Goal: Task Accomplishment & Management: Manage account settings

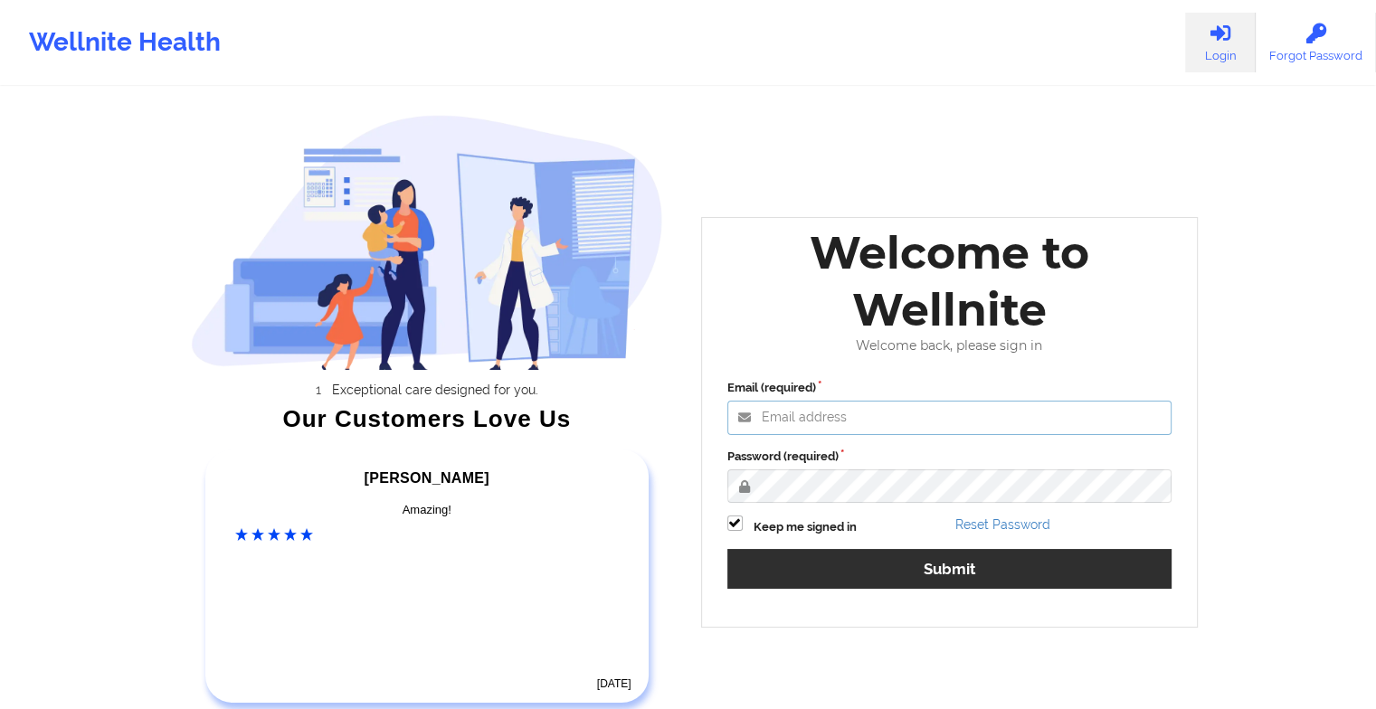
type input "[EMAIL_ADDRESS][DOMAIN_NAME]"
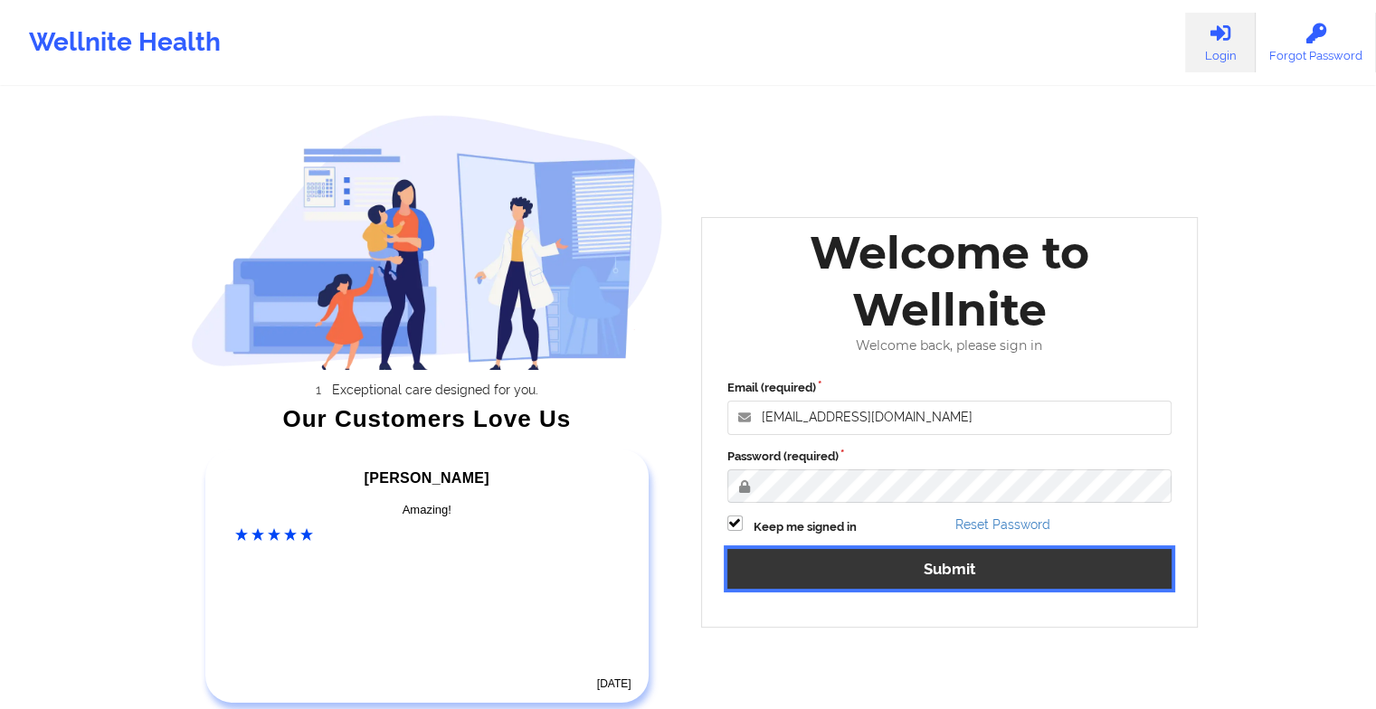
click at [820, 574] on button "Submit" at bounding box center [950, 568] width 445 height 39
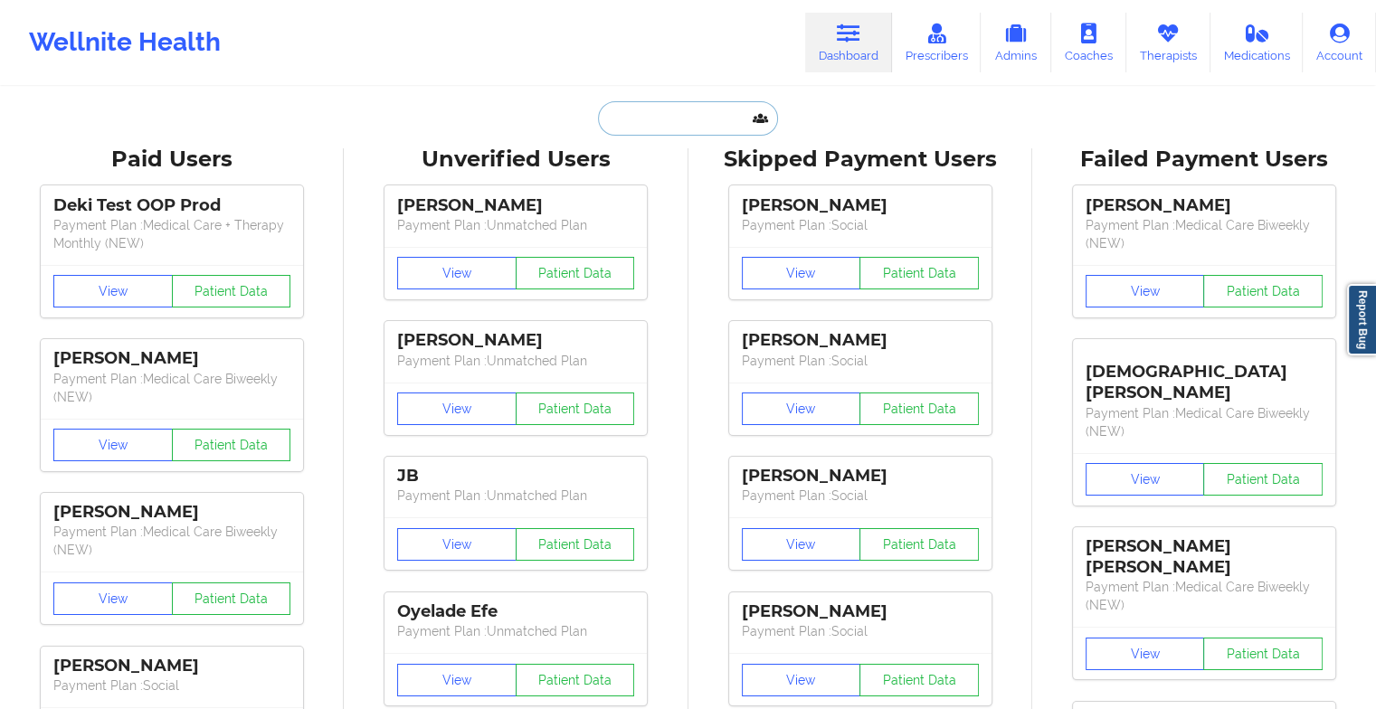
click at [605, 126] on input "text" at bounding box center [687, 118] width 179 height 34
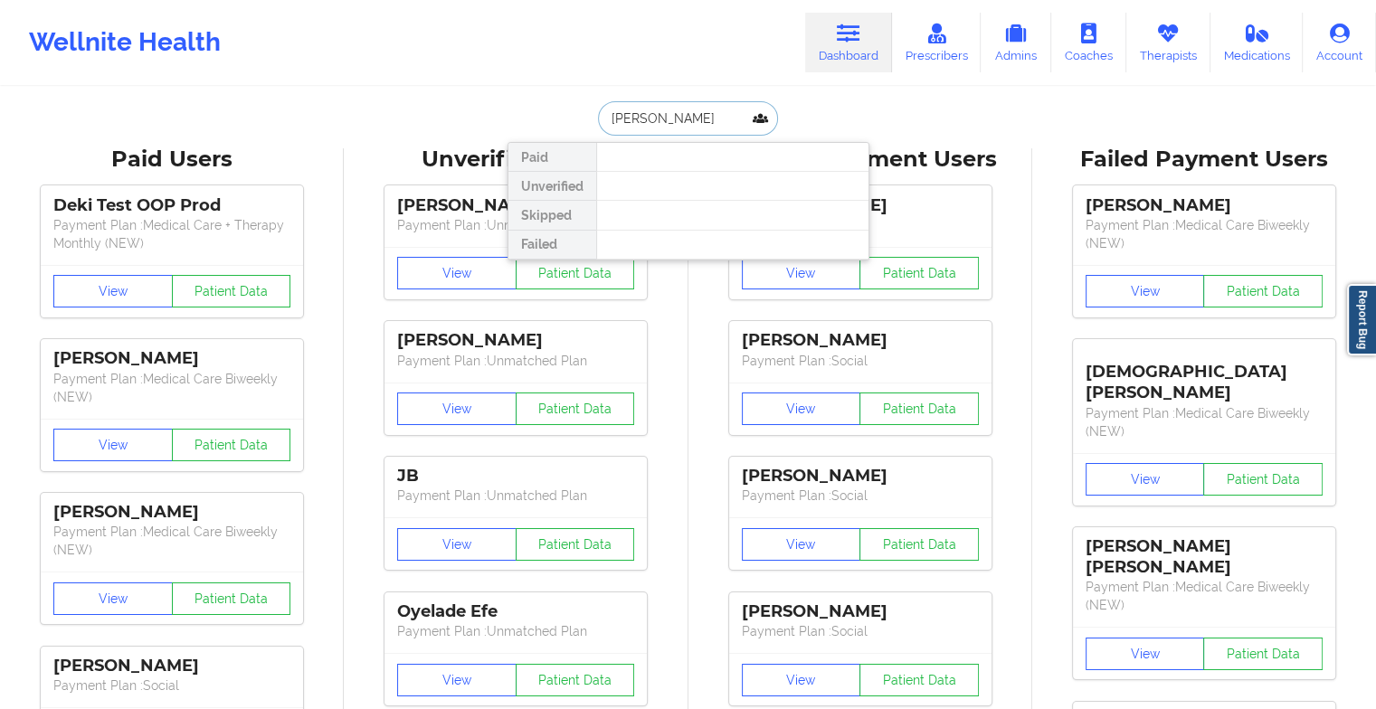
type input "[PERSON_NAME]"
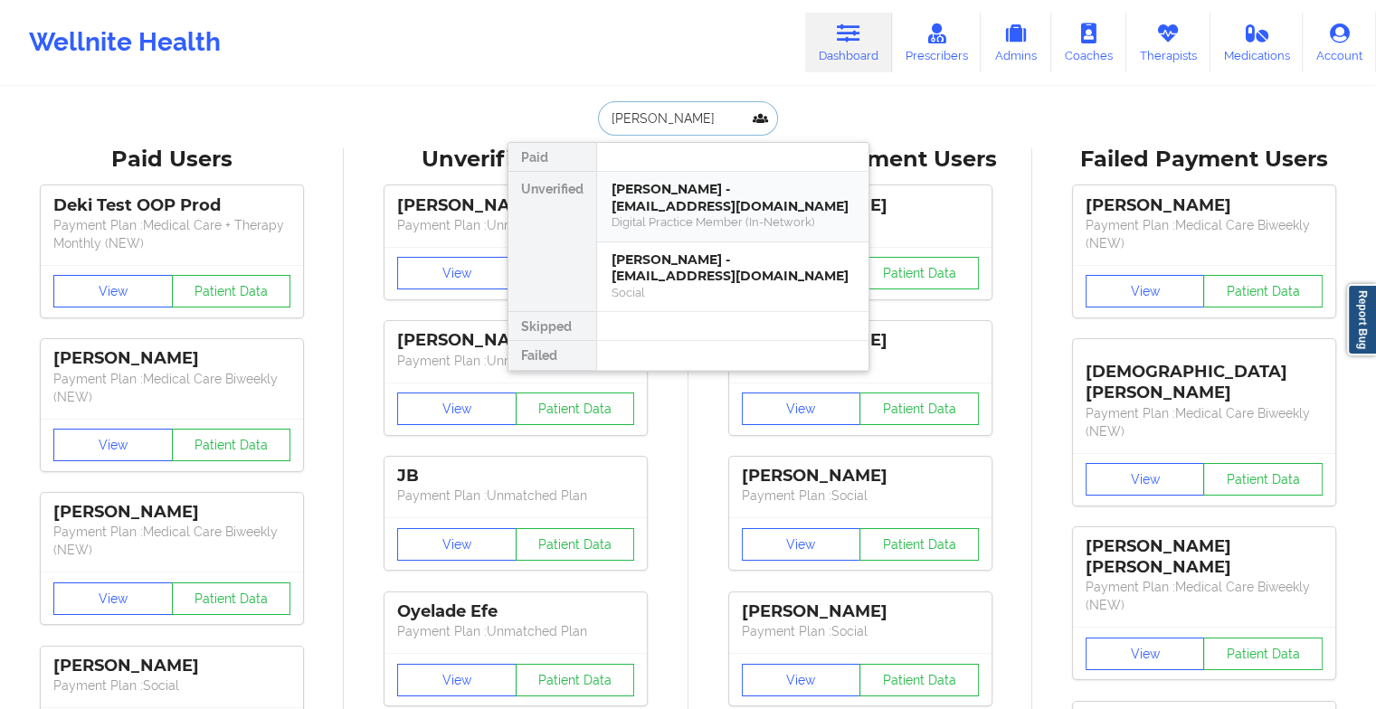
click at [695, 214] on div "Digital Practice Member (In-Network)" at bounding box center [733, 221] width 243 height 15
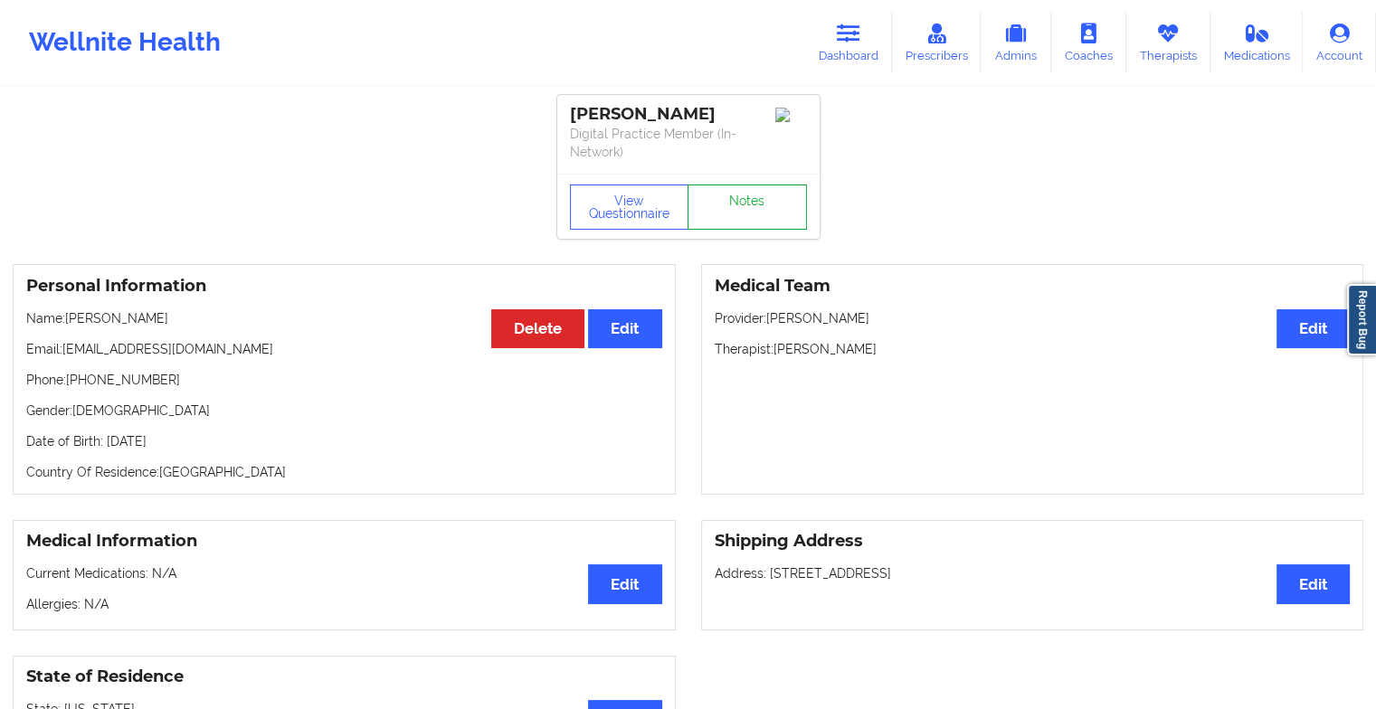
click at [753, 191] on link "Notes" at bounding box center [747, 207] width 119 height 45
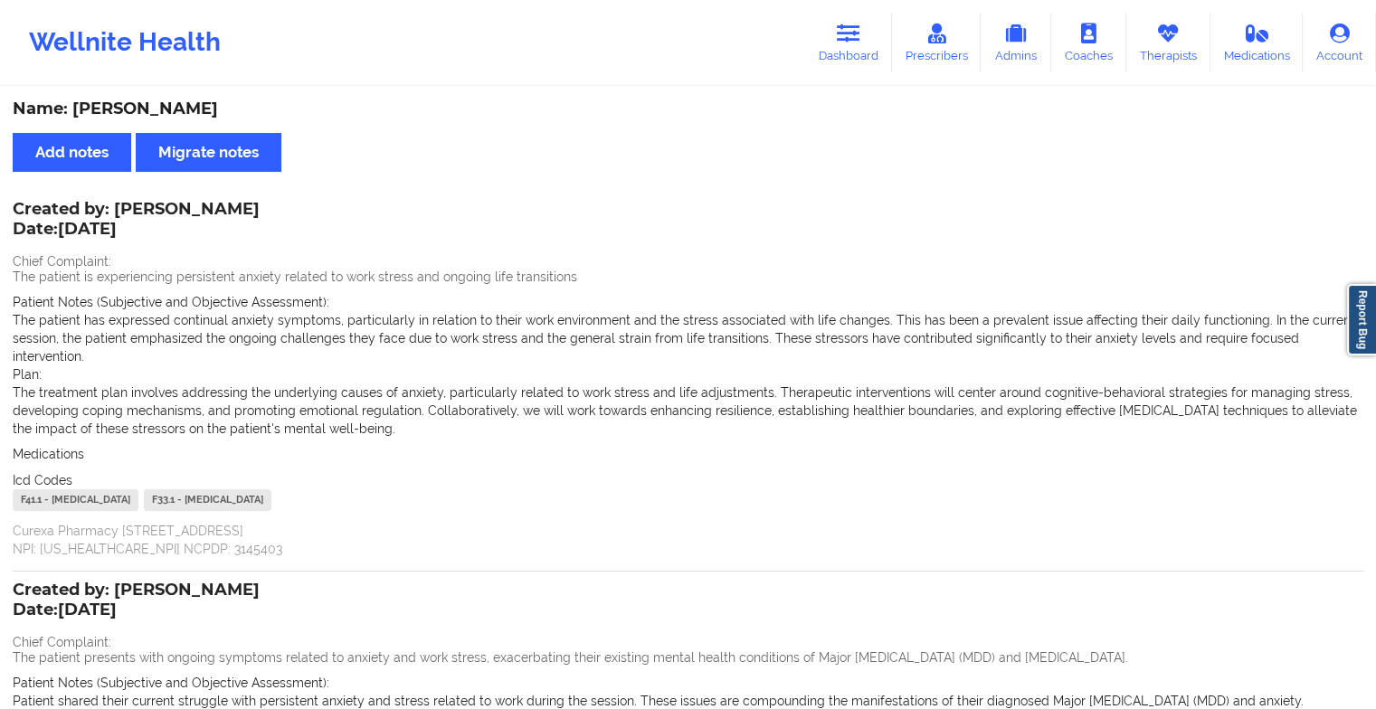
click at [795, 53] on div "Wellnite Health Dashboard Prescribers Admins Coaches Therapists Medications Acc…" at bounding box center [688, 42] width 1376 height 72
click at [825, 43] on link "Dashboard" at bounding box center [848, 43] width 87 height 60
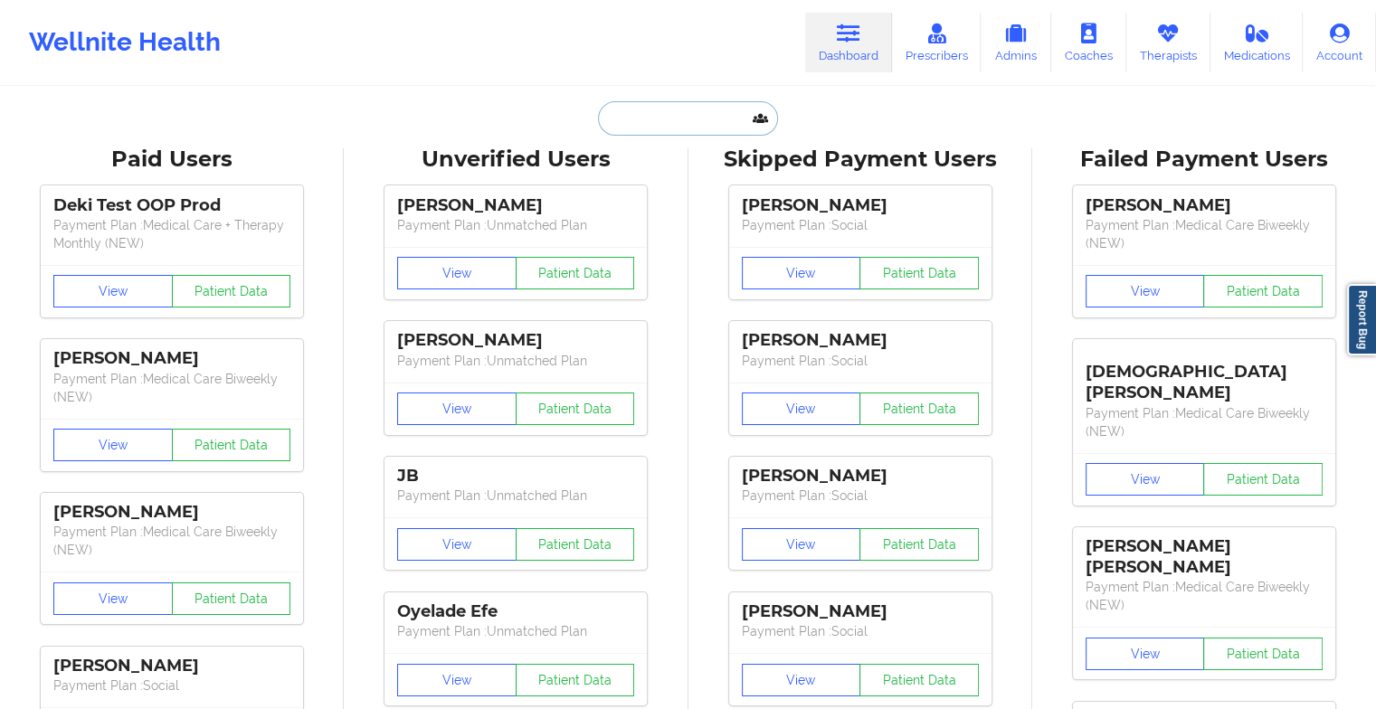
click at [624, 109] on input "text" at bounding box center [687, 118] width 179 height 34
type input "s"
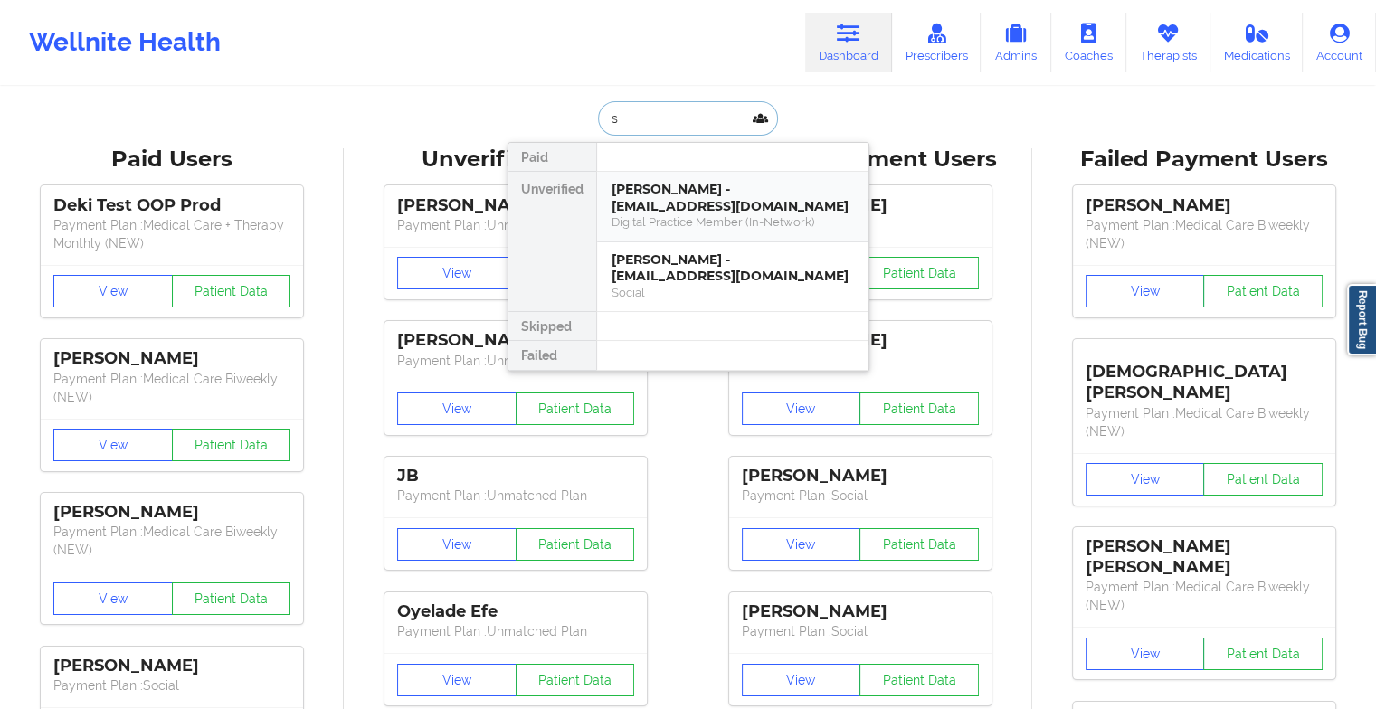
click at [681, 216] on div "[PERSON_NAME] - [EMAIL_ADDRESS][DOMAIN_NAME] Digital Practice Member (In-Networ…" at bounding box center [732, 207] width 271 height 71
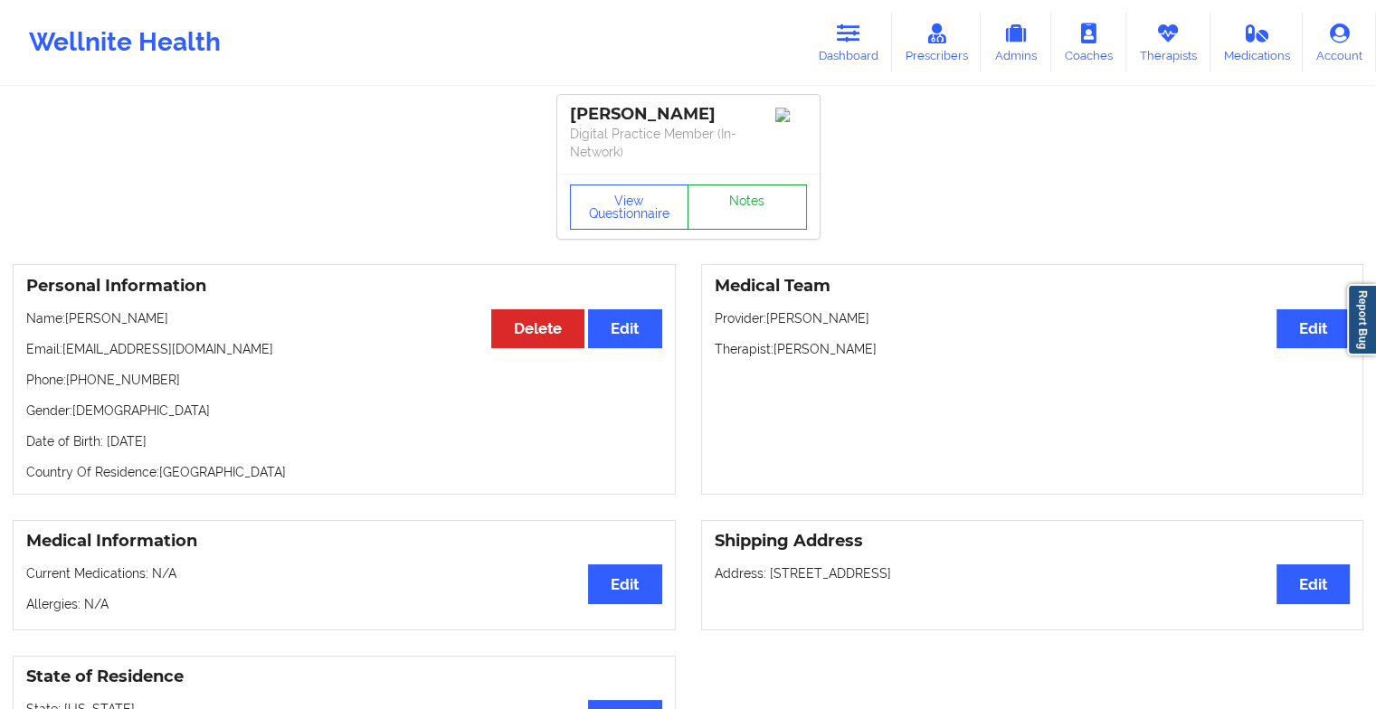
click at [772, 194] on link "Notes" at bounding box center [747, 207] width 119 height 45
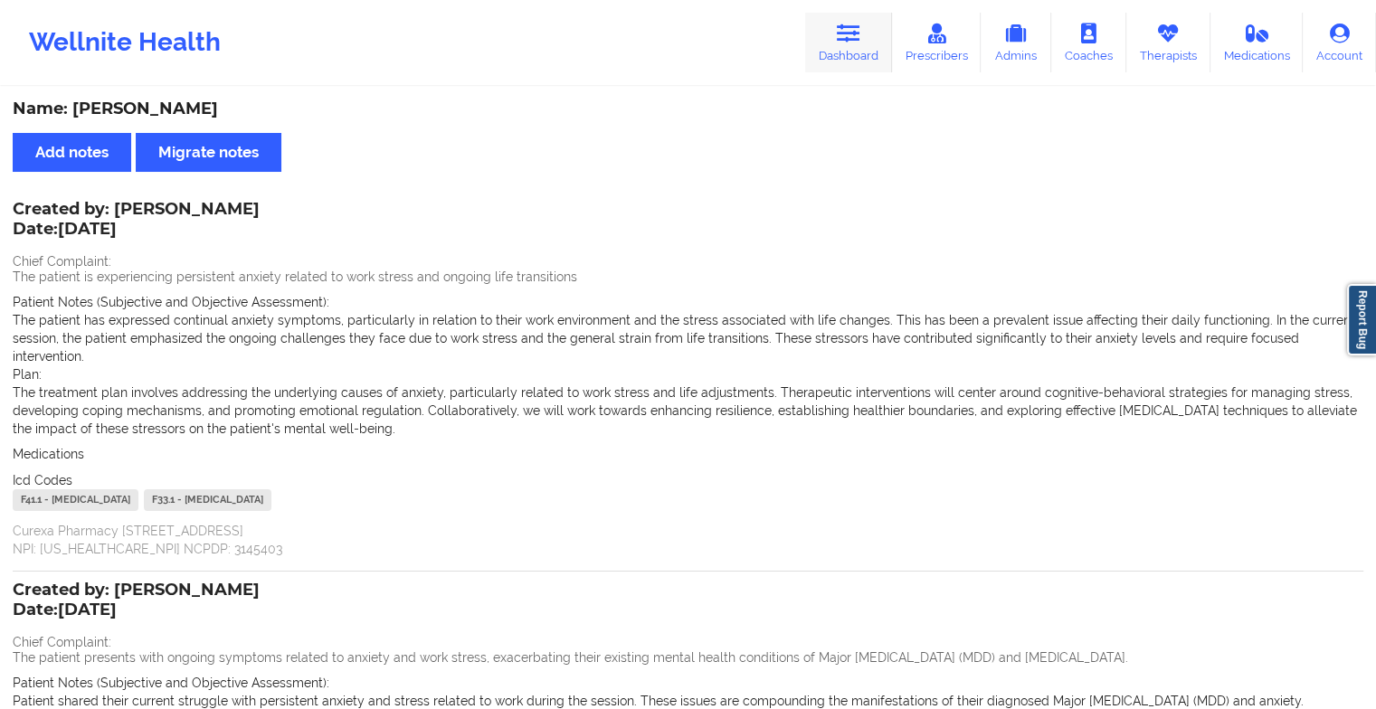
click at [835, 48] on link "Dashboard" at bounding box center [848, 43] width 87 height 60
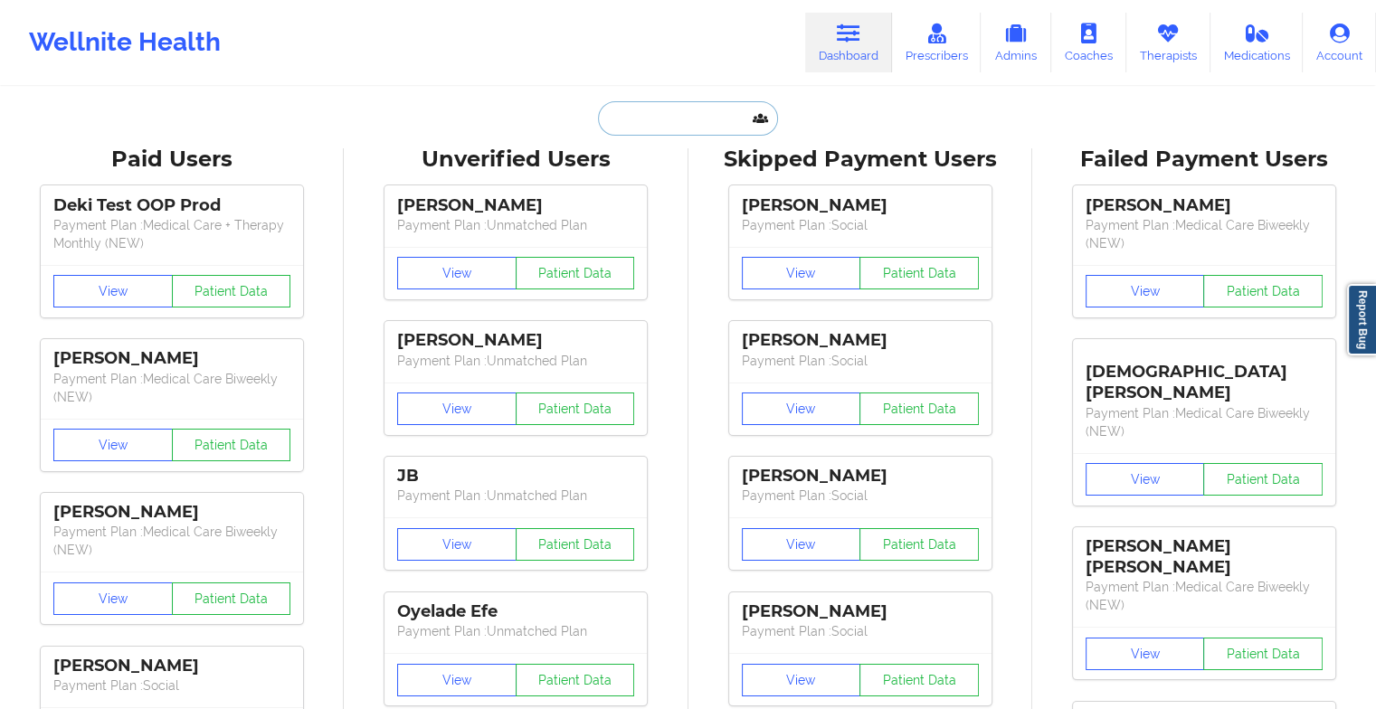
click at [638, 115] on input "text" at bounding box center [687, 118] width 179 height 34
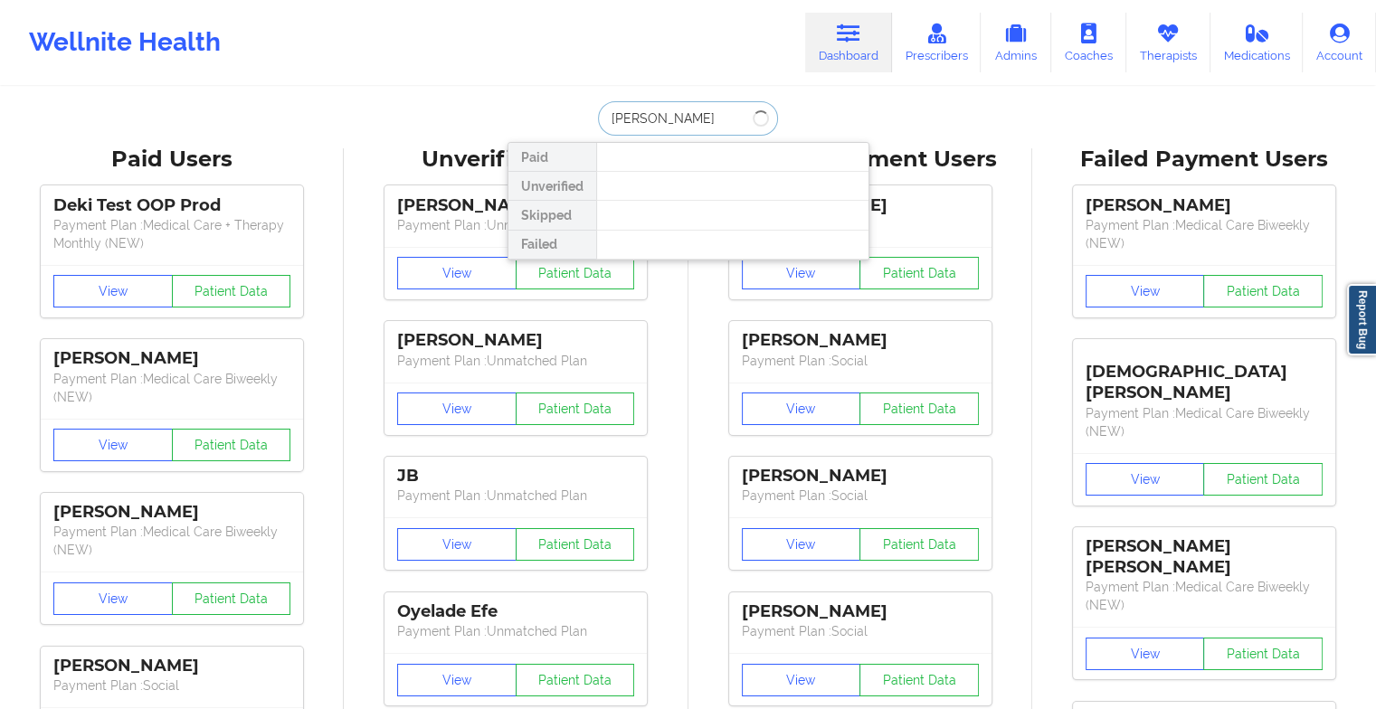
type input "[PERSON_NAME]"
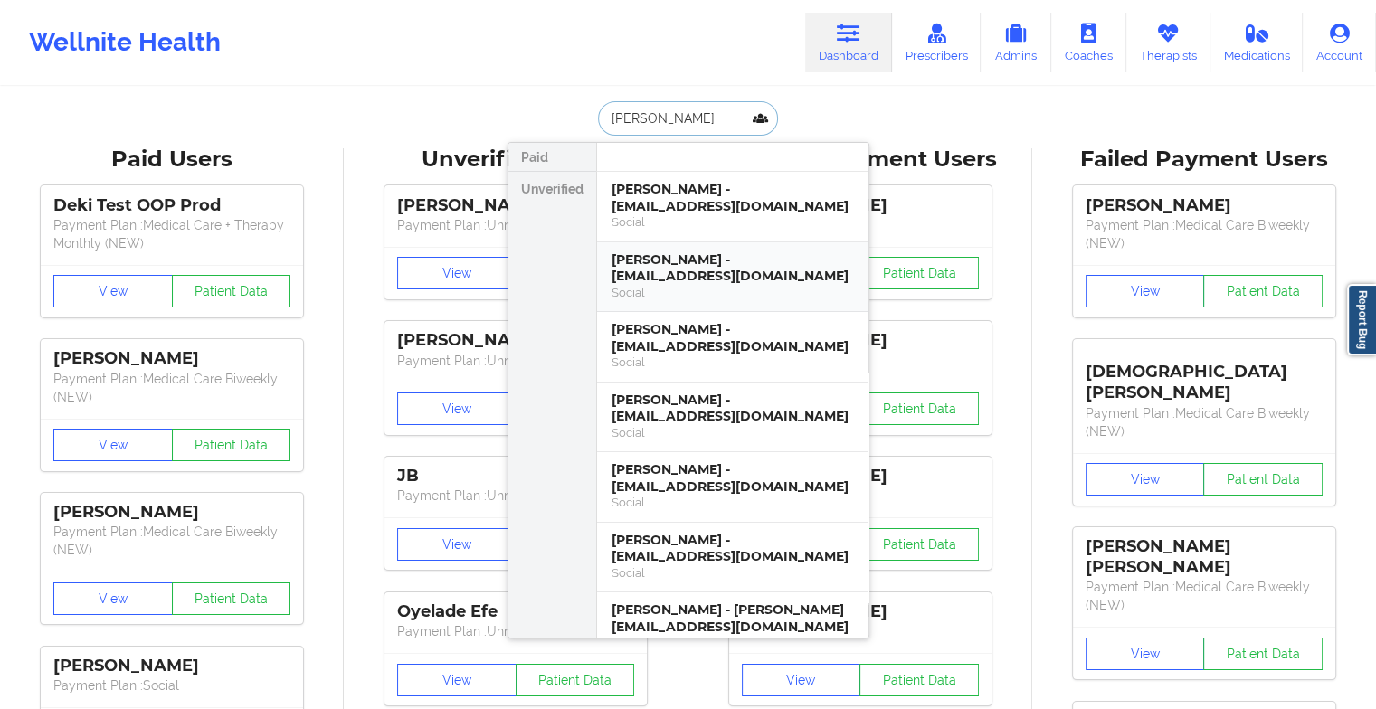
click at [702, 249] on div "[PERSON_NAME] - [EMAIL_ADDRESS][DOMAIN_NAME] Social" at bounding box center [732, 278] width 271 height 71
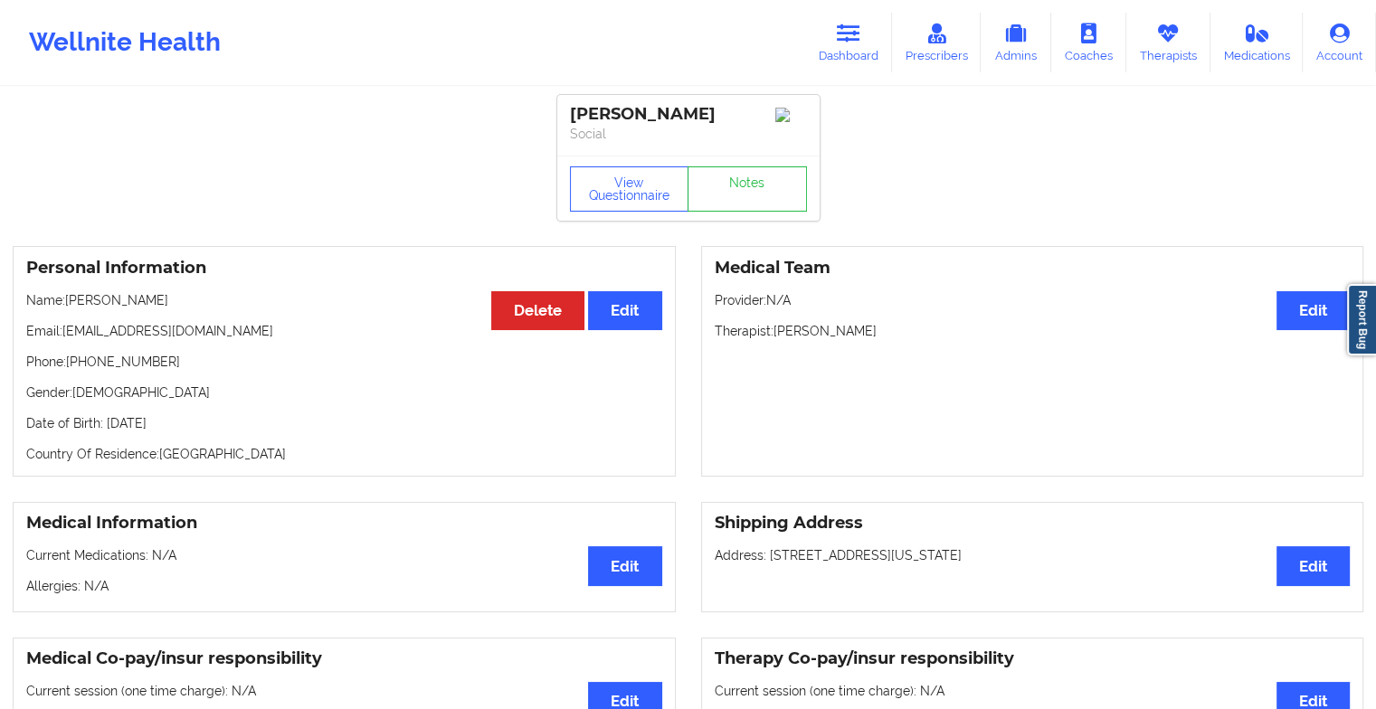
click at [807, 62] on div "Wellnite Health Dashboard Prescribers Admins Coaches Therapists Medications Acc…" at bounding box center [688, 42] width 1376 height 72
click at [824, 55] on link "Dashboard" at bounding box center [848, 43] width 87 height 60
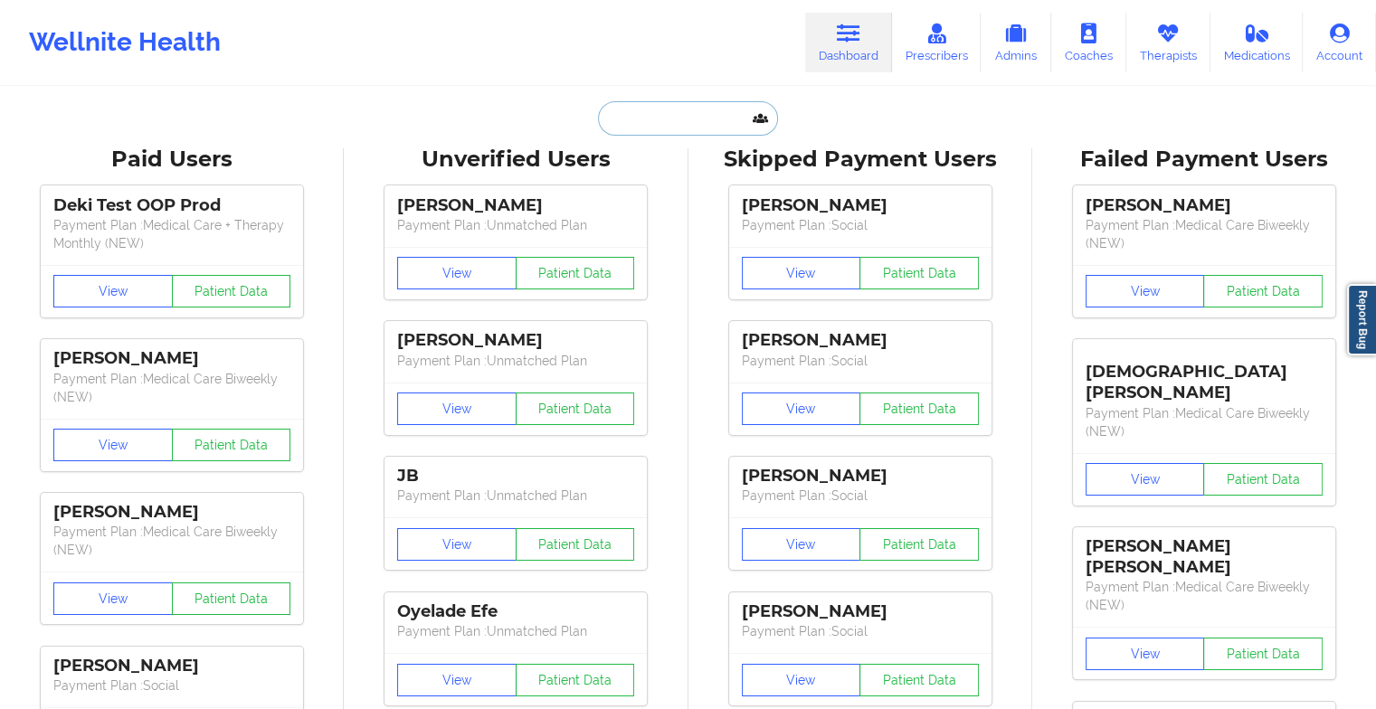
click at [675, 118] on input "text" at bounding box center [687, 118] width 179 height 34
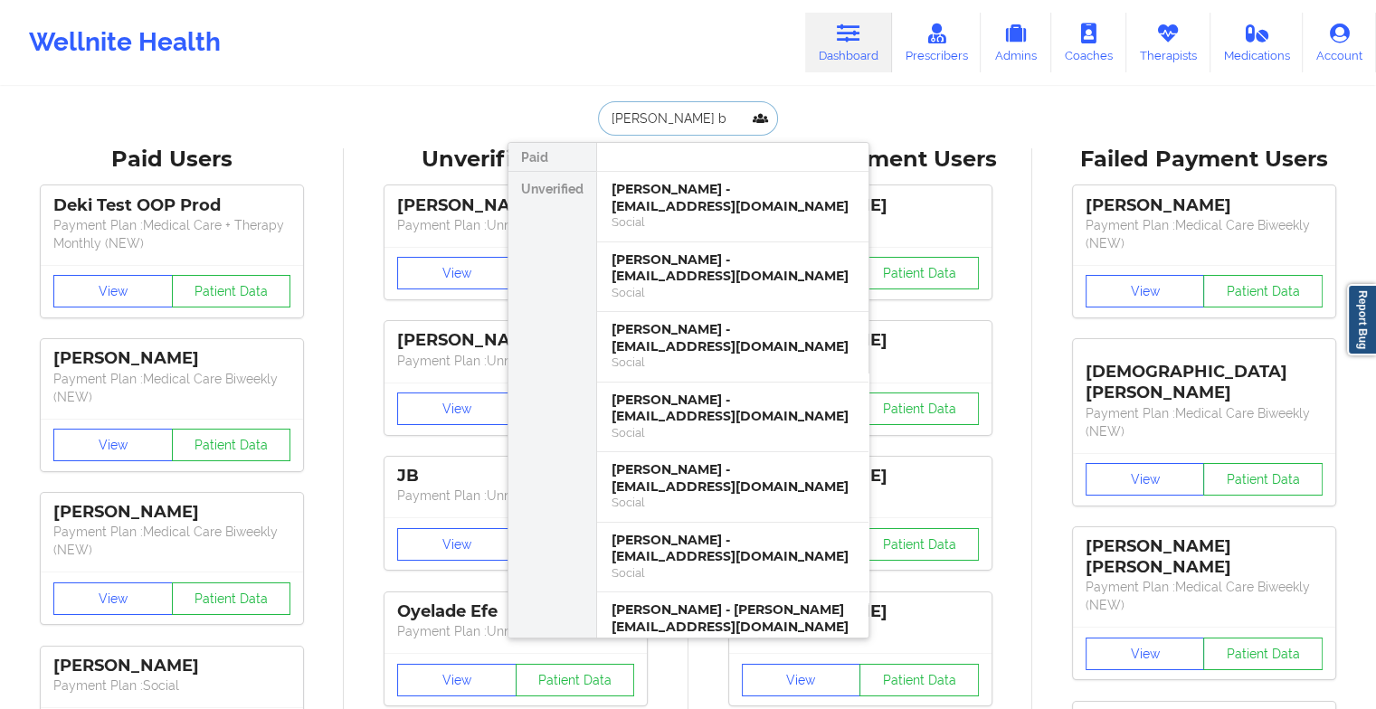
type input "[PERSON_NAME] bu"
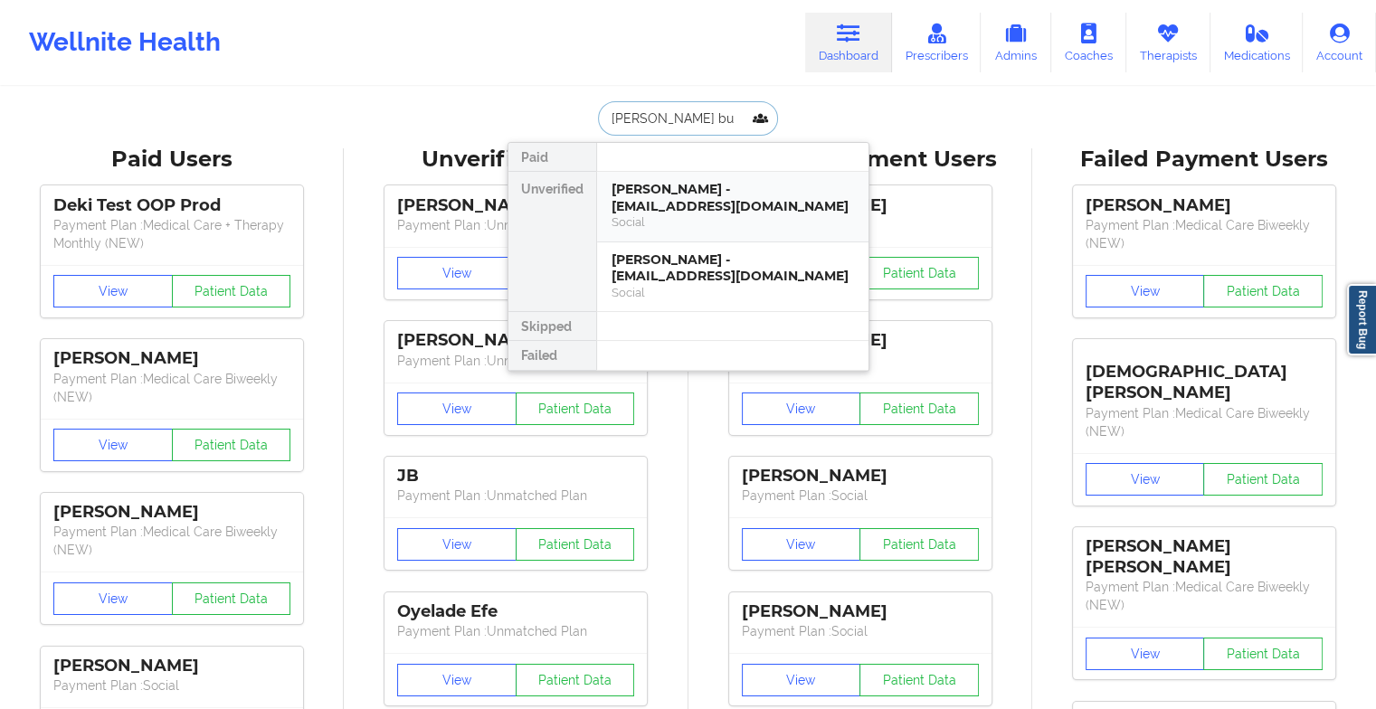
click at [709, 207] on div "[PERSON_NAME] - [EMAIL_ADDRESS][DOMAIN_NAME]" at bounding box center [733, 197] width 243 height 33
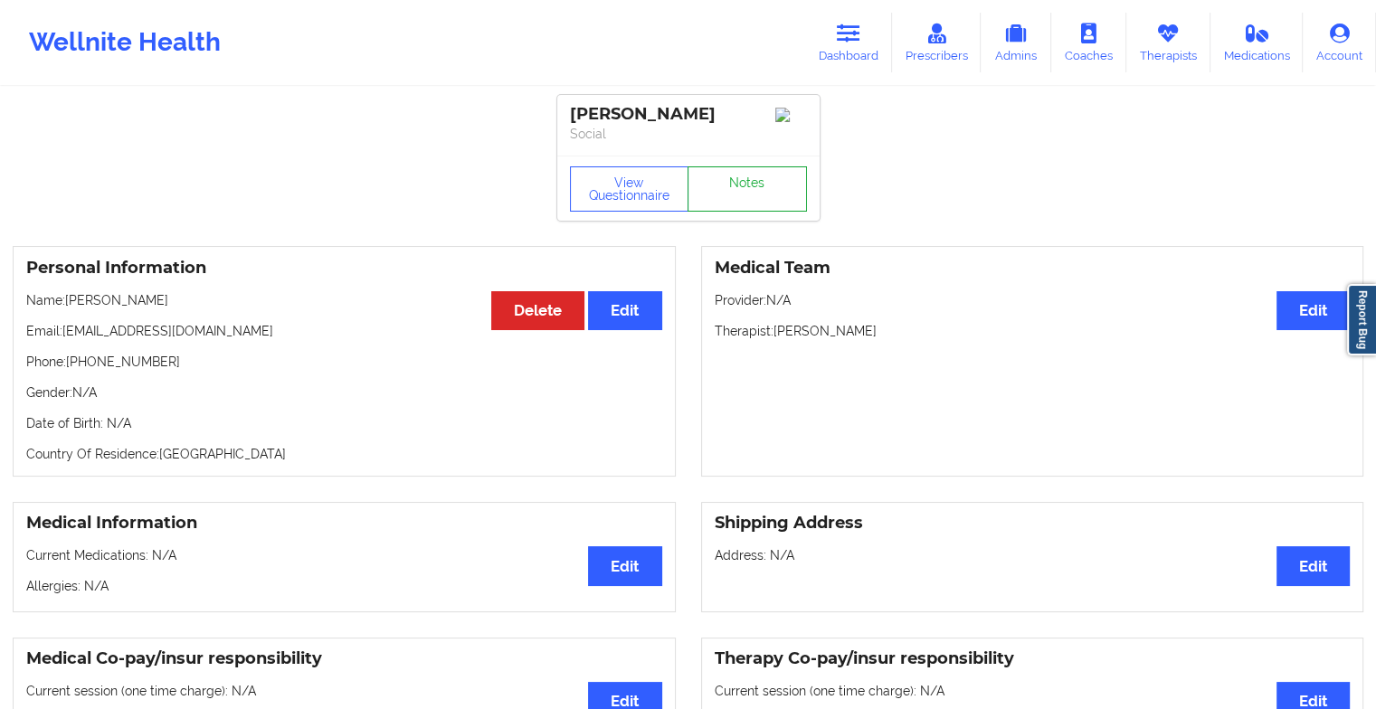
click at [758, 185] on link "Notes" at bounding box center [747, 189] width 119 height 45
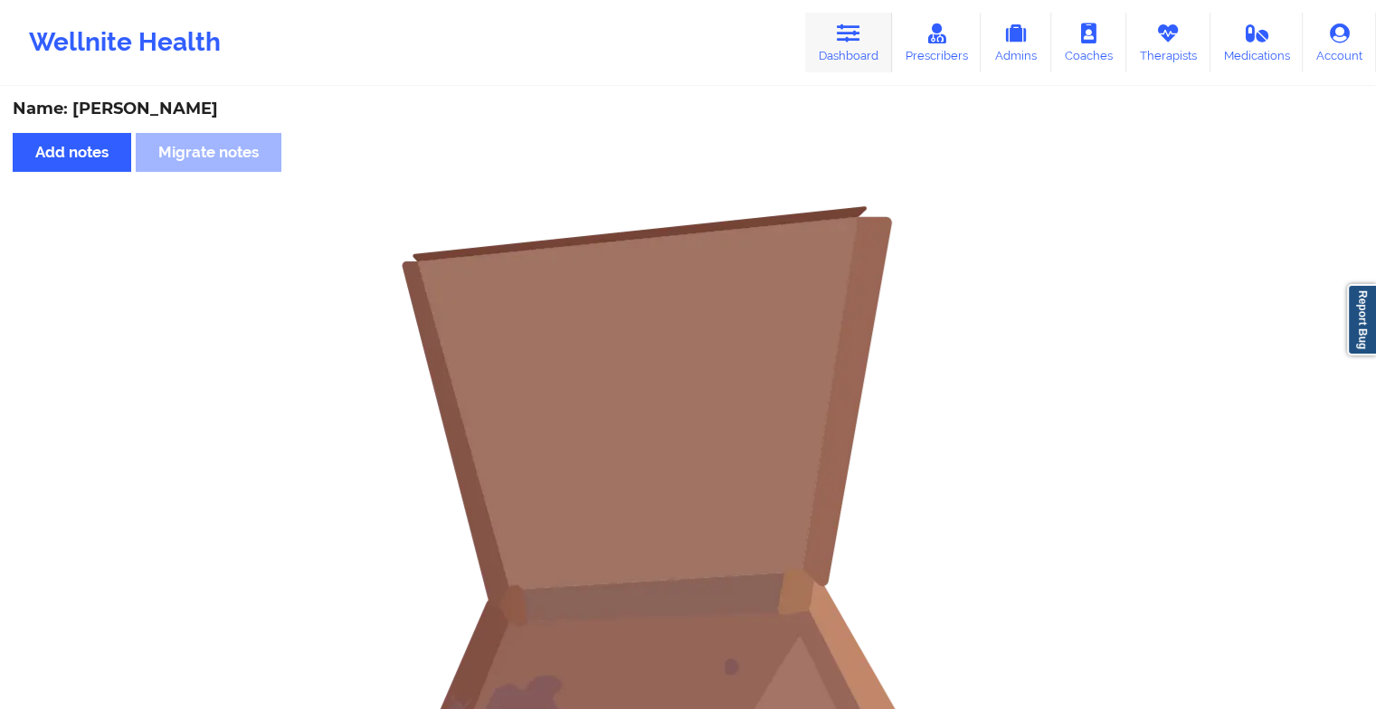
click at [852, 47] on link "Dashboard" at bounding box center [848, 43] width 87 height 60
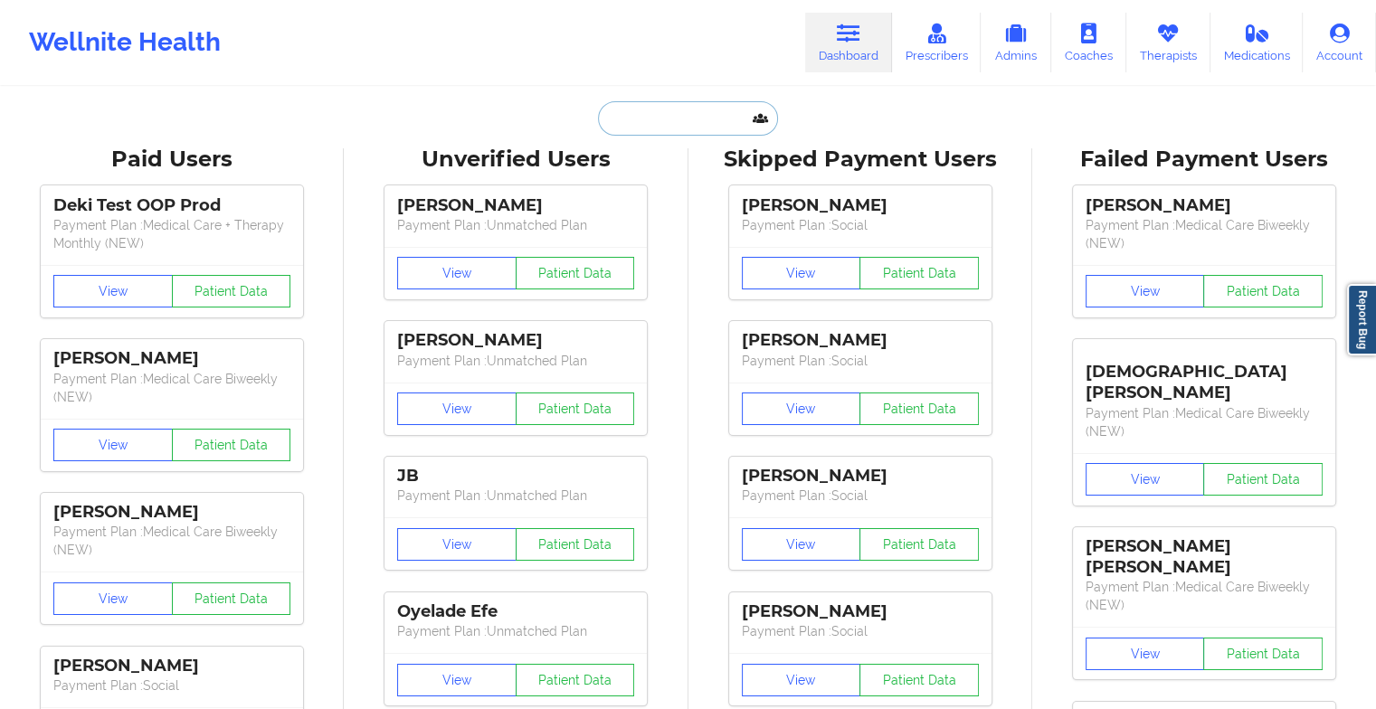
click at [678, 116] on input "text" at bounding box center [687, 118] width 179 height 34
type input "v"
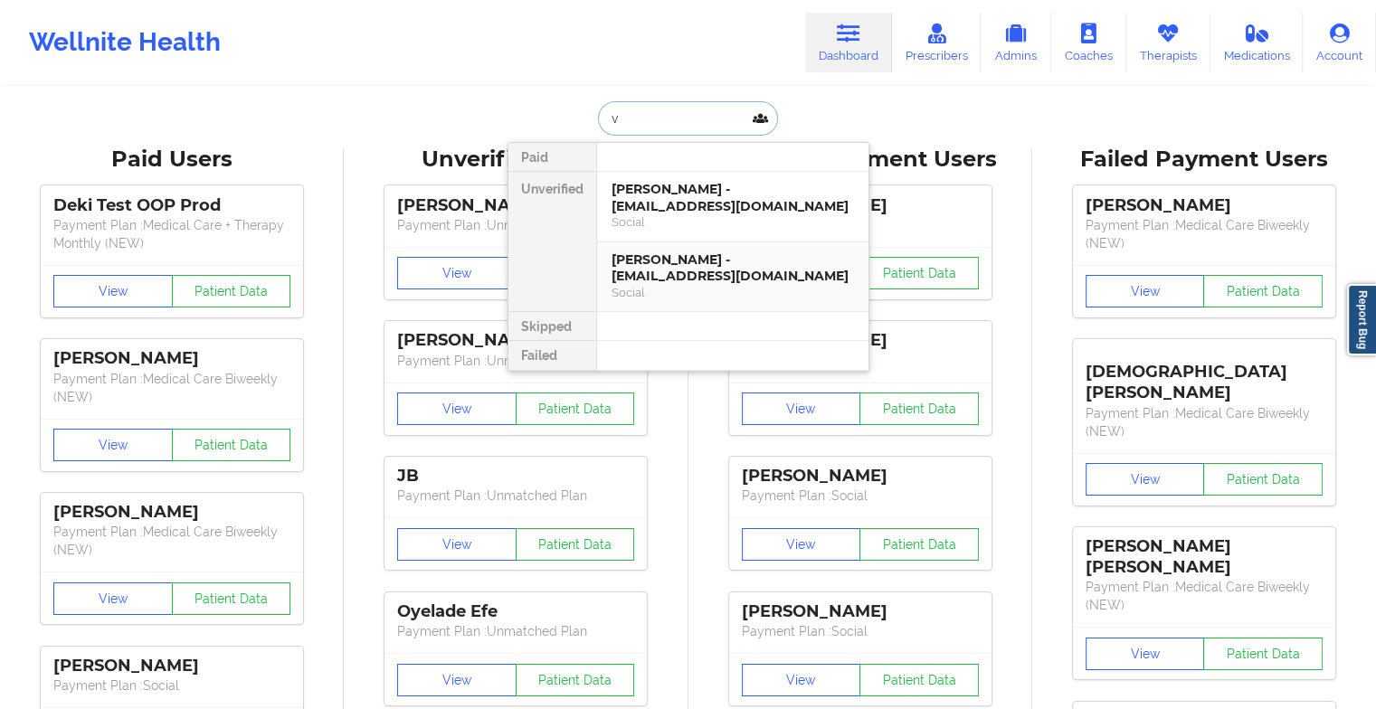
click at [676, 259] on div "[PERSON_NAME] - [EMAIL_ADDRESS][DOMAIN_NAME]" at bounding box center [733, 268] width 243 height 33
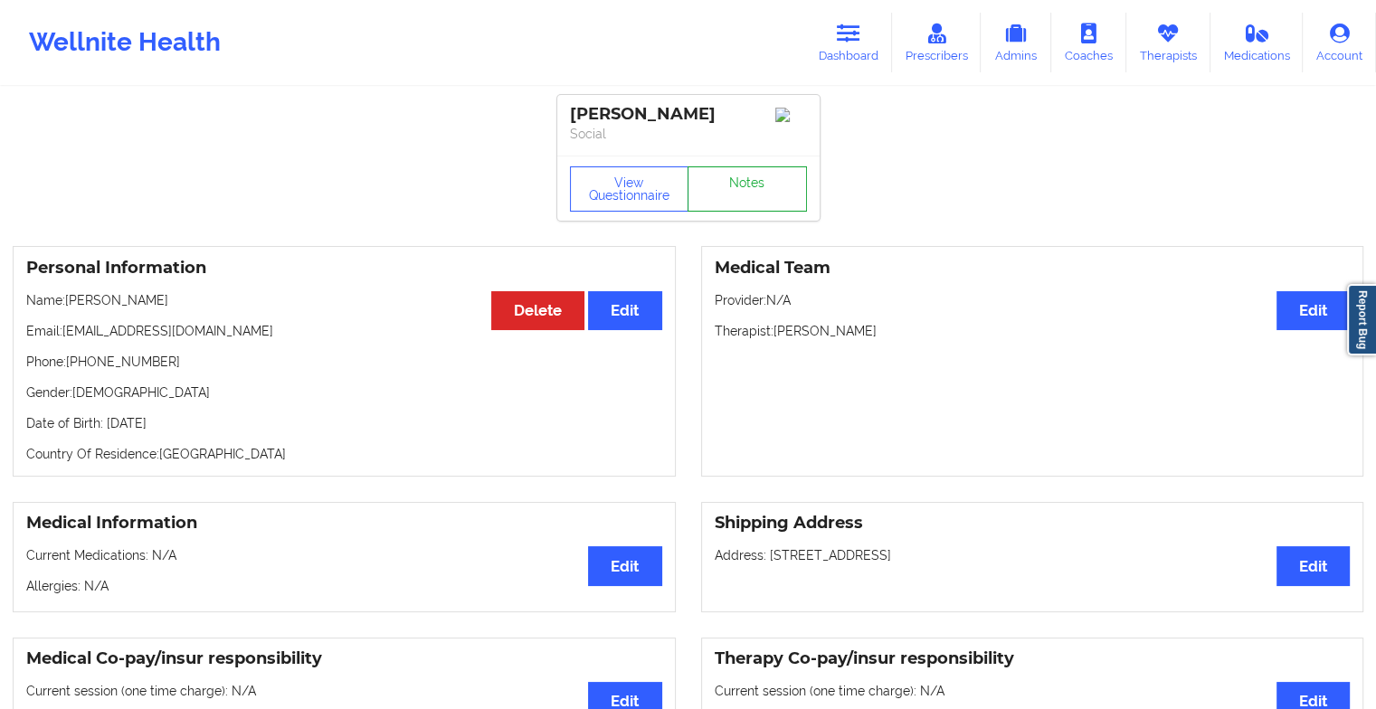
click at [771, 200] on link "Notes" at bounding box center [747, 189] width 119 height 45
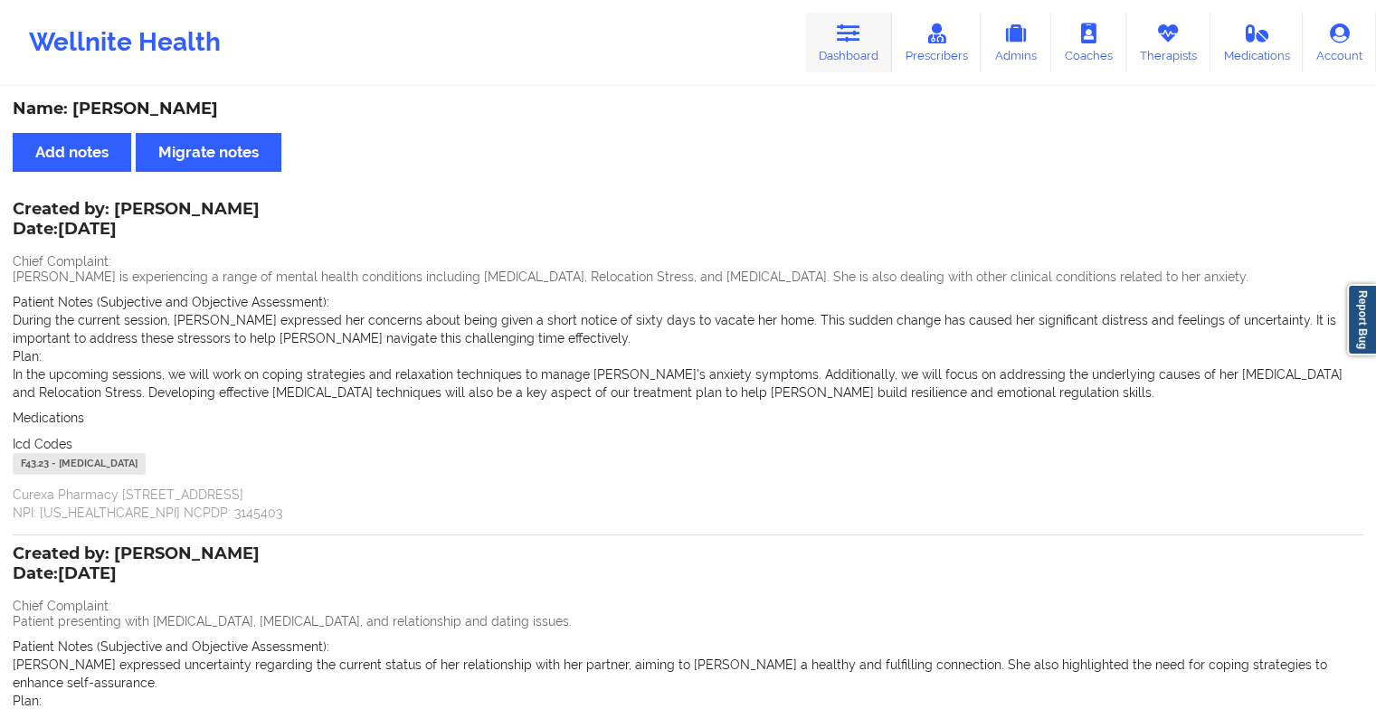
click at [847, 28] on icon at bounding box center [849, 34] width 24 height 20
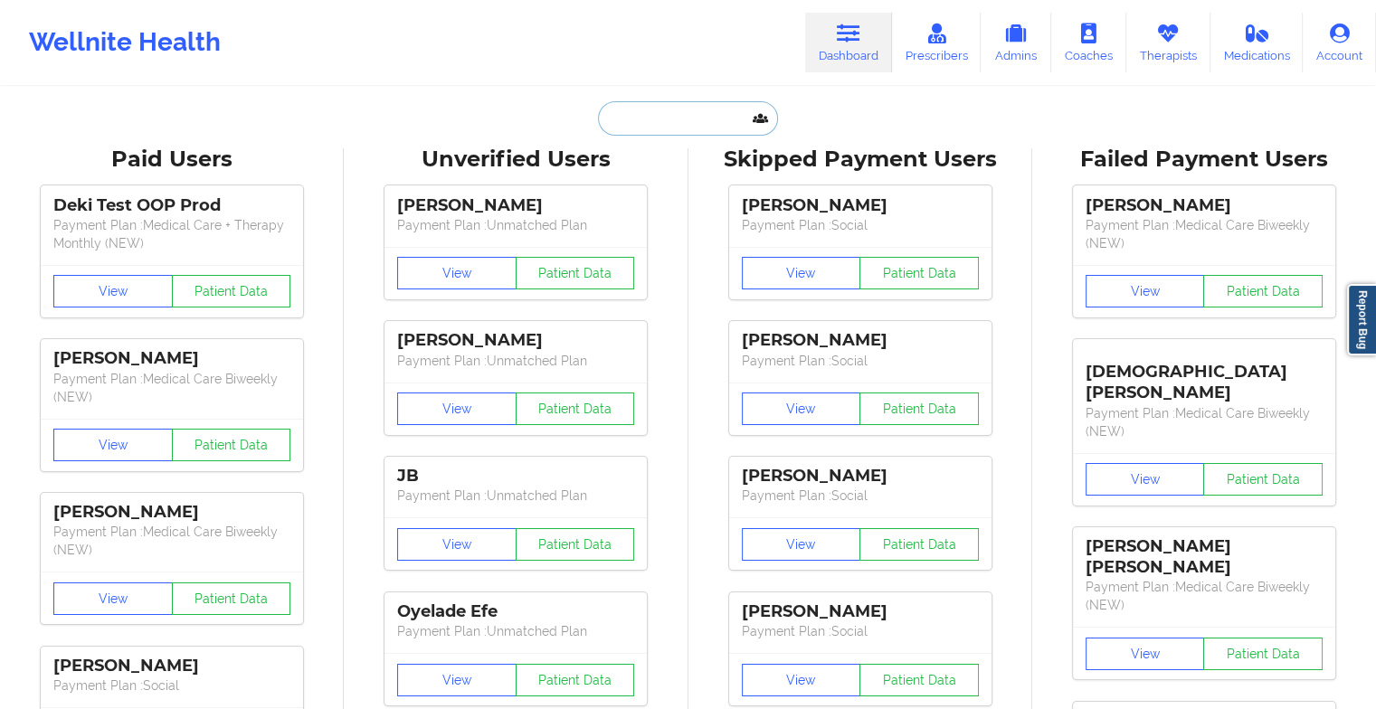
click at [700, 127] on input "text" at bounding box center [687, 118] width 179 height 34
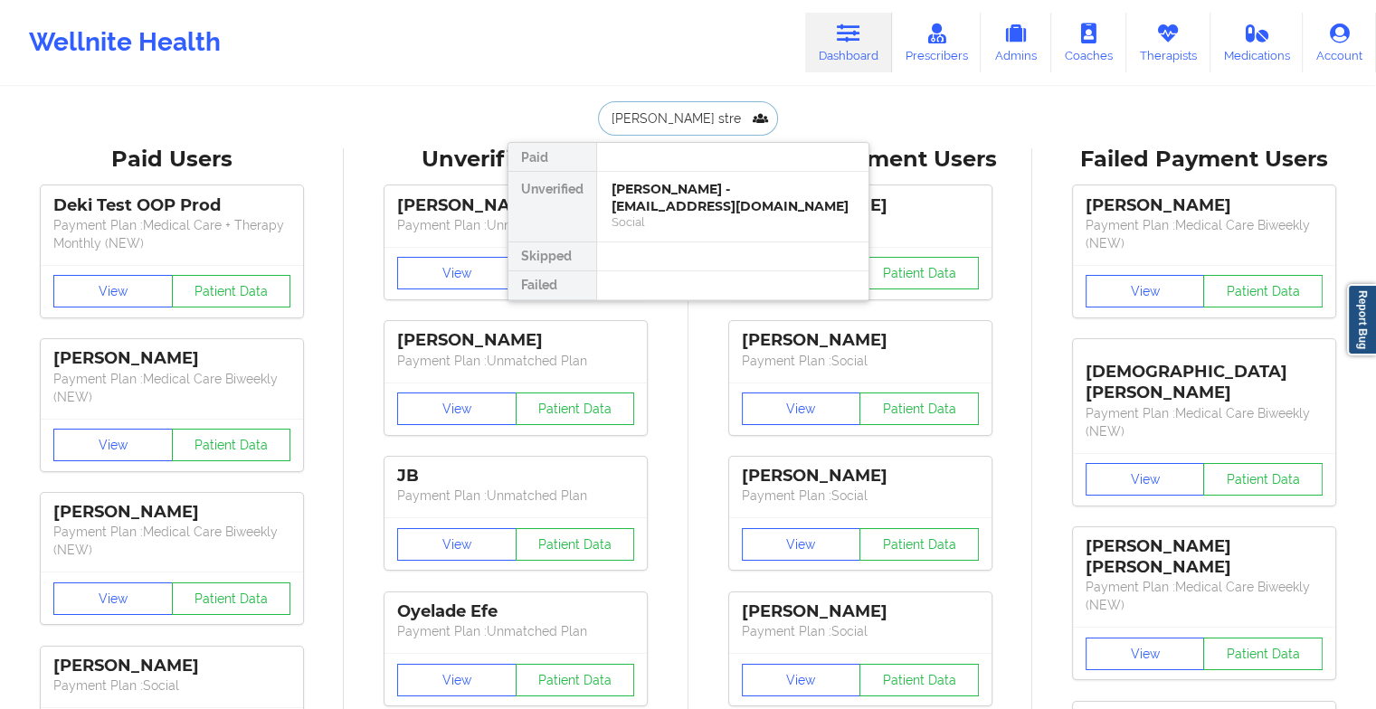
type input "[PERSON_NAME] stree"
click at [678, 192] on div "[PERSON_NAME] - [EMAIL_ADDRESS][DOMAIN_NAME]" at bounding box center [733, 197] width 243 height 33
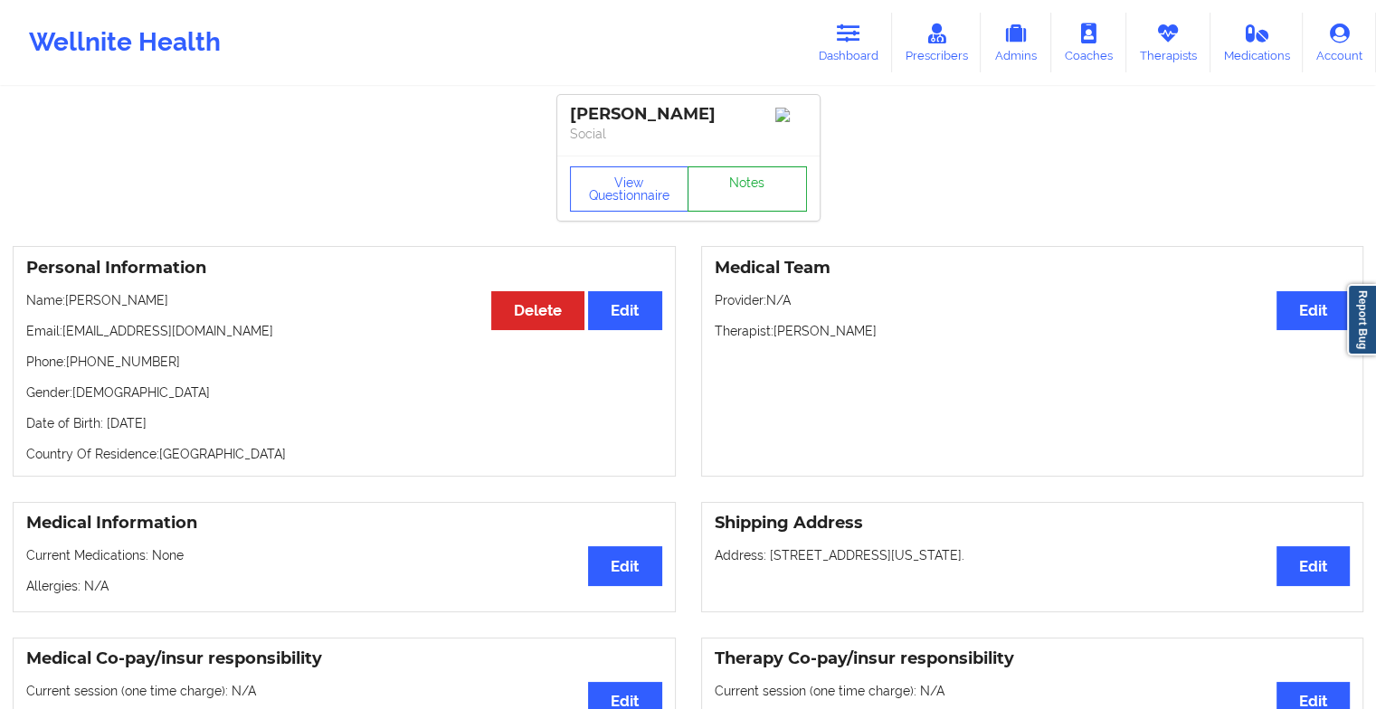
click at [733, 203] on link "Notes" at bounding box center [747, 189] width 119 height 45
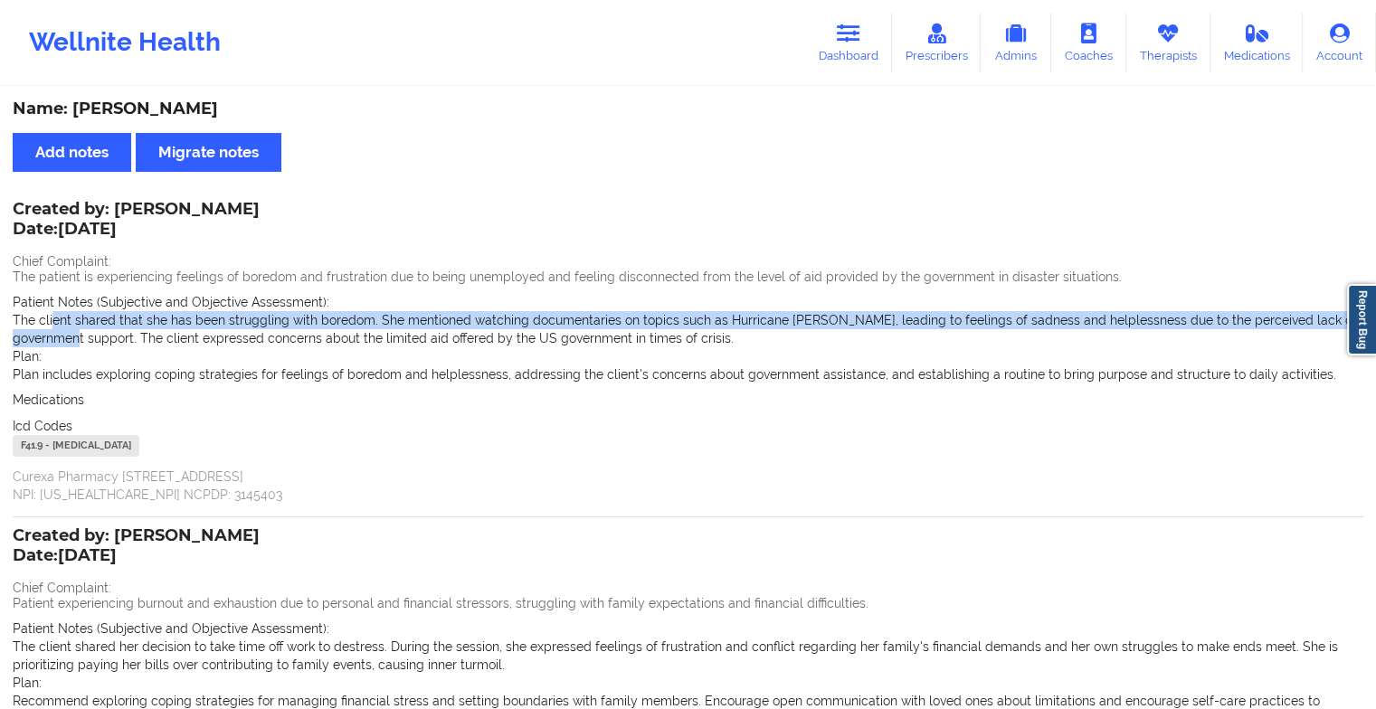
drag, startPoint x: 54, startPoint y: 316, endPoint x: 43, endPoint y: 329, distance: 17.4
click at [43, 329] on p "The client shared that she has been struggling with boredom. She mentioned watc…" at bounding box center [688, 329] width 1351 height 36
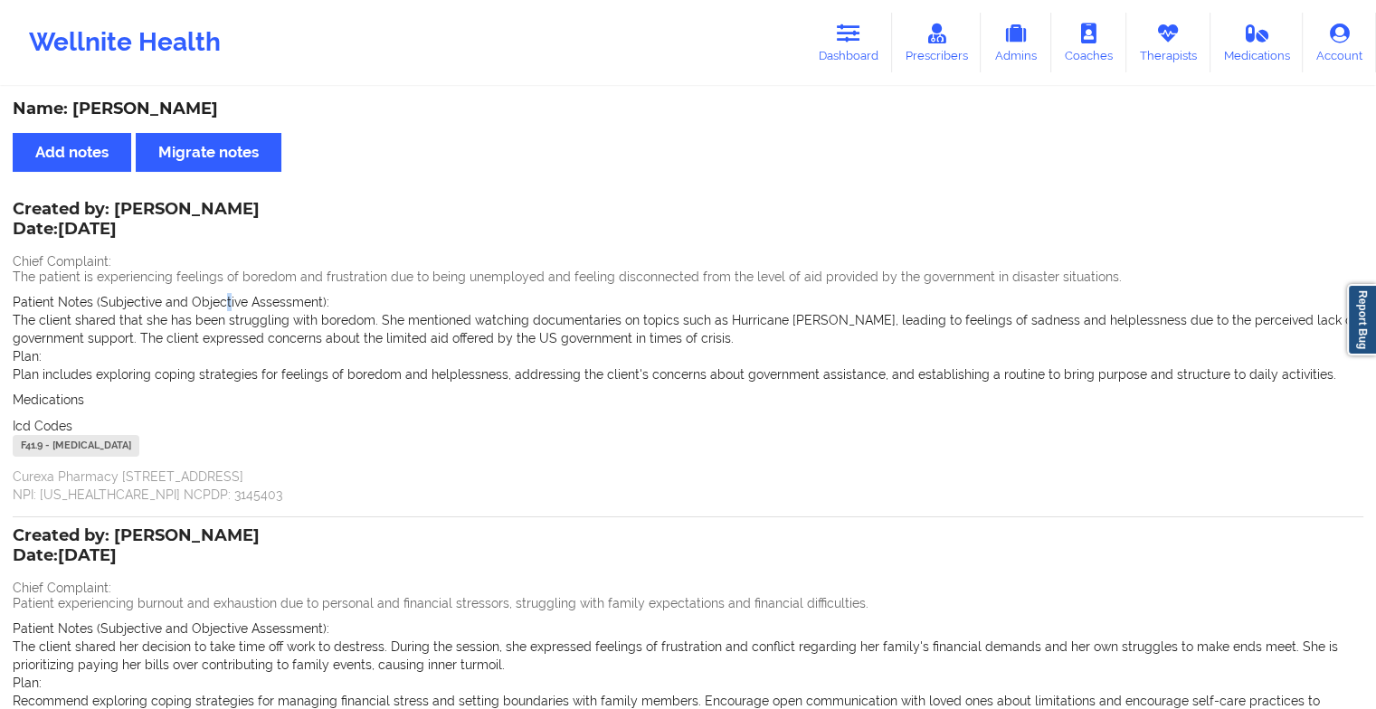
drag, startPoint x: 43, startPoint y: 329, endPoint x: 224, endPoint y: 300, distance: 183.4
click at [224, 300] on span "Patient Notes (Subjective and Objective Assessment):" at bounding box center [171, 302] width 317 height 14
drag, startPoint x: 224, startPoint y: 300, endPoint x: 260, endPoint y: 313, distance: 37.8
click at [260, 313] on p "The client shared that she has been struggling with boredom. She mentioned watc…" at bounding box center [688, 329] width 1351 height 36
click at [842, 54] on link "Dashboard" at bounding box center [848, 43] width 87 height 60
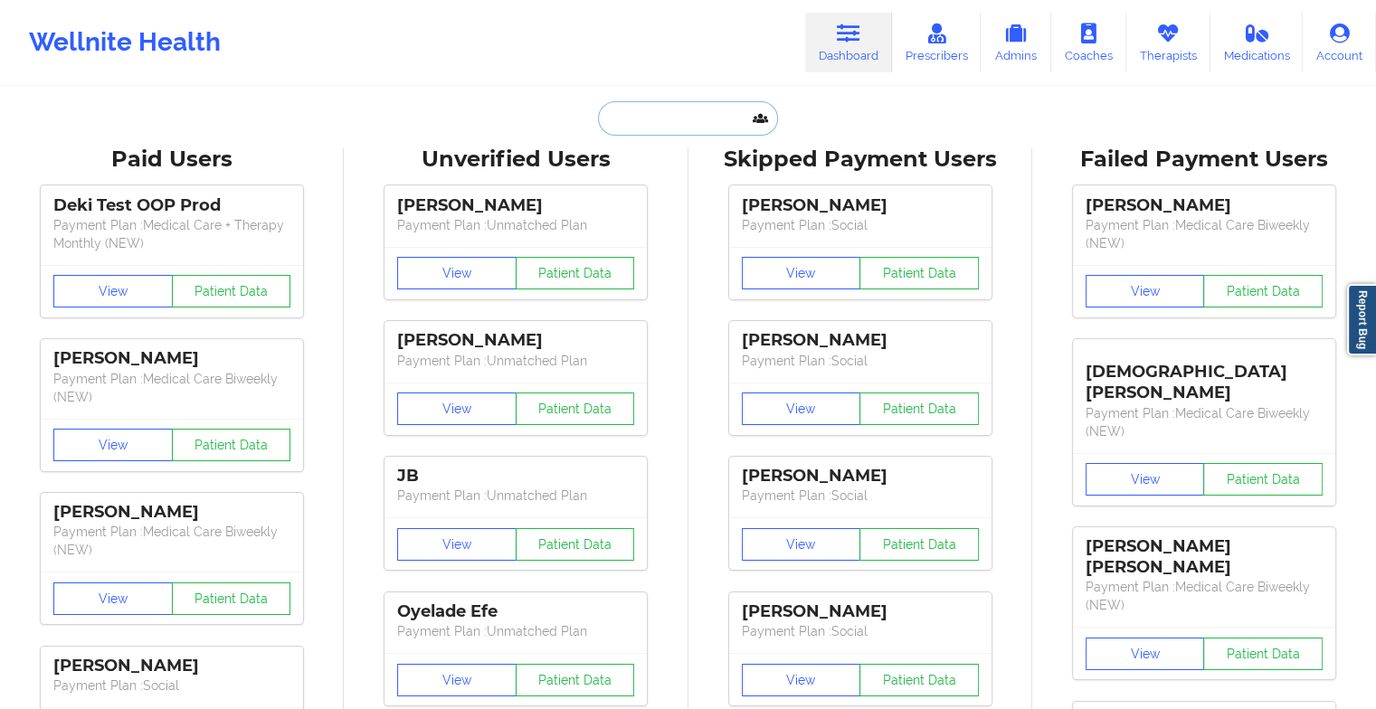
click at [637, 109] on input "text" at bounding box center [687, 118] width 179 height 34
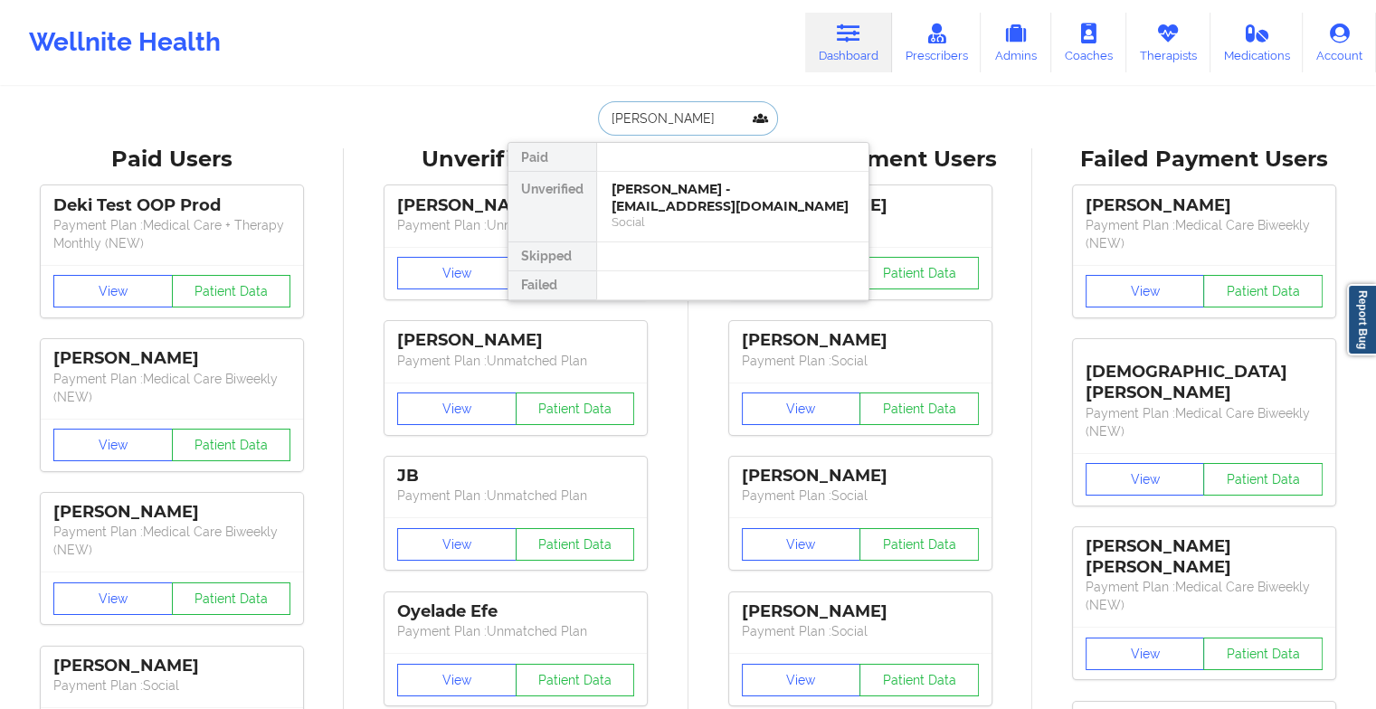
type input "[PERSON_NAME]"
click at [693, 203] on div "[PERSON_NAME] - [EMAIL_ADDRESS][DOMAIN_NAME]" at bounding box center [733, 197] width 243 height 33
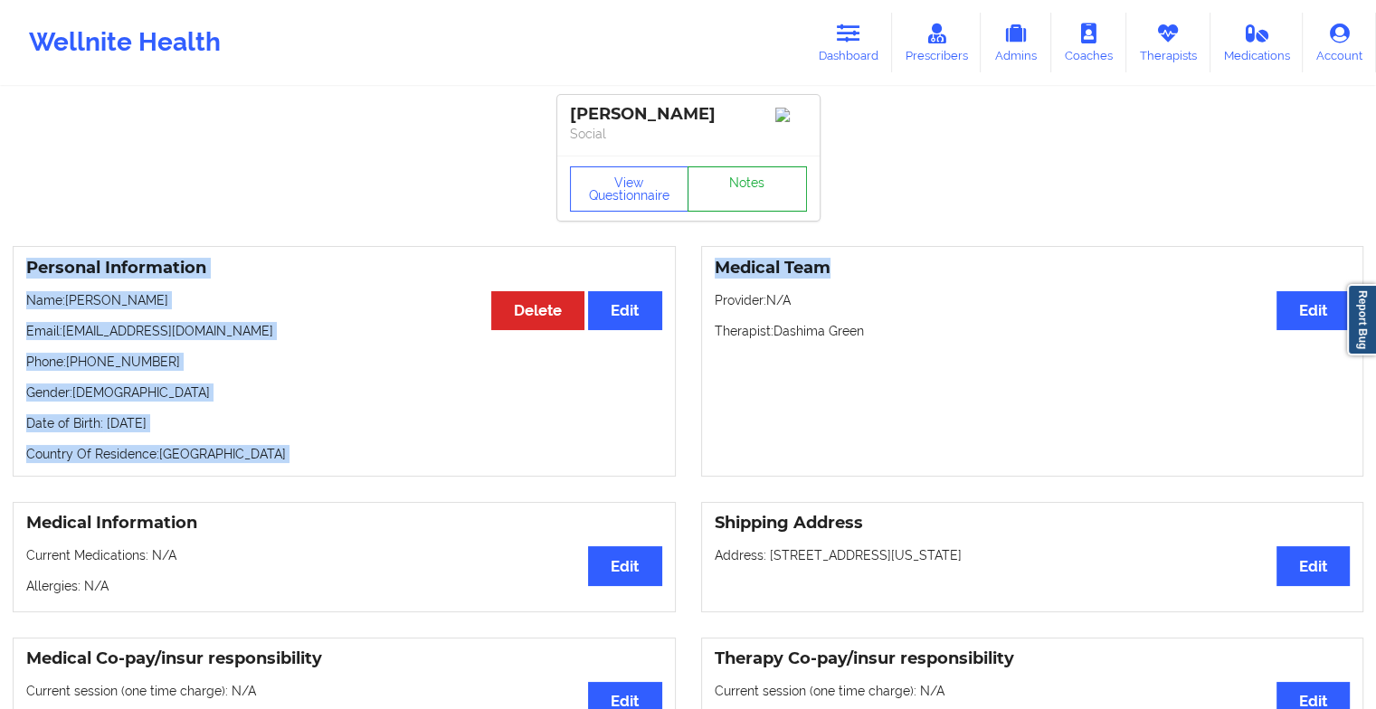
click at [746, 210] on link "Notes" at bounding box center [747, 189] width 119 height 45
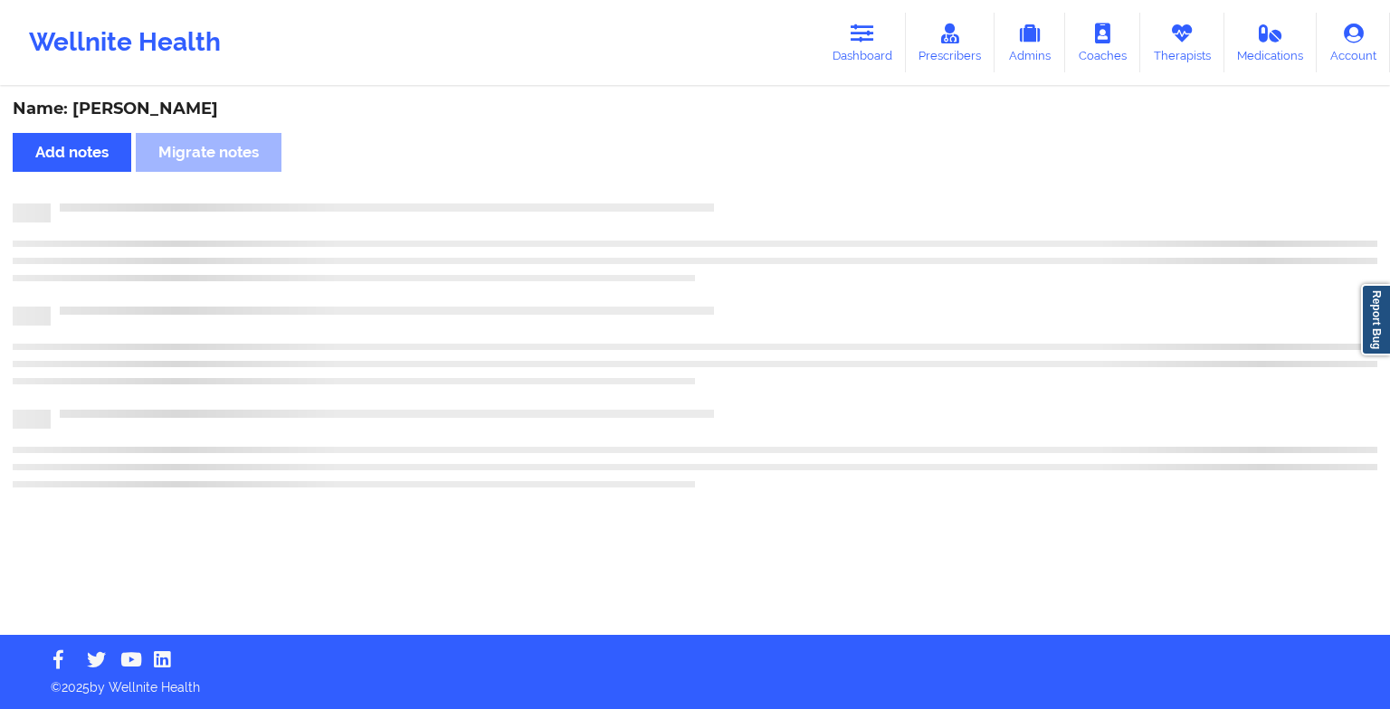
click at [746, 204] on div at bounding box center [714, 204] width 1327 height 0
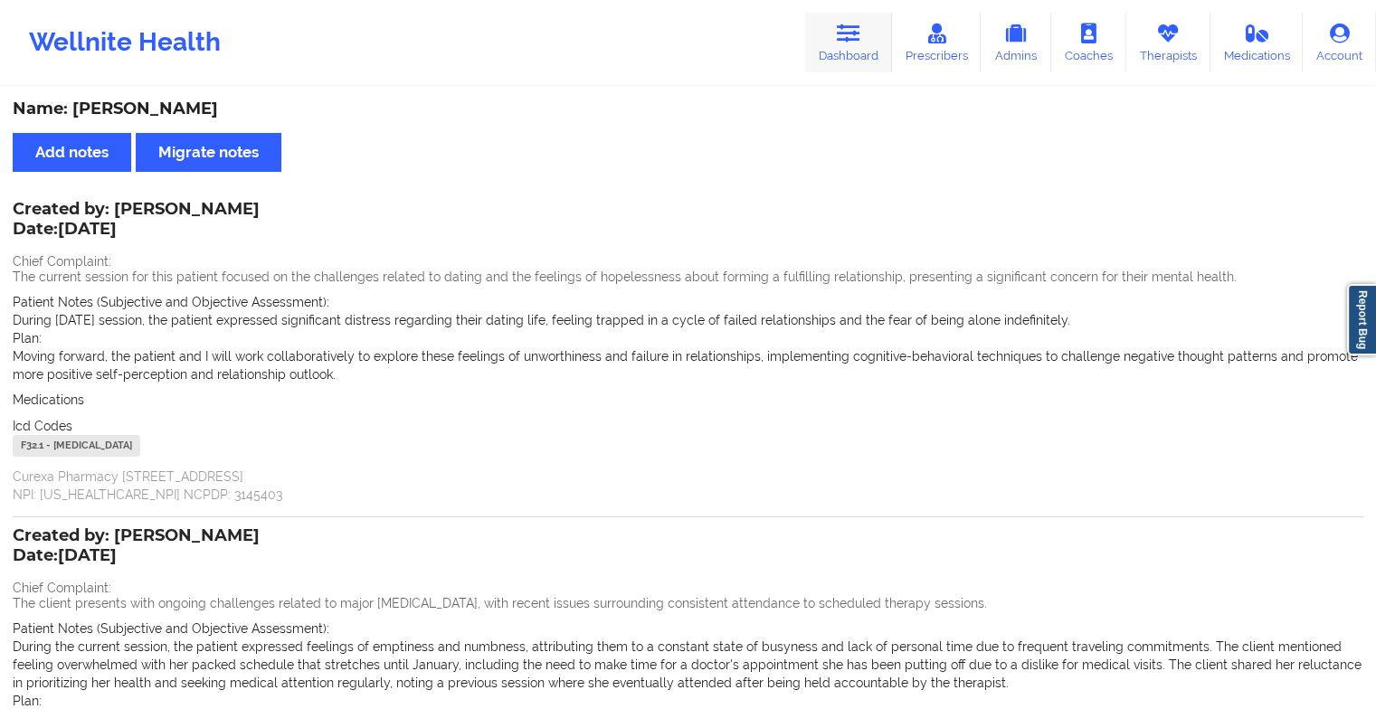
click at [833, 63] on link "Dashboard" at bounding box center [848, 43] width 87 height 60
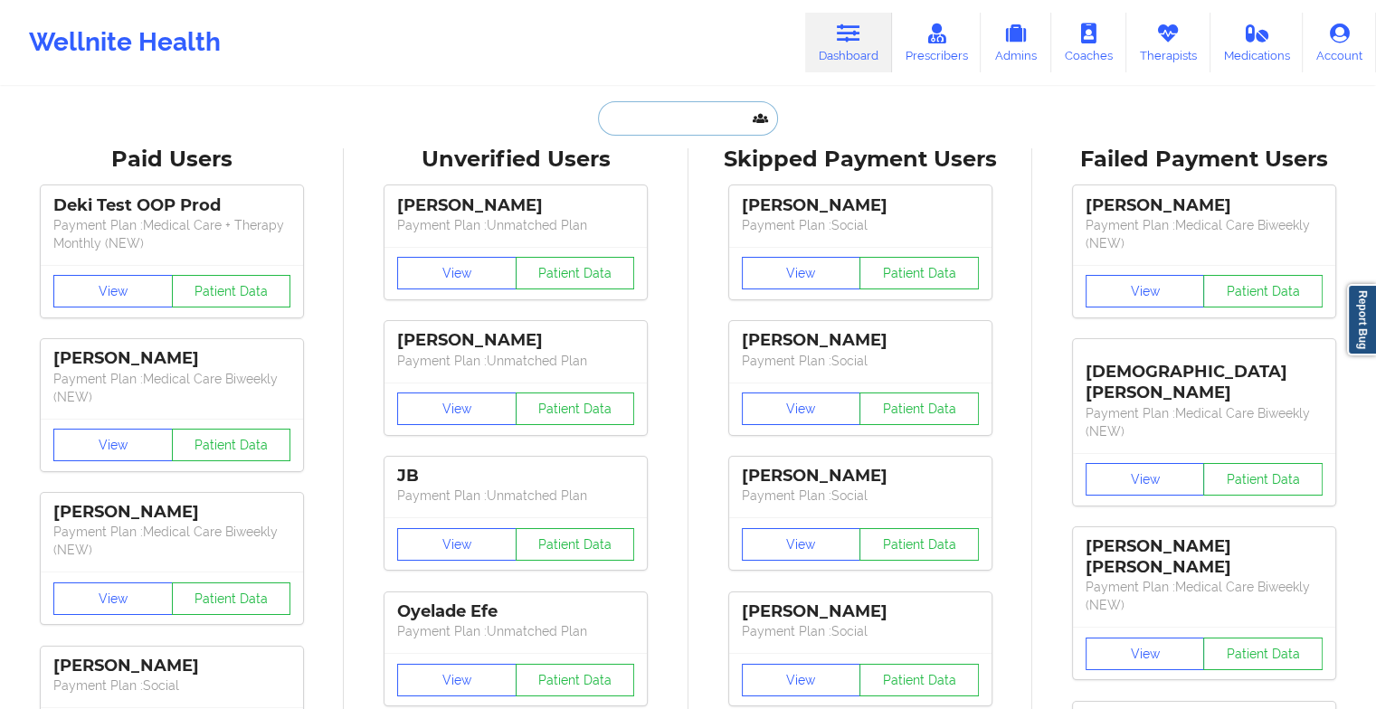
click at [697, 116] on input "text" at bounding box center [687, 118] width 179 height 34
type input "k"
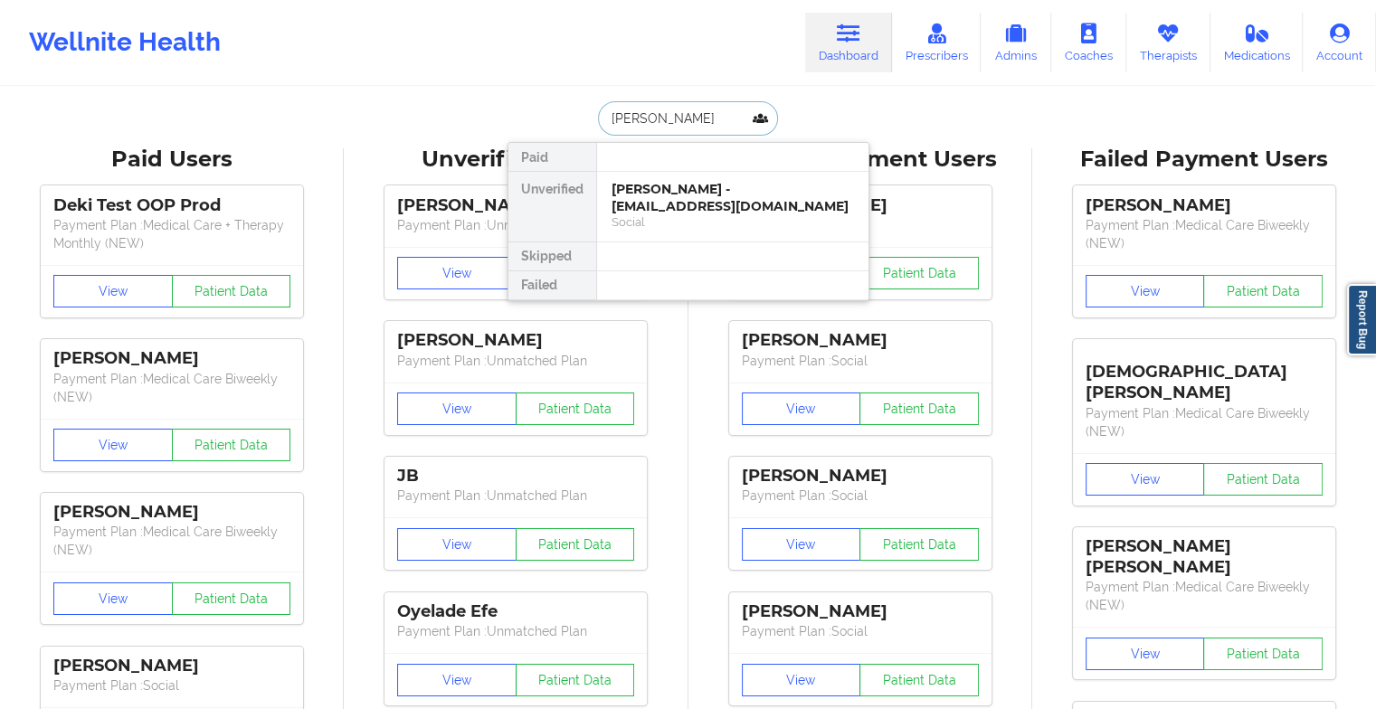
type input "[PERSON_NAME]"
click at [717, 201] on div "[PERSON_NAME] - [EMAIL_ADDRESS][DOMAIN_NAME]" at bounding box center [733, 197] width 243 height 33
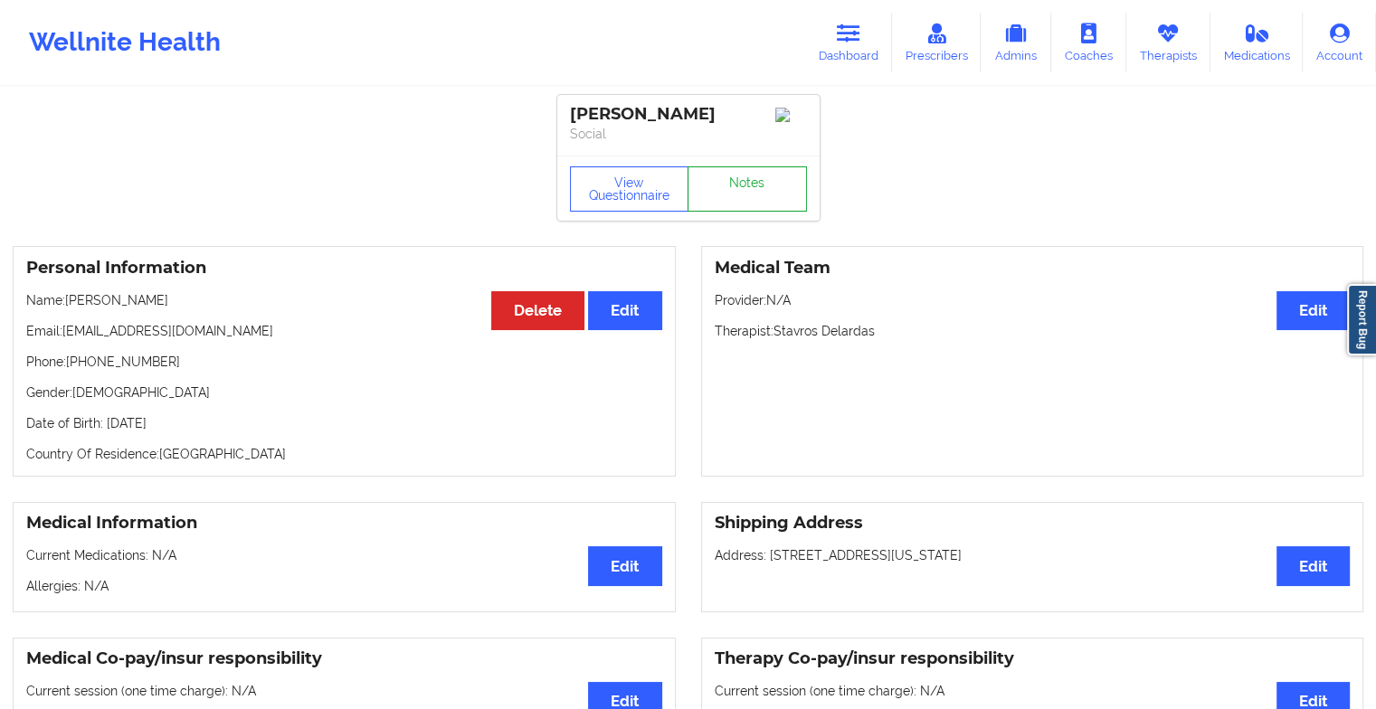
click at [757, 212] on link "Notes" at bounding box center [747, 189] width 119 height 45
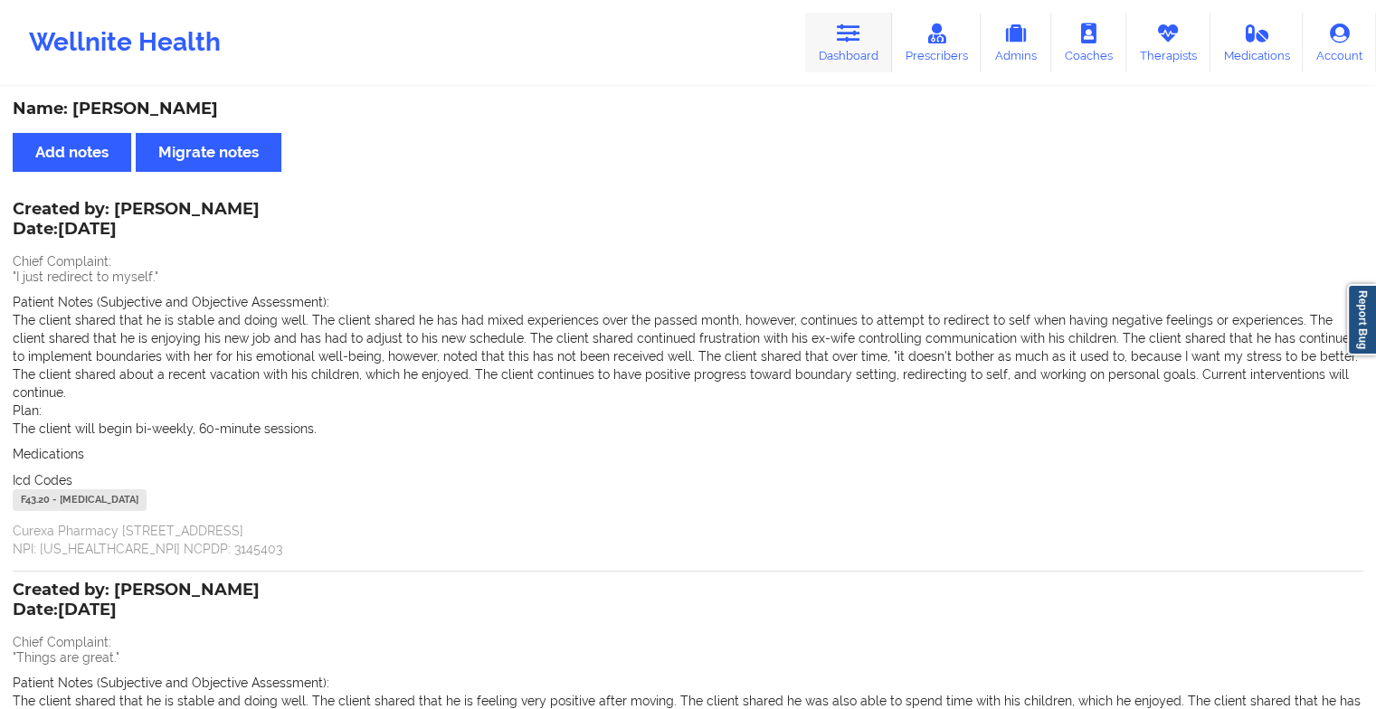
click at [852, 43] on link "Dashboard" at bounding box center [848, 43] width 87 height 60
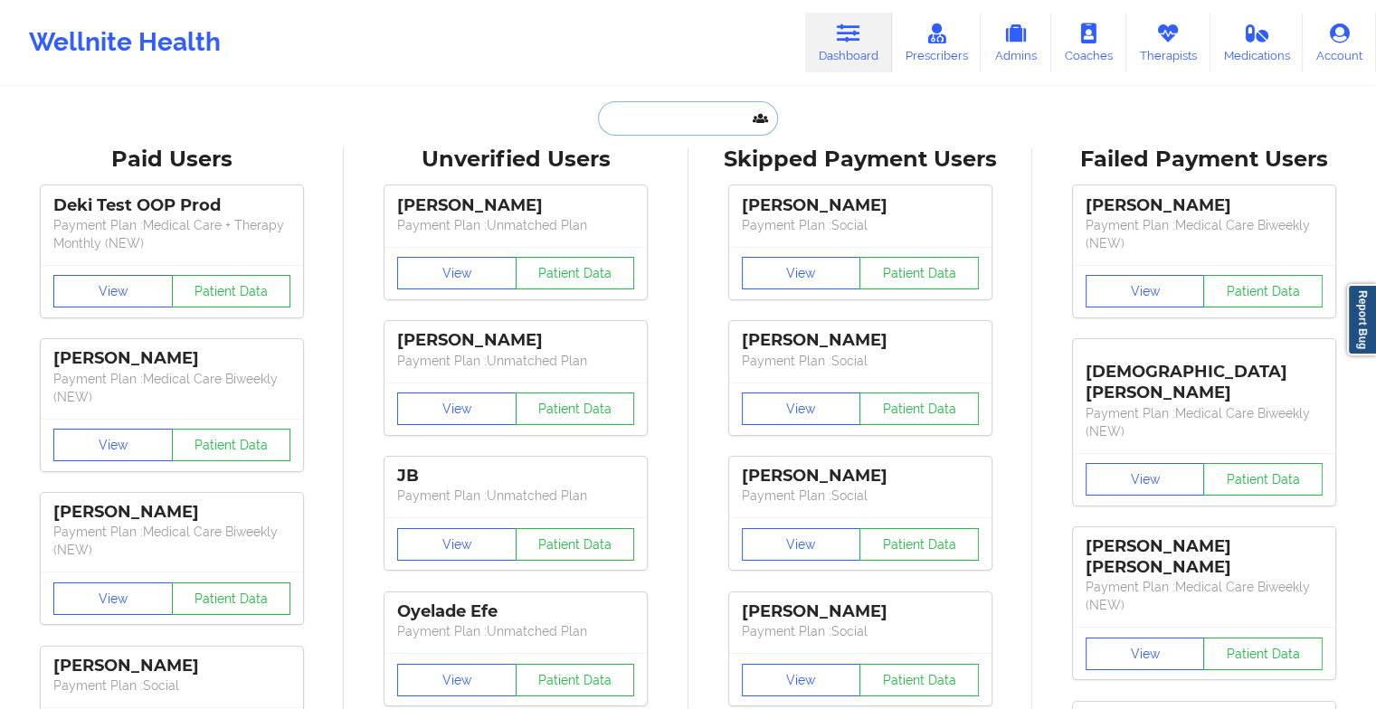
click at [690, 112] on input "text" at bounding box center [687, 118] width 179 height 34
type input "l"
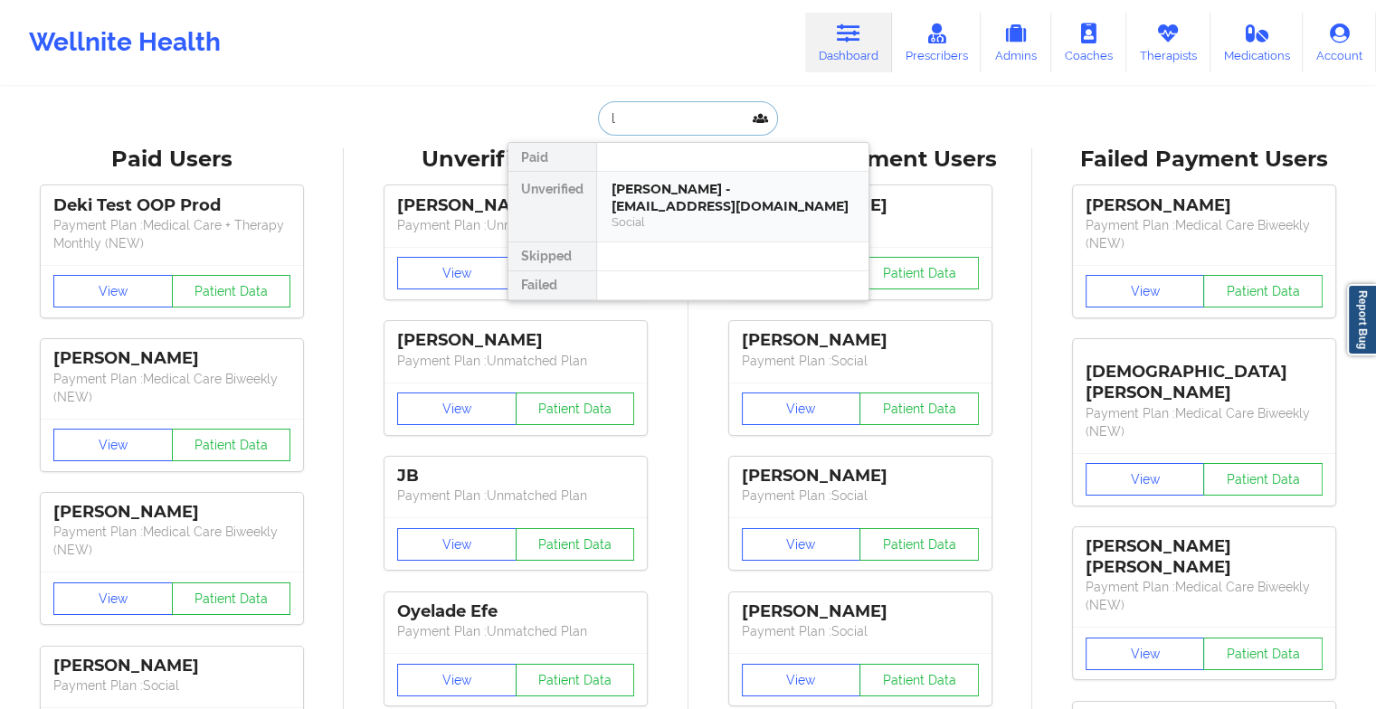
click at [660, 215] on div "Social" at bounding box center [733, 221] width 243 height 15
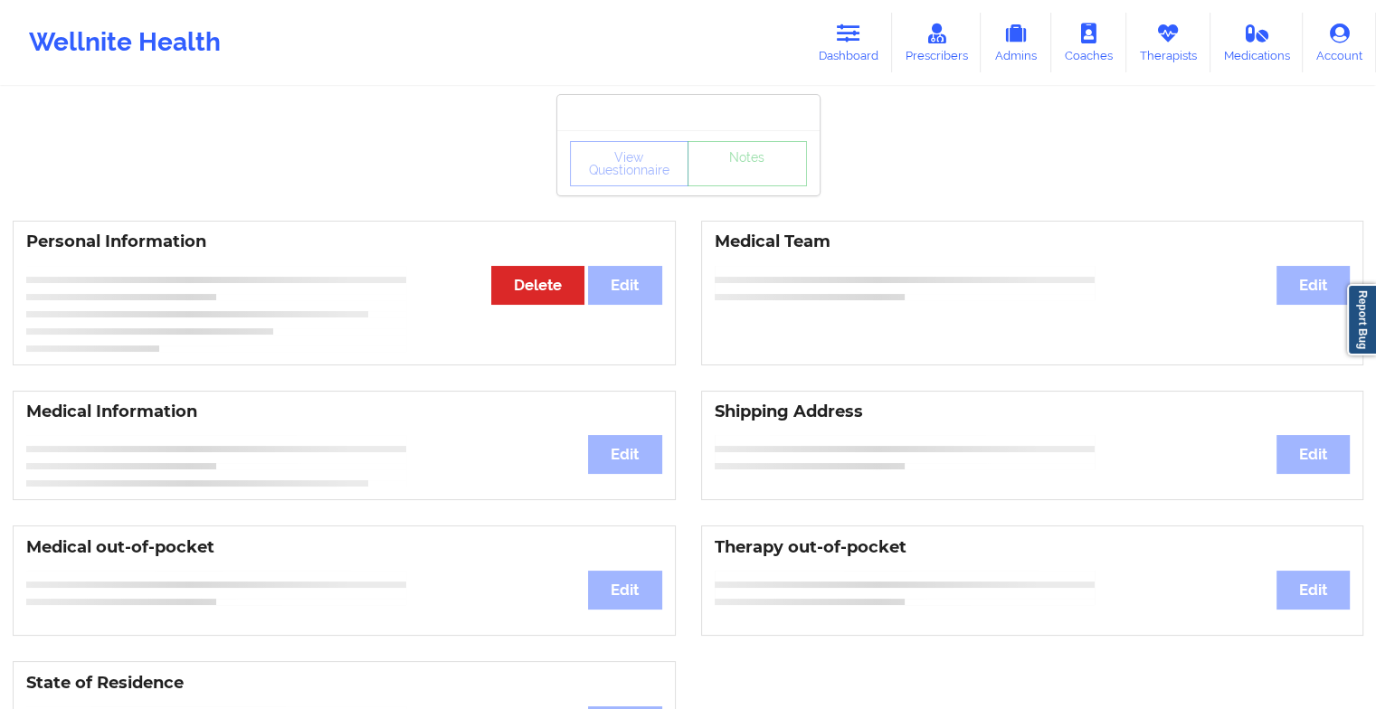
click at [738, 189] on div "View Questionnaire Notes" at bounding box center [688, 162] width 262 height 65
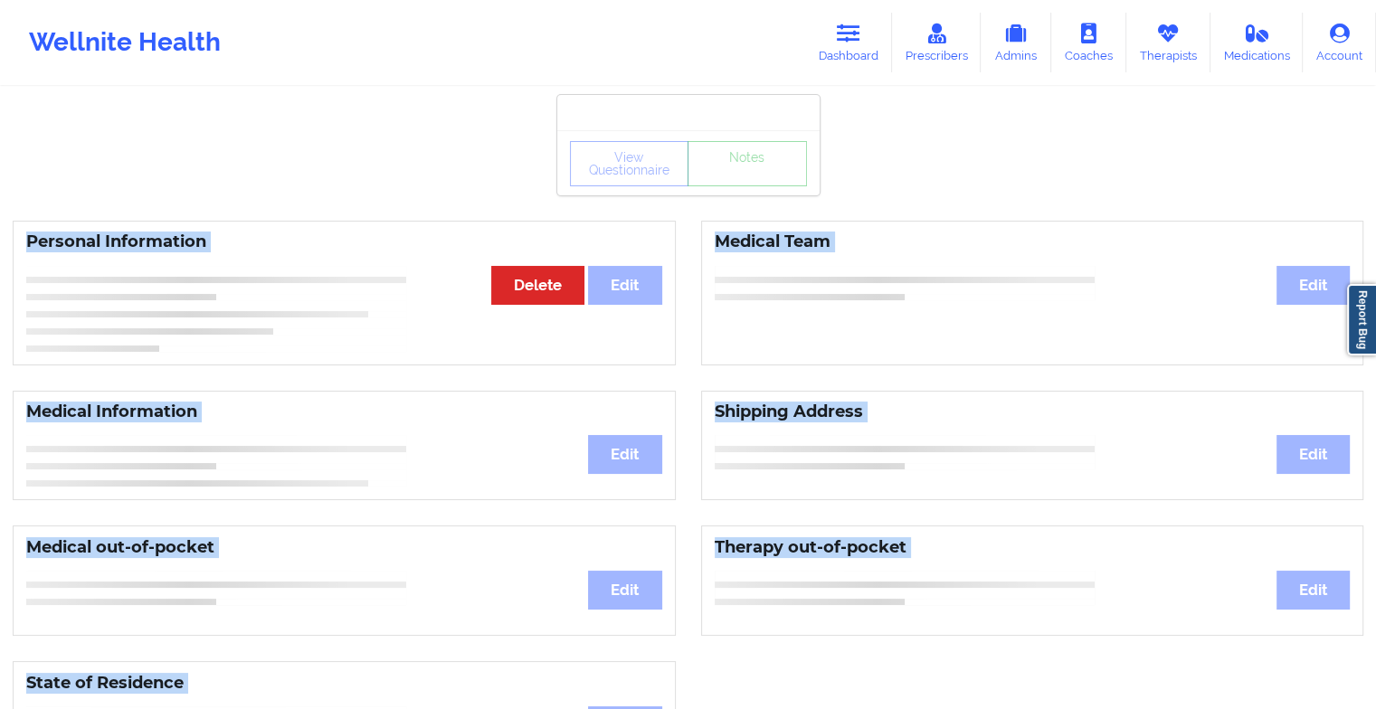
drag, startPoint x: 738, startPoint y: 189, endPoint x: 738, endPoint y: 696, distance: 506.8
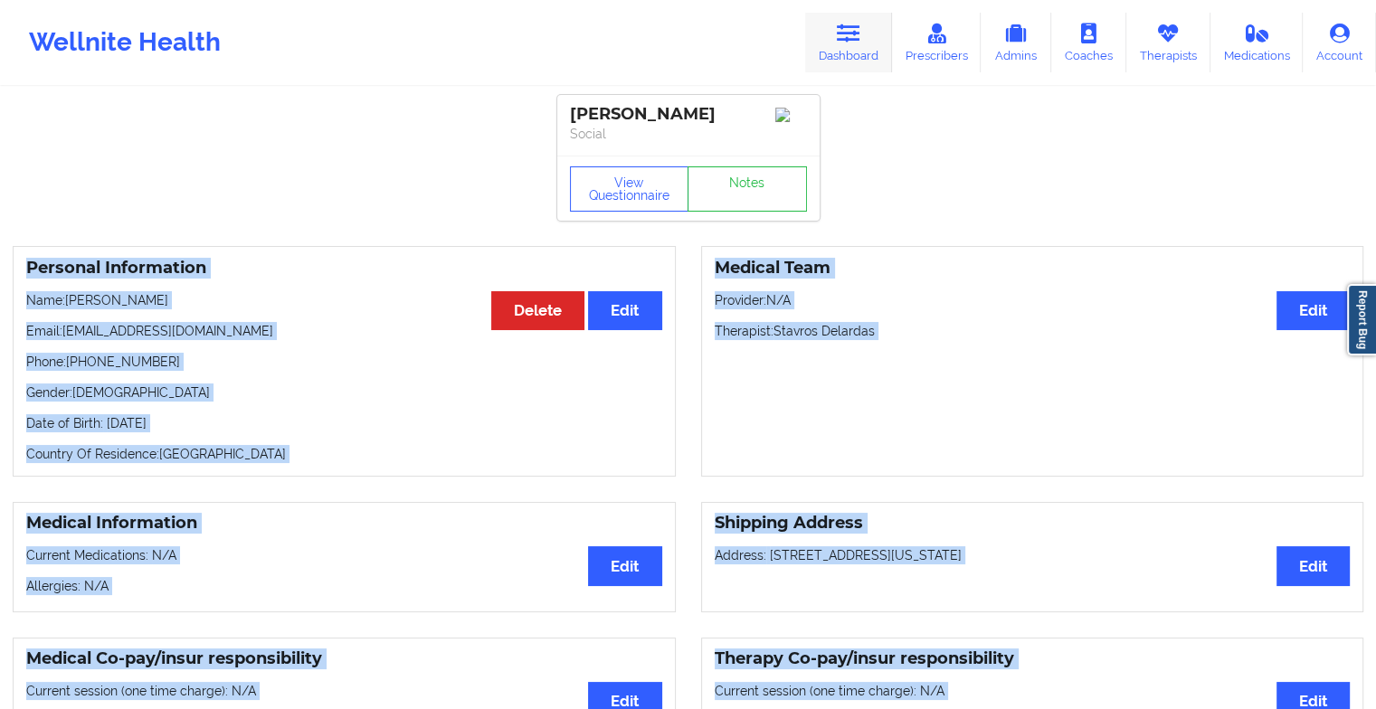
click at [845, 24] on icon at bounding box center [849, 34] width 24 height 20
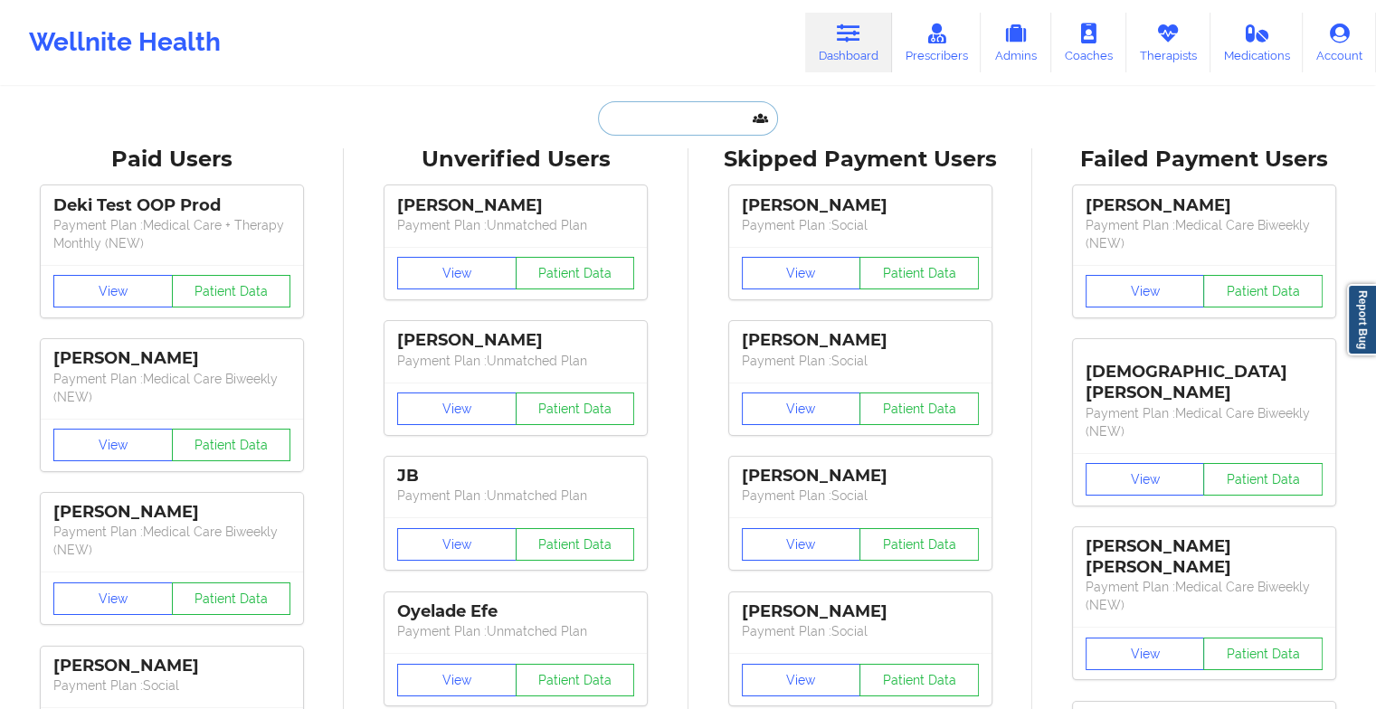
click at [625, 127] on input "text" at bounding box center [687, 118] width 179 height 34
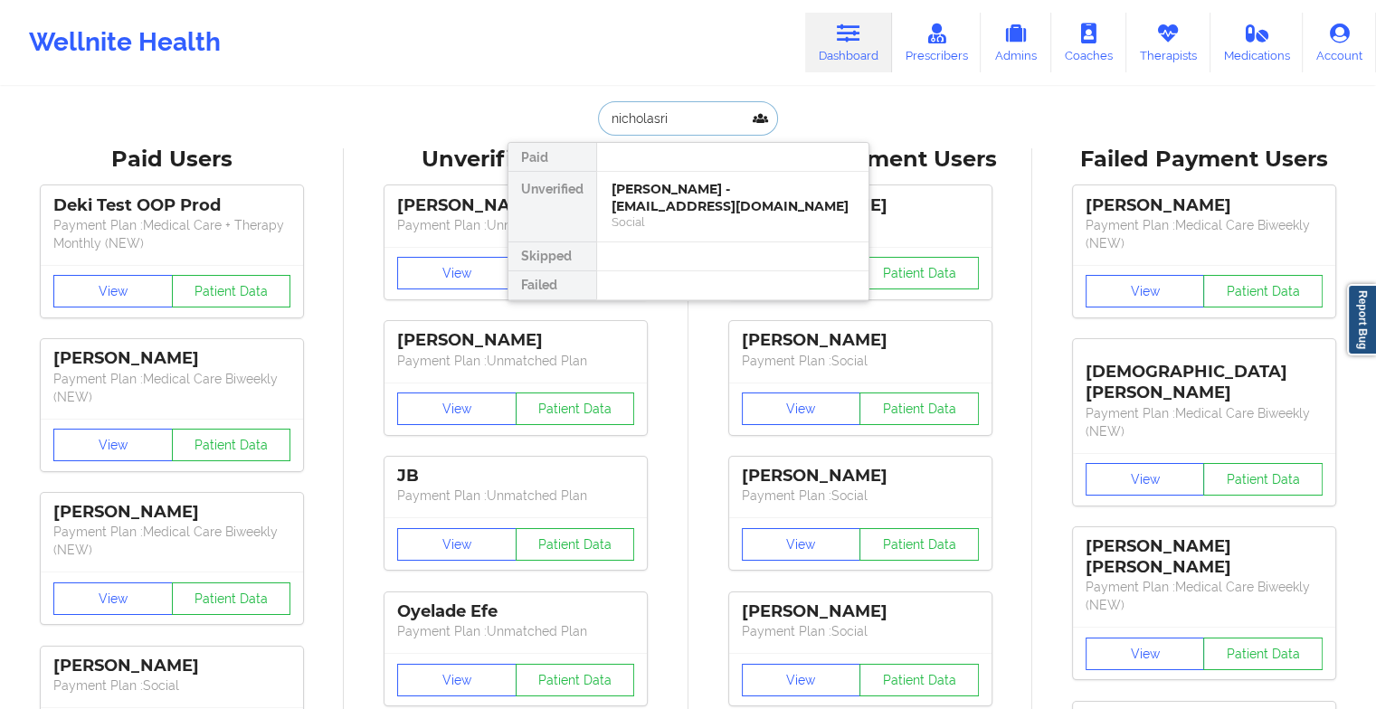
type input "[PERSON_NAME]"
click at [653, 118] on input "[PERSON_NAME]" at bounding box center [687, 118] width 179 height 34
click at [699, 202] on div "[PERSON_NAME] - [EMAIL_ADDRESS][DOMAIN_NAME]" at bounding box center [733, 197] width 243 height 33
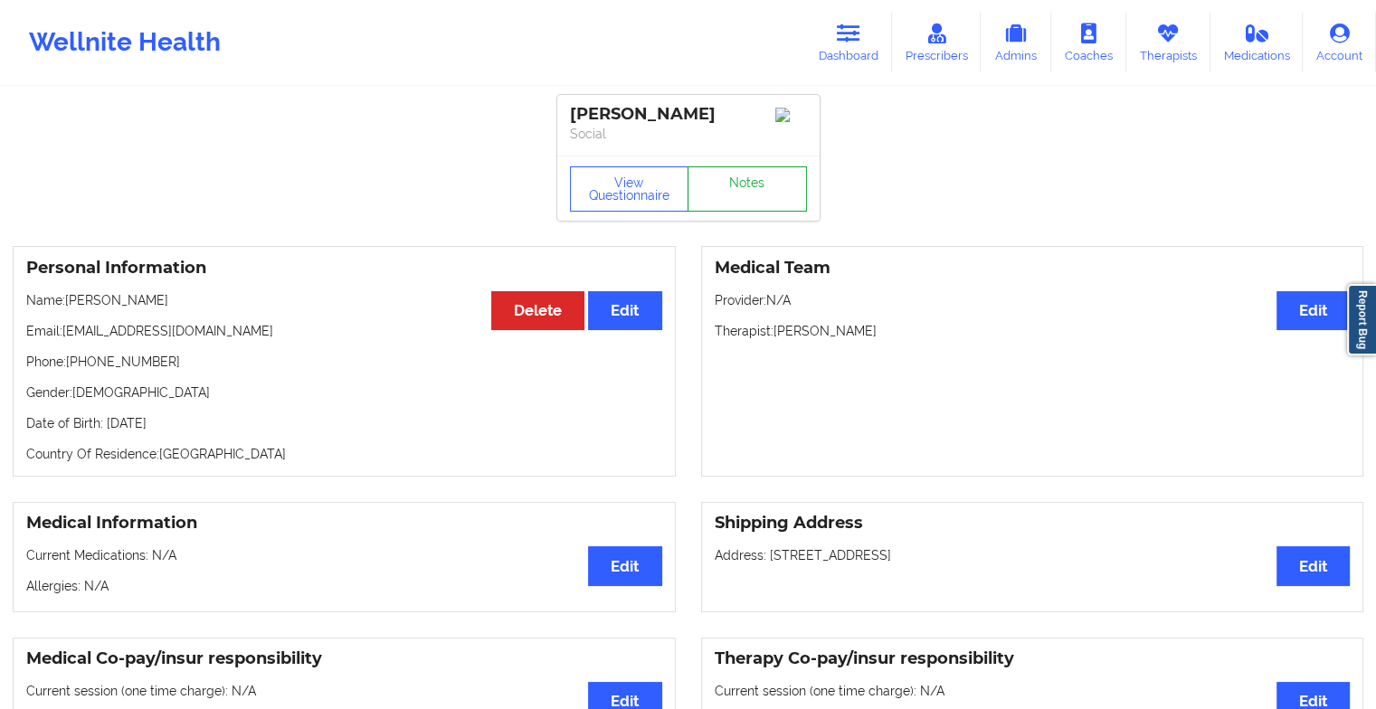
click at [776, 207] on link "Notes" at bounding box center [747, 189] width 119 height 45
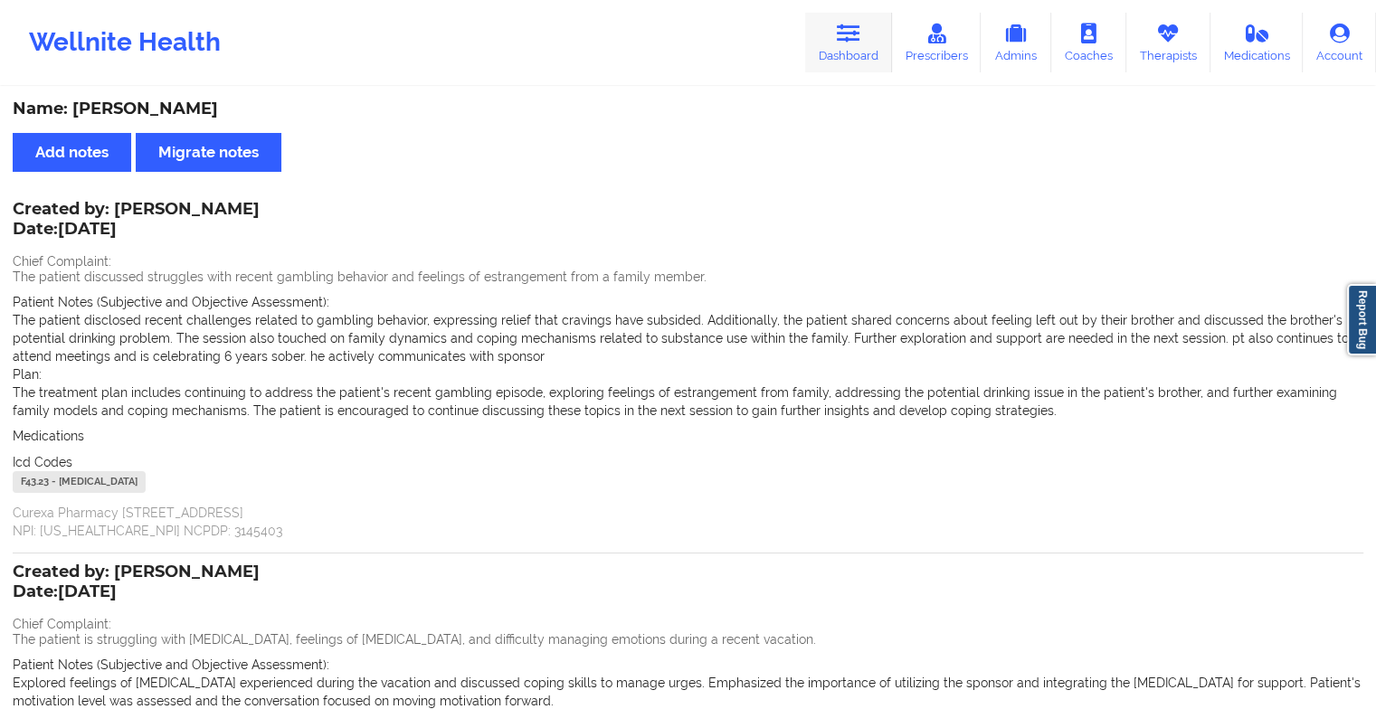
click at [858, 24] on icon at bounding box center [849, 34] width 24 height 20
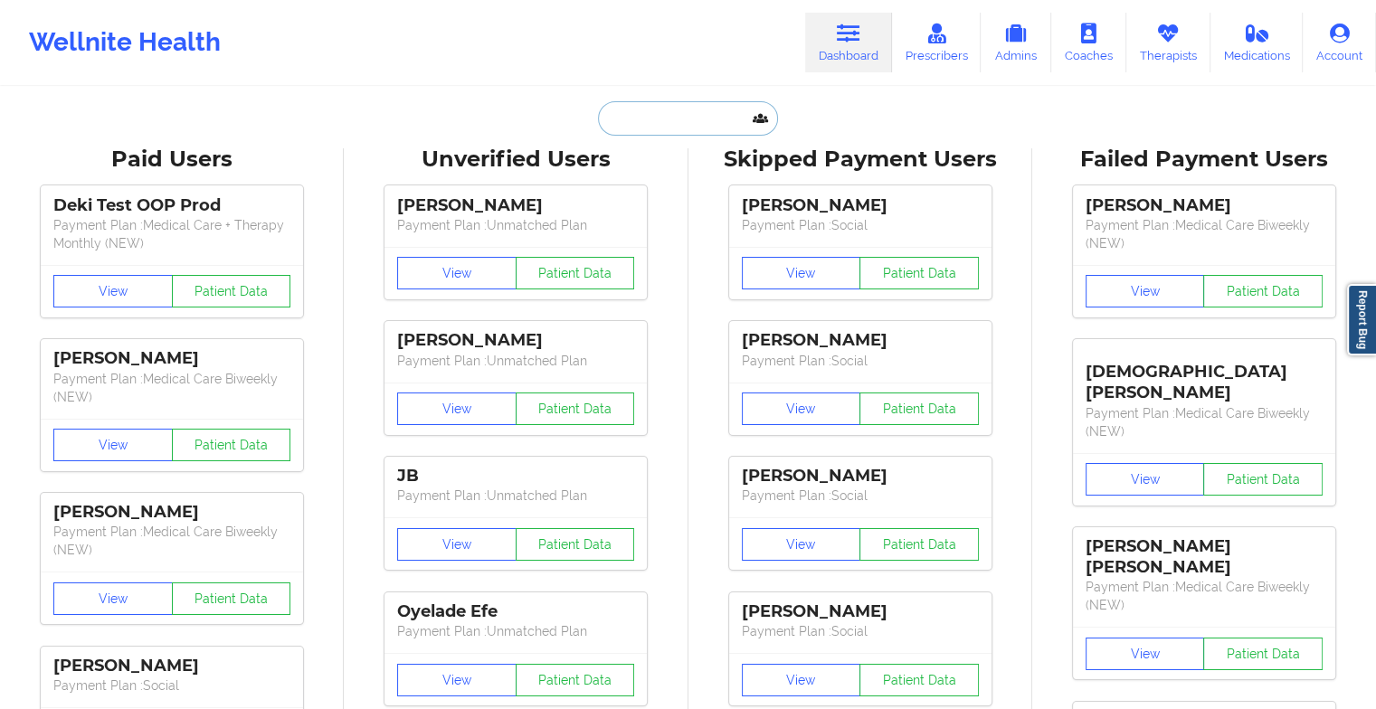
click at [700, 119] on input "text" at bounding box center [687, 118] width 179 height 34
type input "n"
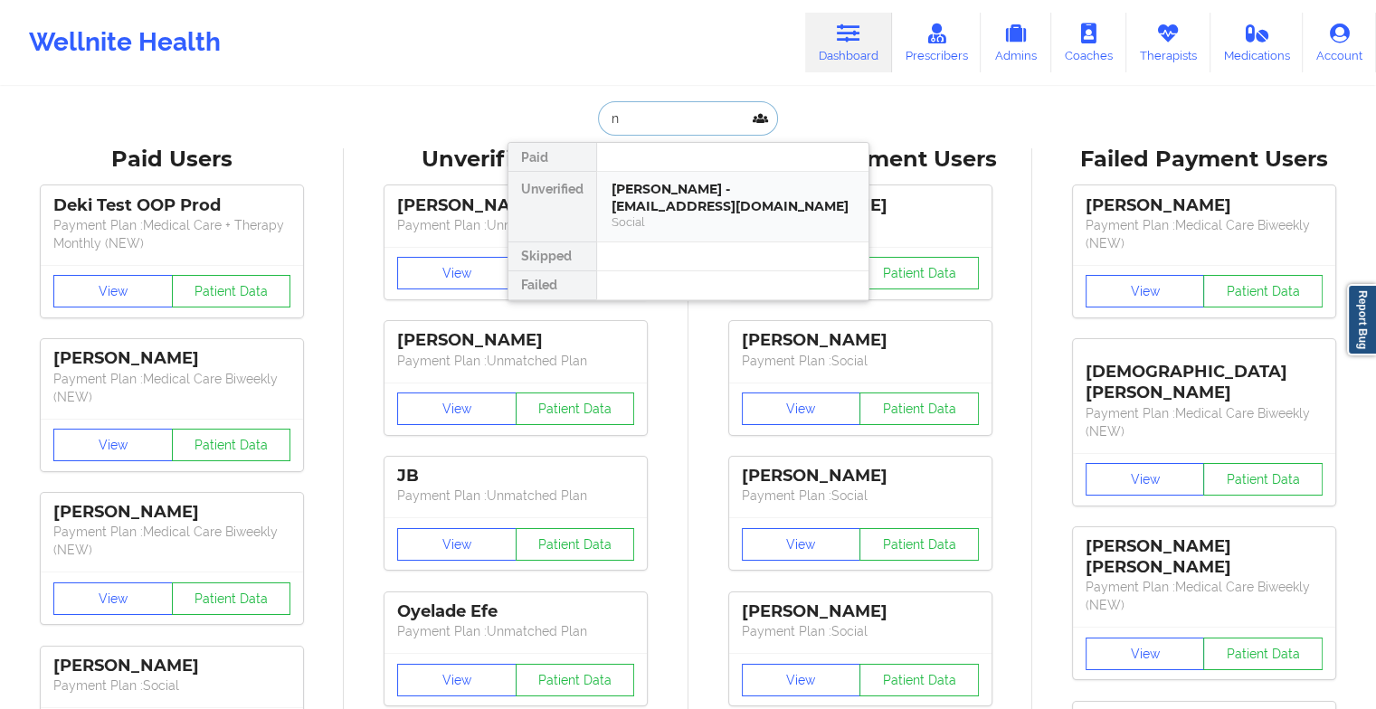
click at [681, 213] on div "[PERSON_NAME] - [EMAIL_ADDRESS][DOMAIN_NAME]" at bounding box center [733, 197] width 243 height 33
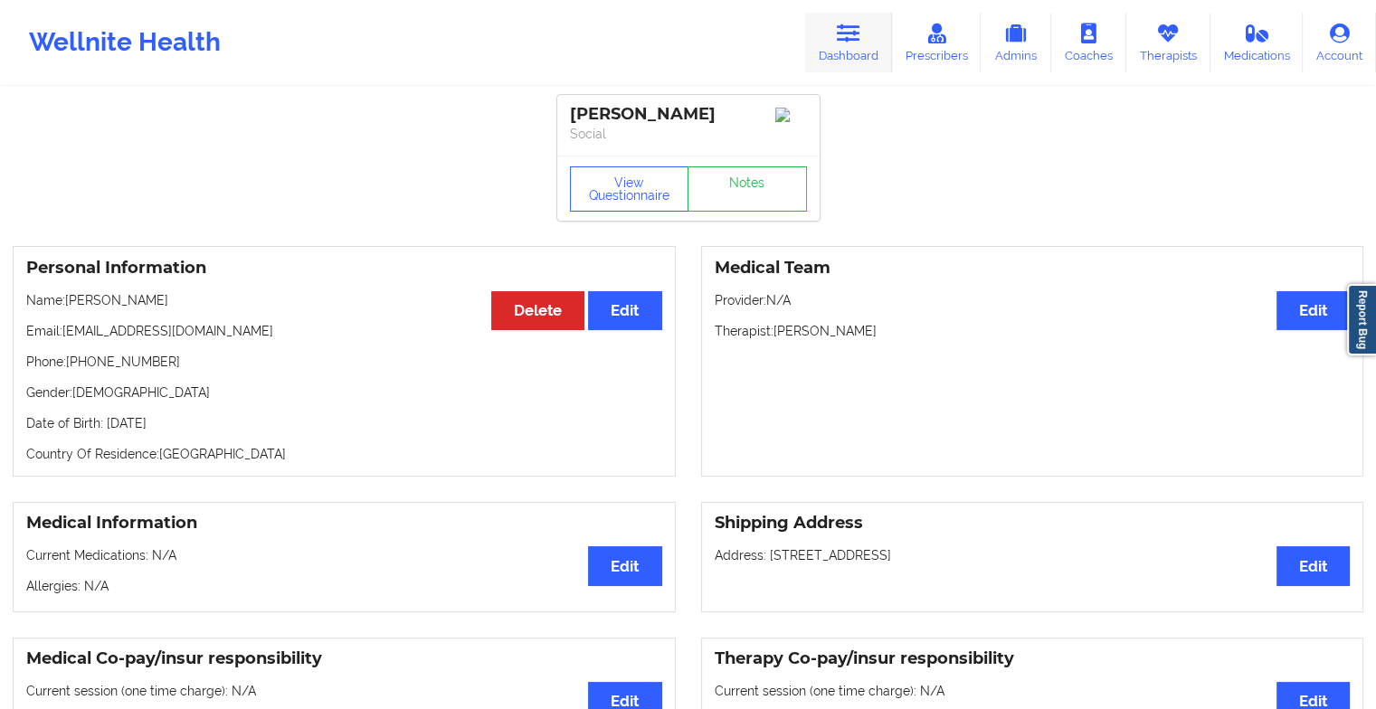
click at [834, 40] on link "Dashboard" at bounding box center [848, 43] width 87 height 60
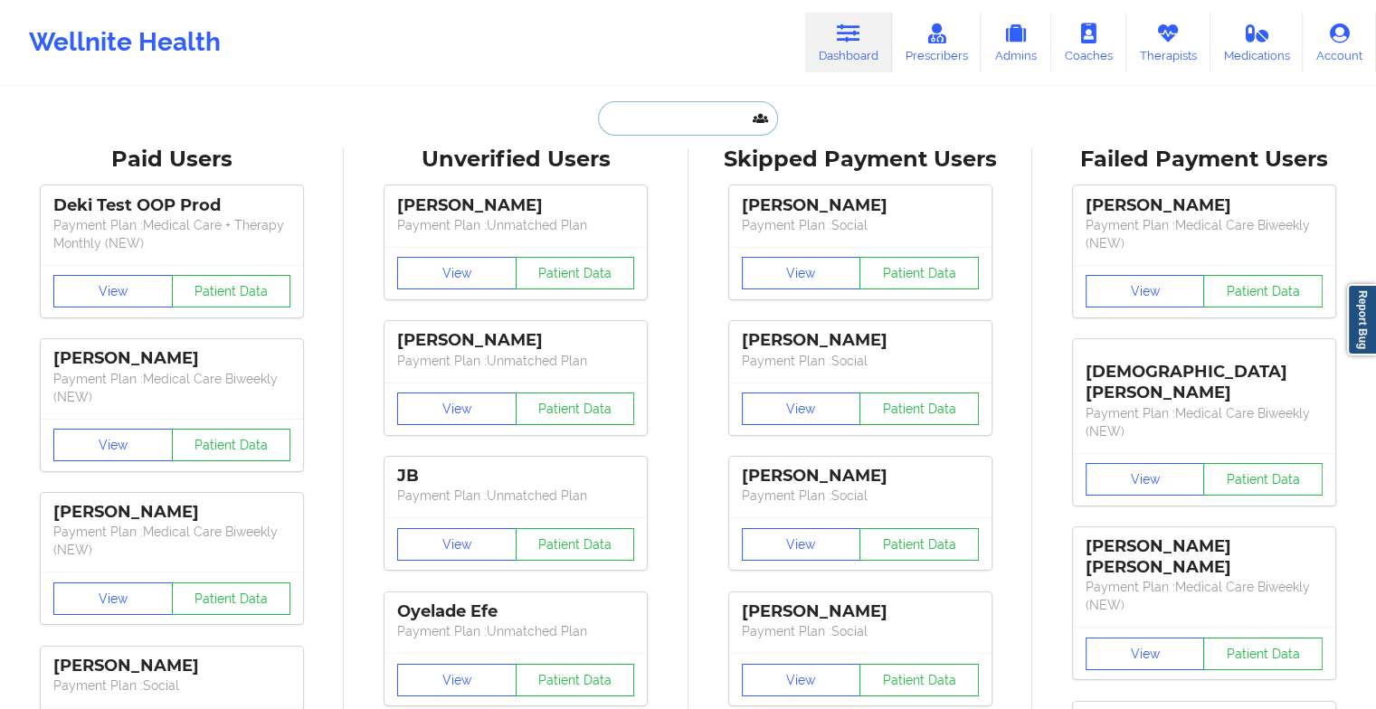
click at [672, 119] on input "text" at bounding box center [687, 118] width 179 height 34
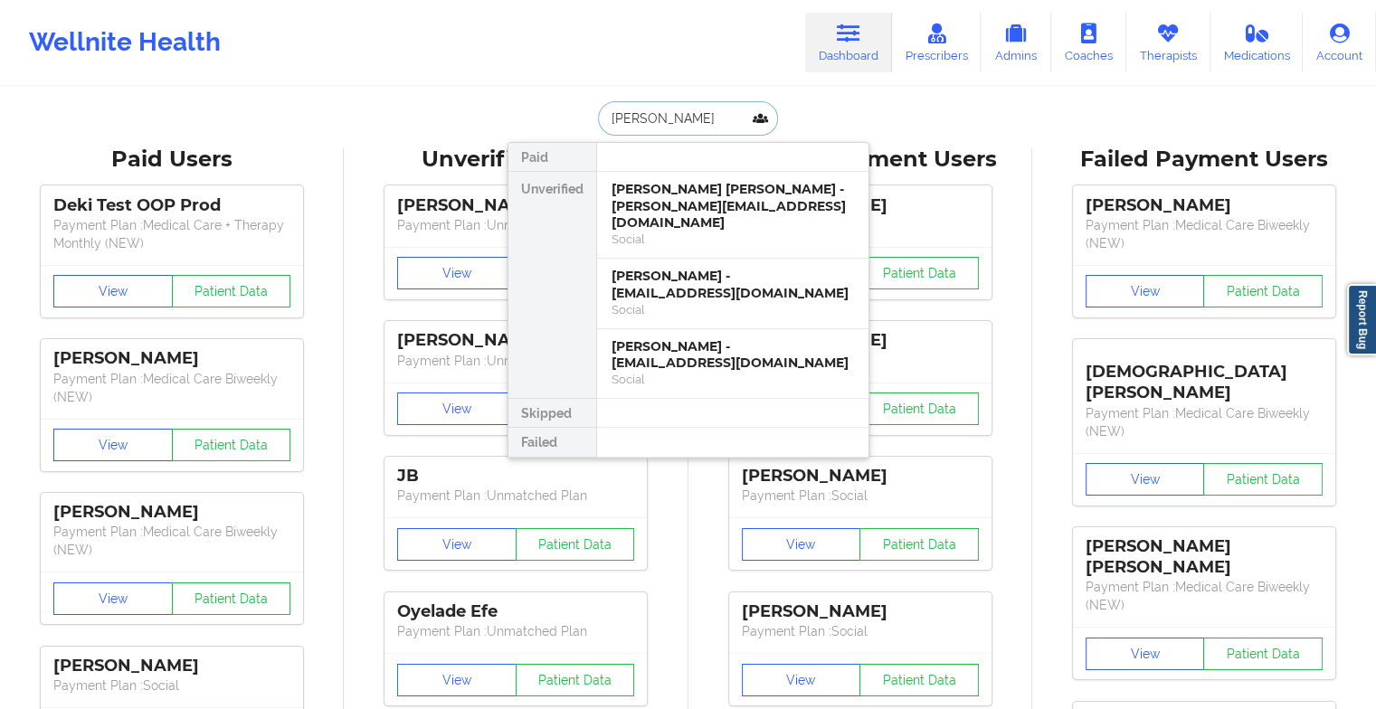
type input "[PERSON_NAME]"
click at [700, 232] on div "Social" at bounding box center [733, 239] width 243 height 15
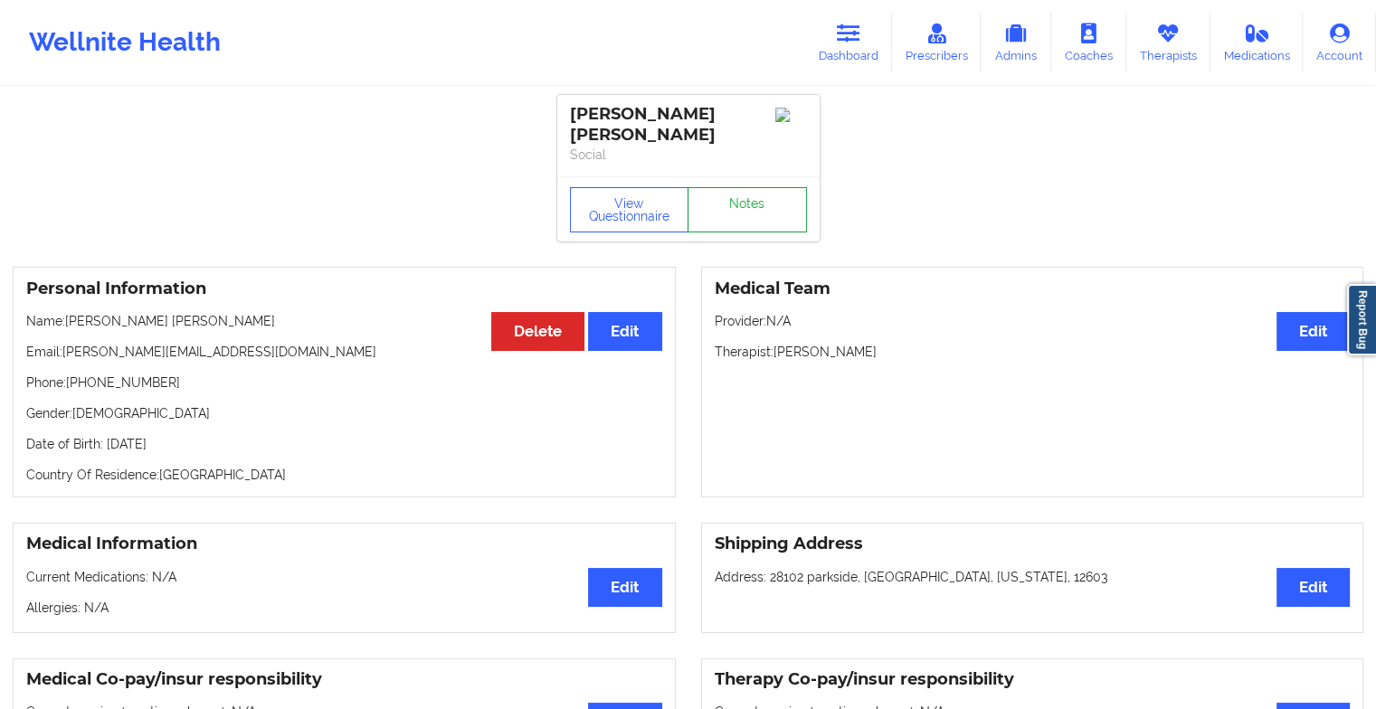
click at [738, 193] on link "Notes" at bounding box center [747, 209] width 119 height 45
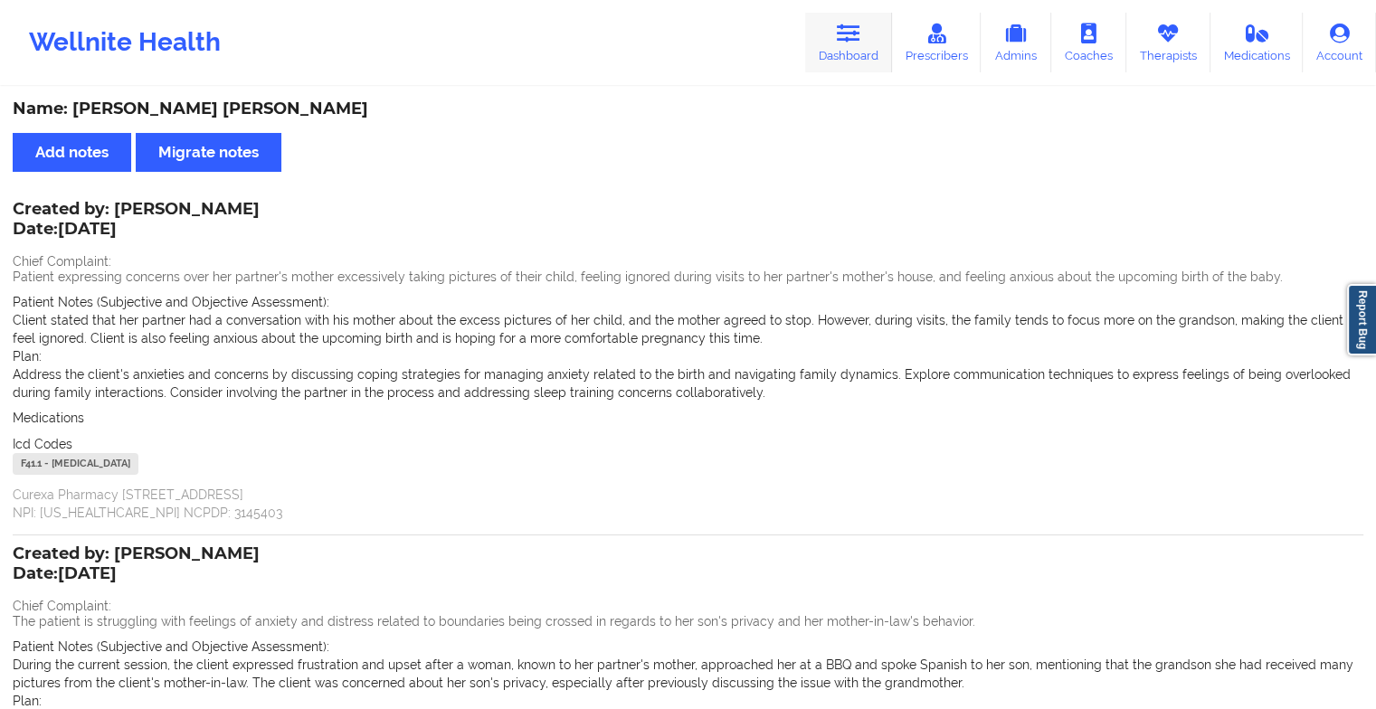
click at [862, 56] on link "Dashboard" at bounding box center [848, 43] width 87 height 60
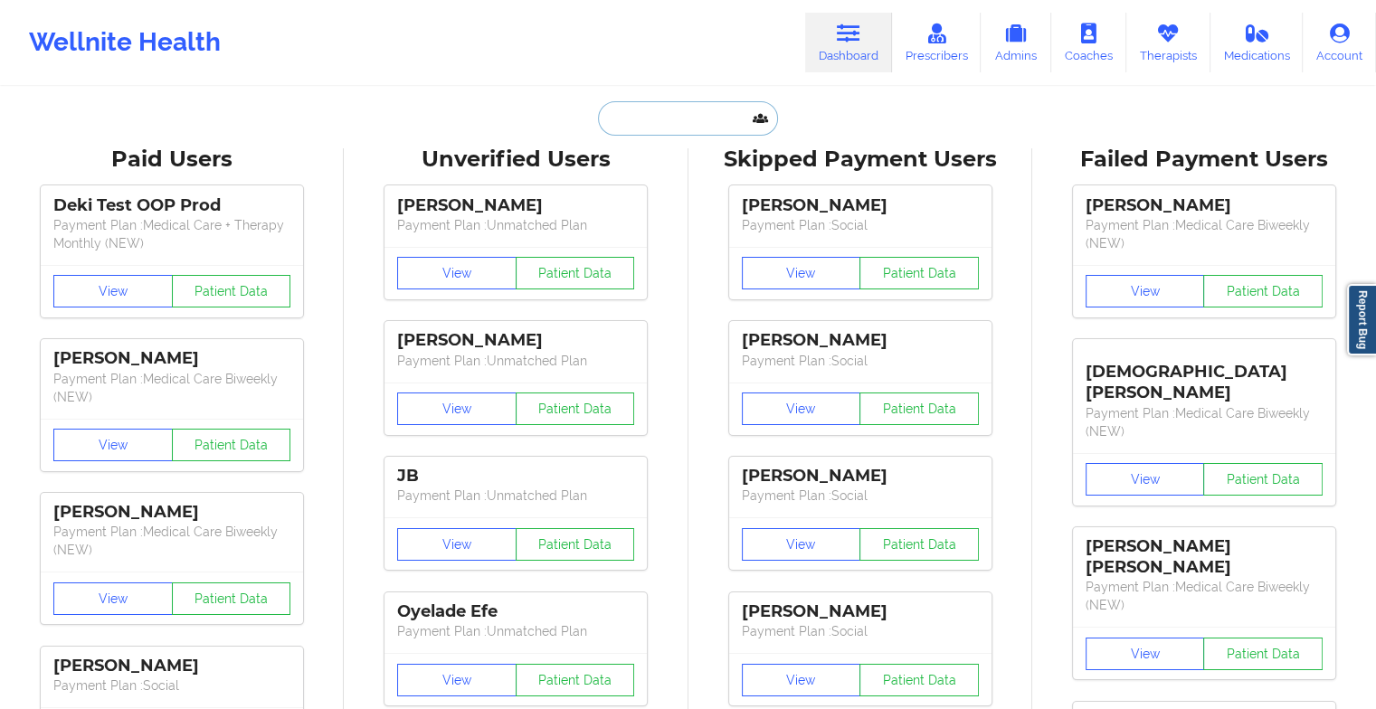
click at [631, 119] on input "text" at bounding box center [687, 118] width 179 height 34
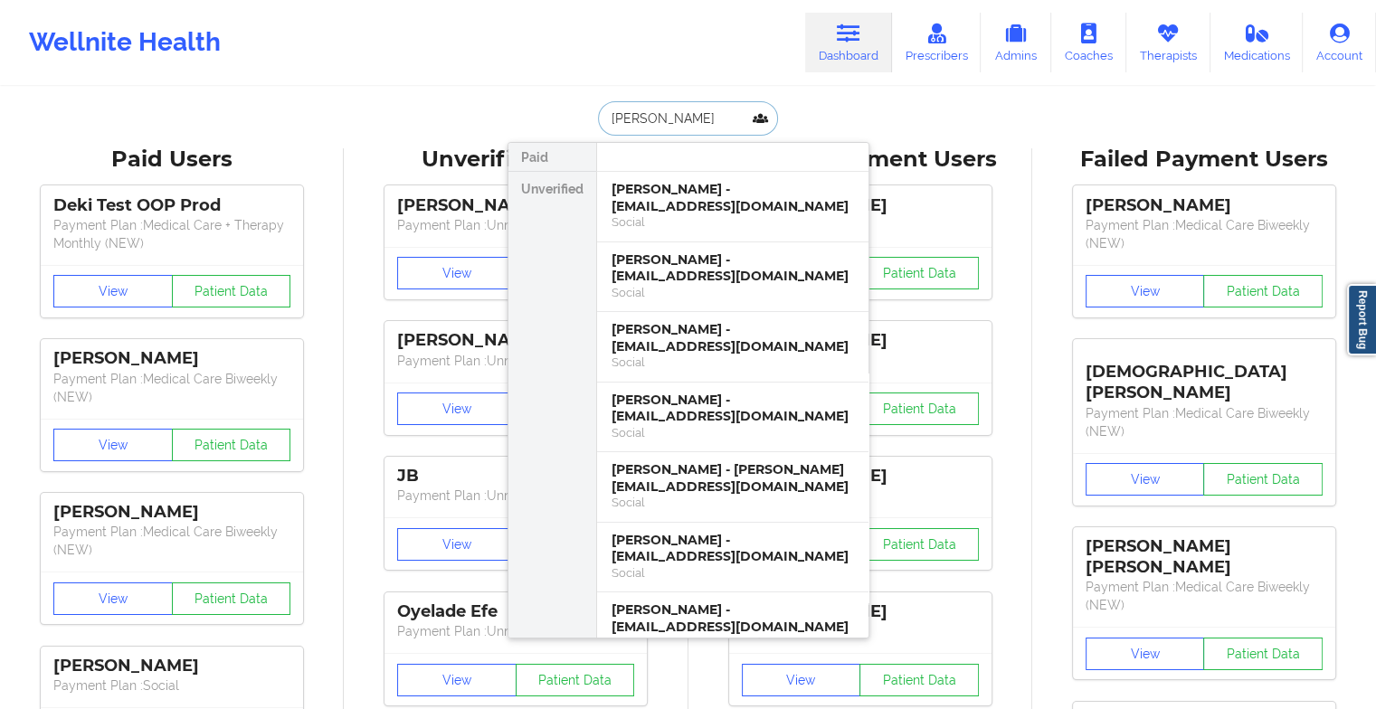
type input "[PERSON_NAME]"
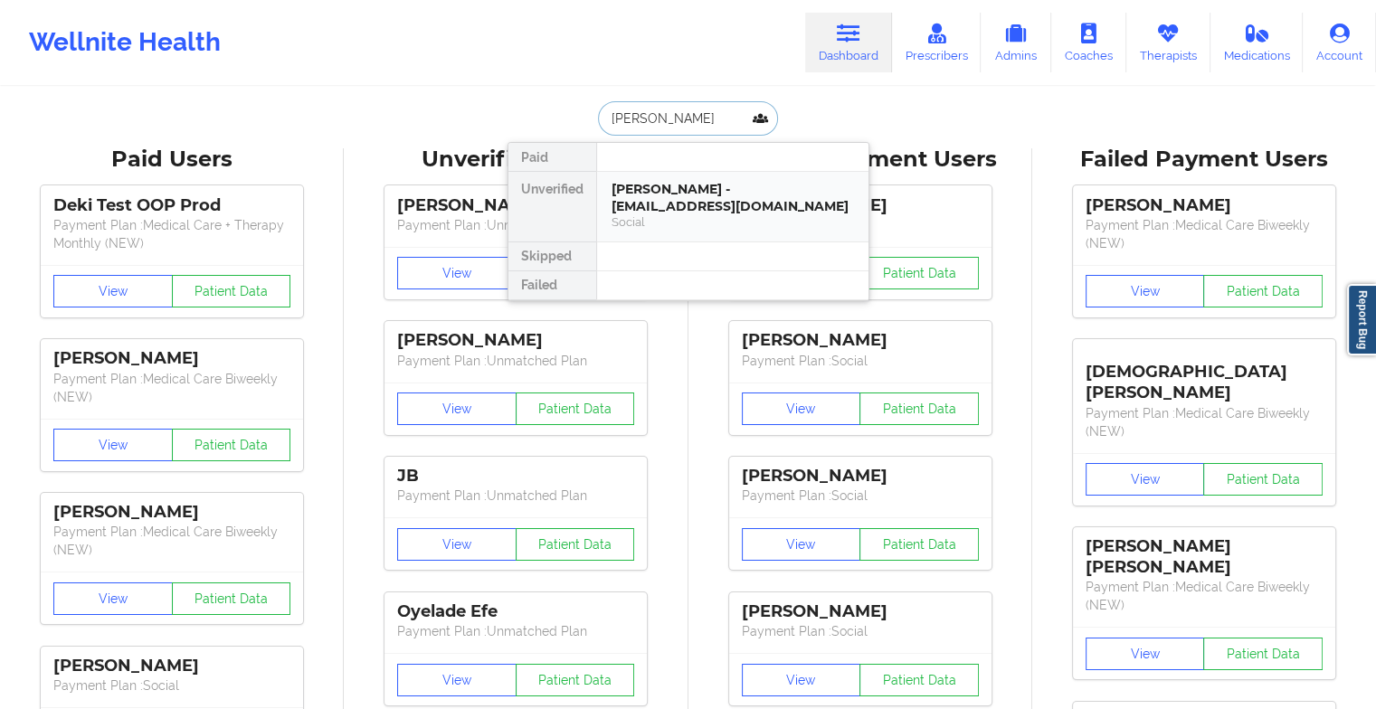
click at [700, 234] on div "[PERSON_NAME] - [EMAIL_ADDRESS][DOMAIN_NAME] Social" at bounding box center [732, 207] width 271 height 70
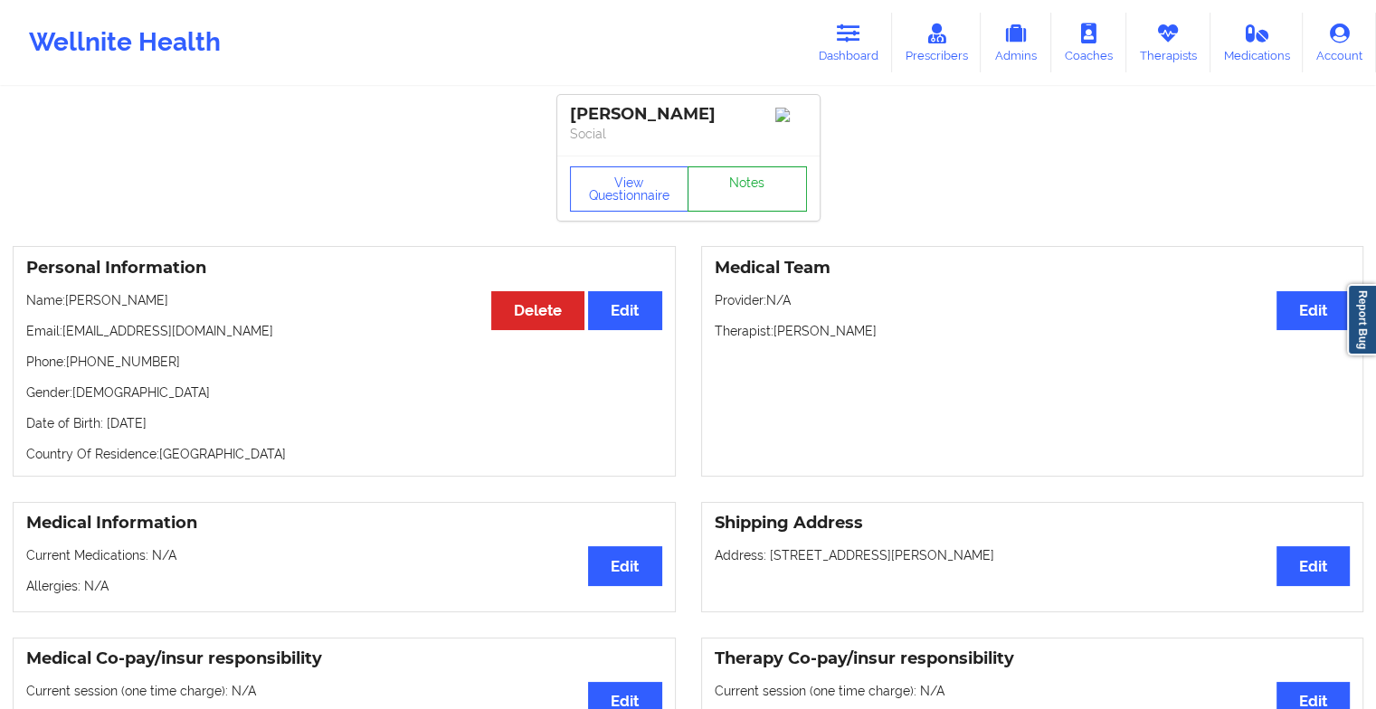
click at [780, 195] on link "Notes" at bounding box center [747, 189] width 119 height 45
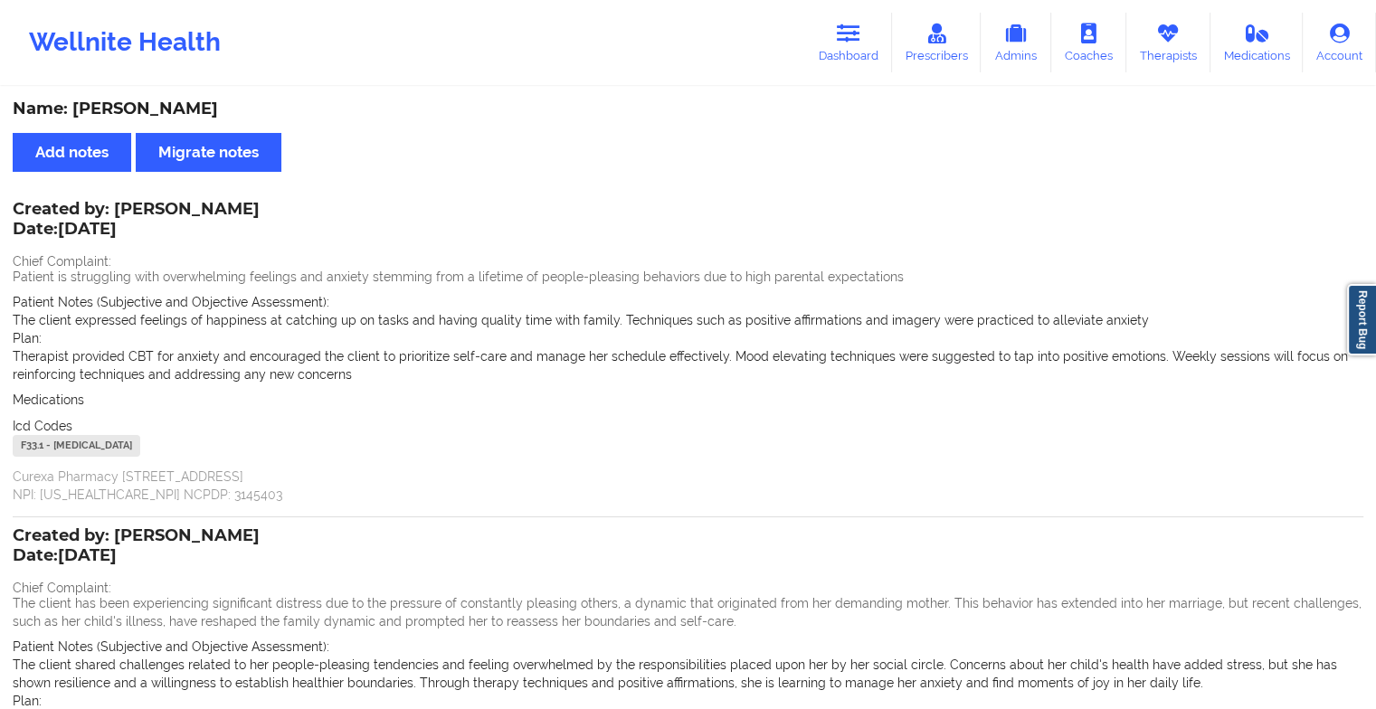
click at [856, 9] on div "Wellnite Health Dashboard Prescribers Admins Coaches Therapists Medications Acc…" at bounding box center [688, 42] width 1376 height 72
click at [851, 43] on link "Dashboard" at bounding box center [848, 43] width 87 height 60
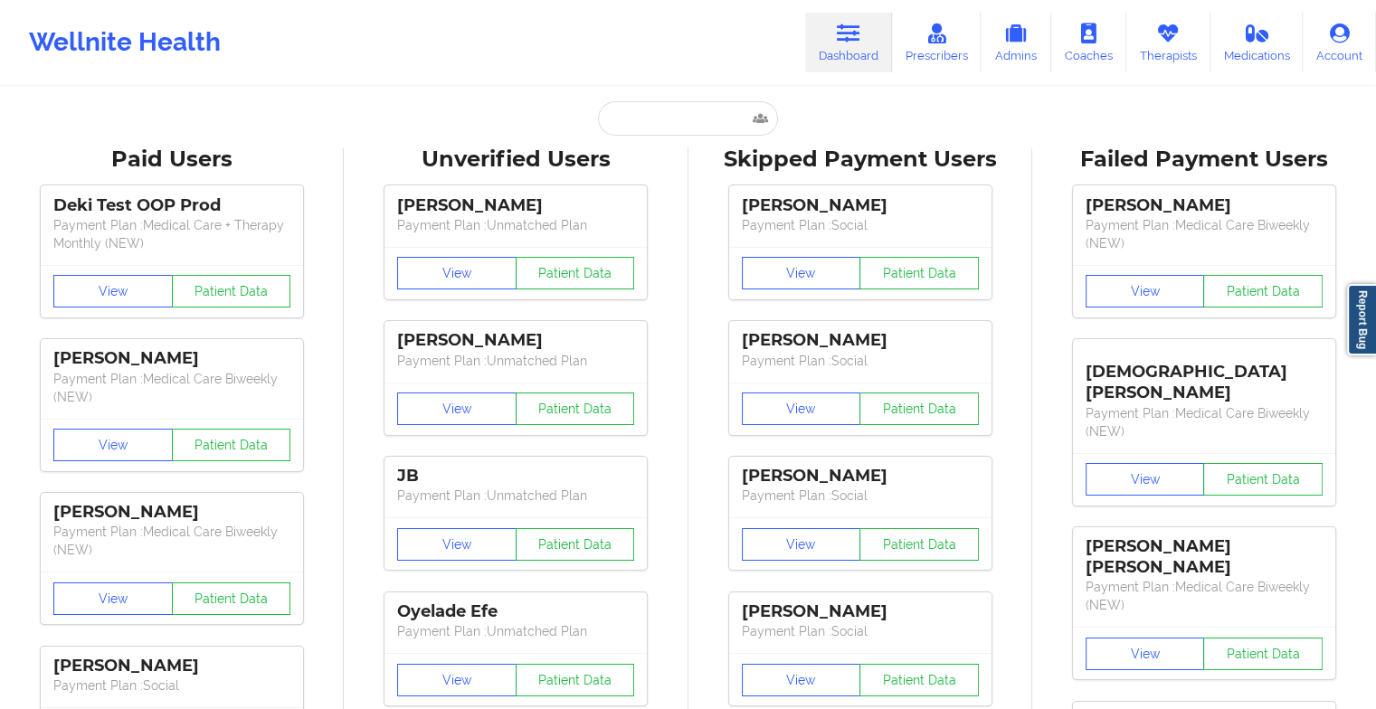
click at [683, 121] on input "text" at bounding box center [687, 118] width 179 height 34
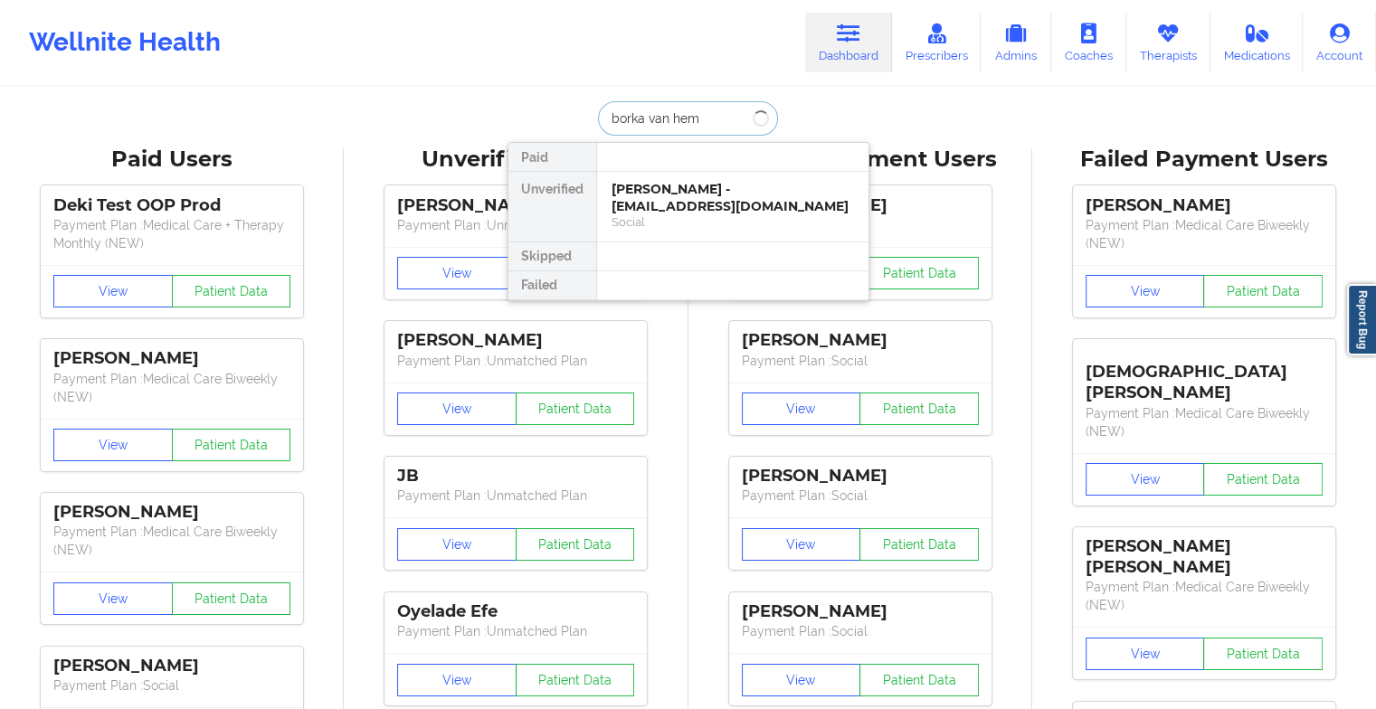
type input "borka van heme"
click at [663, 196] on div "[PERSON_NAME] - [EMAIL_ADDRESS][DOMAIN_NAME]" at bounding box center [733, 197] width 243 height 33
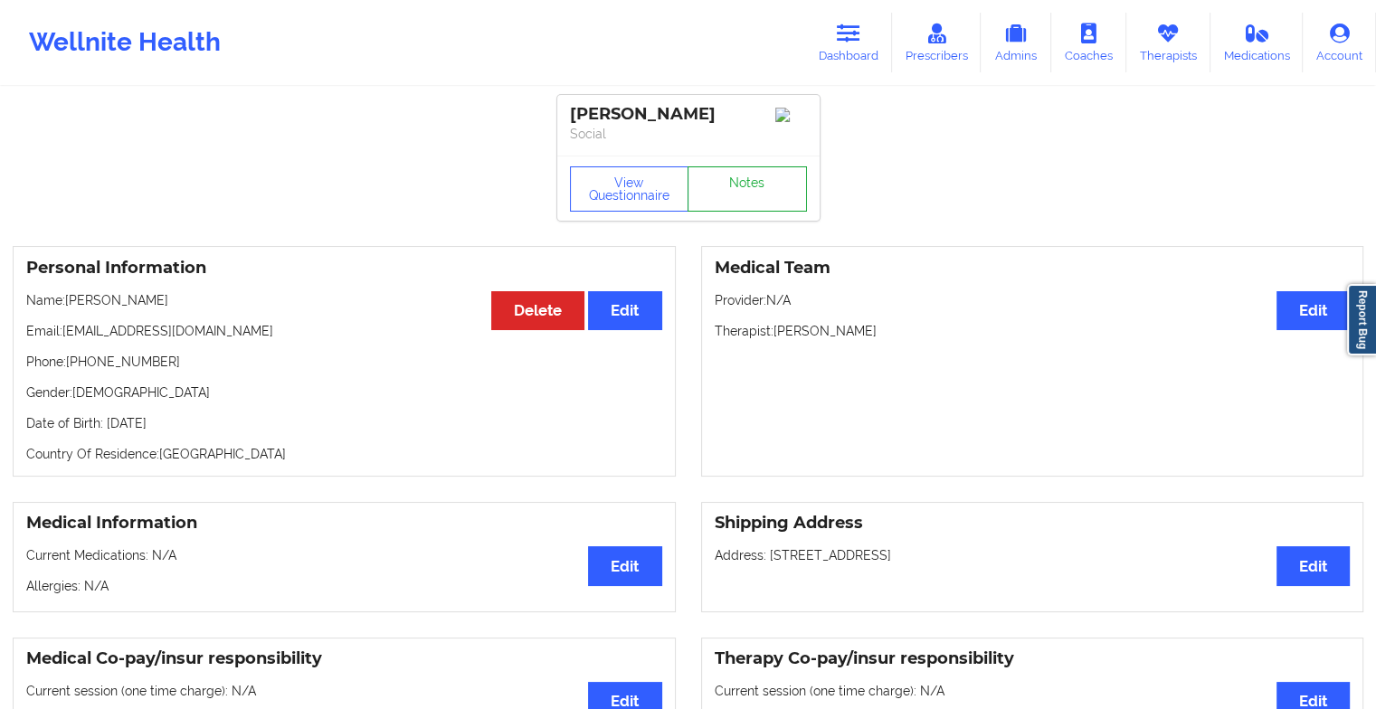
click at [755, 187] on link "Notes" at bounding box center [747, 189] width 119 height 45
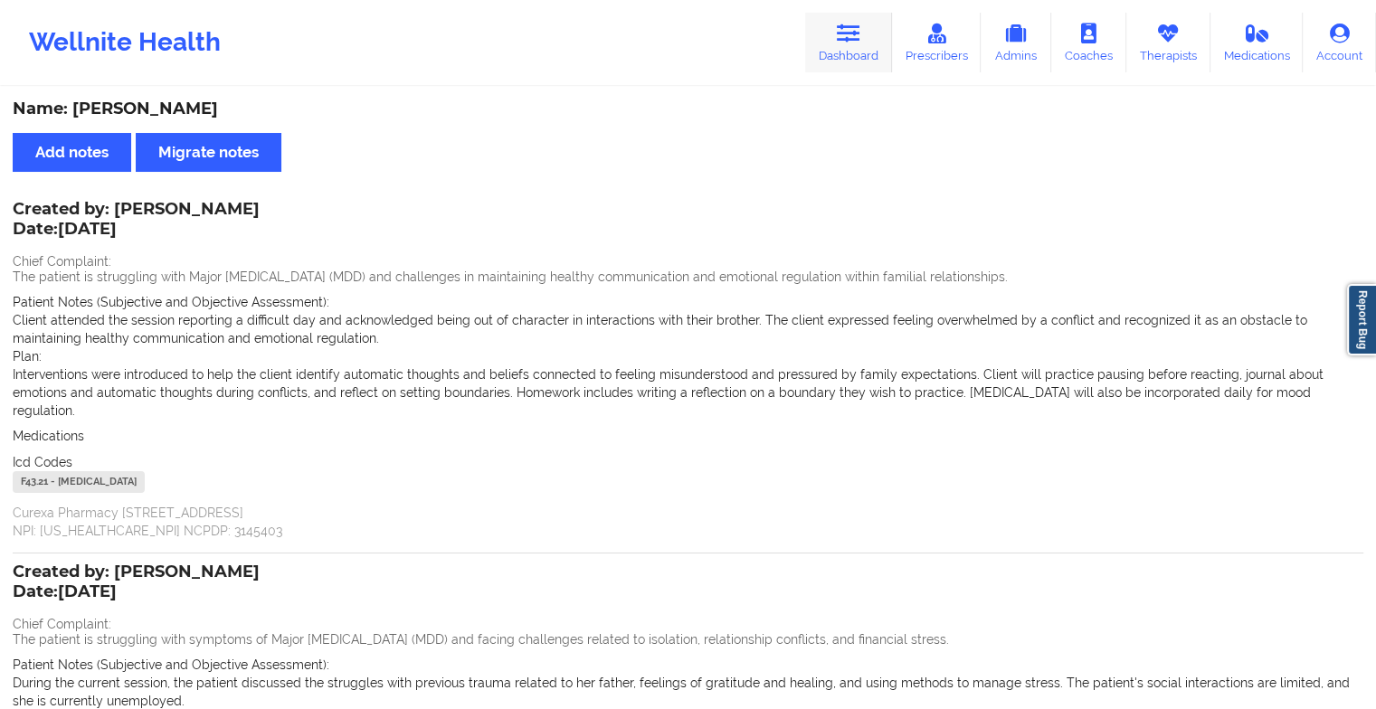
click at [841, 35] on icon at bounding box center [849, 34] width 24 height 20
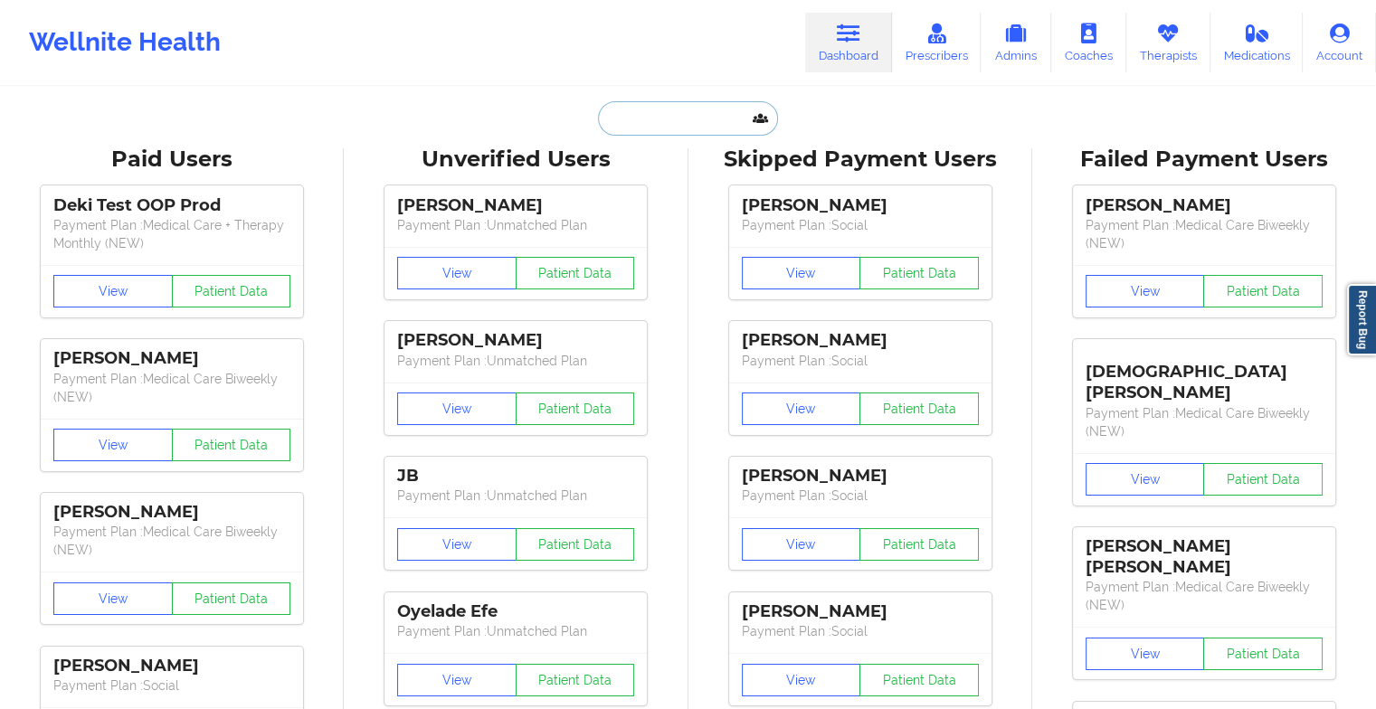
click at [644, 115] on input "text" at bounding box center [687, 118] width 179 height 34
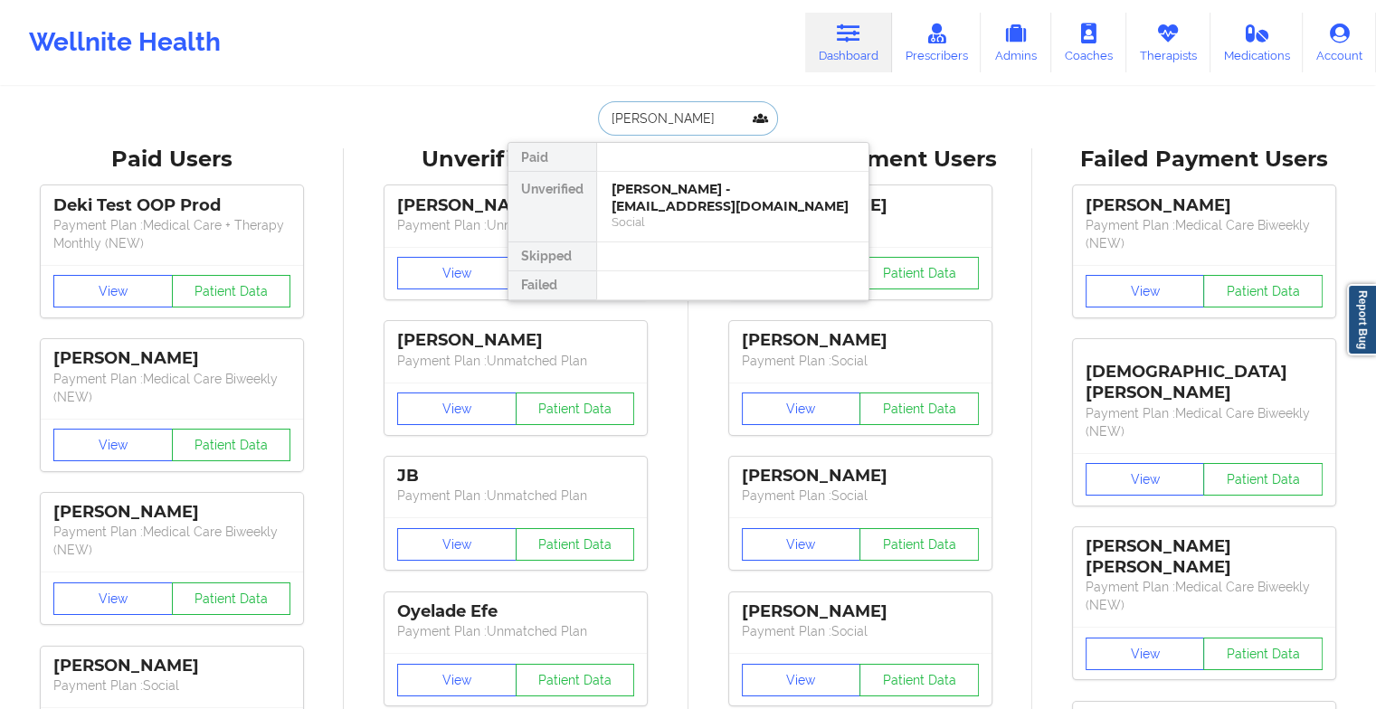
type input "[PERSON_NAME]"
click at [657, 205] on div "Lee Bachouros - [EMAIL_ADDRESS][DOMAIN_NAME]" at bounding box center [733, 197] width 243 height 33
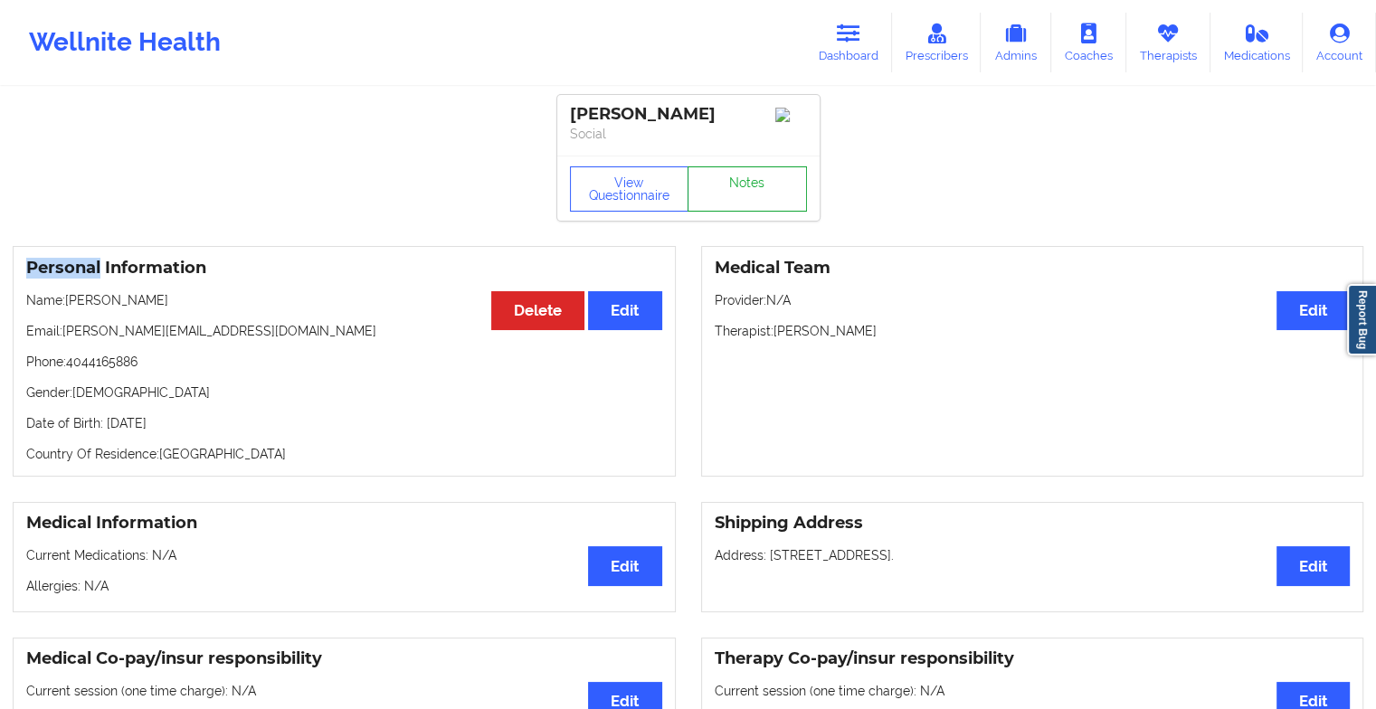
click at [742, 203] on link "Notes" at bounding box center [747, 189] width 119 height 45
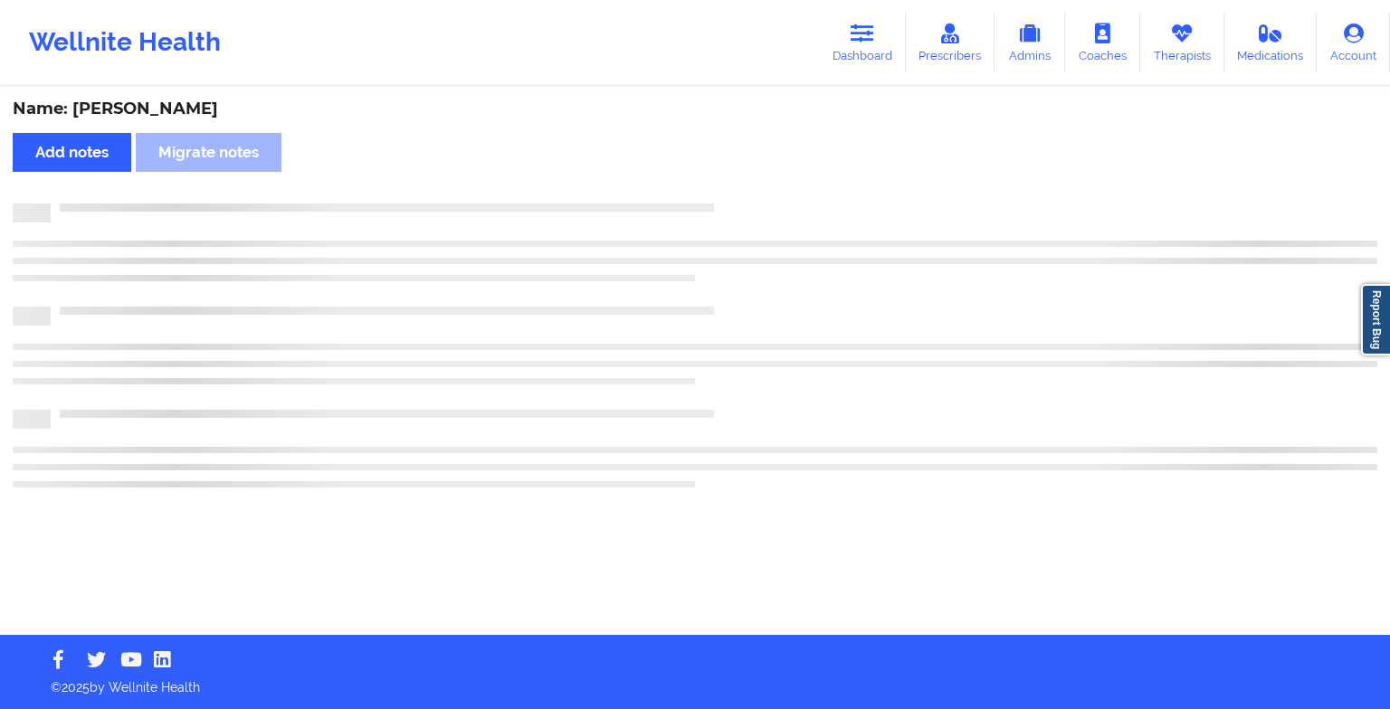
click at [742, 204] on div at bounding box center [714, 204] width 1327 height 0
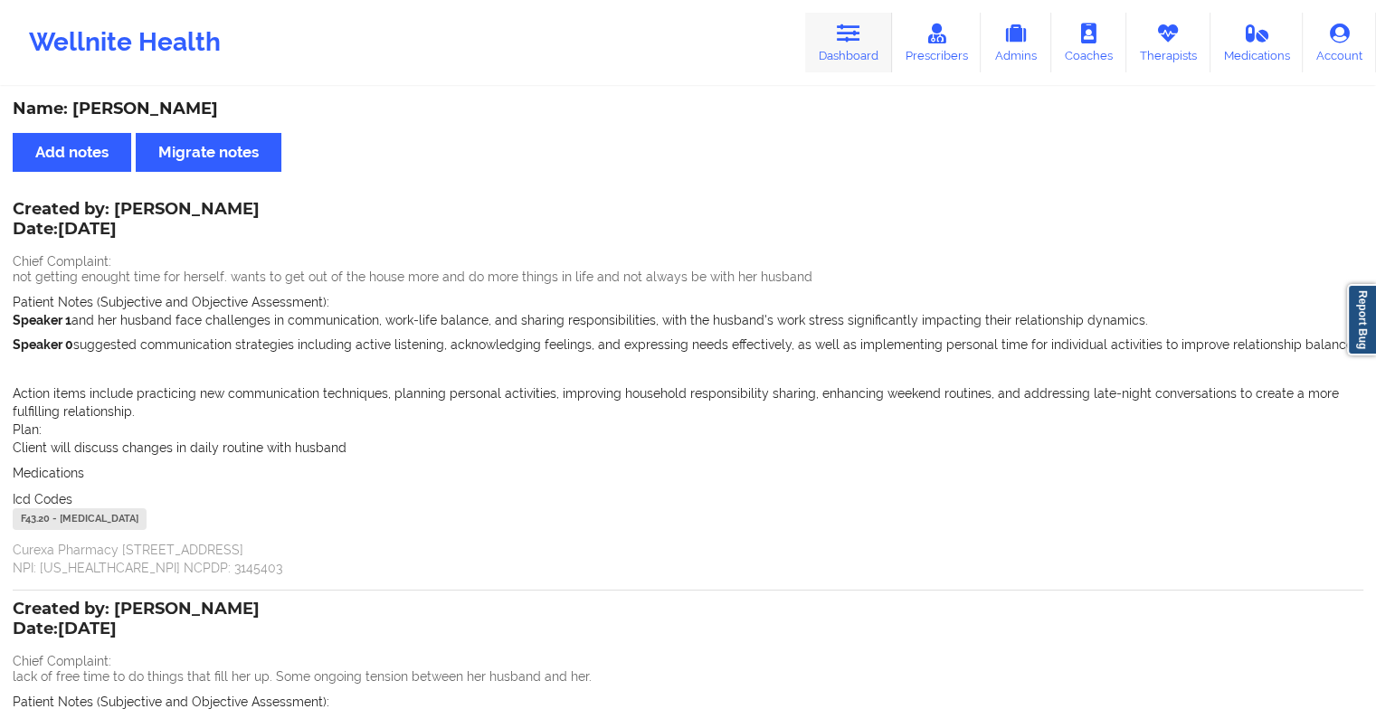
click at [825, 27] on link "Dashboard" at bounding box center [848, 43] width 87 height 60
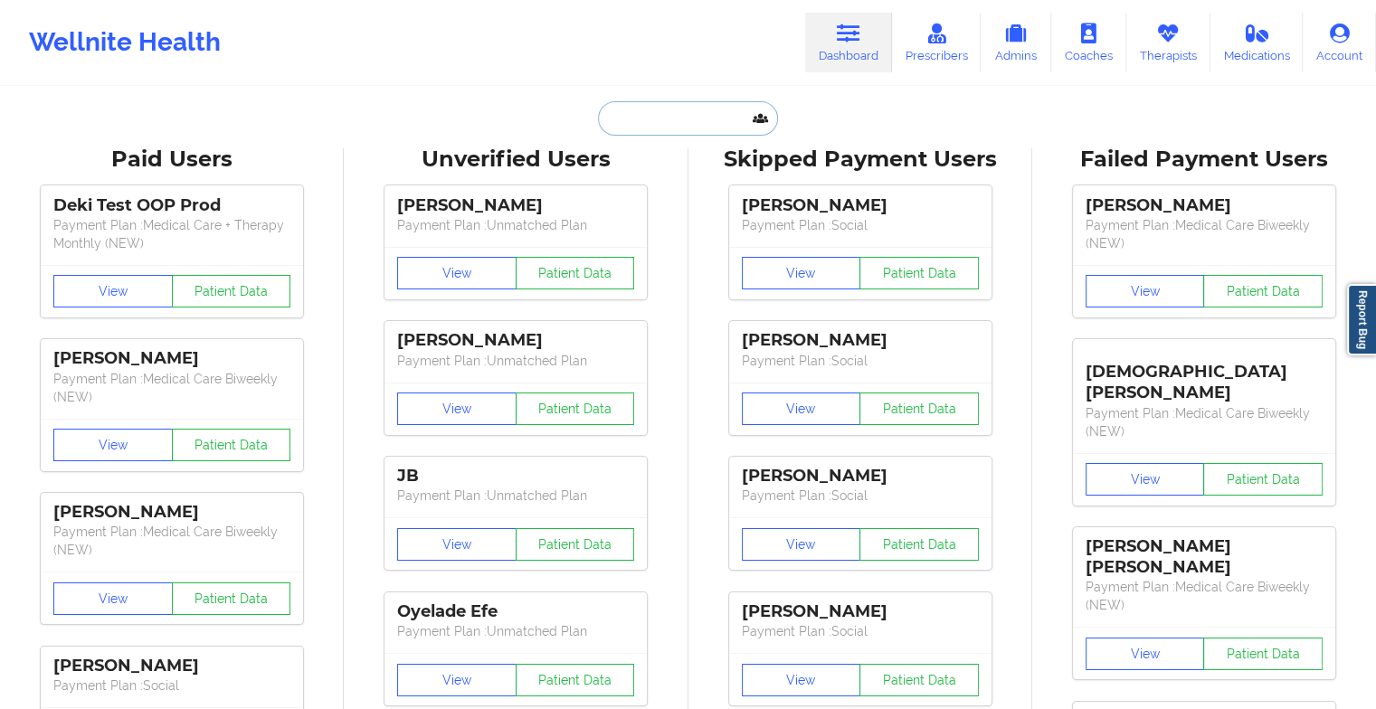
click at [678, 115] on input "text" at bounding box center [687, 118] width 179 height 34
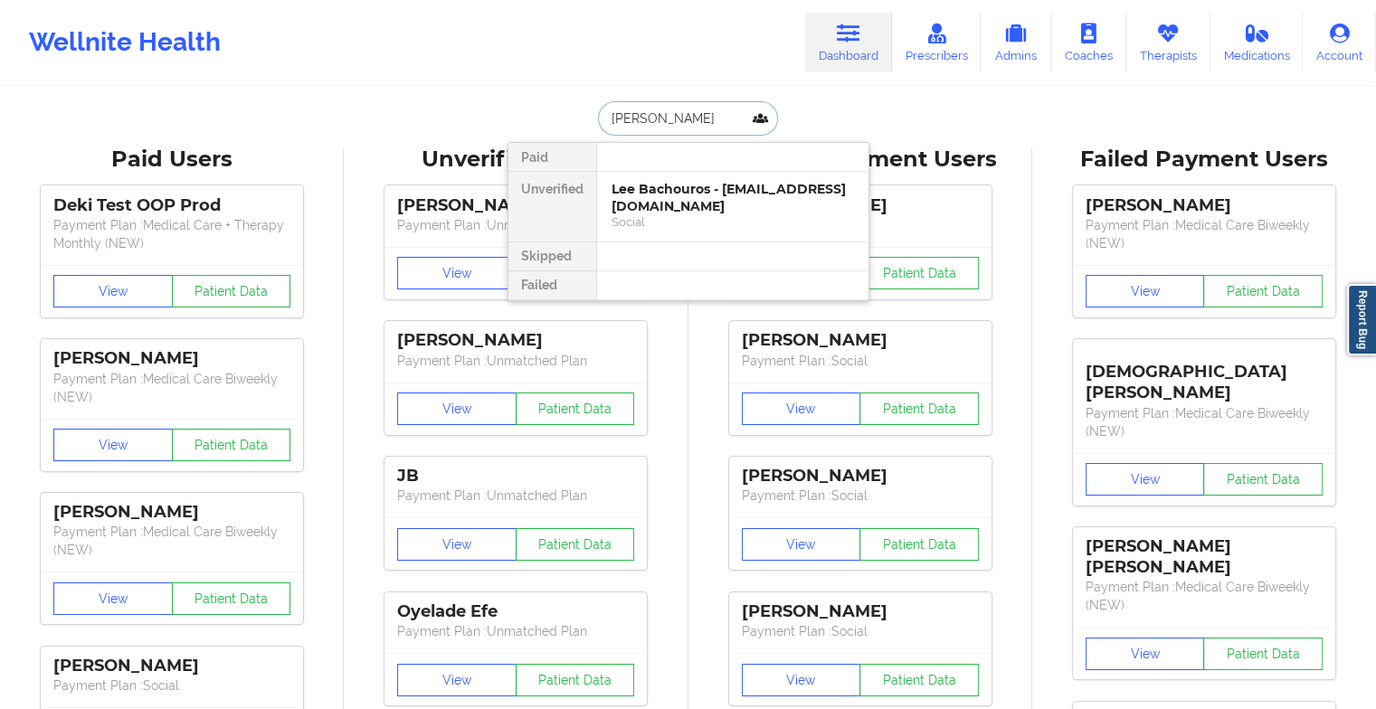
type input "[PERSON_NAME]"
click at [666, 192] on div "[PERSON_NAME] [PERSON_NAME] - [EMAIL_ADDRESS][DOMAIN_NAME]" at bounding box center [733, 197] width 243 height 33
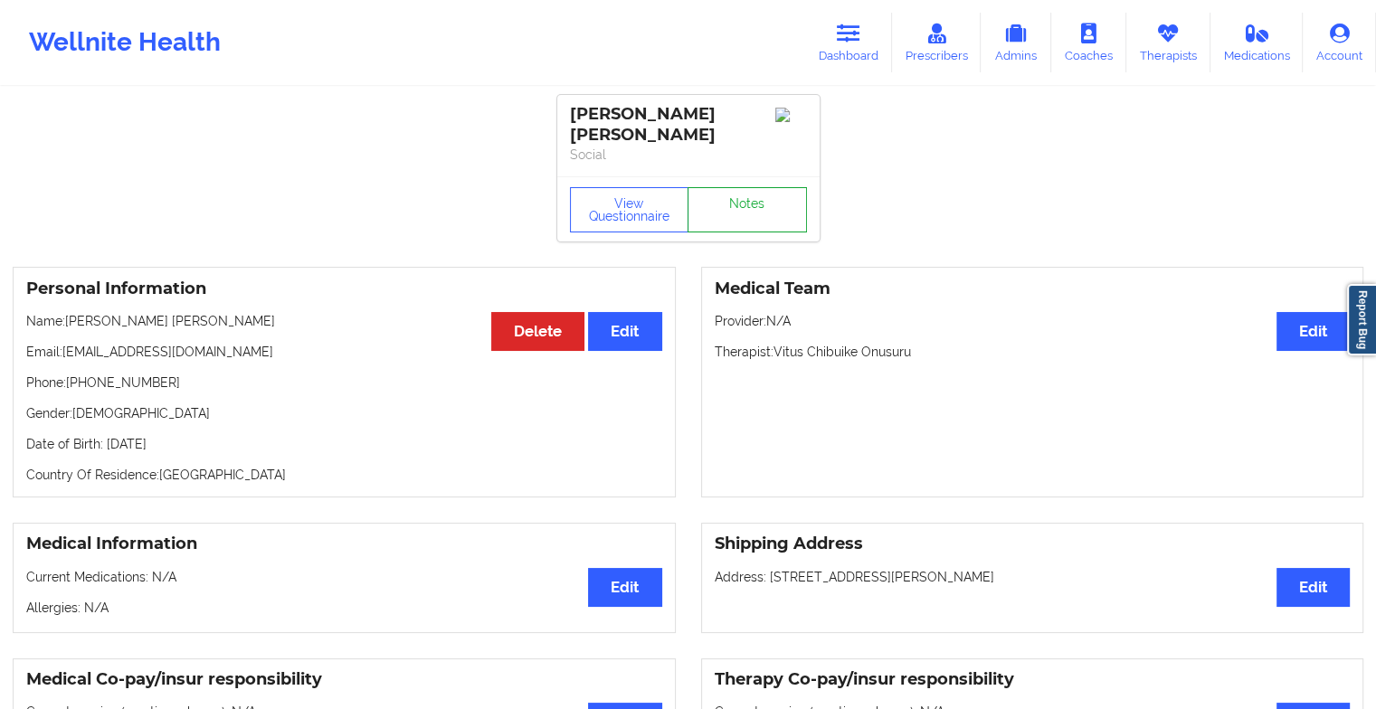
click at [751, 191] on link "Notes" at bounding box center [747, 209] width 119 height 45
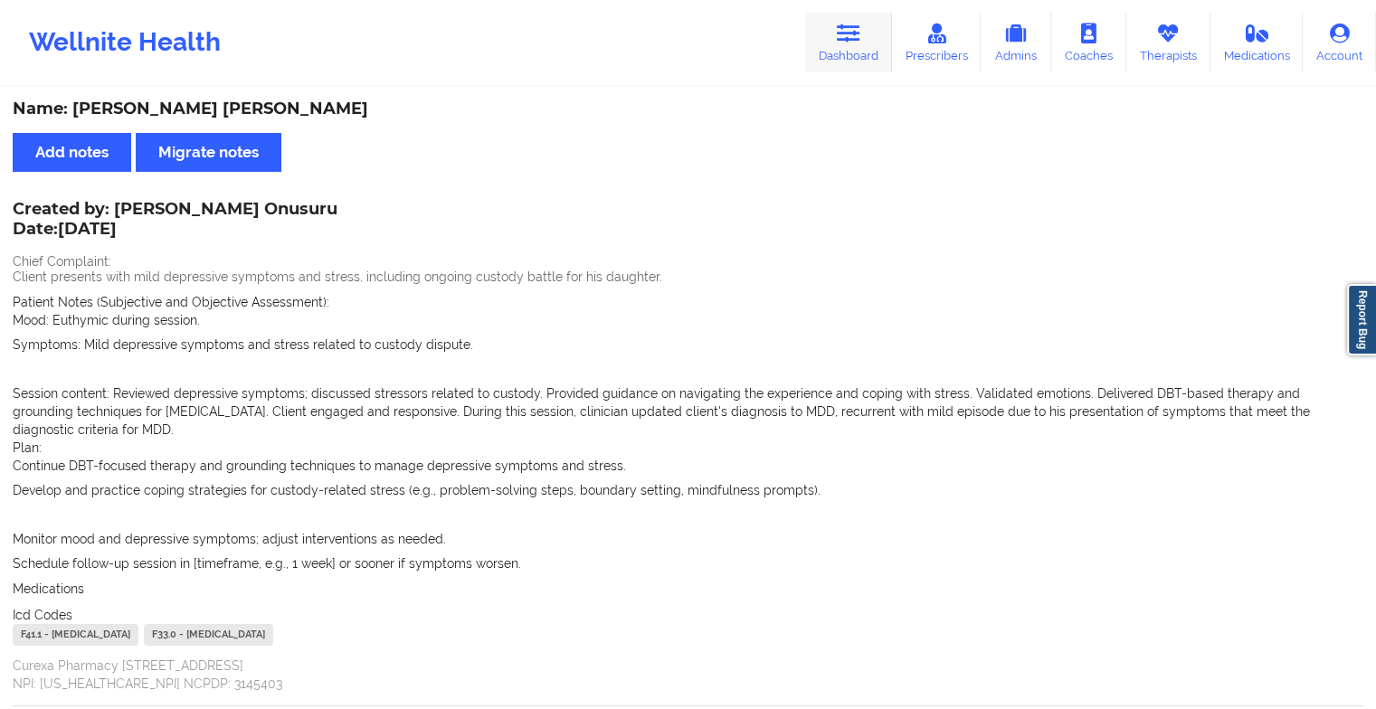
click at [851, 41] on icon at bounding box center [849, 34] width 24 height 20
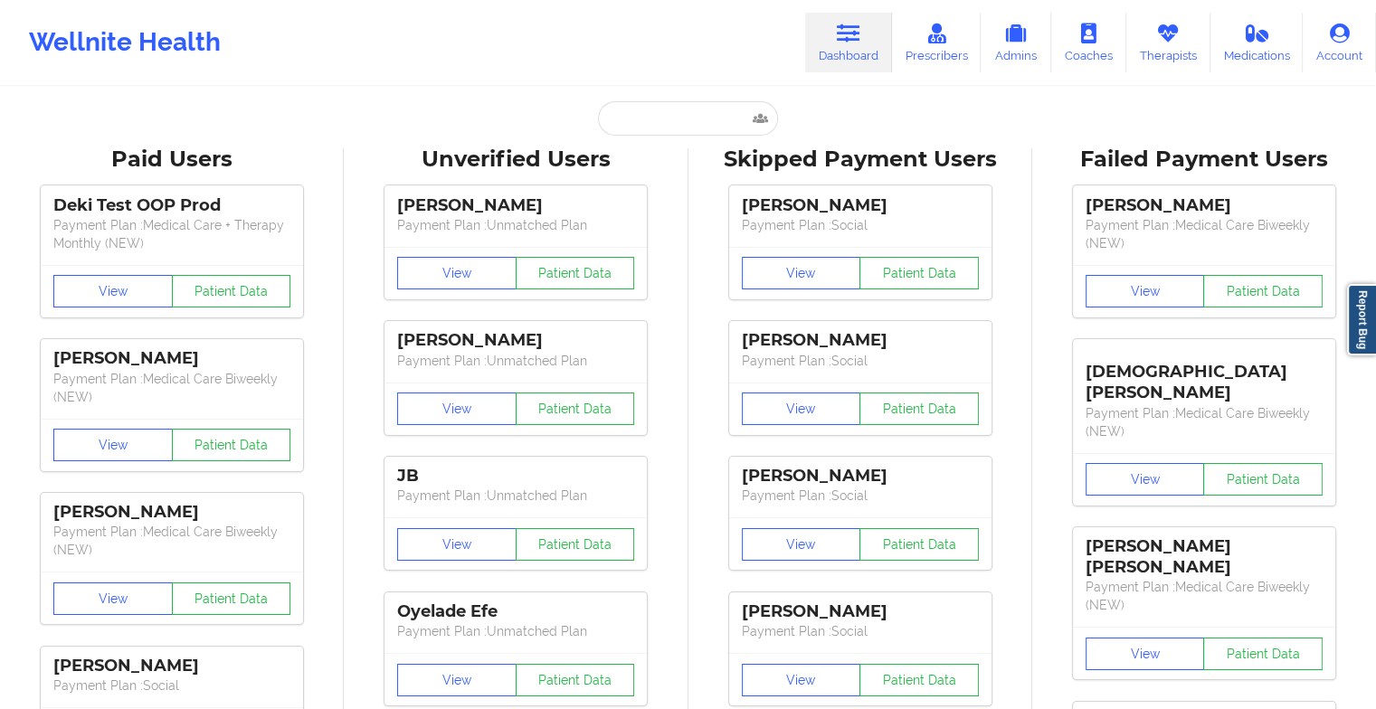
click at [662, 127] on input "text" at bounding box center [687, 118] width 179 height 34
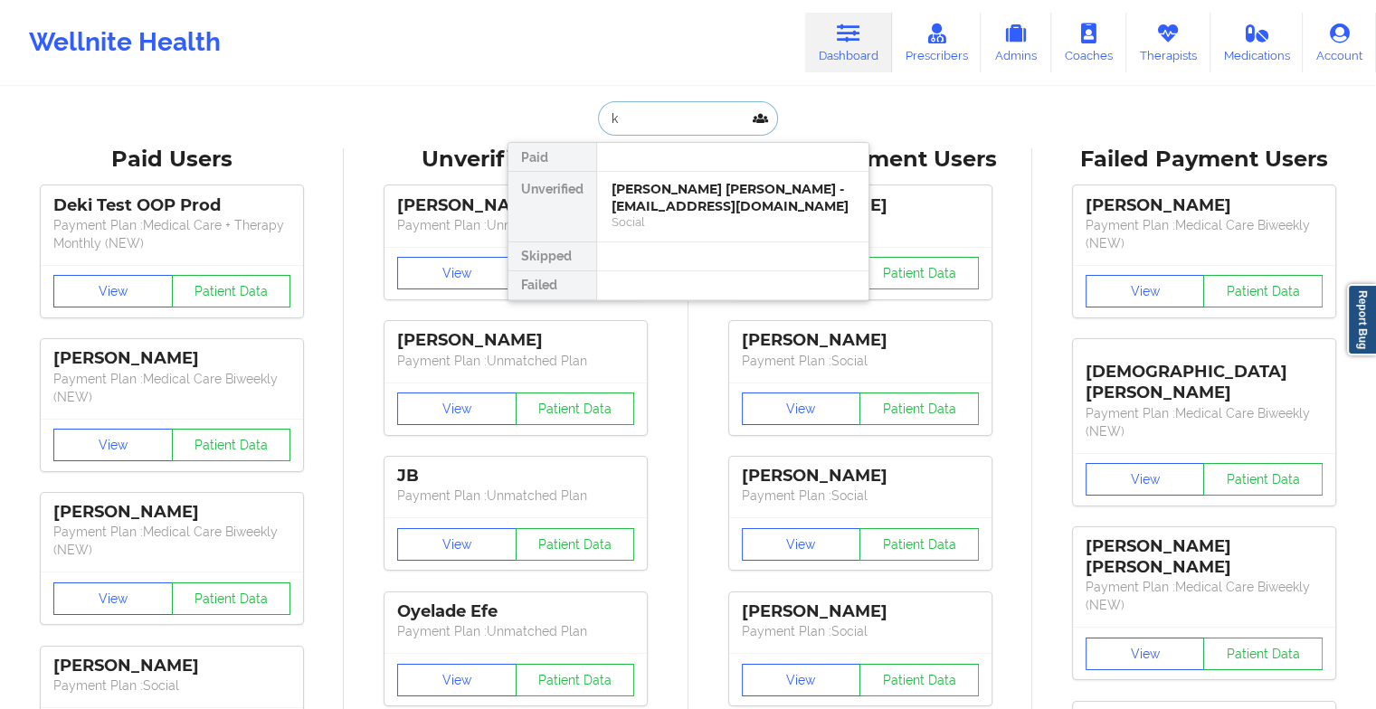
type input "k"
type input "wraith c n"
click at [753, 210] on div "Wraith C Nephilidus - [EMAIL_ADDRESS][DOMAIN_NAME]" at bounding box center [733, 197] width 243 height 33
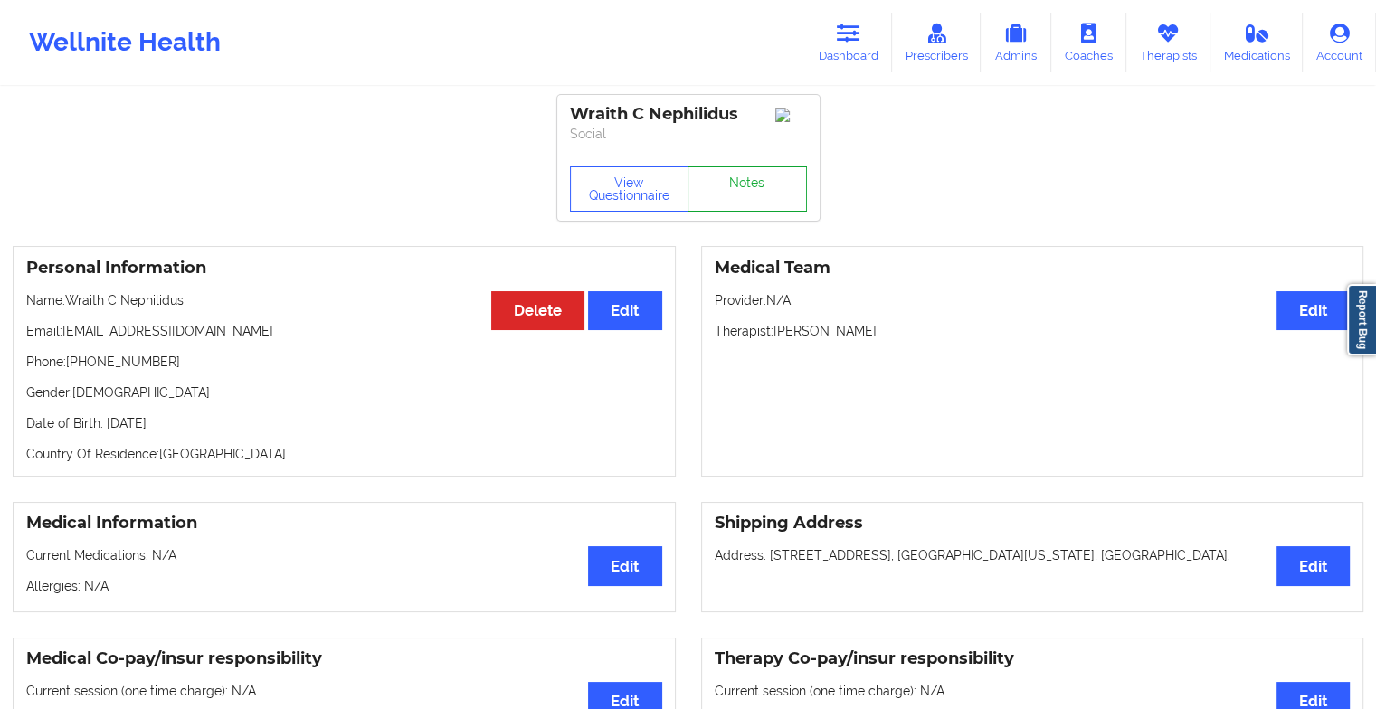
click at [767, 182] on link "Notes" at bounding box center [747, 189] width 119 height 45
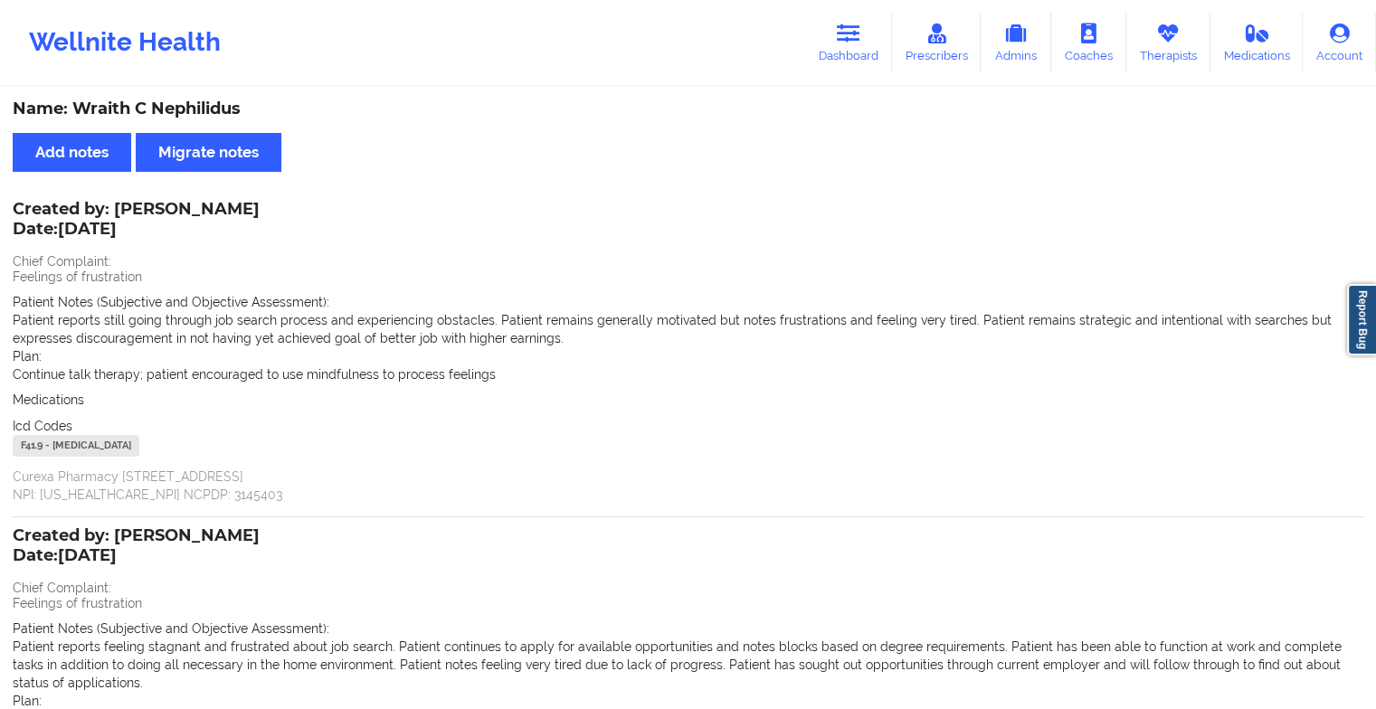
click at [860, 10] on div "Wellnite Health Dashboard Prescribers Admins Coaches Therapists Medications Acc…" at bounding box center [688, 42] width 1376 height 72
click at [852, 28] on icon at bounding box center [849, 34] width 24 height 20
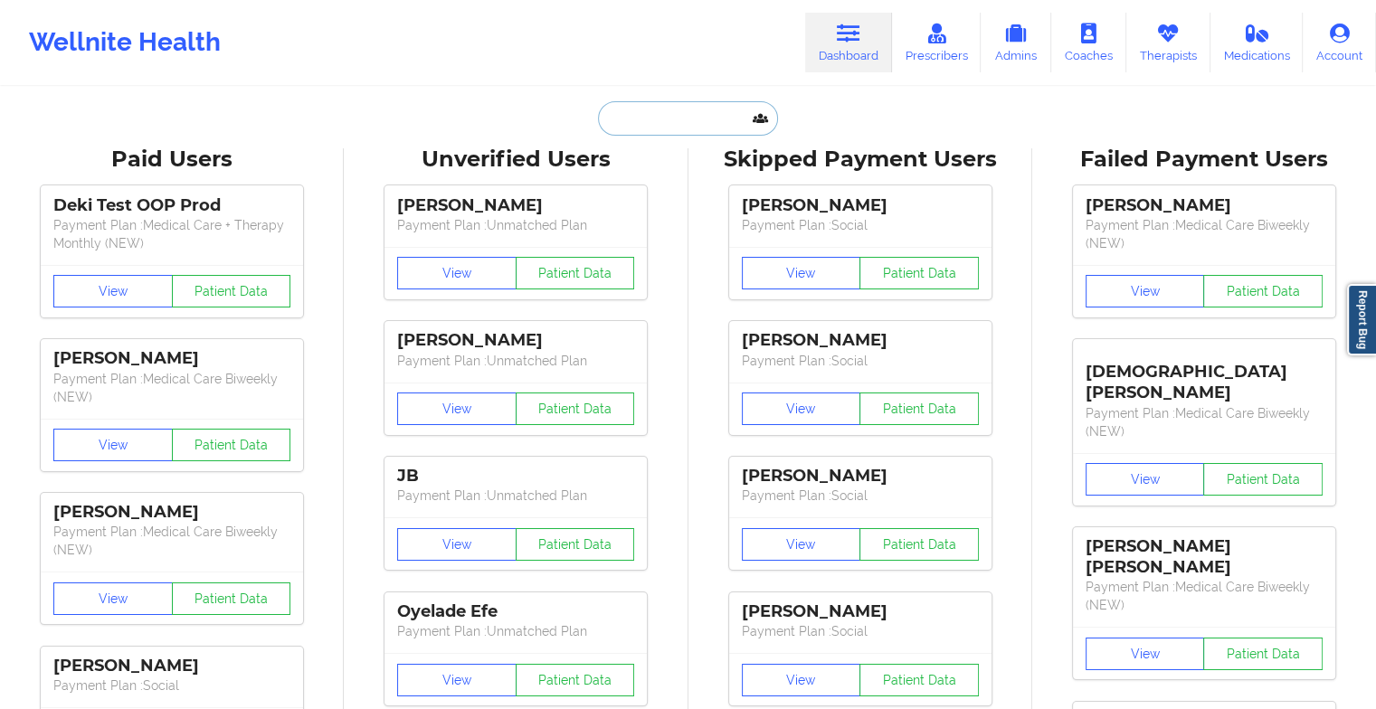
click at [687, 128] on input "text" at bounding box center [687, 118] width 179 height 34
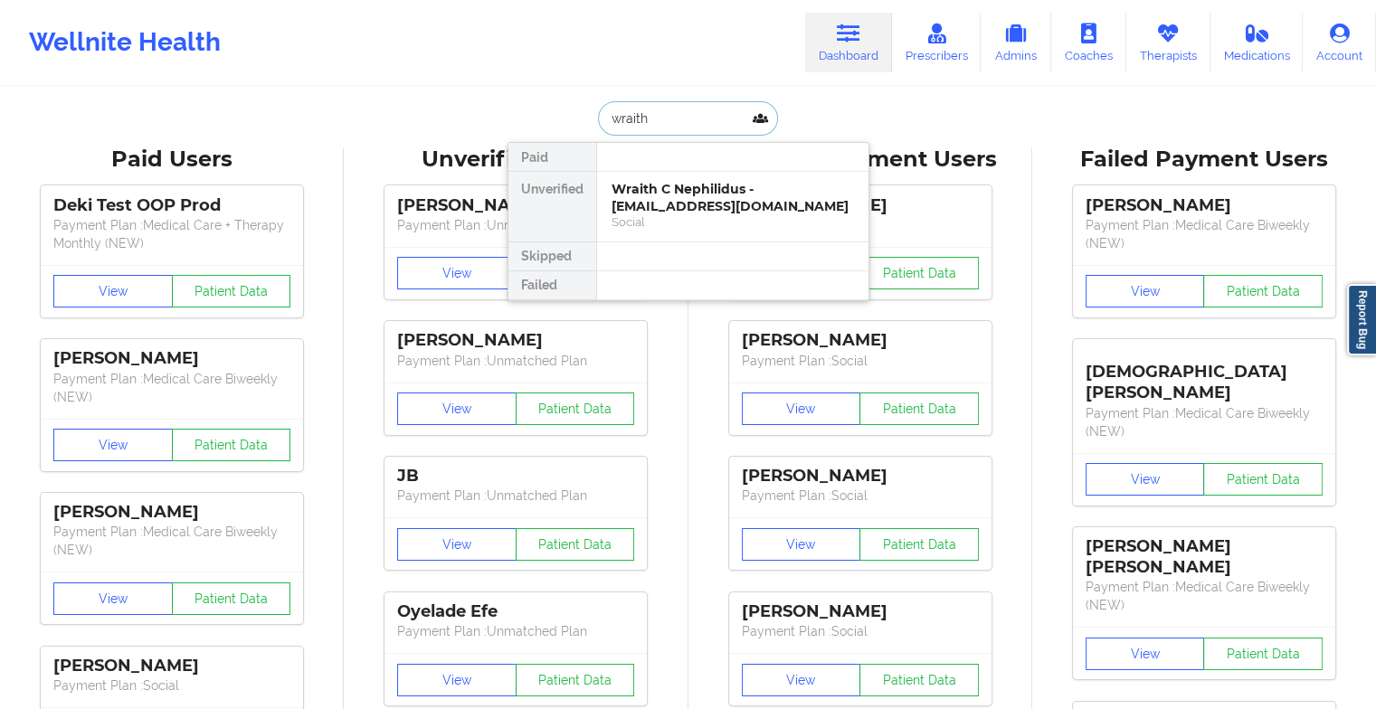
type input "wraith"
click at [677, 224] on div "Social" at bounding box center [733, 221] width 243 height 15
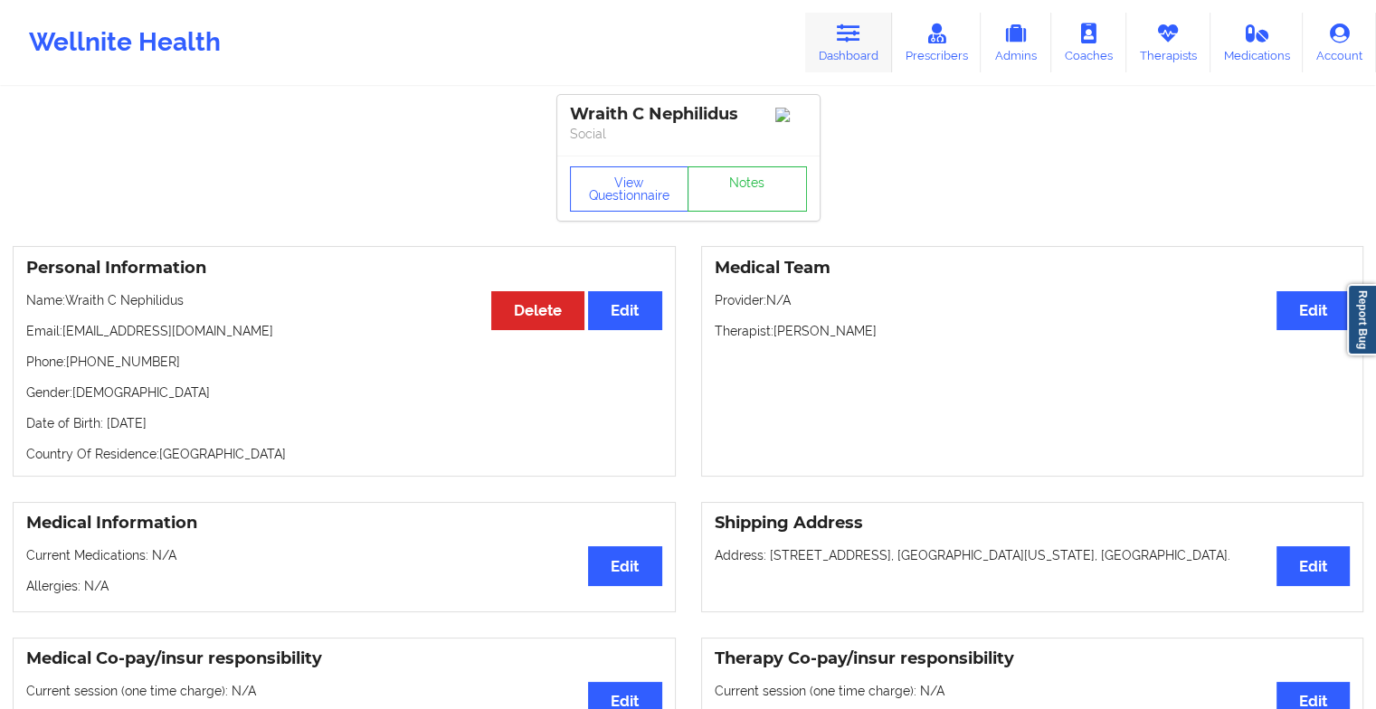
click at [850, 51] on link "Dashboard" at bounding box center [848, 43] width 87 height 60
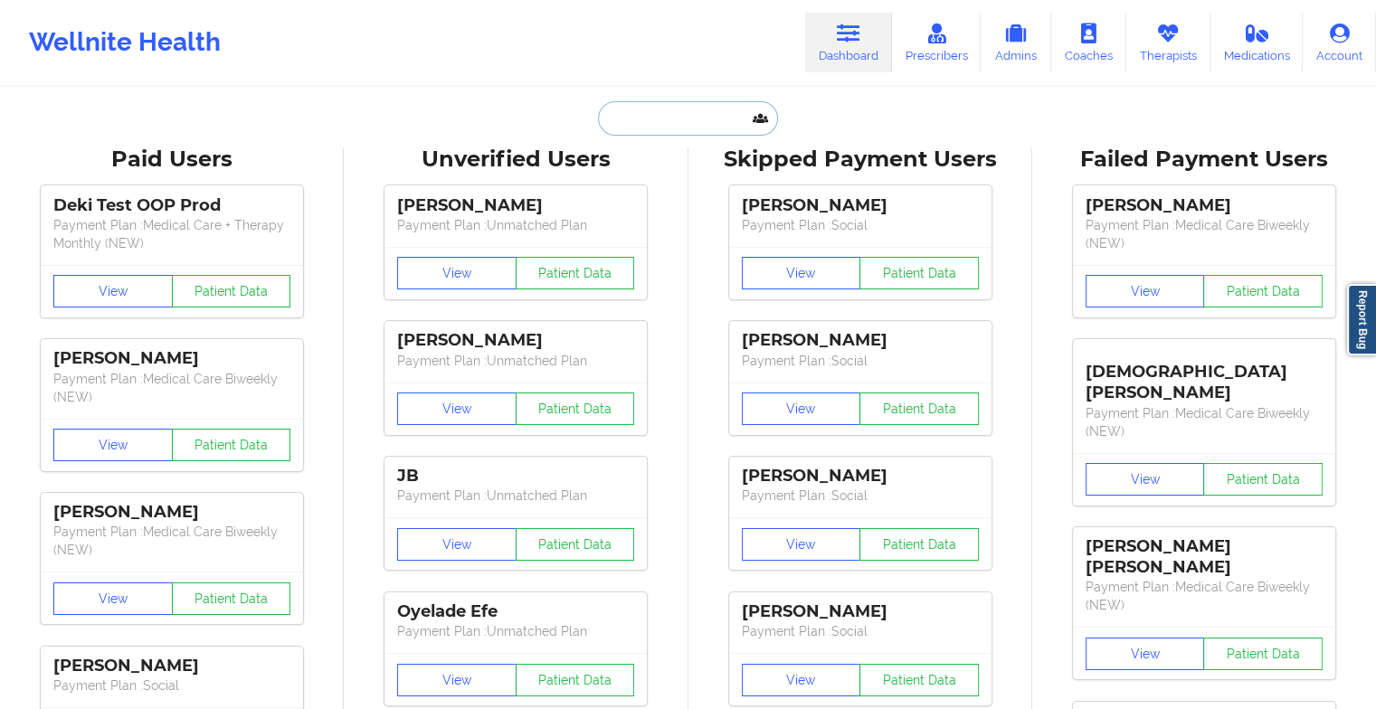
click at [677, 110] on input "text" at bounding box center [687, 118] width 179 height 34
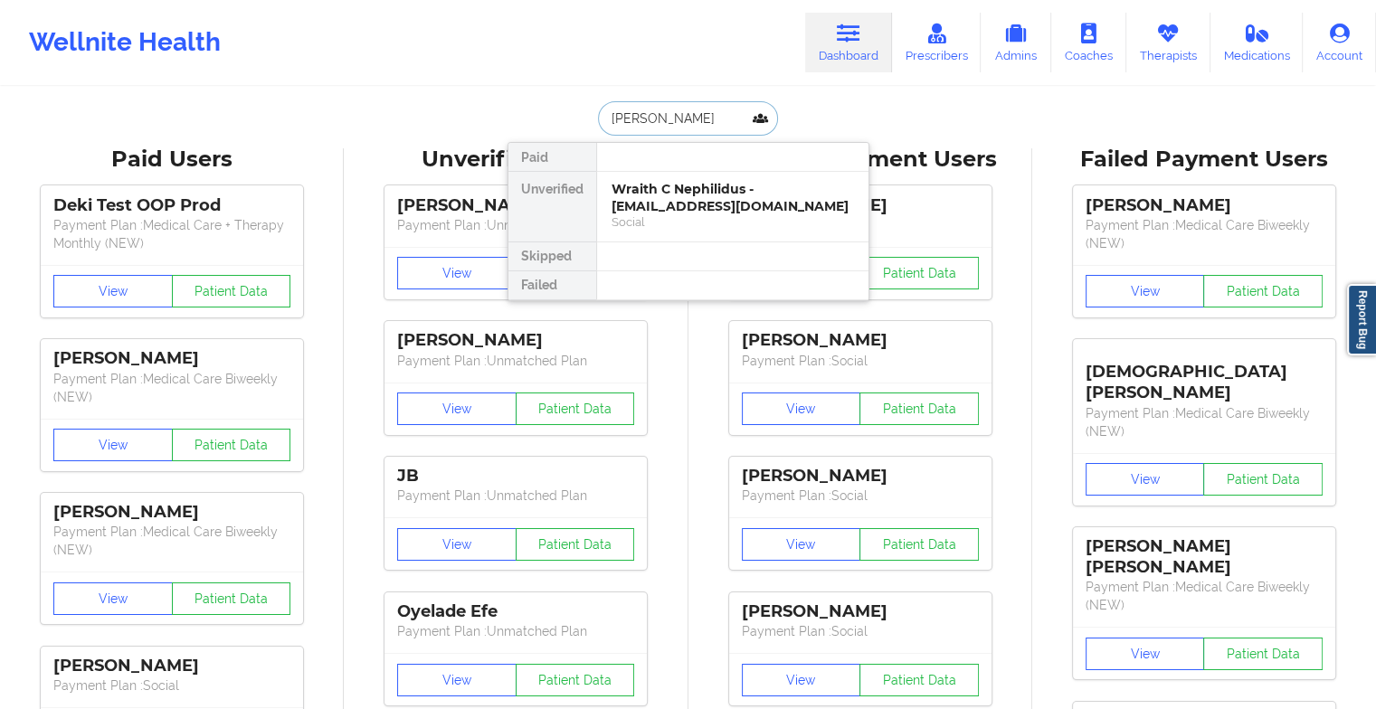
type input "[PERSON_NAME]"
click at [694, 195] on div "[PERSON_NAME] - [EMAIL_ADDRESS][DOMAIN_NAME]" at bounding box center [733, 197] width 243 height 33
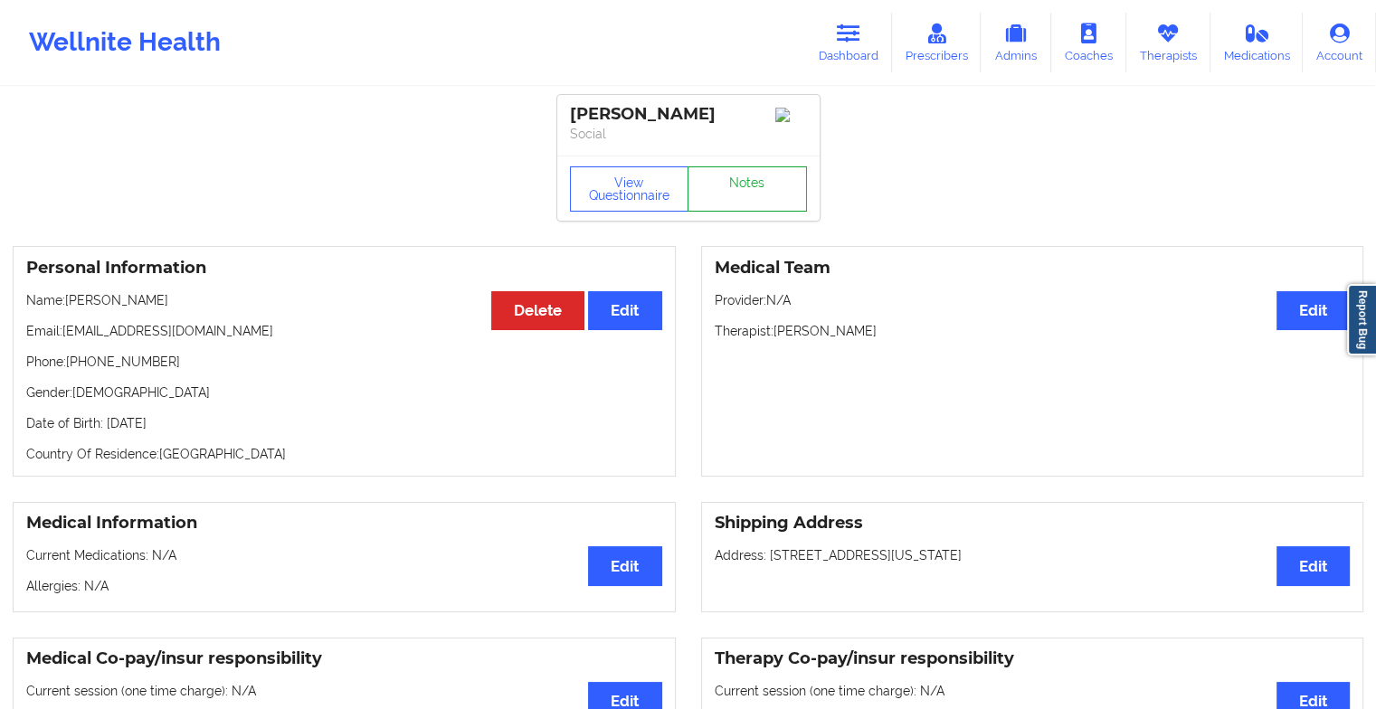
click at [775, 188] on link "Notes" at bounding box center [747, 189] width 119 height 45
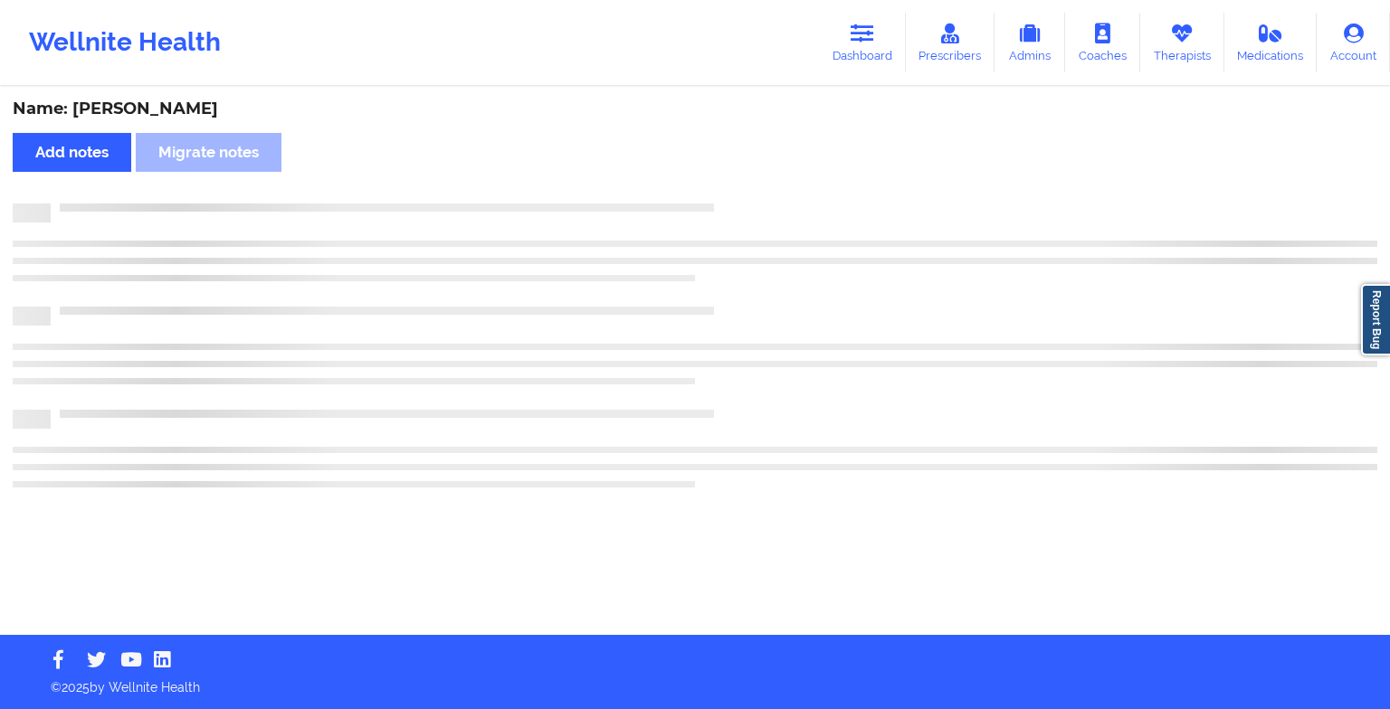
click at [775, 188] on div "Name: [PERSON_NAME] Add notes Migrate notes" at bounding box center [695, 362] width 1390 height 547
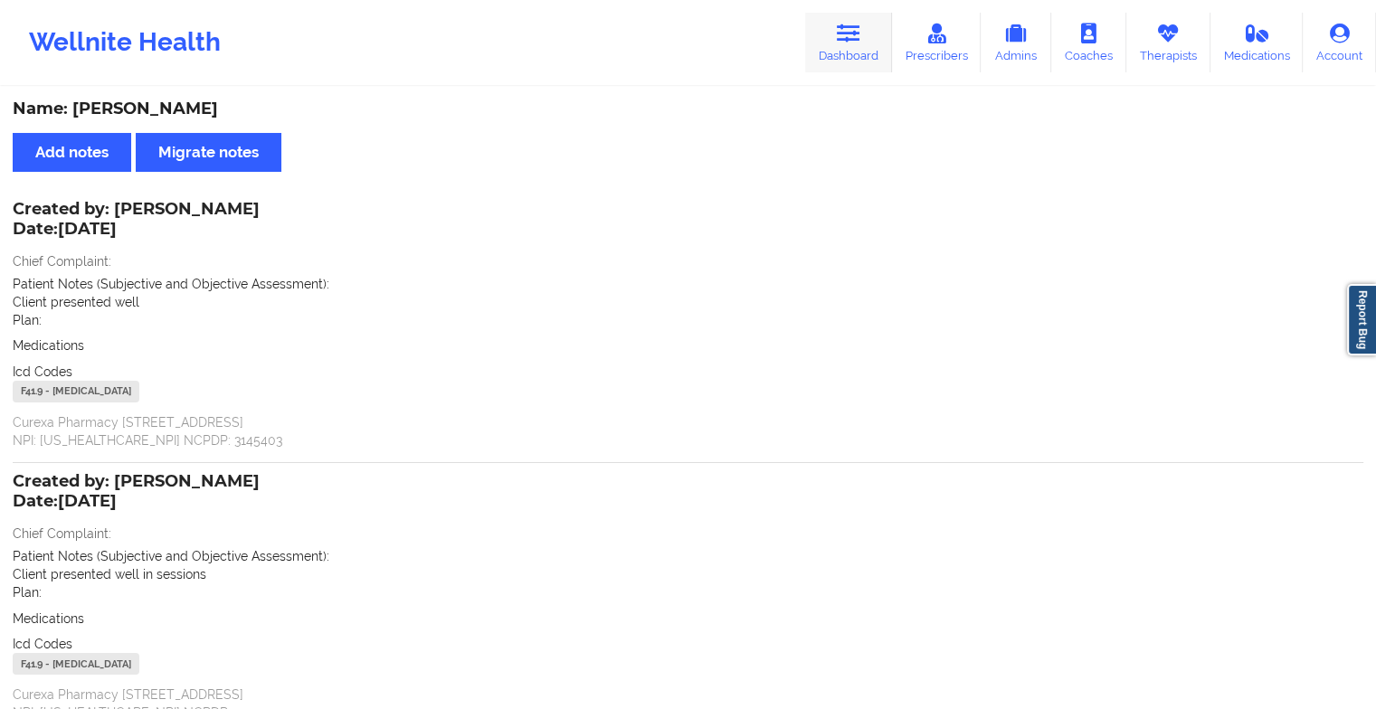
click at [859, 14] on link "Dashboard" at bounding box center [848, 43] width 87 height 60
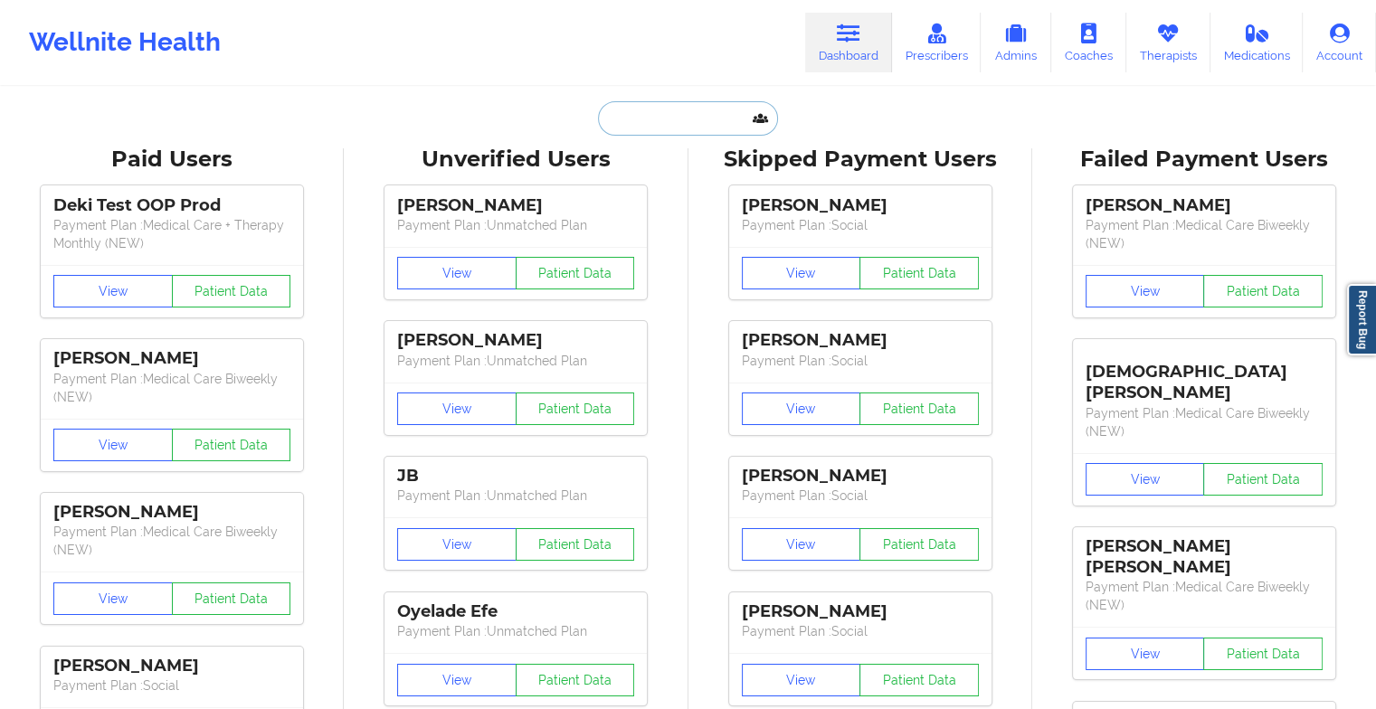
click at [705, 118] on input "text" at bounding box center [687, 118] width 179 height 34
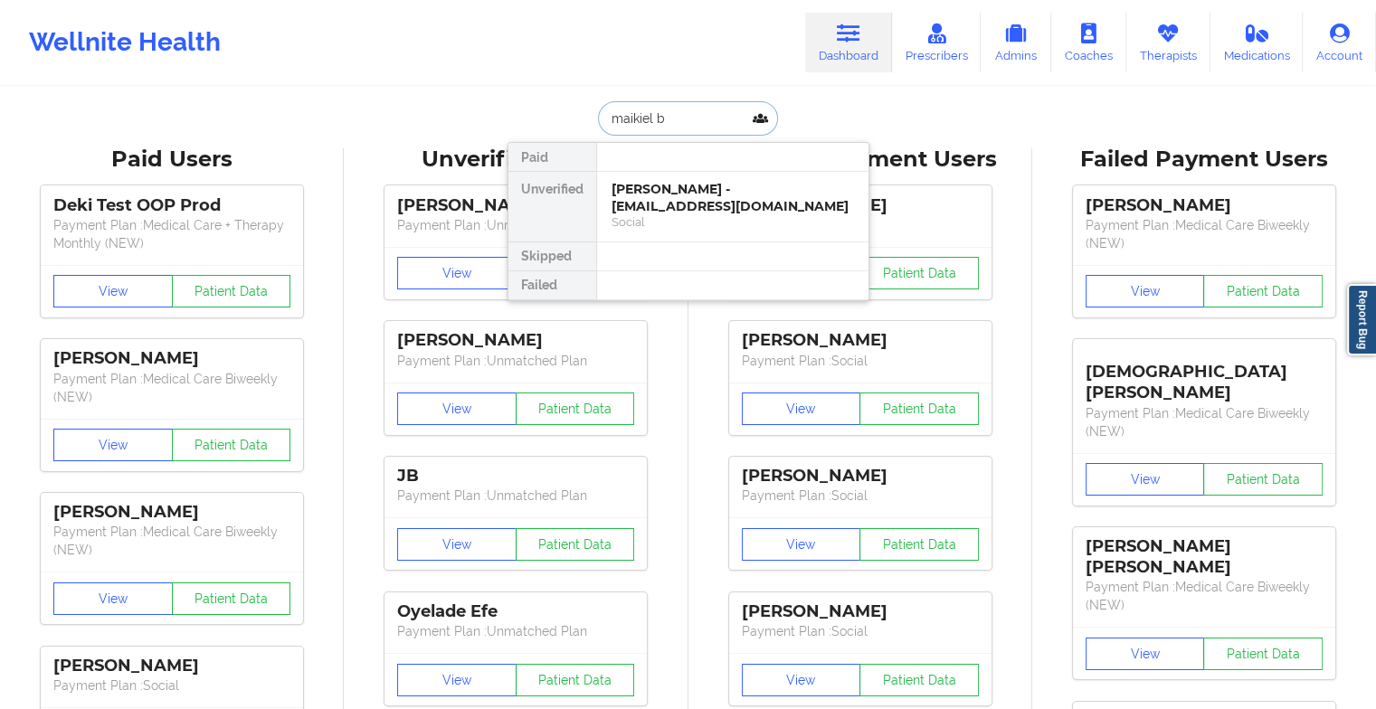
type input "maikiel ba"
click at [702, 190] on div "[PERSON_NAME] - [EMAIL_ADDRESS][DOMAIN_NAME]" at bounding box center [733, 197] width 243 height 33
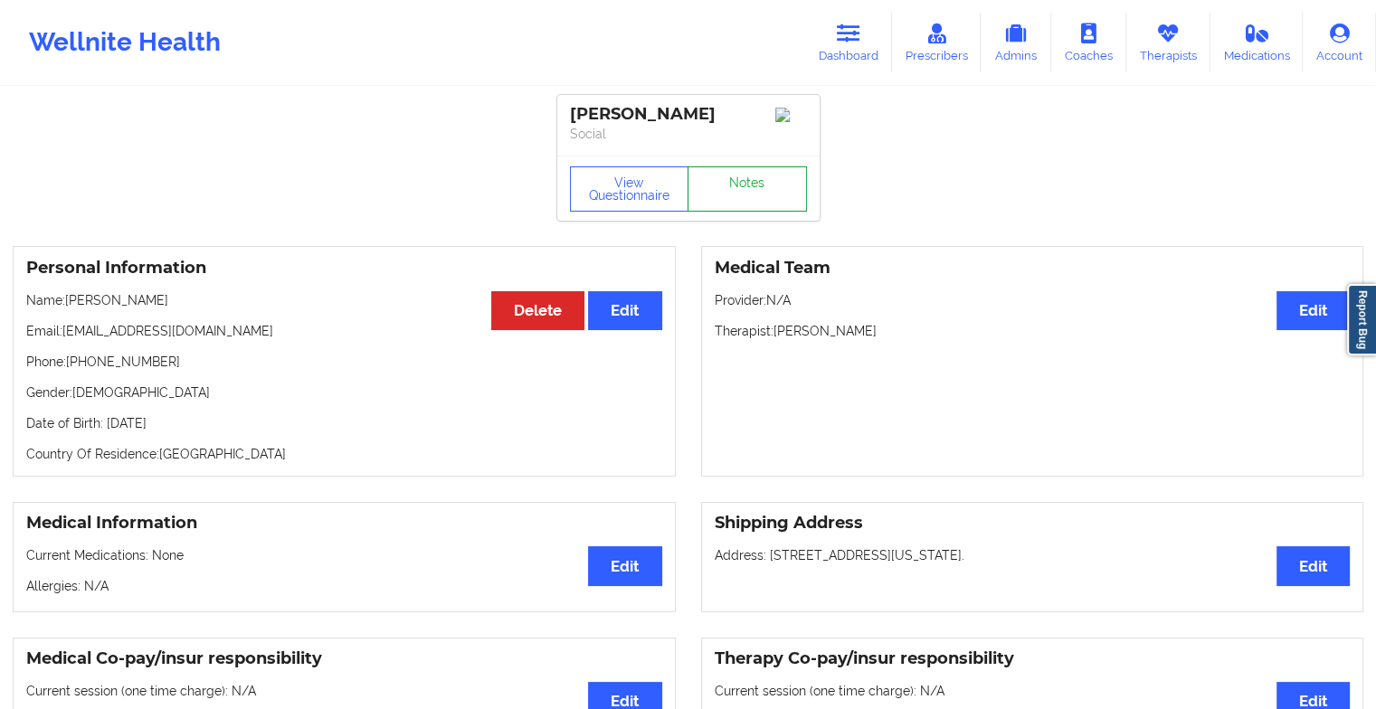
click at [775, 193] on link "Notes" at bounding box center [747, 189] width 119 height 45
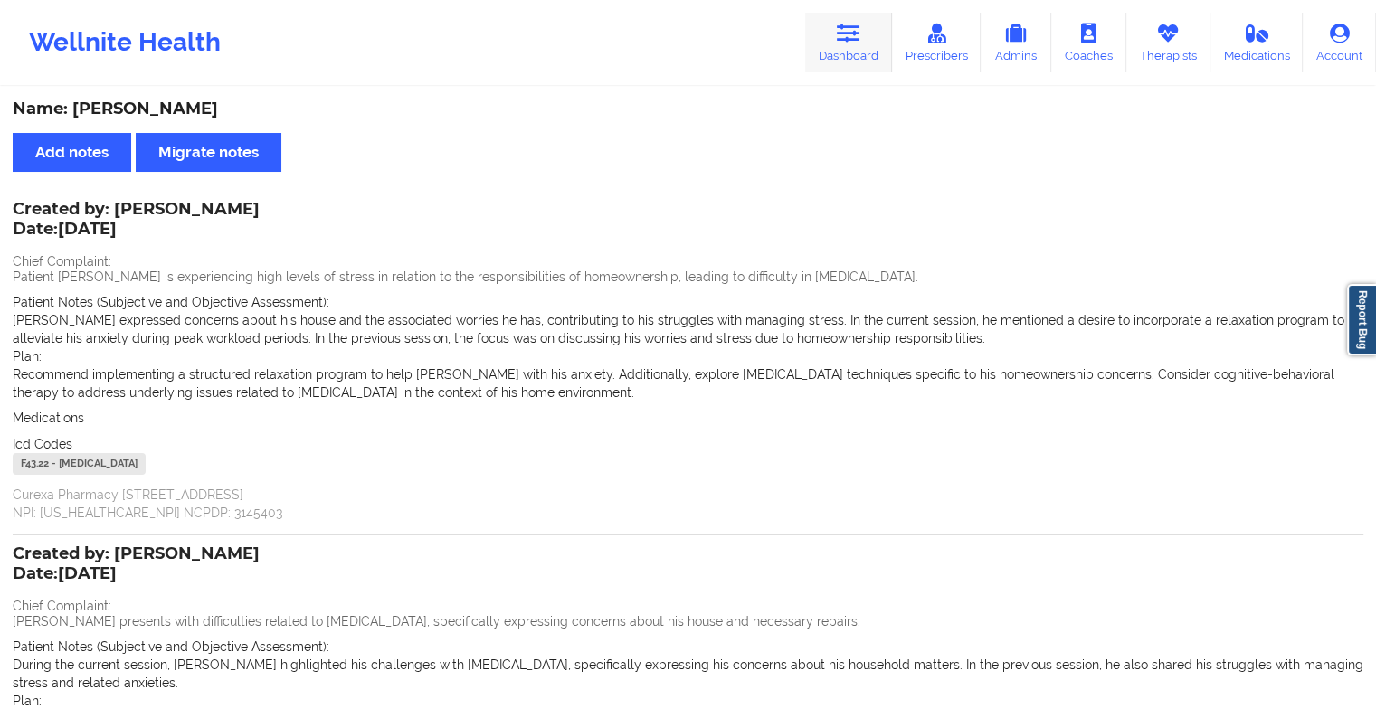
click at [854, 30] on icon at bounding box center [849, 34] width 24 height 20
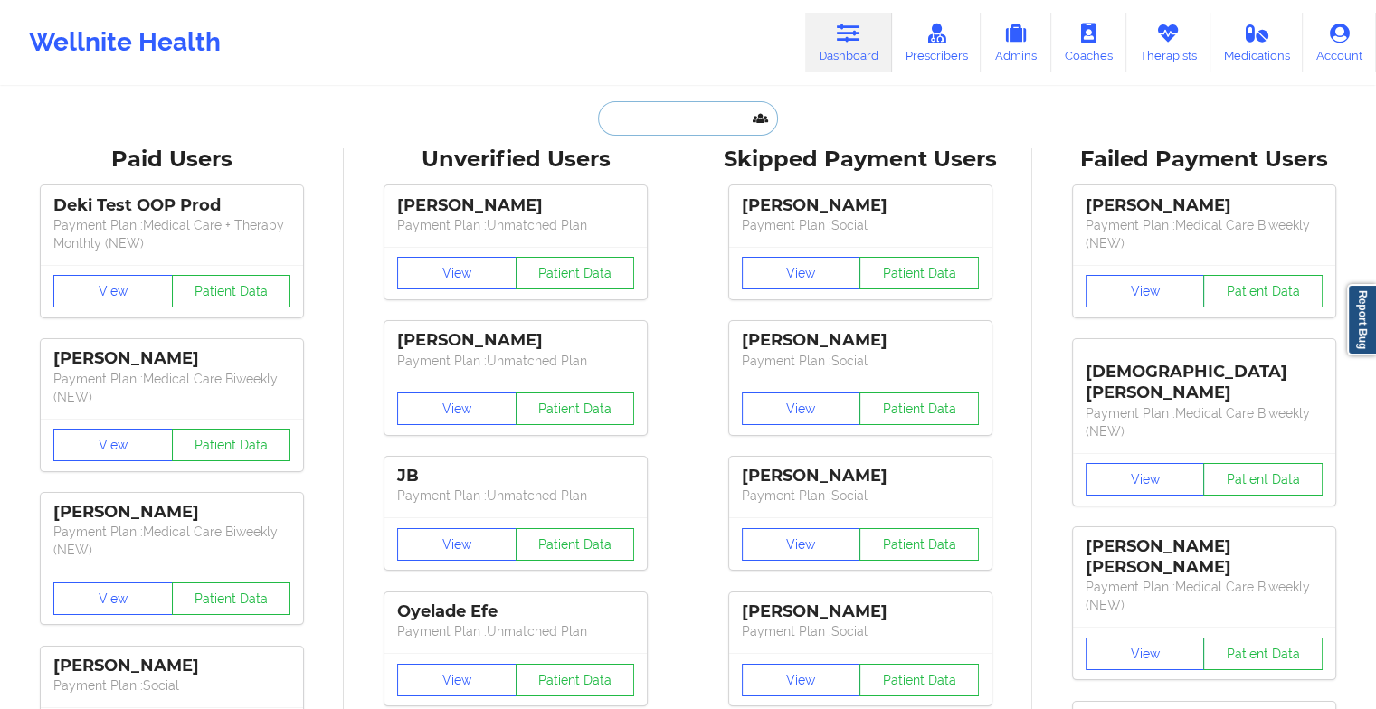
click at [663, 103] on input "text" at bounding box center [687, 118] width 179 height 34
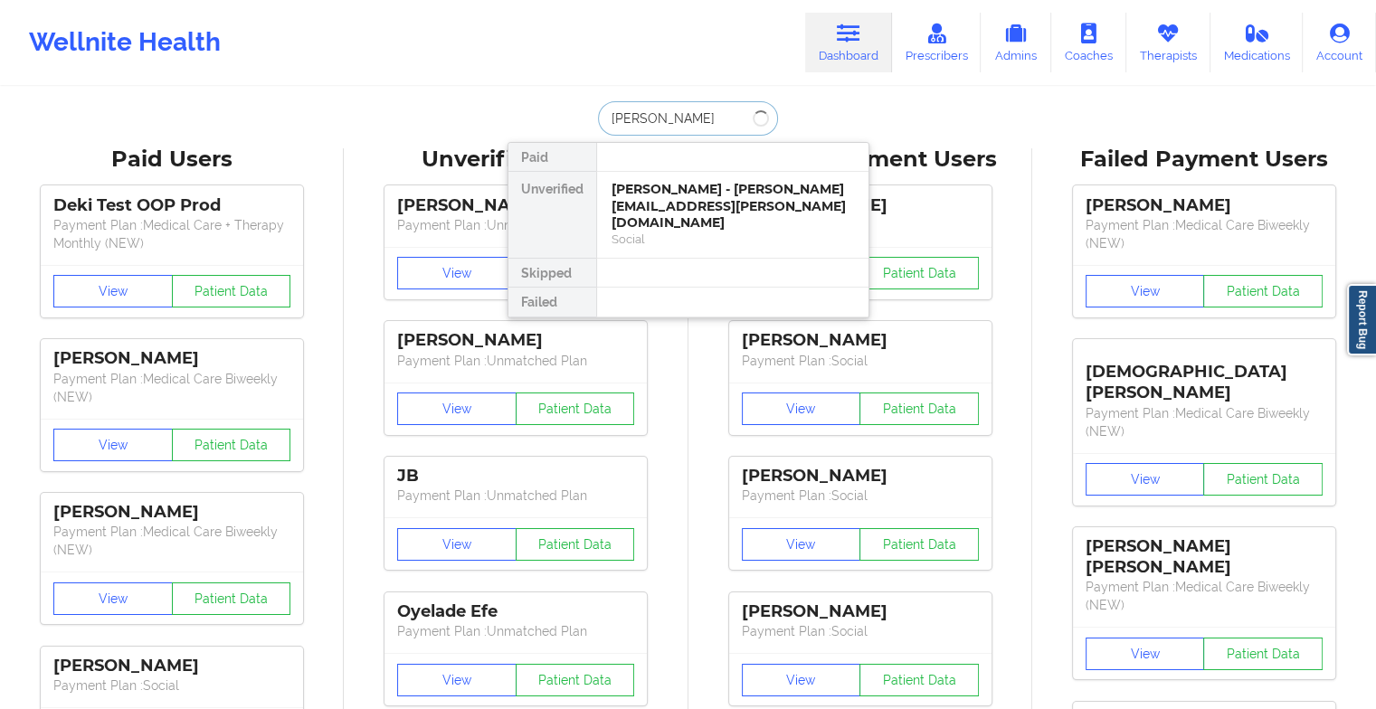
type input "[PERSON_NAME] ra"
click at [684, 193] on div "[PERSON_NAME] - [PERSON_NAME][EMAIL_ADDRESS][PERSON_NAME][DOMAIN_NAME]" at bounding box center [733, 206] width 243 height 51
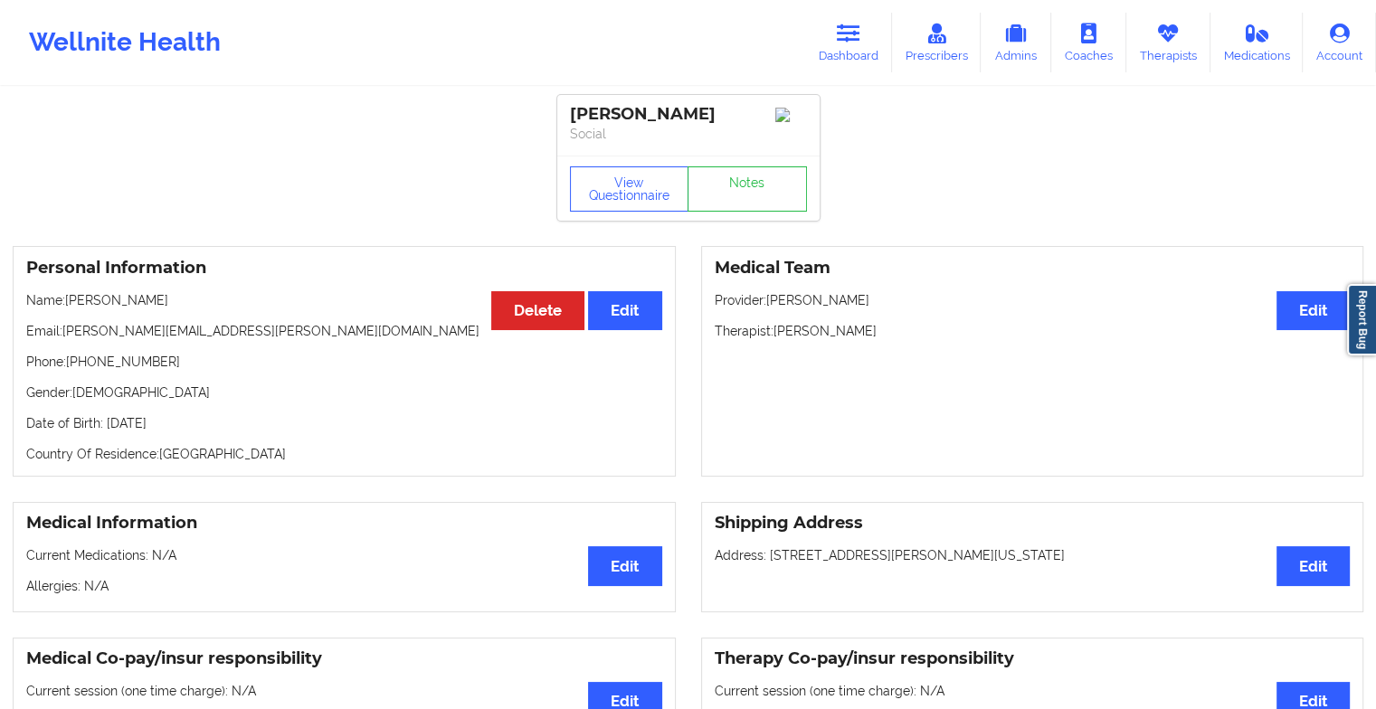
click at [753, 196] on link "Notes" at bounding box center [747, 189] width 119 height 45
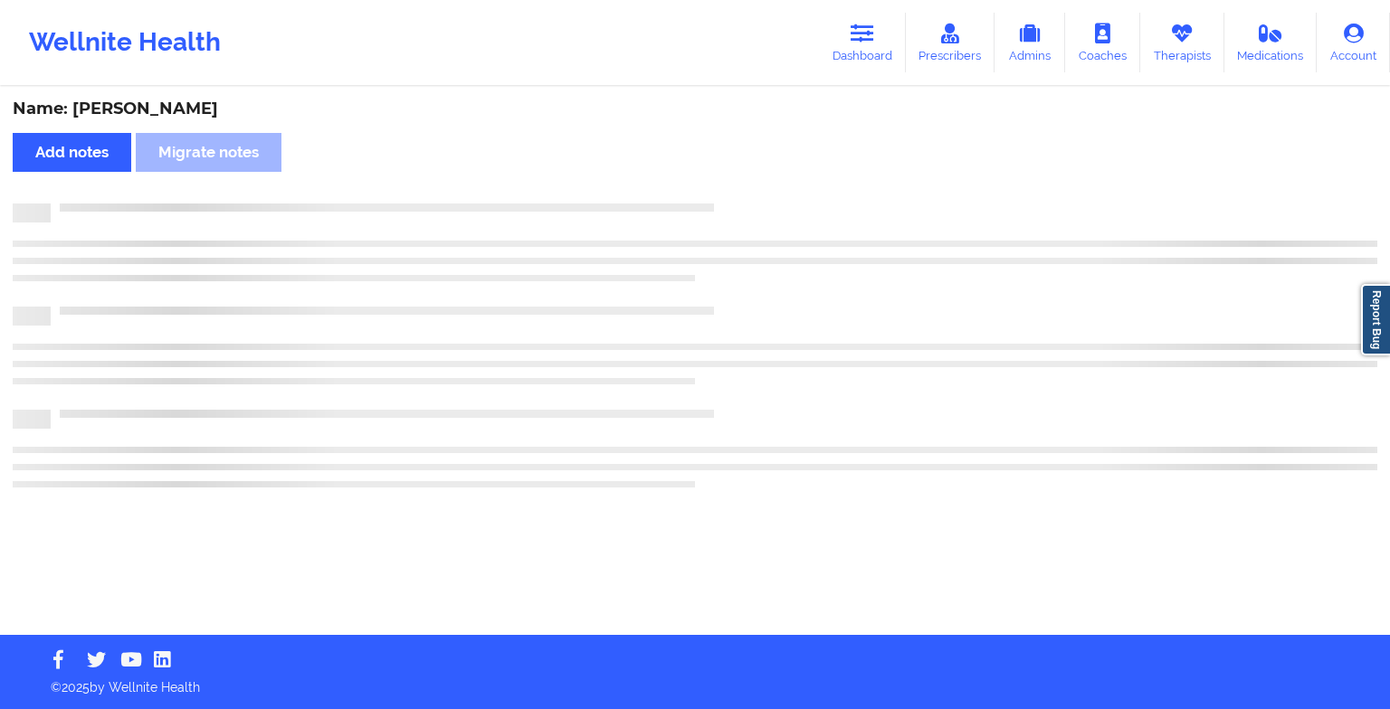
click at [753, 196] on div "Name: [PERSON_NAME] notes [PERSON_NAME] notes" at bounding box center [695, 362] width 1390 height 547
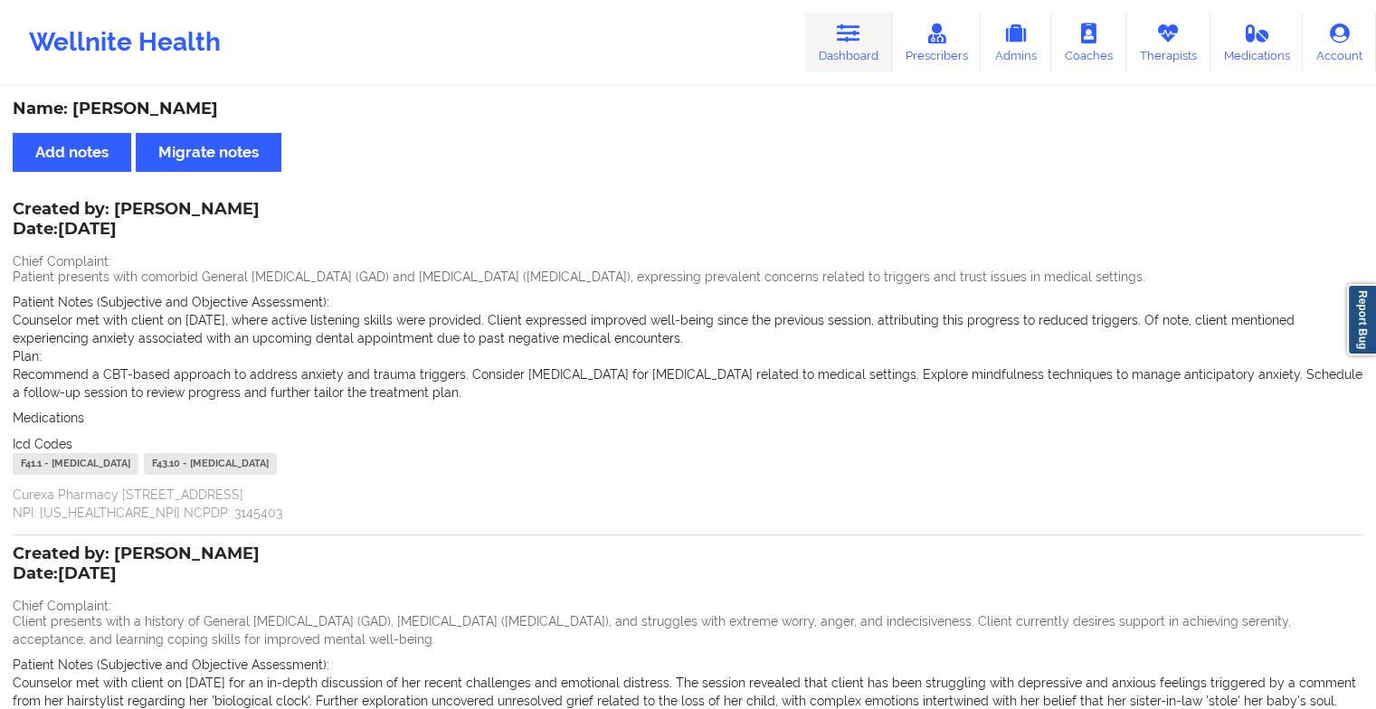
click at [874, 36] on link "Dashboard" at bounding box center [848, 43] width 87 height 60
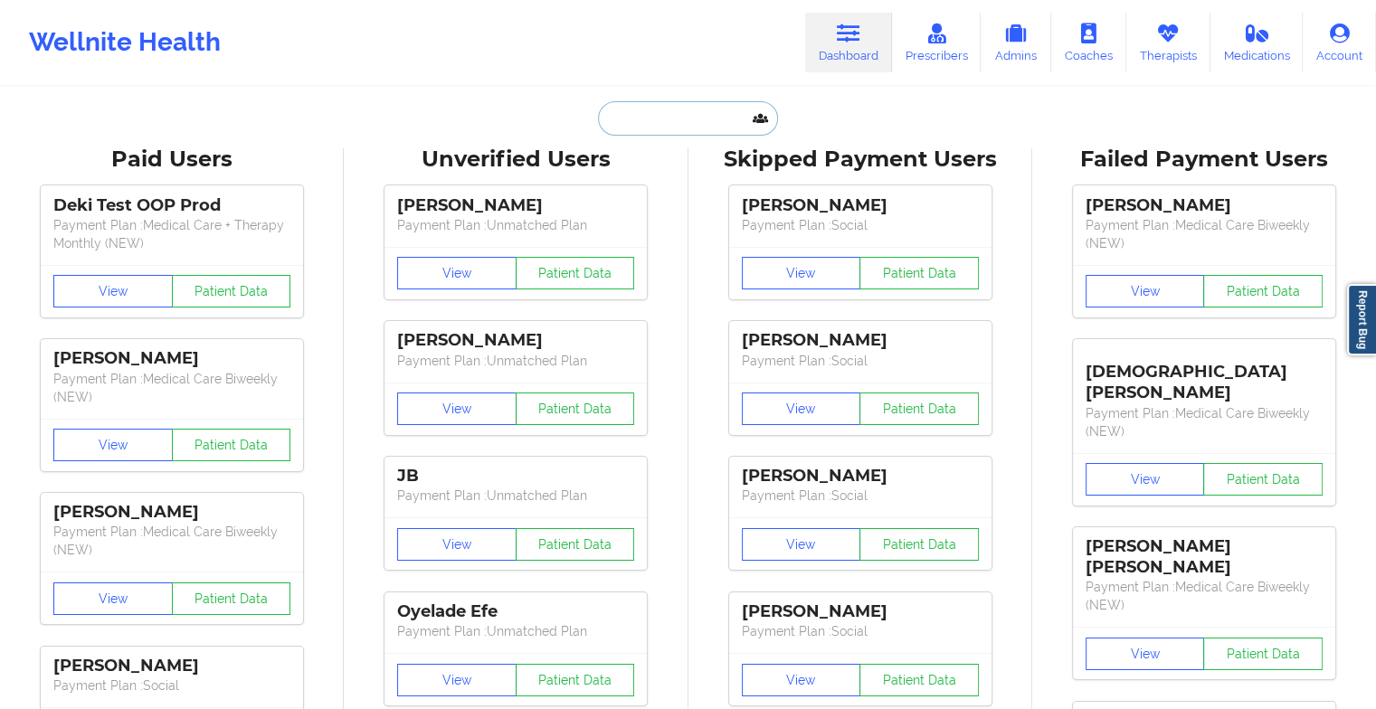
click at [709, 114] on input "text" at bounding box center [687, 118] width 179 height 34
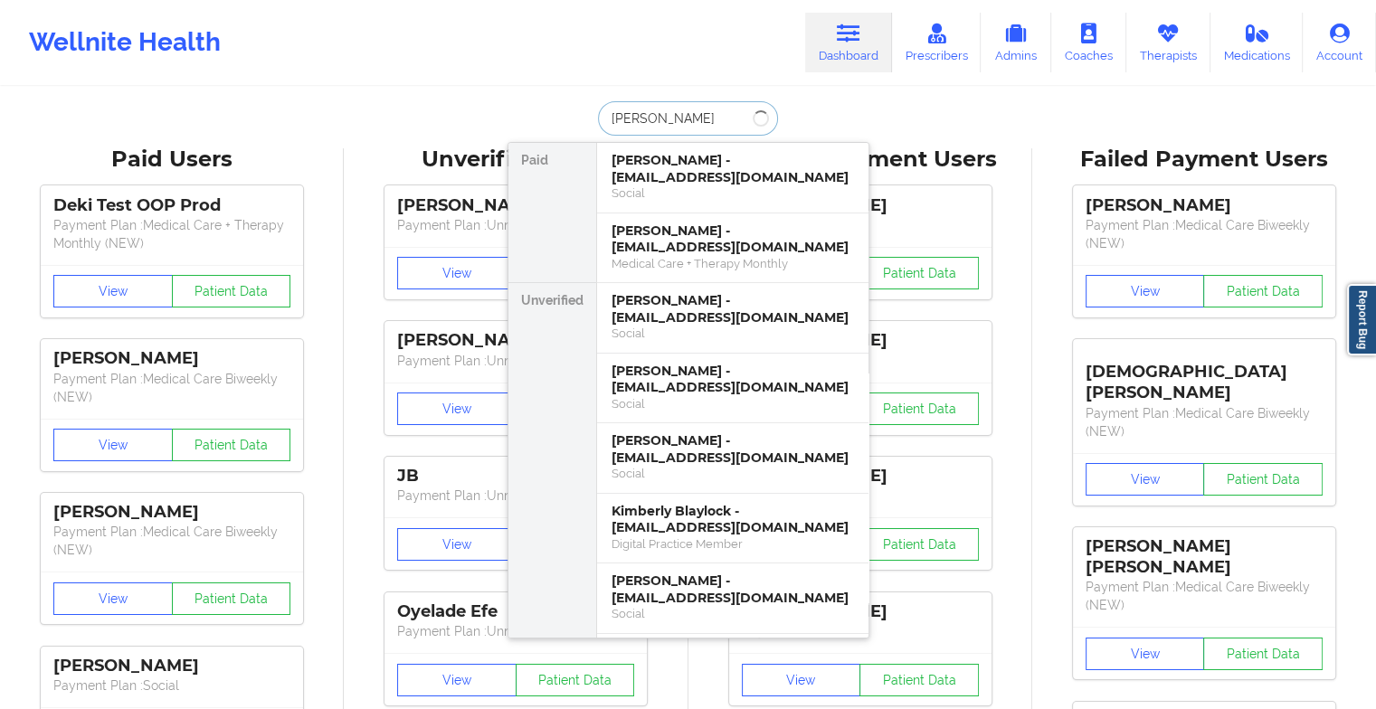
type input "[PERSON_NAME]"
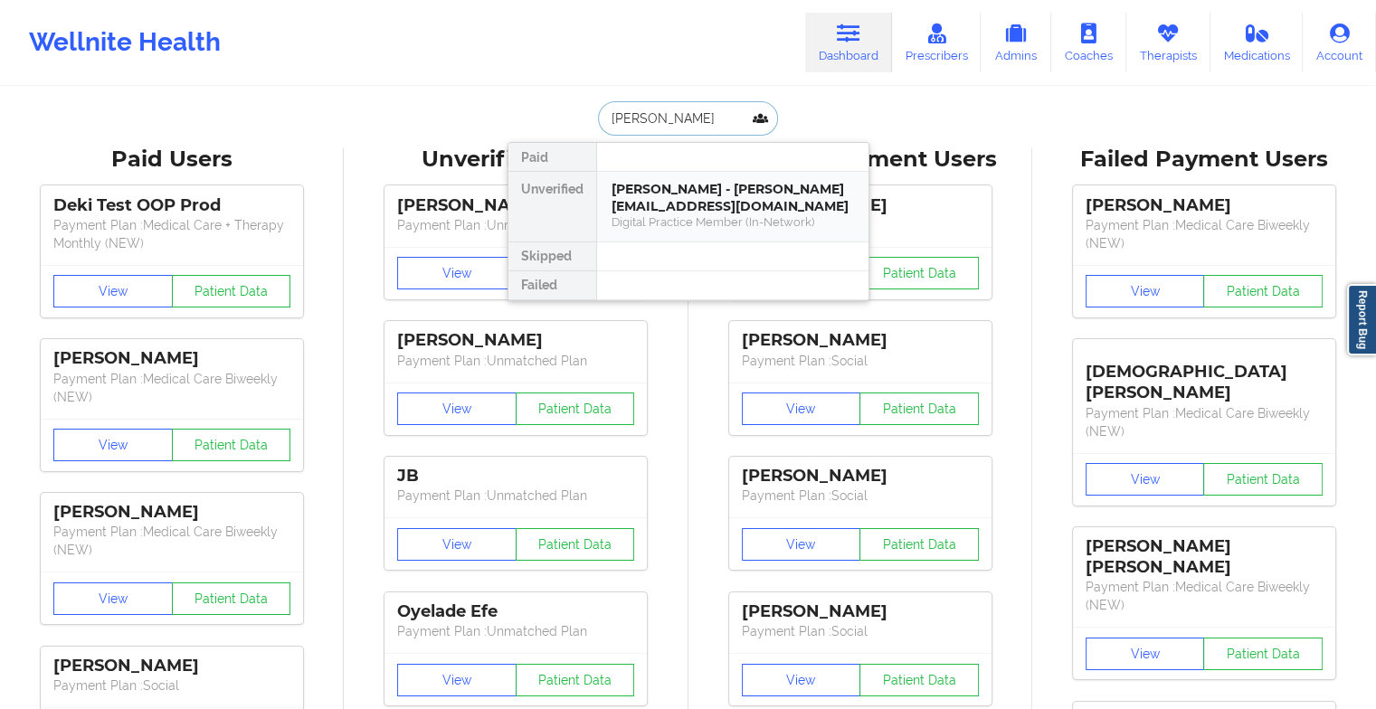
click at [731, 213] on div "[PERSON_NAME] - [PERSON_NAME][EMAIL_ADDRESS][DOMAIN_NAME]" at bounding box center [733, 197] width 243 height 33
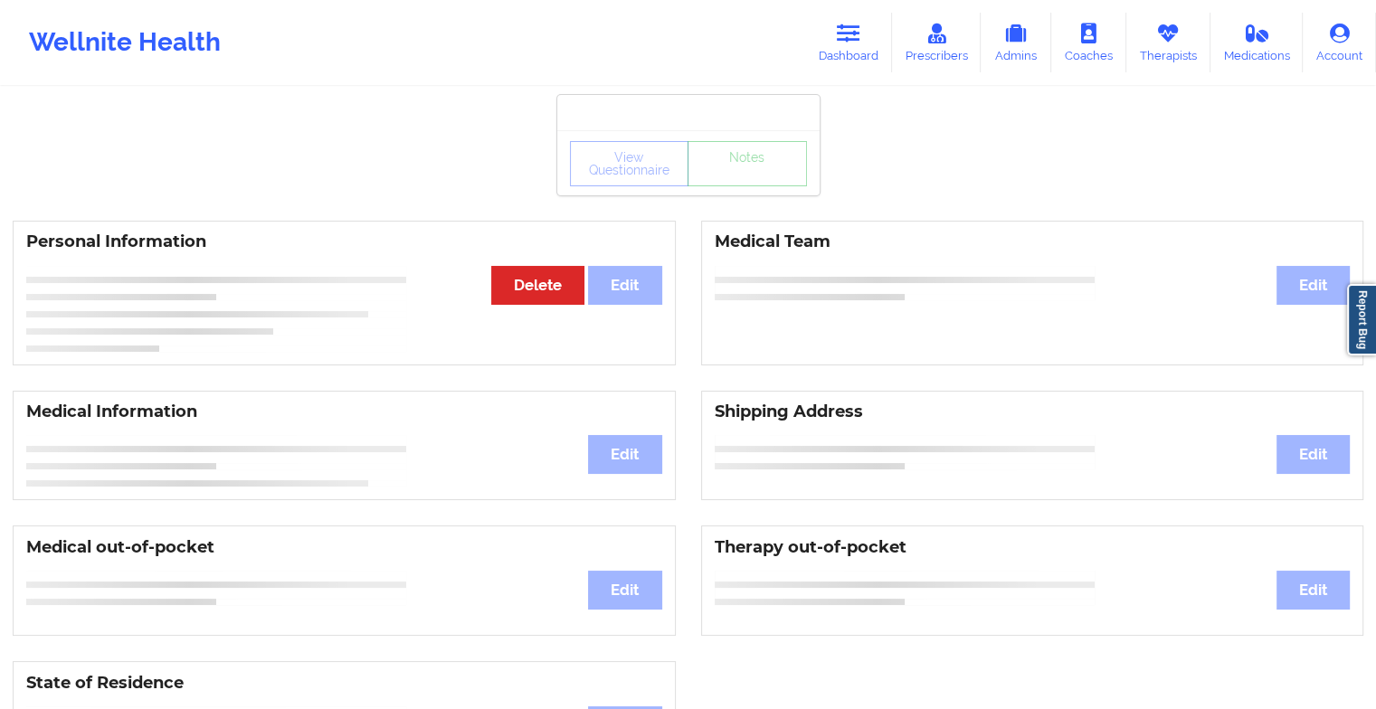
click at [731, 213] on div "Personal Information Edit Delete Medical Team Edit" at bounding box center [688, 293] width 1376 height 170
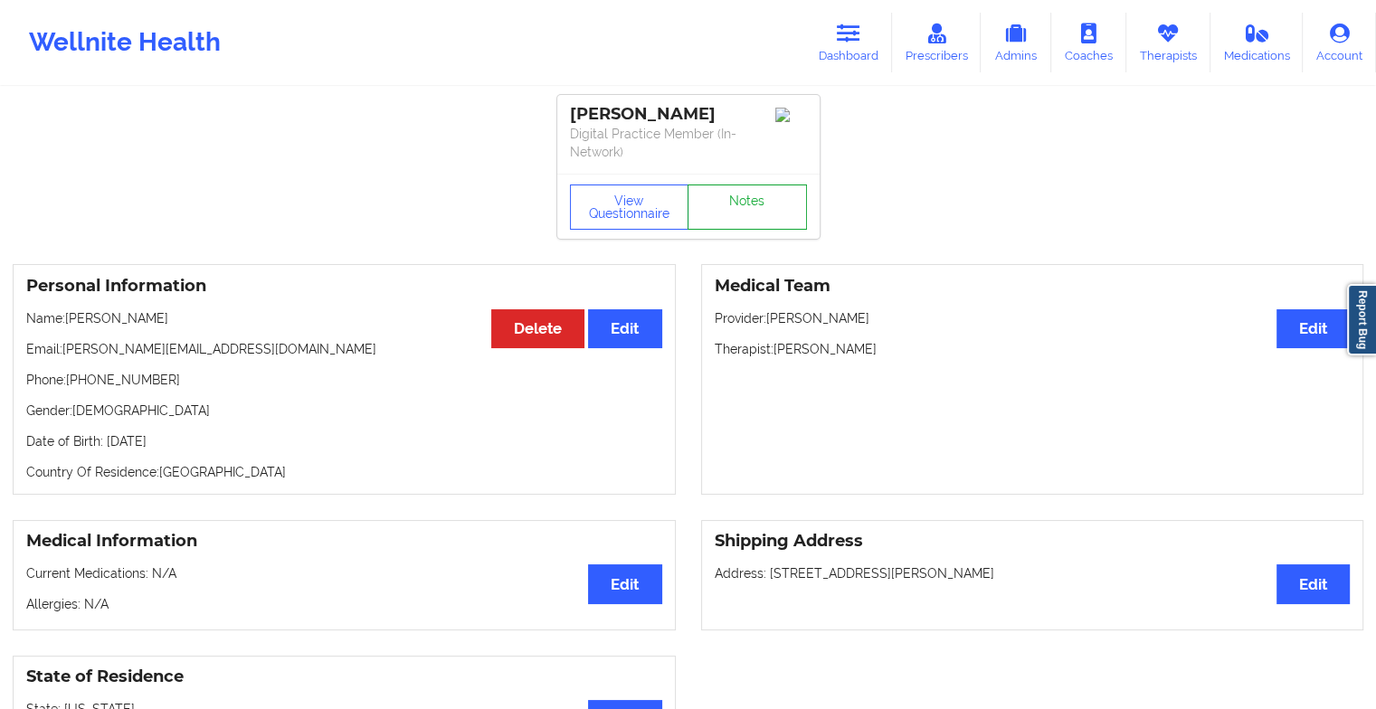
drag, startPoint x: 731, startPoint y: 213, endPoint x: 711, endPoint y: 203, distance: 22.3
click at [711, 203] on link "Notes" at bounding box center [747, 207] width 119 height 45
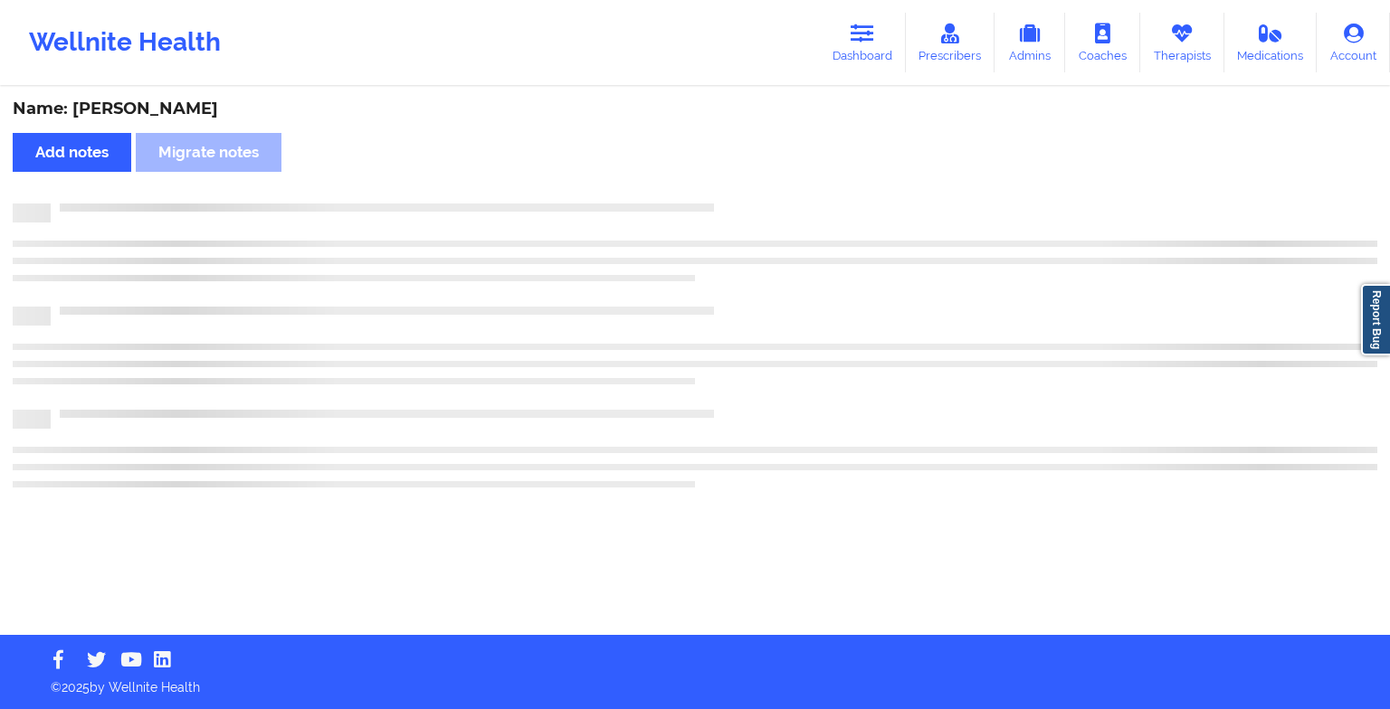
click at [711, 204] on div at bounding box center [695, 213] width 1365 height 19
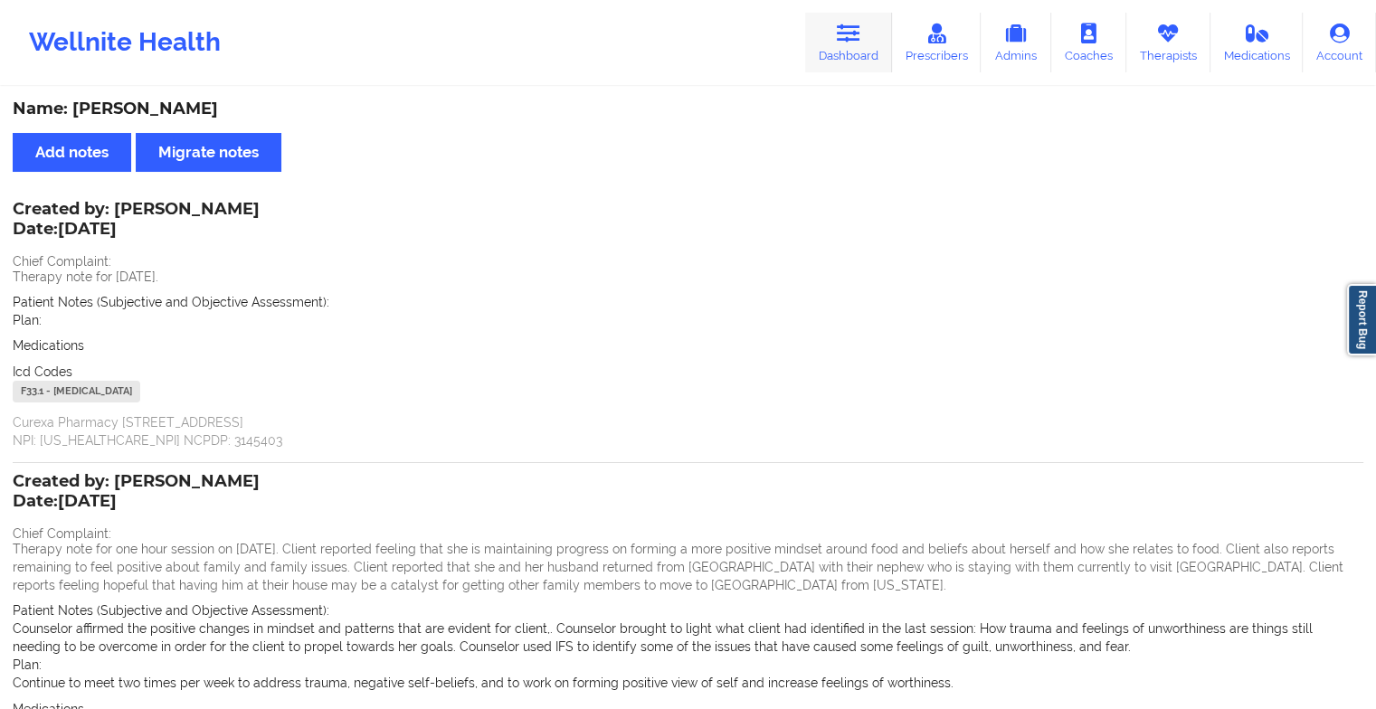
click at [862, 46] on link "Dashboard" at bounding box center [848, 43] width 87 height 60
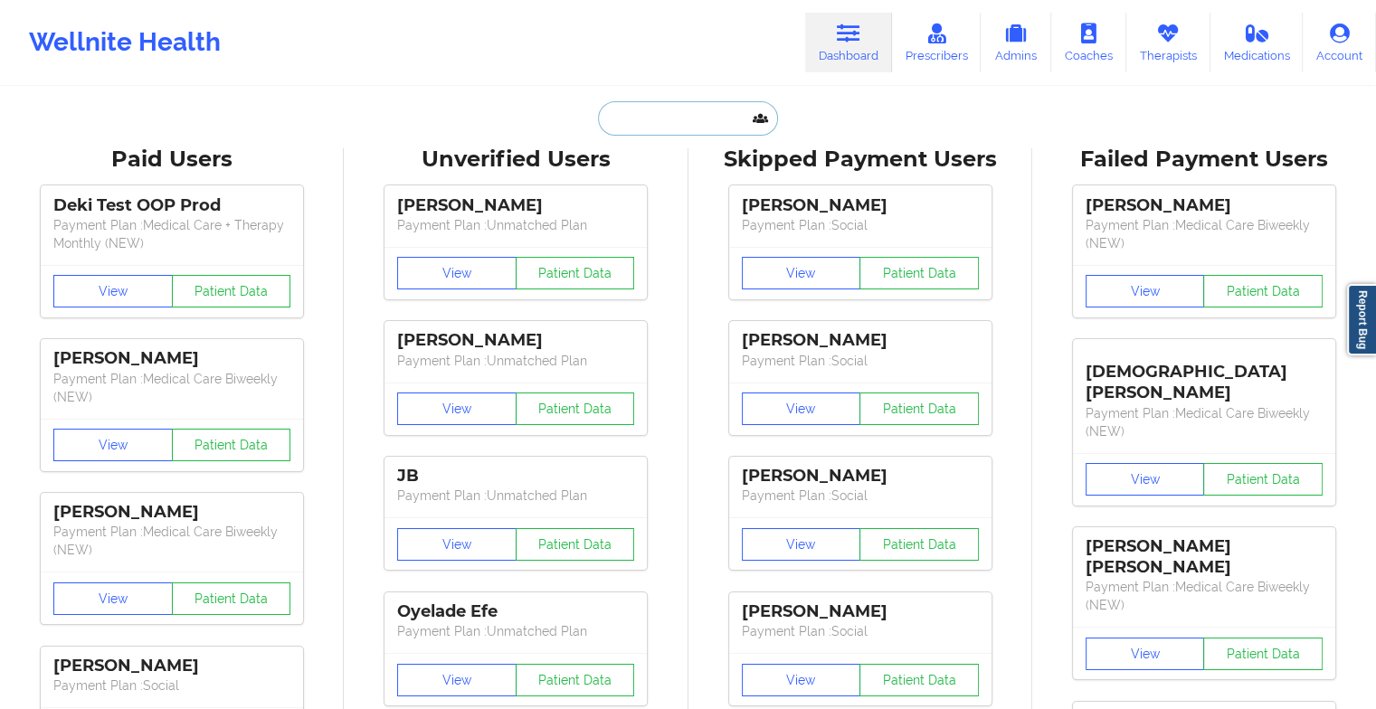
click at [700, 129] on input "text" at bounding box center [687, 118] width 179 height 34
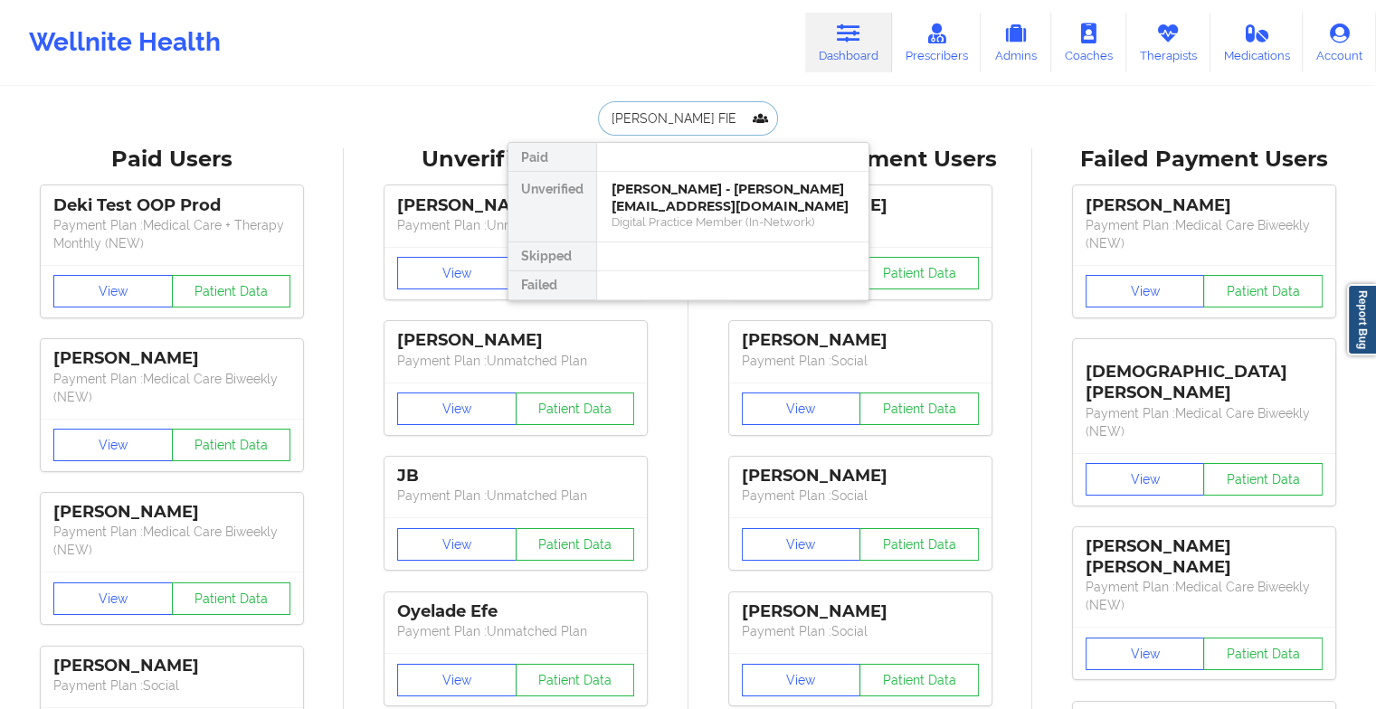
type input "[PERSON_NAME] [PERSON_NAME]"
click at [702, 194] on div "[PERSON_NAME] Fields - [EMAIL_ADDRESS][DOMAIN_NAME]" at bounding box center [733, 197] width 243 height 33
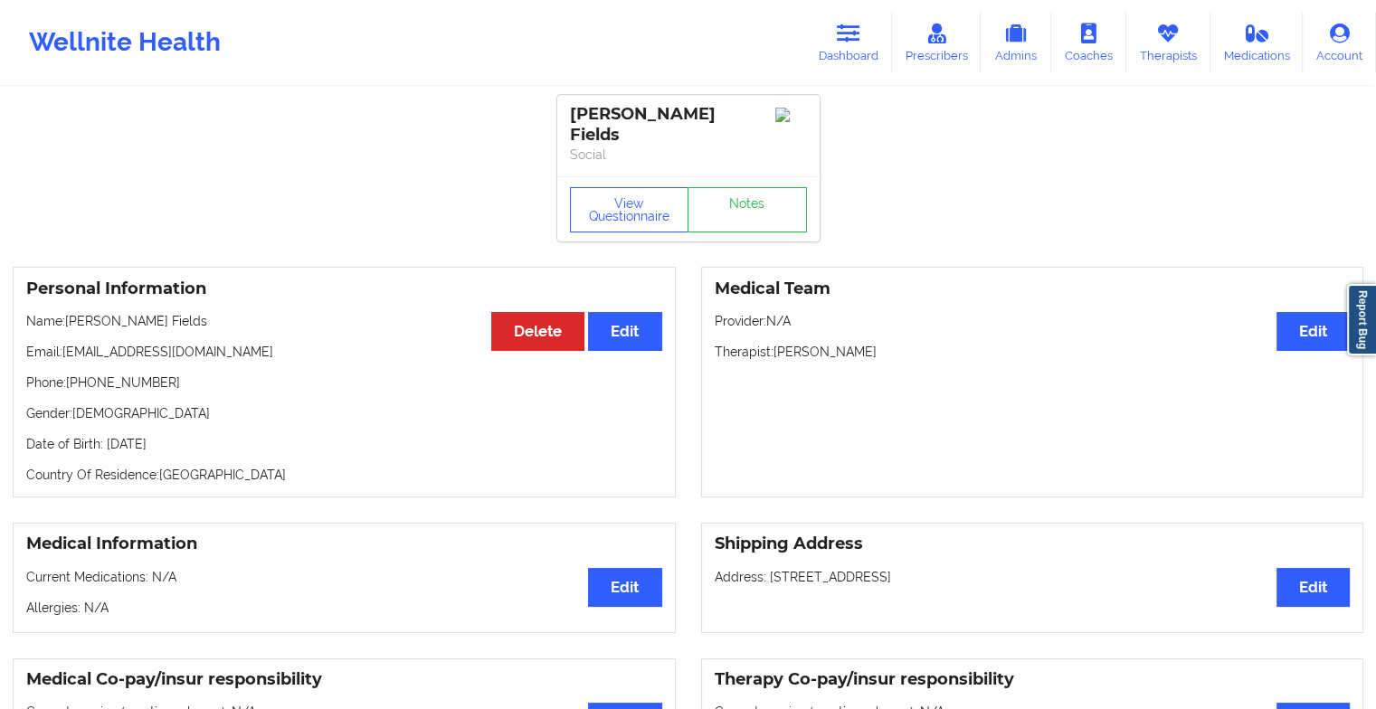
click at [738, 187] on div "View Questionnaire Notes" at bounding box center [688, 208] width 262 height 65
click at [738, 187] on link "Notes" at bounding box center [747, 209] width 119 height 45
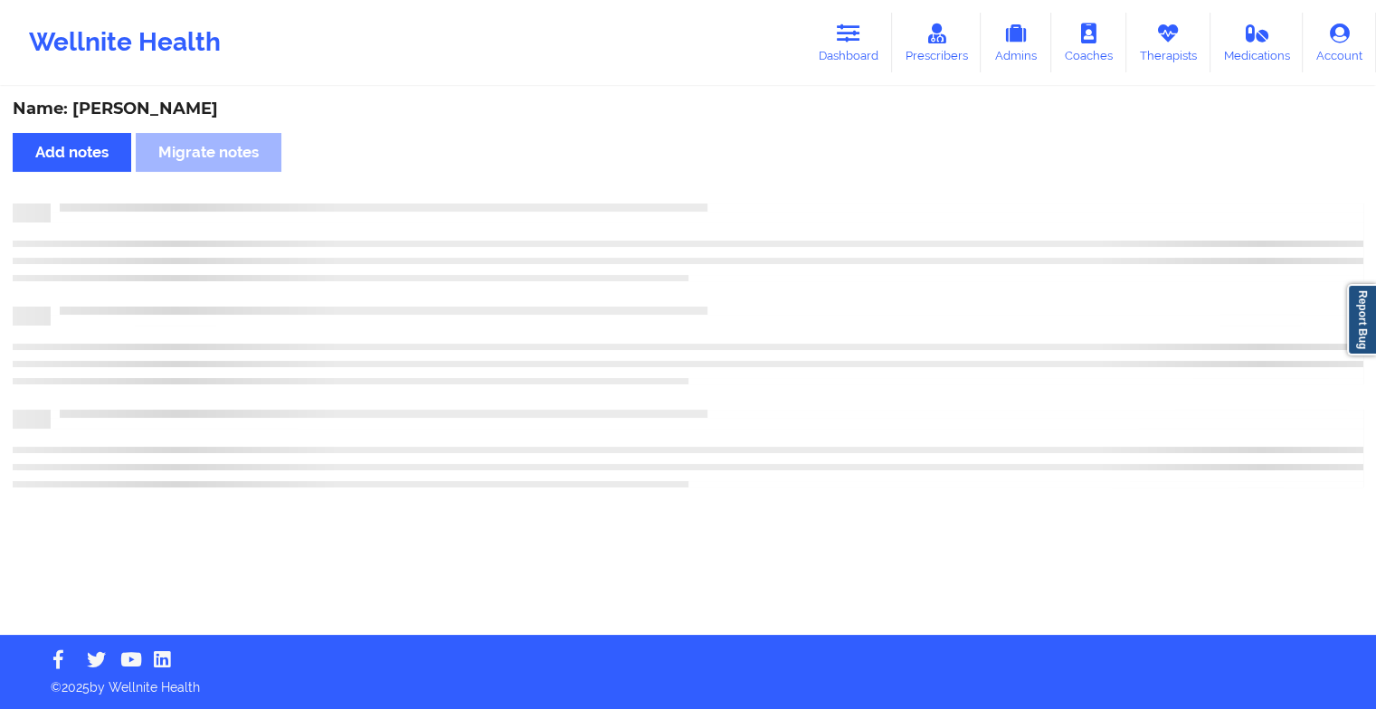
click at [738, 187] on div "Name: [PERSON_NAME] Add notes Migrate notes" at bounding box center [688, 362] width 1376 height 547
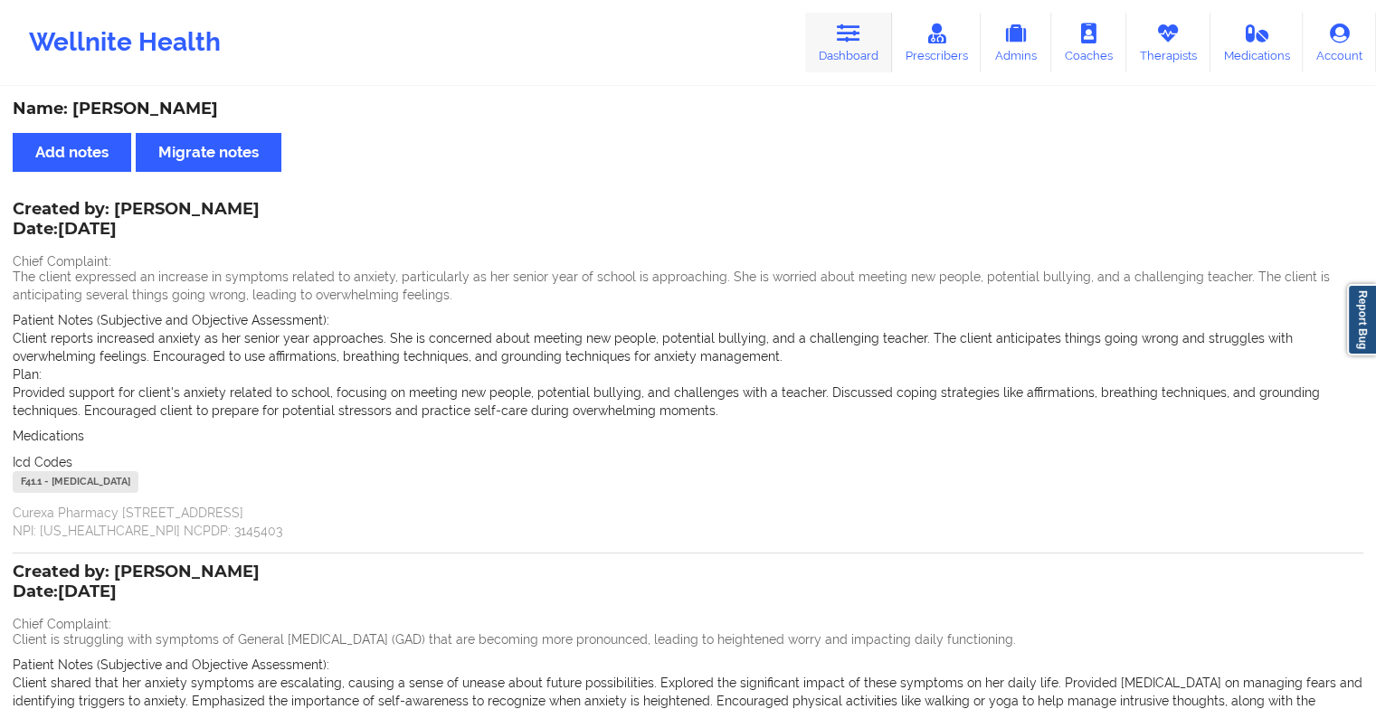
click at [851, 33] on icon at bounding box center [849, 34] width 24 height 20
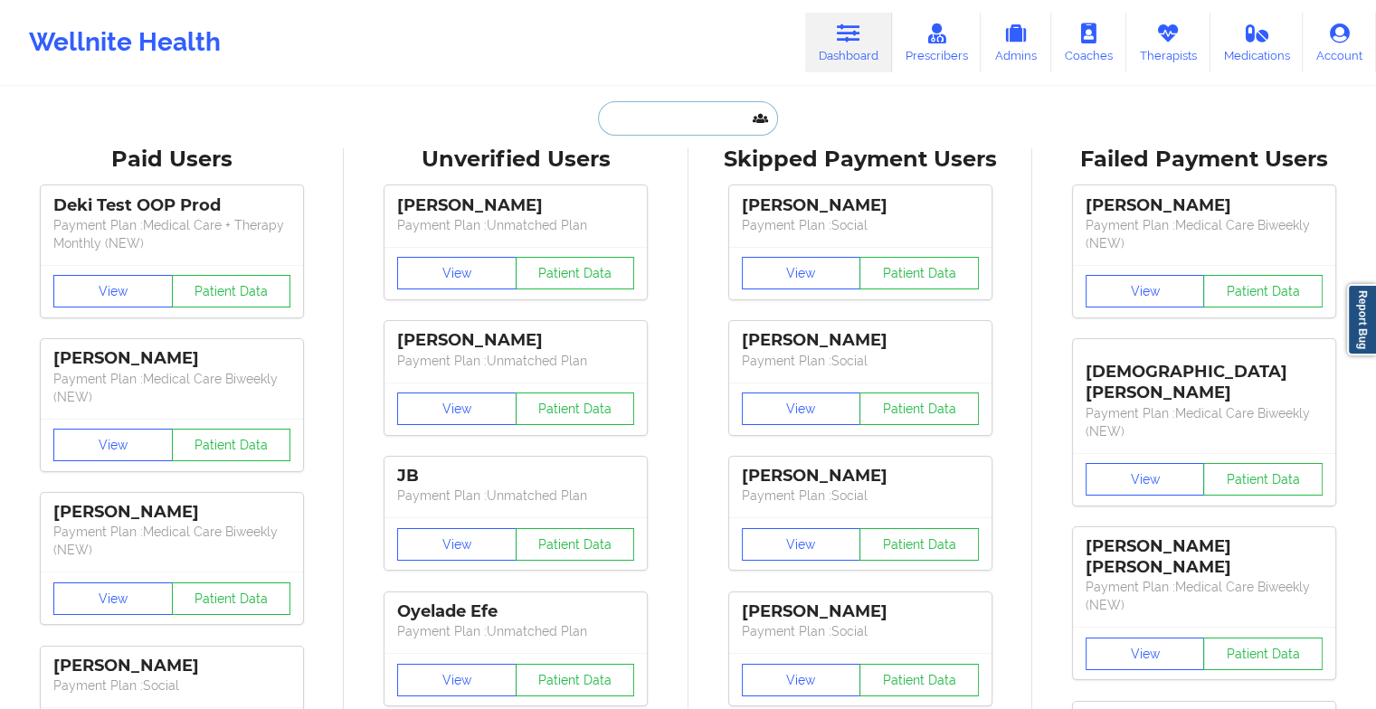
click at [690, 127] on input "text" at bounding box center [687, 118] width 179 height 34
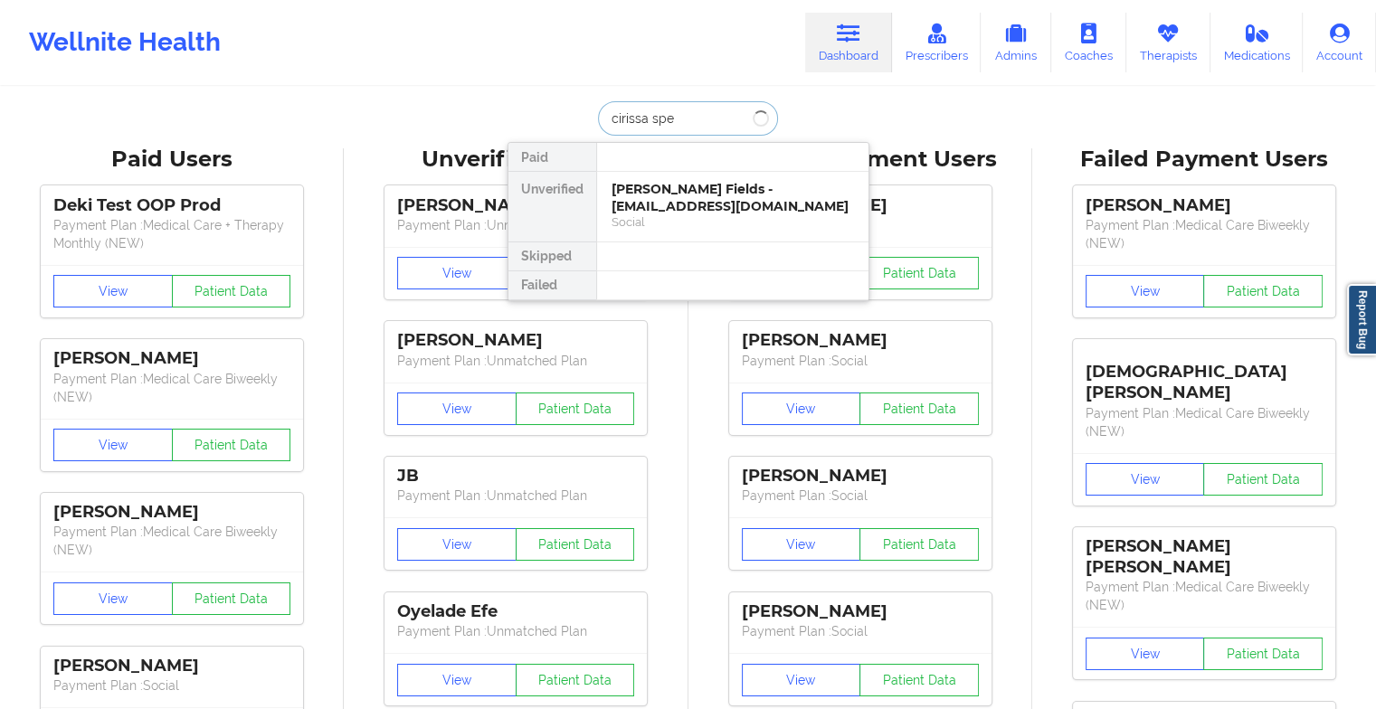
type input "cirissa spen"
click at [678, 196] on div "[PERSON_NAME] - [EMAIL_ADDRESS][DOMAIN_NAME]" at bounding box center [733, 197] width 243 height 33
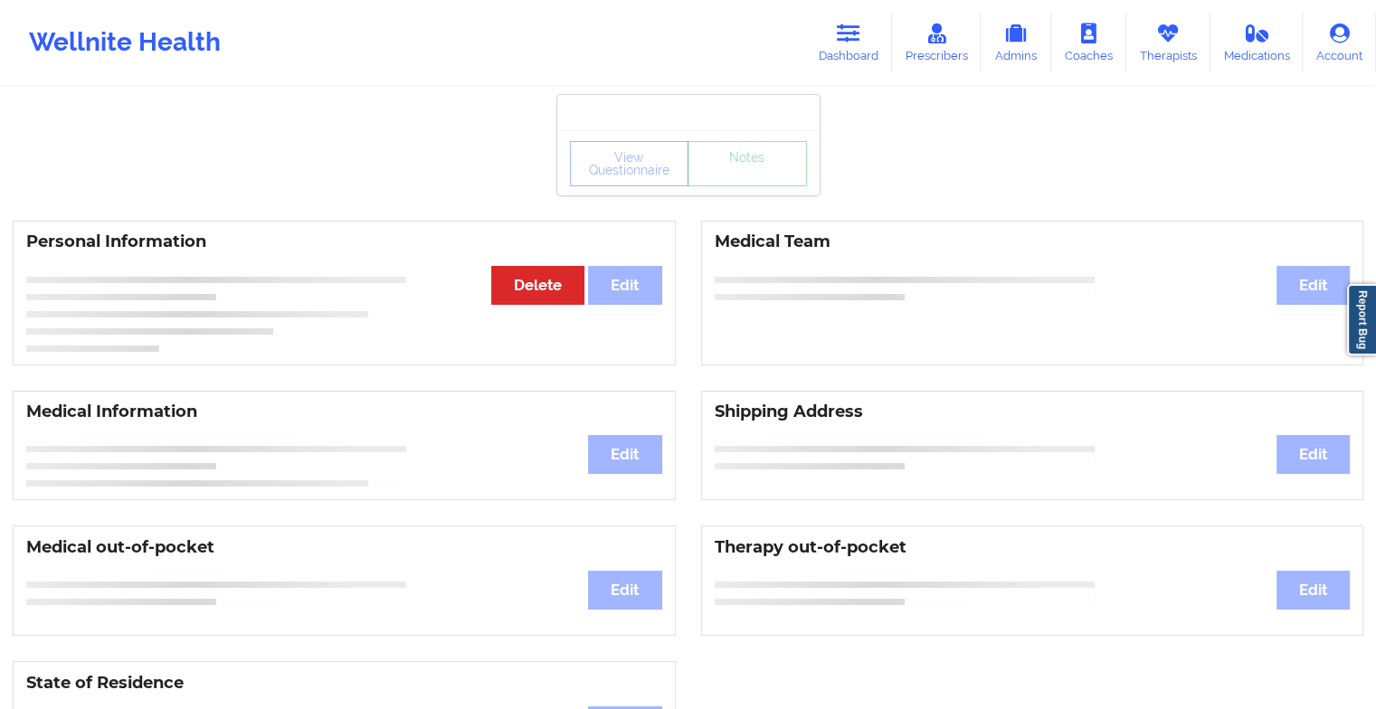
click at [738, 188] on div "View Questionnaire Notes" at bounding box center [688, 162] width 262 height 65
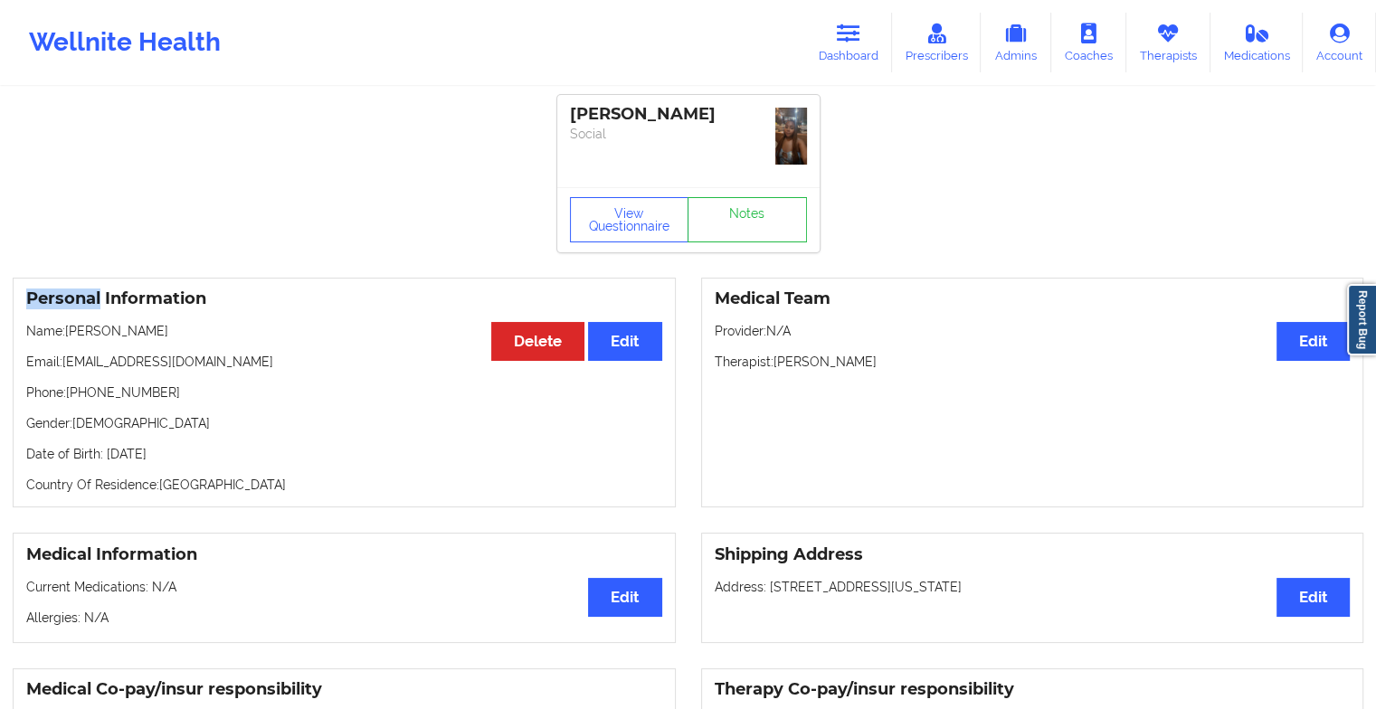
click at [738, 188] on div "View Questionnaire Notes" at bounding box center [688, 219] width 262 height 65
click at [738, 197] on link "Notes" at bounding box center [747, 219] width 119 height 45
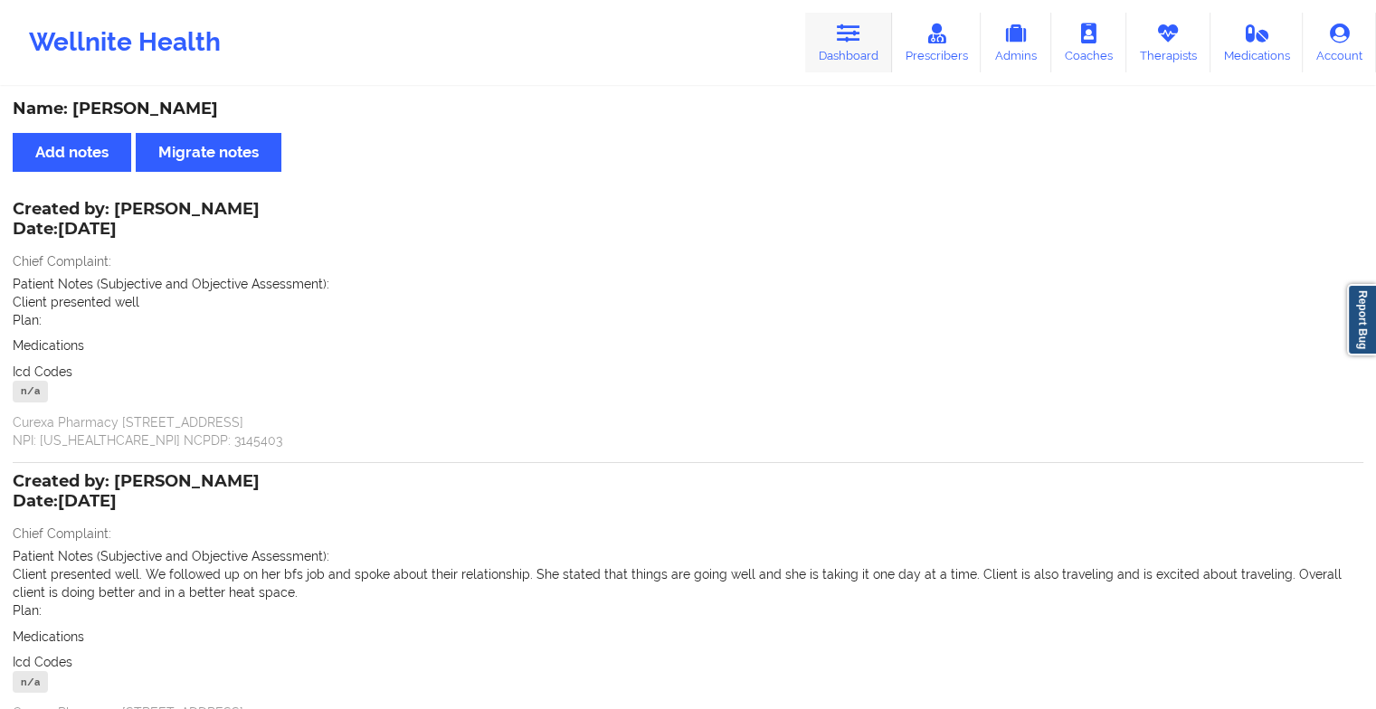
click at [860, 51] on link "Dashboard" at bounding box center [848, 43] width 87 height 60
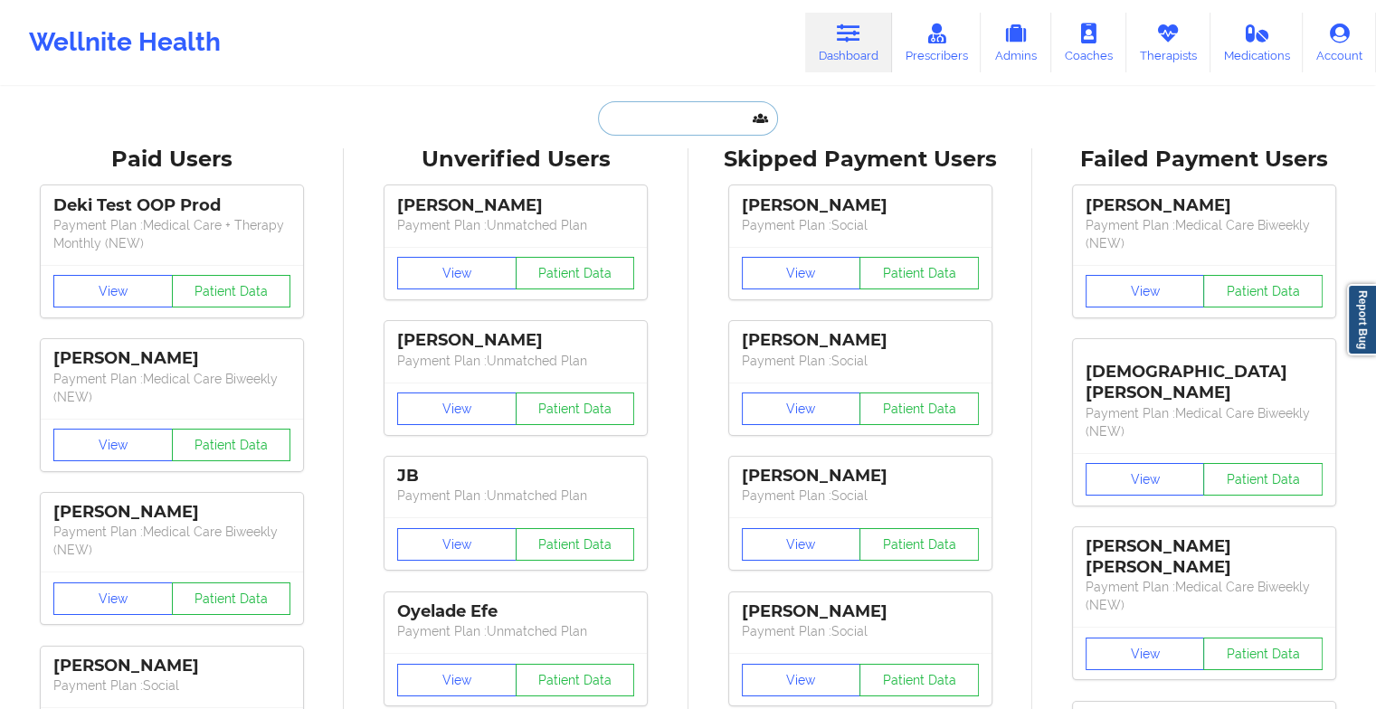
click at [677, 108] on input "text" at bounding box center [687, 118] width 179 height 34
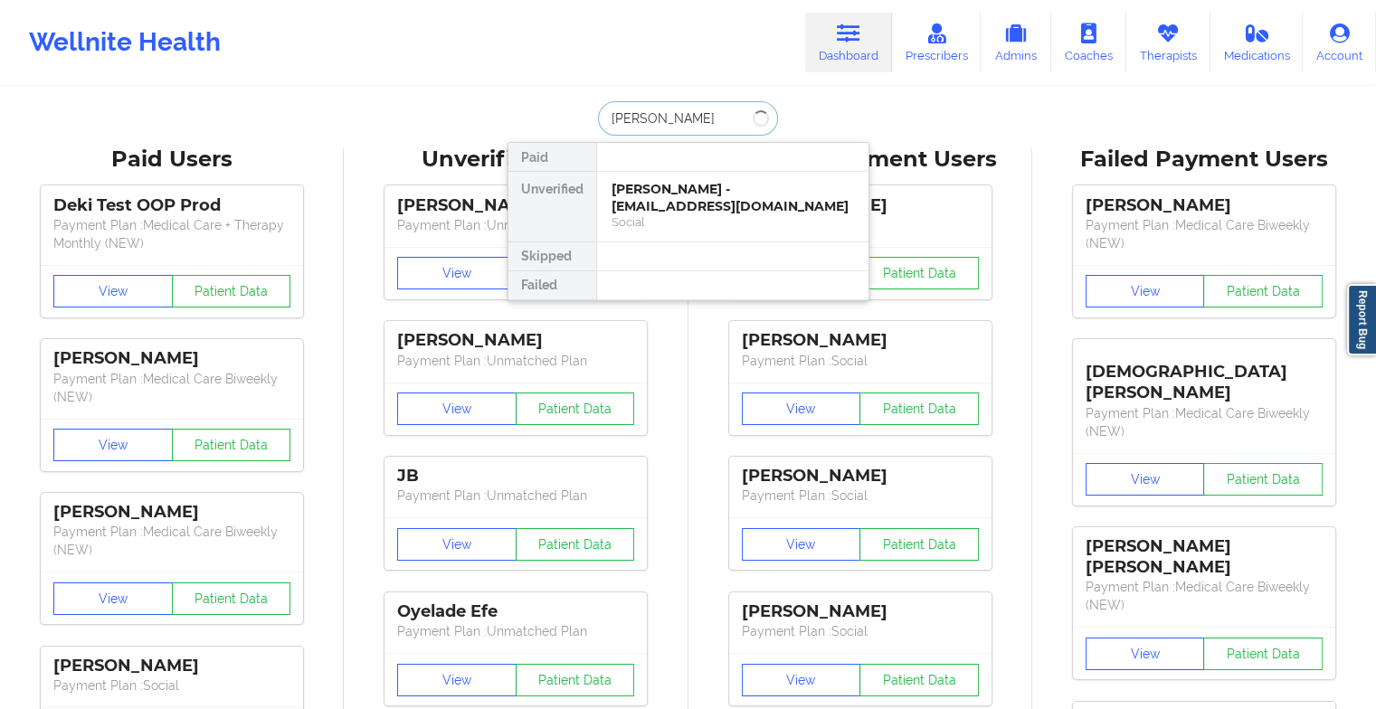
type input "[PERSON_NAME]"
click at [688, 199] on div "[PERSON_NAME] - [EMAIL_ADDRESS][DOMAIN_NAME]" at bounding box center [733, 197] width 243 height 33
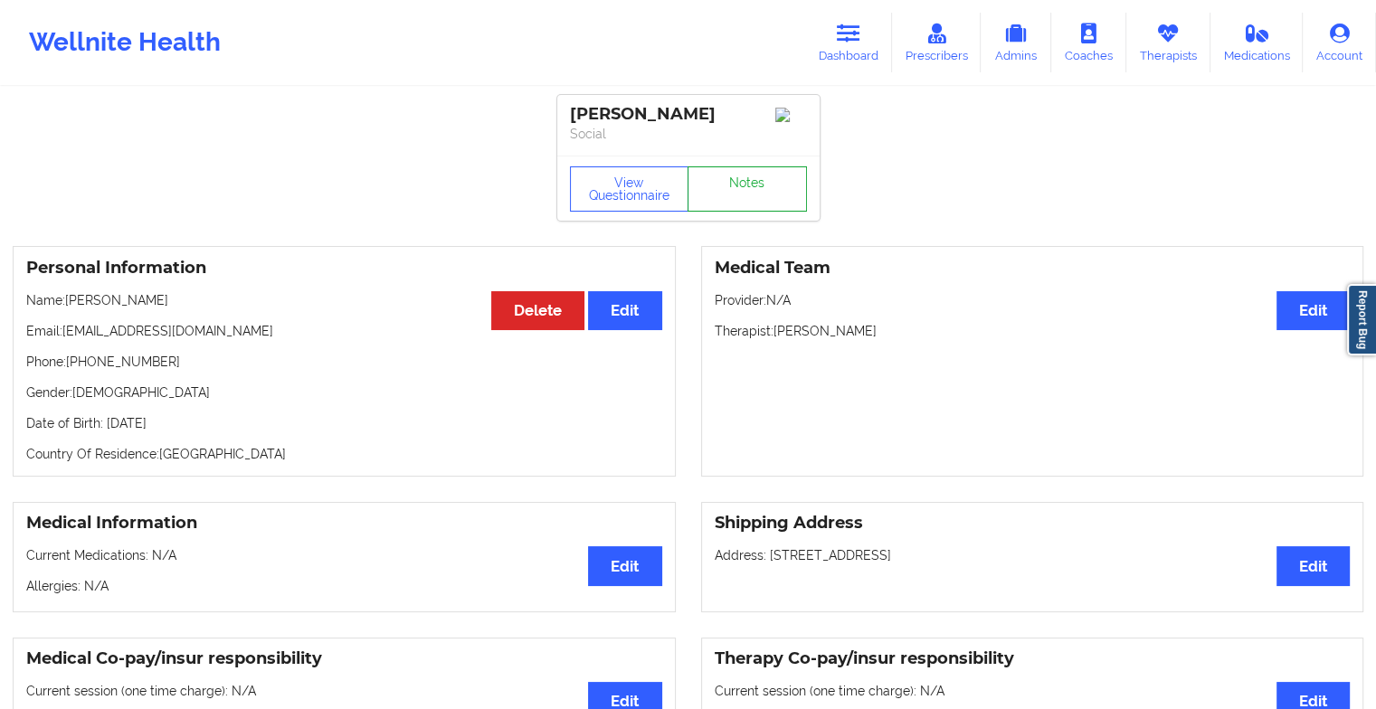
click at [714, 186] on link "Notes" at bounding box center [747, 189] width 119 height 45
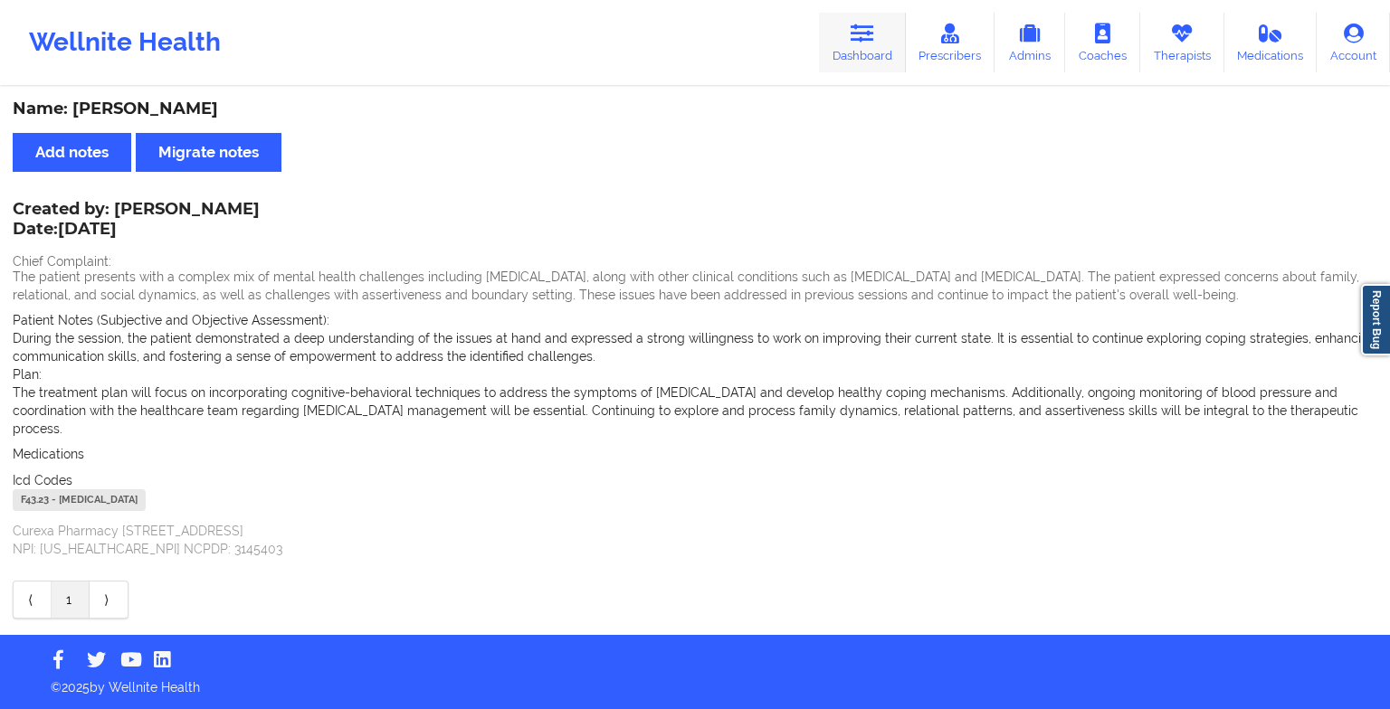
click at [874, 33] on icon at bounding box center [863, 34] width 24 height 20
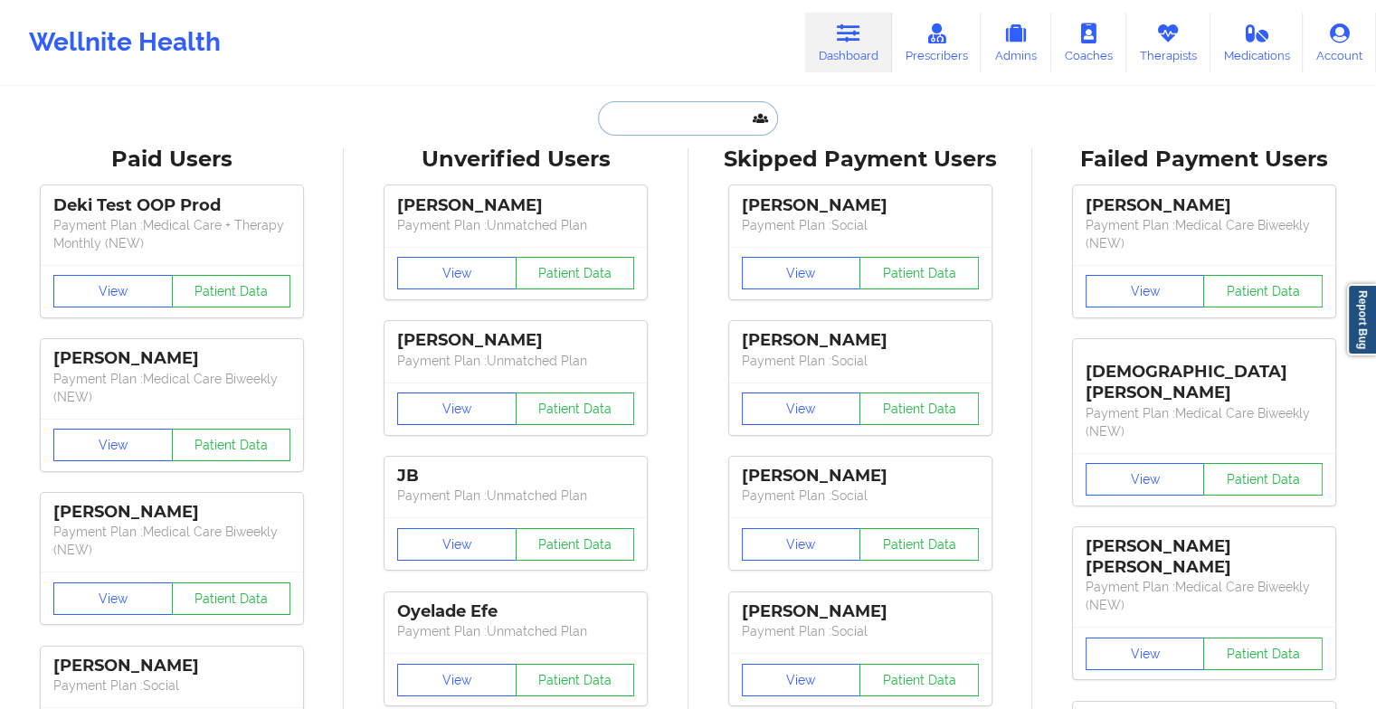
click at [714, 119] on input "text" at bounding box center [687, 118] width 179 height 34
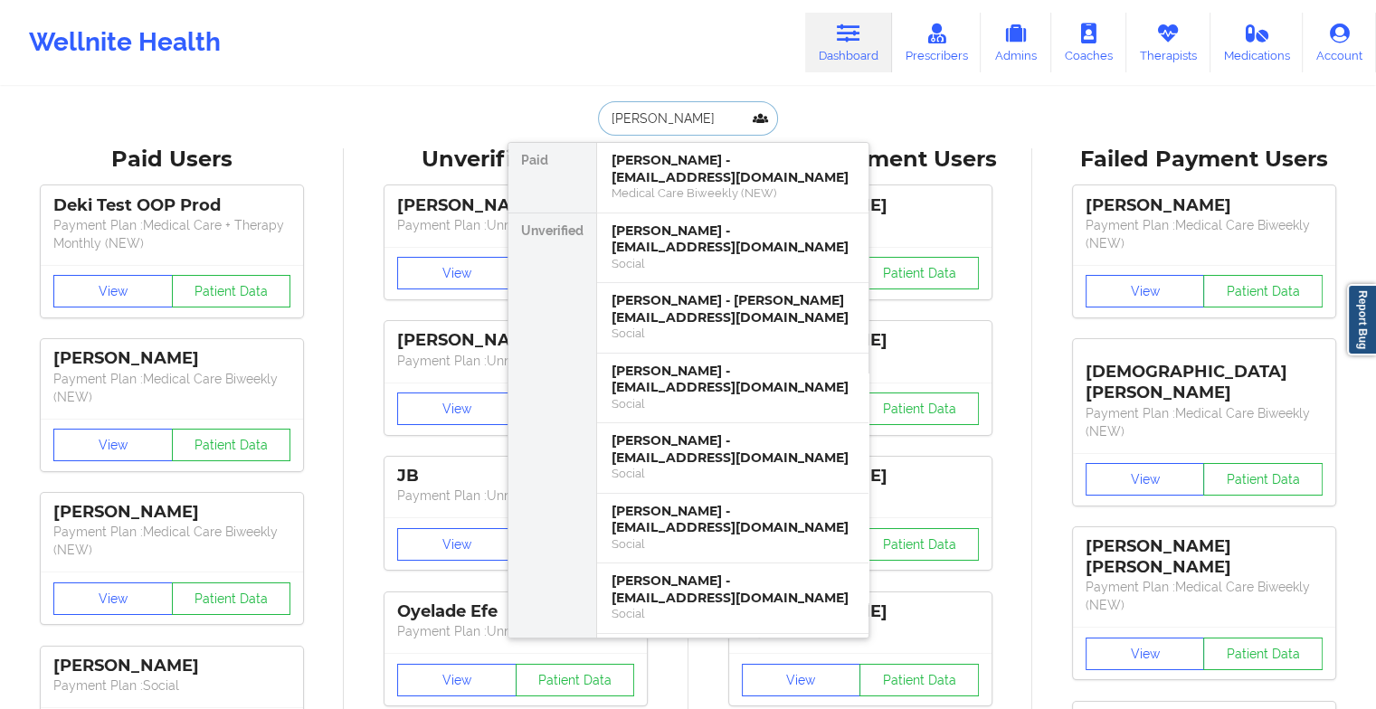
type input "[PERSON_NAME] will"
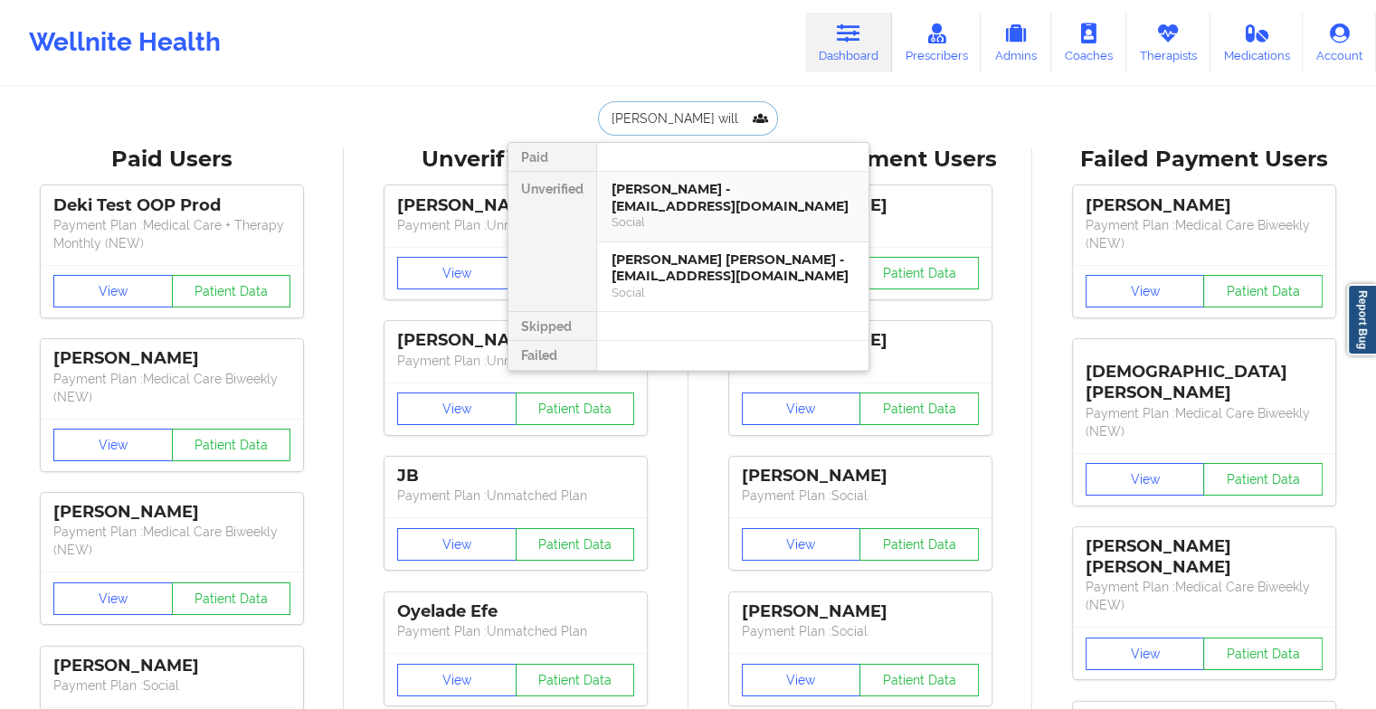
click at [700, 200] on div "[PERSON_NAME] - [EMAIL_ADDRESS][DOMAIN_NAME]" at bounding box center [733, 197] width 243 height 33
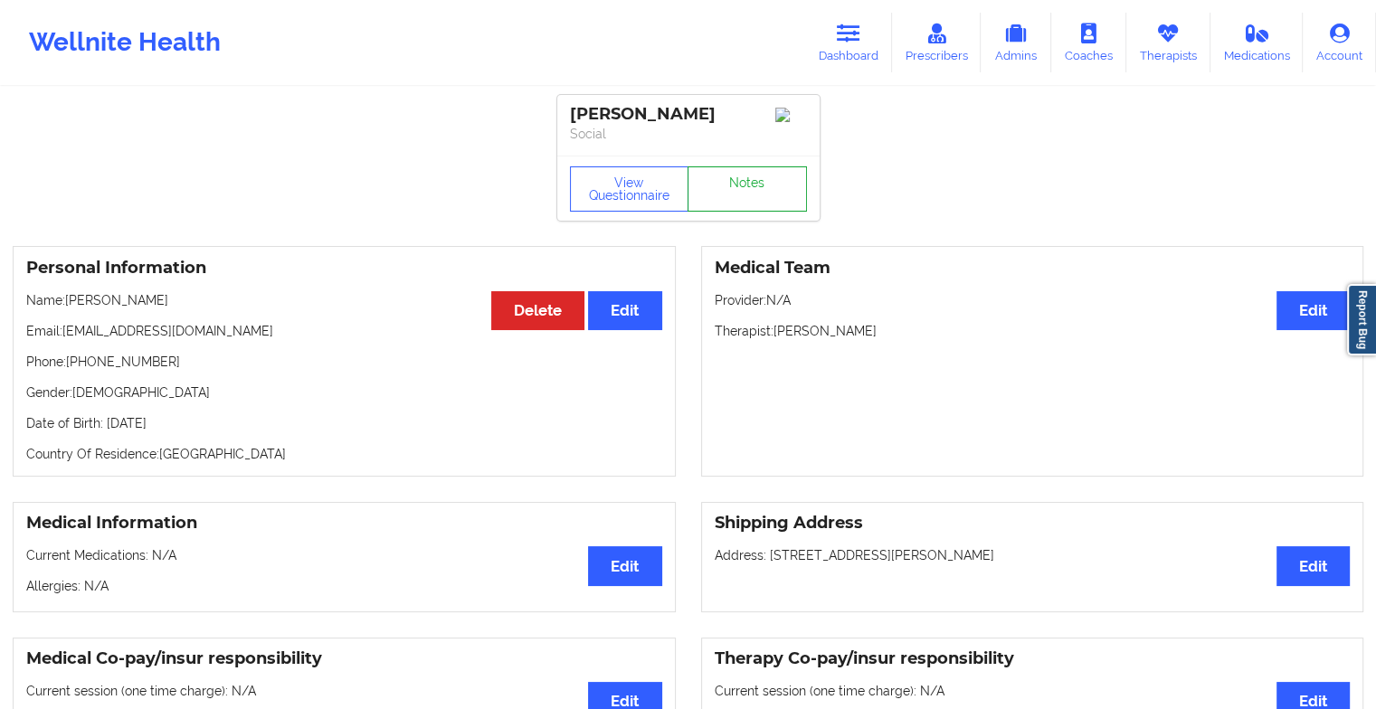
click at [740, 195] on link "Notes" at bounding box center [747, 189] width 119 height 45
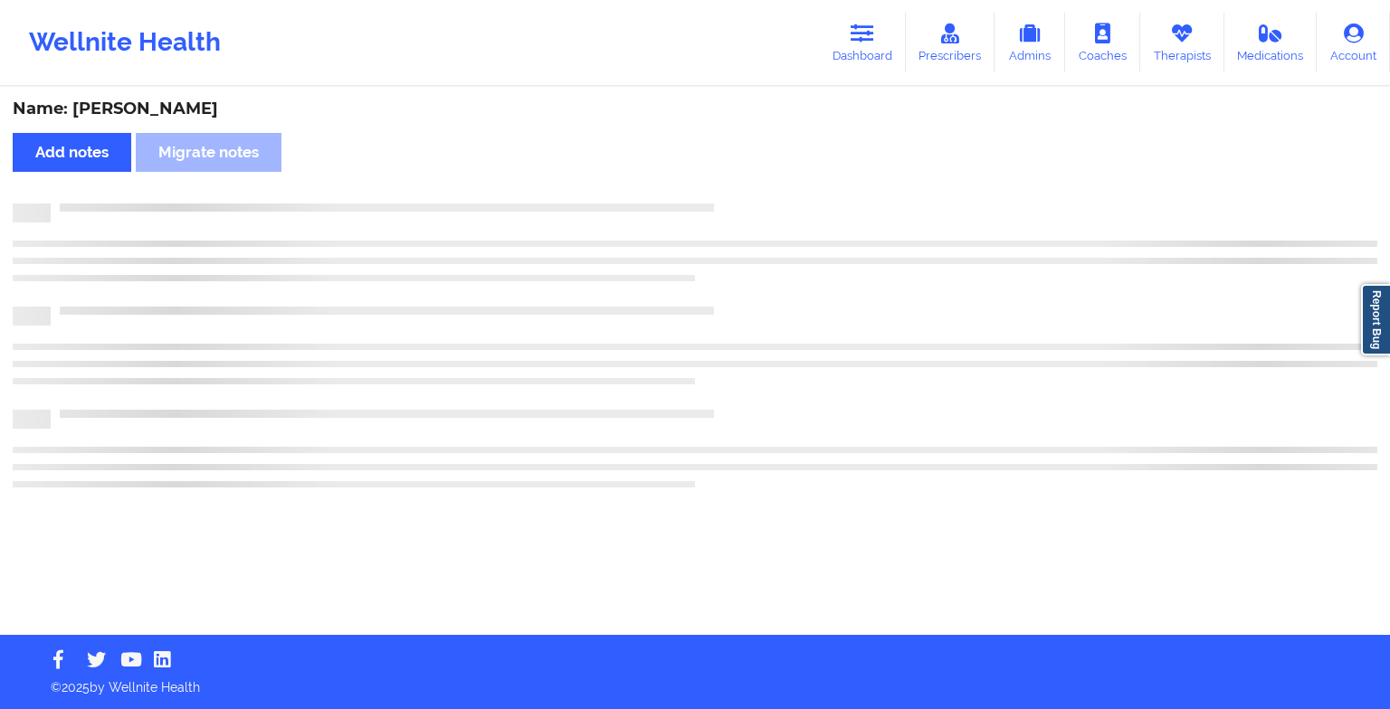
click at [740, 195] on div "Name: [PERSON_NAME] Add notes Migrate notes" at bounding box center [695, 362] width 1390 height 547
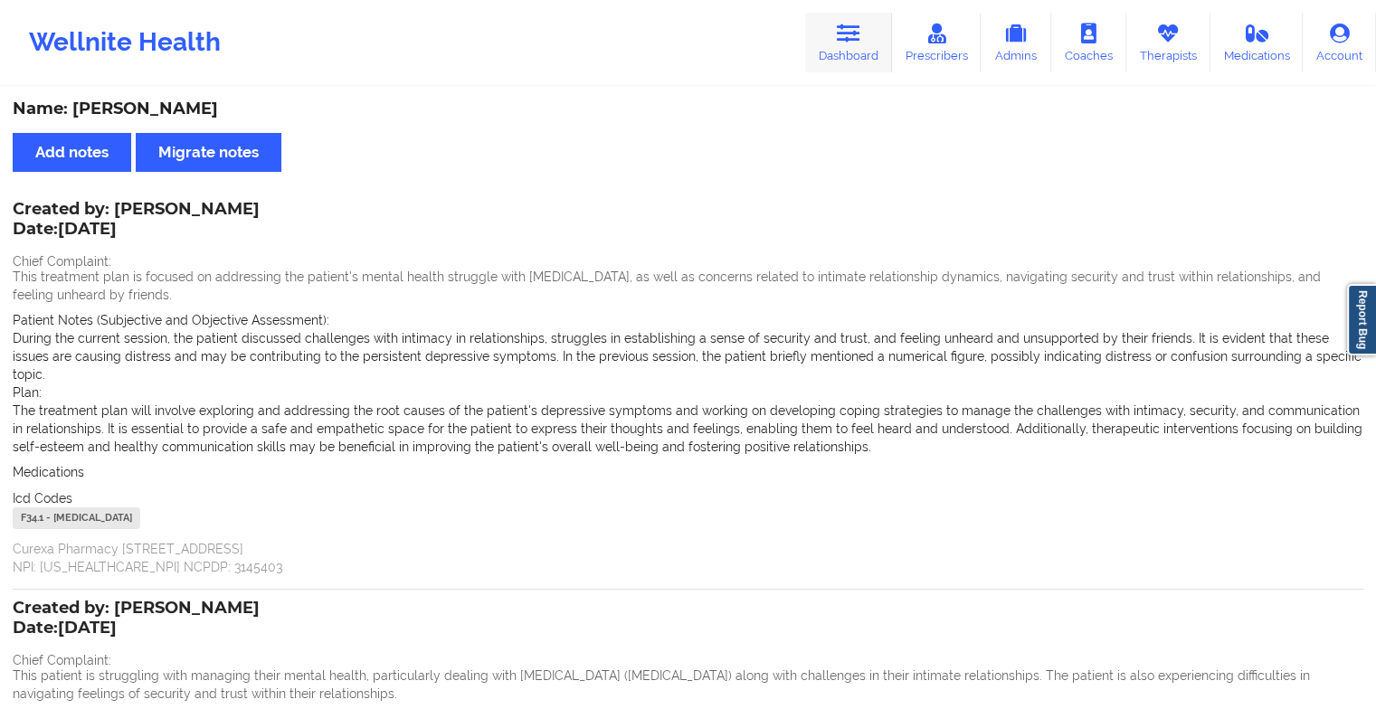
click at [849, 40] on icon at bounding box center [849, 34] width 24 height 20
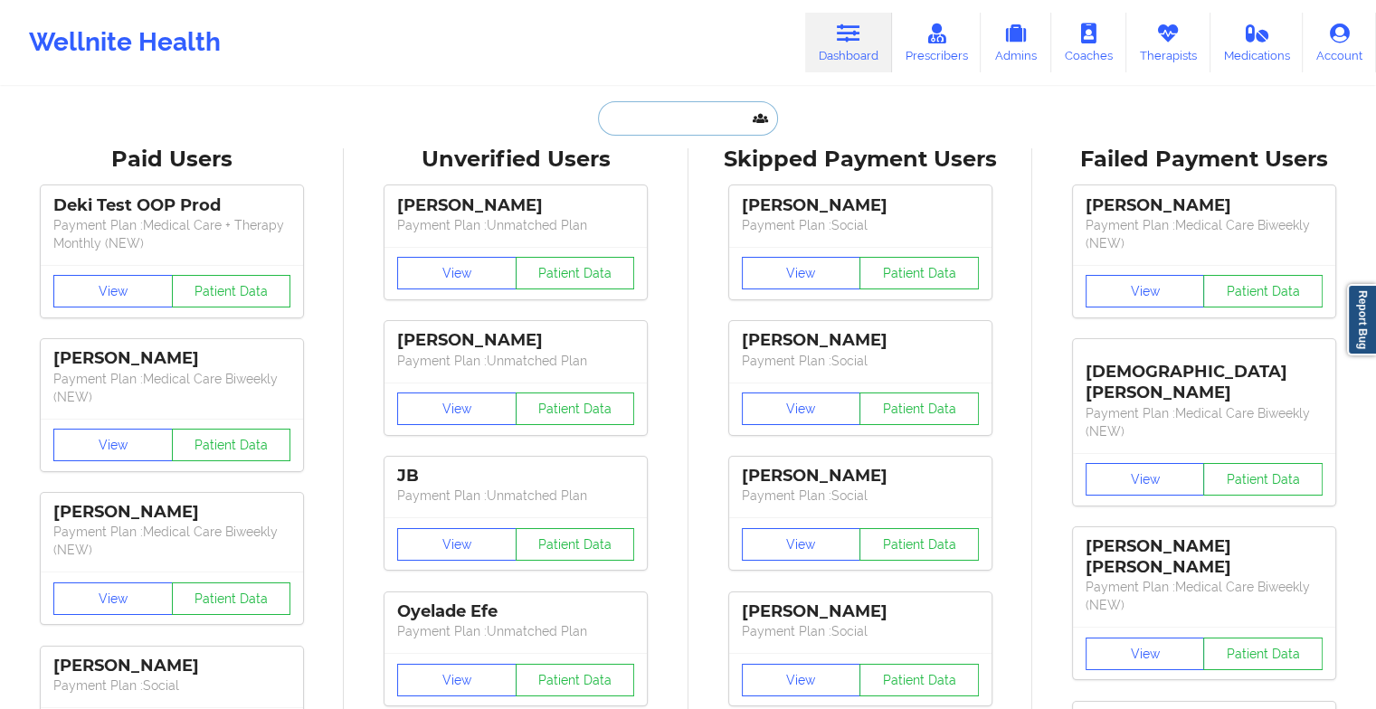
click at [700, 129] on input "text" at bounding box center [687, 118] width 179 height 34
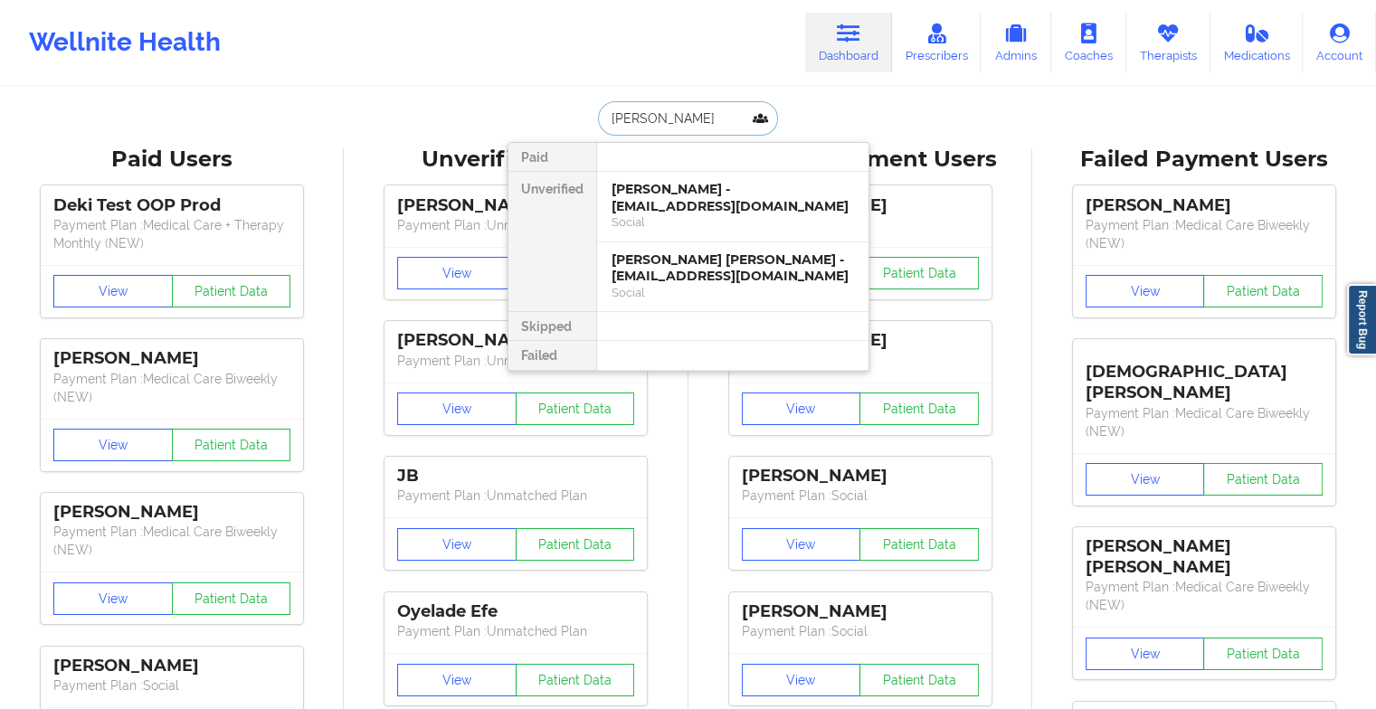
type input "[PERSON_NAME]"
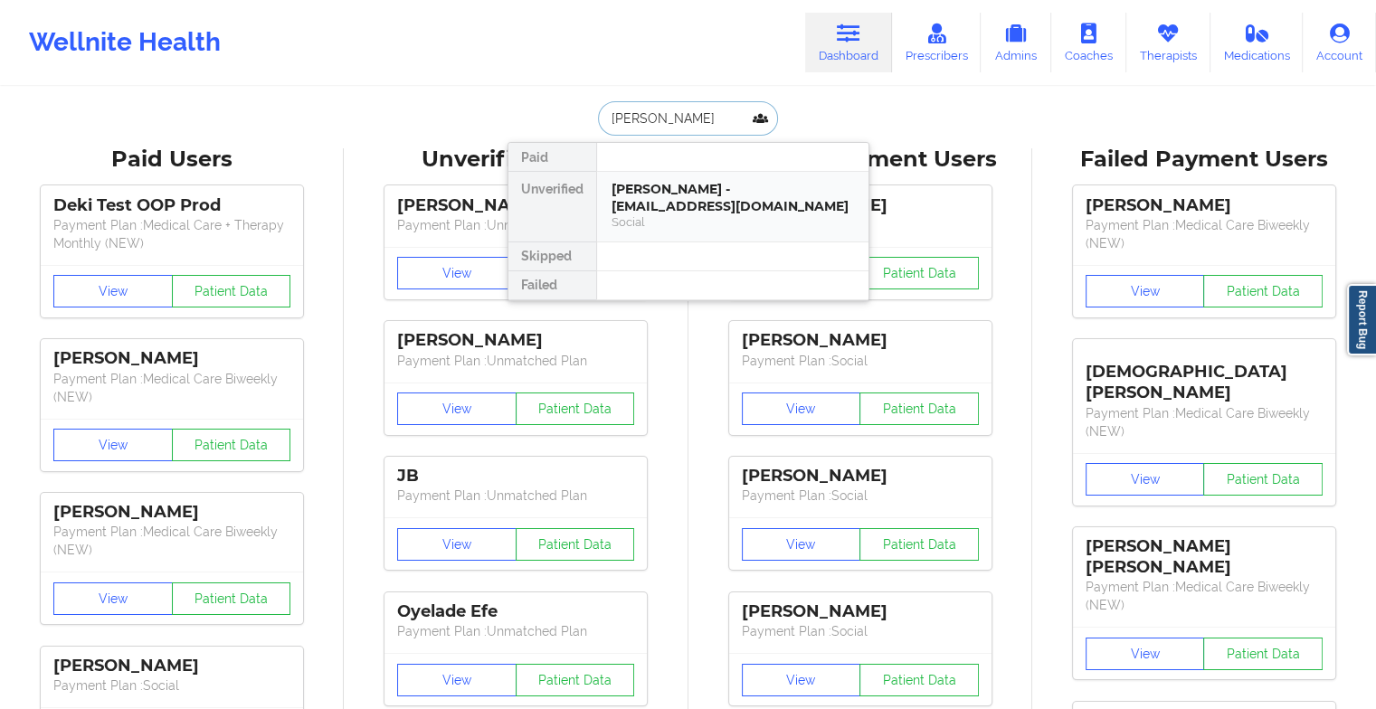
click at [692, 184] on div "[PERSON_NAME] - [EMAIL_ADDRESS][DOMAIN_NAME]" at bounding box center [733, 197] width 243 height 33
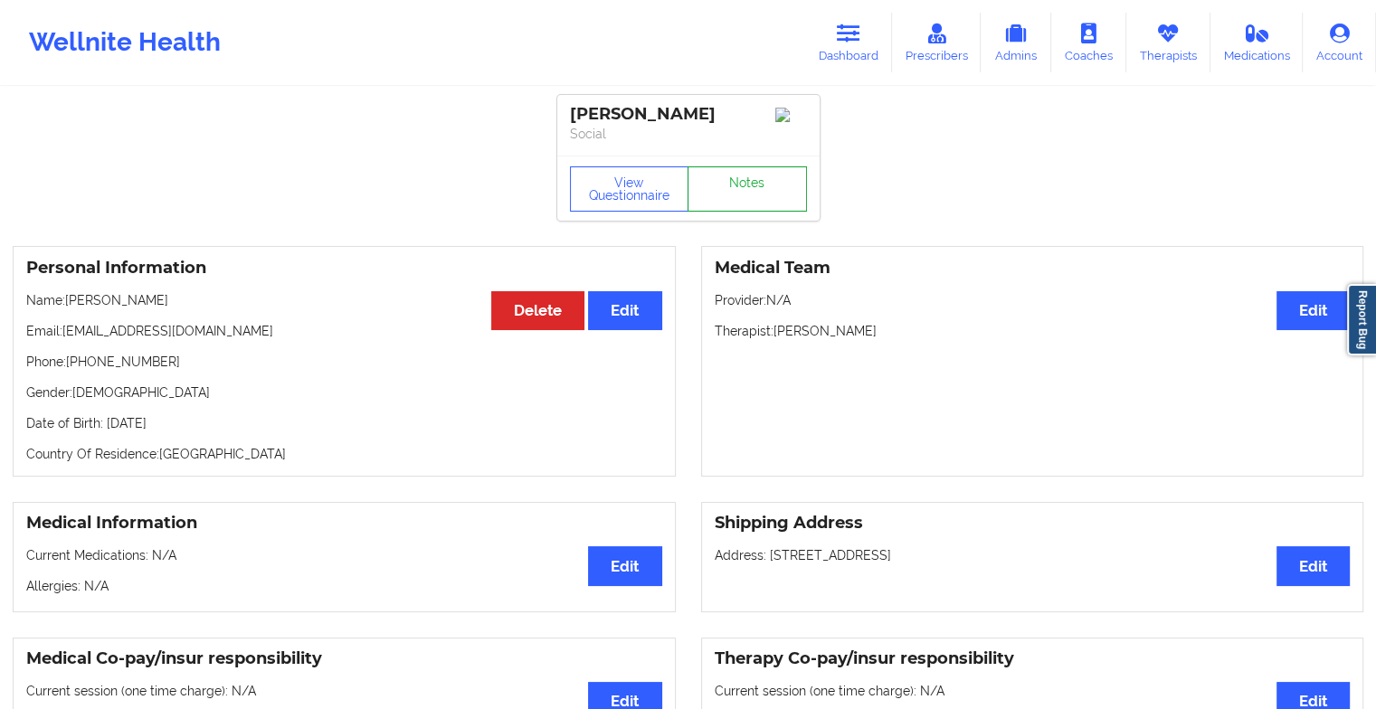
click at [732, 196] on link "Notes" at bounding box center [747, 189] width 119 height 45
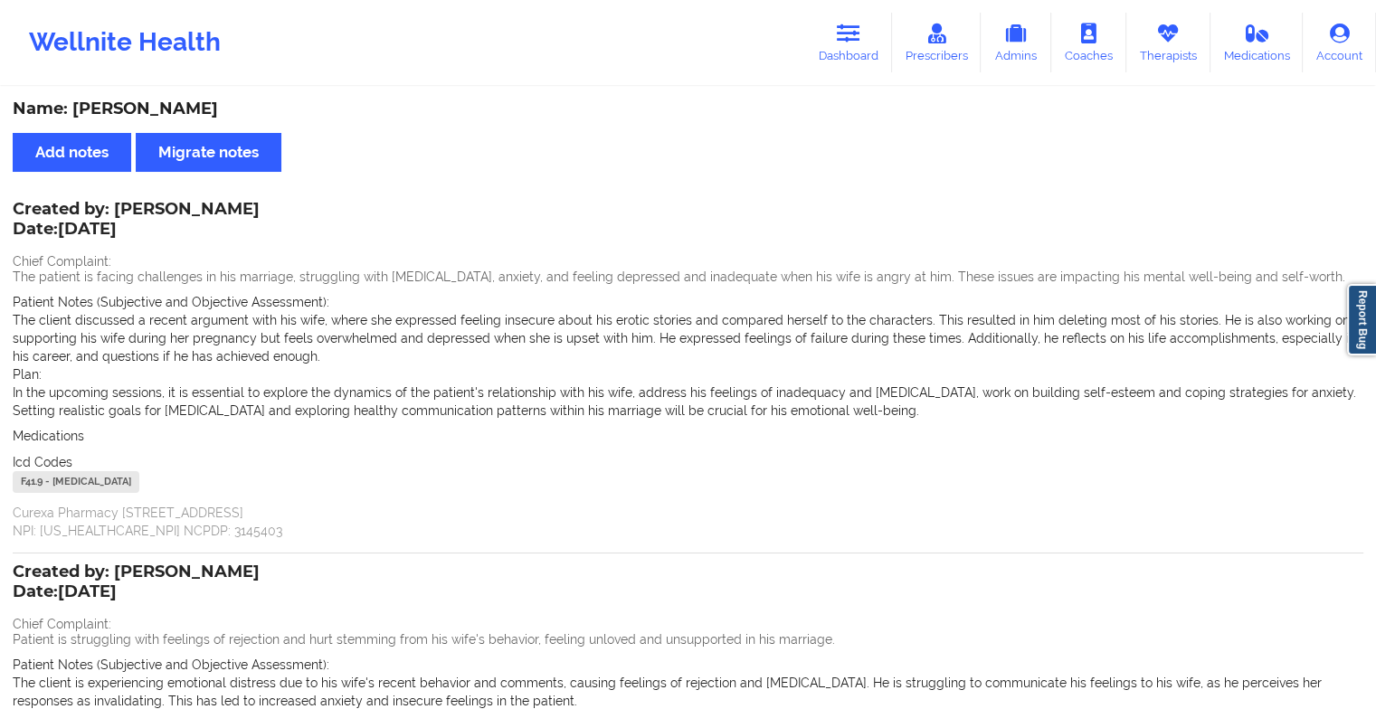
drag, startPoint x: 264, startPoint y: 326, endPoint x: 294, endPoint y: 323, distance: 30.0
click at [294, 323] on p "The client discussed a recent argument with his wife, where she expressed feeli…" at bounding box center [688, 338] width 1351 height 54
click at [828, 44] on link "Dashboard" at bounding box center [848, 43] width 87 height 60
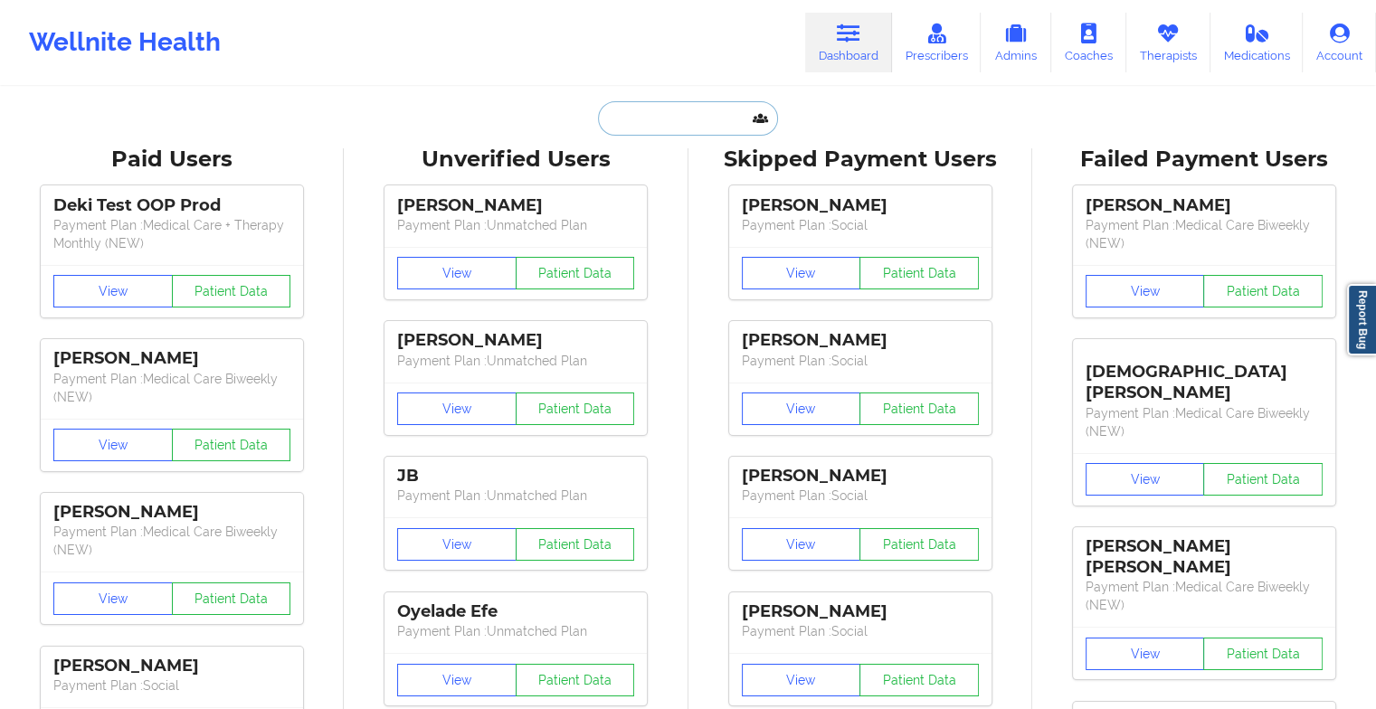
click at [717, 119] on input "text" at bounding box center [687, 118] width 179 height 34
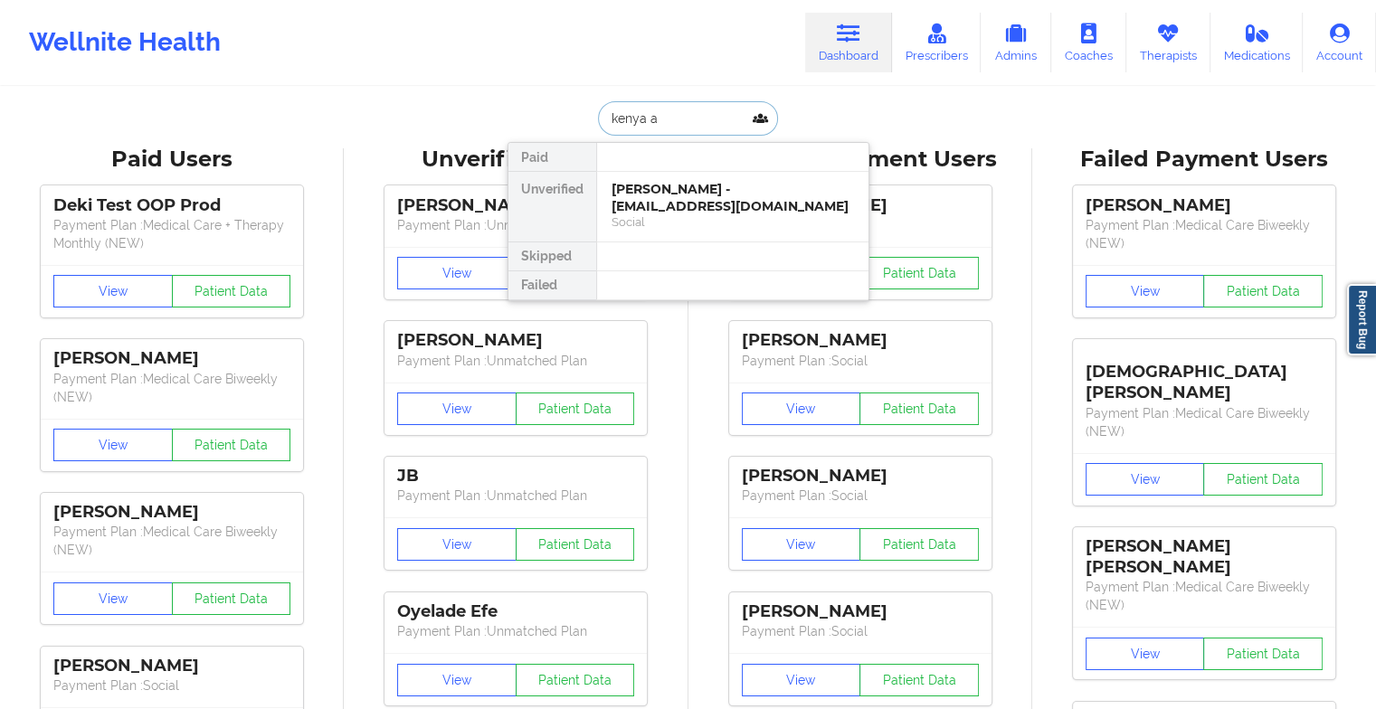
type input "kenya al"
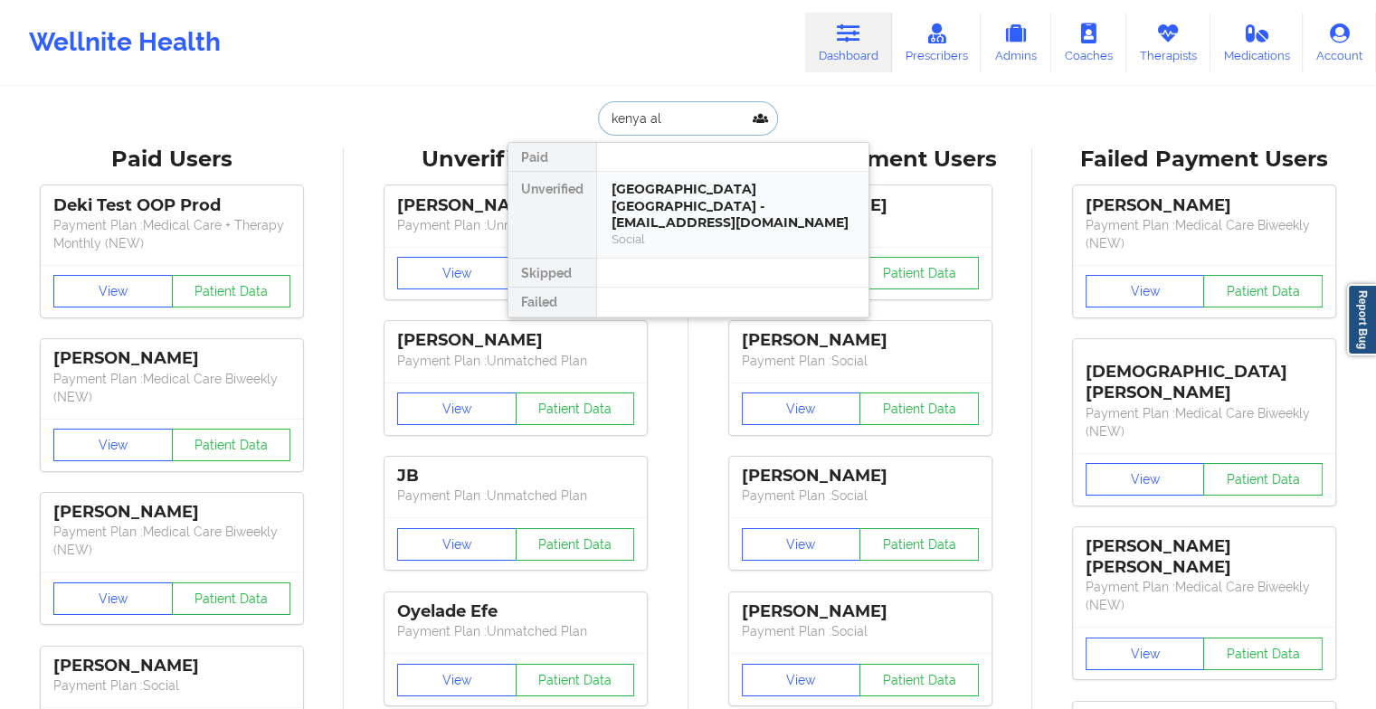
click at [671, 192] on div "[GEOGRAPHIC_DATA] [GEOGRAPHIC_DATA] - [EMAIL_ADDRESS][DOMAIN_NAME]" at bounding box center [733, 206] width 243 height 51
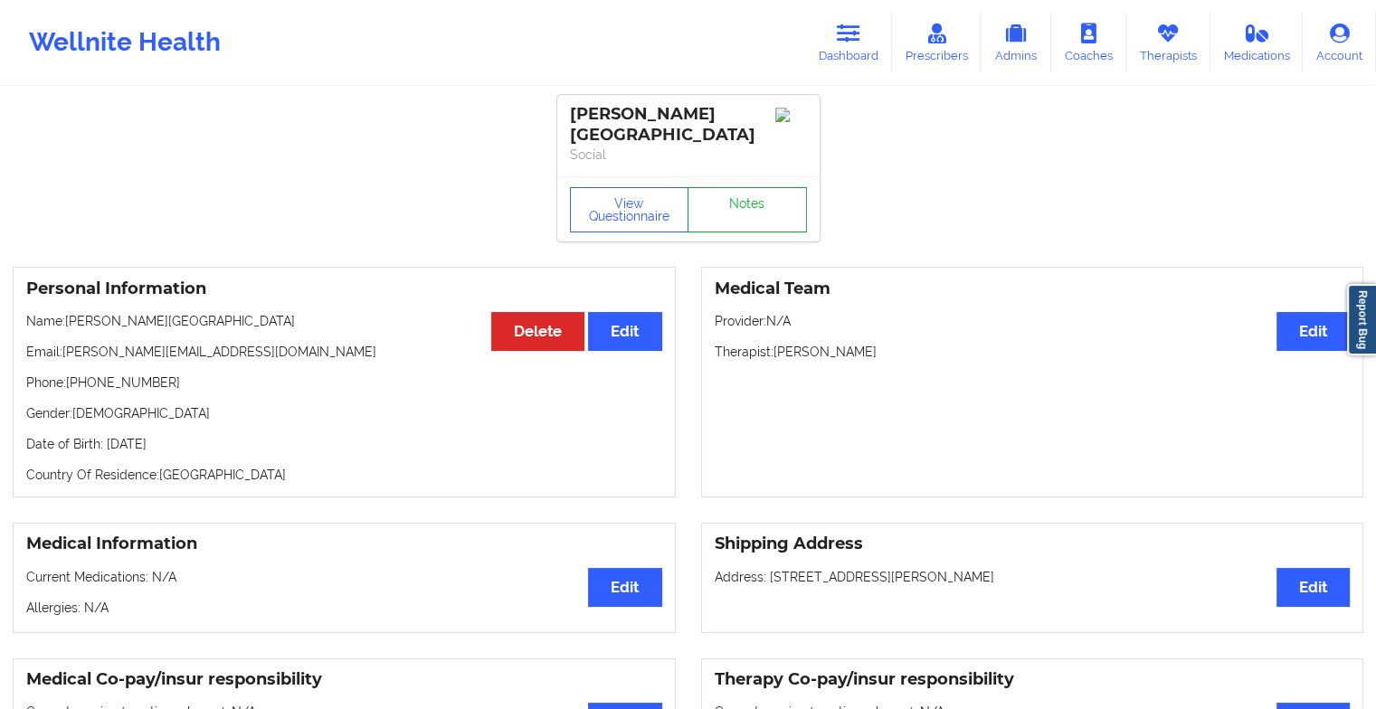
click at [735, 211] on link "Notes" at bounding box center [747, 209] width 119 height 45
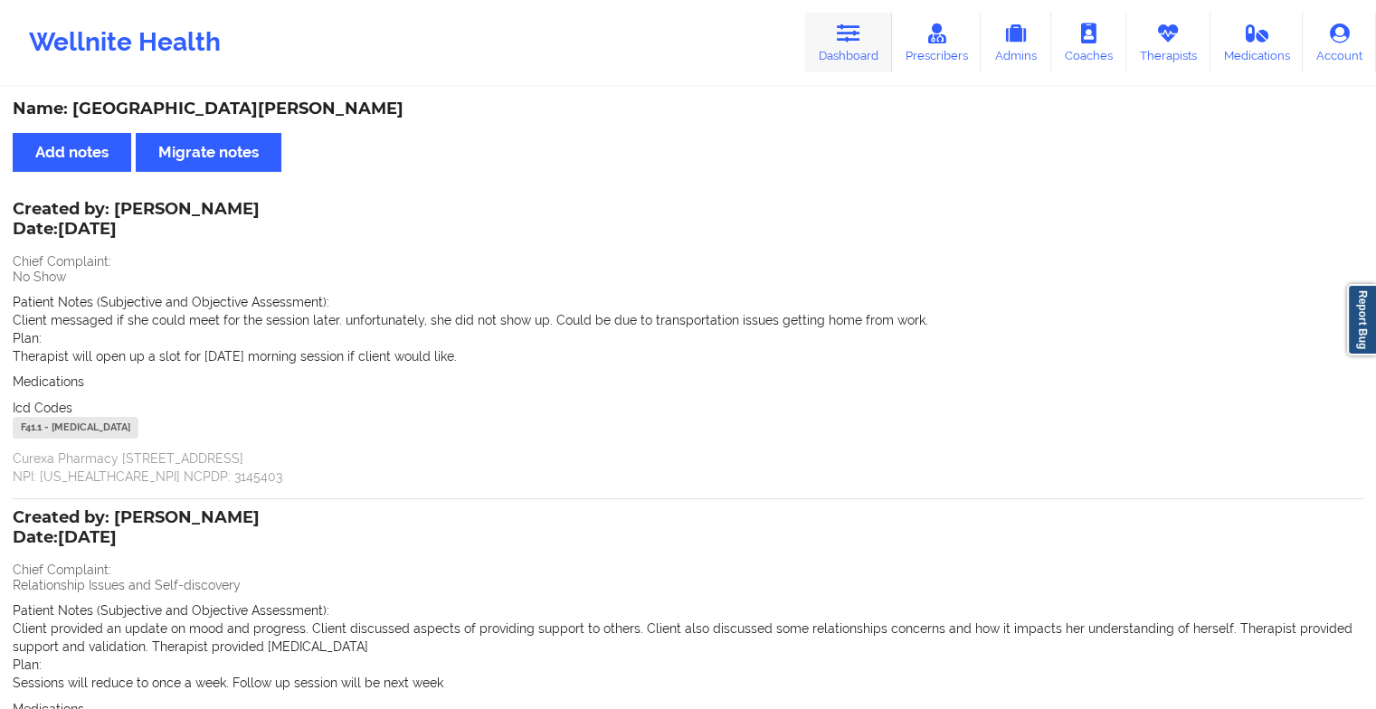
click at [861, 40] on icon at bounding box center [849, 34] width 24 height 20
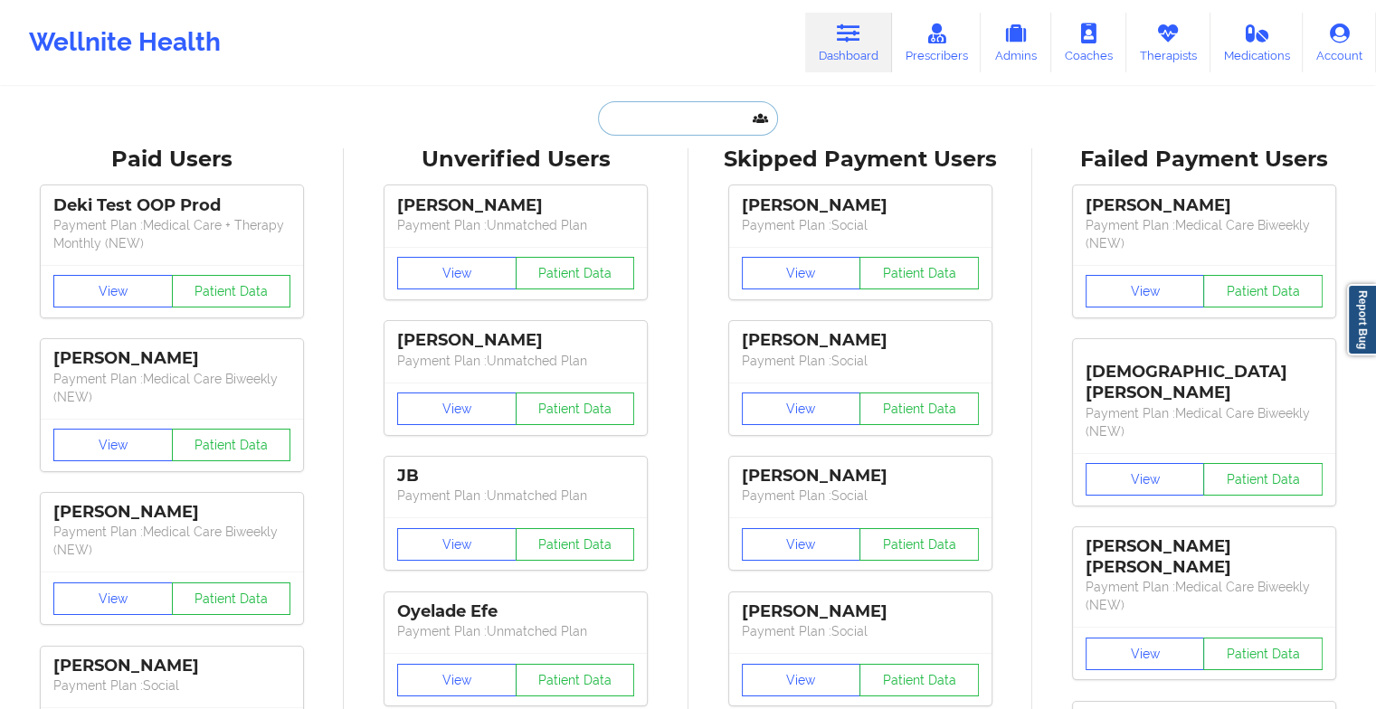
click at [702, 125] on input "text" at bounding box center [687, 118] width 179 height 34
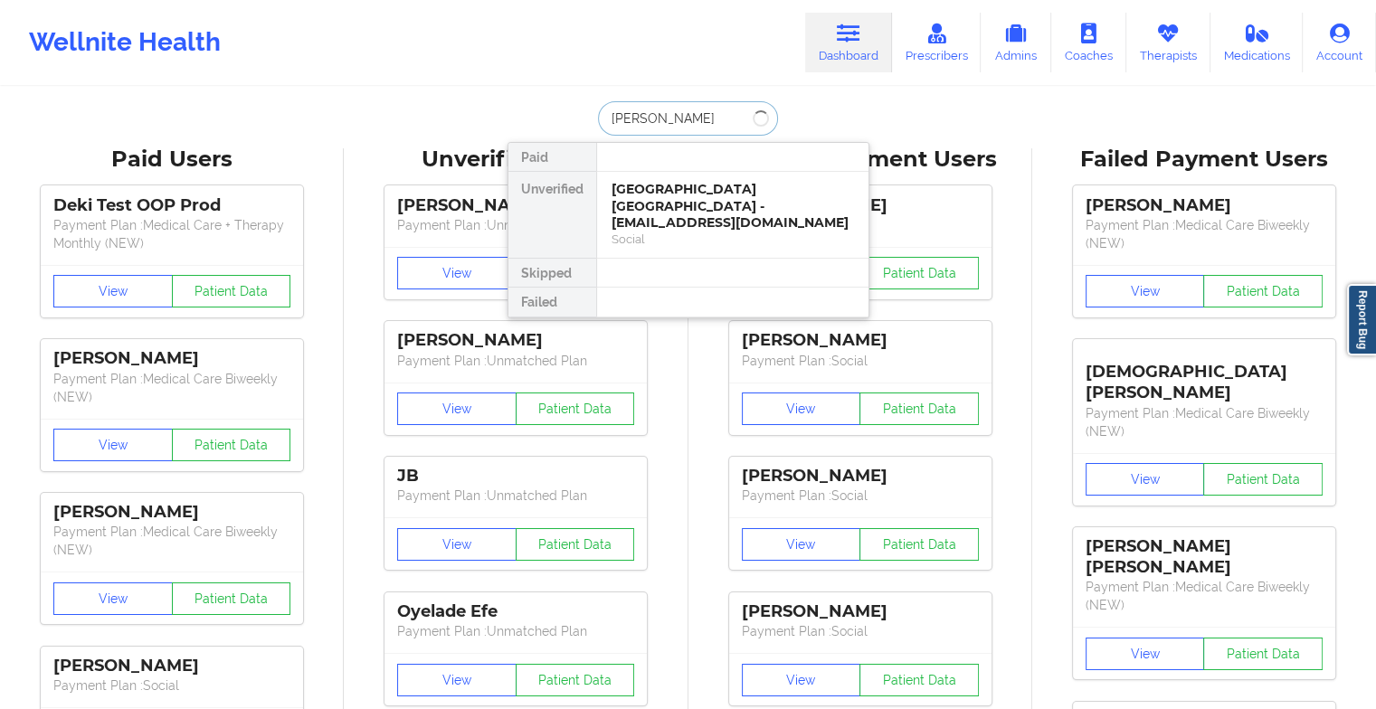
type input "[PERSON_NAME]"
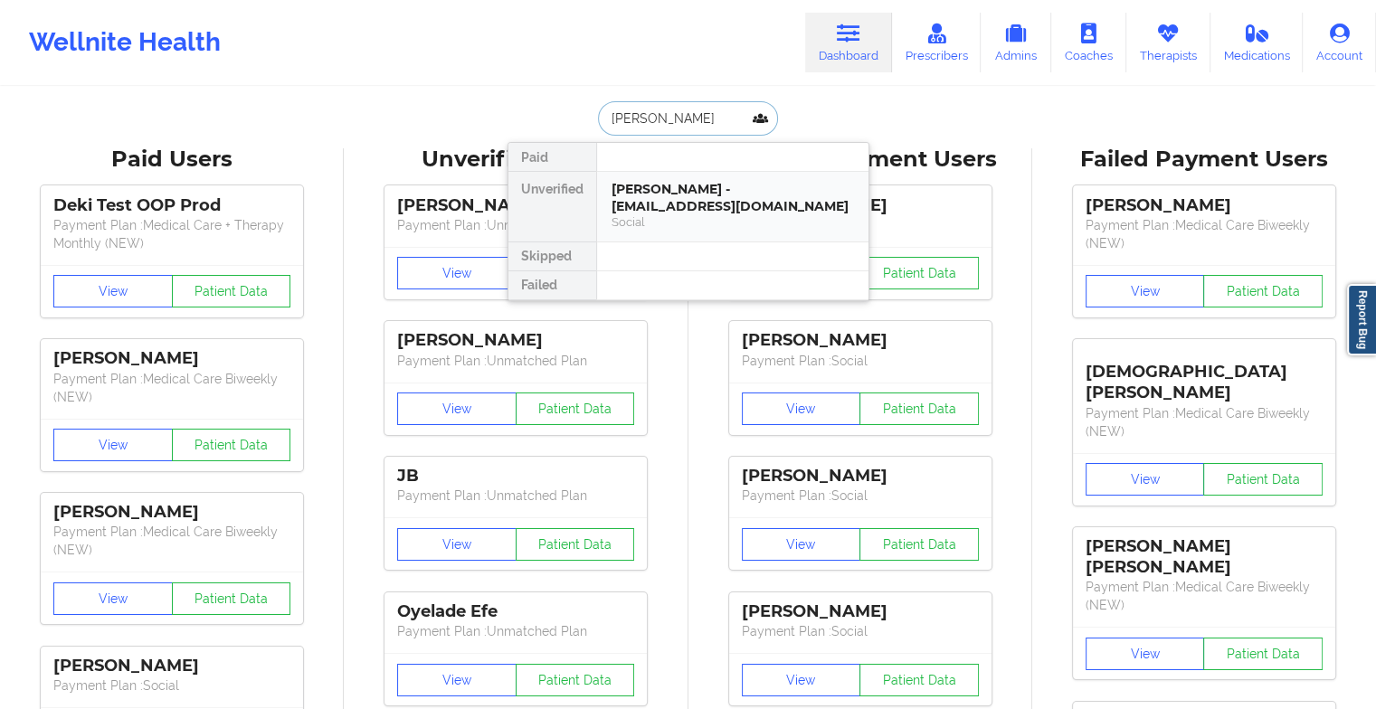
click at [728, 195] on div "[PERSON_NAME] - [EMAIL_ADDRESS][DOMAIN_NAME]" at bounding box center [733, 197] width 243 height 33
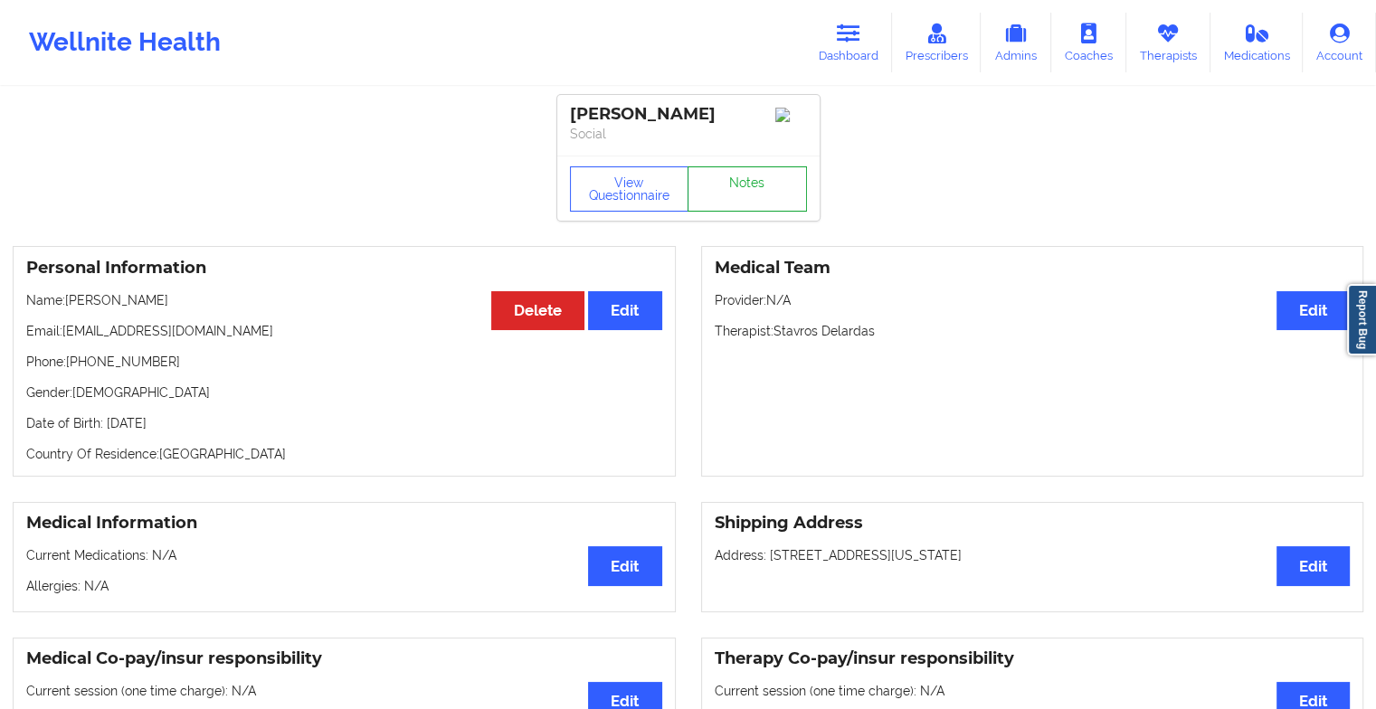
click at [729, 179] on link "Notes" at bounding box center [747, 189] width 119 height 45
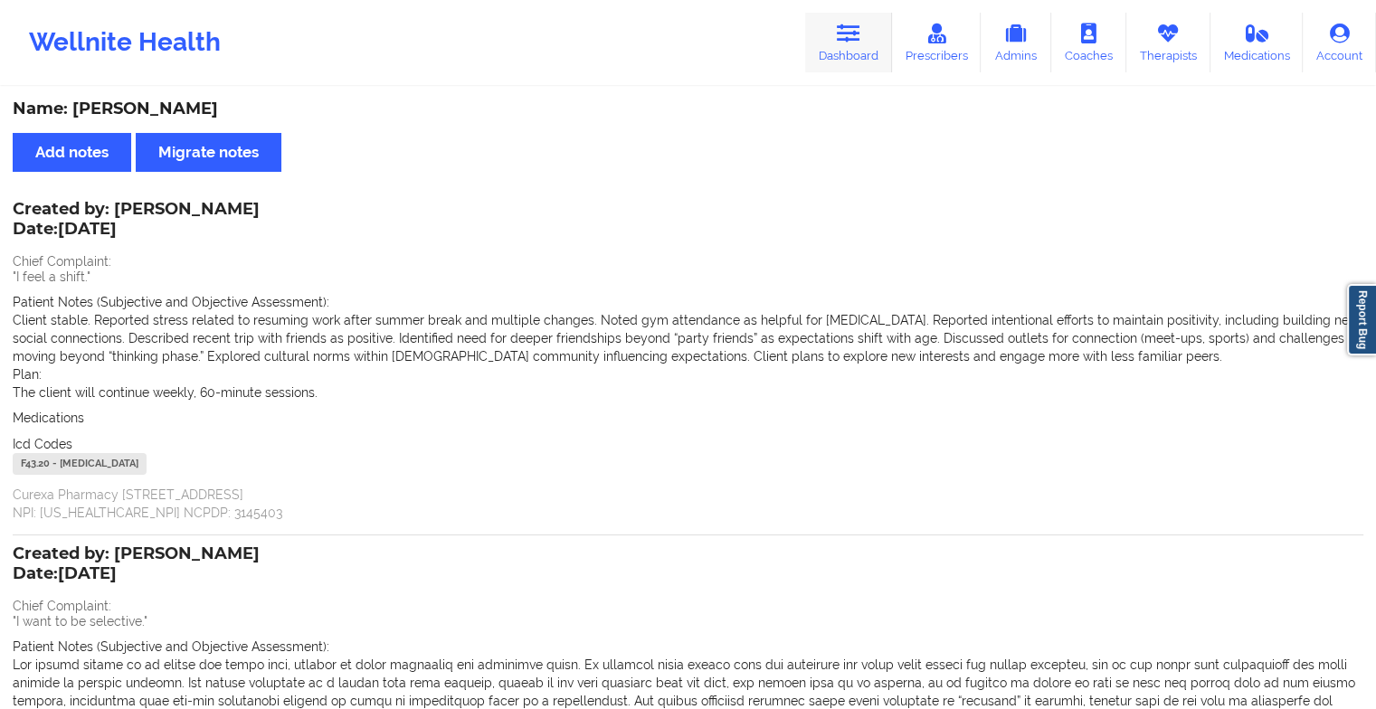
click at [854, 54] on link "Dashboard" at bounding box center [848, 43] width 87 height 60
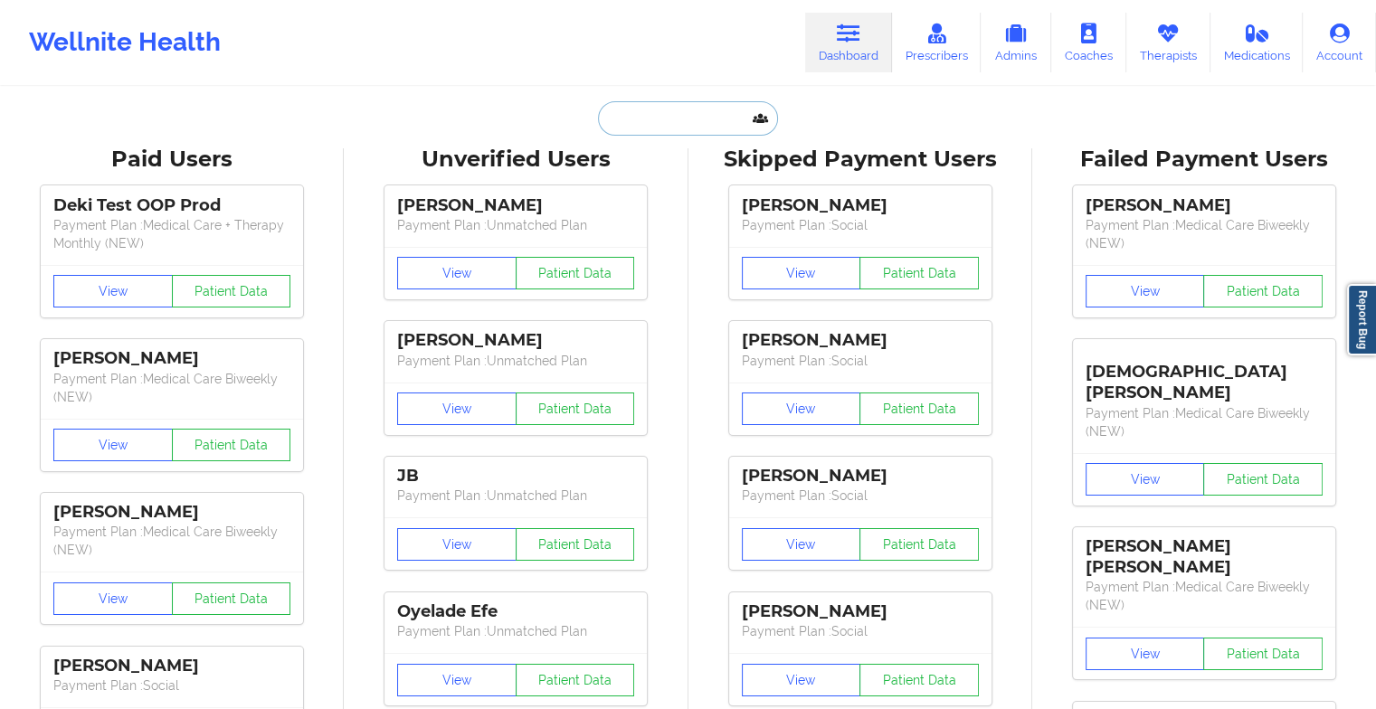
click at [673, 110] on input "text" at bounding box center [687, 118] width 179 height 34
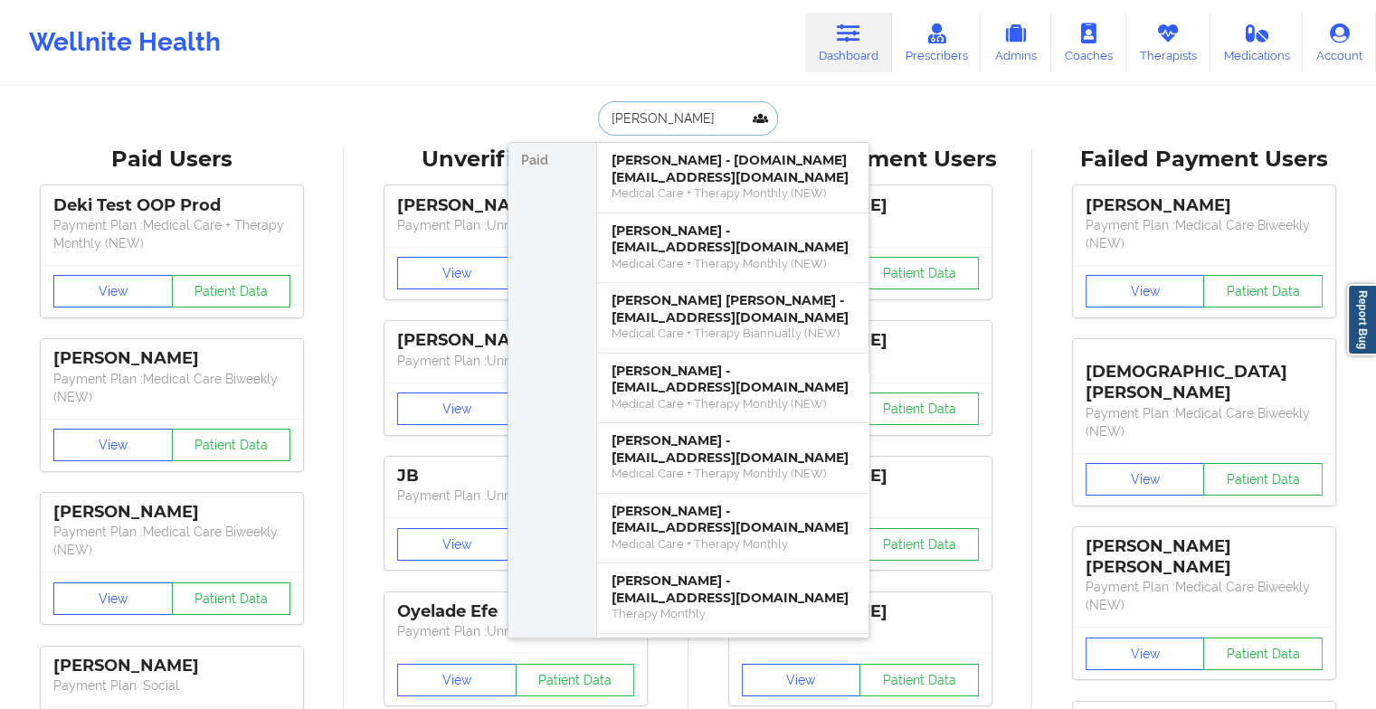
type input "[PERSON_NAME]"
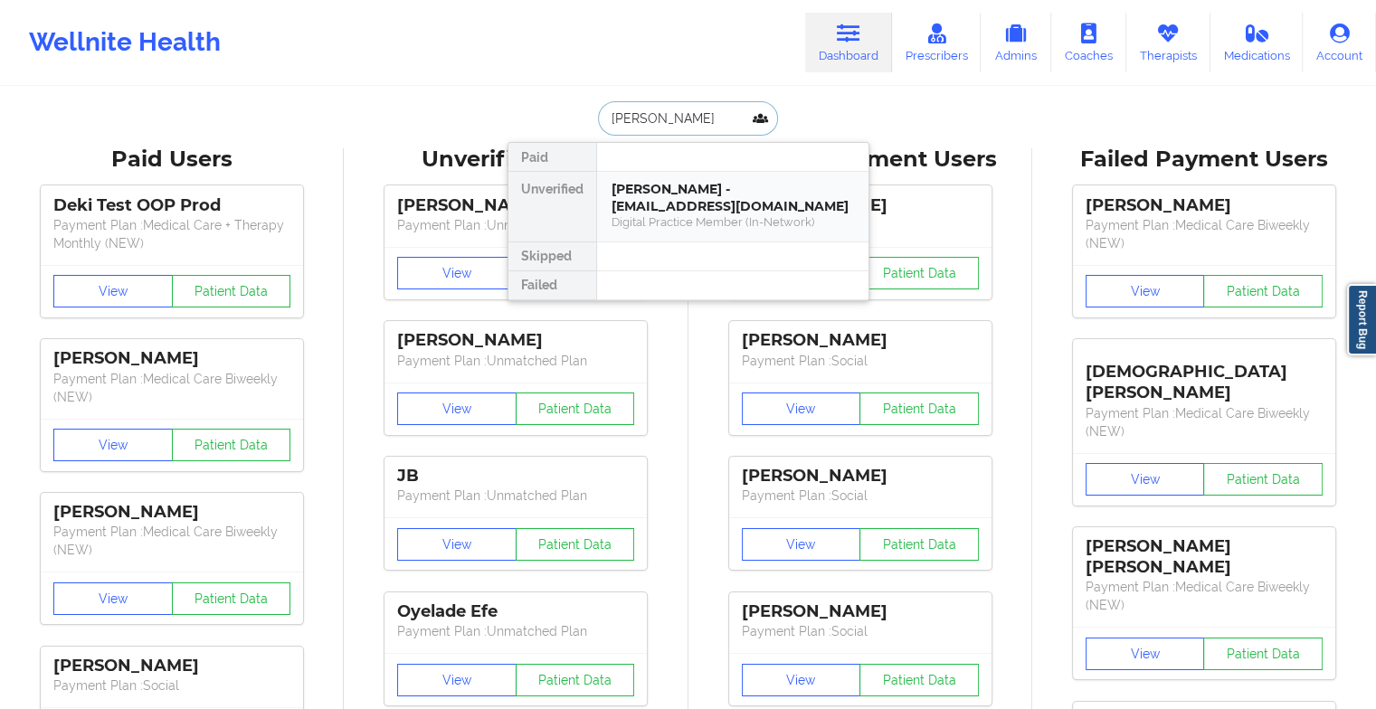
click at [723, 183] on div "[PERSON_NAME] - [EMAIL_ADDRESS][DOMAIN_NAME]" at bounding box center [733, 197] width 243 height 33
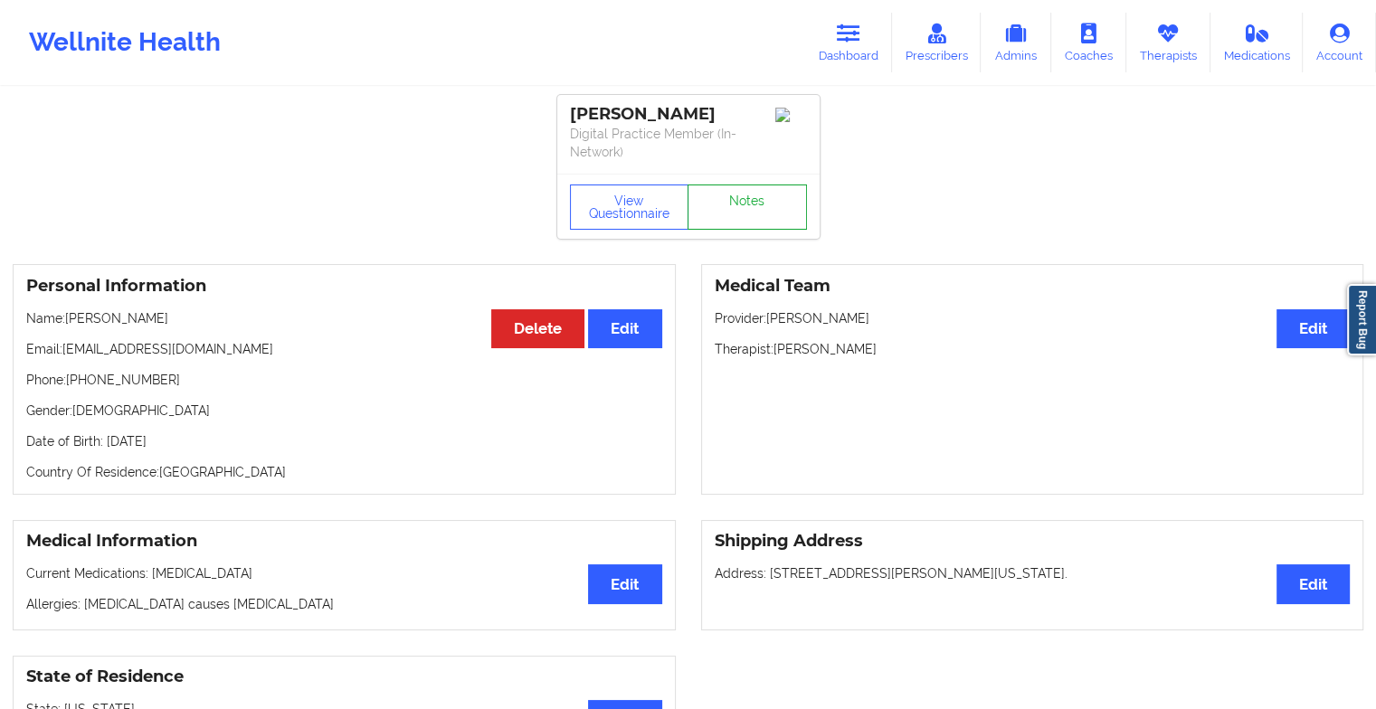
click at [767, 224] on link "Notes" at bounding box center [747, 207] width 119 height 45
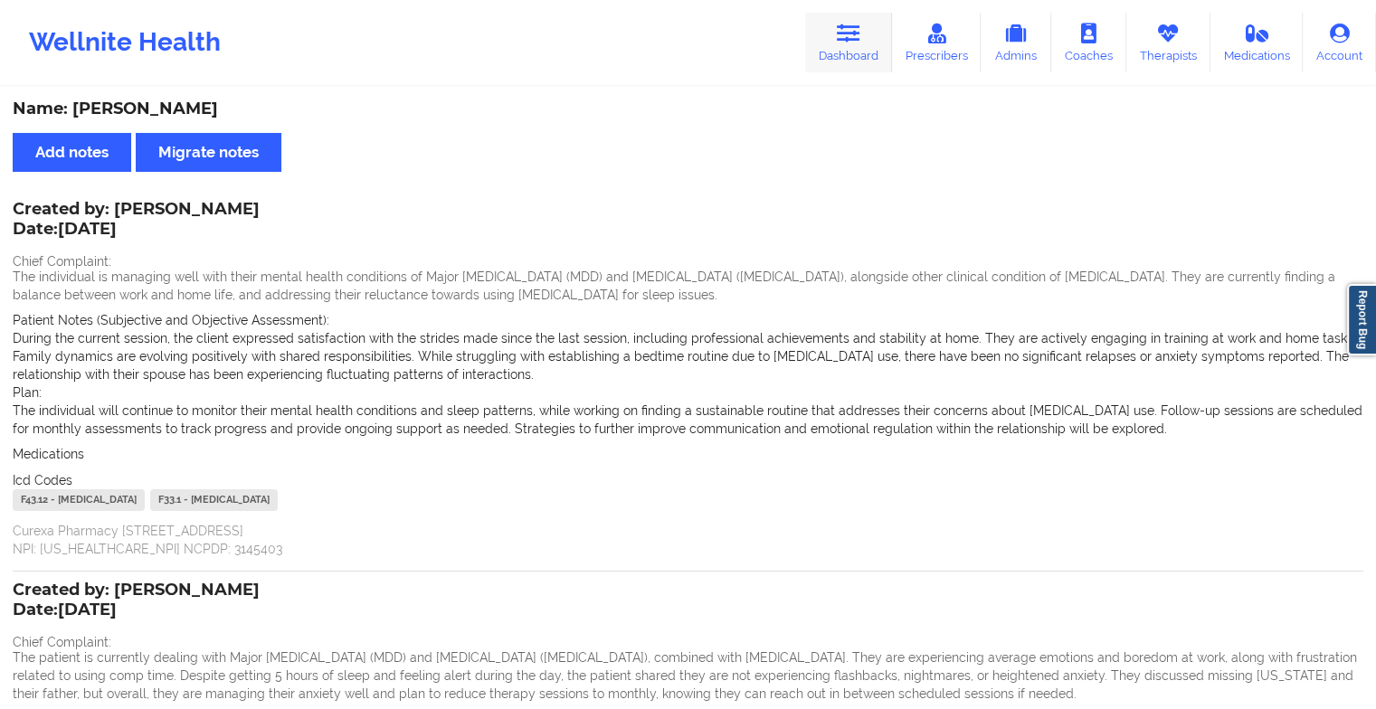
click at [829, 36] on link "Dashboard" at bounding box center [848, 43] width 87 height 60
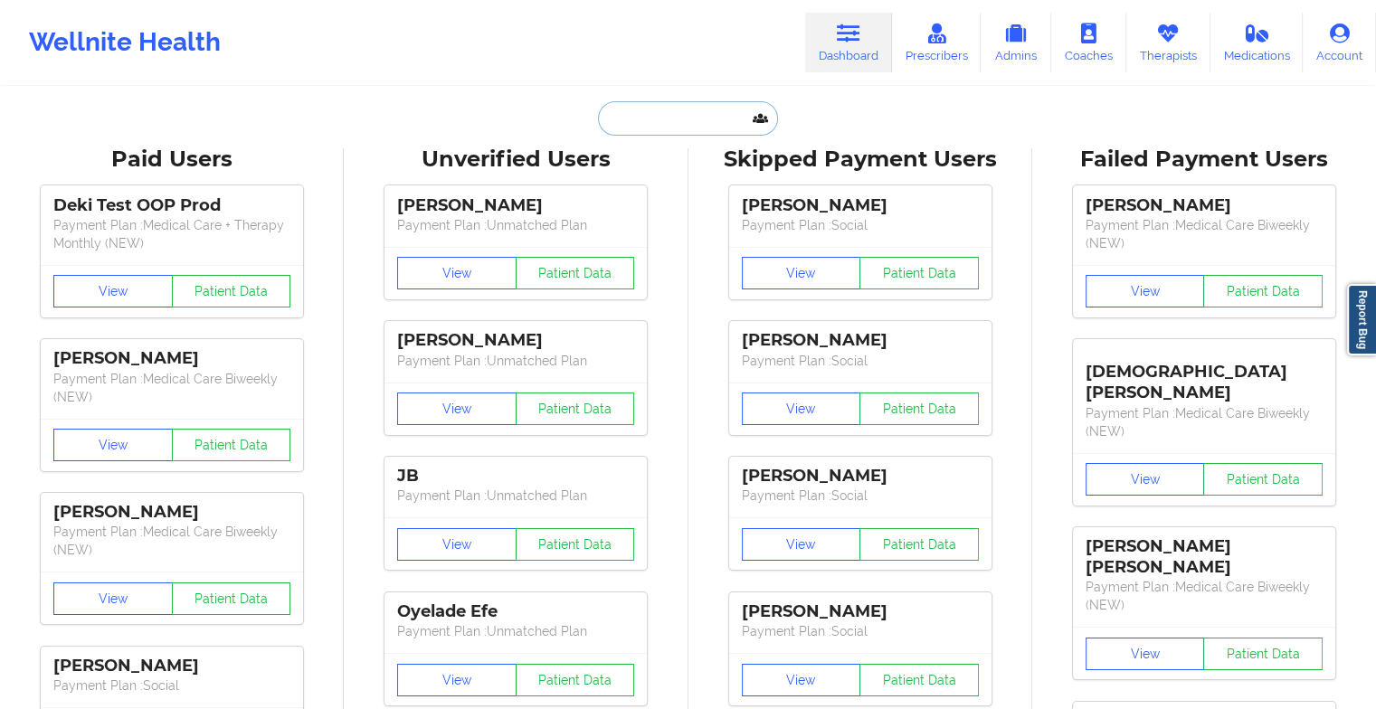
click at [691, 129] on input "text" at bounding box center [687, 118] width 179 height 34
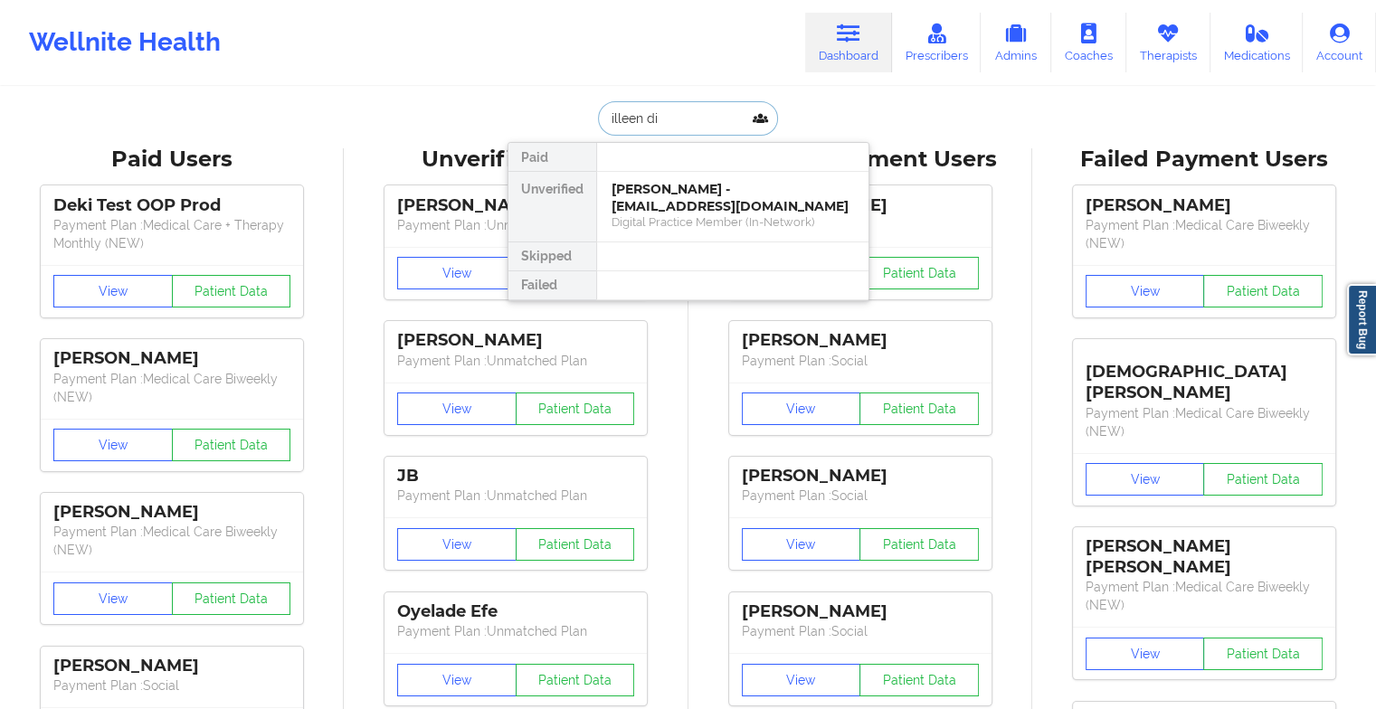
type input "illeen dip"
click at [678, 202] on div "[PERSON_NAME] - [PERSON_NAME][EMAIL_ADDRESS][PERSON_NAME][DOMAIN_NAME]" at bounding box center [733, 206] width 243 height 51
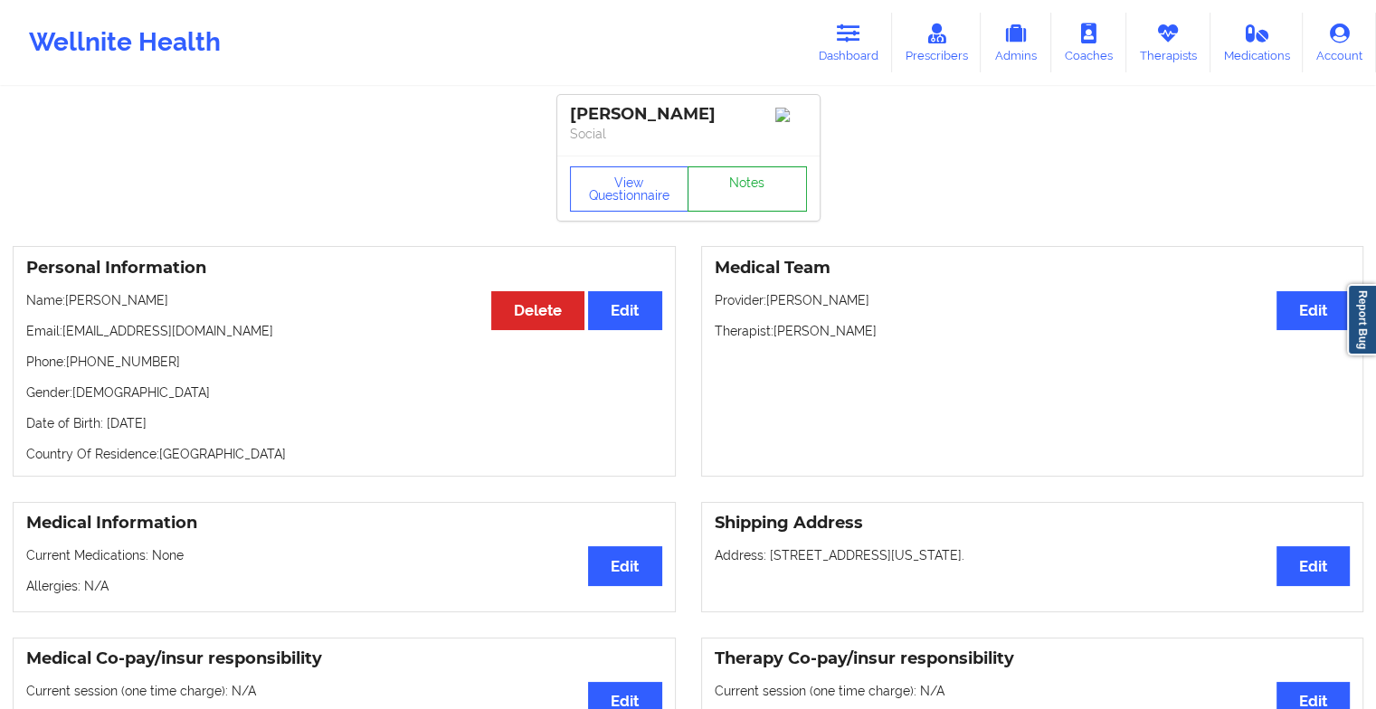
click at [749, 212] on link "Notes" at bounding box center [747, 189] width 119 height 45
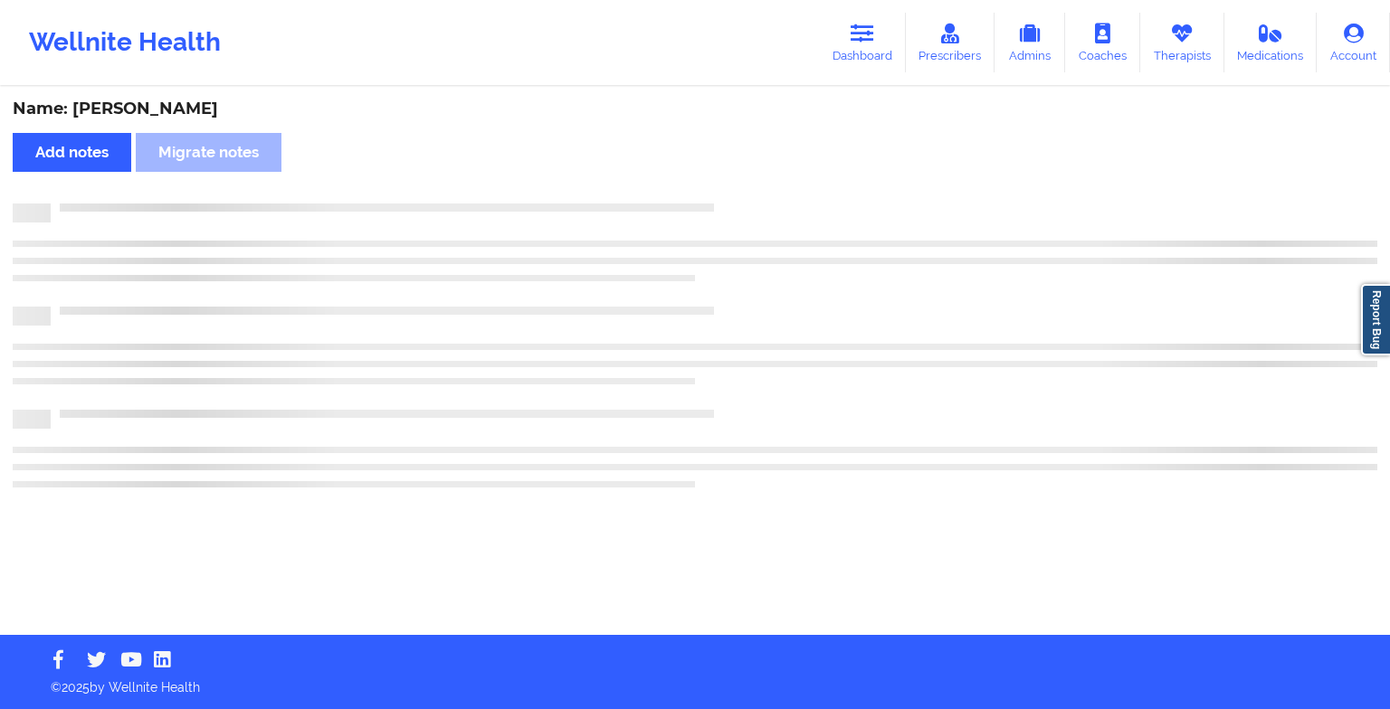
click at [749, 217] on div at bounding box center [695, 213] width 1365 height 19
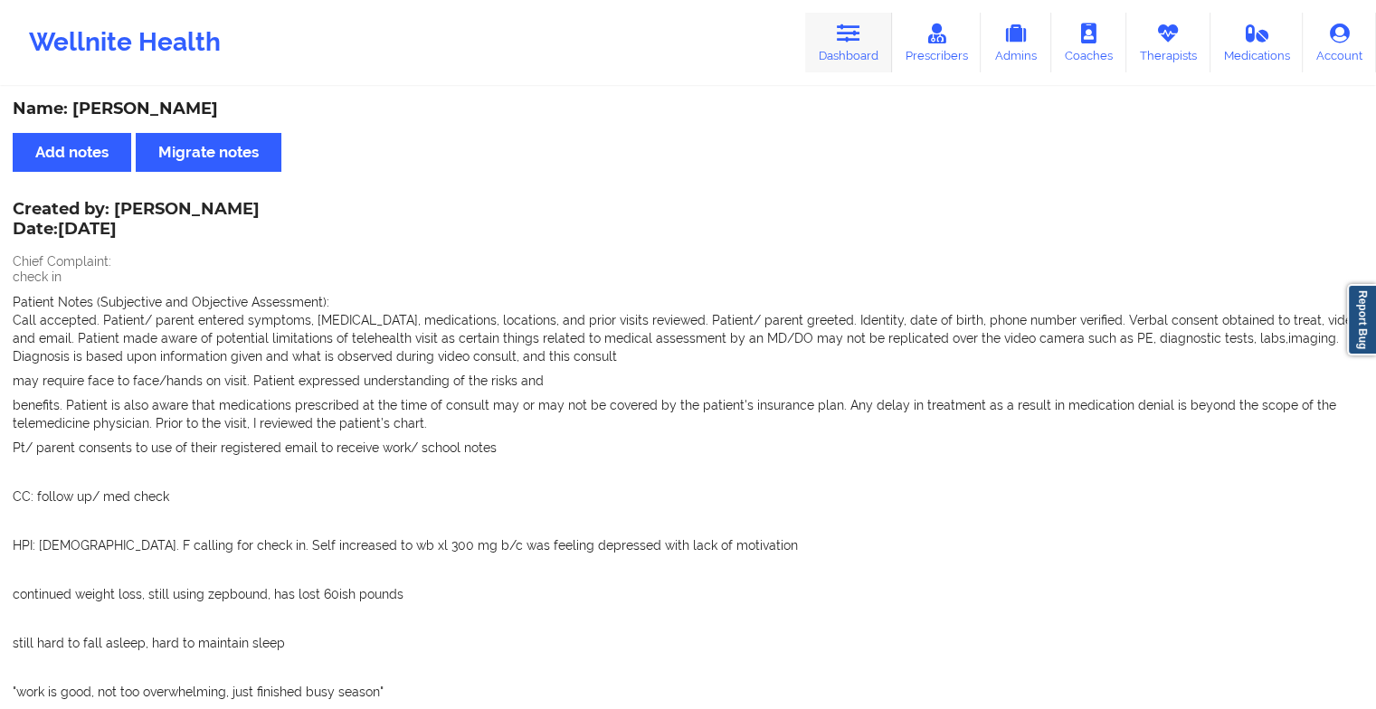
click at [852, 53] on link "Dashboard" at bounding box center [848, 43] width 87 height 60
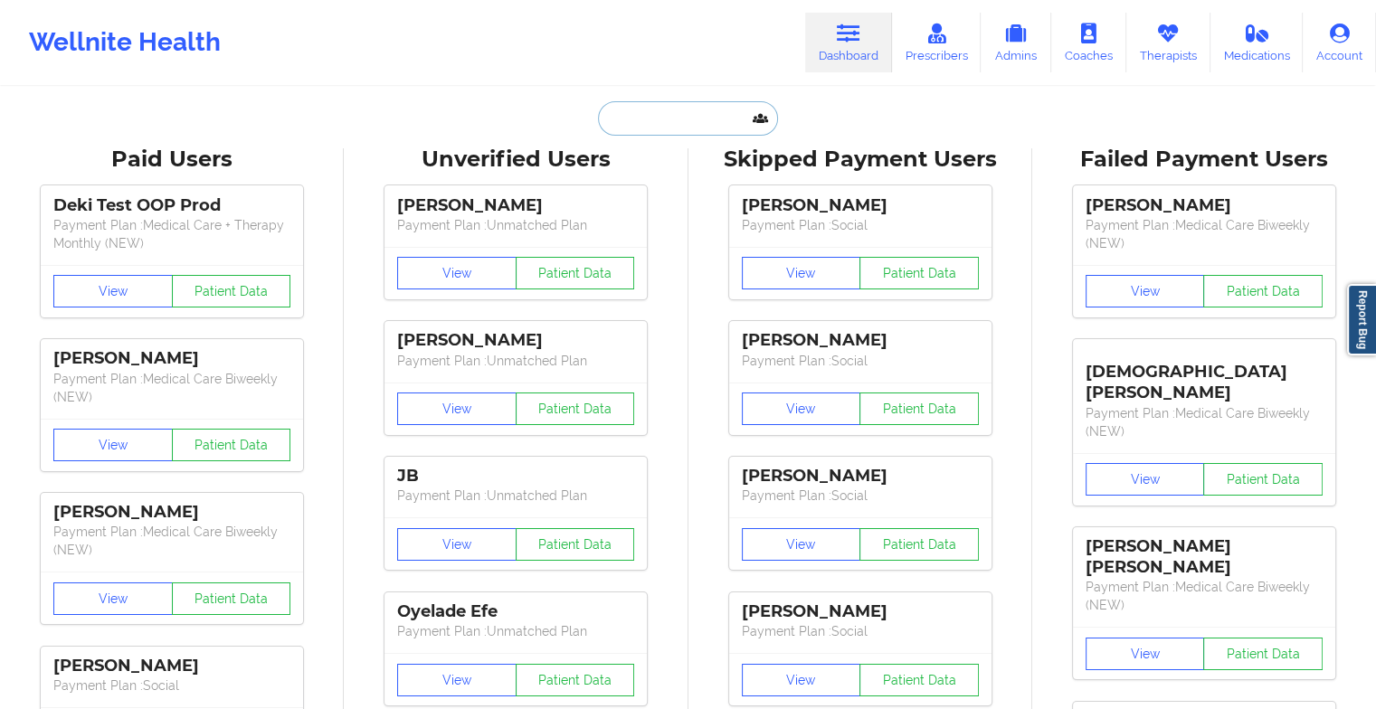
click at [668, 126] on input "text" at bounding box center [687, 118] width 179 height 34
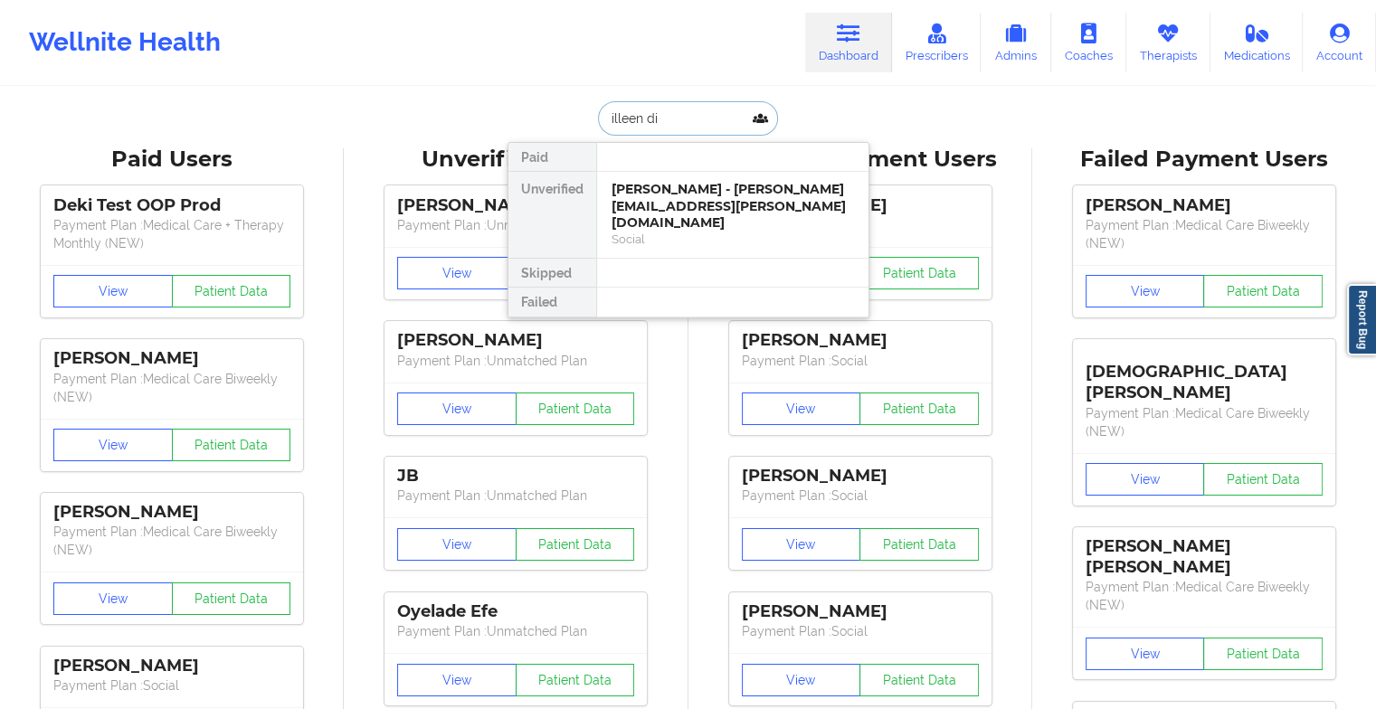
type input "illeen dip"
click at [708, 188] on div "[PERSON_NAME] - [PERSON_NAME][EMAIL_ADDRESS][PERSON_NAME][DOMAIN_NAME]" at bounding box center [733, 206] width 243 height 51
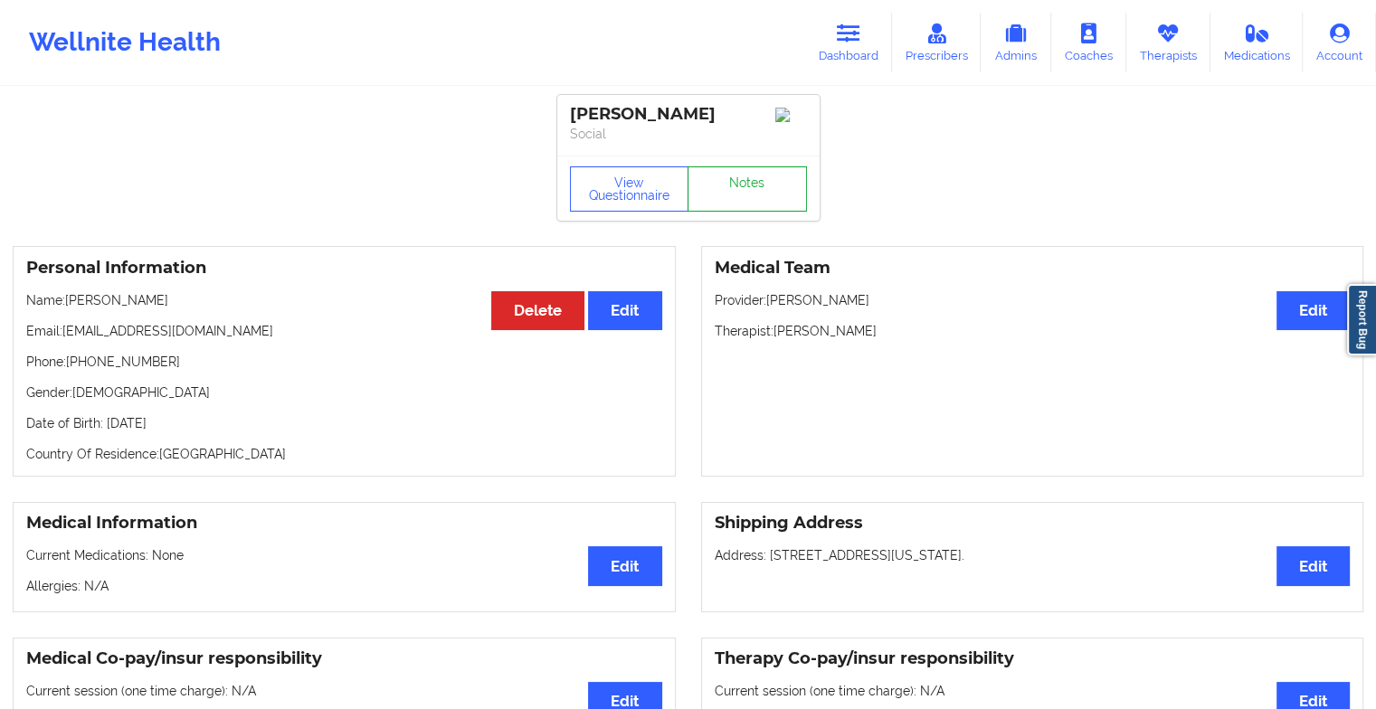
click at [734, 205] on link "Notes" at bounding box center [747, 189] width 119 height 45
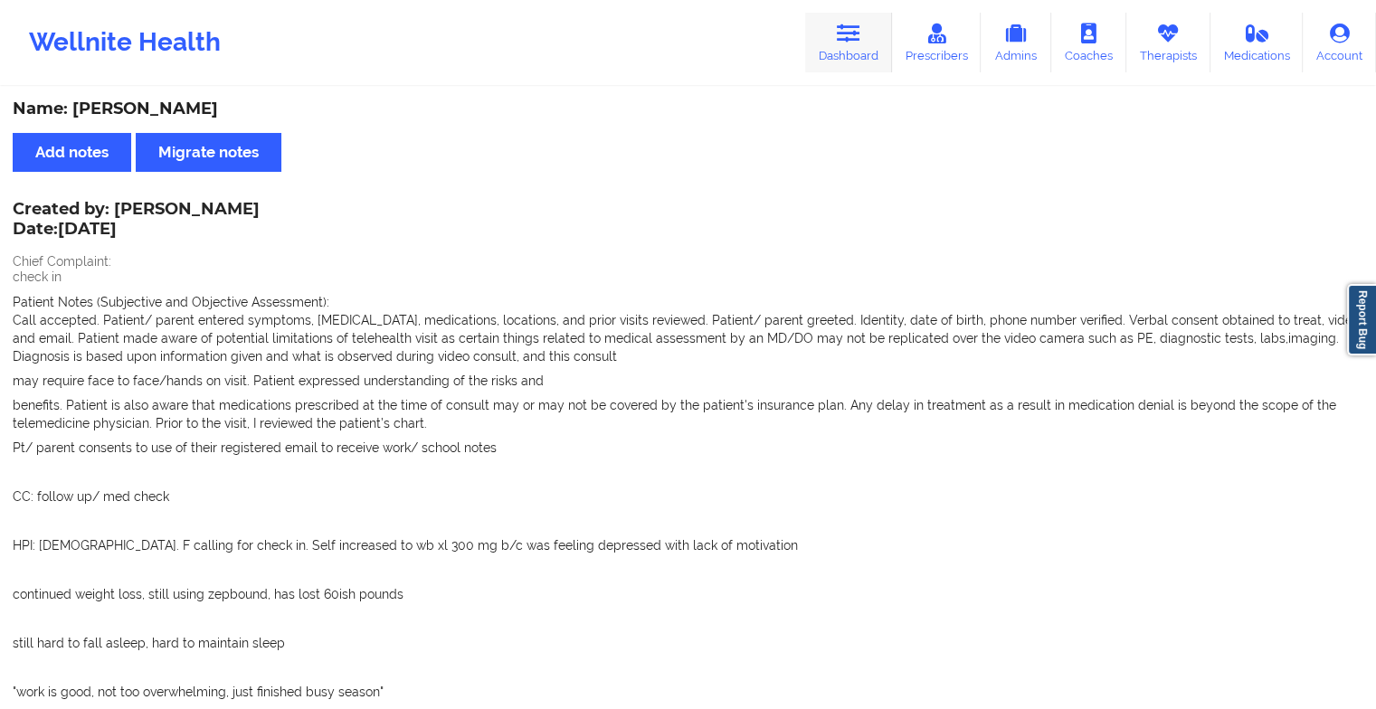
click at [872, 43] on link "Dashboard" at bounding box center [848, 43] width 87 height 60
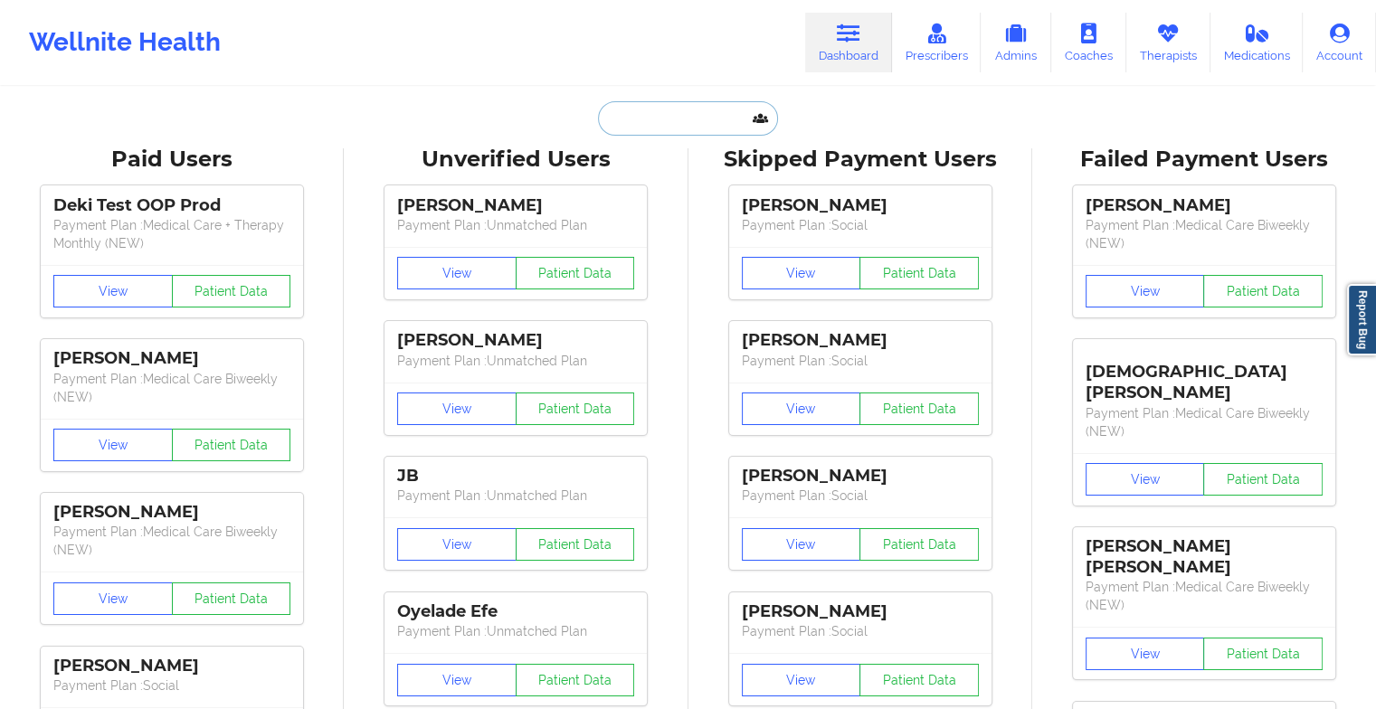
click at [648, 122] on input "text" at bounding box center [687, 118] width 179 height 34
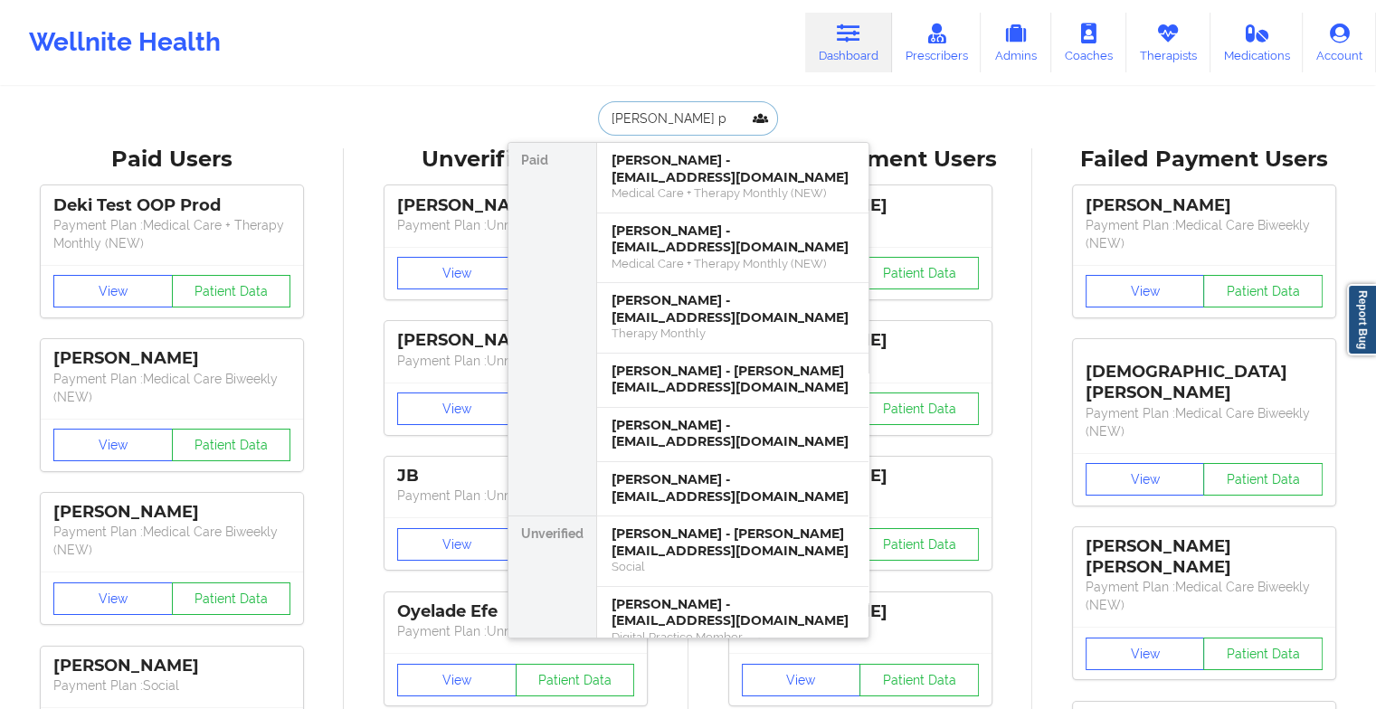
type input "[PERSON_NAME] pe"
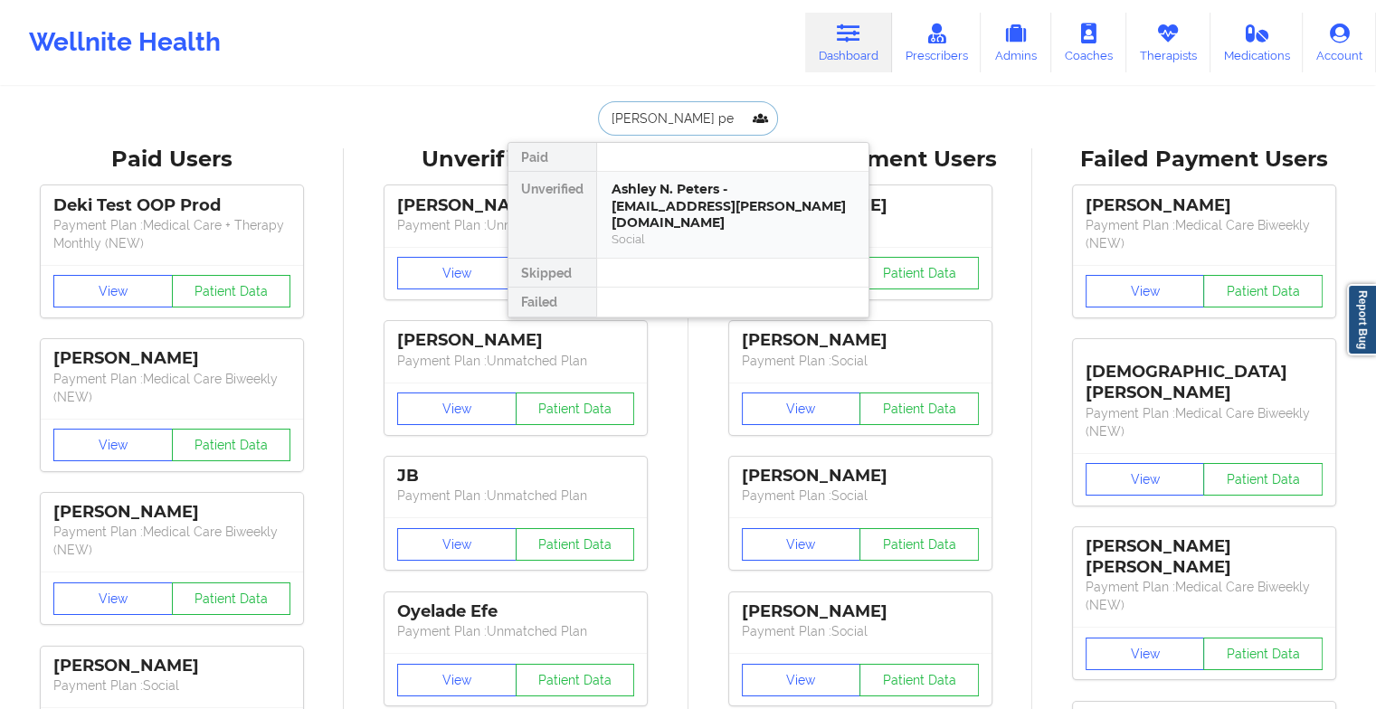
click at [703, 192] on div "Ashley N. Peters - [EMAIL_ADDRESS][PERSON_NAME][DOMAIN_NAME]" at bounding box center [733, 206] width 243 height 51
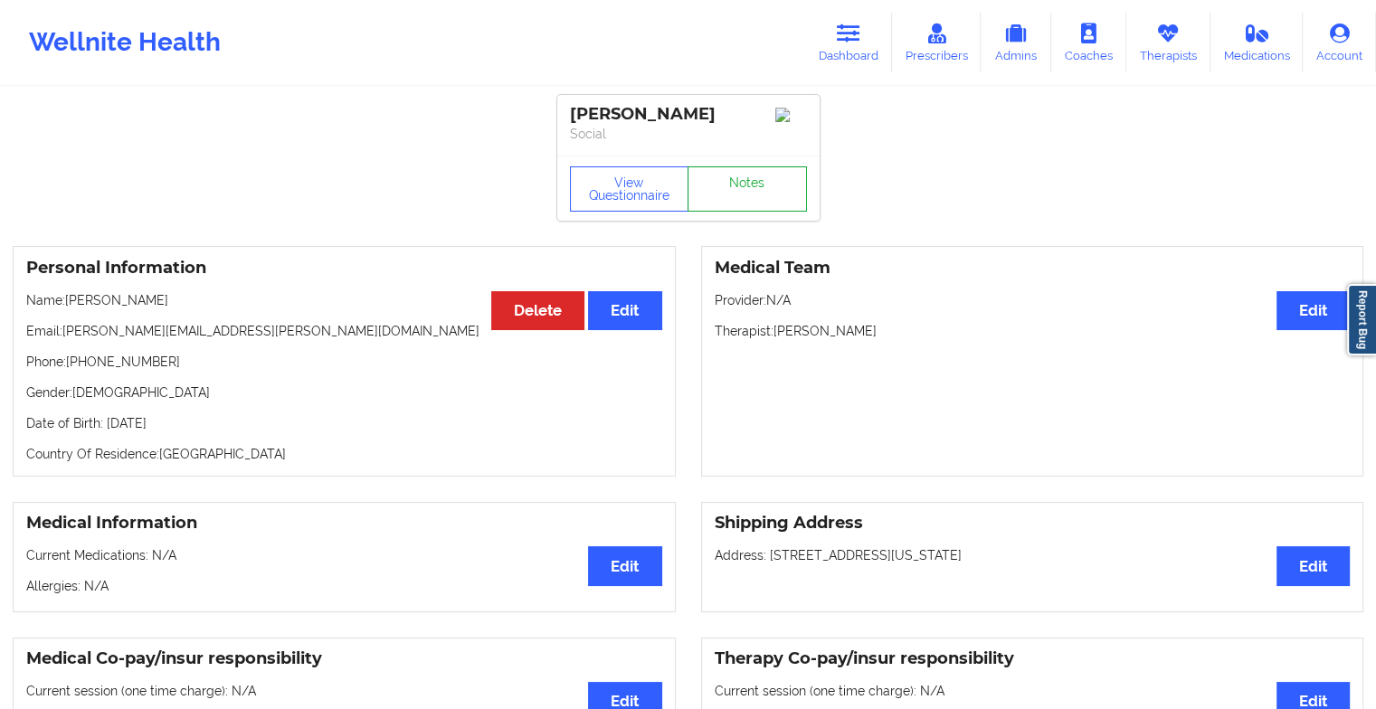
click at [741, 180] on link "Notes" at bounding box center [747, 189] width 119 height 45
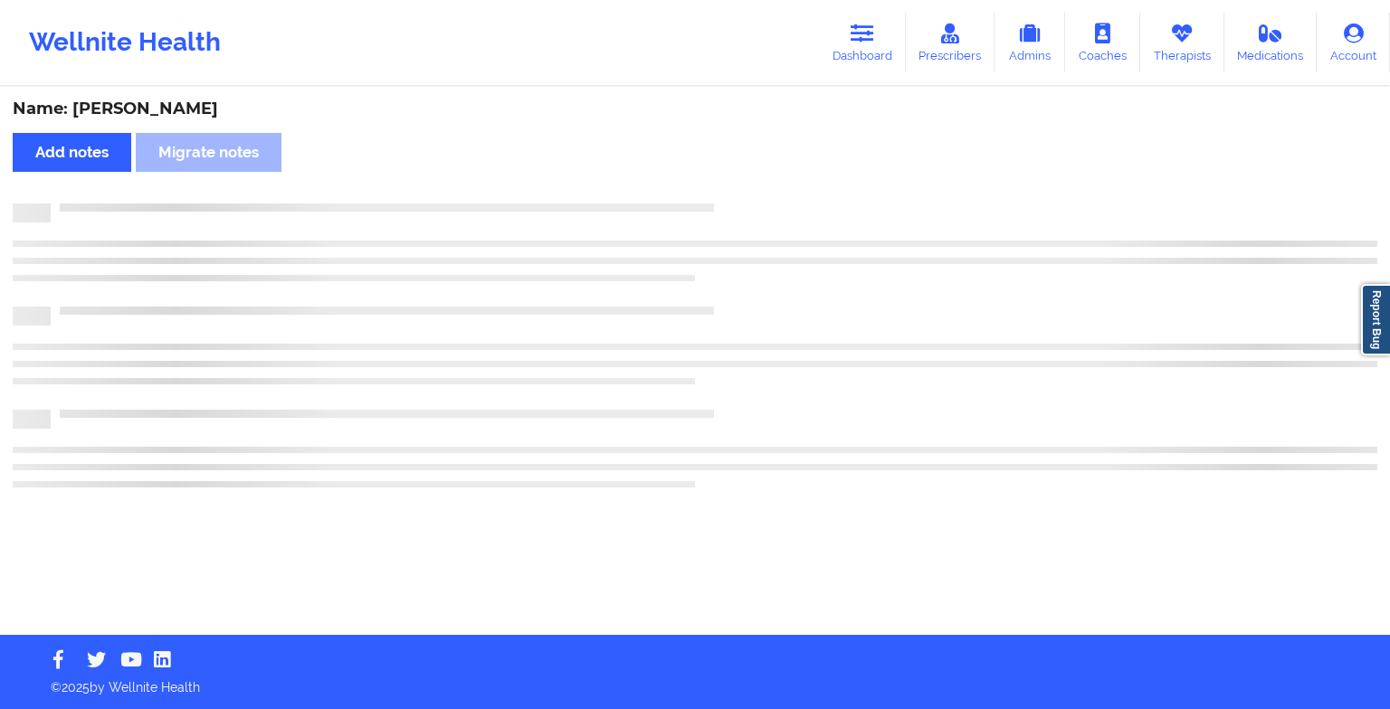
click at [741, 180] on div "Name: [PERSON_NAME] Add notes Migrate notes" at bounding box center [695, 362] width 1390 height 547
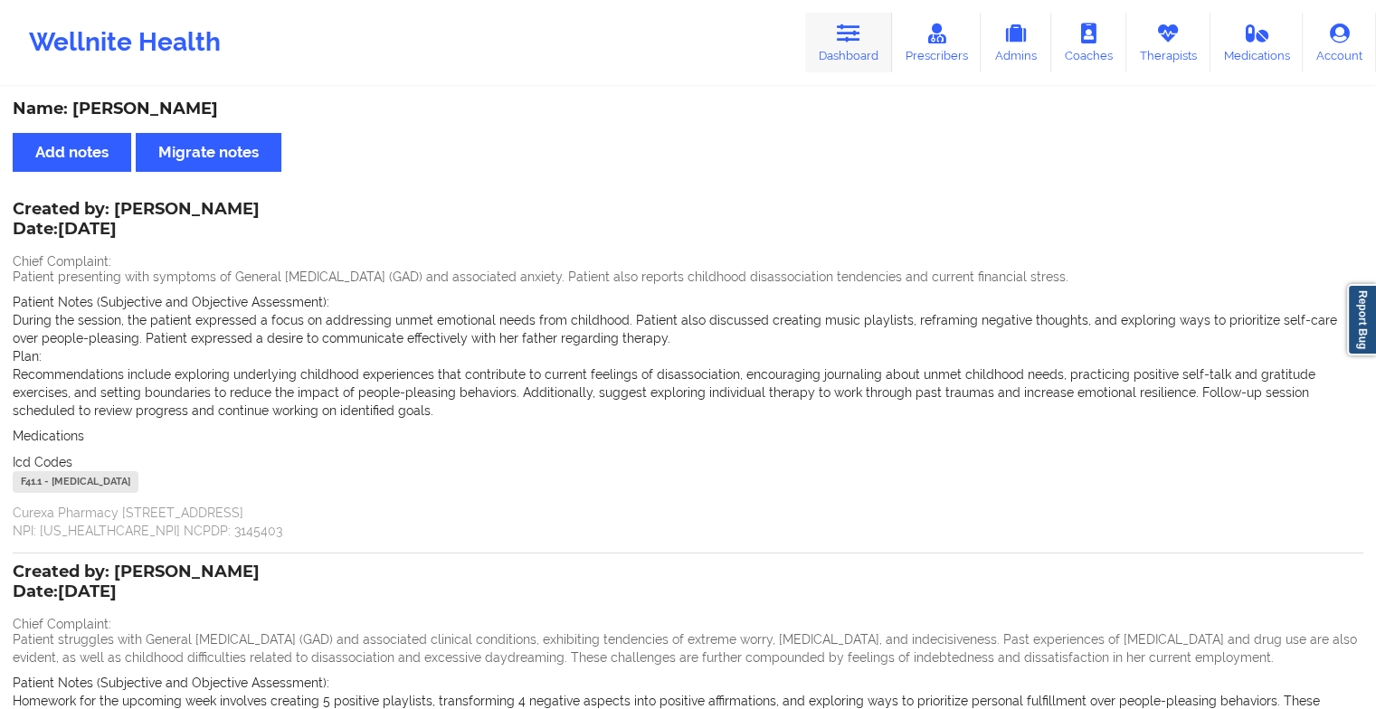
click at [842, 26] on icon at bounding box center [849, 34] width 24 height 20
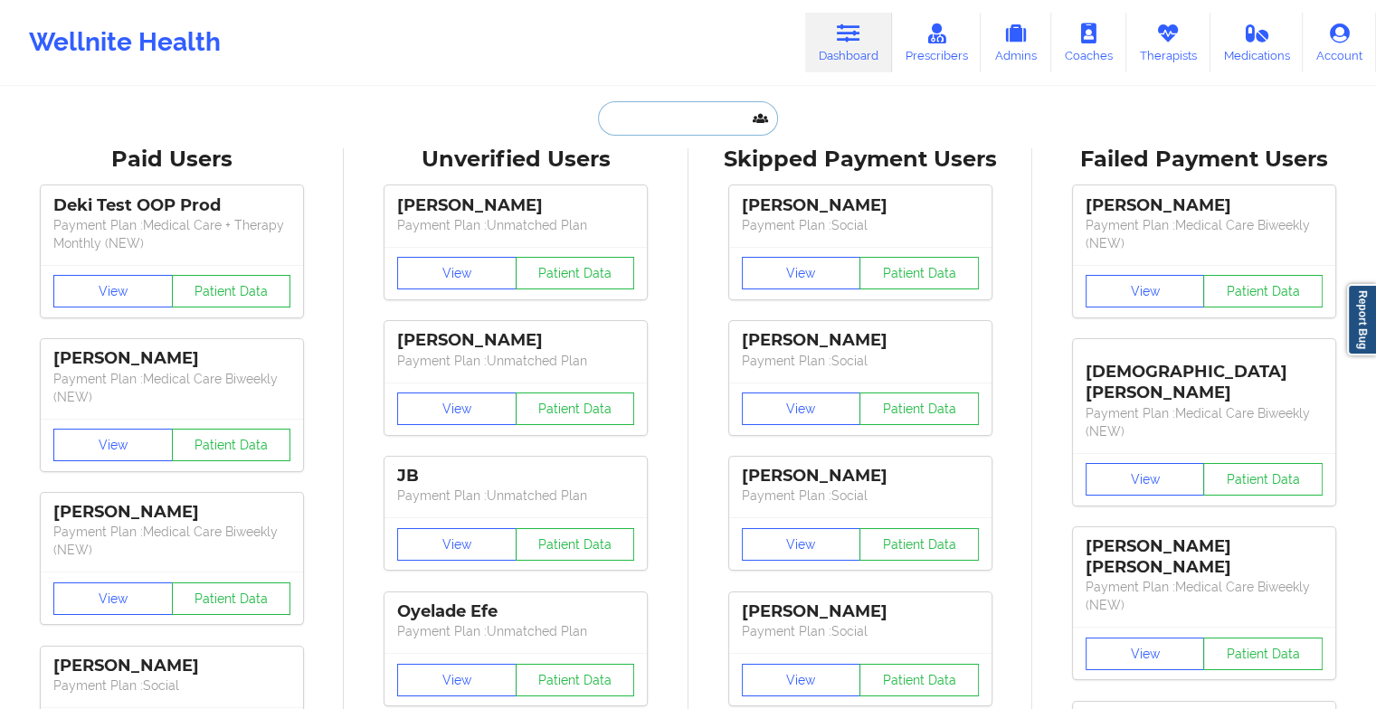
click at [662, 116] on input "text" at bounding box center [687, 118] width 179 height 34
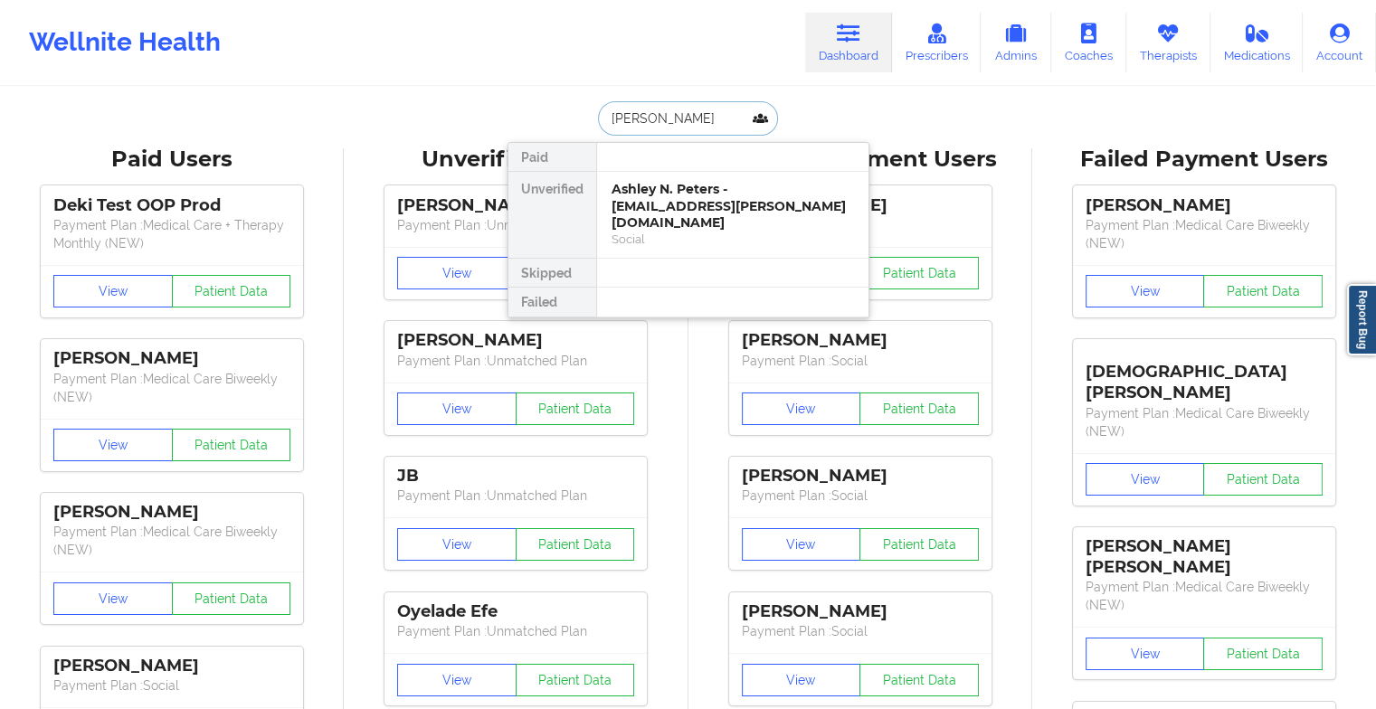
type input "[PERSON_NAME]"
click at [693, 198] on div "[PERSON_NAME] [PERSON_NAME] - [EMAIL_ADDRESS][DOMAIN_NAME]" at bounding box center [733, 197] width 243 height 33
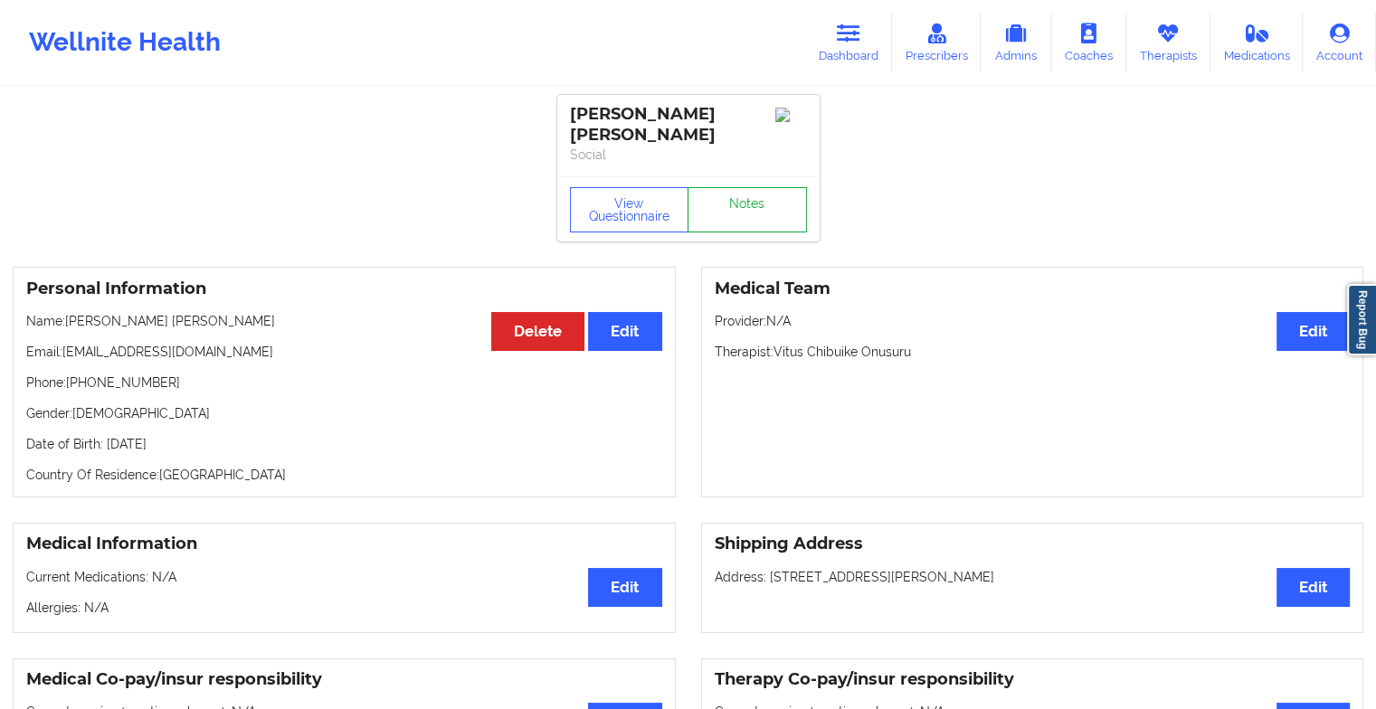
click at [754, 187] on link "Notes" at bounding box center [747, 209] width 119 height 45
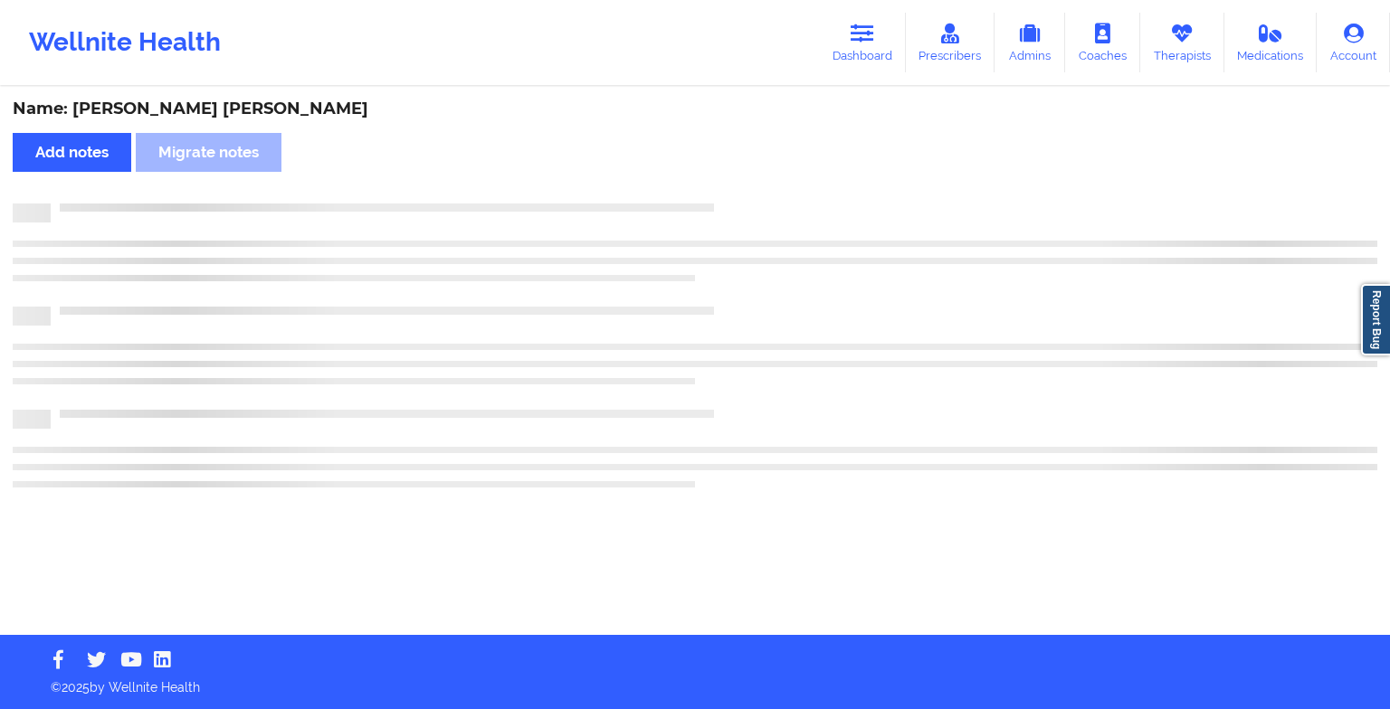
click at [754, 178] on div "Name: [PERSON_NAME] [PERSON_NAME] Add notes Migrate notes" at bounding box center [695, 362] width 1390 height 547
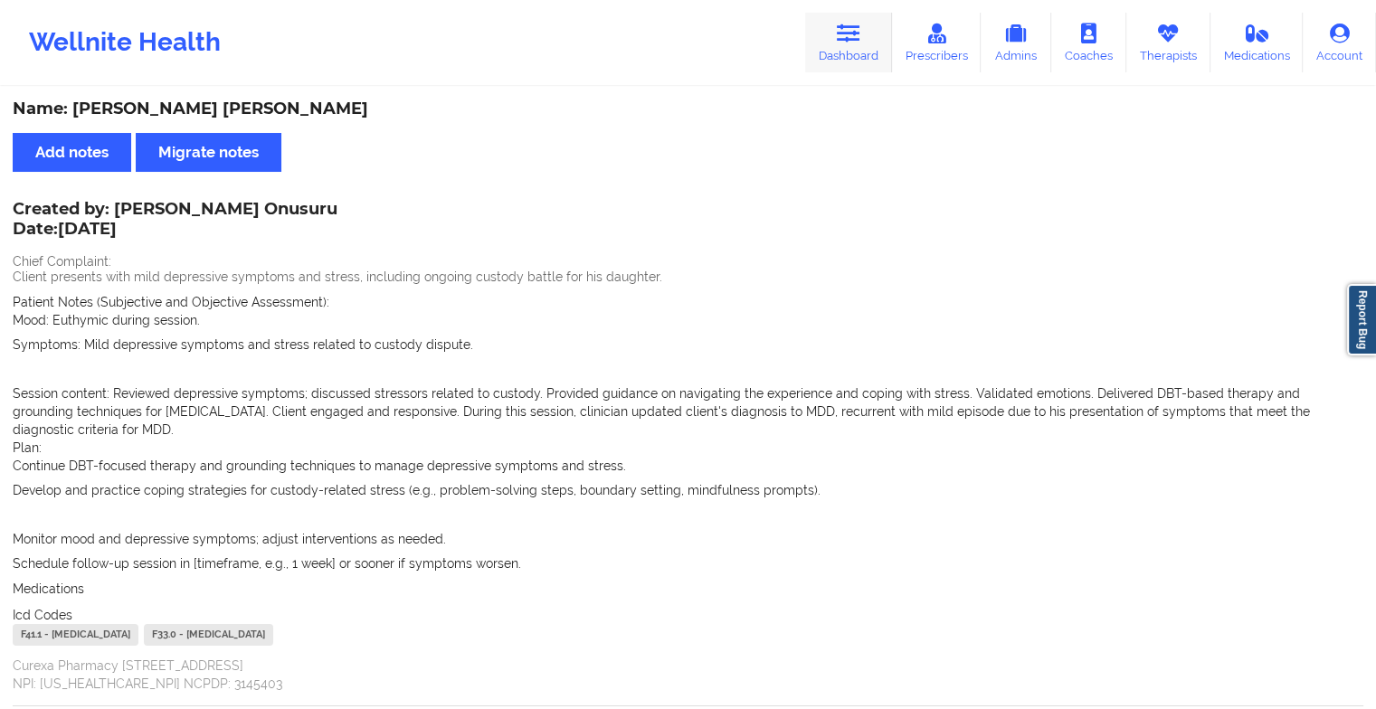
click at [856, 25] on icon at bounding box center [849, 34] width 24 height 20
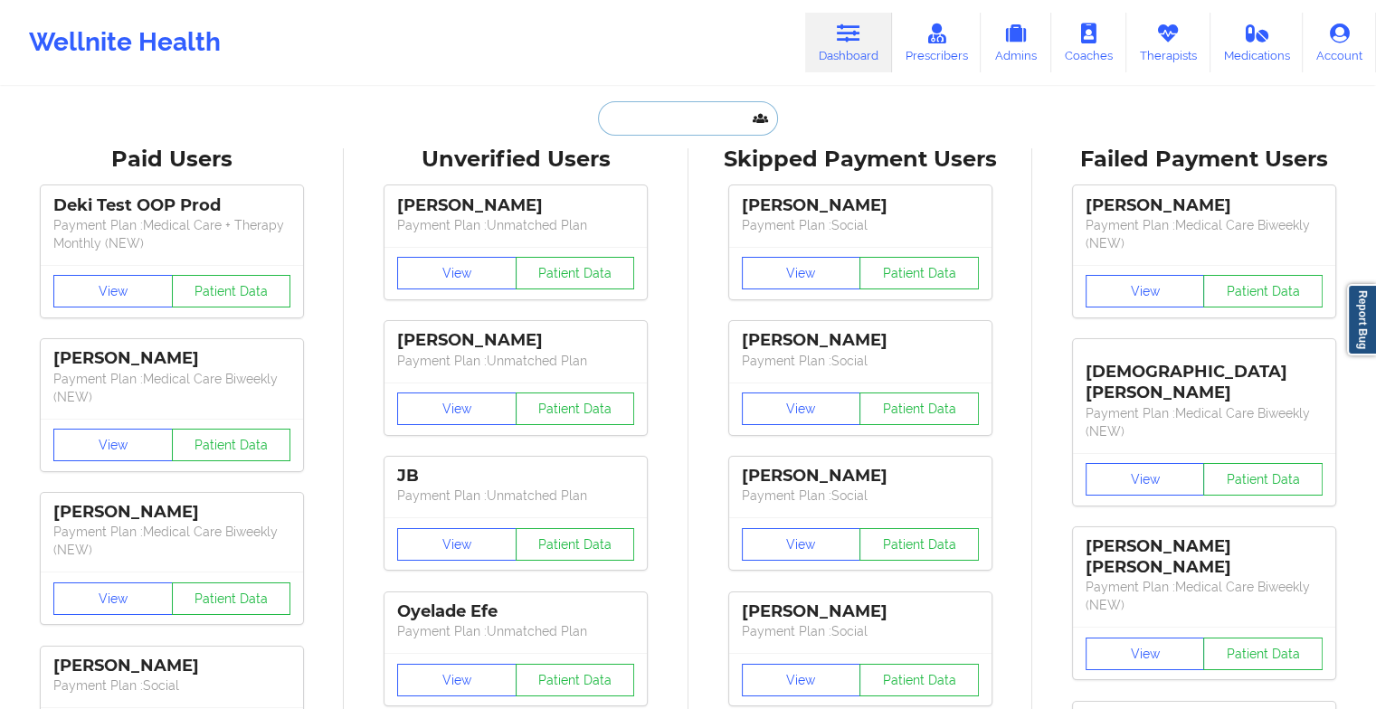
click at [709, 119] on input "text" at bounding box center [687, 118] width 179 height 34
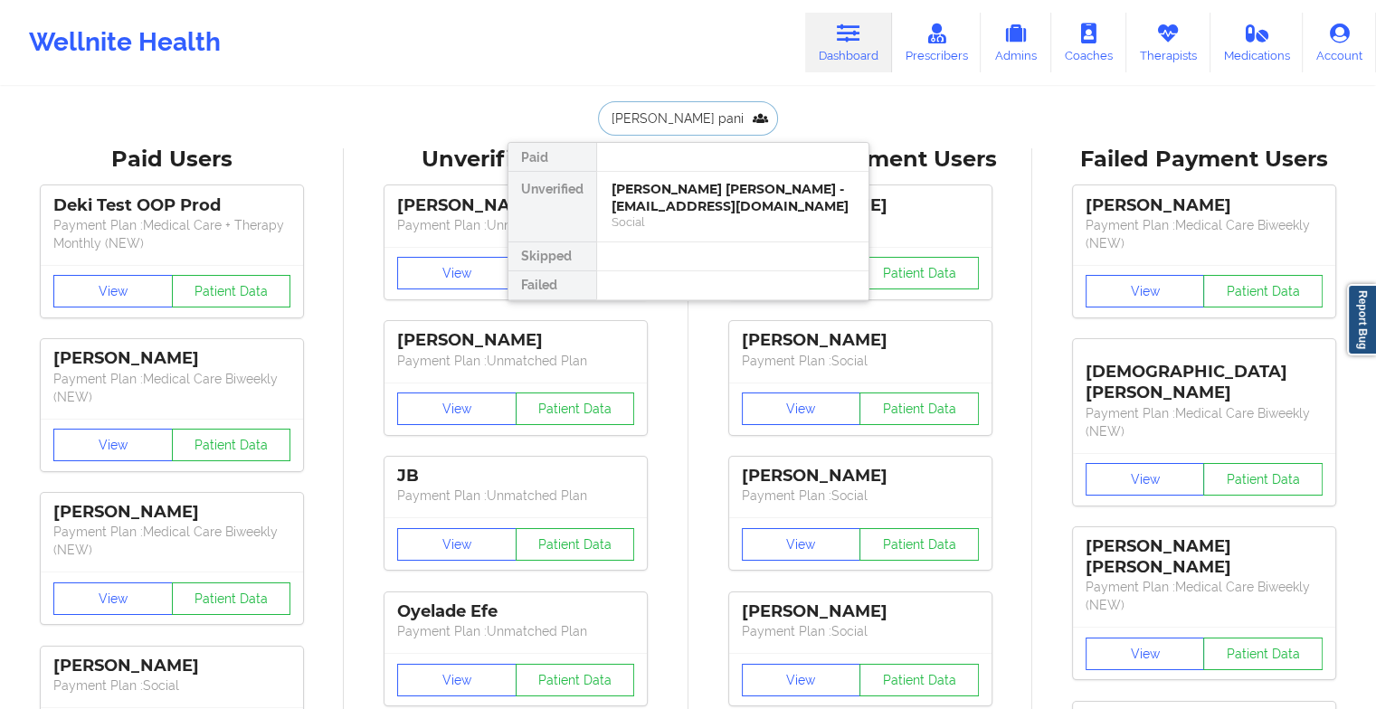
type input "[PERSON_NAME]"
click at [736, 205] on div "[PERSON_NAME] - [EMAIL_ADDRESS][DOMAIN_NAME]" at bounding box center [733, 197] width 243 height 33
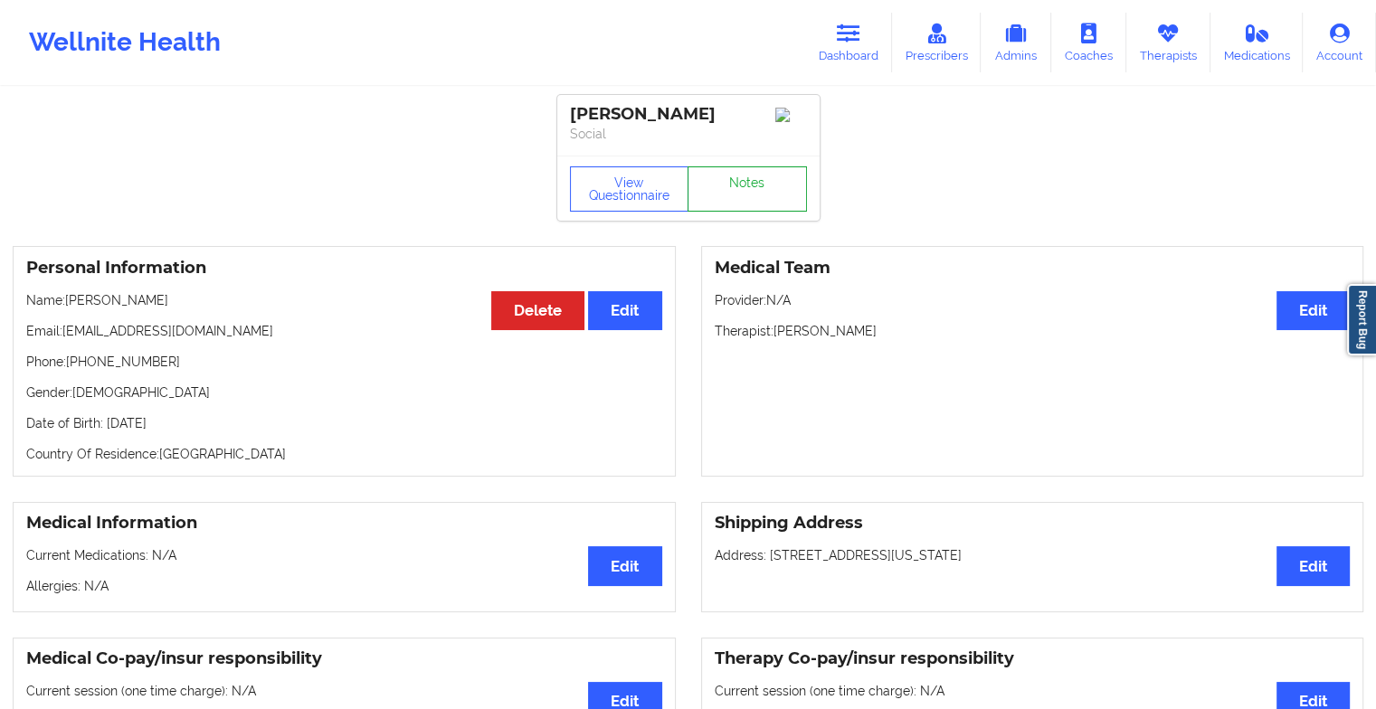
click at [757, 180] on link "Notes" at bounding box center [747, 189] width 119 height 45
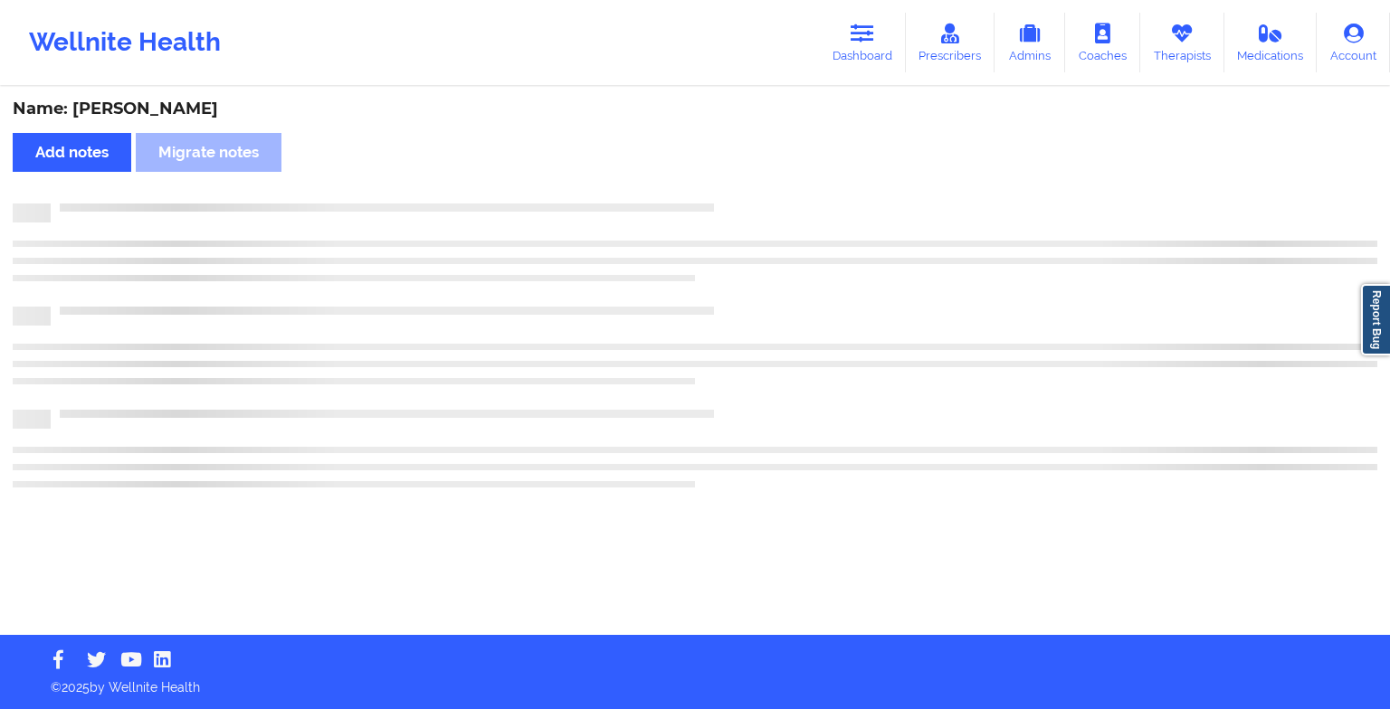
click at [757, 180] on div "Name: [PERSON_NAME] Add notes Migrate notes" at bounding box center [695, 362] width 1390 height 547
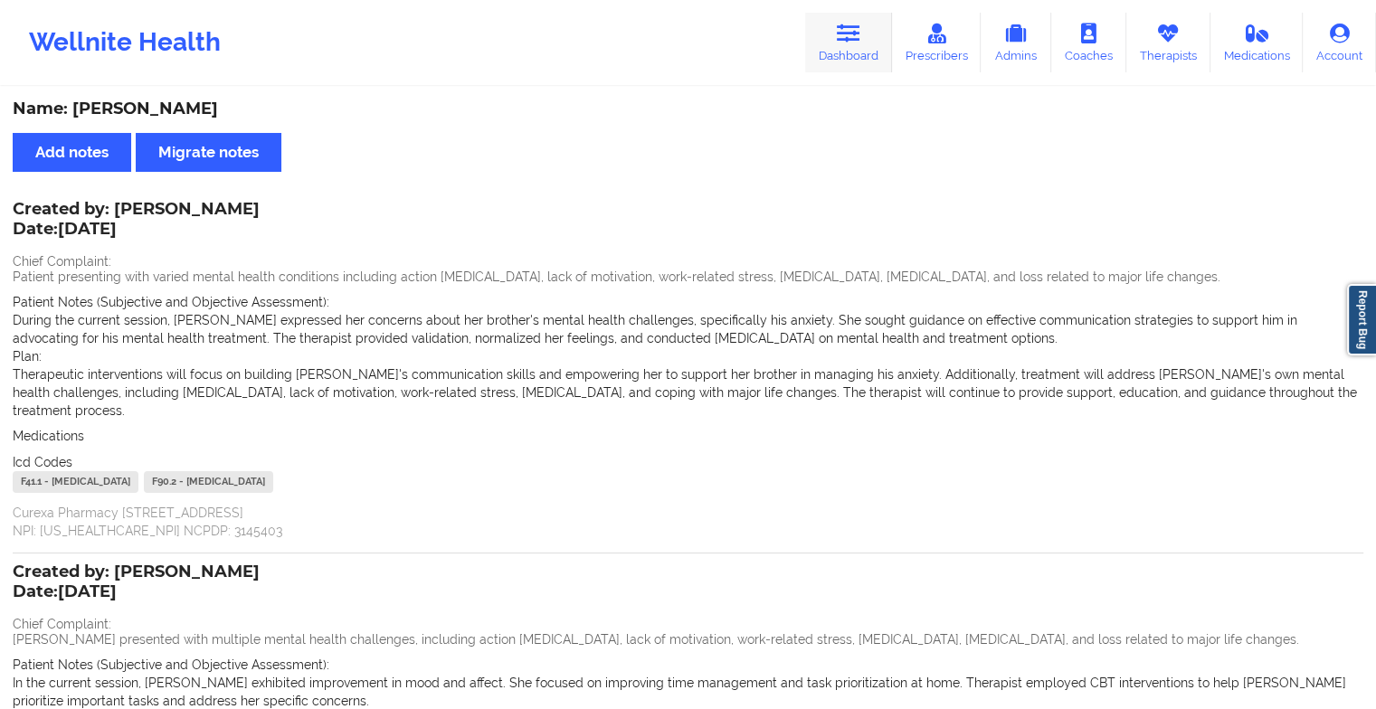
click at [859, 32] on icon at bounding box center [849, 34] width 24 height 20
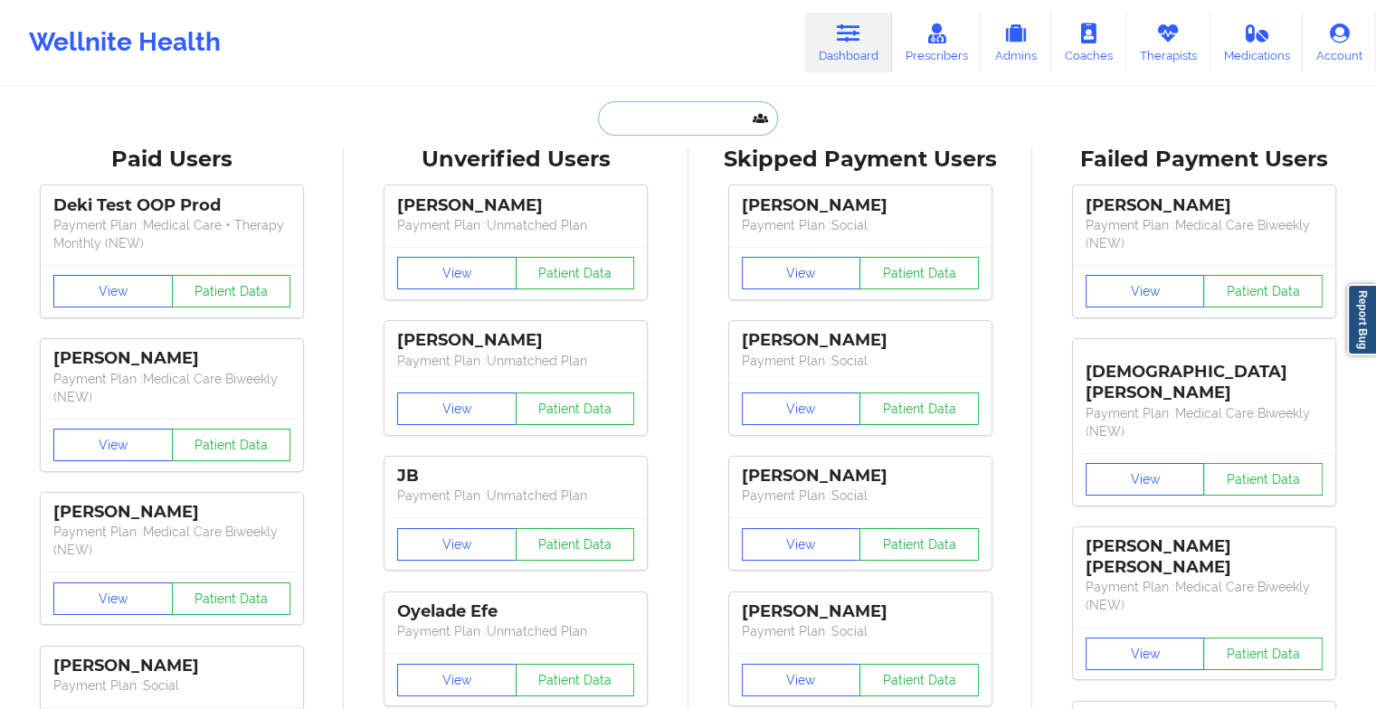
click at [653, 106] on input "text" at bounding box center [687, 118] width 179 height 34
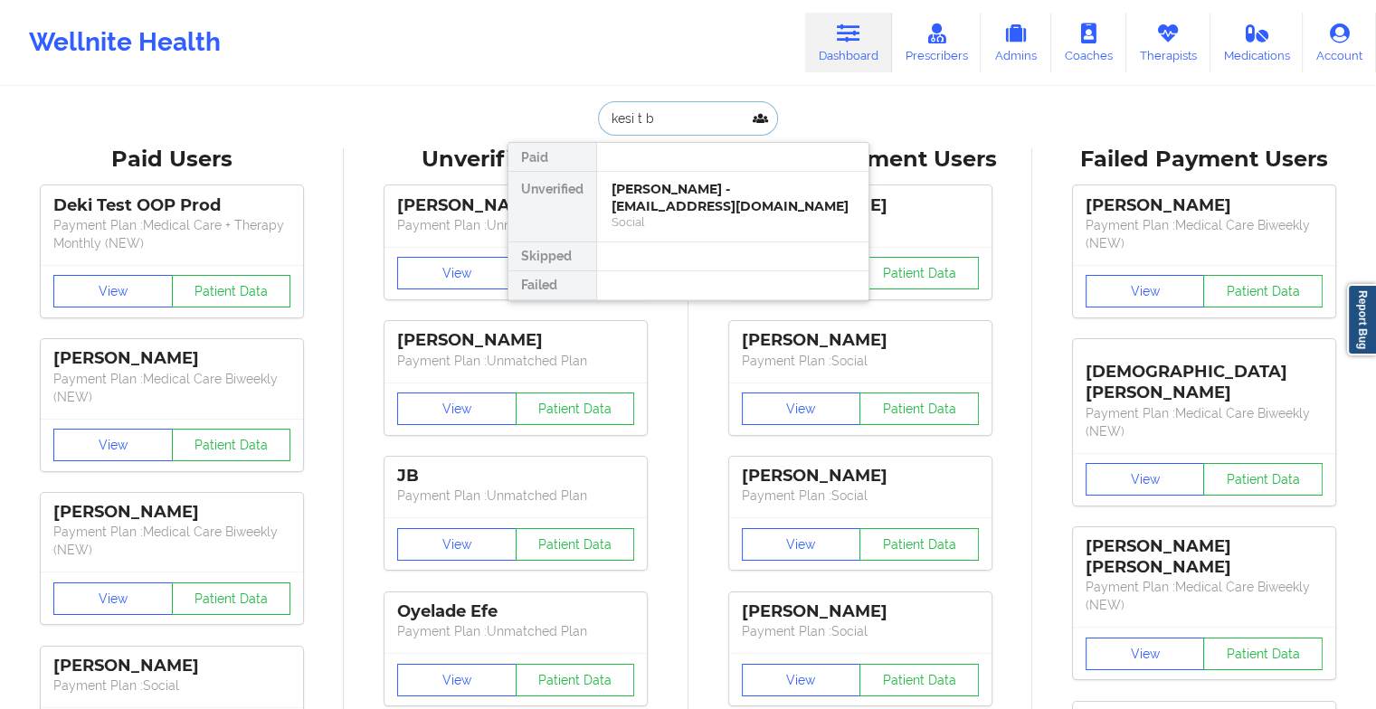
type input "kesi t bi"
click at [749, 232] on div "Social" at bounding box center [733, 239] width 243 height 15
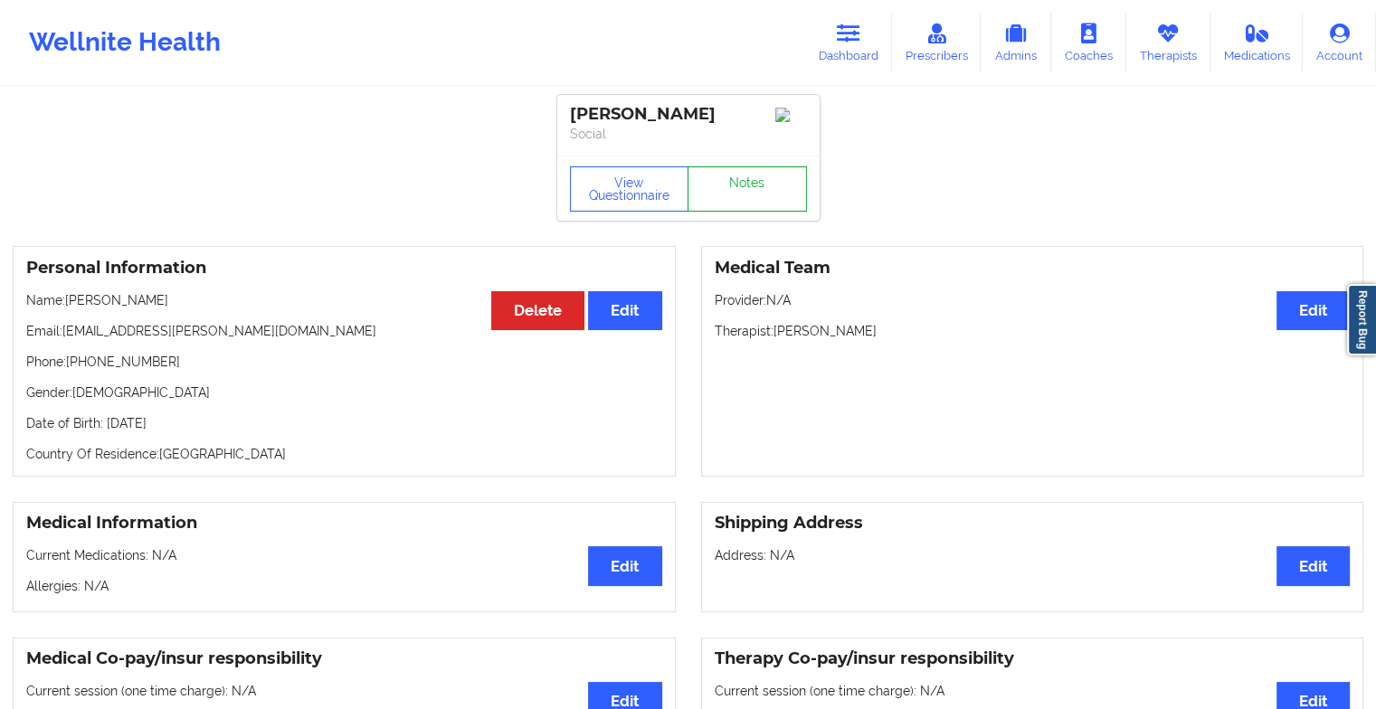
click at [751, 182] on link "Notes" at bounding box center [747, 189] width 119 height 45
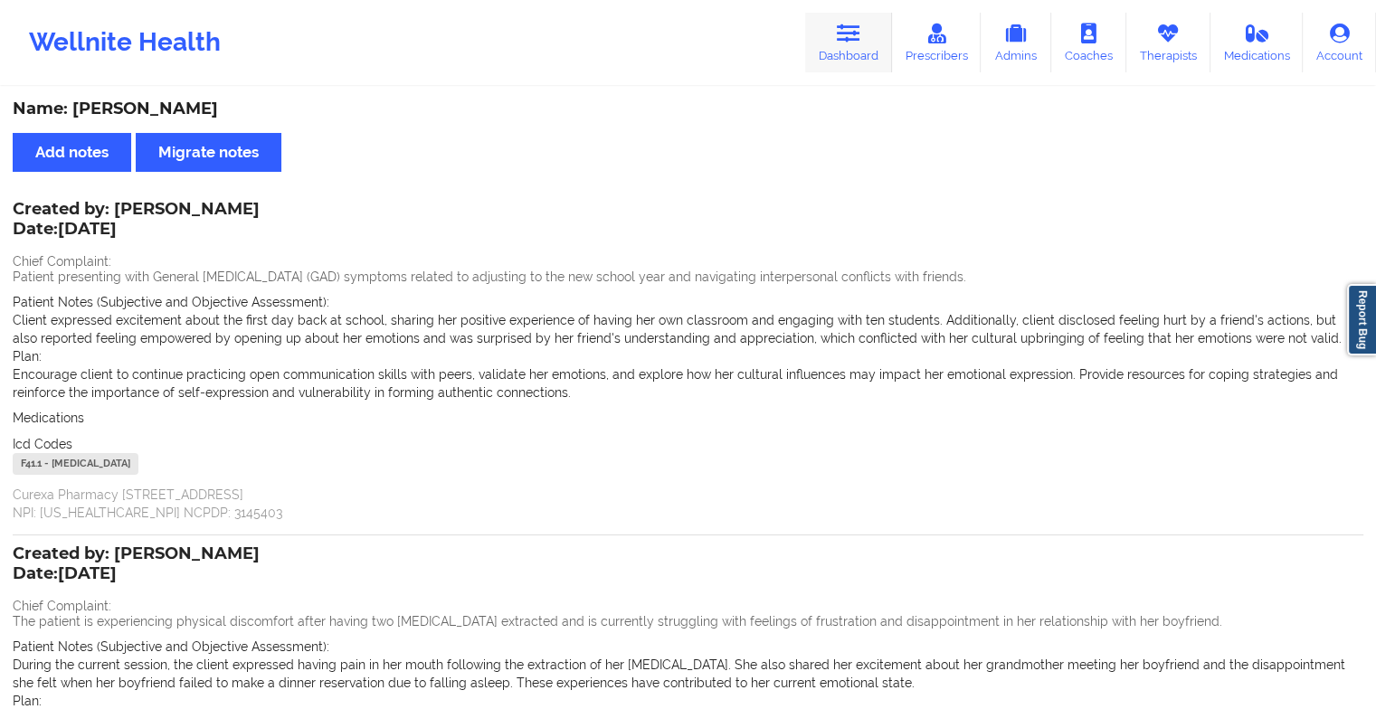
click at [829, 57] on link "Dashboard" at bounding box center [848, 43] width 87 height 60
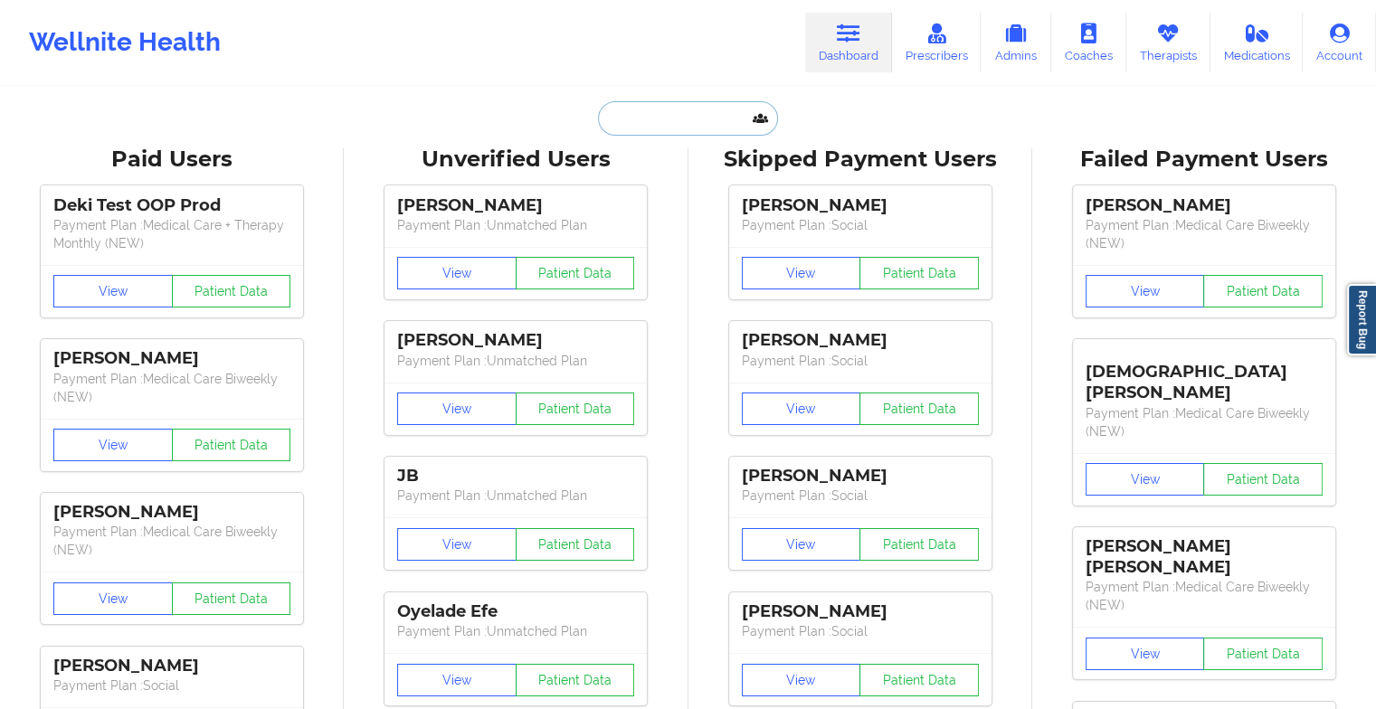
click at [662, 115] on input "text" at bounding box center [687, 118] width 179 height 34
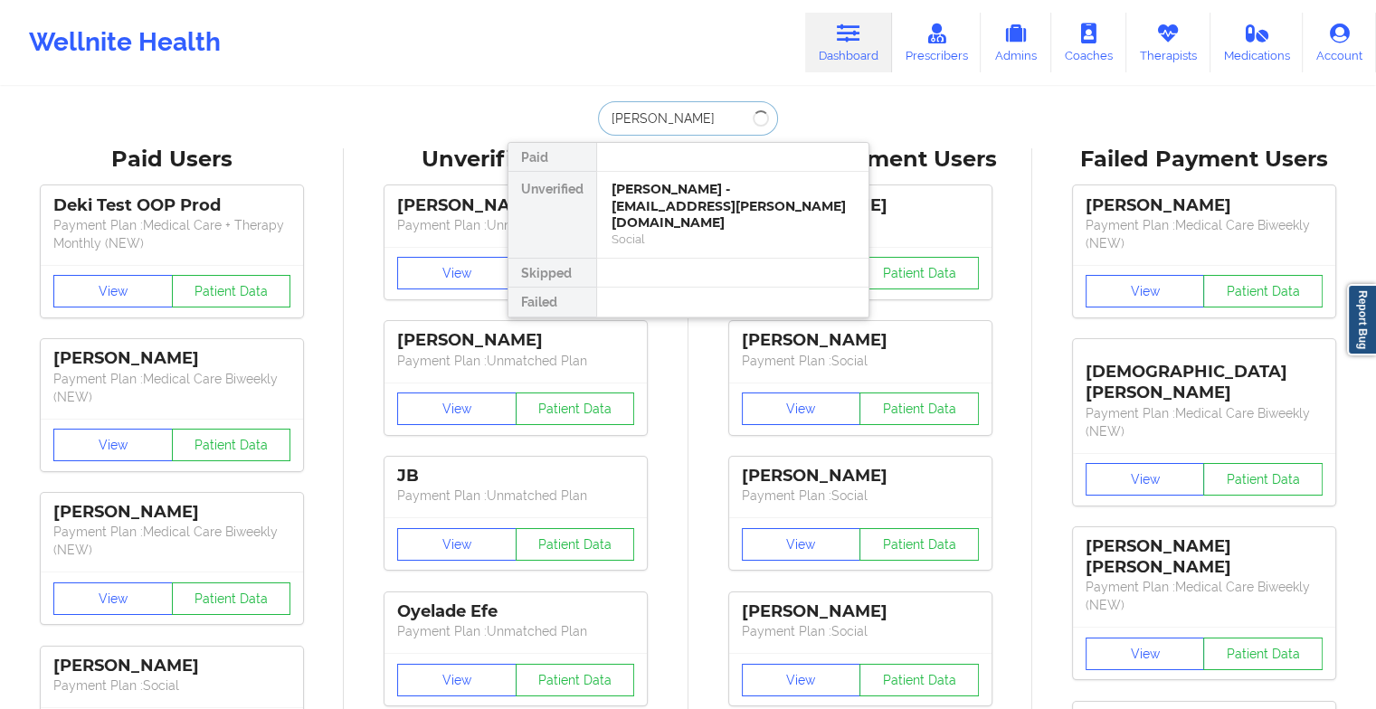
type input "[PERSON_NAME] la"
click at [707, 189] on div "[PERSON_NAME] - [EMAIL_ADDRESS][DOMAIN_NAME]" at bounding box center [733, 197] width 243 height 33
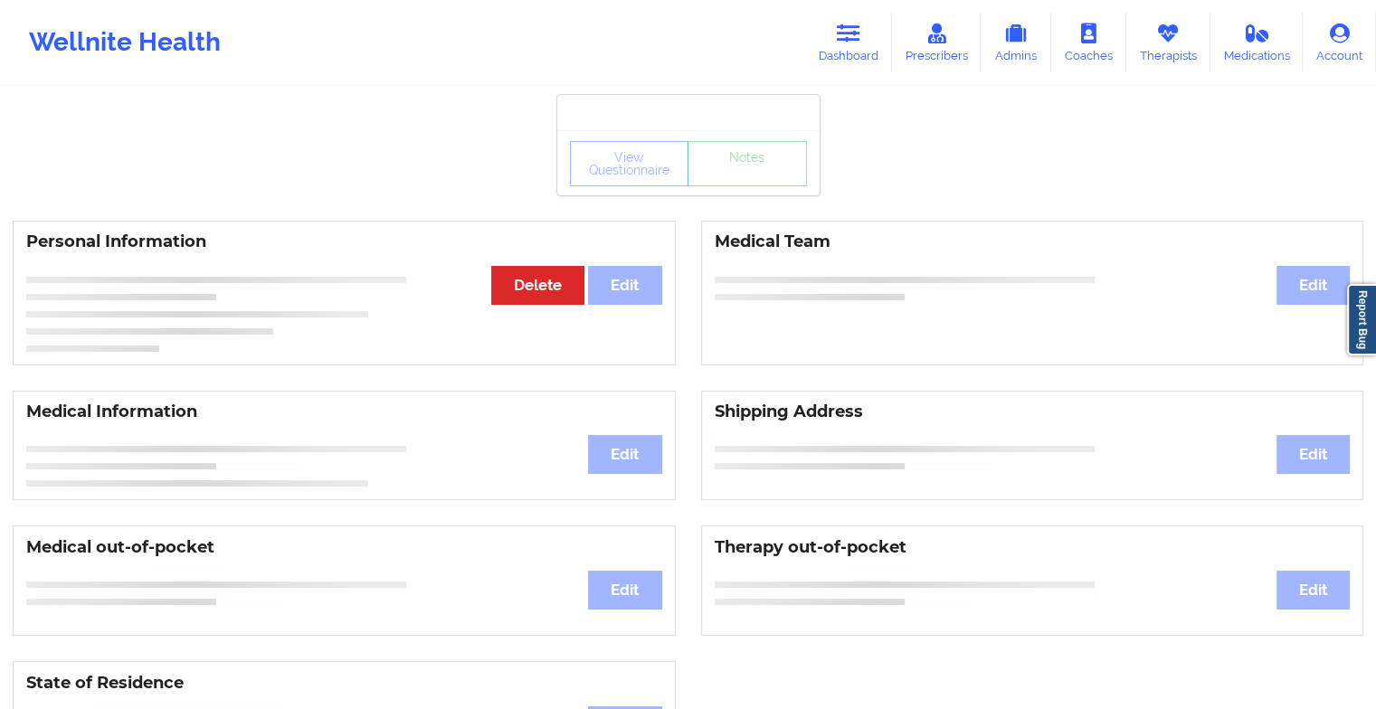
click at [765, 185] on div "View Questionnaire Notes" at bounding box center [688, 163] width 237 height 45
drag, startPoint x: 765, startPoint y: 185, endPoint x: 737, endPoint y: 181, distance: 28.3
click at [737, 181] on div "View Questionnaire Notes" at bounding box center [688, 163] width 237 height 45
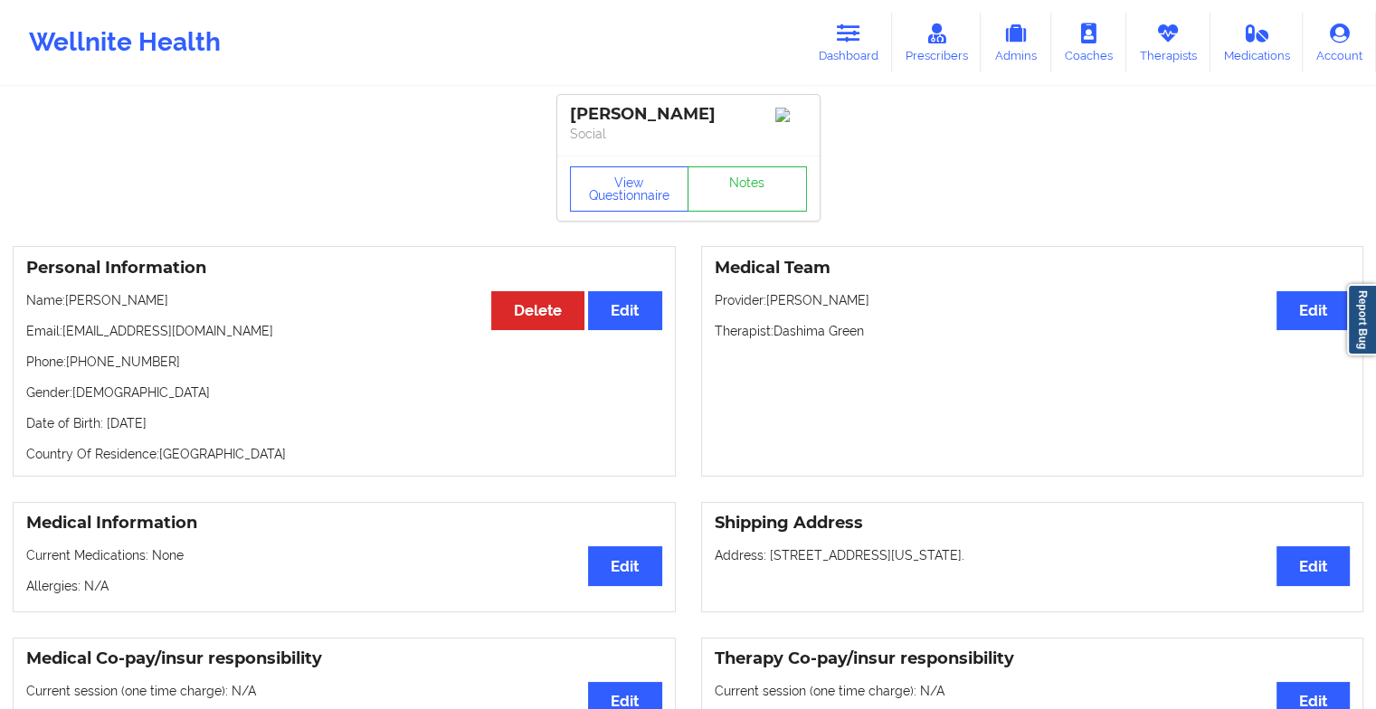
click at [725, 167] on div "View Questionnaire Notes" at bounding box center [688, 188] width 262 height 65
click at [747, 199] on link "Notes" at bounding box center [747, 189] width 119 height 45
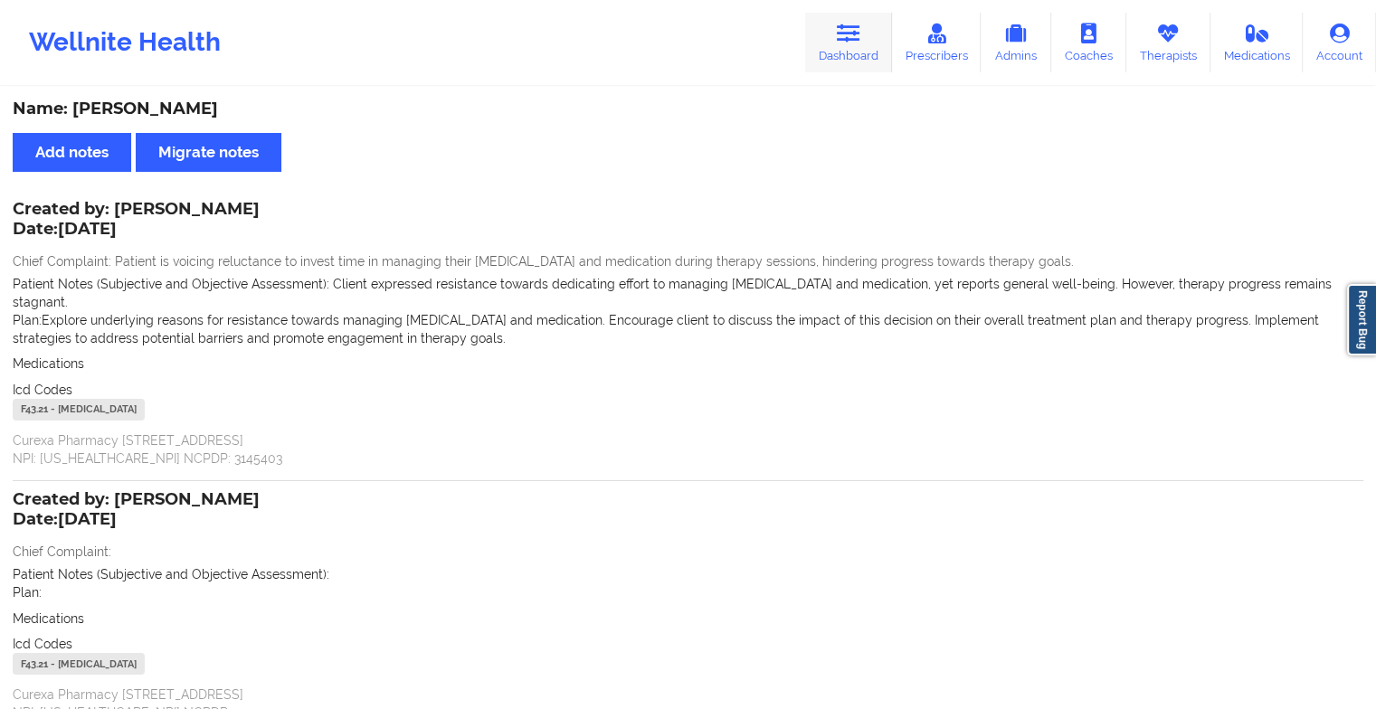
click at [833, 59] on link "Dashboard" at bounding box center [848, 43] width 87 height 60
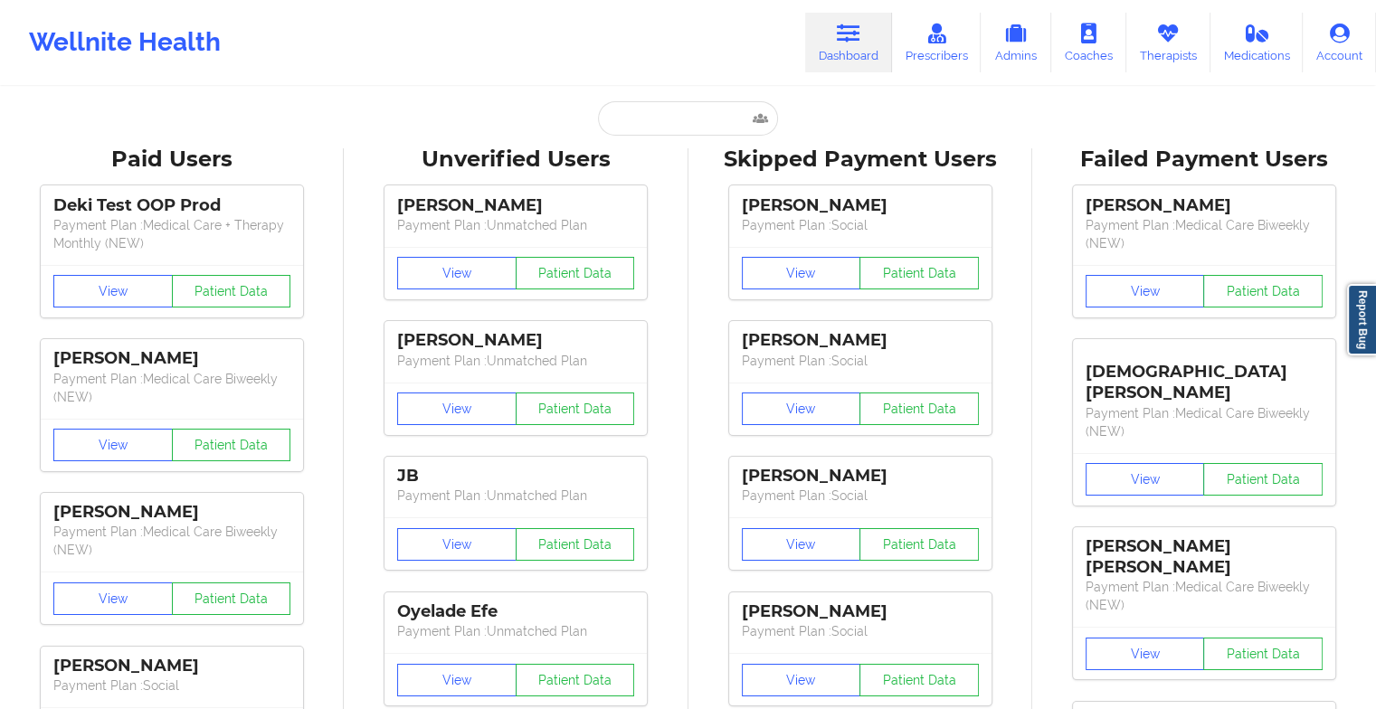
click at [833, 59] on link "Dashboard" at bounding box center [848, 43] width 87 height 60
click at [706, 113] on input "text" at bounding box center [687, 118] width 179 height 34
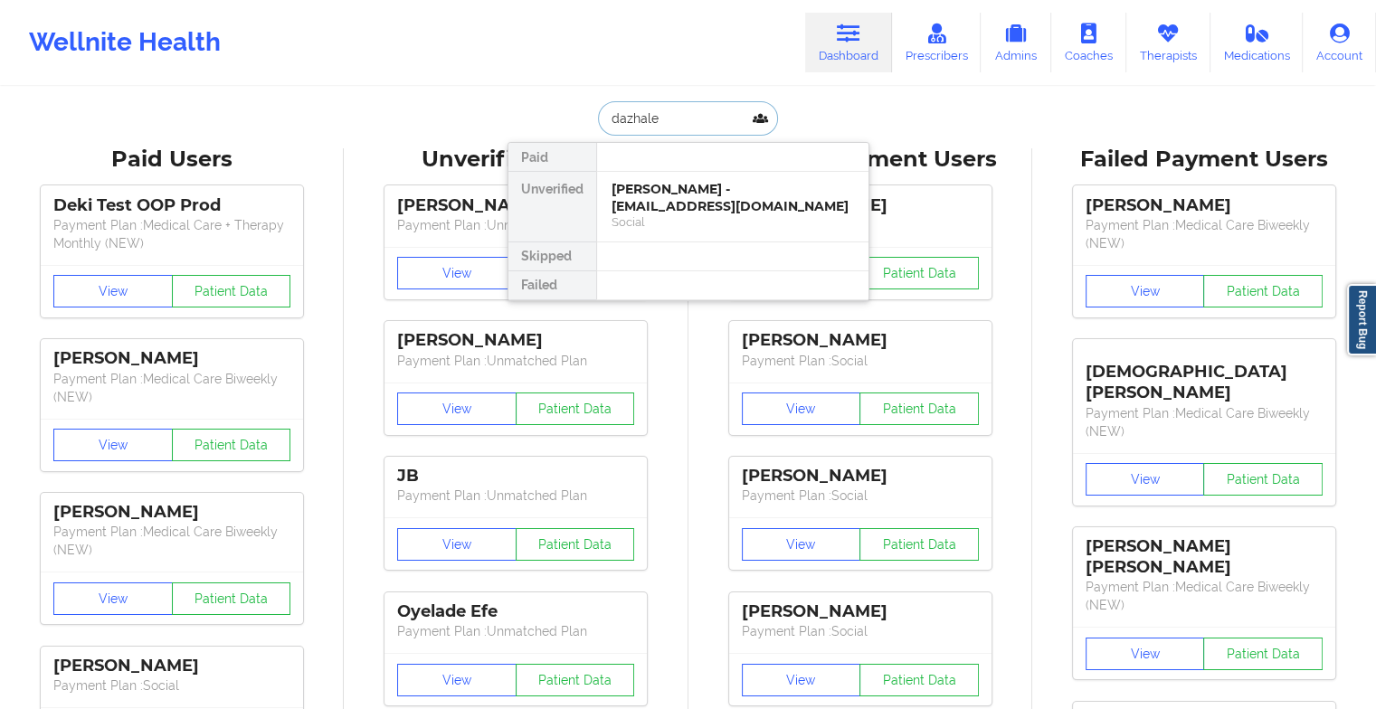
type input "dazhalee"
click at [663, 194] on div "Dazhalee [PERSON_NAME] - [EMAIL_ADDRESS][DOMAIN_NAME]" at bounding box center [733, 197] width 243 height 33
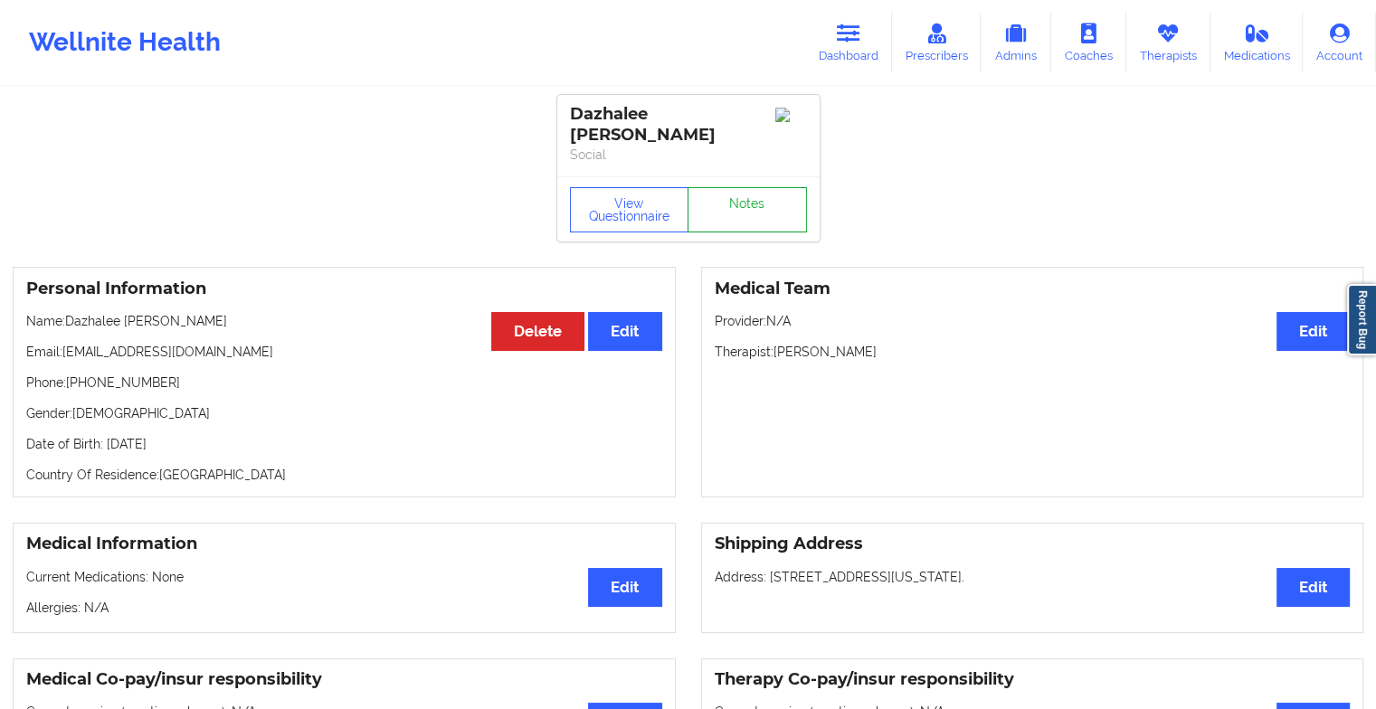
click at [739, 187] on link "Notes" at bounding box center [747, 209] width 119 height 45
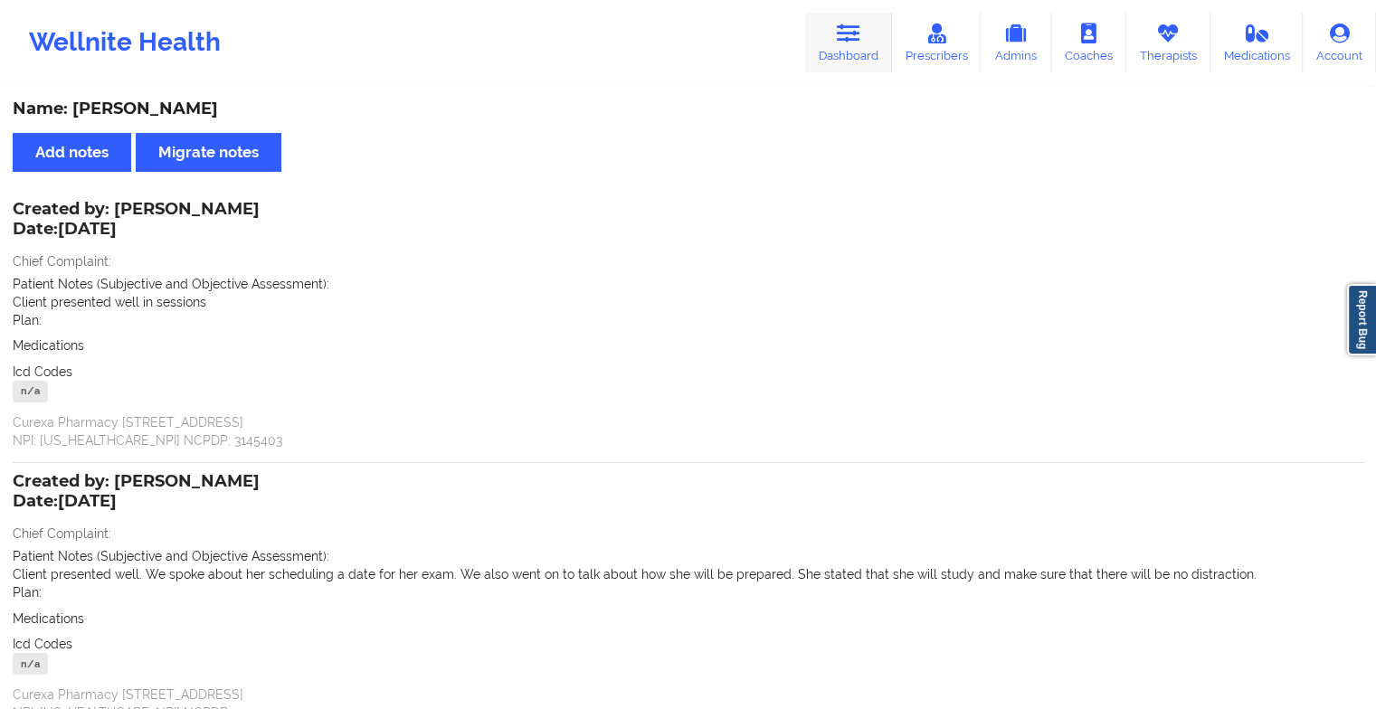
click at [822, 46] on link "Dashboard" at bounding box center [848, 43] width 87 height 60
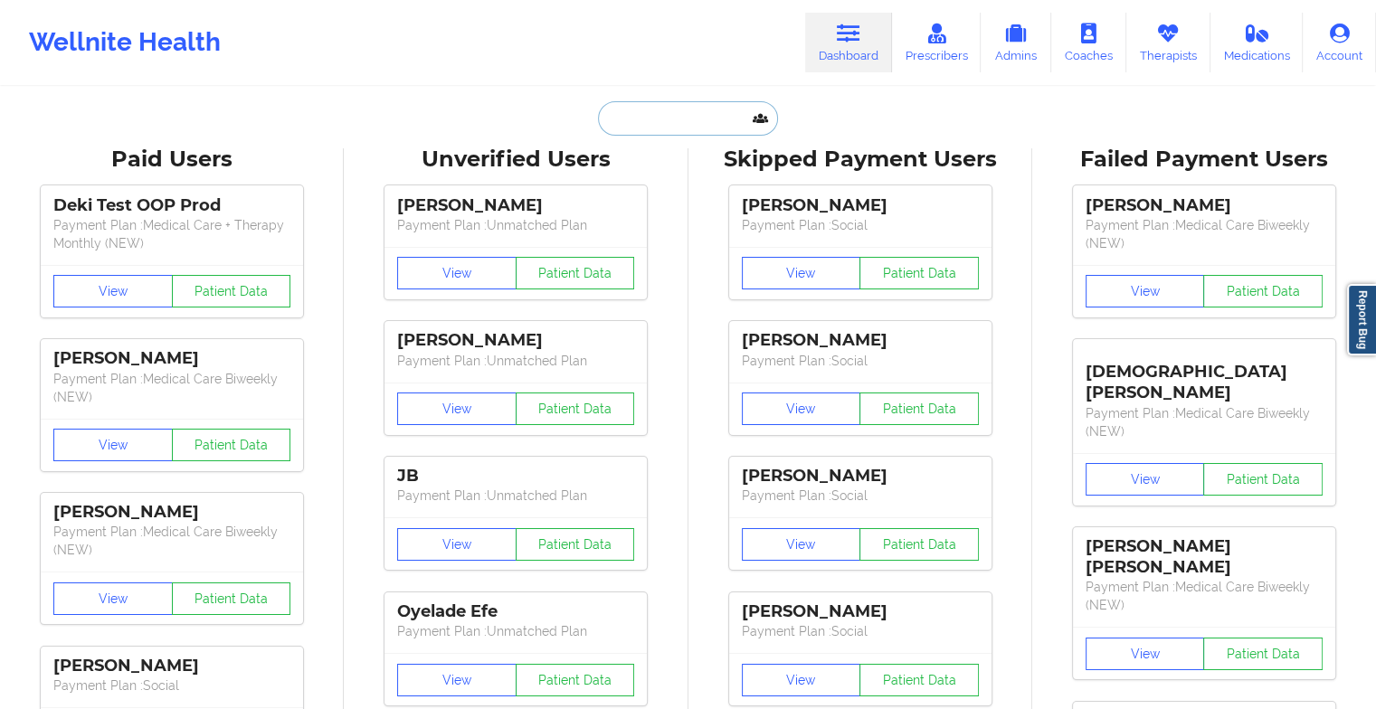
click at [699, 113] on input "text" at bounding box center [687, 118] width 179 height 34
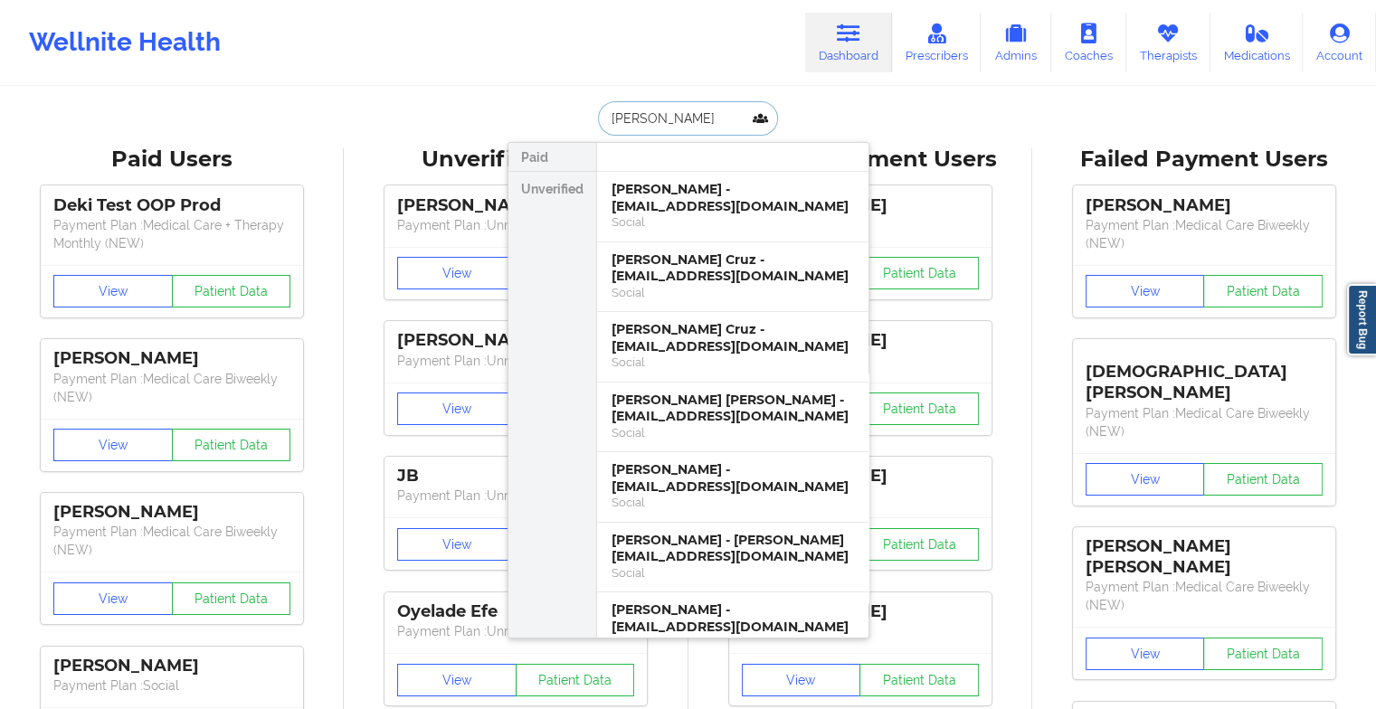
type input "[PERSON_NAME] a"
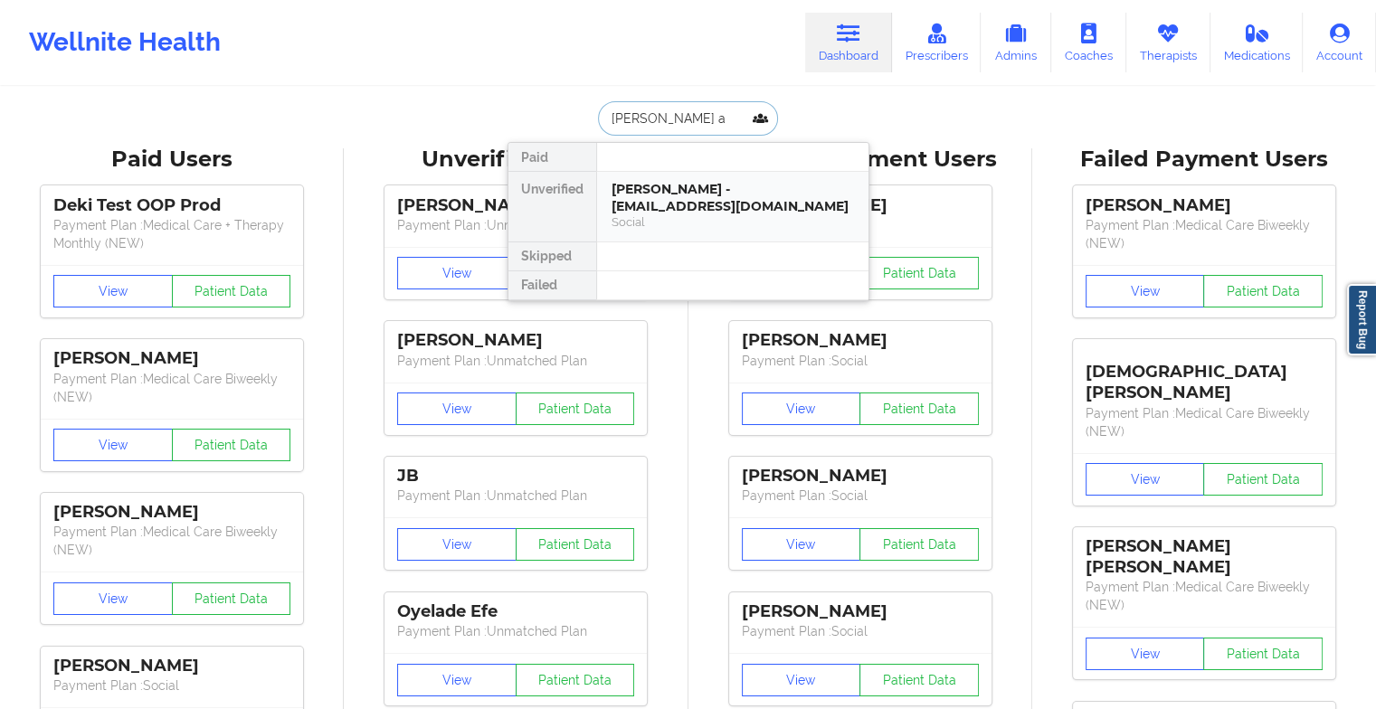
click at [702, 201] on div "[PERSON_NAME] - [EMAIL_ADDRESS][DOMAIN_NAME]" at bounding box center [733, 197] width 243 height 33
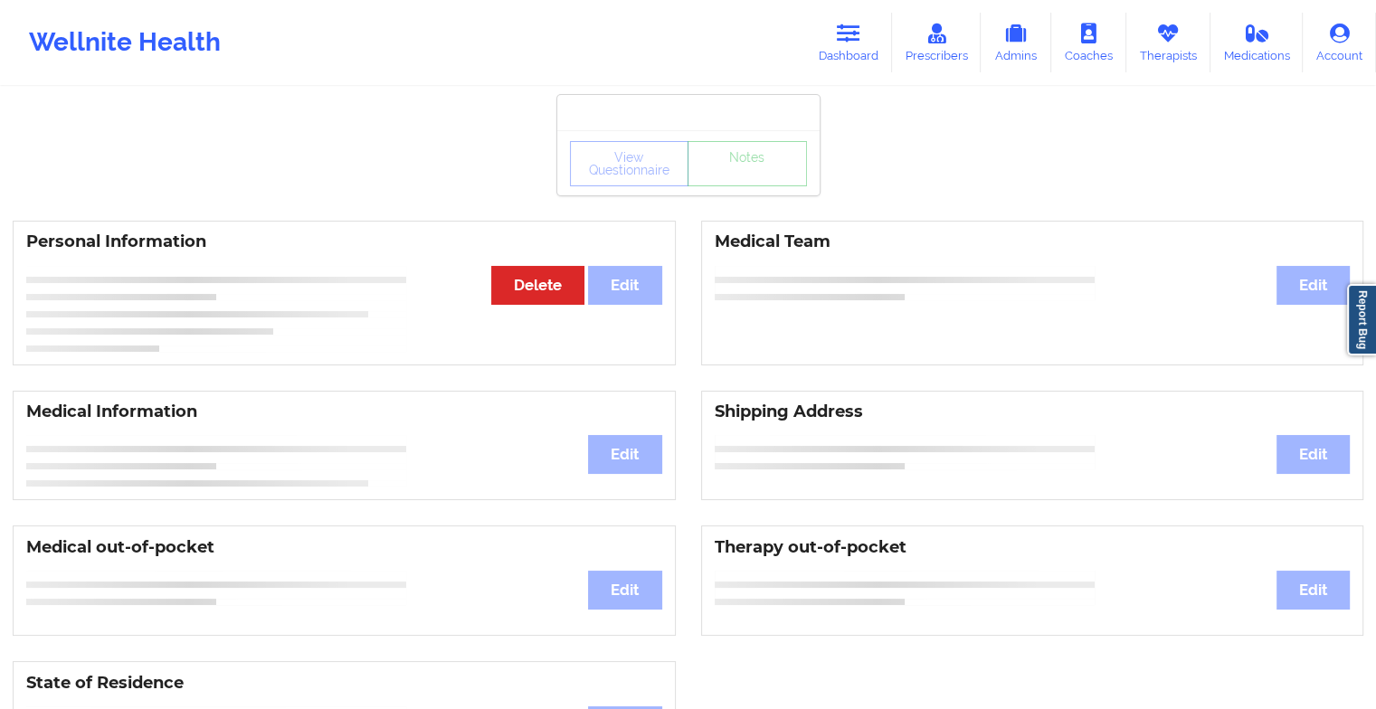
click at [722, 180] on div "View Questionnaire Notes" at bounding box center [688, 163] width 237 height 45
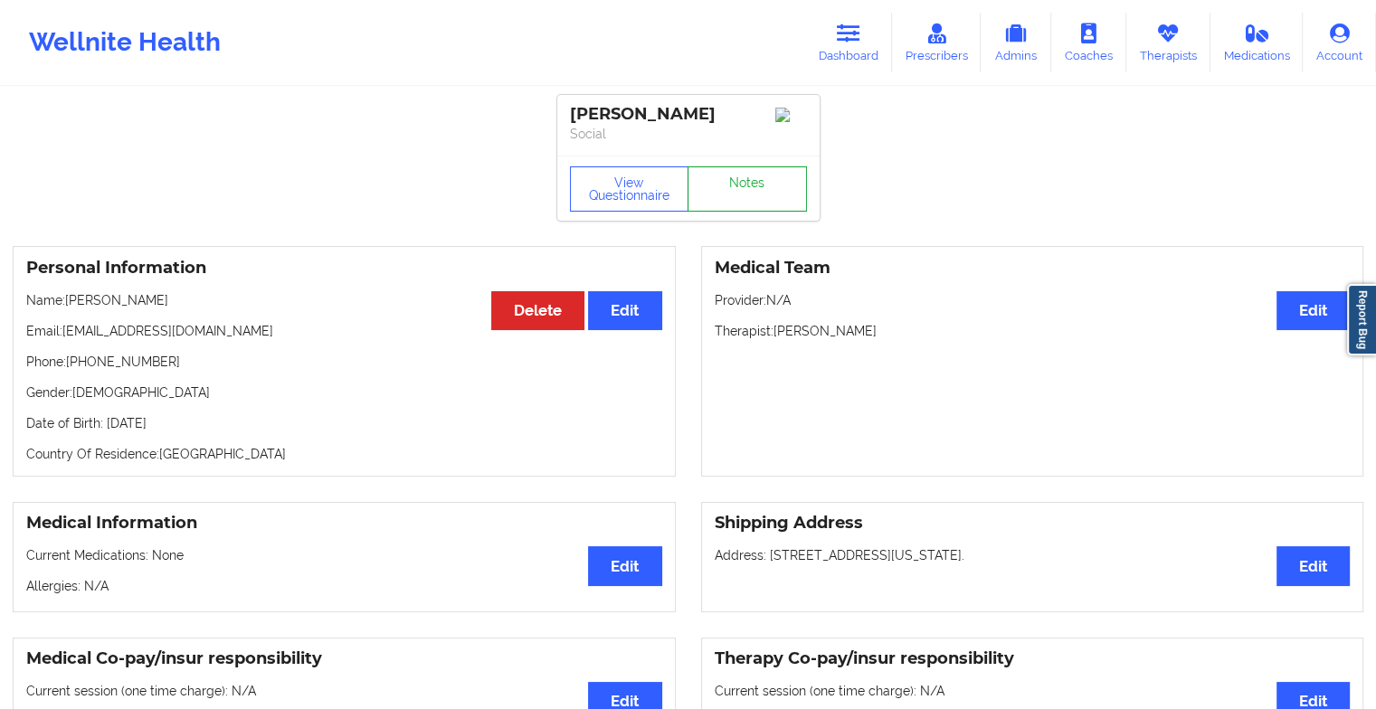
click at [722, 180] on link "Notes" at bounding box center [747, 189] width 119 height 45
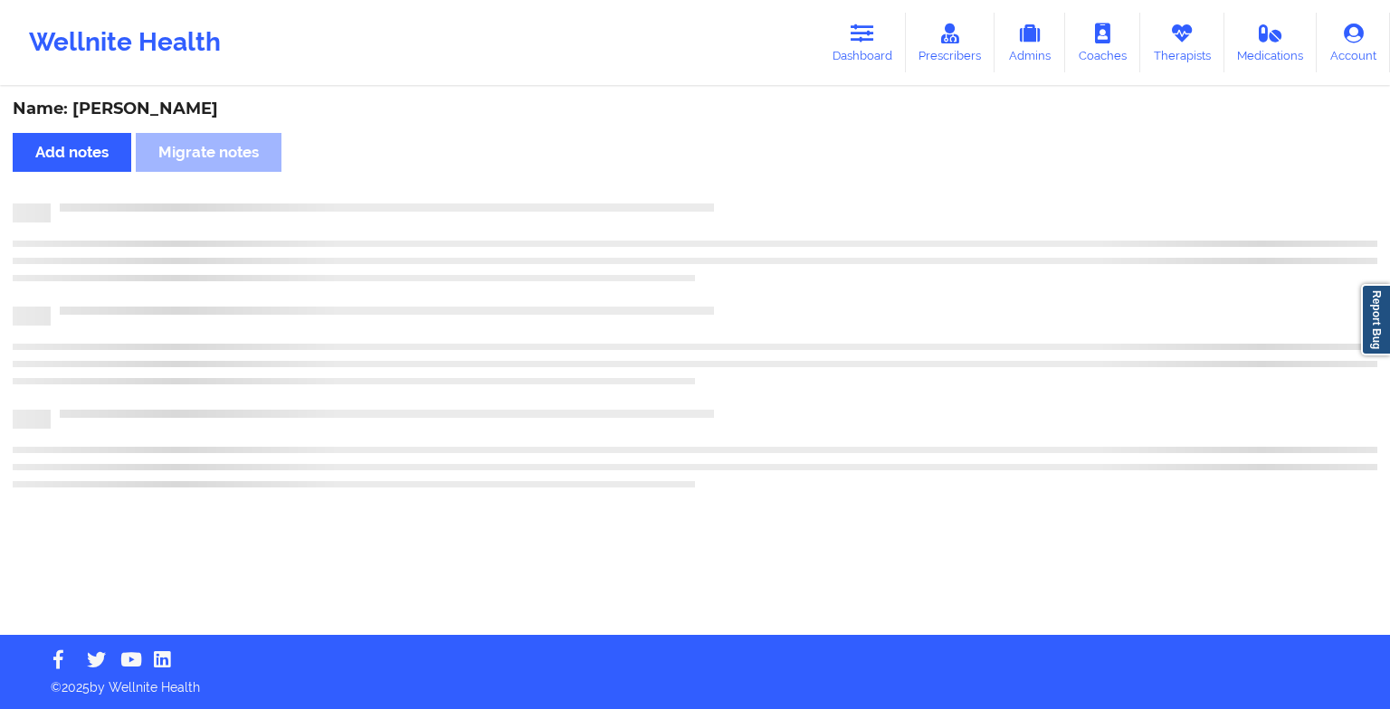
click at [722, 180] on div "Name: [PERSON_NAME] Add notes [PERSON_NAME] notes" at bounding box center [695, 362] width 1390 height 547
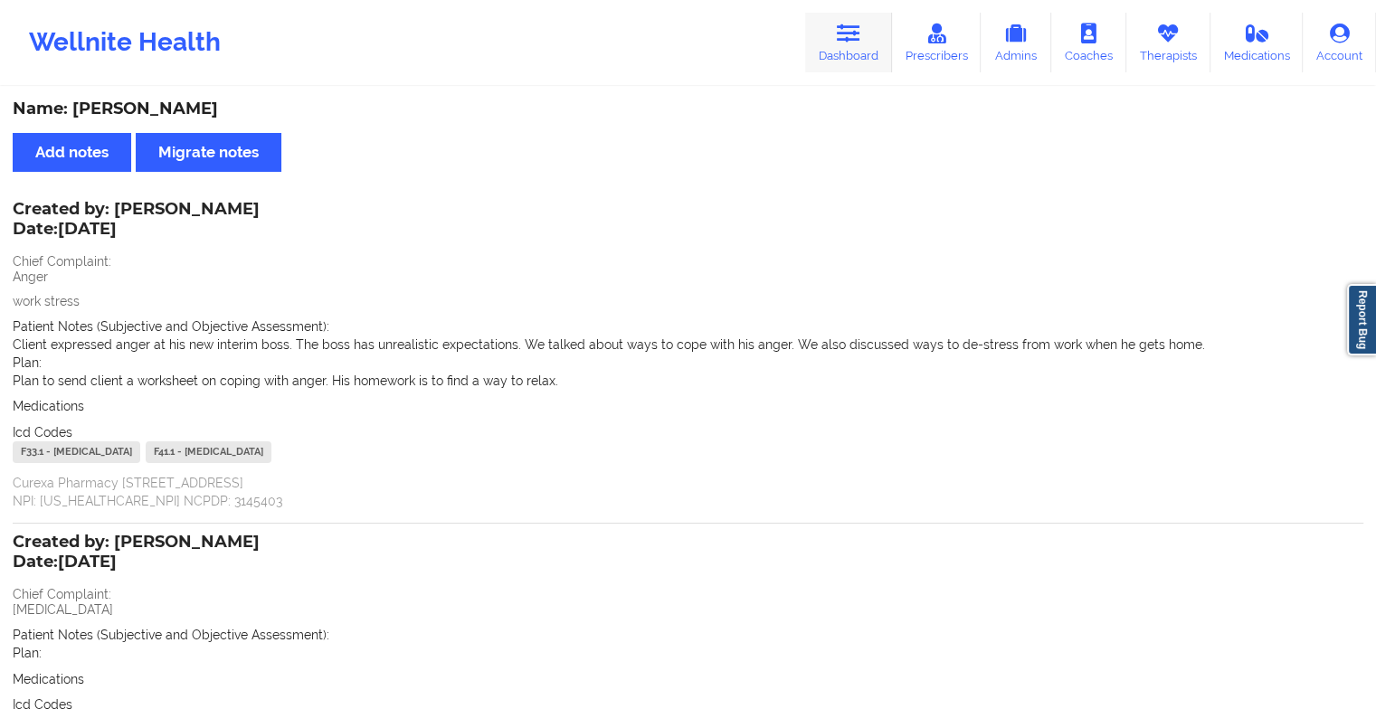
click at [857, 33] on icon at bounding box center [849, 34] width 24 height 20
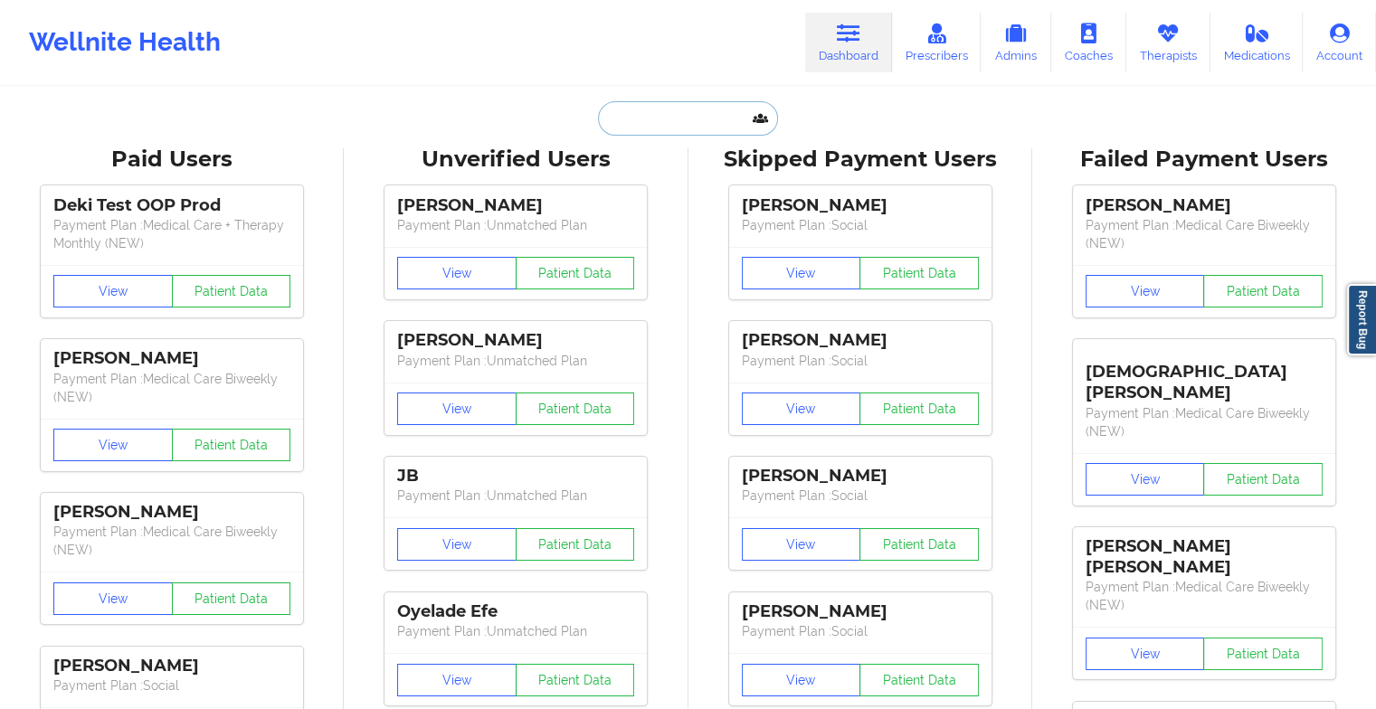
click at [612, 112] on input "text" at bounding box center [687, 118] width 179 height 34
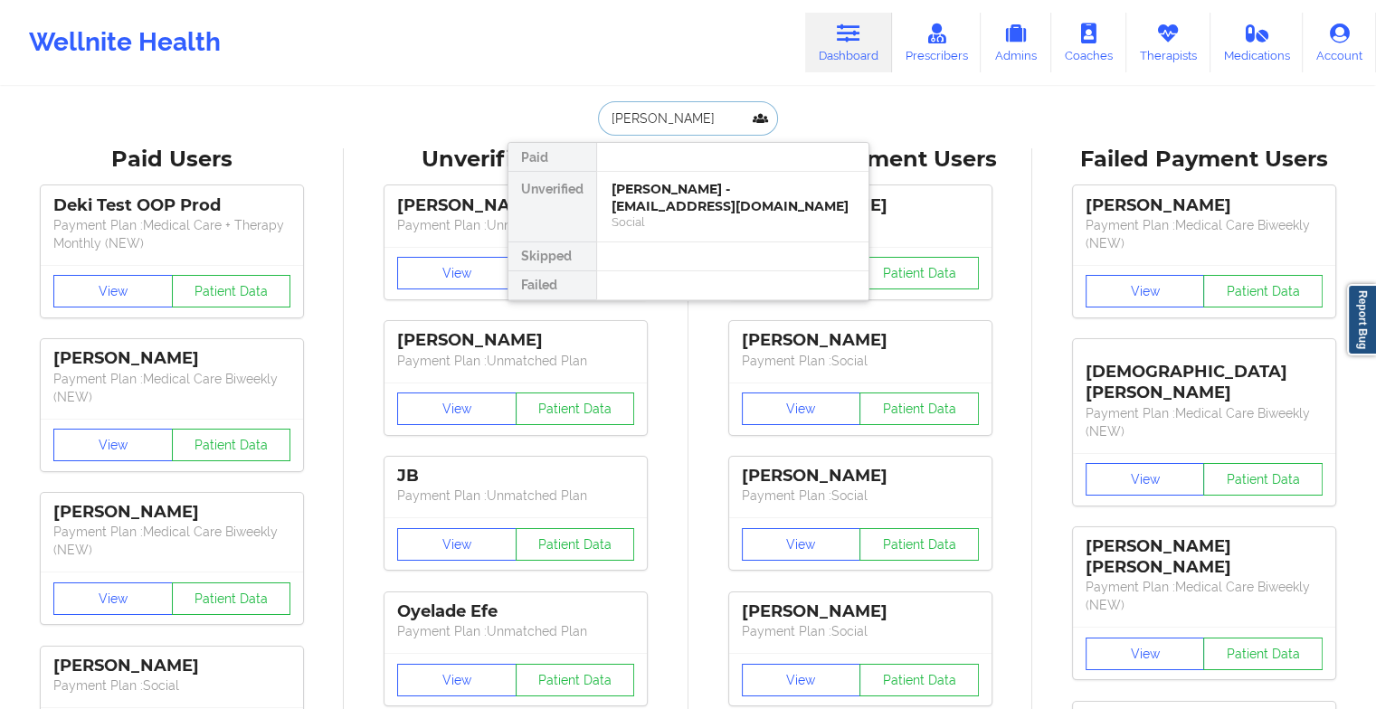
type input "amber be"
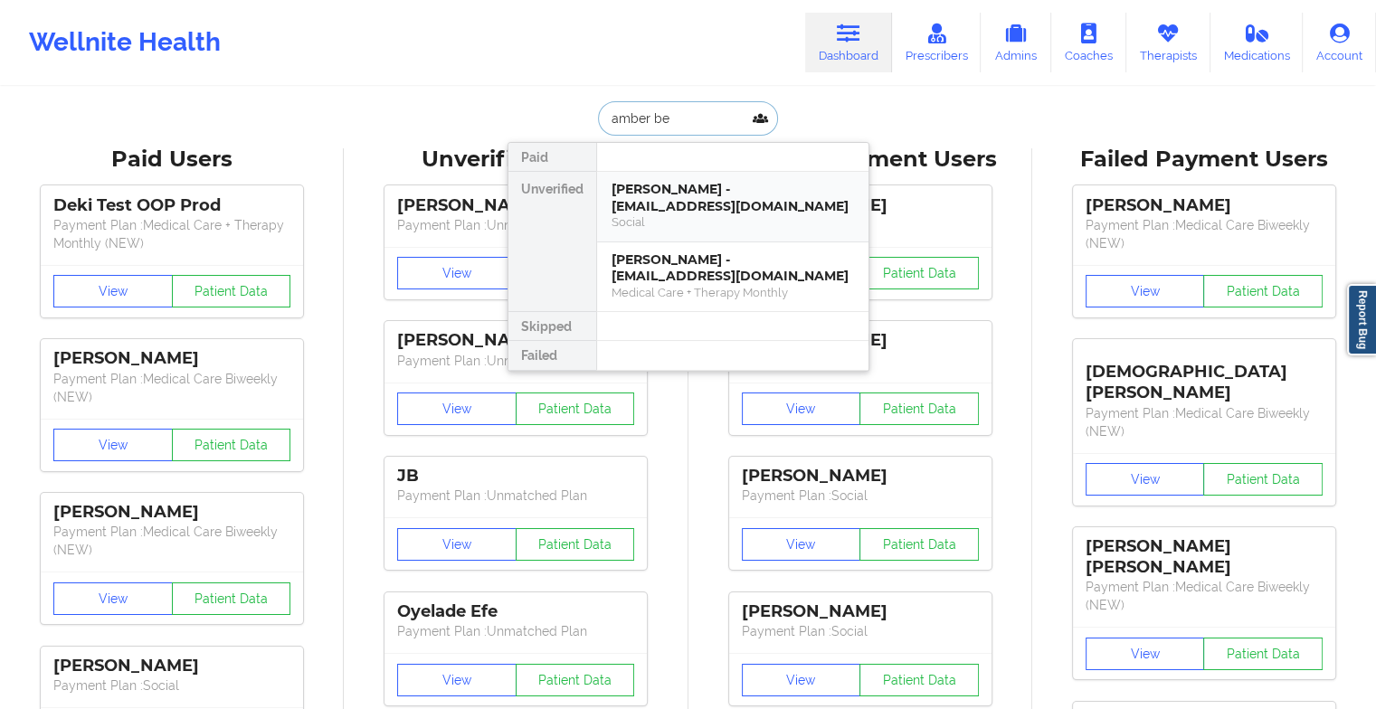
click at [662, 188] on div "[PERSON_NAME] - [EMAIL_ADDRESS][DOMAIN_NAME]" at bounding box center [733, 197] width 243 height 33
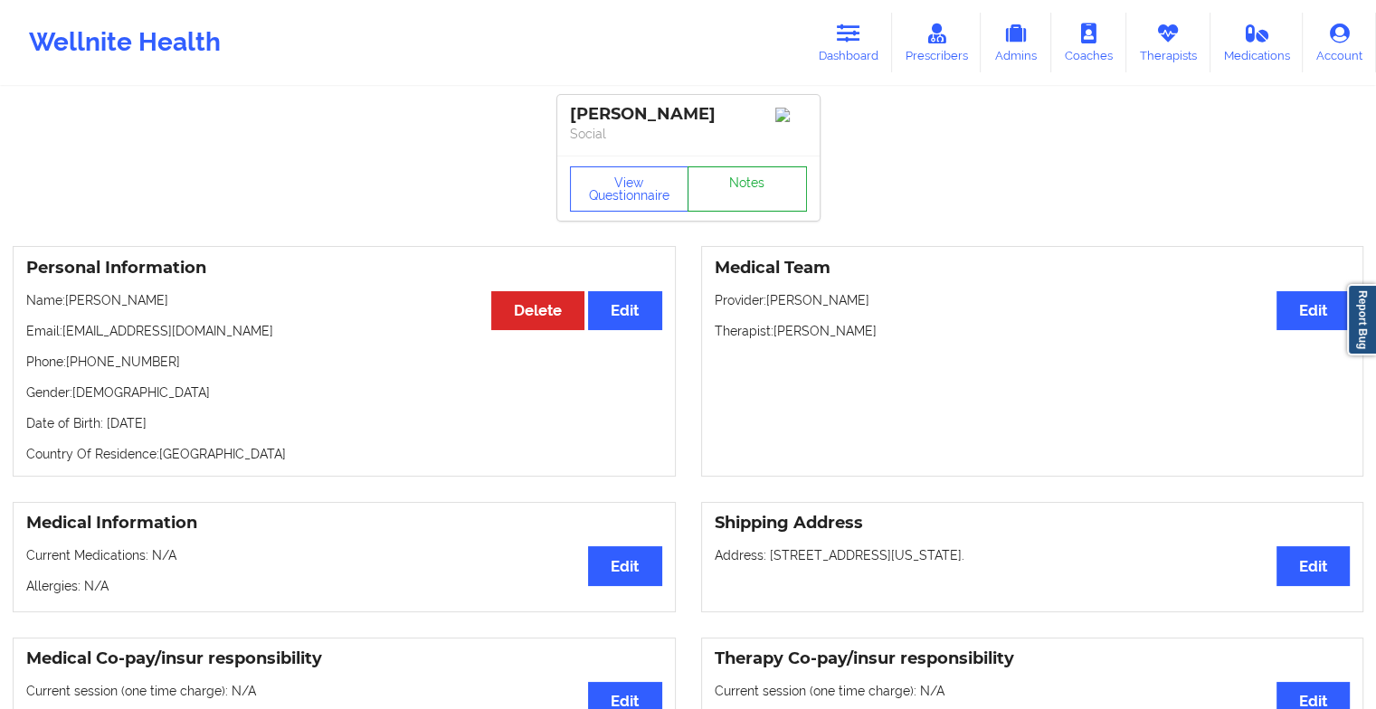
click at [719, 186] on link "Notes" at bounding box center [747, 189] width 119 height 45
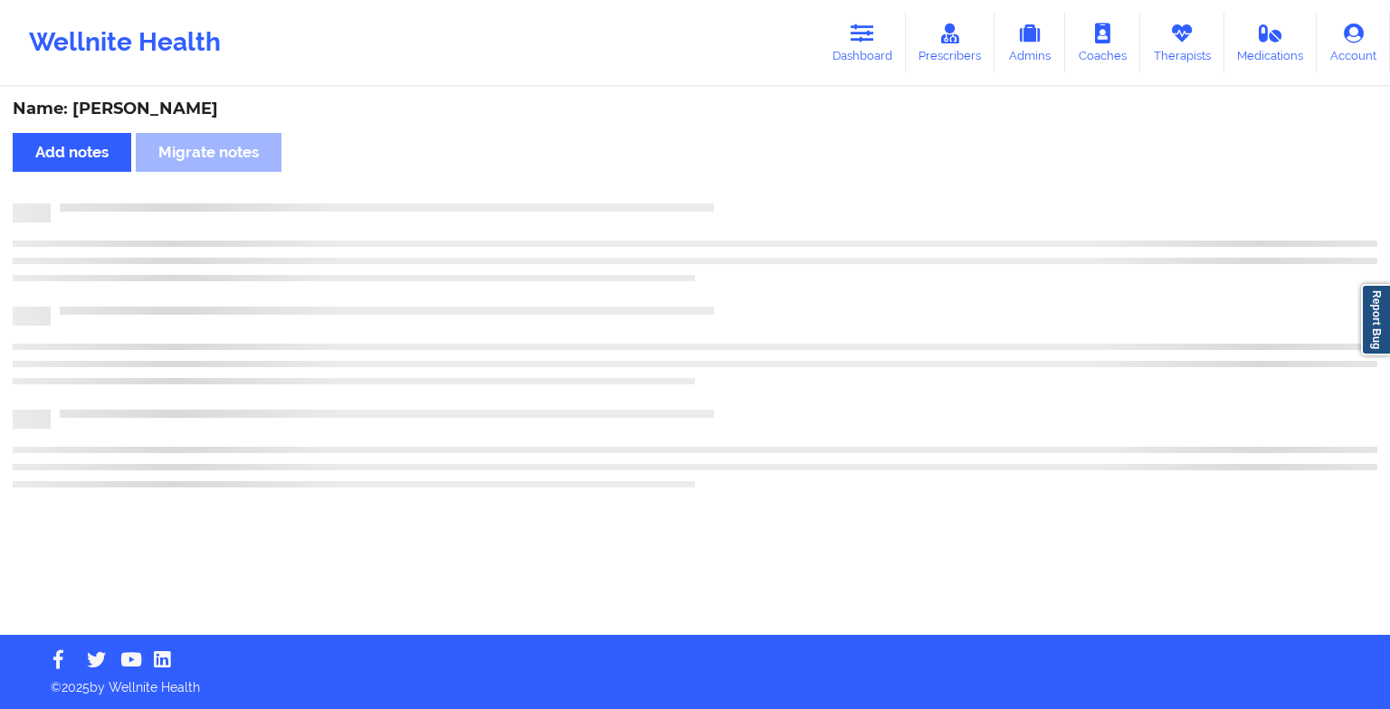
click at [719, 186] on div "Name: [PERSON_NAME] Add notes Migrate notes" at bounding box center [695, 362] width 1390 height 547
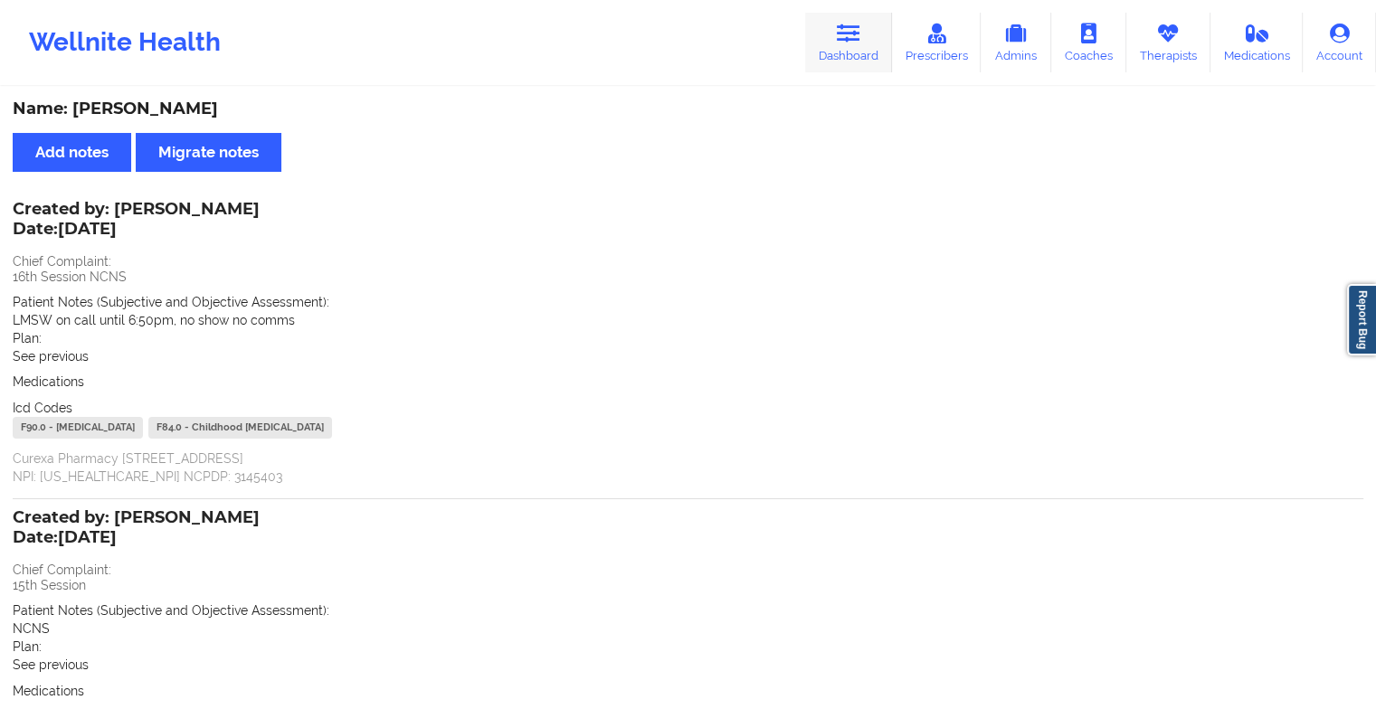
click at [855, 50] on link "Dashboard" at bounding box center [848, 43] width 87 height 60
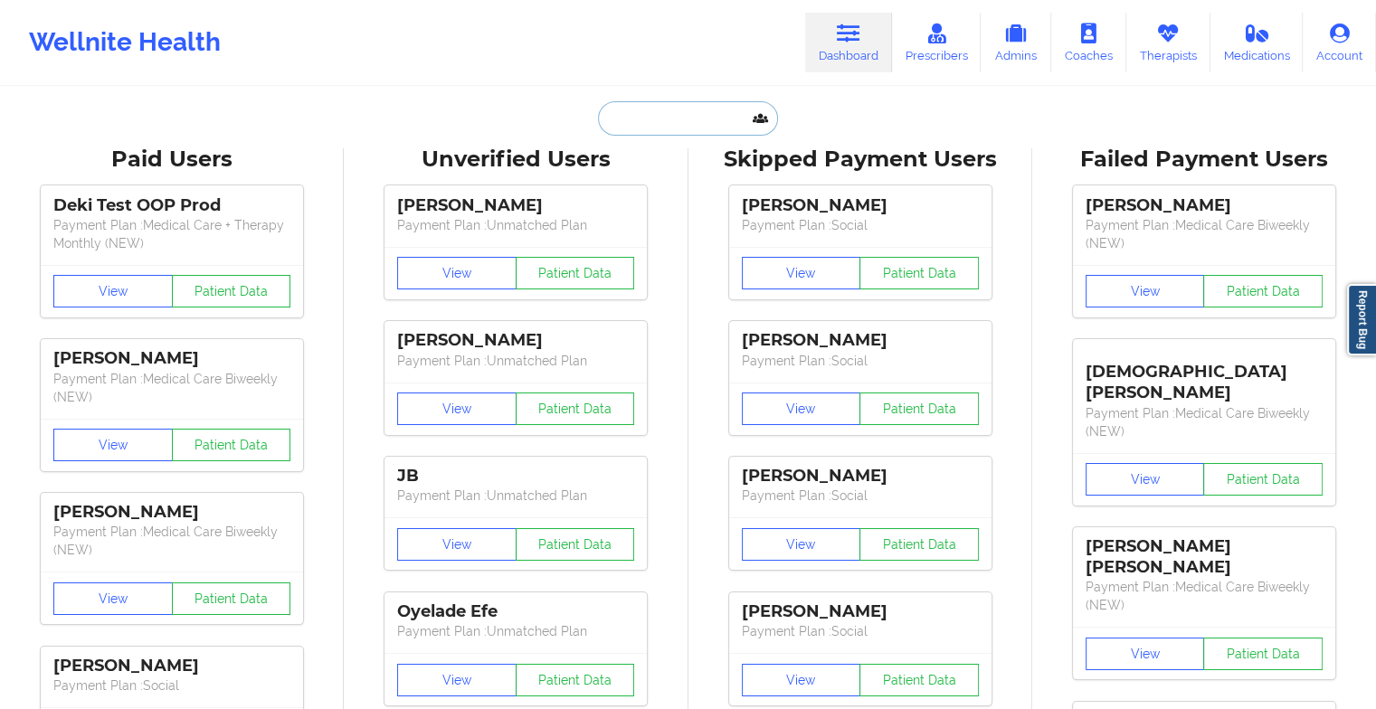
click at [674, 111] on input "text" at bounding box center [687, 118] width 179 height 34
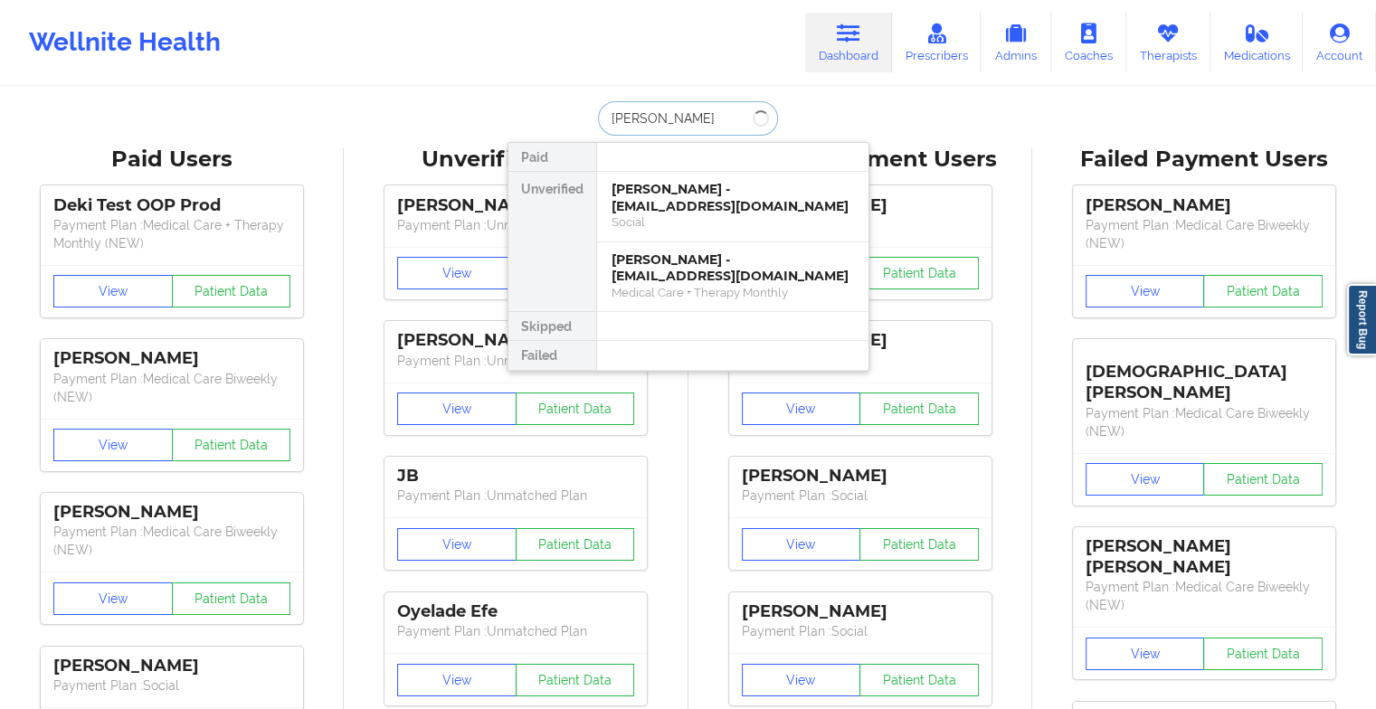
type input "[PERSON_NAME]"
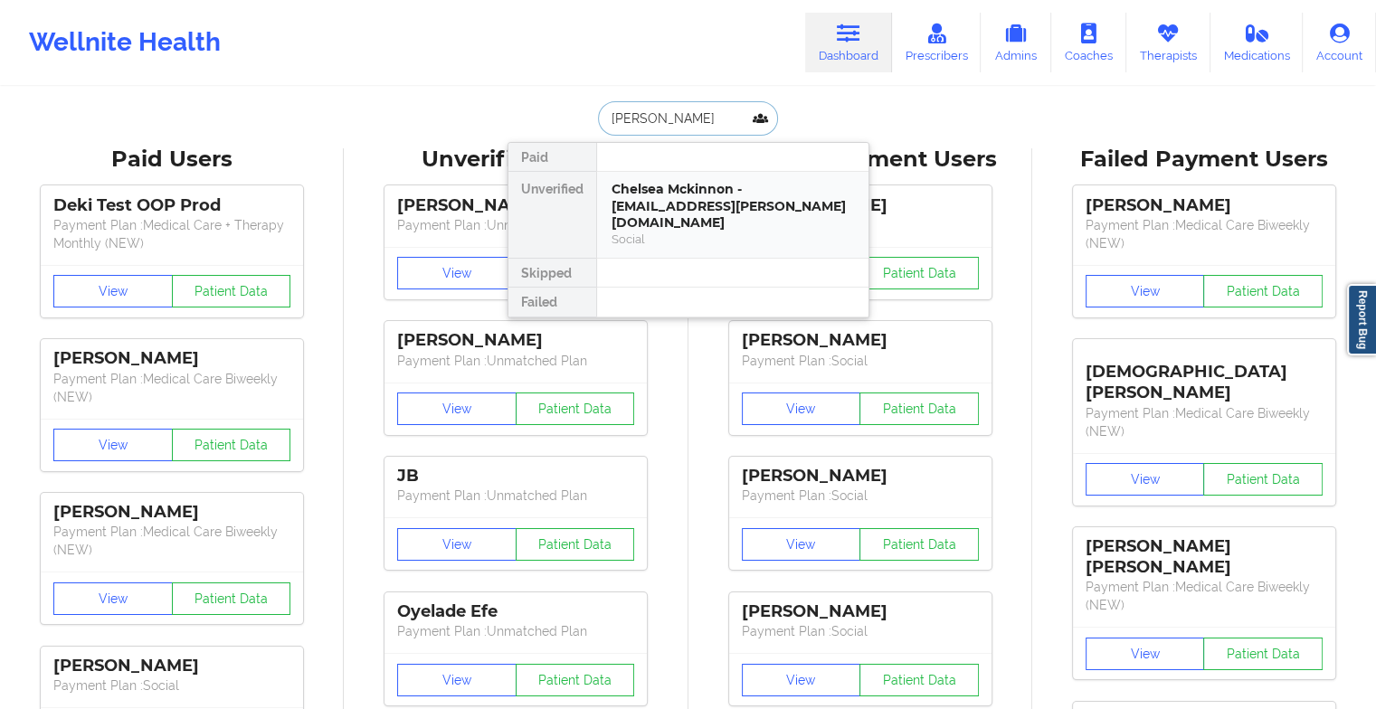
click at [710, 201] on div "Chelsea Mckinnon - [EMAIL_ADDRESS][PERSON_NAME][DOMAIN_NAME]" at bounding box center [733, 206] width 243 height 51
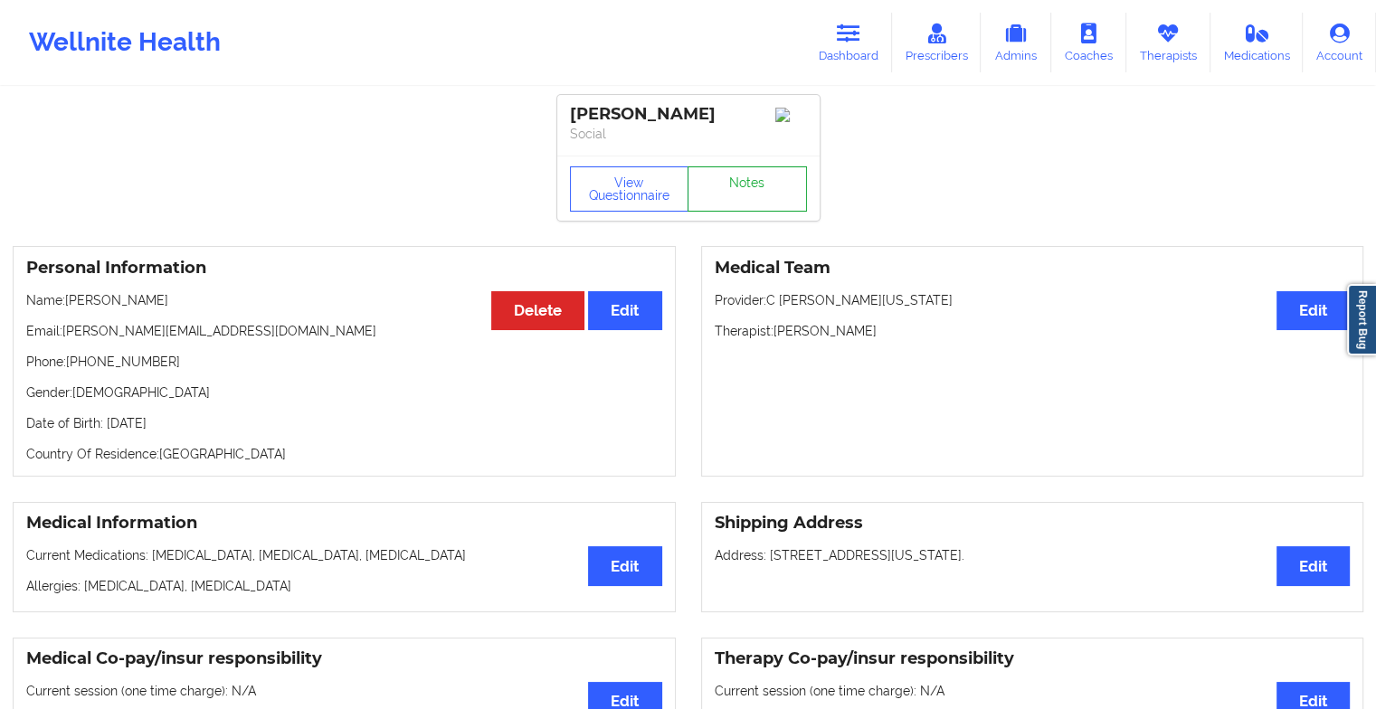
click at [750, 199] on link "Notes" at bounding box center [747, 189] width 119 height 45
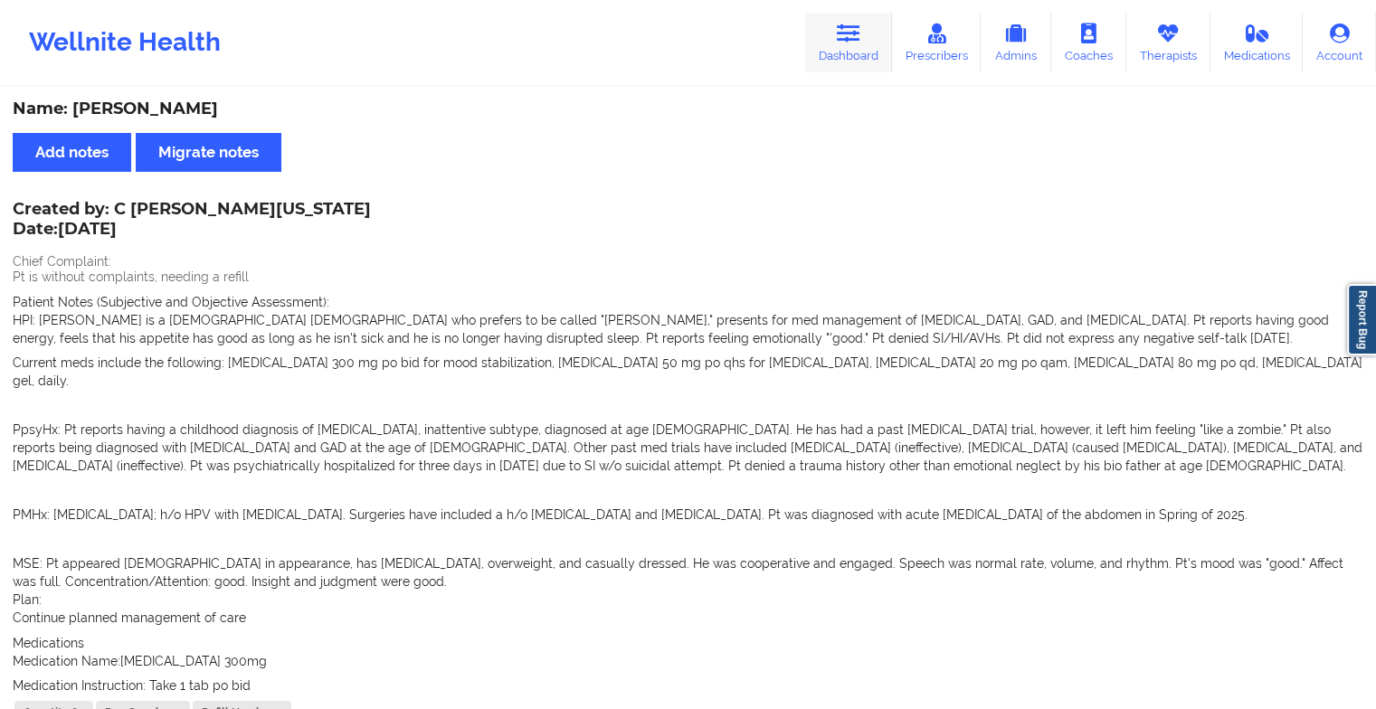
click at [852, 26] on icon at bounding box center [849, 34] width 24 height 20
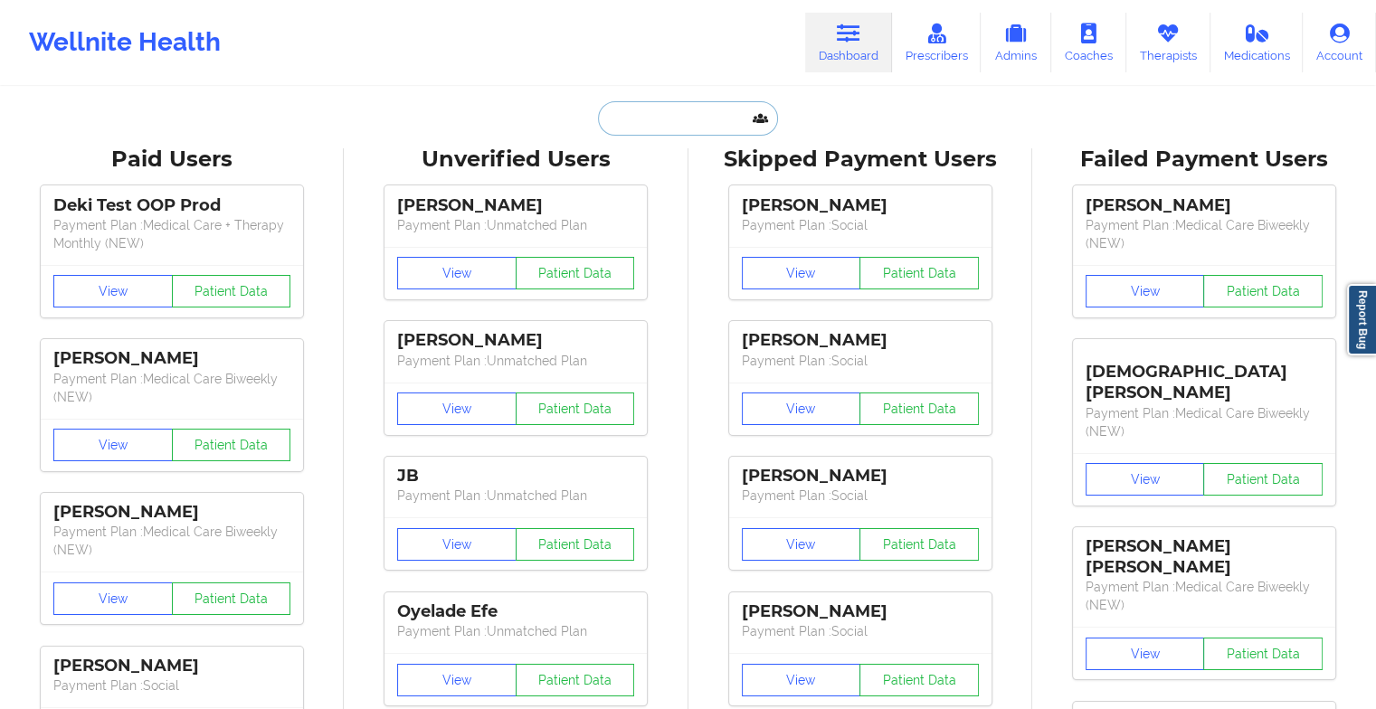
click at [731, 102] on input "text" at bounding box center [687, 118] width 179 height 34
type input "m"
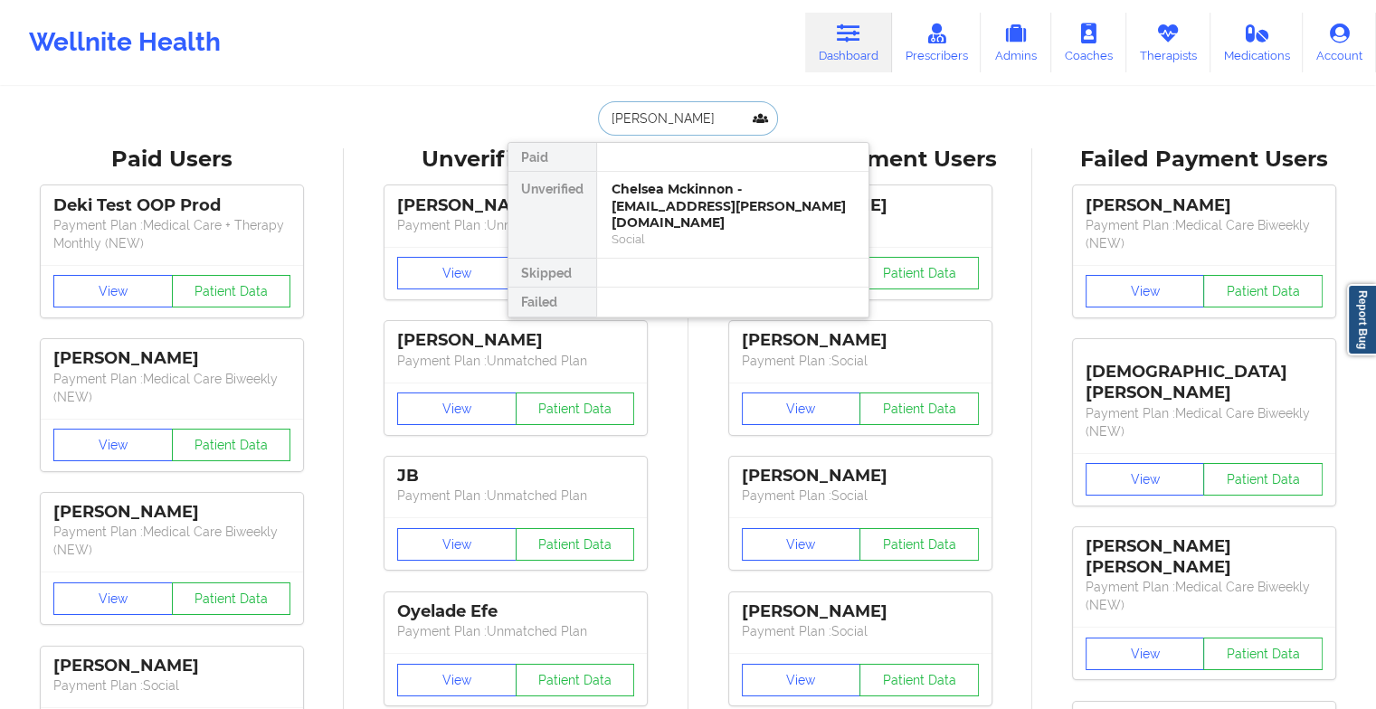
type input "[PERSON_NAME]"
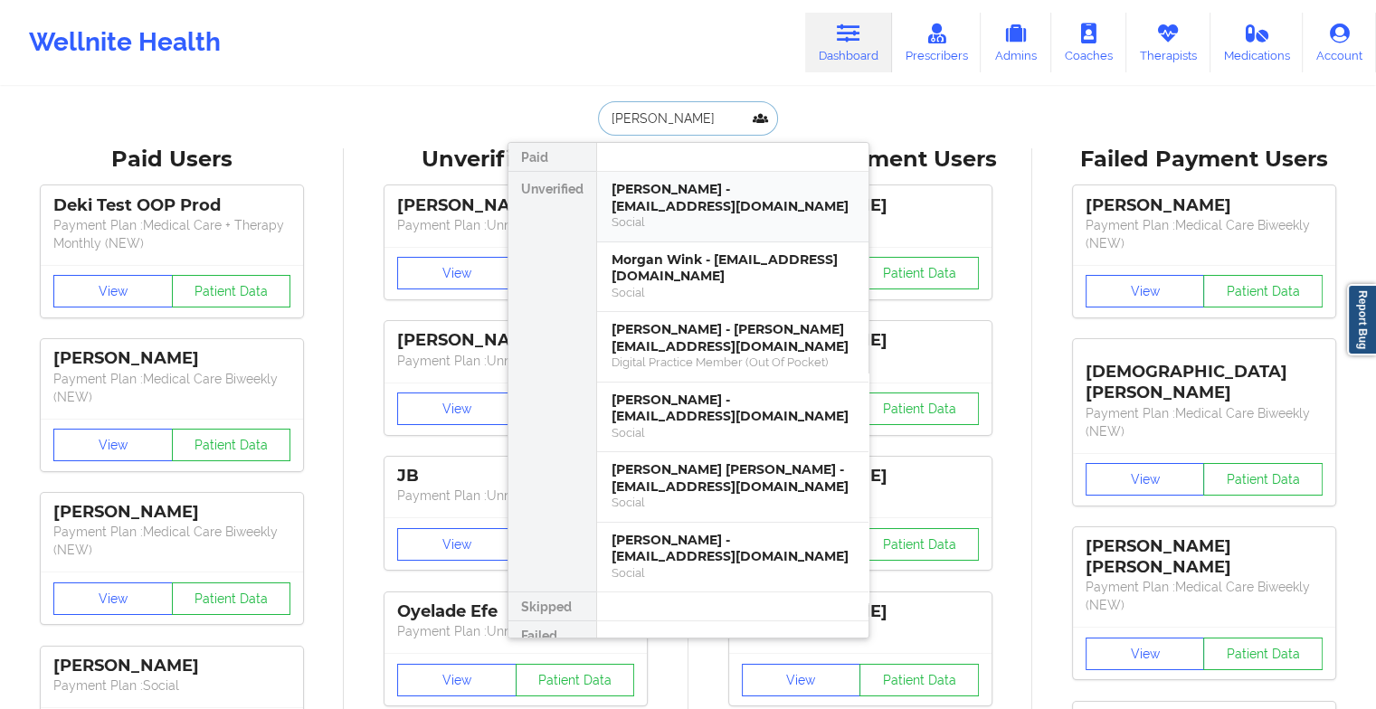
click at [691, 178] on div "[PERSON_NAME] - [EMAIL_ADDRESS][DOMAIN_NAME] Social" at bounding box center [732, 207] width 271 height 71
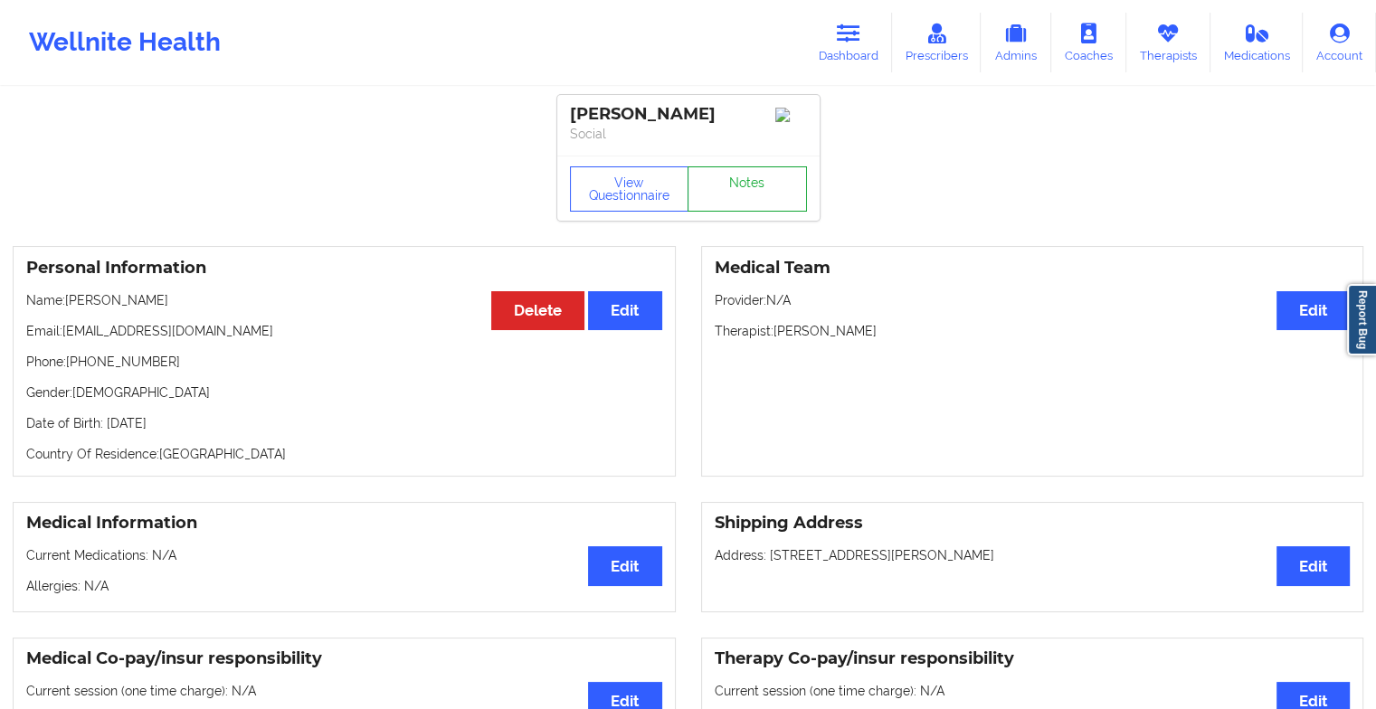
click at [738, 211] on link "Notes" at bounding box center [747, 189] width 119 height 45
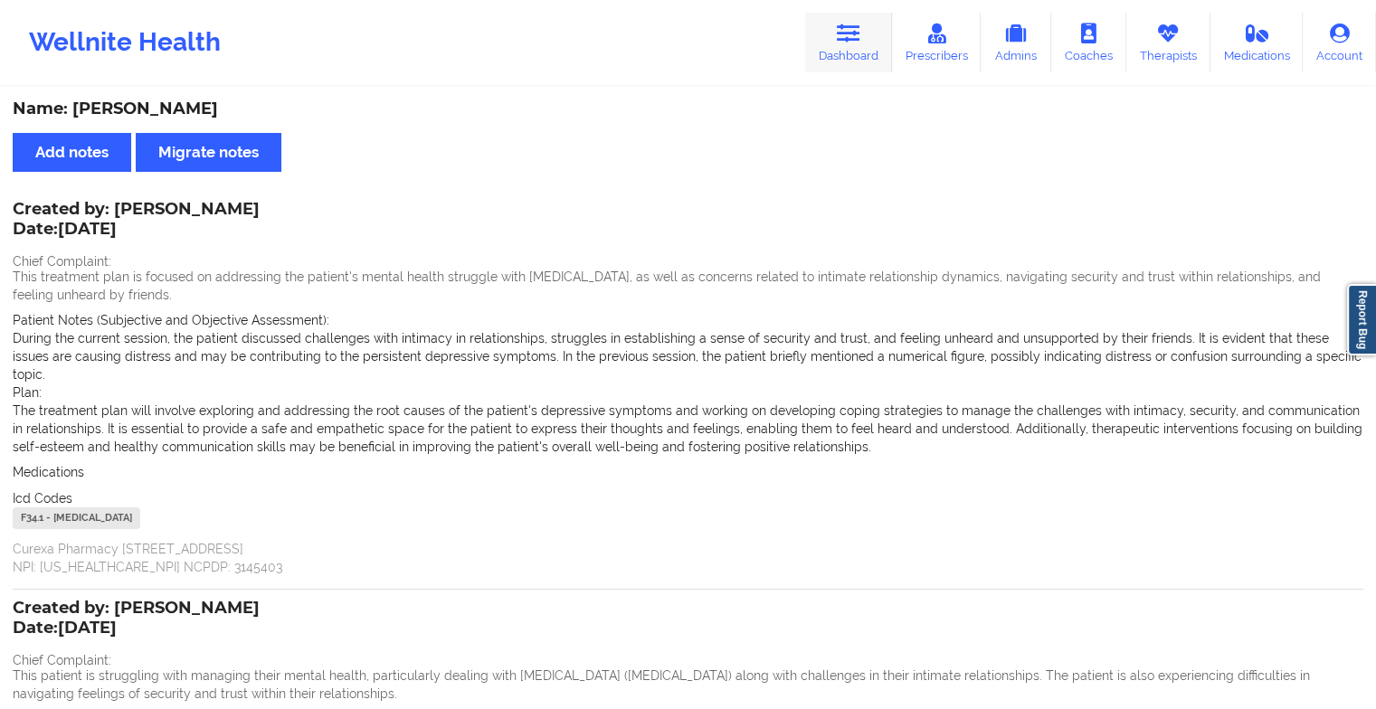
click at [858, 39] on icon at bounding box center [849, 34] width 24 height 20
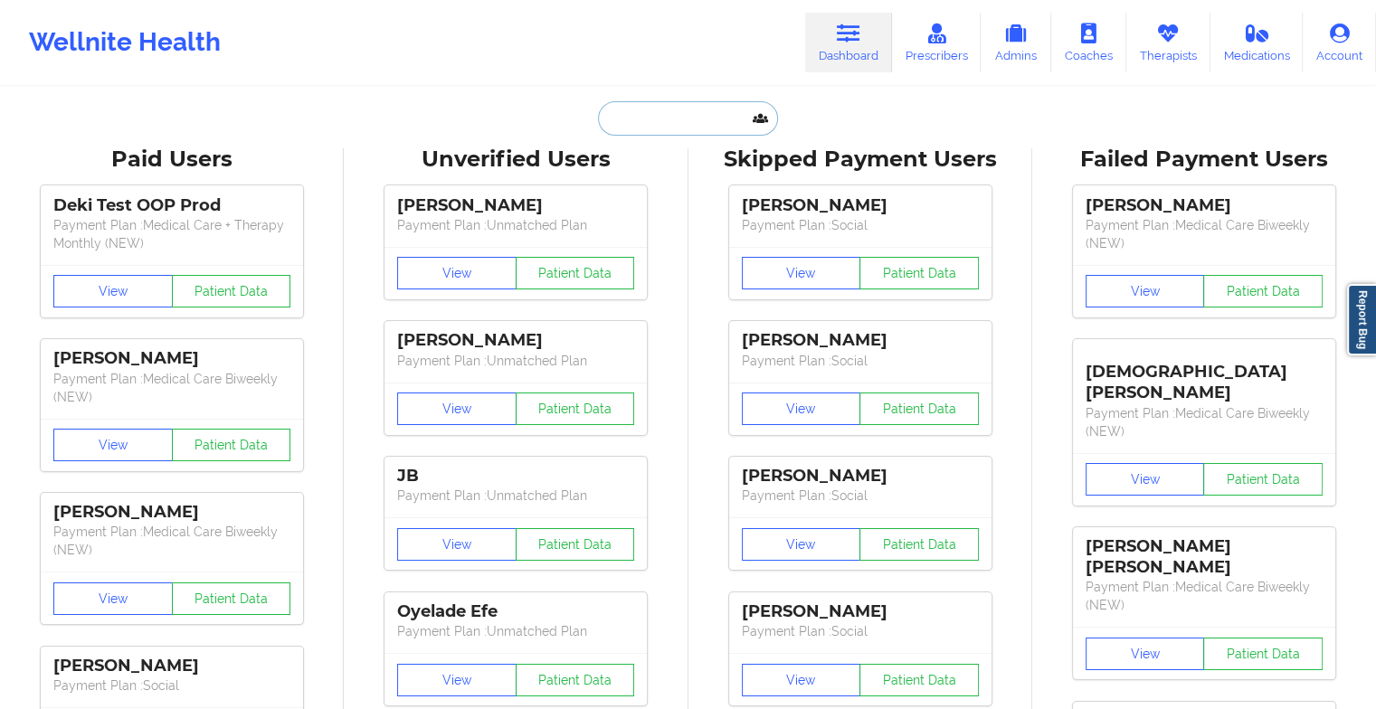
click at [643, 109] on input "text" at bounding box center [687, 118] width 179 height 34
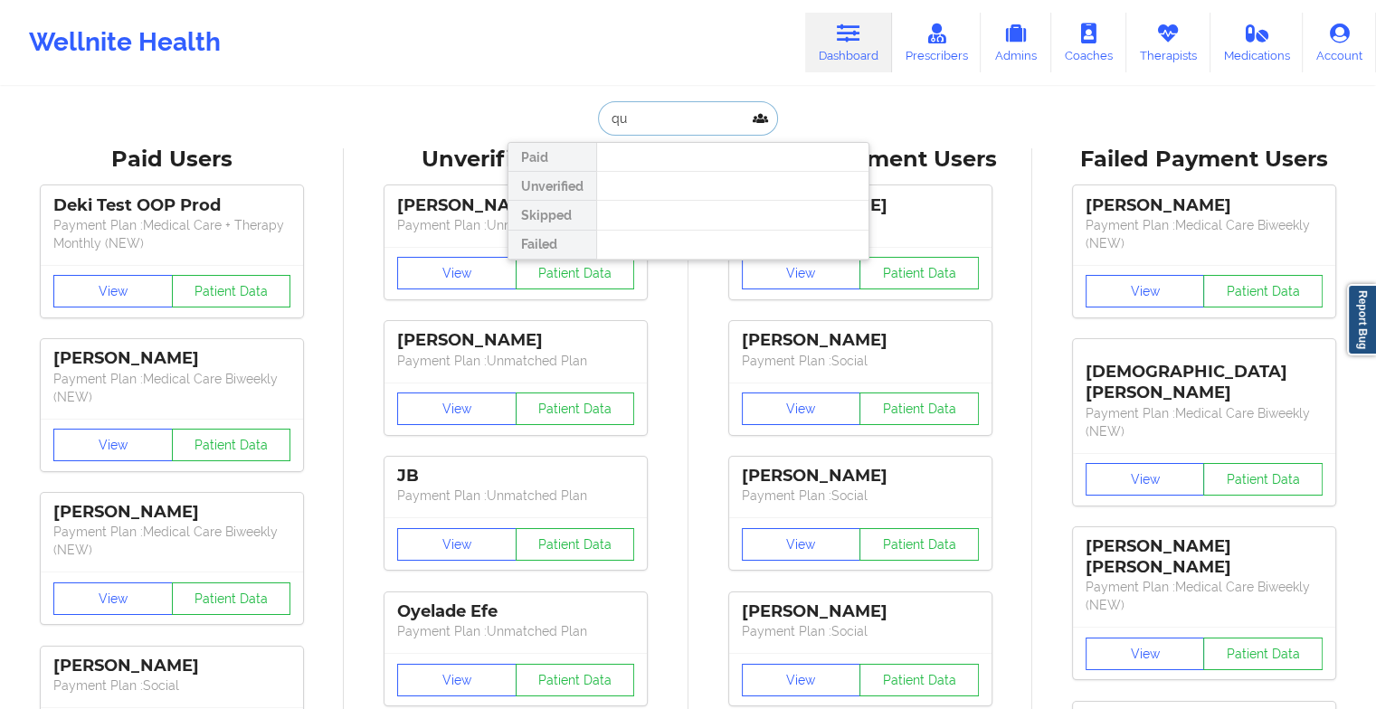
type input "q"
type input "[PERSON_NAME] go"
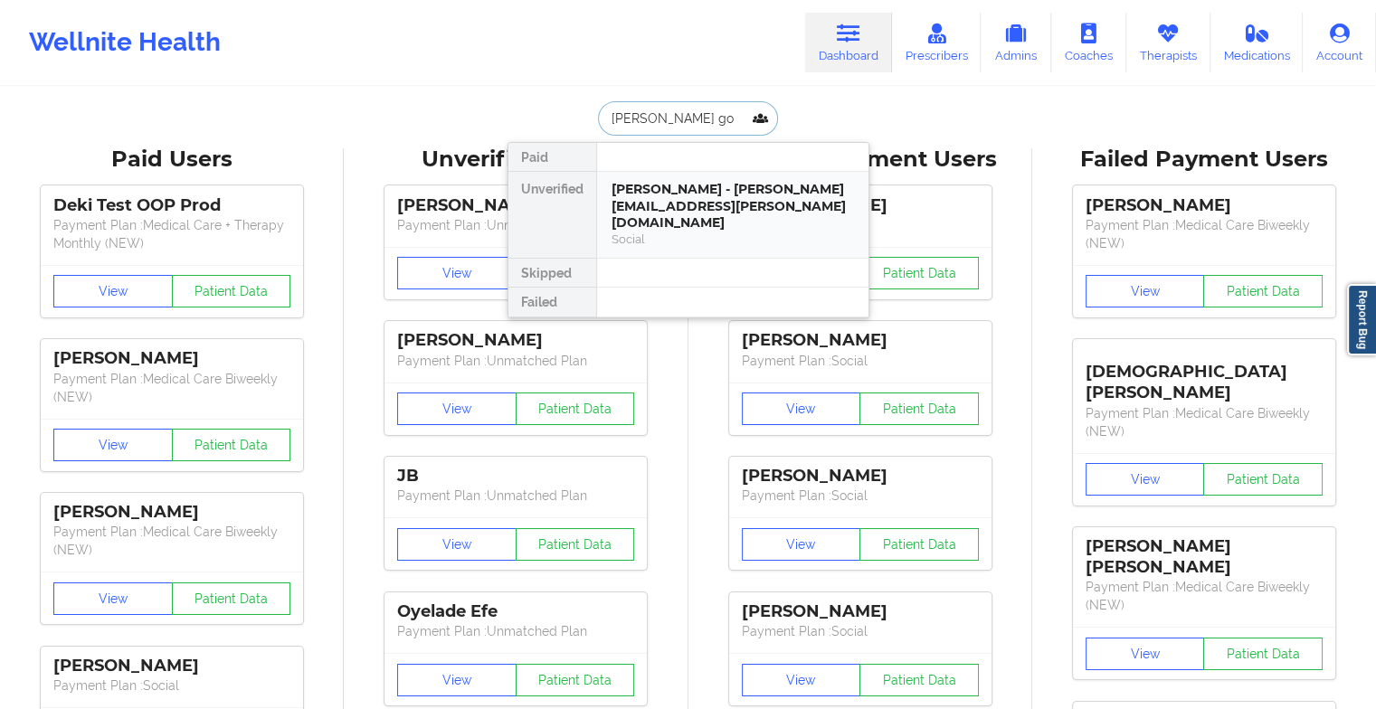
click at [717, 199] on div "[PERSON_NAME] - [PERSON_NAME][EMAIL_ADDRESS][PERSON_NAME][DOMAIN_NAME]" at bounding box center [733, 206] width 243 height 51
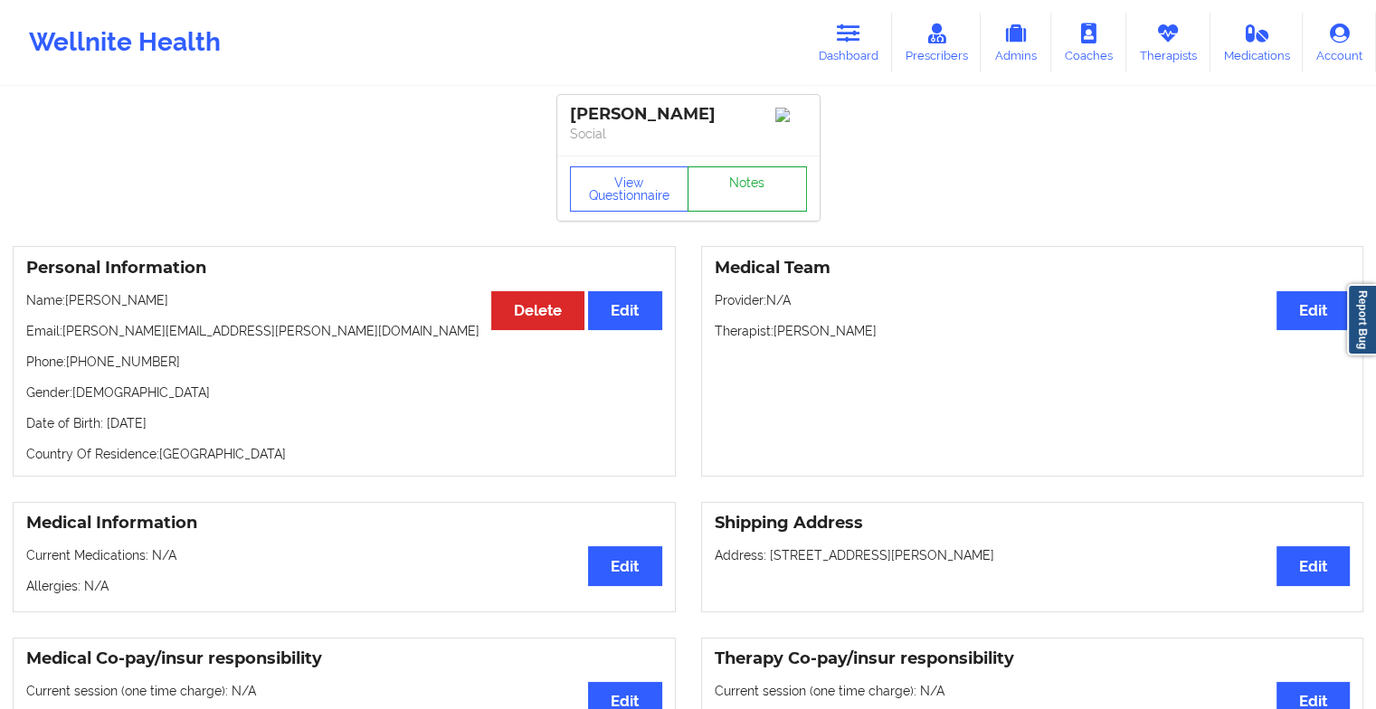
click at [757, 176] on link "Notes" at bounding box center [747, 189] width 119 height 45
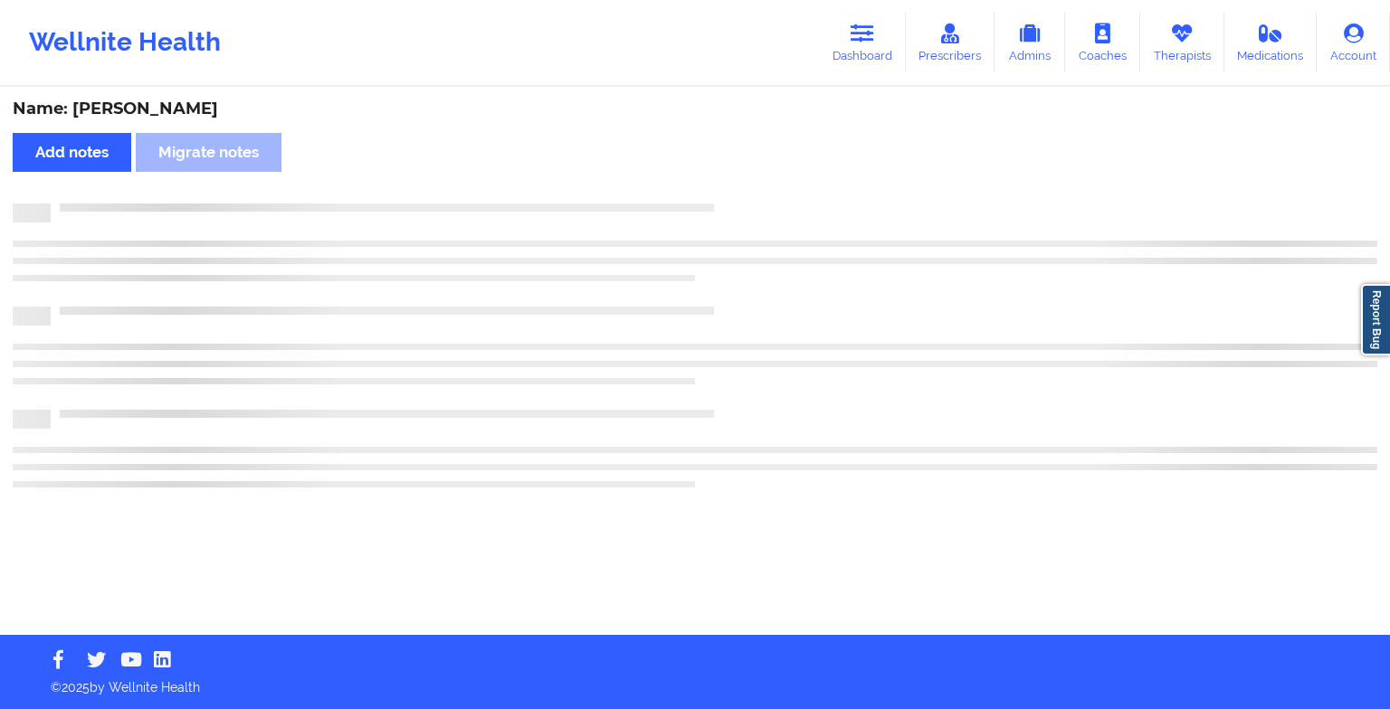
click at [757, 176] on div "Name: [PERSON_NAME] Add notes Migrate notes" at bounding box center [695, 362] width 1390 height 547
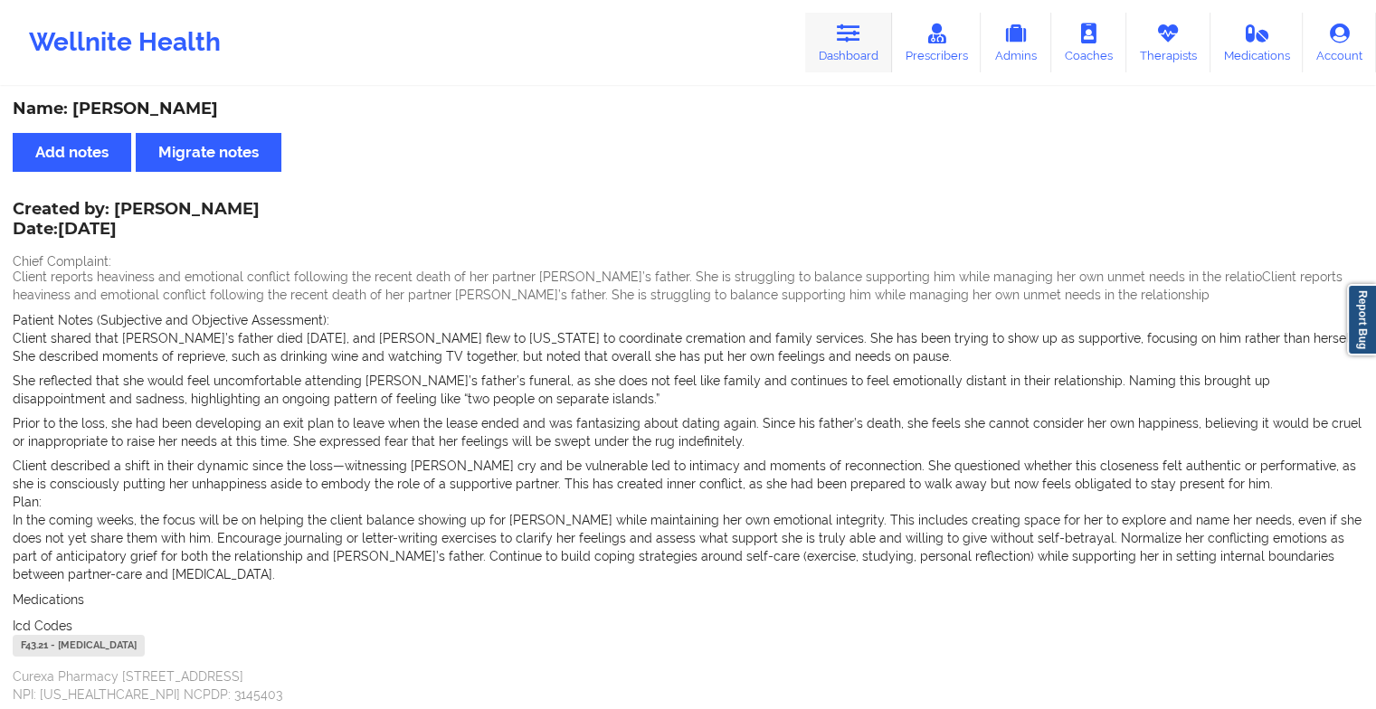
click at [849, 47] on link "Dashboard" at bounding box center [848, 43] width 87 height 60
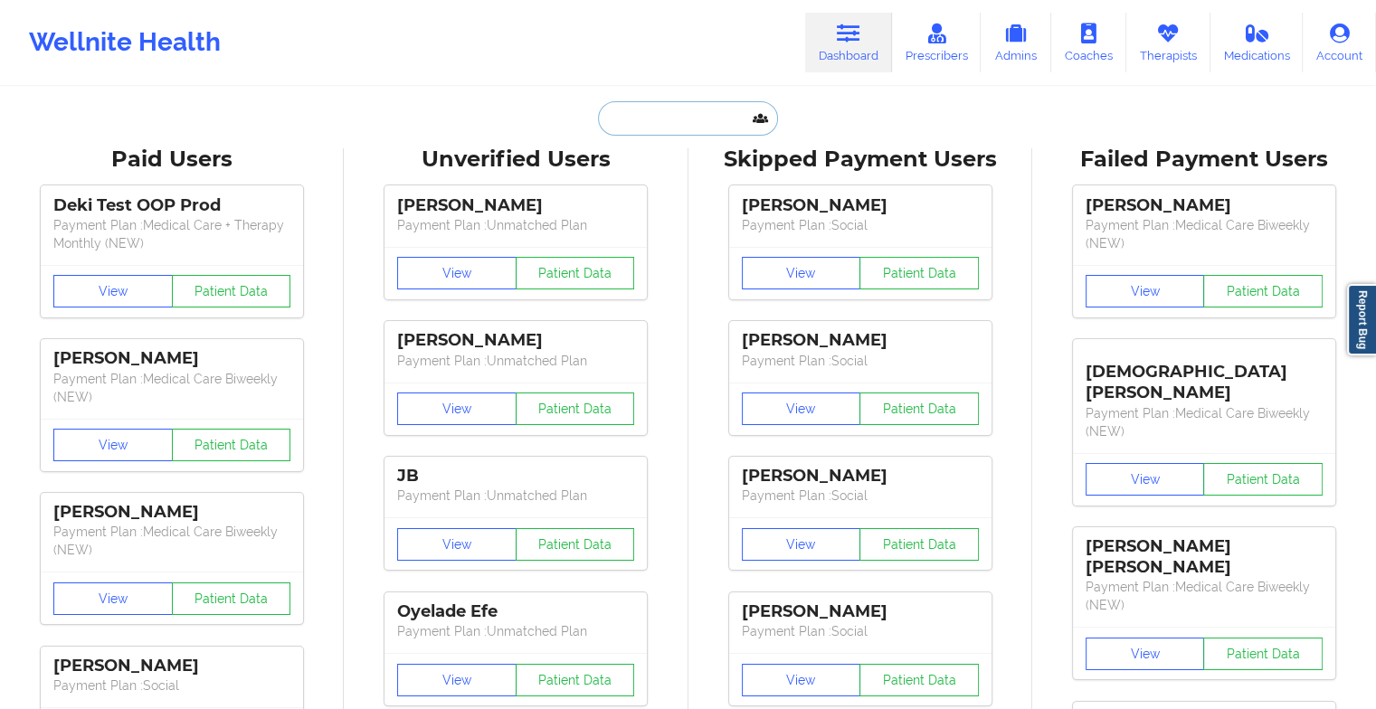
click at [684, 113] on input "text" at bounding box center [687, 118] width 179 height 34
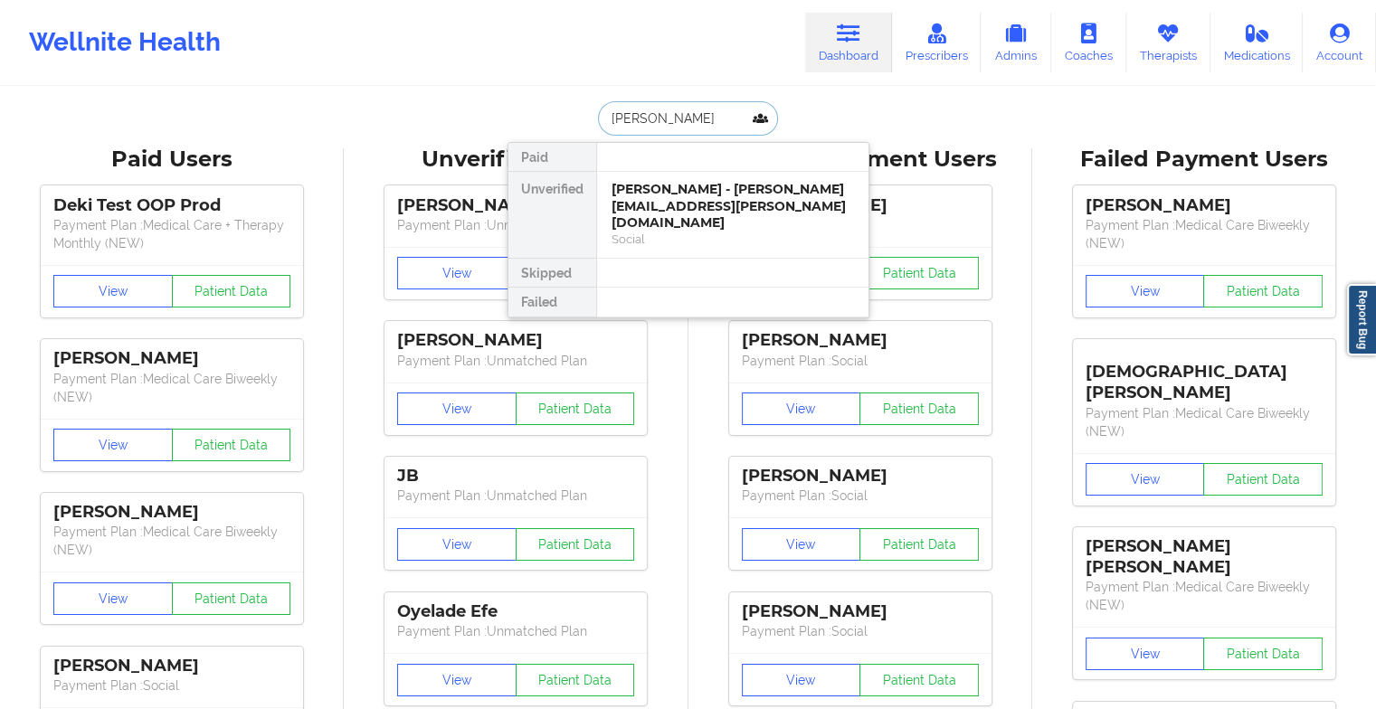
type input "[PERSON_NAME]"
click at [650, 210] on div "Britt Schultheis - [EMAIL_ADDRESS][PERSON_NAME][DOMAIN_NAME]" at bounding box center [733, 197] width 243 height 33
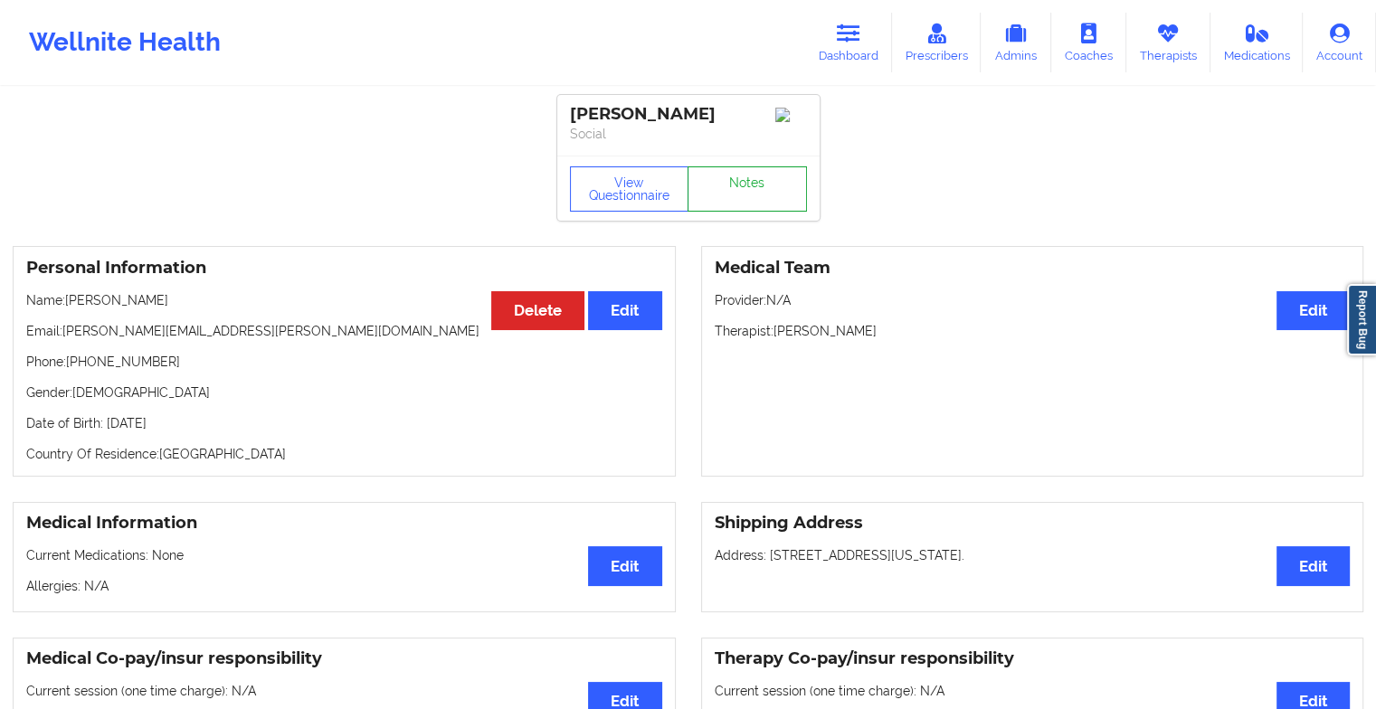
click at [757, 205] on link "Notes" at bounding box center [747, 189] width 119 height 45
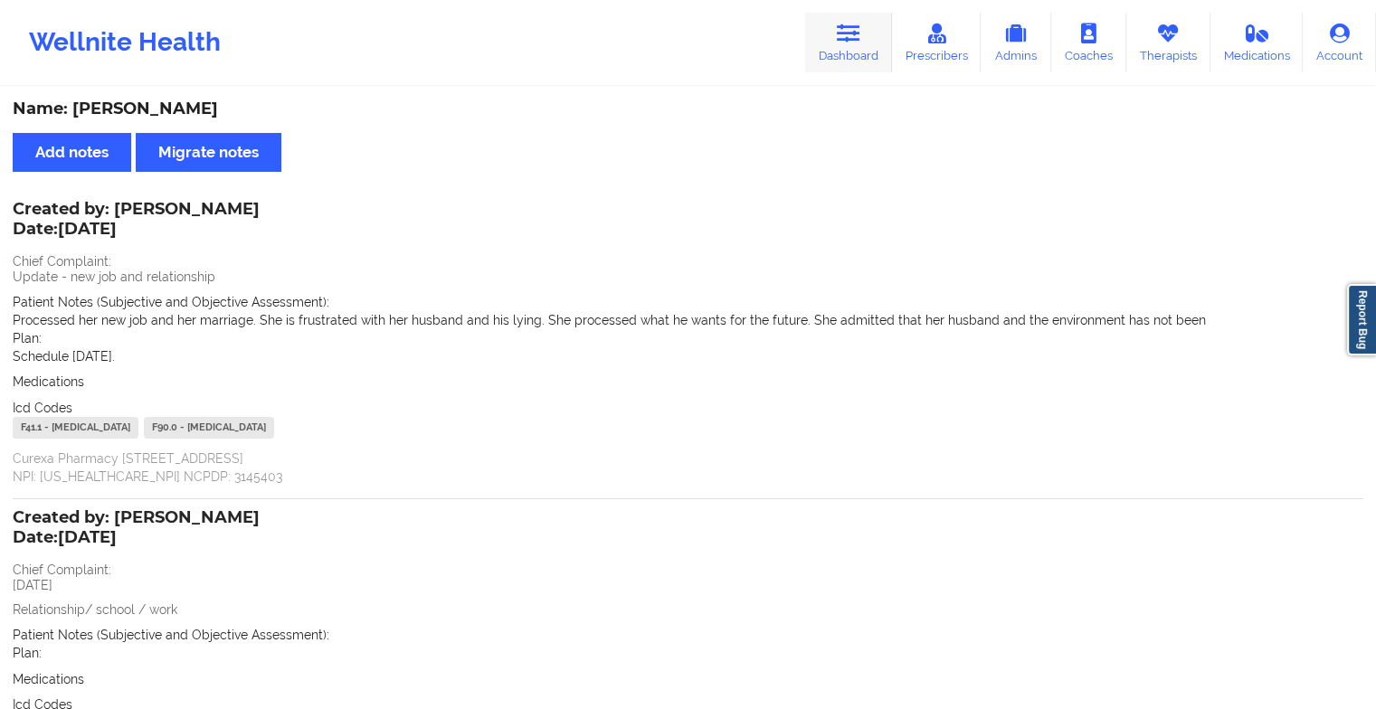
click at [850, 41] on icon at bounding box center [849, 34] width 24 height 20
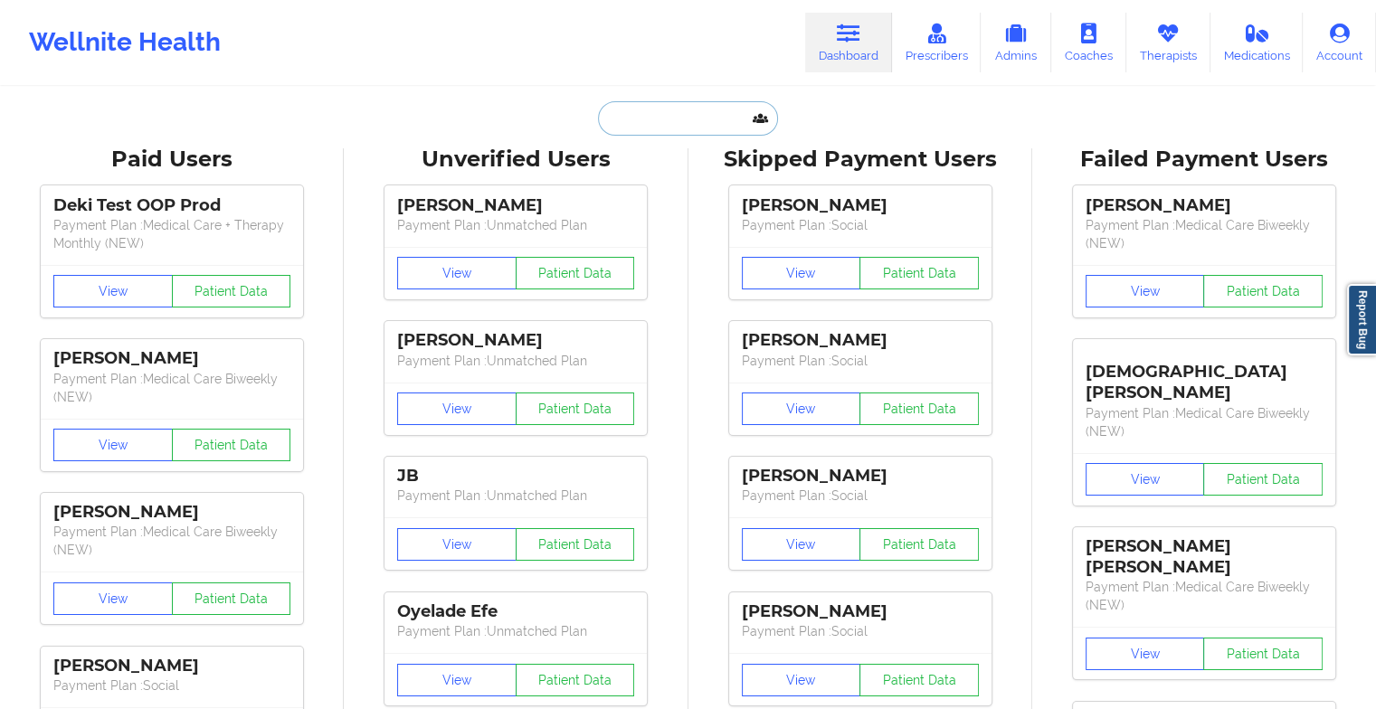
click at [662, 109] on input "text" at bounding box center [687, 118] width 179 height 34
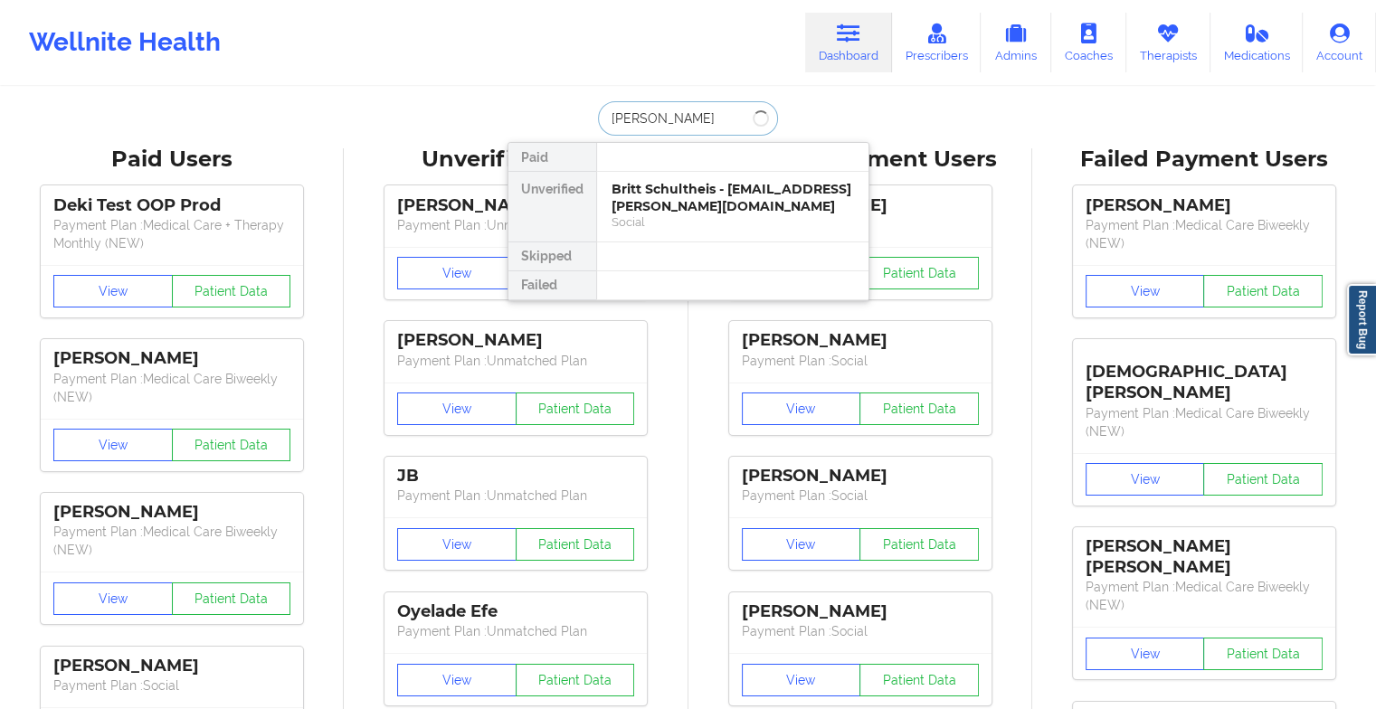
type input "[PERSON_NAME]"
click at [732, 195] on div "[PERSON_NAME] - [EMAIL_ADDRESS][DOMAIN_NAME]" at bounding box center [733, 197] width 243 height 33
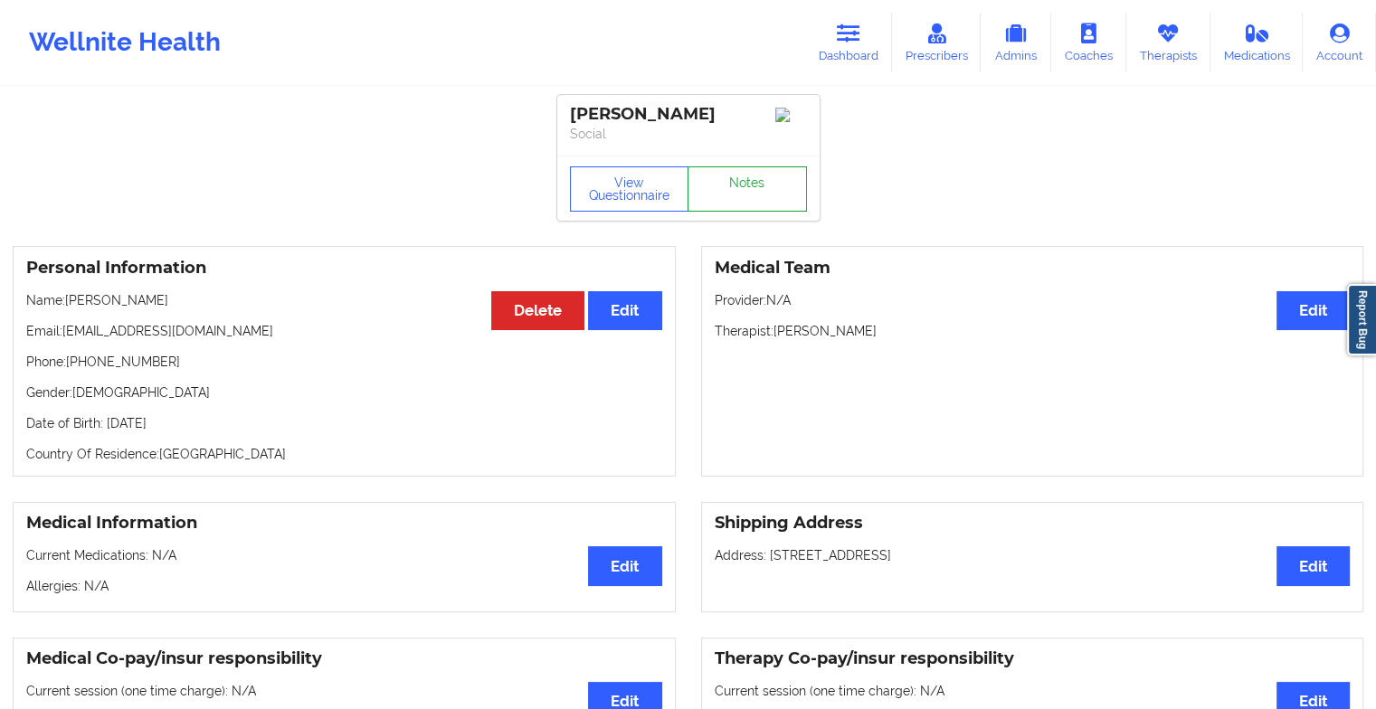
click at [763, 186] on link "Notes" at bounding box center [747, 189] width 119 height 45
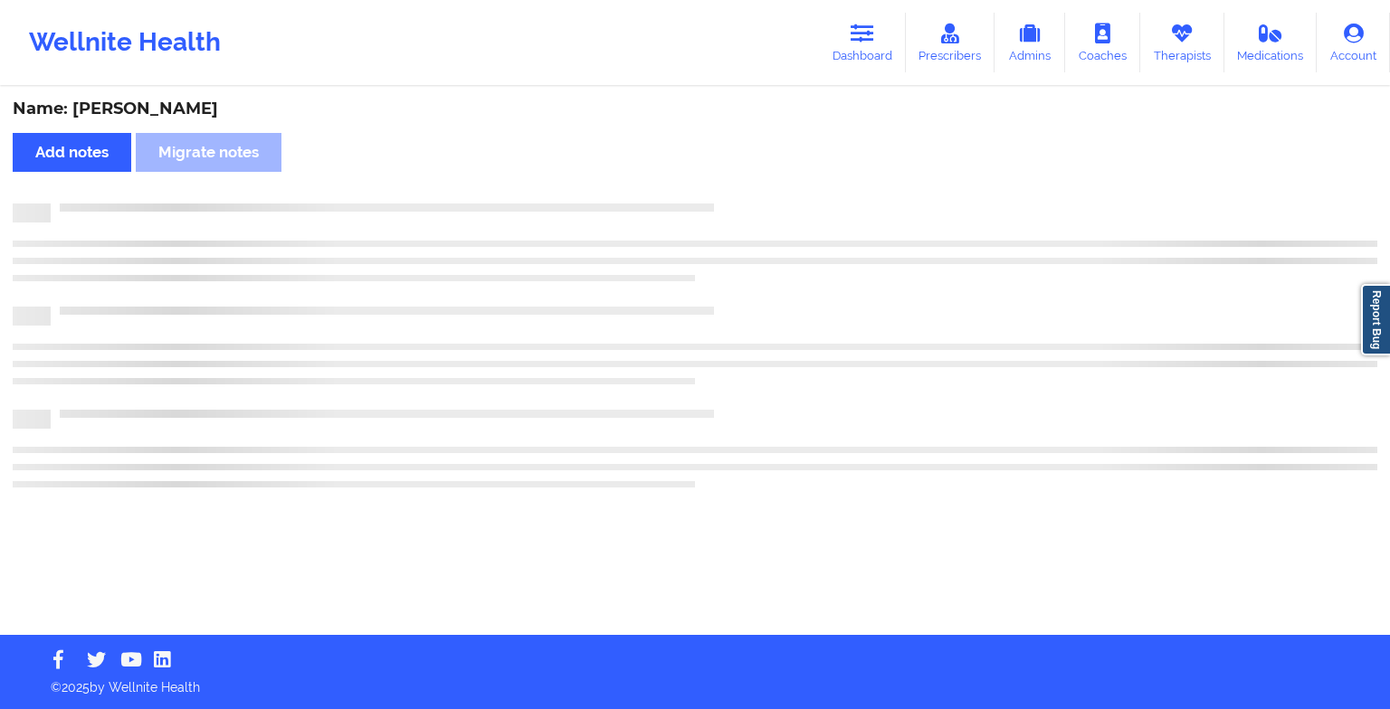
click at [763, 186] on div "Name: [PERSON_NAME] Add notes Migrate notes" at bounding box center [695, 362] width 1390 height 547
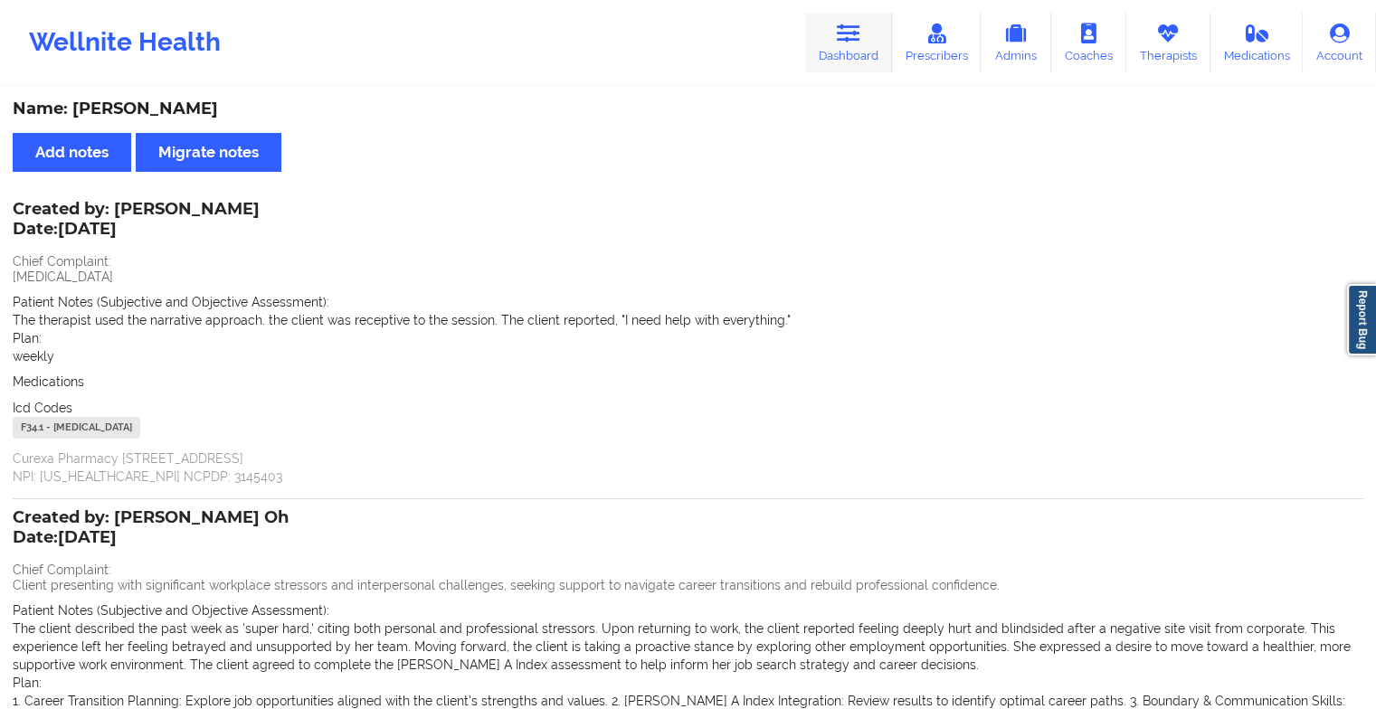
click at [868, 41] on link "Dashboard" at bounding box center [848, 43] width 87 height 60
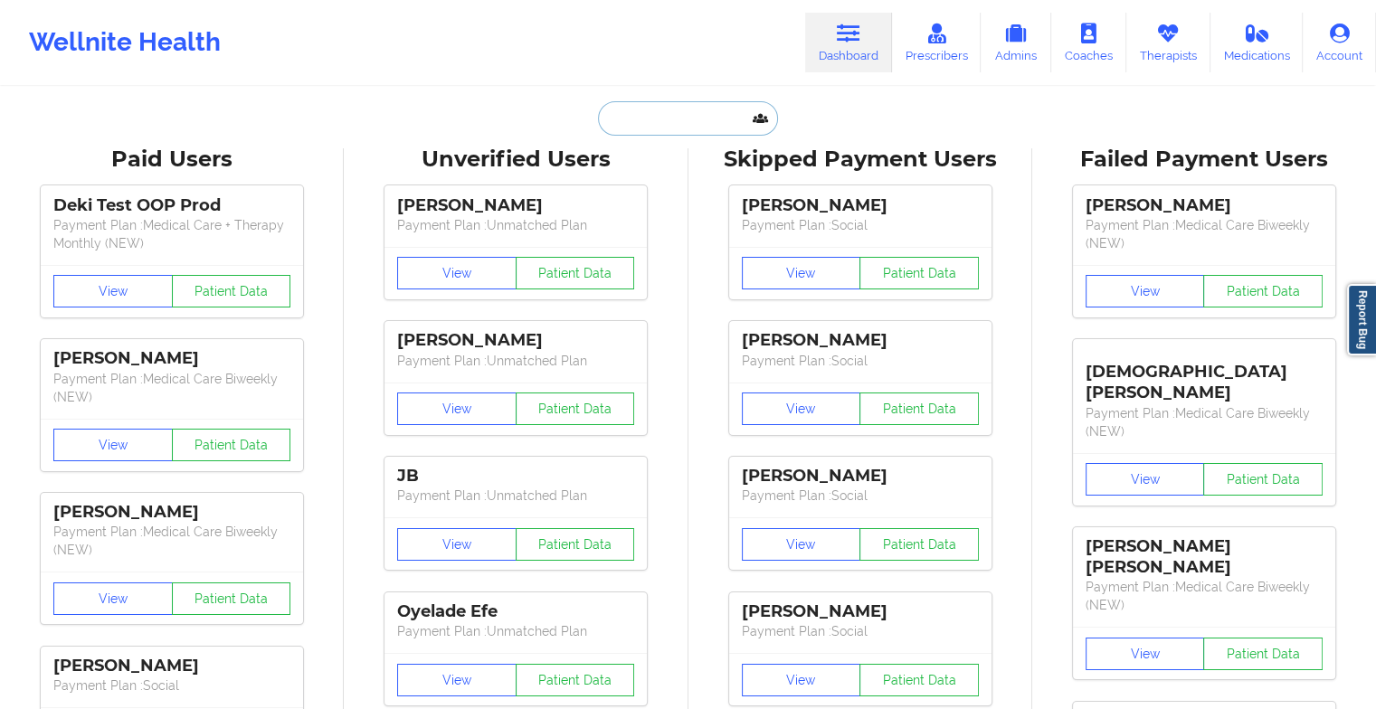
click at [684, 123] on input "text" at bounding box center [687, 118] width 179 height 34
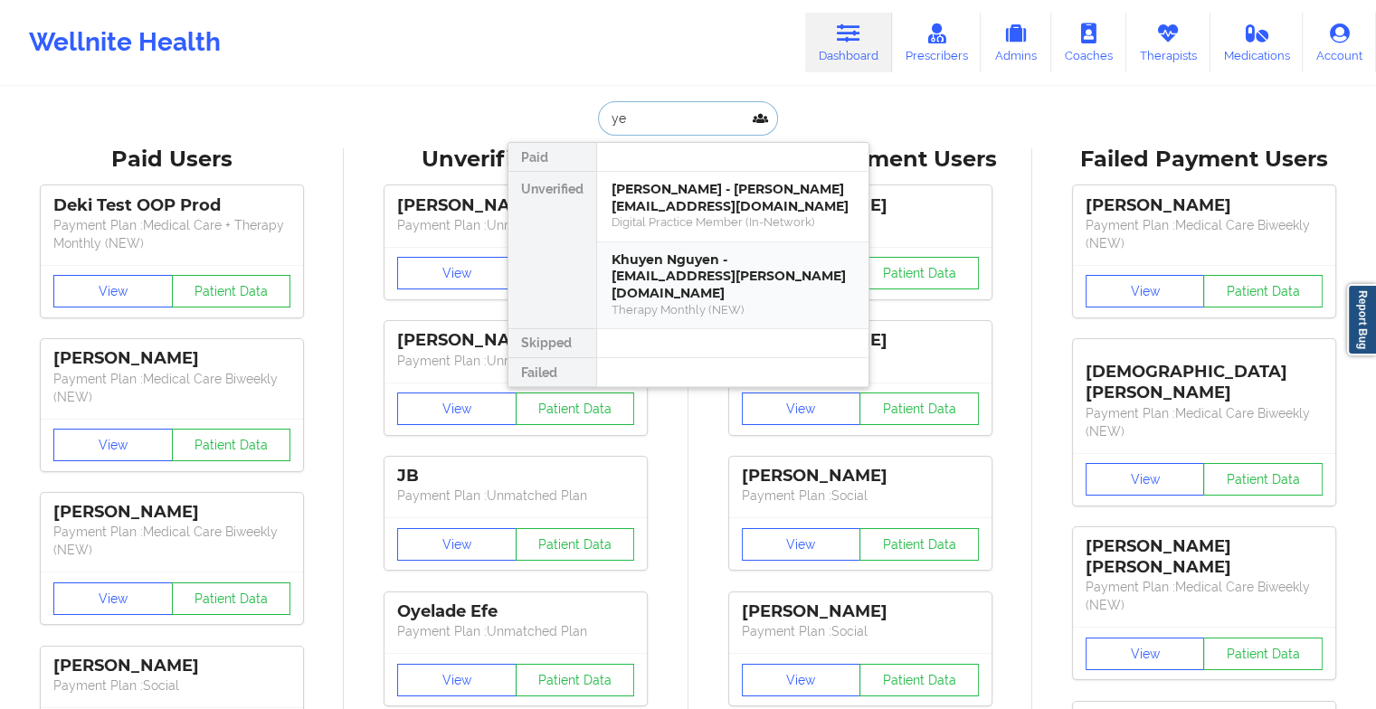
type input "y"
type input "[PERSON_NAME]"
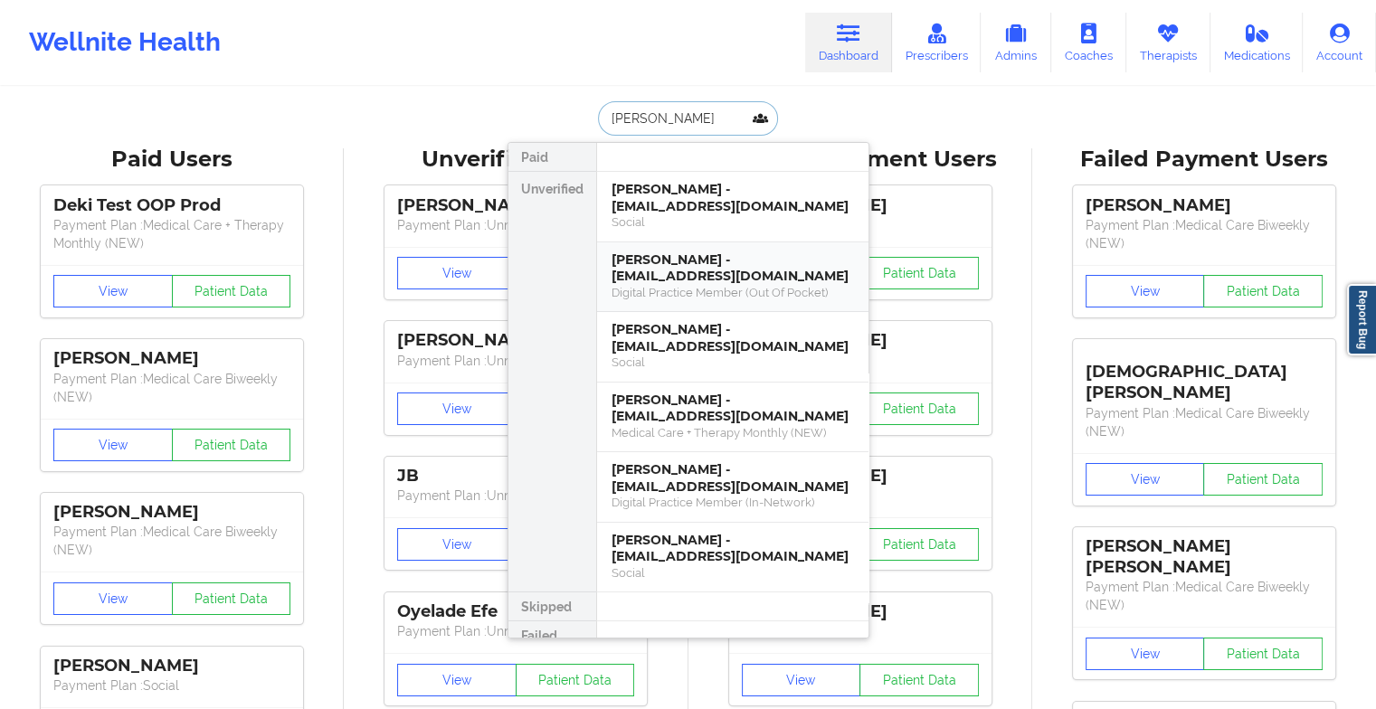
click at [720, 265] on div "[PERSON_NAME] - [EMAIL_ADDRESS][DOMAIN_NAME]" at bounding box center [733, 268] width 243 height 33
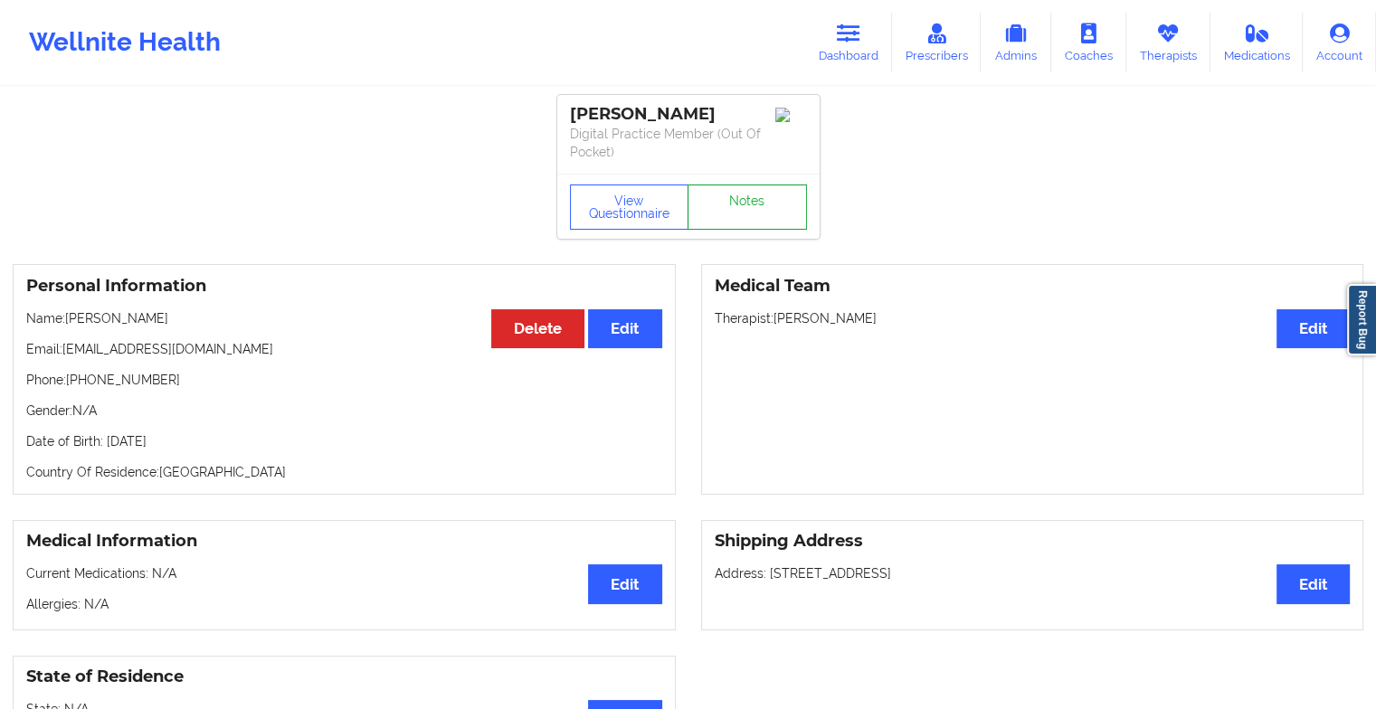
click at [738, 210] on link "Notes" at bounding box center [747, 207] width 119 height 45
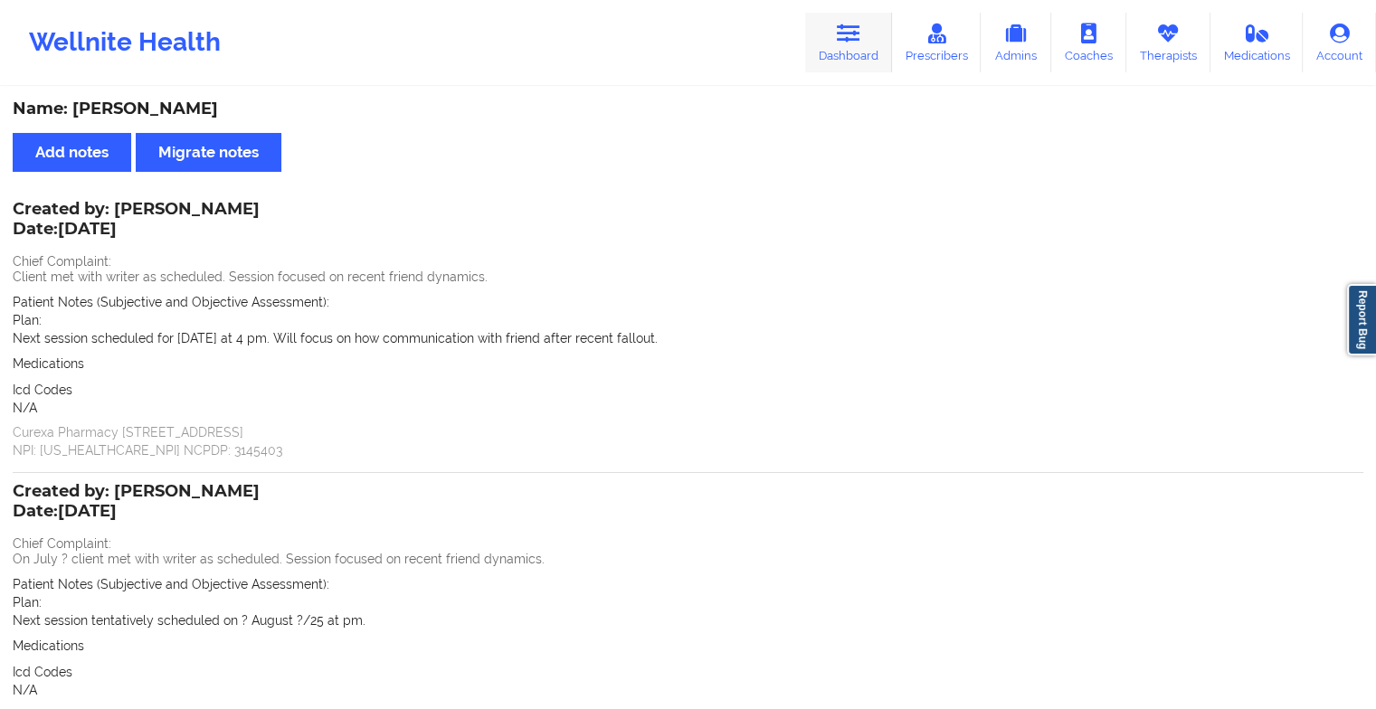
click at [864, 36] on link "Dashboard" at bounding box center [848, 43] width 87 height 60
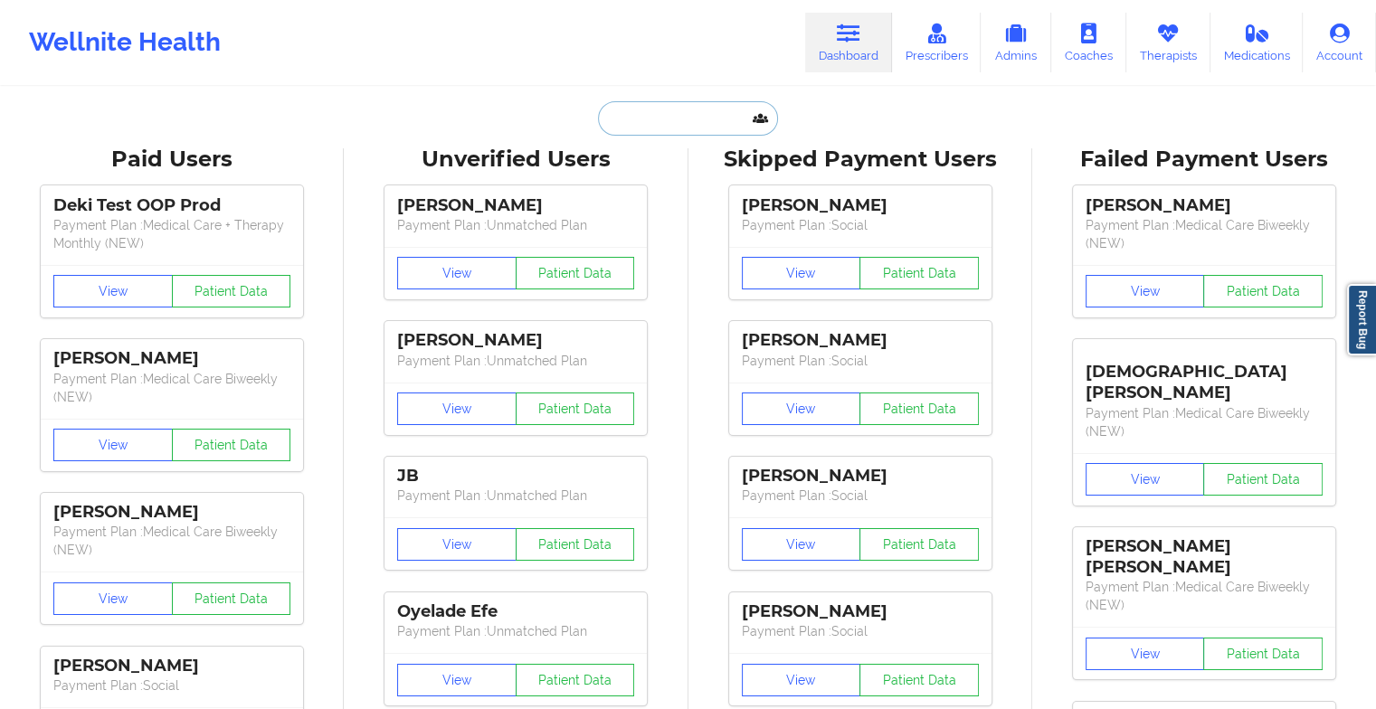
click at [682, 117] on input "text" at bounding box center [687, 118] width 179 height 34
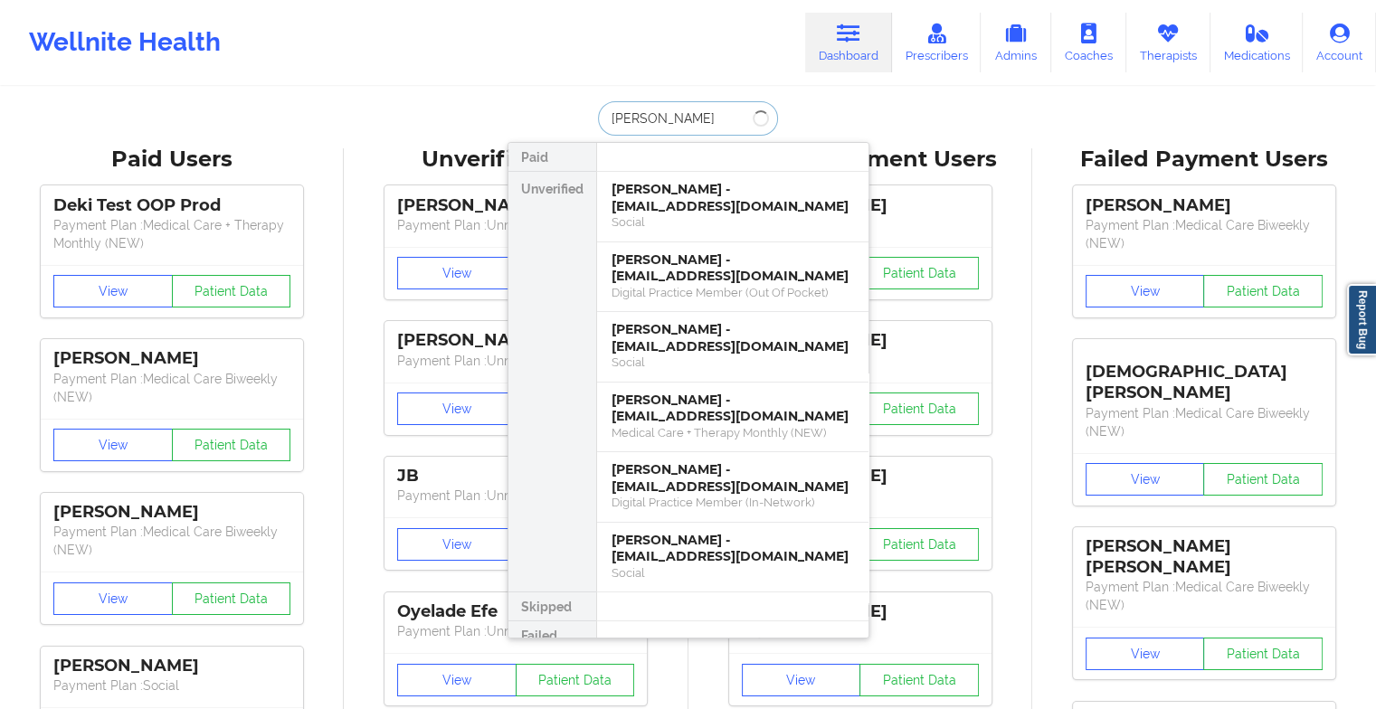
type input "[PERSON_NAME]"
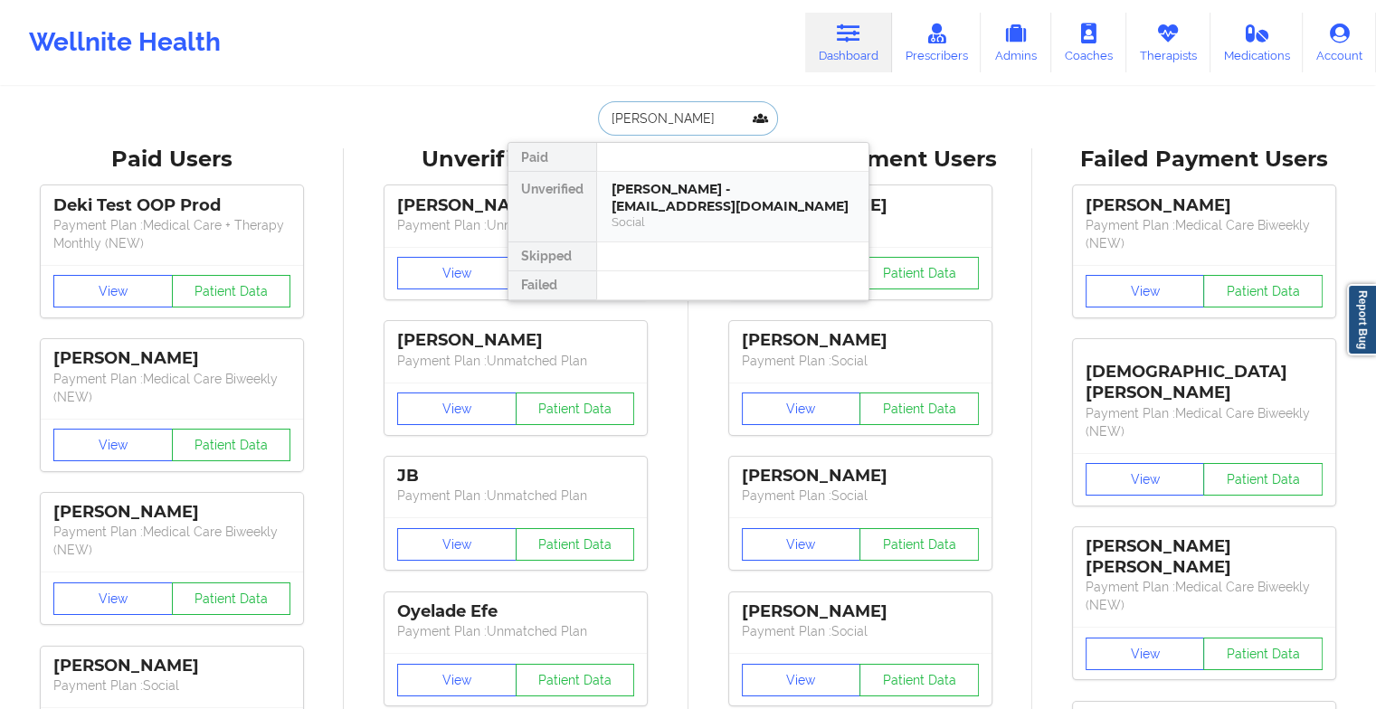
click at [682, 190] on div "[PERSON_NAME] - [EMAIL_ADDRESS][DOMAIN_NAME]" at bounding box center [733, 197] width 243 height 33
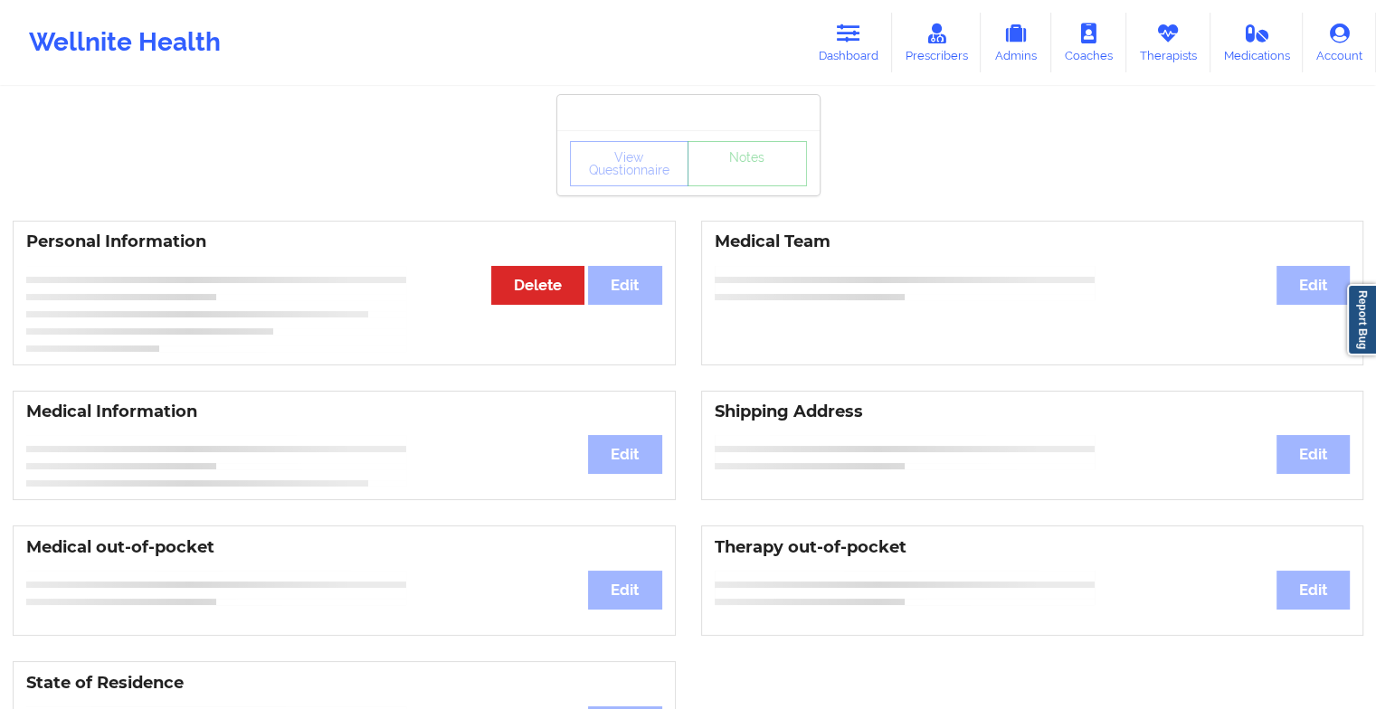
click at [738, 188] on div "View Questionnaire Notes" at bounding box center [688, 162] width 262 height 65
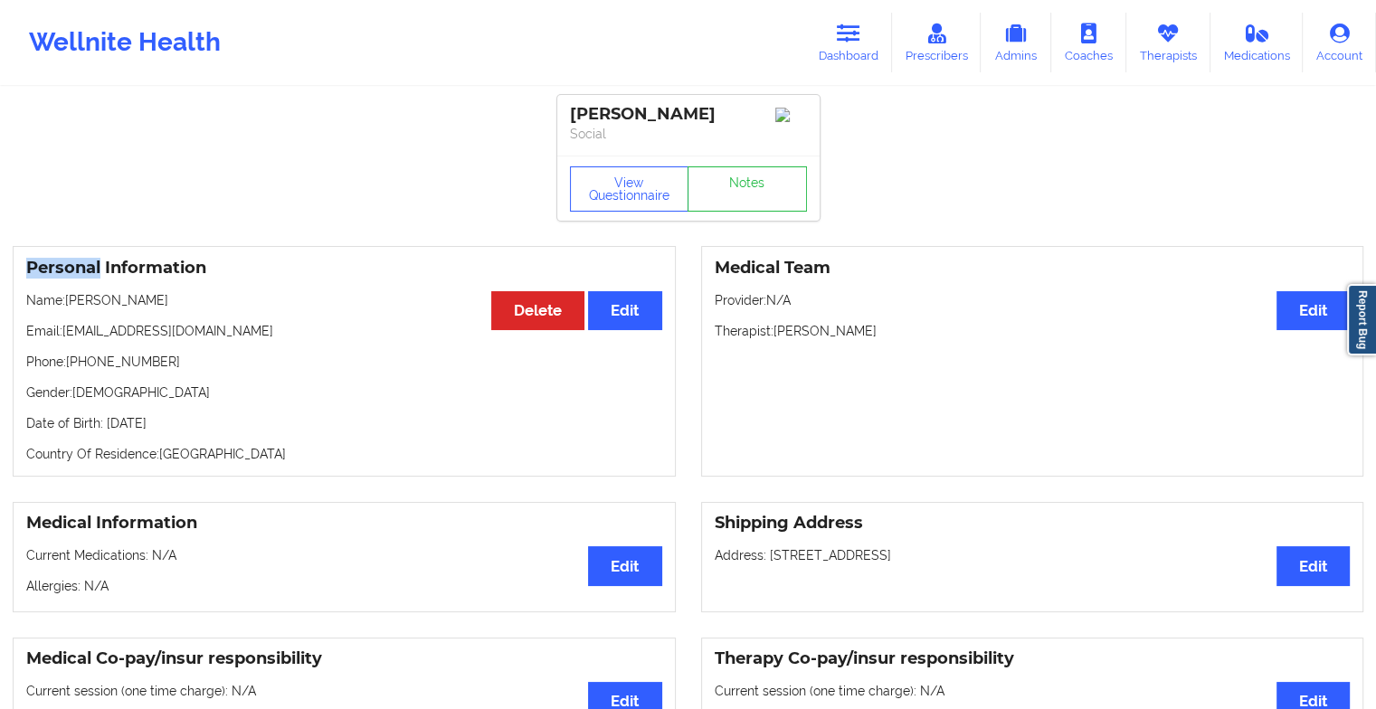
click at [738, 188] on div "View Questionnaire Notes" at bounding box center [688, 188] width 262 height 65
click at [738, 188] on link "Notes" at bounding box center [747, 189] width 119 height 45
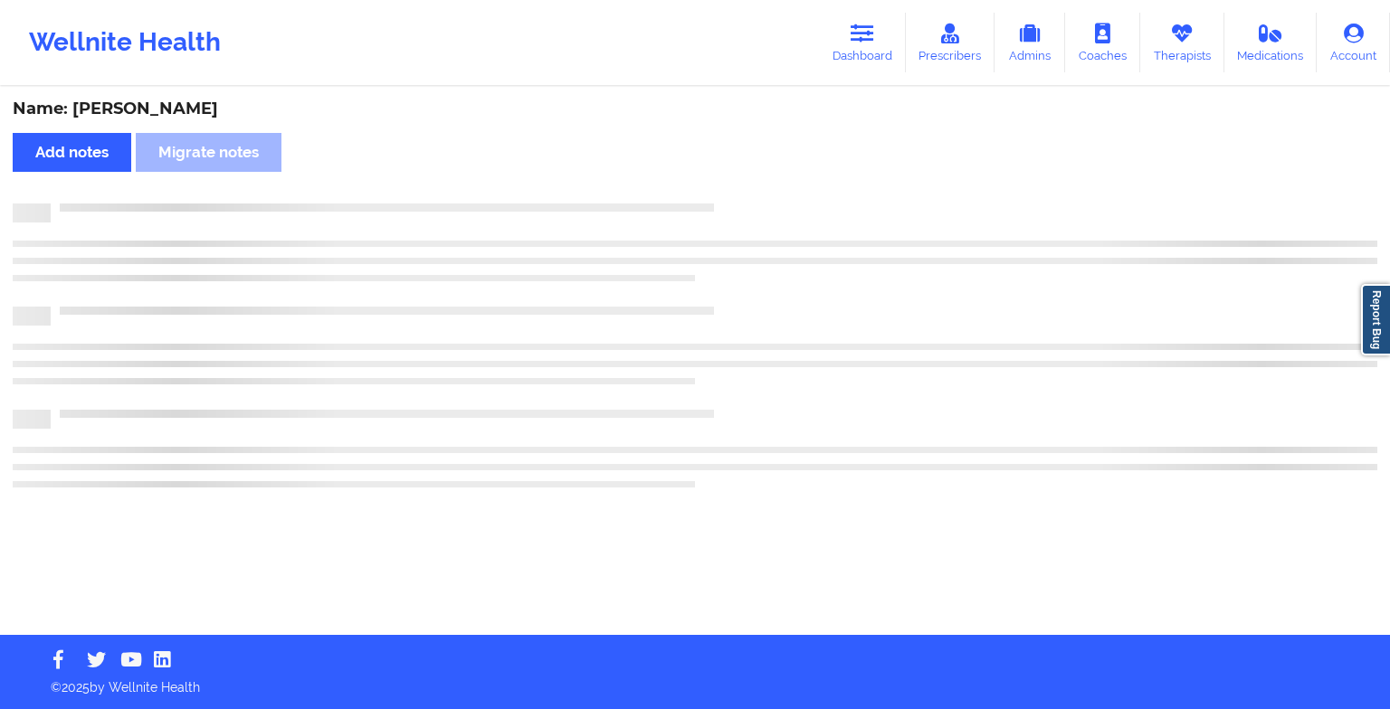
click at [738, 188] on div "Name: [PERSON_NAME] Add notes Migrate notes" at bounding box center [695, 362] width 1390 height 547
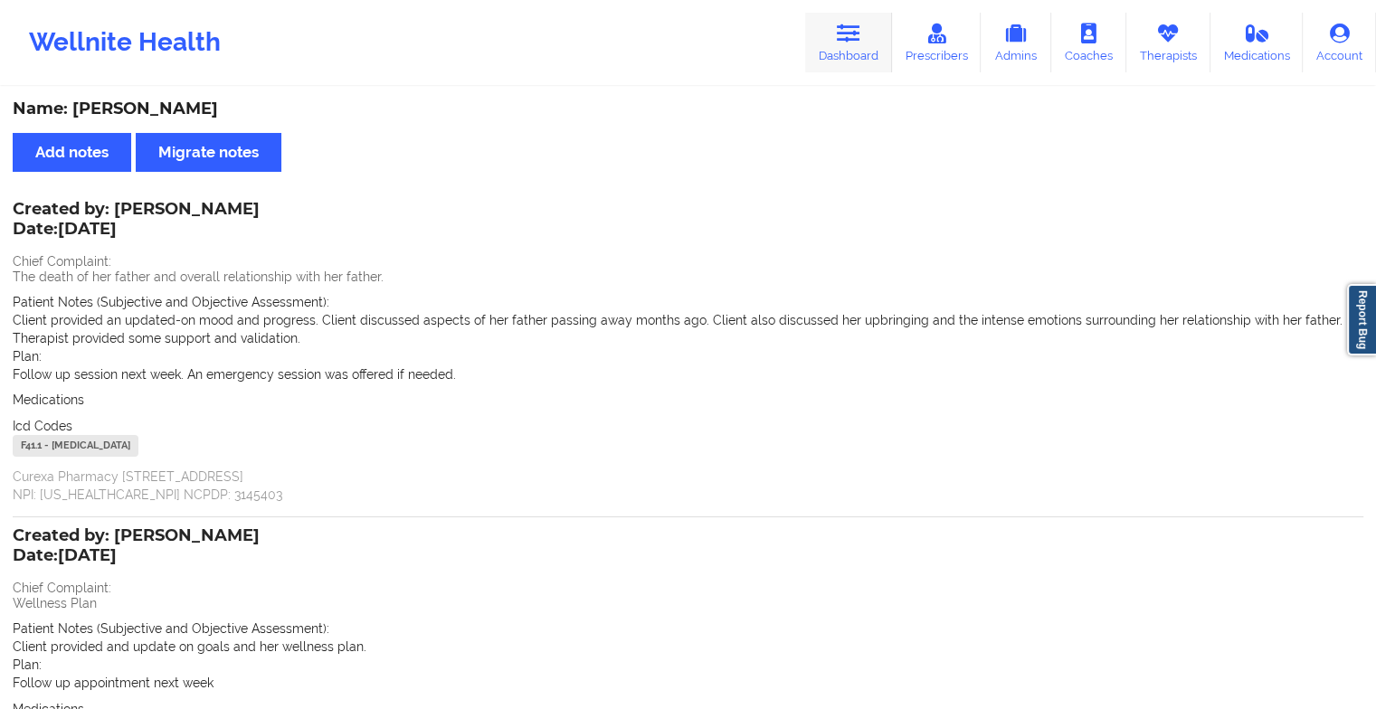
click at [821, 29] on link "Dashboard" at bounding box center [848, 43] width 87 height 60
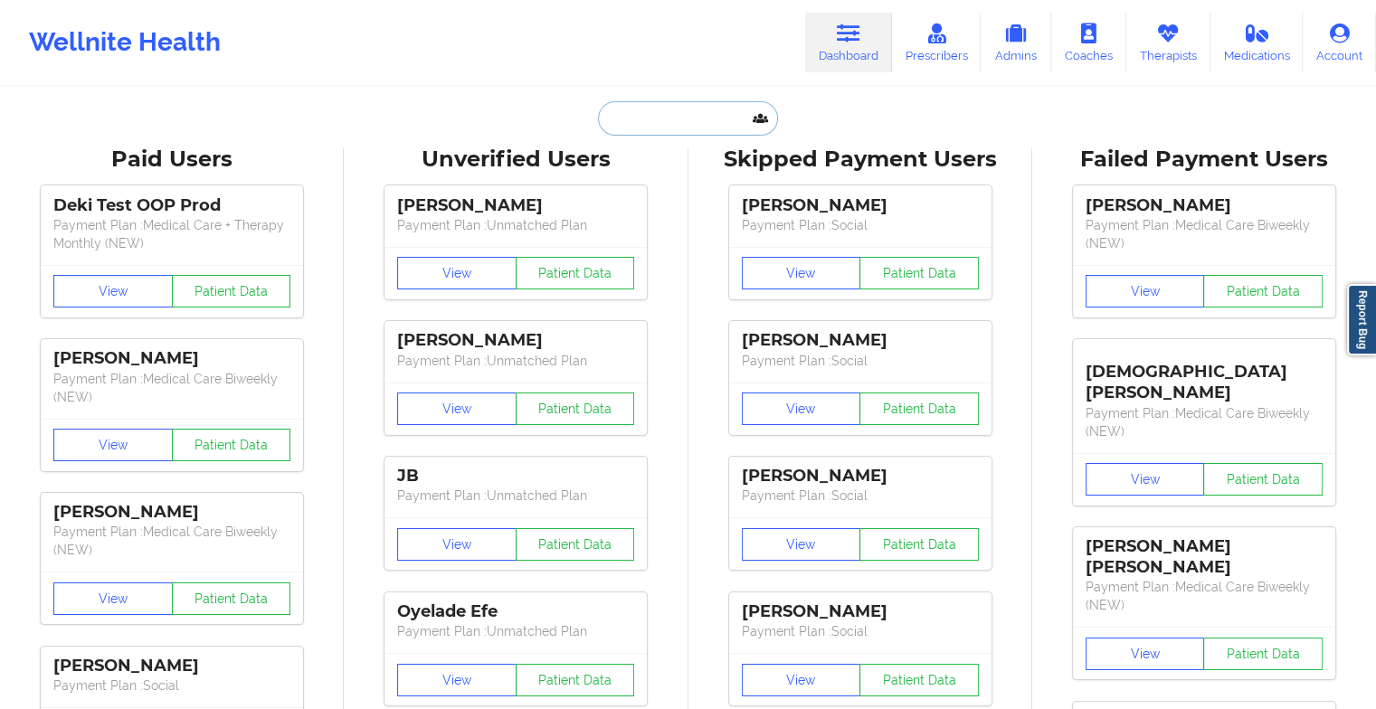
click at [644, 122] on input "text" at bounding box center [687, 118] width 179 height 34
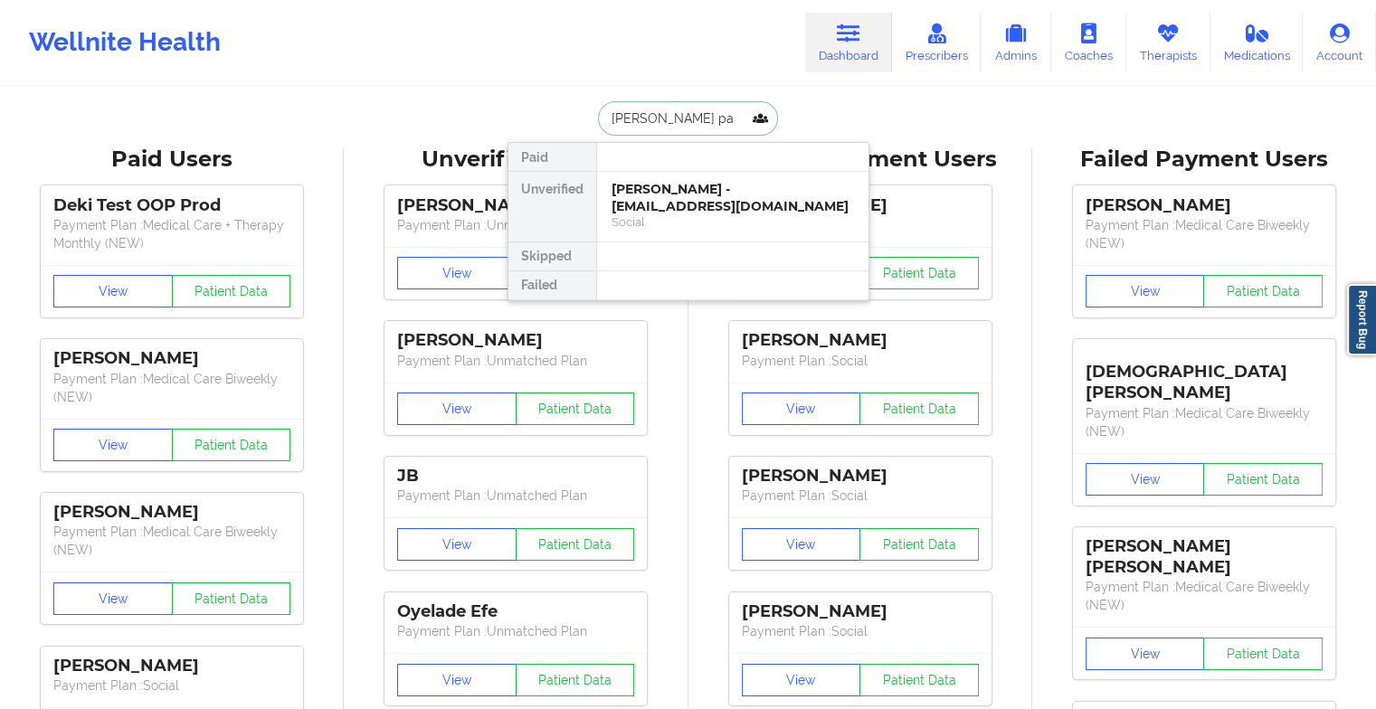
type input "[PERSON_NAME]"
click at [665, 195] on div "[PERSON_NAME] - [EMAIL_ADDRESS][DOMAIN_NAME]" at bounding box center [733, 197] width 243 height 33
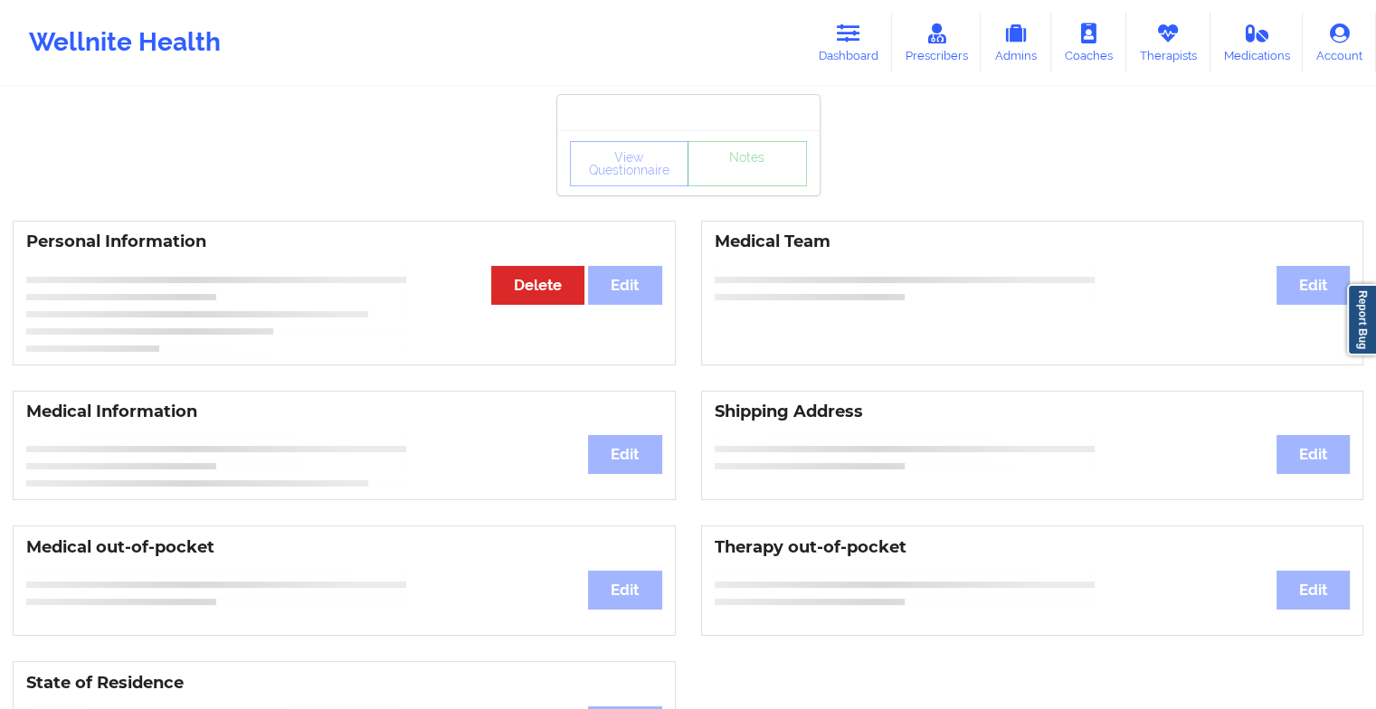
drag, startPoint x: 769, startPoint y: 168, endPoint x: 764, endPoint y: 192, distance: 24.1
click at [764, 192] on div "View Questionnaire Notes" at bounding box center [688, 162] width 262 height 65
click at [767, 190] on div "View Questionnaire Notes" at bounding box center [688, 162] width 262 height 65
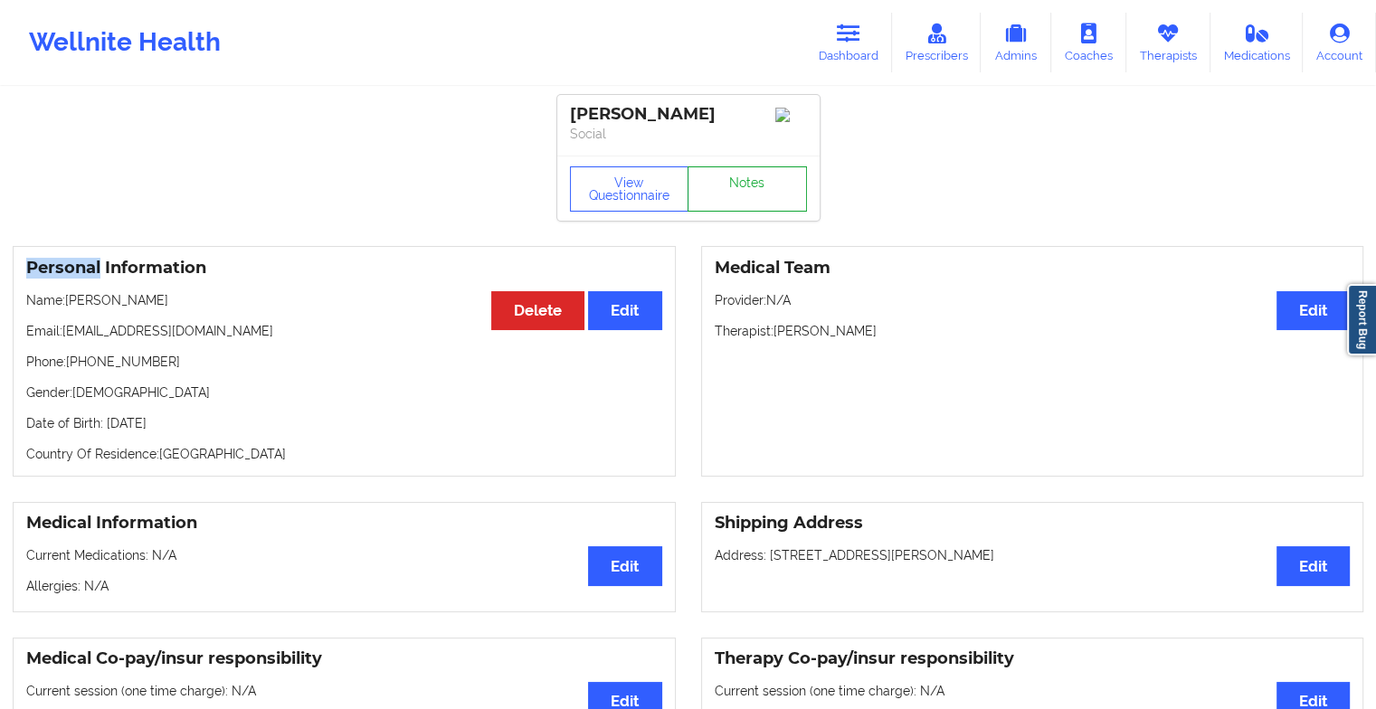
click at [767, 190] on link "Notes" at bounding box center [747, 189] width 119 height 45
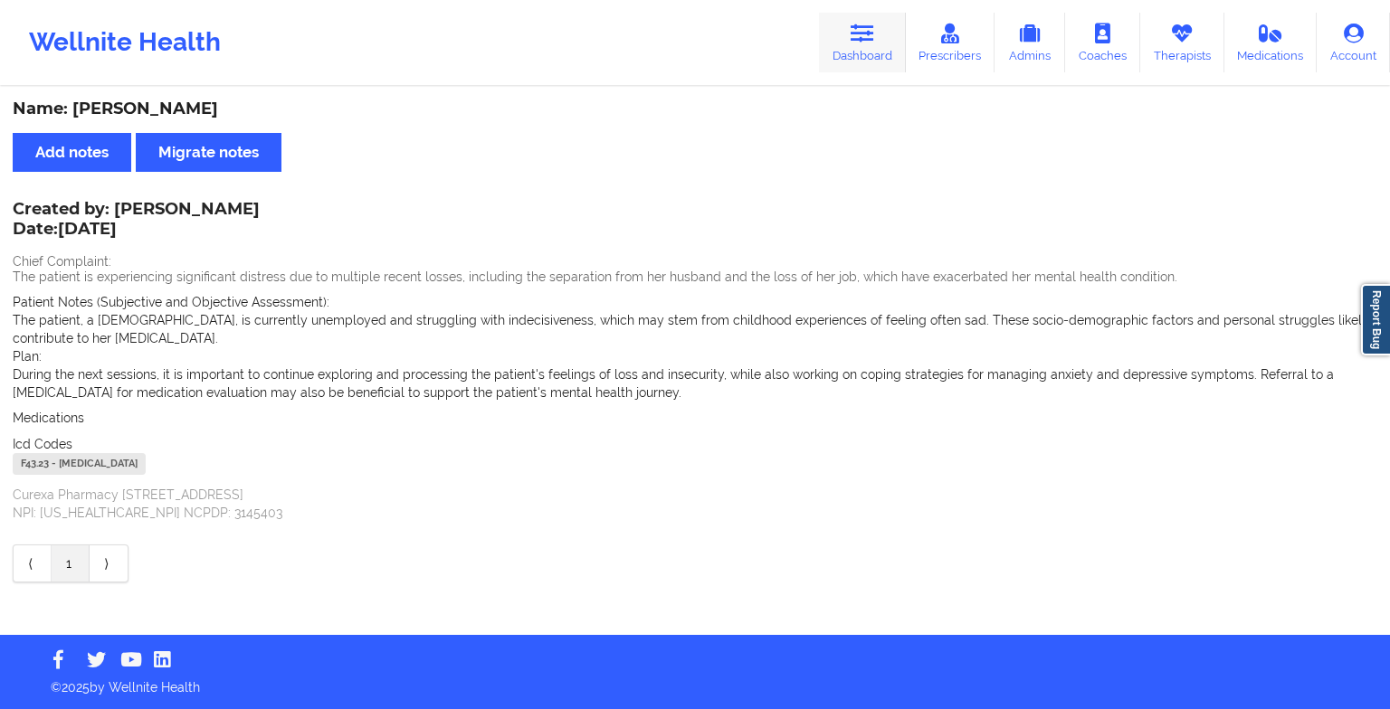
click at [866, 27] on icon at bounding box center [863, 34] width 24 height 20
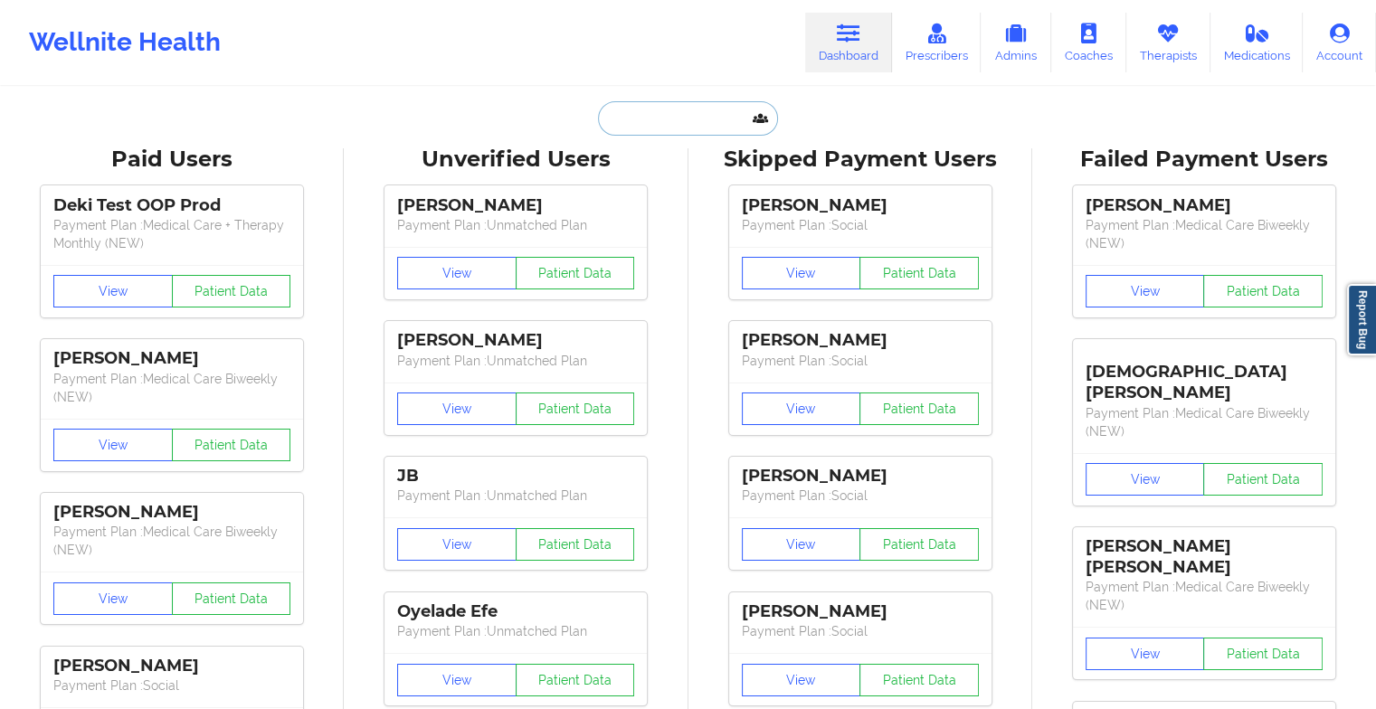
click at [681, 123] on input "text" at bounding box center [687, 118] width 179 height 34
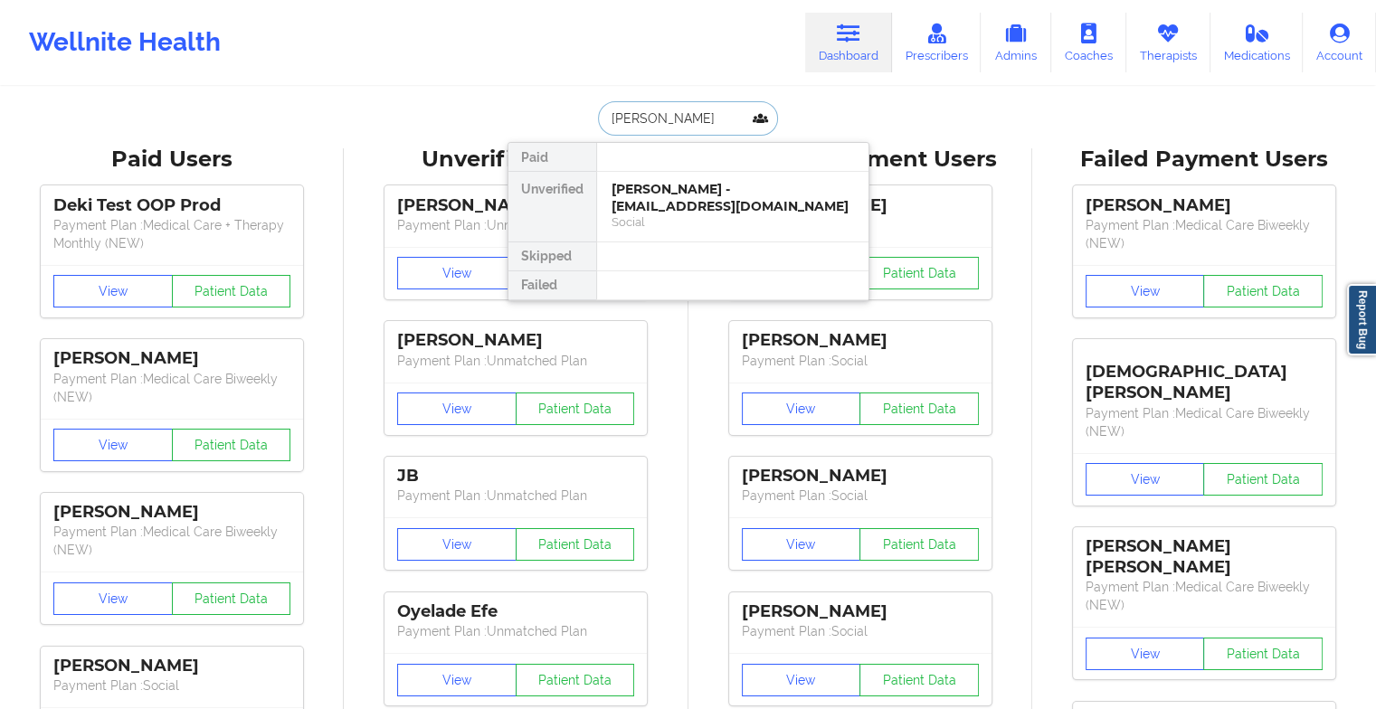
type input "[PERSON_NAME]"
click at [730, 199] on div "[PERSON_NAME] - [EMAIL_ADDRESS][DOMAIN_NAME]" at bounding box center [733, 197] width 243 height 33
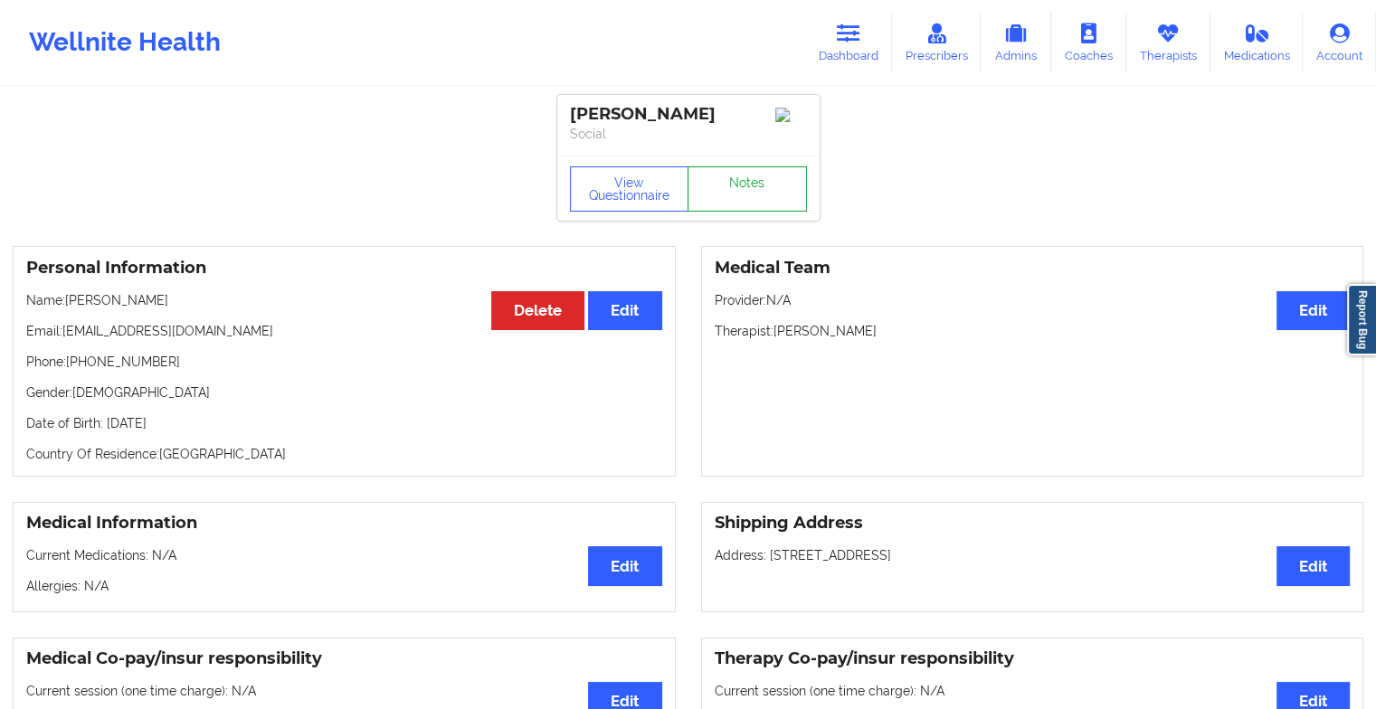
click at [728, 181] on link "Notes" at bounding box center [747, 189] width 119 height 45
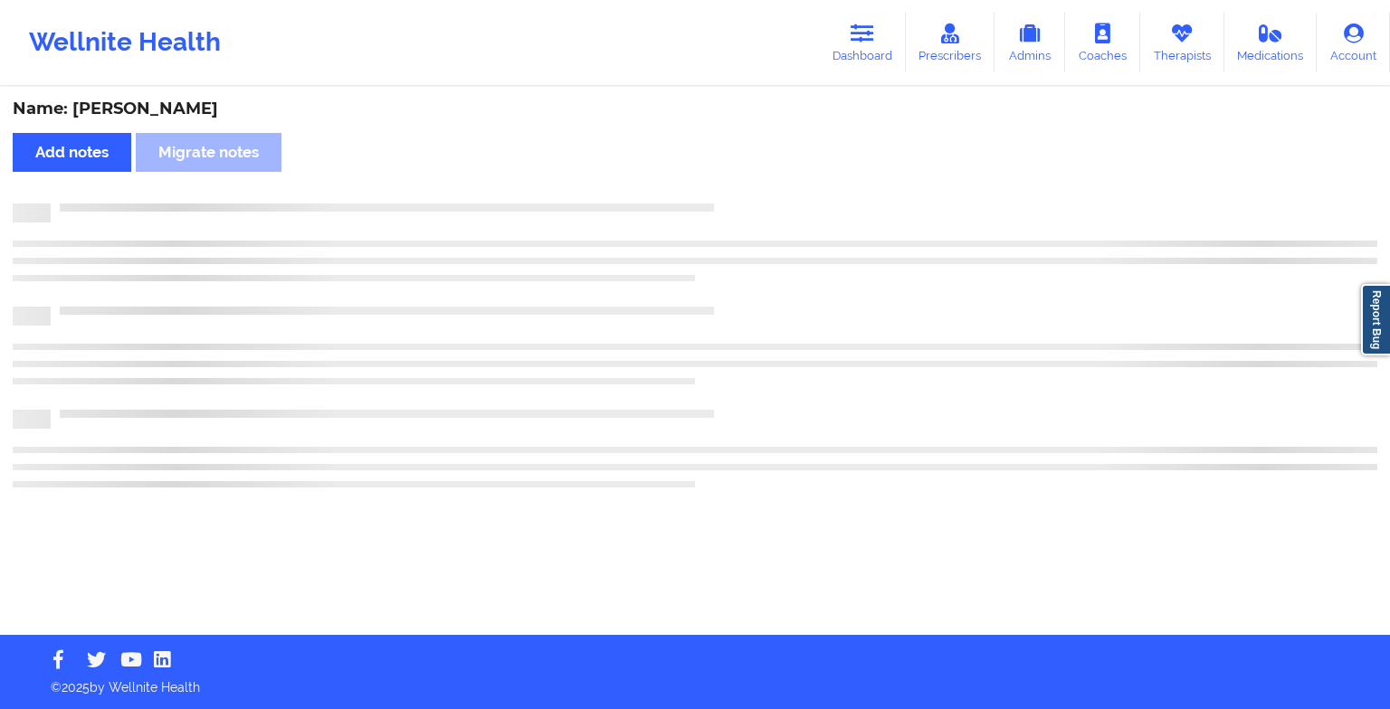
click at [728, 181] on div "Name: [PERSON_NAME] Add notes Migrate notes" at bounding box center [695, 362] width 1390 height 547
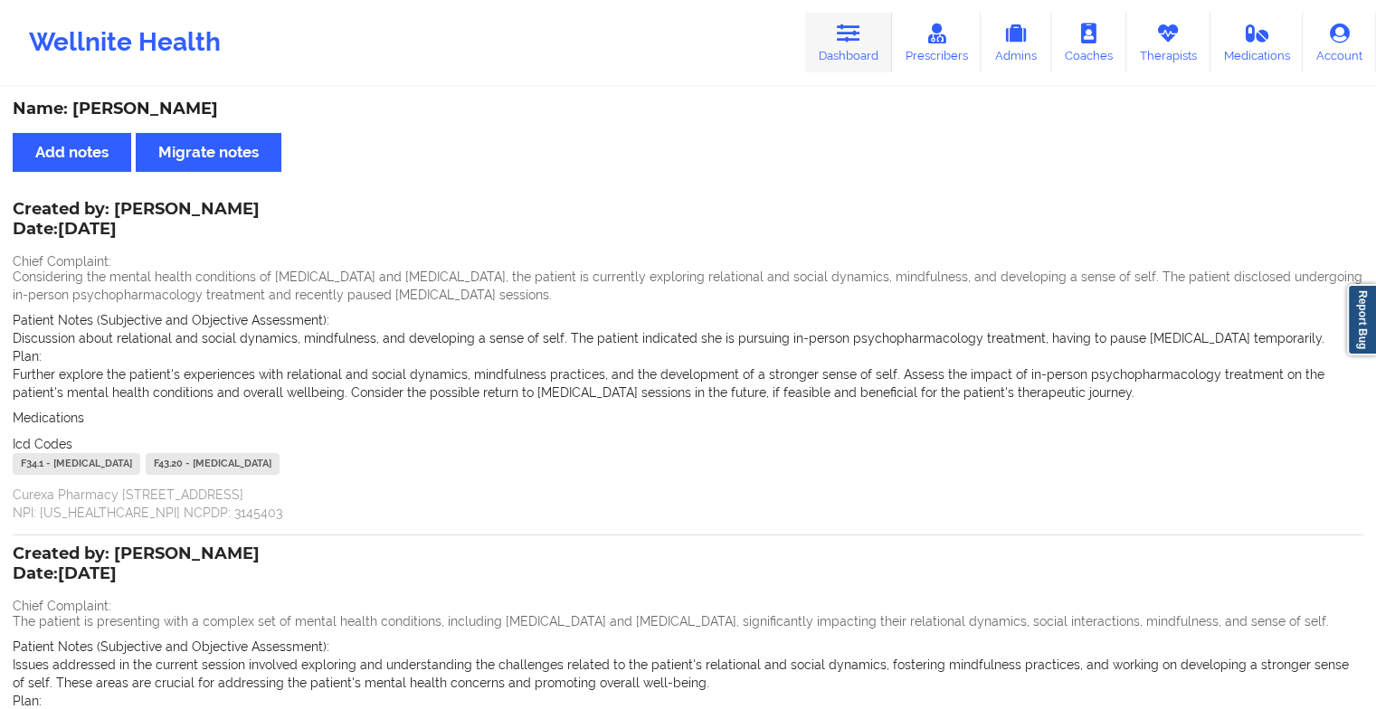
click at [862, 18] on link "Dashboard" at bounding box center [848, 43] width 87 height 60
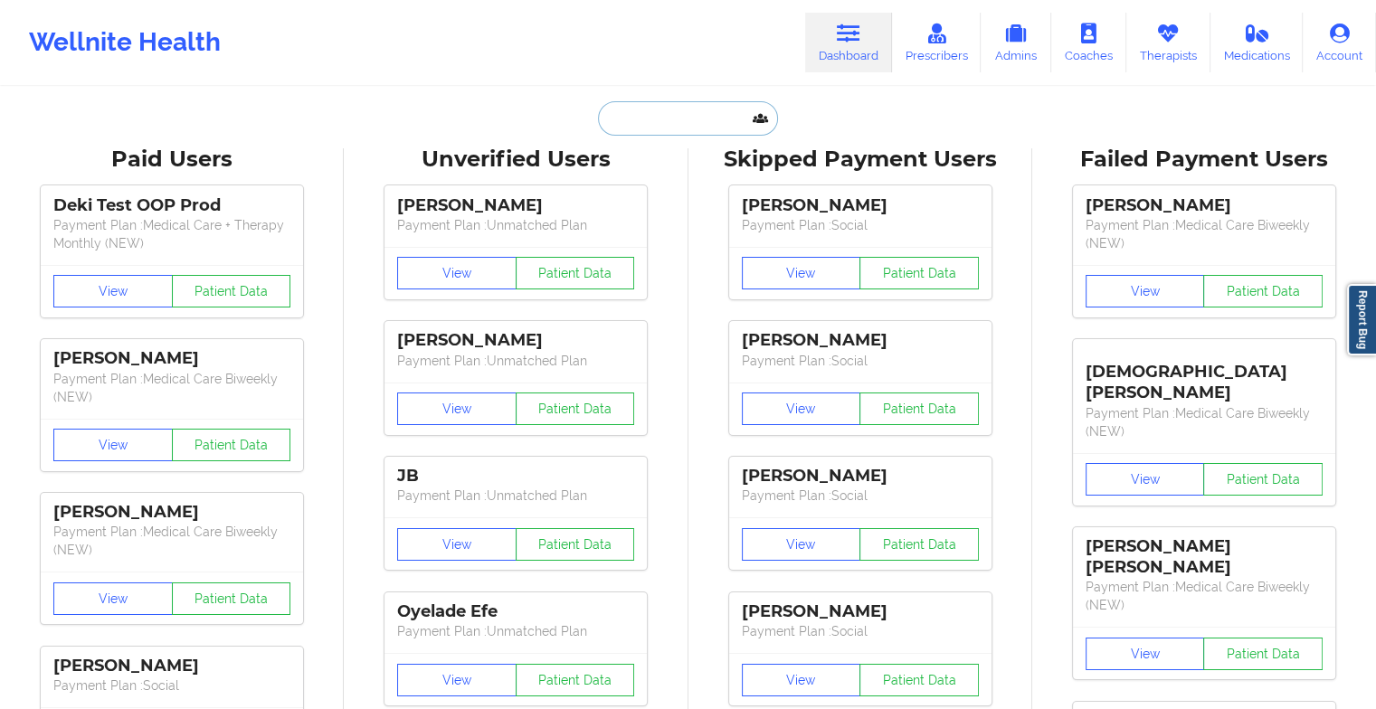
click at [643, 130] on input "text" at bounding box center [687, 118] width 179 height 34
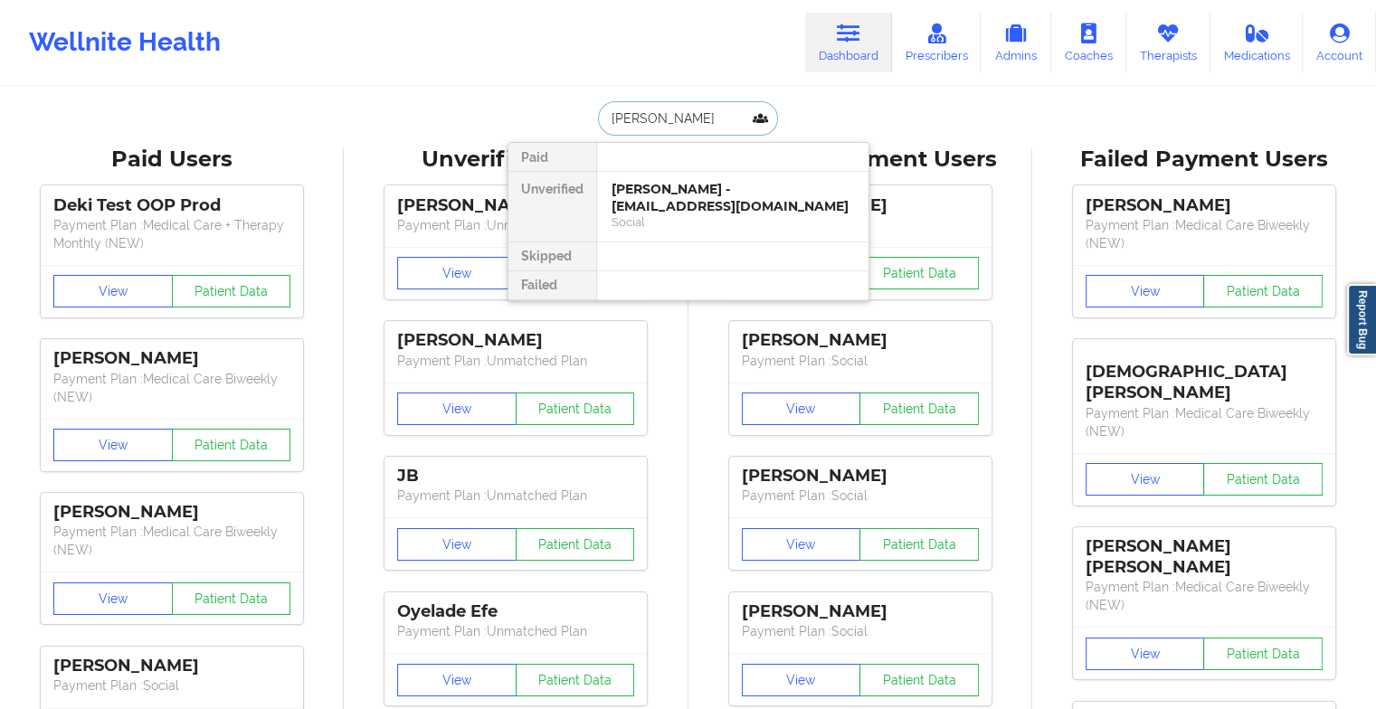
type input "[PERSON_NAME]"
click at [681, 221] on div "Social" at bounding box center [733, 221] width 243 height 15
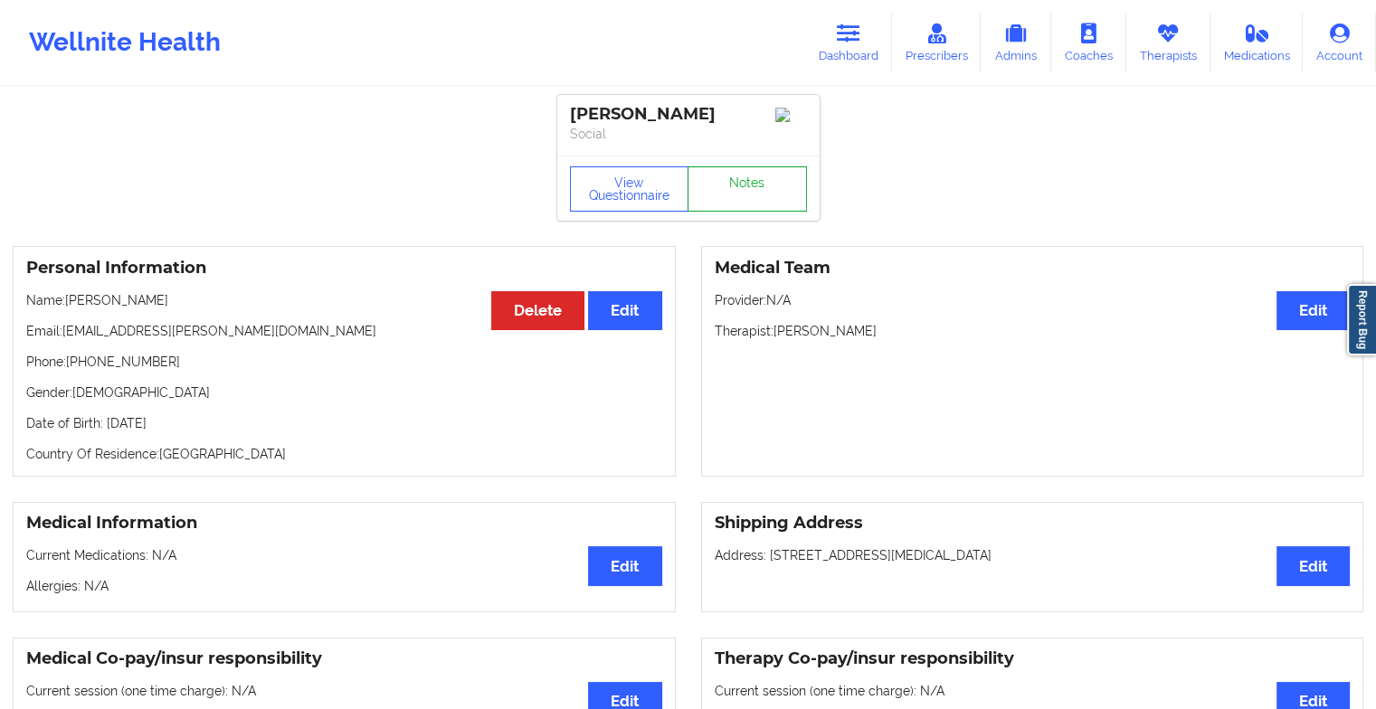
click at [738, 173] on link "Notes" at bounding box center [747, 189] width 119 height 45
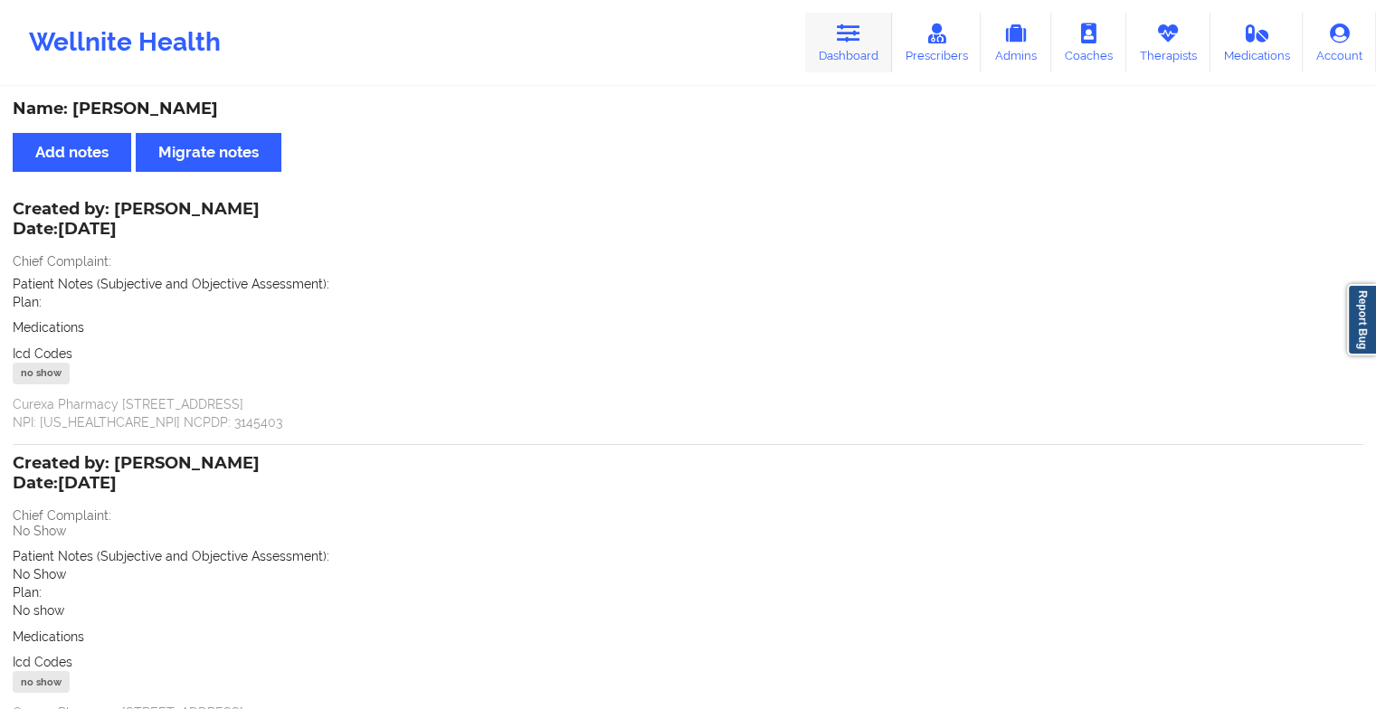
click at [849, 30] on icon at bounding box center [849, 34] width 24 height 20
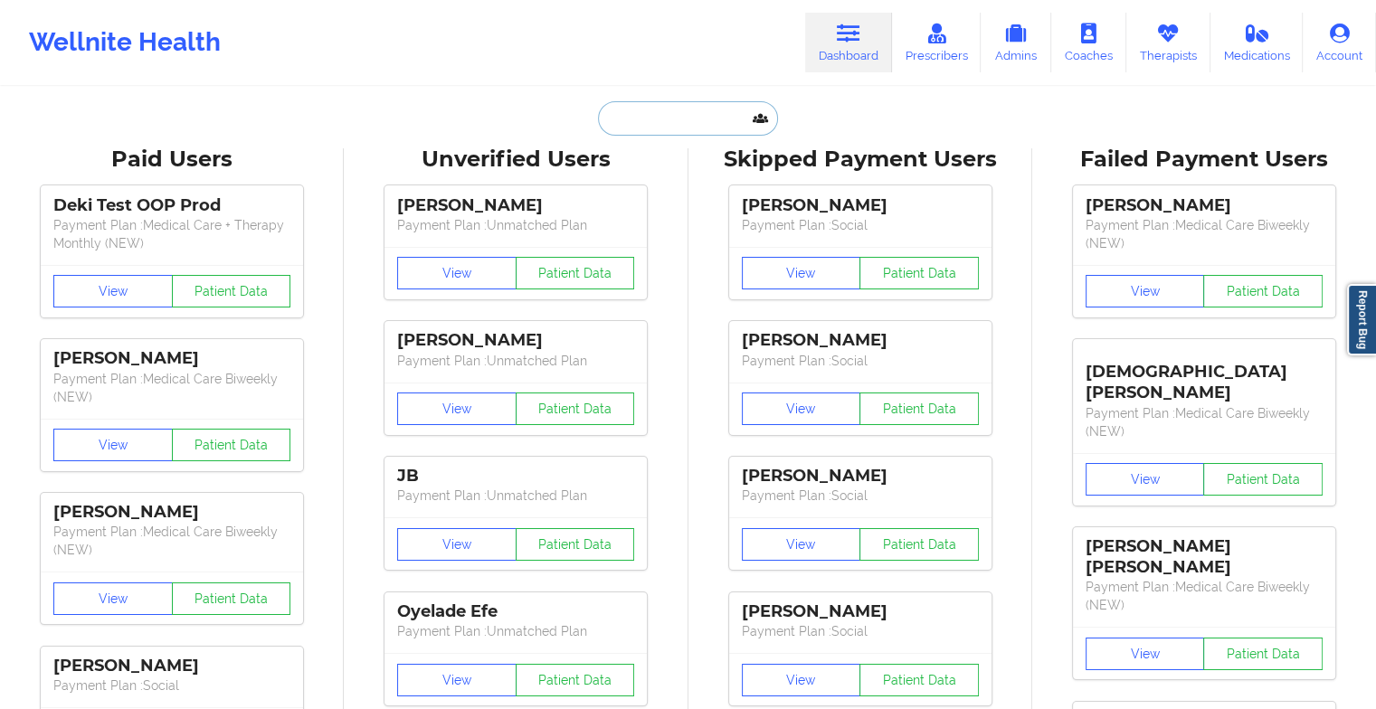
click at [655, 109] on input "text" at bounding box center [687, 118] width 179 height 34
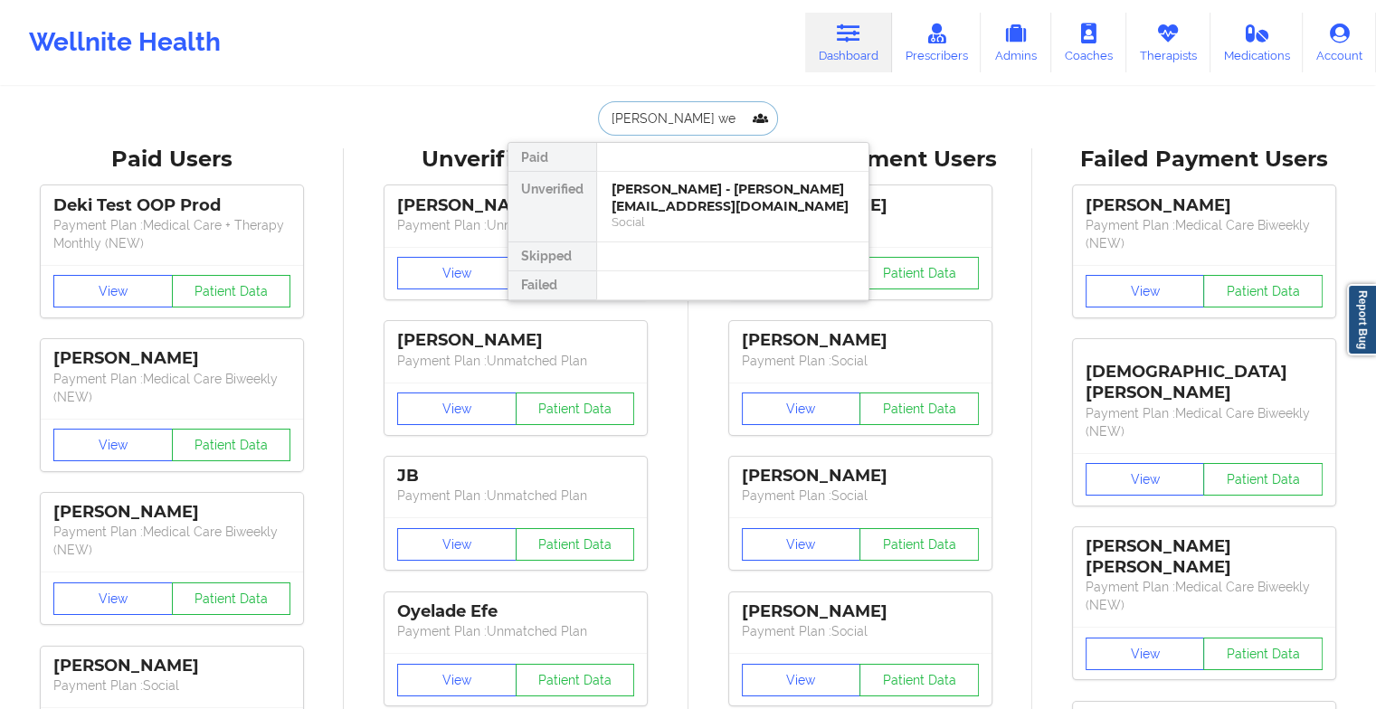
type input "cameron web"
click at [660, 207] on div "[PERSON_NAME] - [EMAIL_ADDRESS][DOMAIN_NAME]" at bounding box center [733, 197] width 243 height 33
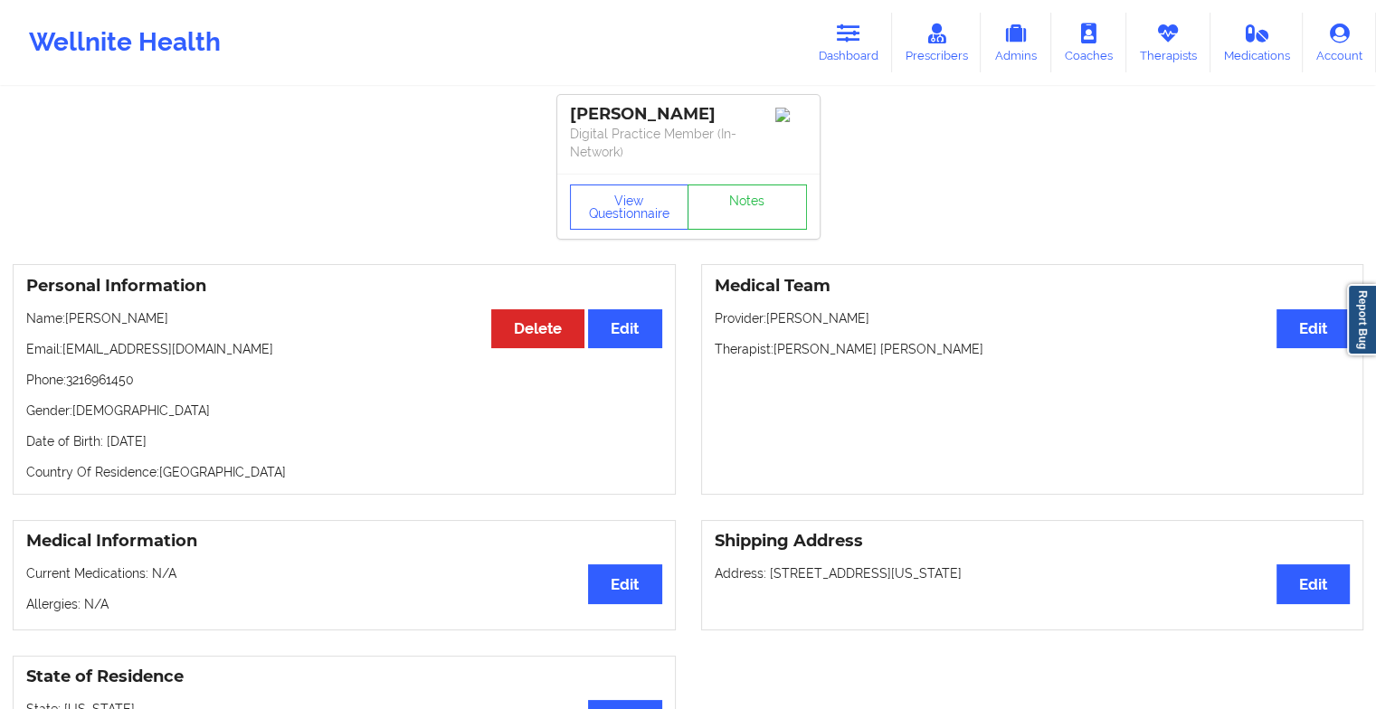
click at [740, 224] on link "Notes" at bounding box center [747, 207] width 119 height 45
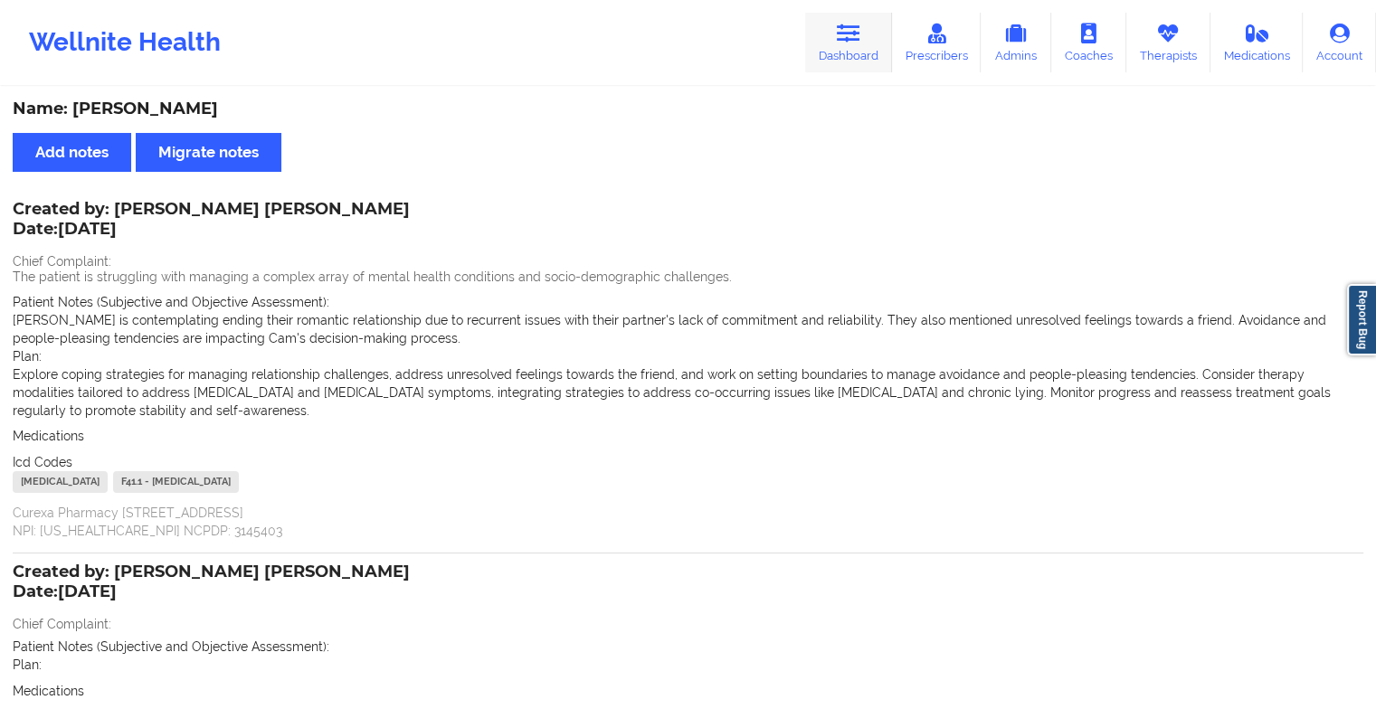
click at [843, 51] on link "Dashboard" at bounding box center [848, 43] width 87 height 60
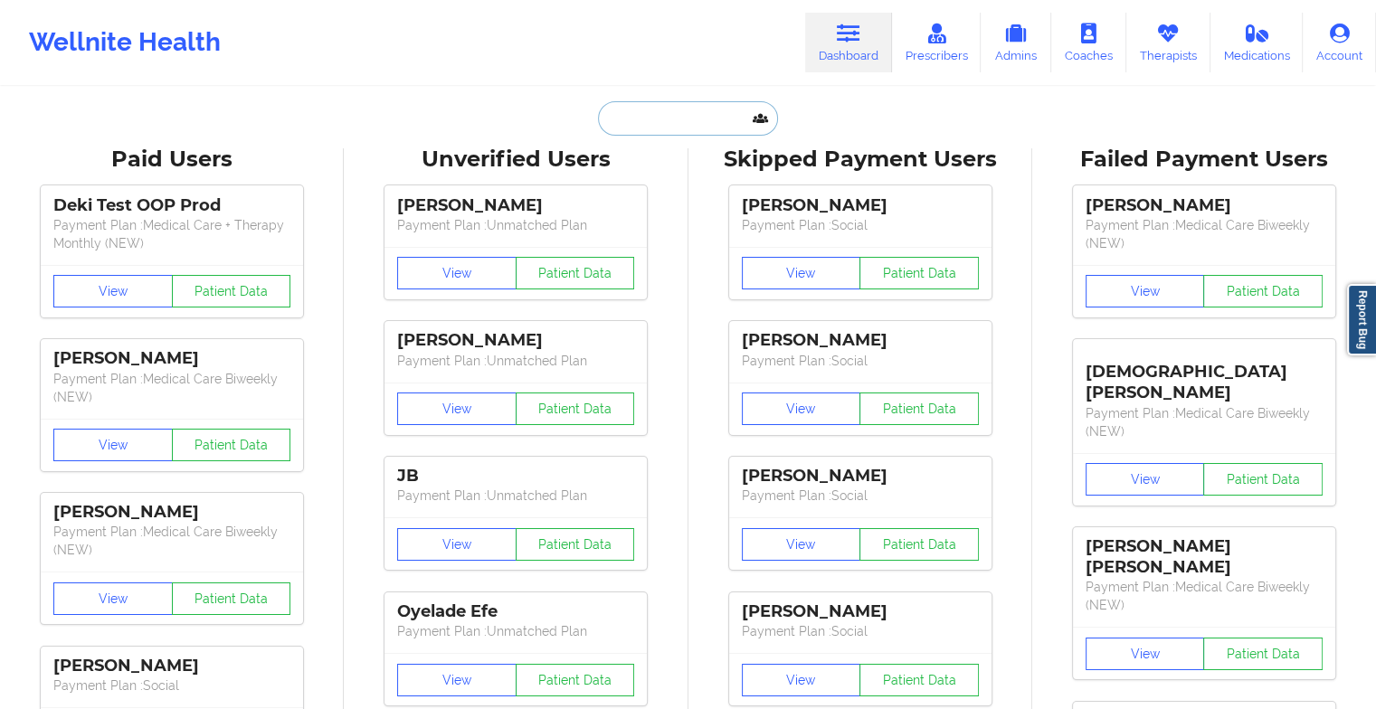
click at [661, 122] on input "text" at bounding box center [687, 118] width 179 height 34
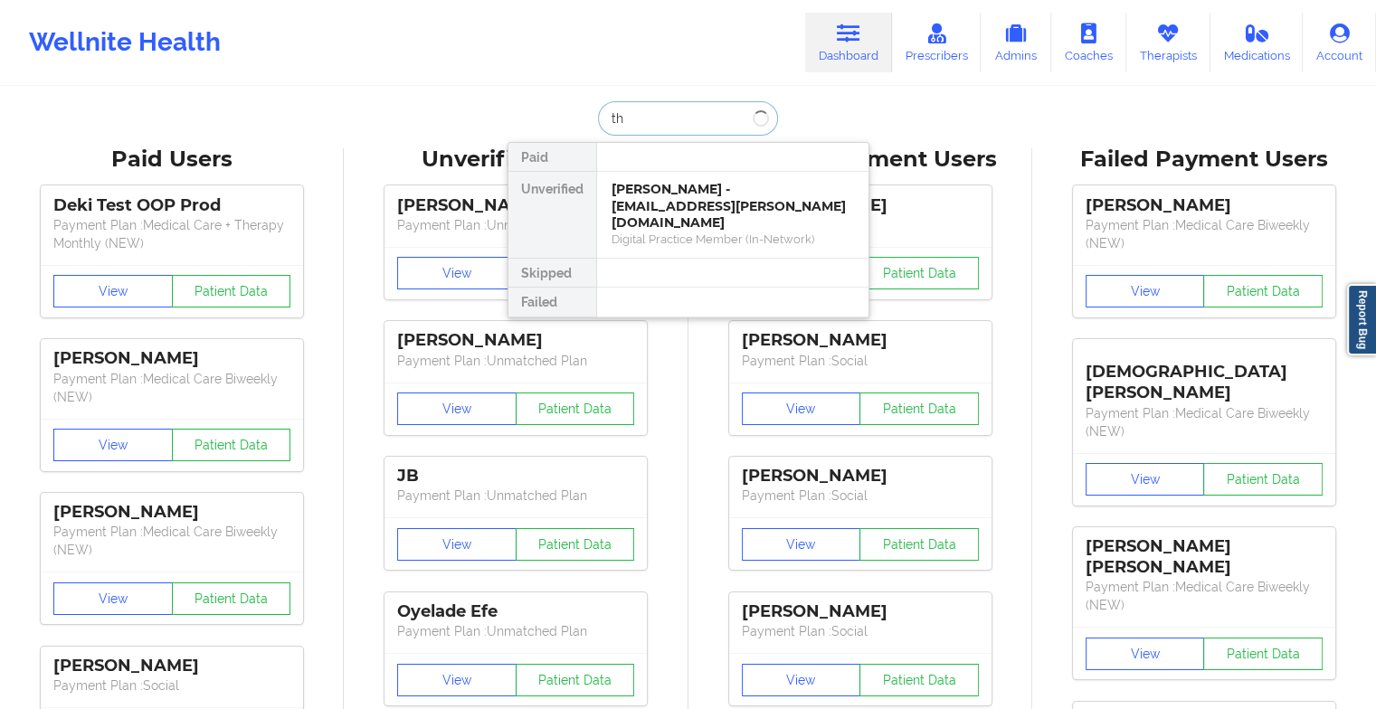
type input "t"
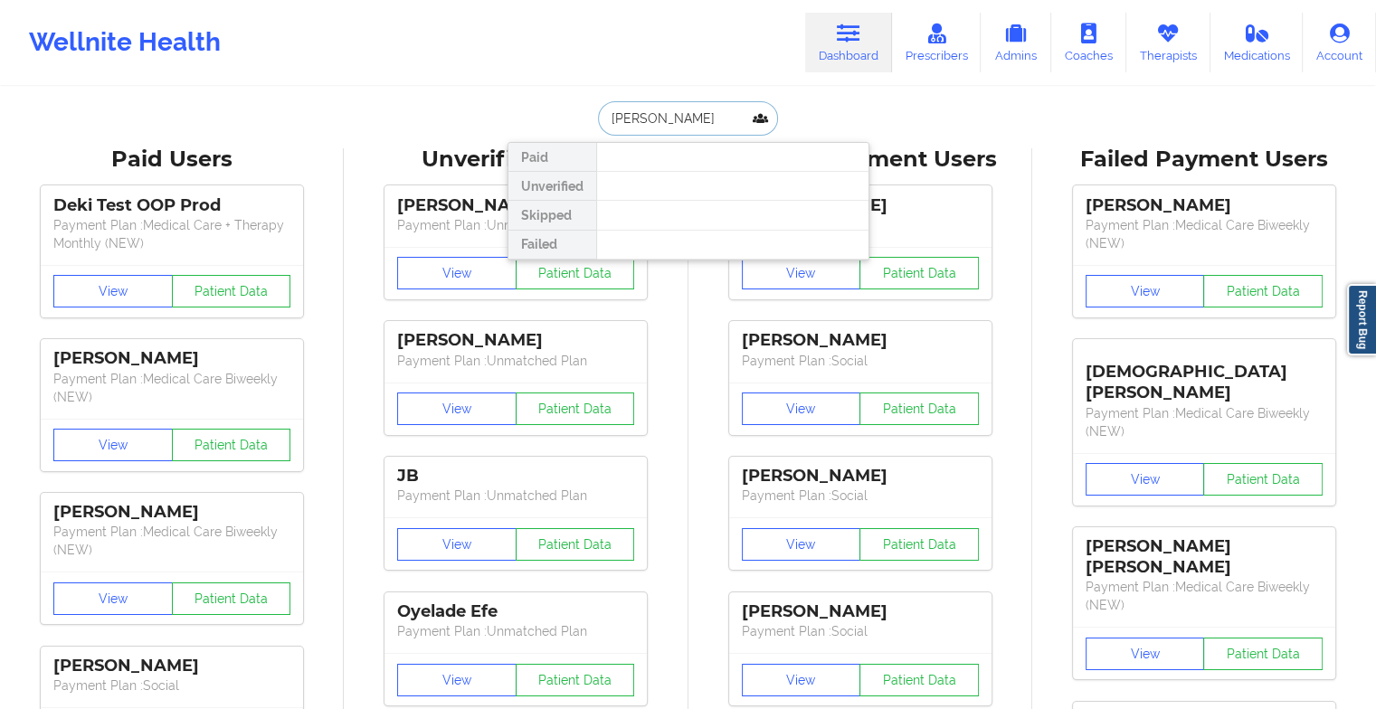
type input "[PERSON_NAME]"
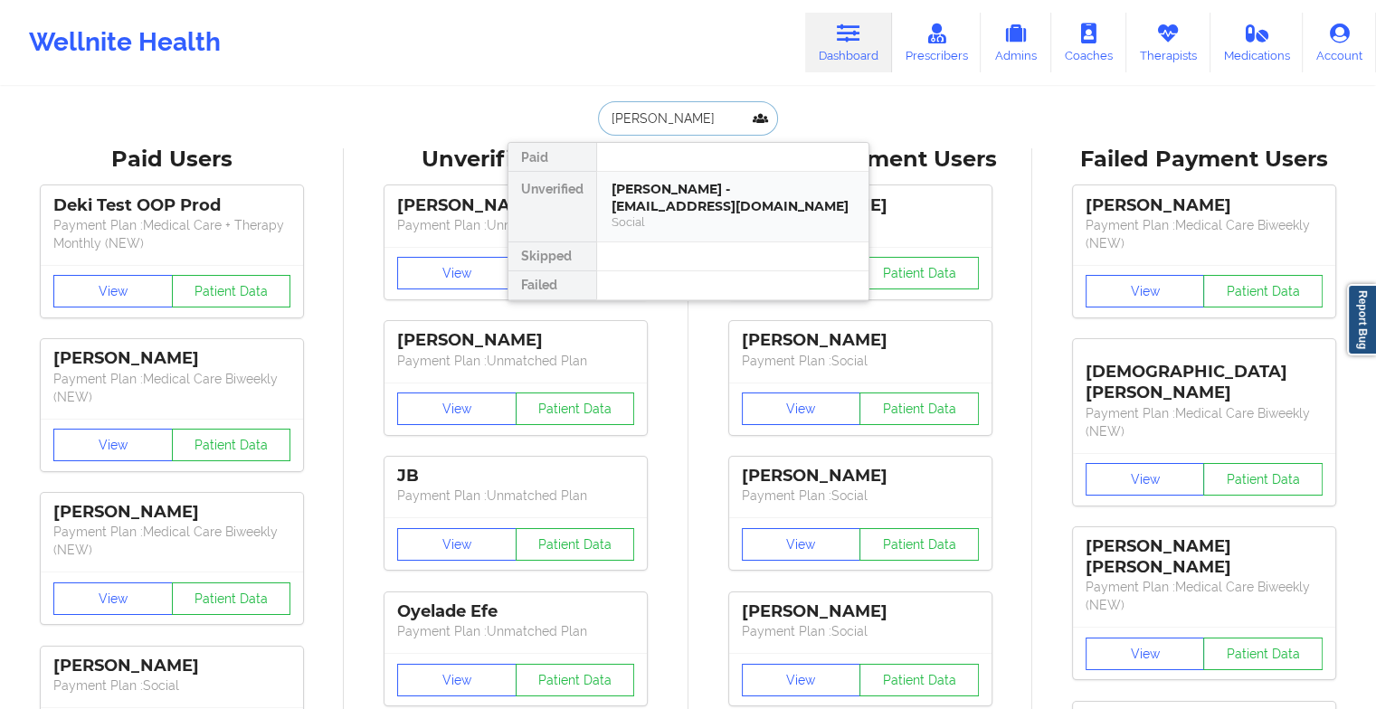
click at [674, 190] on div "[PERSON_NAME] - [EMAIL_ADDRESS][DOMAIN_NAME]" at bounding box center [733, 197] width 243 height 33
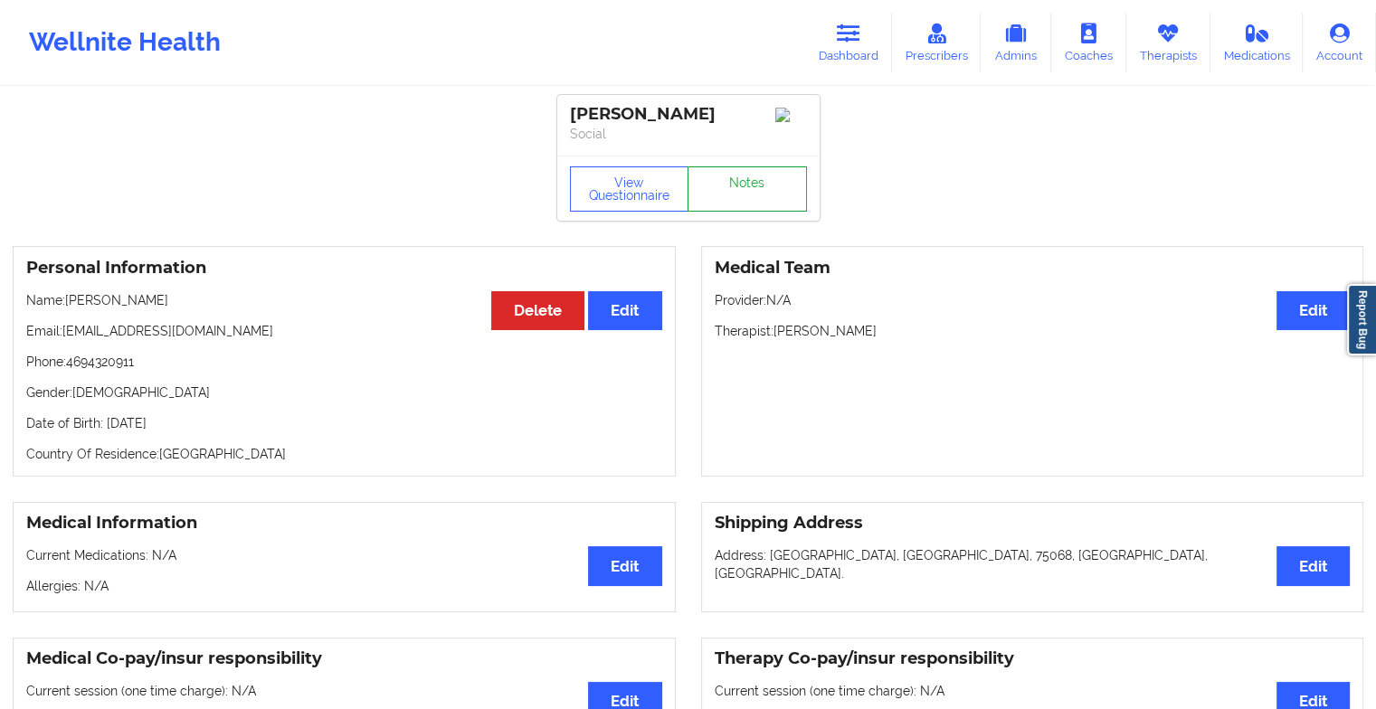
click at [728, 197] on link "Notes" at bounding box center [747, 189] width 119 height 45
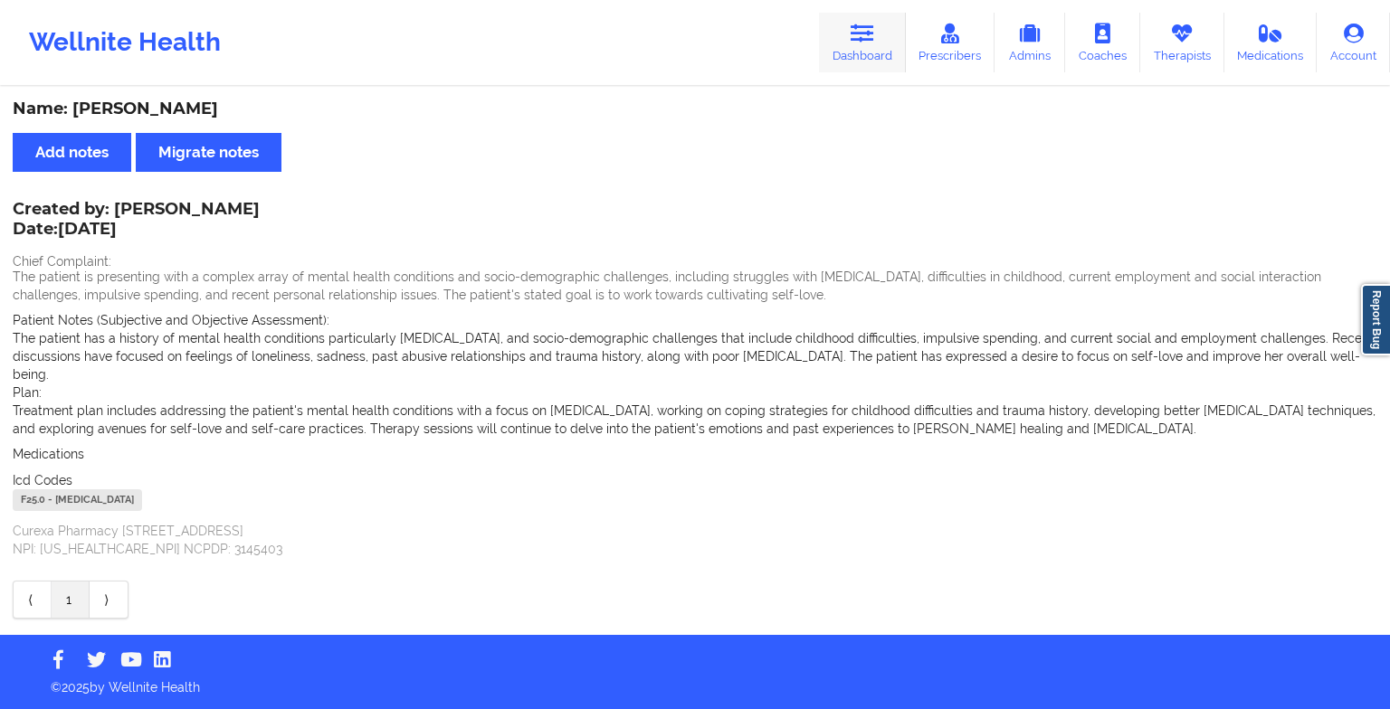
click at [881, 38] on link "Dashboard" at bounding box center [862, 43] width 87 height 60
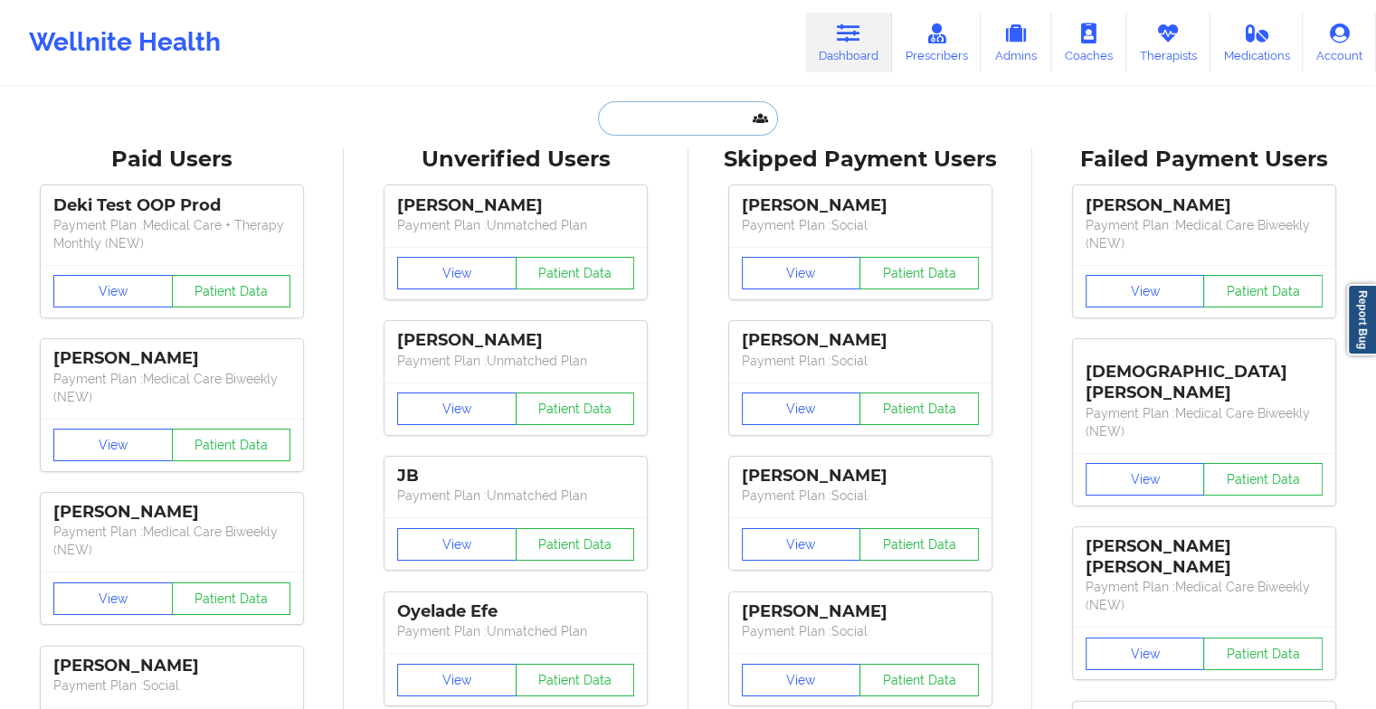
click at [642, 120] on input "text" at bounding box center [687, 118] width 179 height 34
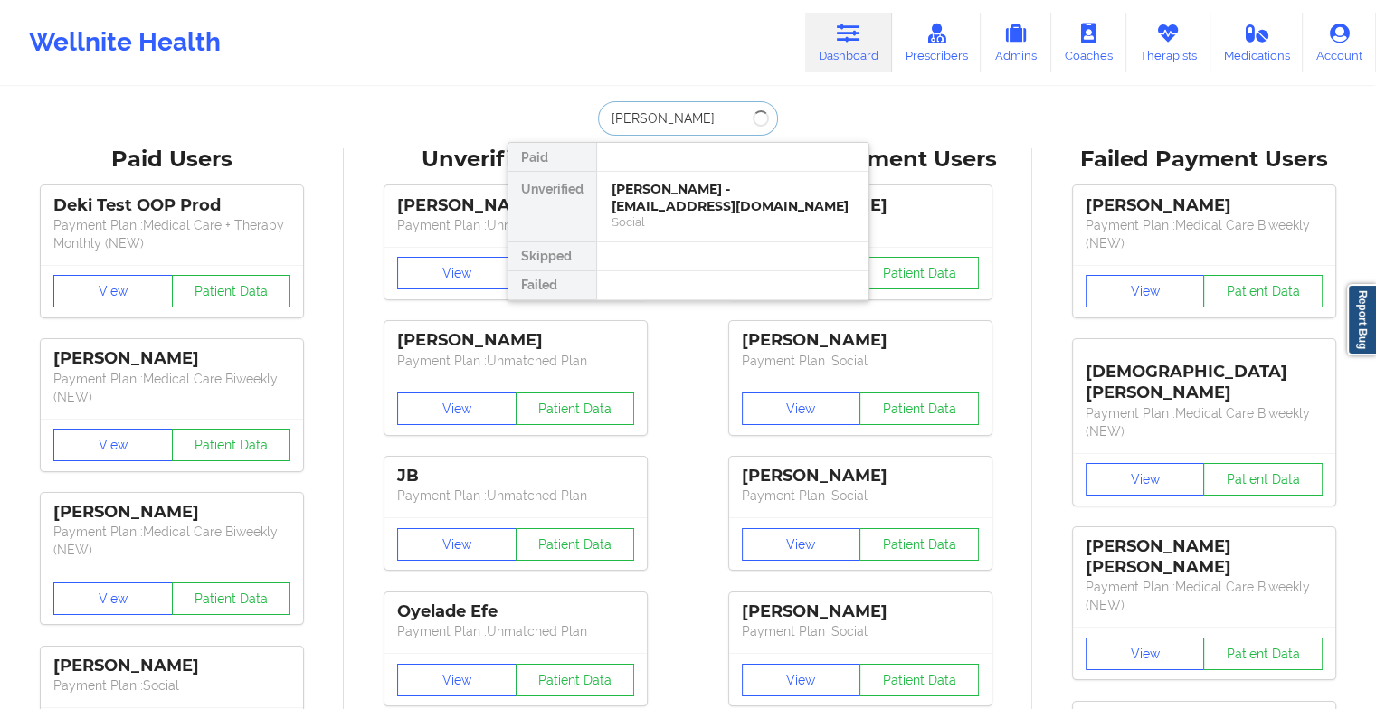
type input "[PERSON_NAME]"
click at [723, 185] on div "[PERSON_NAME] - [EMAIL_ADDRESS][DOMAIN_NAME]" at bounding box center [733, 197] width 243 height 33
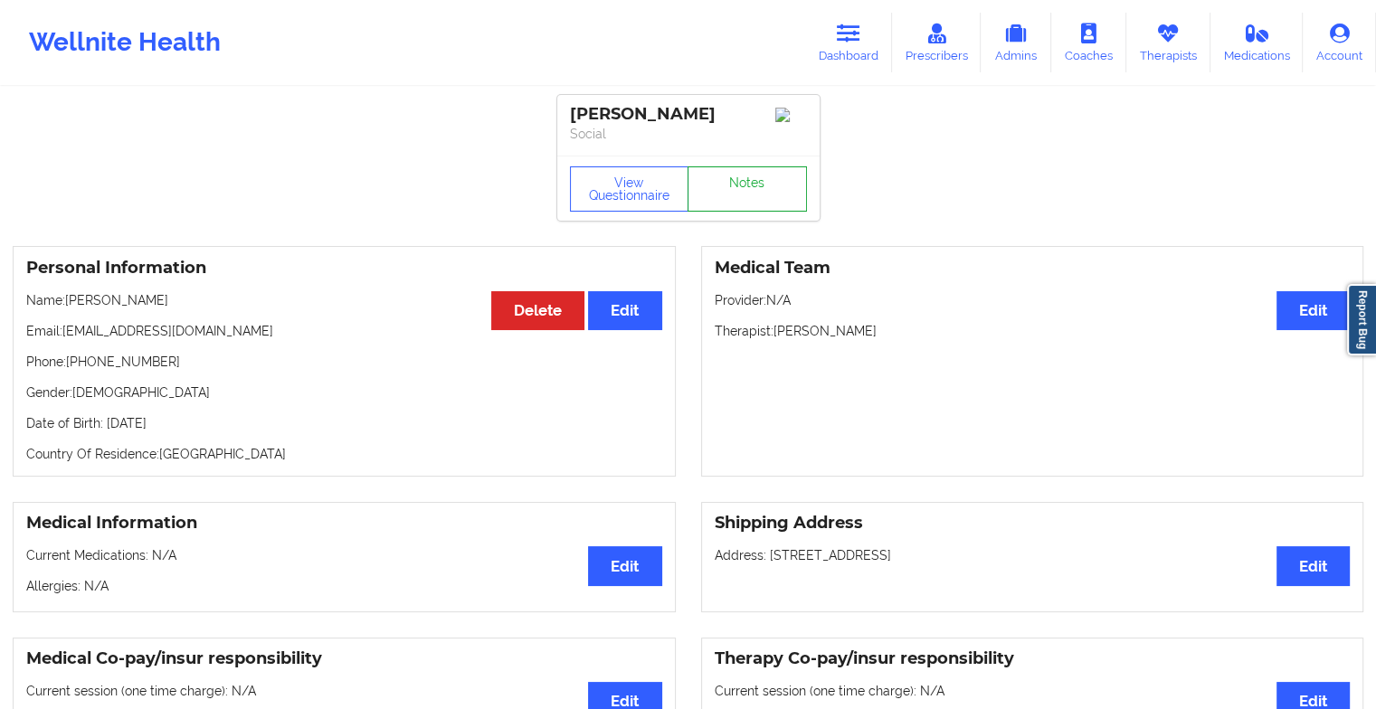
click at [748, 195] on link "Notes" at bounding box center [747, 189] width 119 height 45
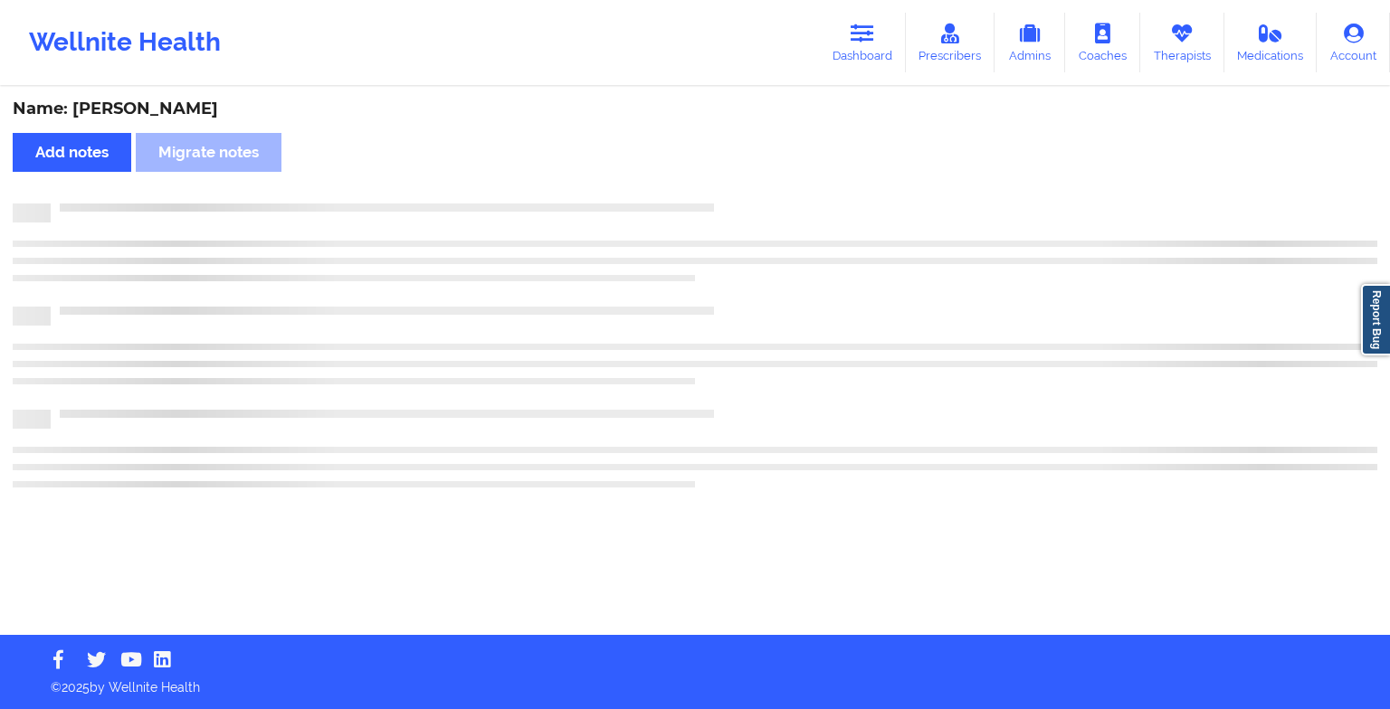
click at [748, 195] on div "Name: [PERSON_NAME] Add notes Migrate notes" at bounding box center [695, 362] width 1390 height 547
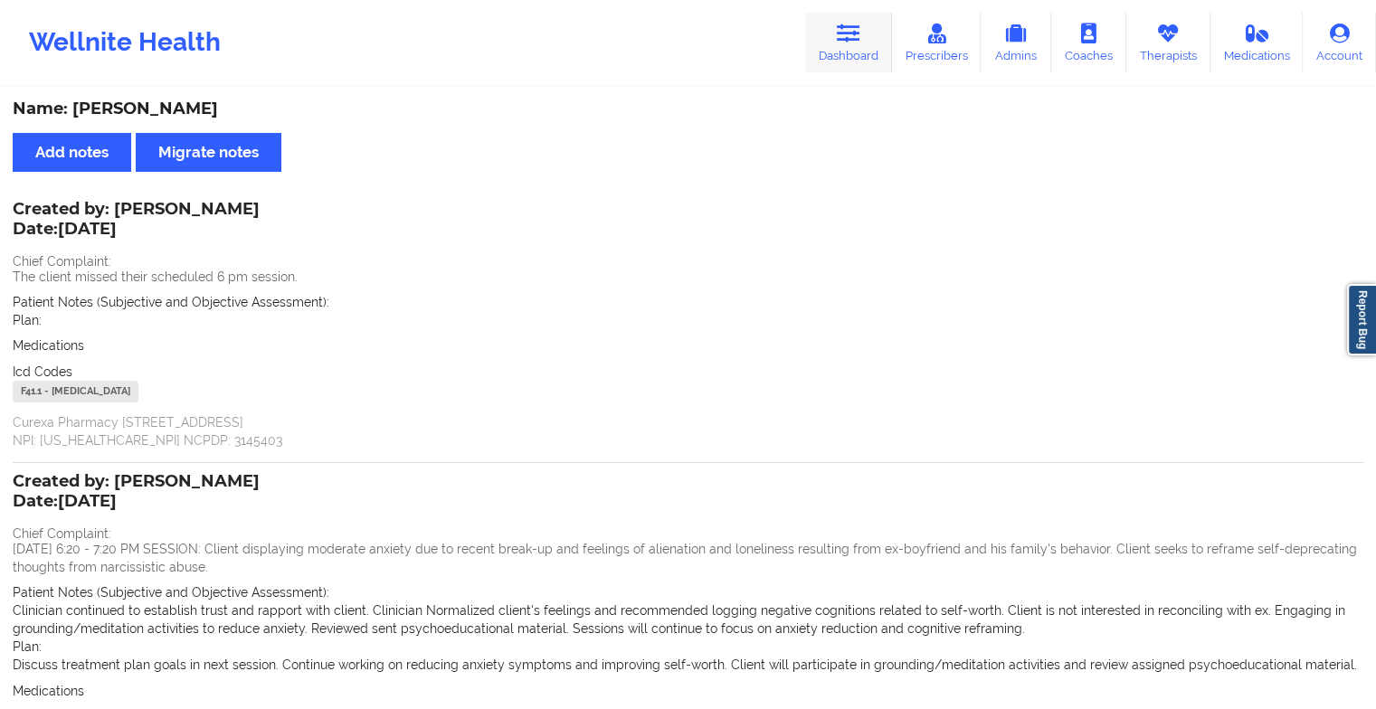
click at [866, 51] on link "Dashboard" at bounding box center [848, 43] width 87 height 60
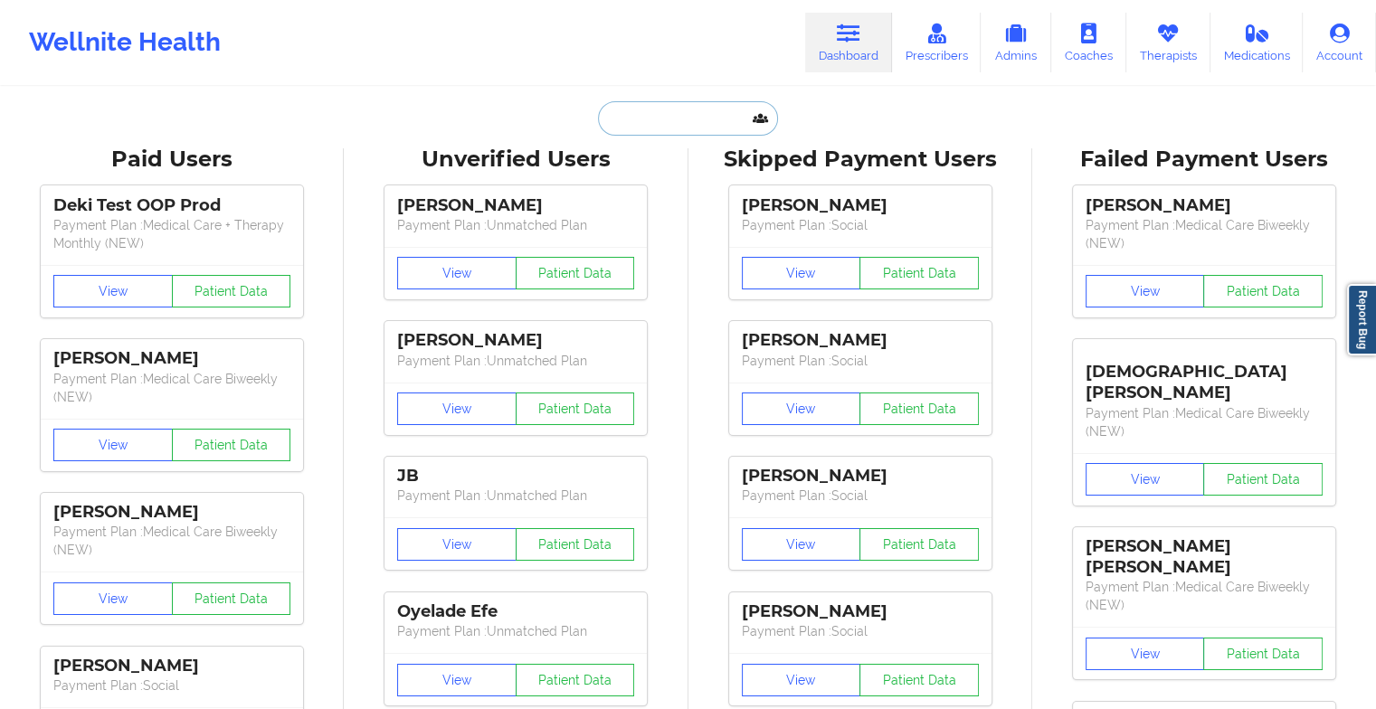
click at [734, 115] on input "text" at bounding box center [687, 118] width 179 height 34
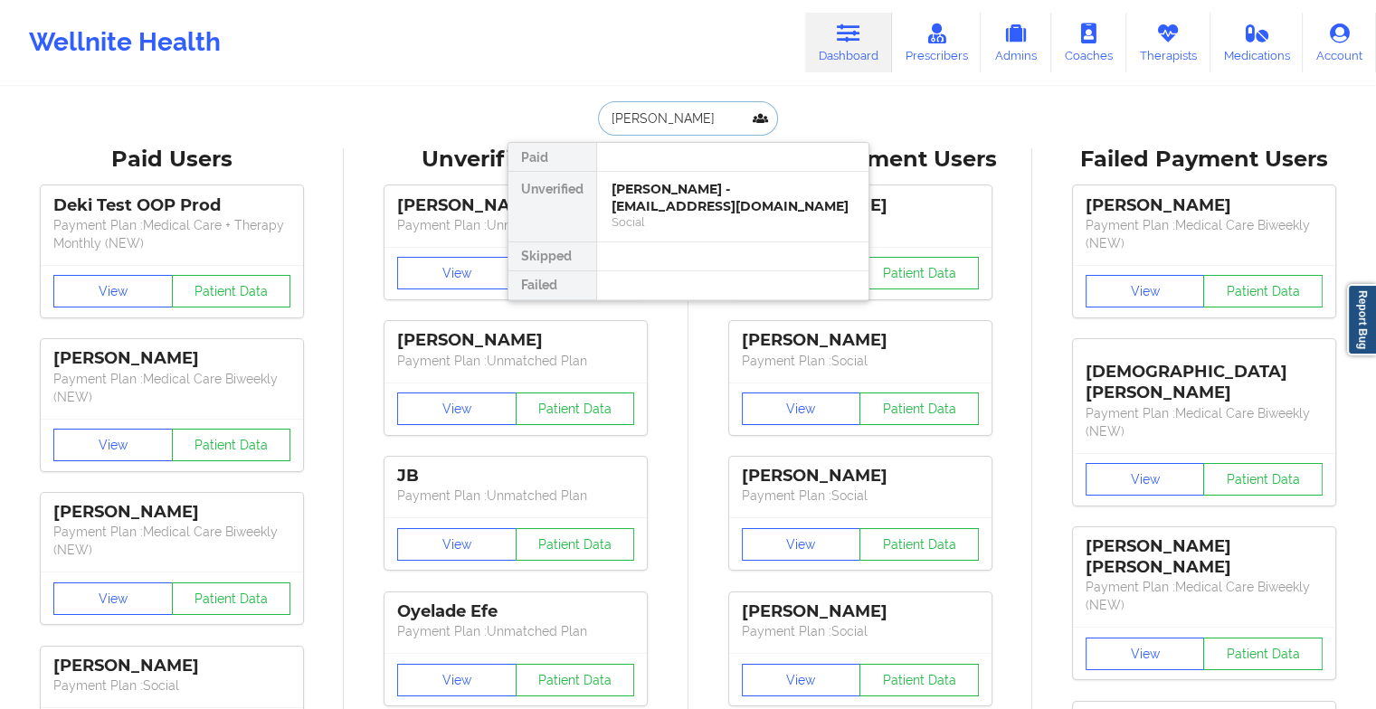
type input "[PERSON_NAME]"
click at [706, 194] on div "[PERSON_NAME] - [EMAIL_ADDRESS][DOMAIN_NAME]" at bounding box center [733, 197] width 243 height 33
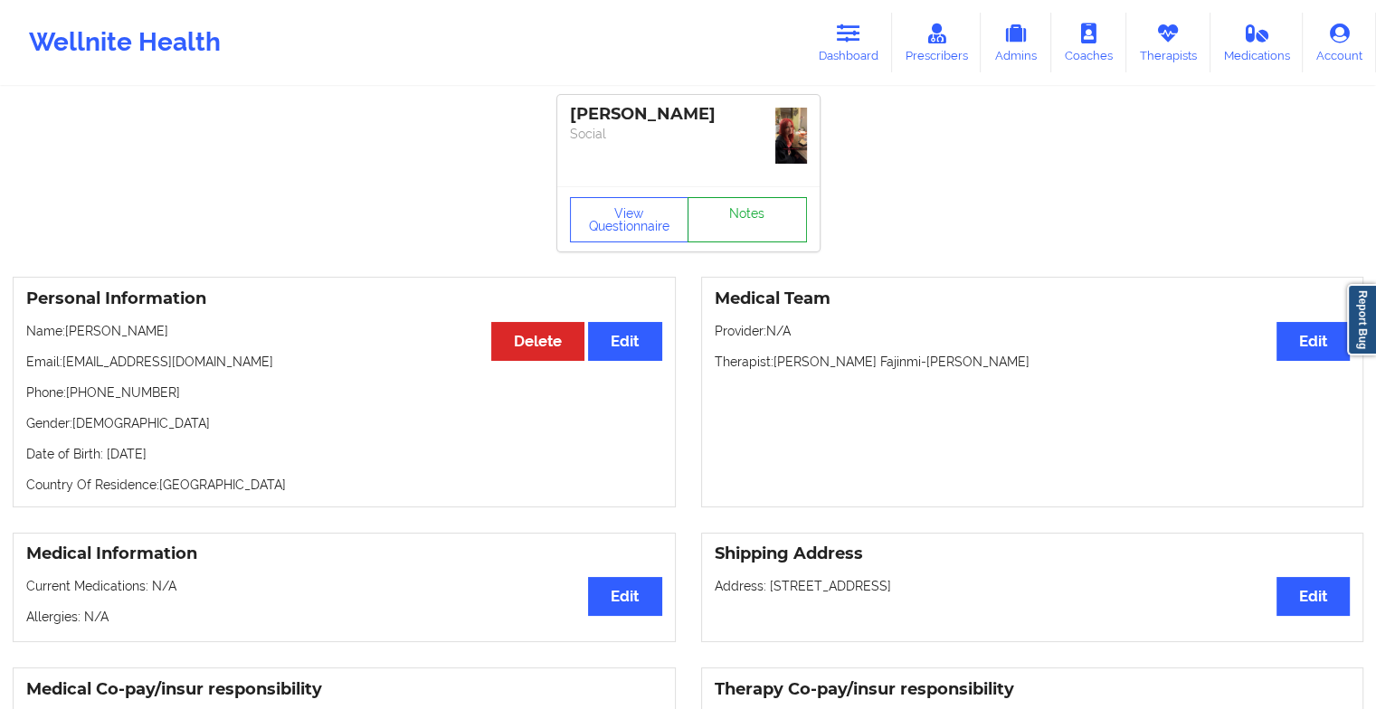
click at [760, 197] on link "Notes" at bounding box center [747, 219] width 119 height 45
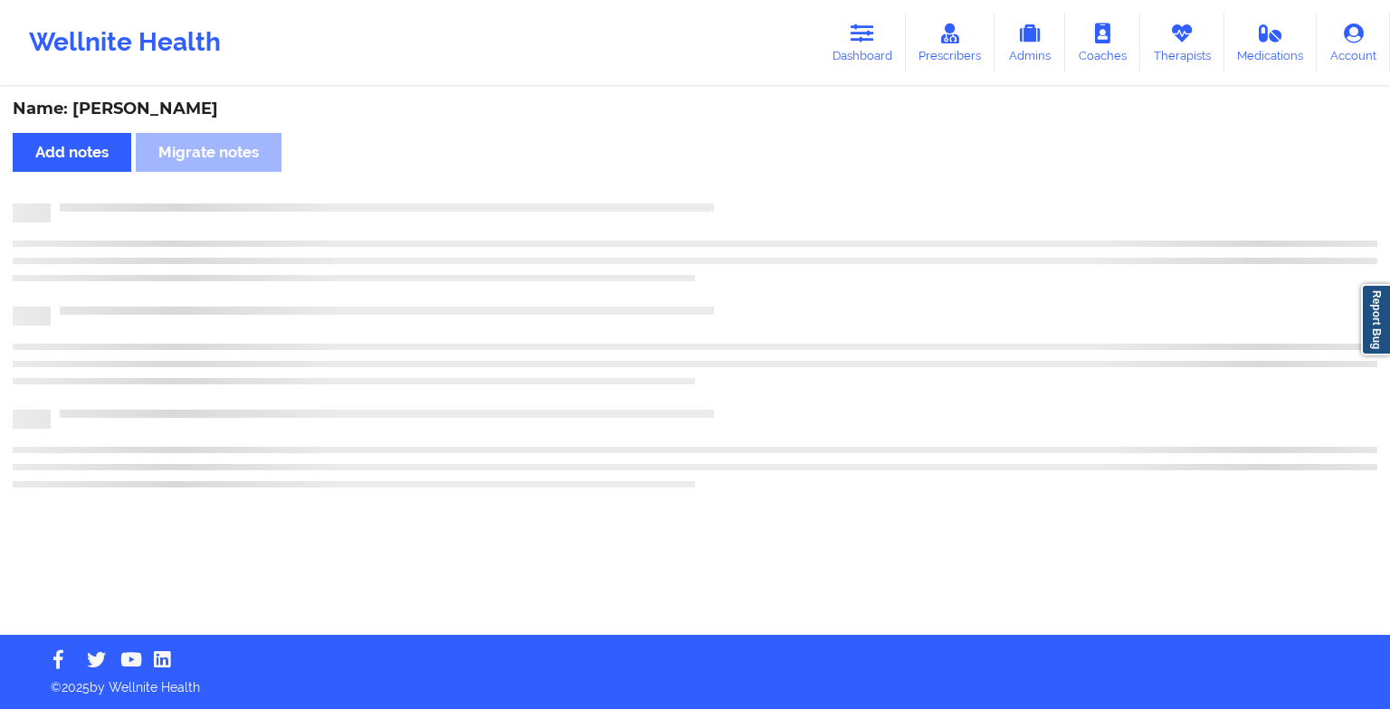
click at [760, 170] on div "Name: [PERSON_NAME] Add notes Migrate notes" at bounding box center [695, 362] width 1390 height 547
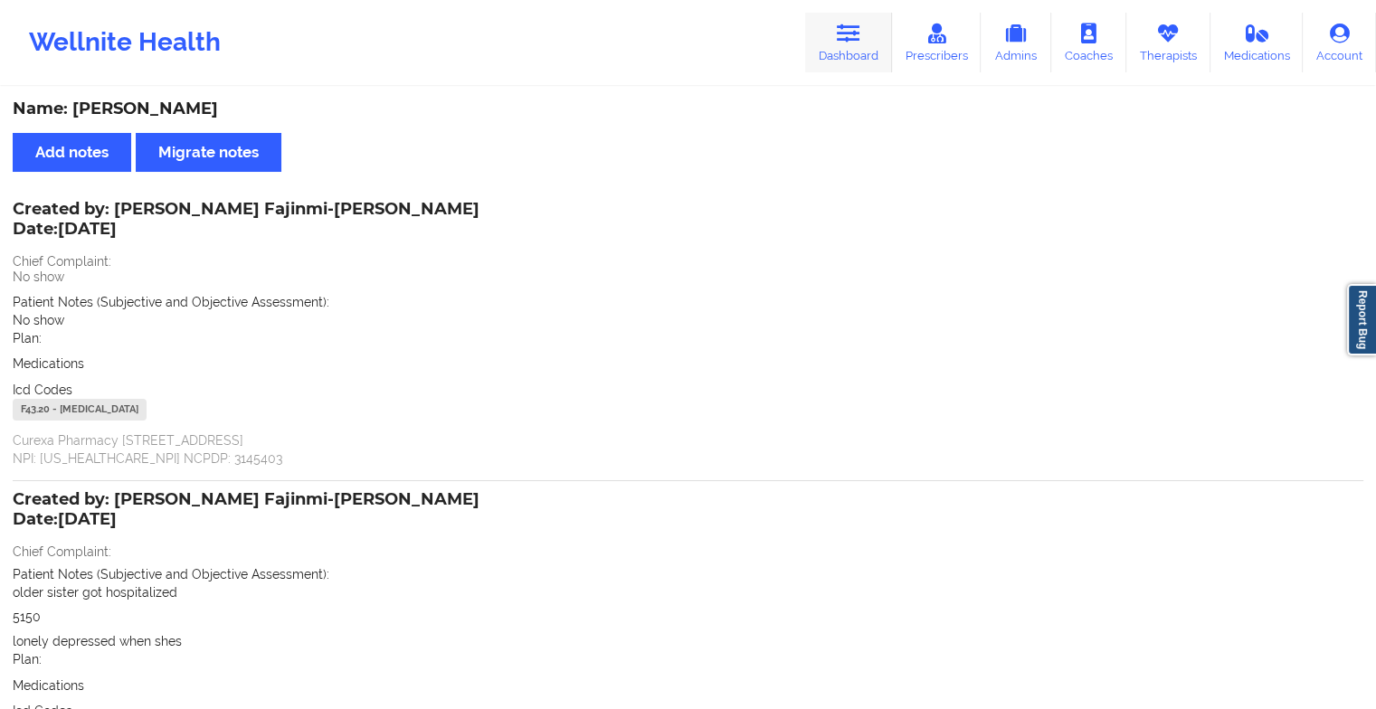
click at [852, 36] on icon at bounding box center [849, 34] width 24 height 20
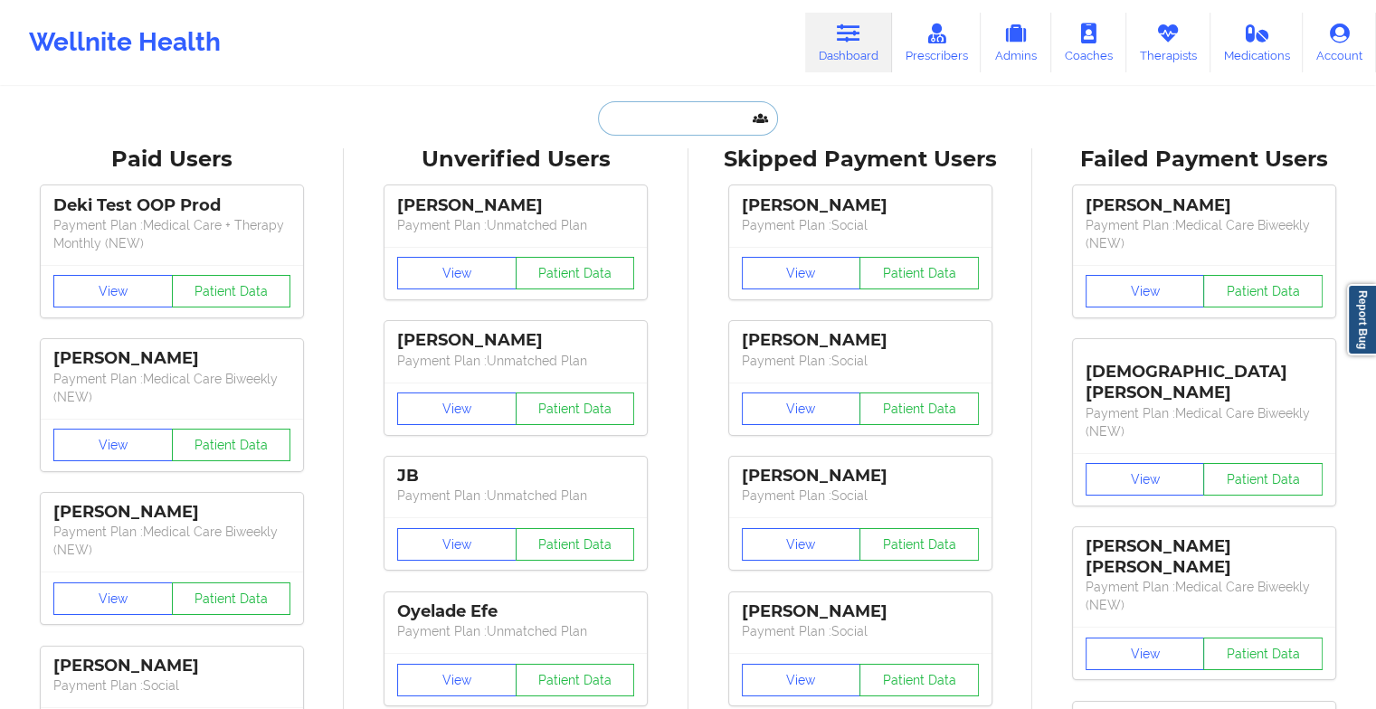
click at [630, 129] on input "text" at bounding box center [687, 118] width 179 height 34
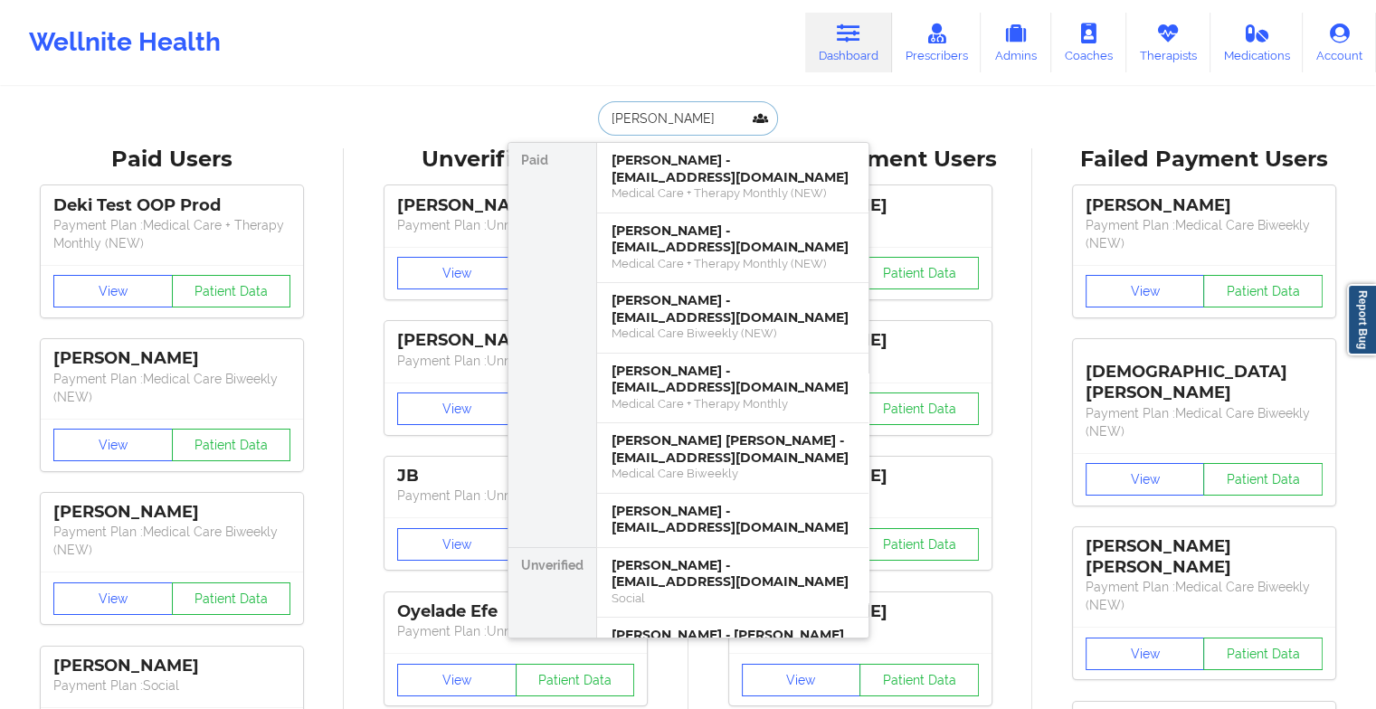
type input "[PERSON_NAME]"
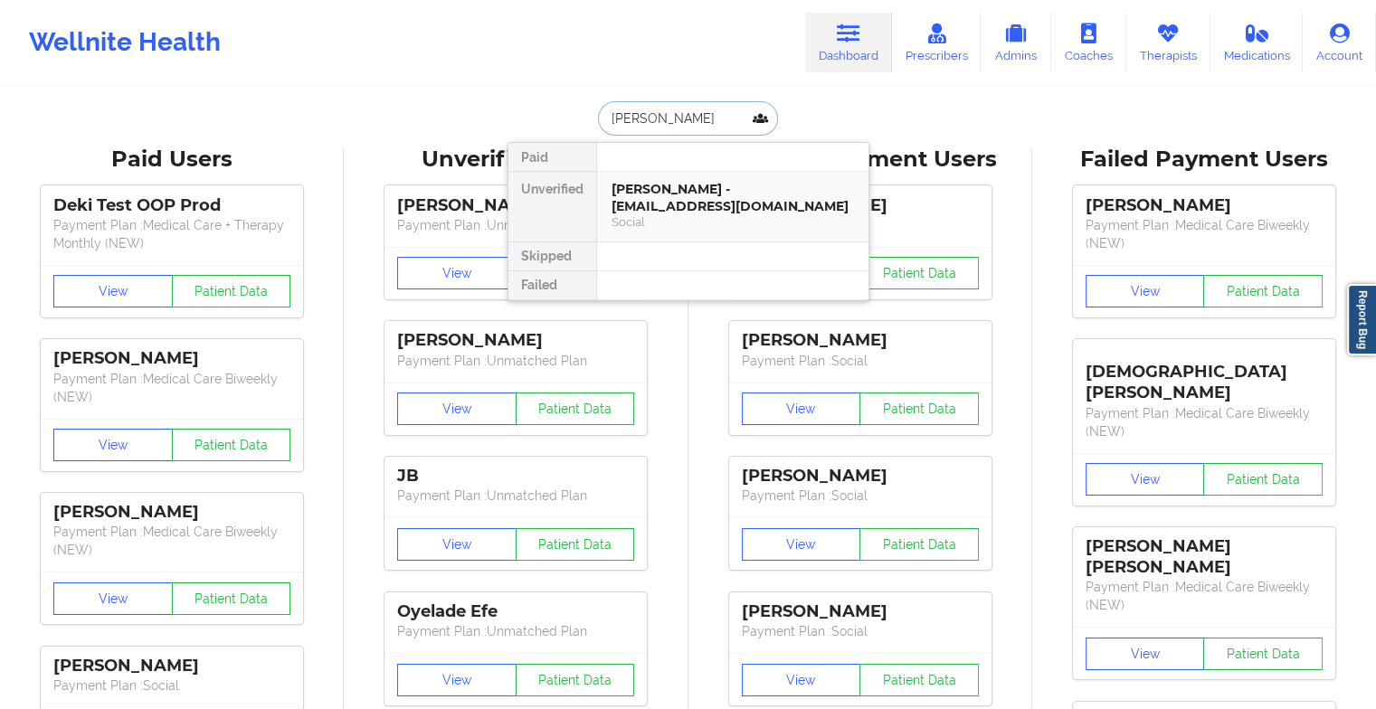
click at [716, 186] on div "[PERSON_NAME] - [EMAIL_ADDRESS][DOMAIN_NAME]" at bounding box center [733, 197] width 243 height 33
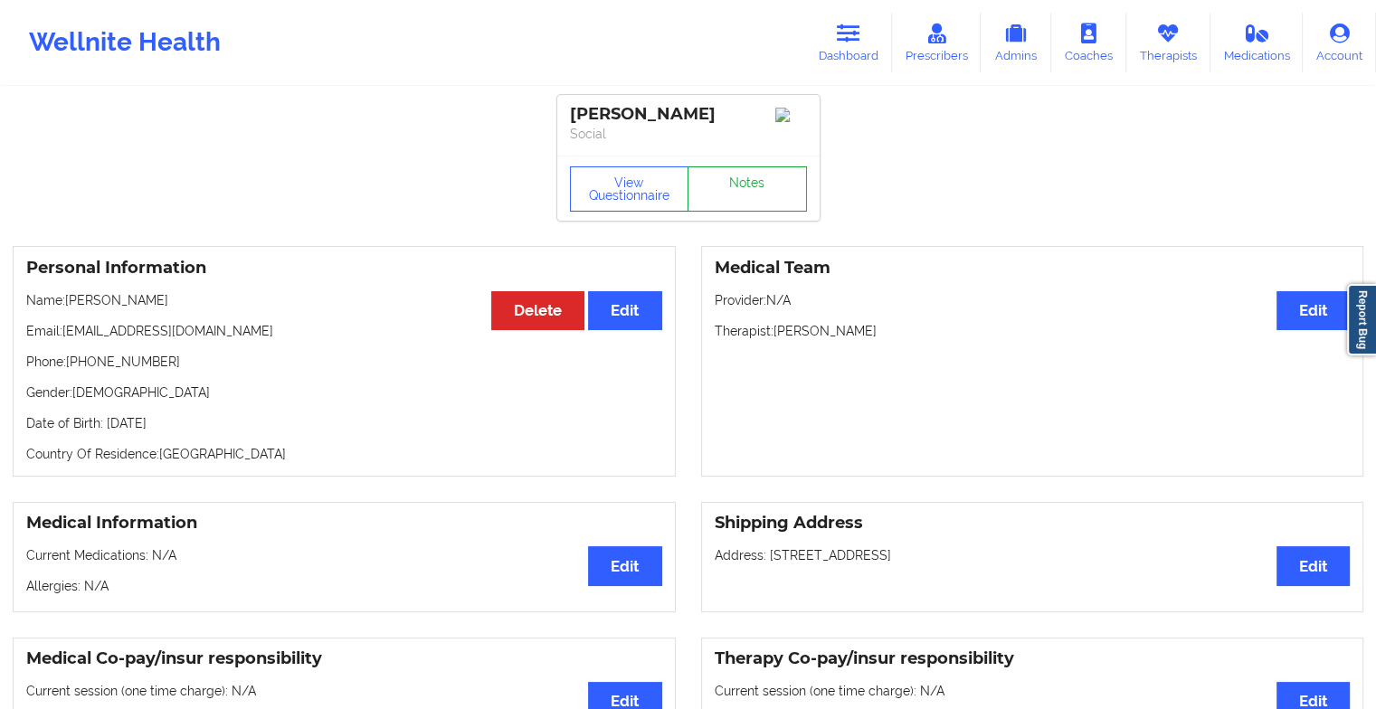
click at [716, 186] on link "Notes" at bounding box center [747, 189] width 119 height 45
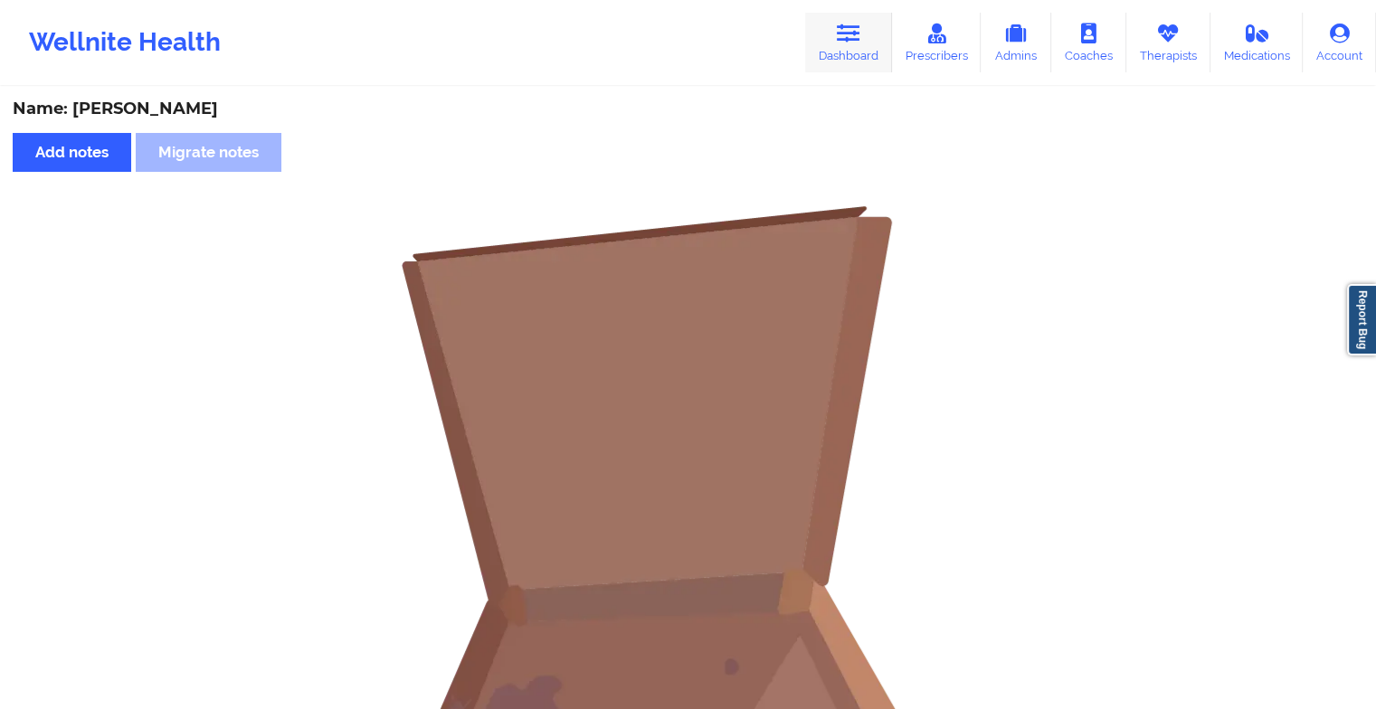
click at [830, 47] on link "Dashboard" at bounding box center [848, 43] width 87 height 60
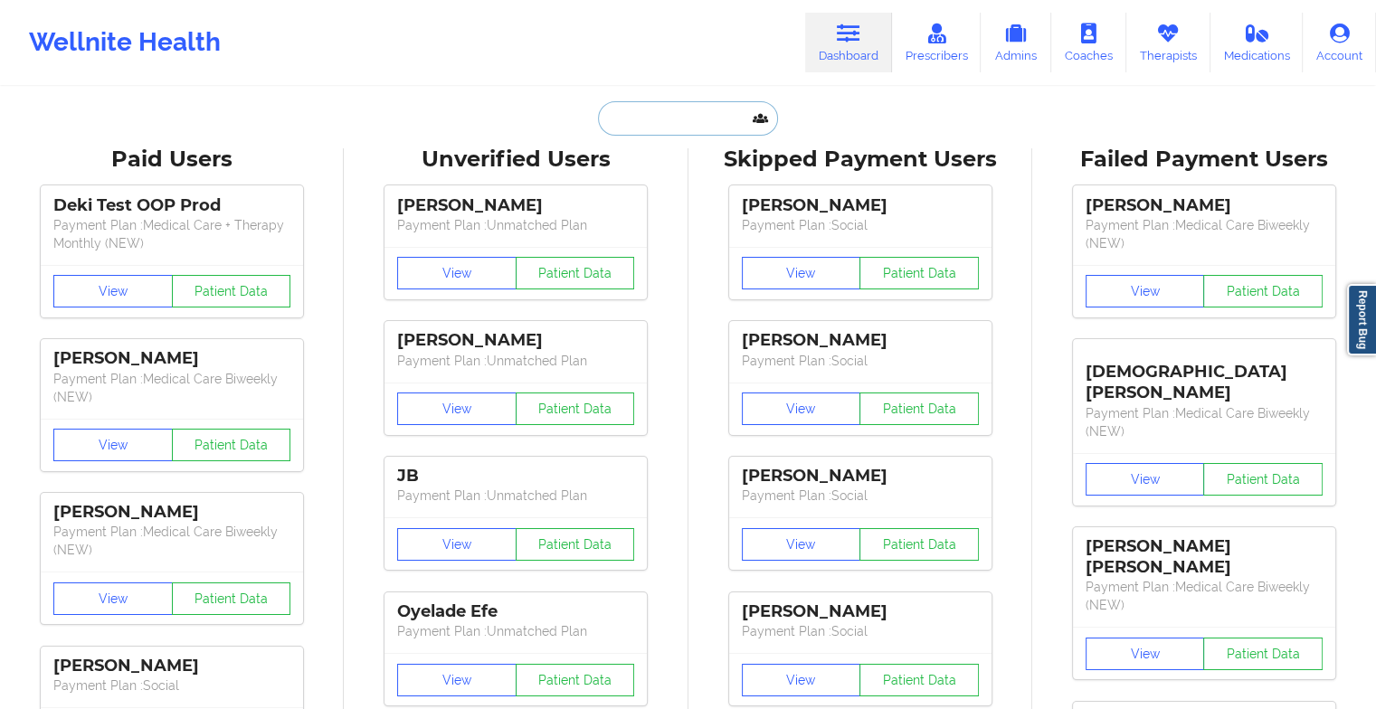
click at [665, 121] on input "text" at bounding box center [687, 118] width 179 height 34
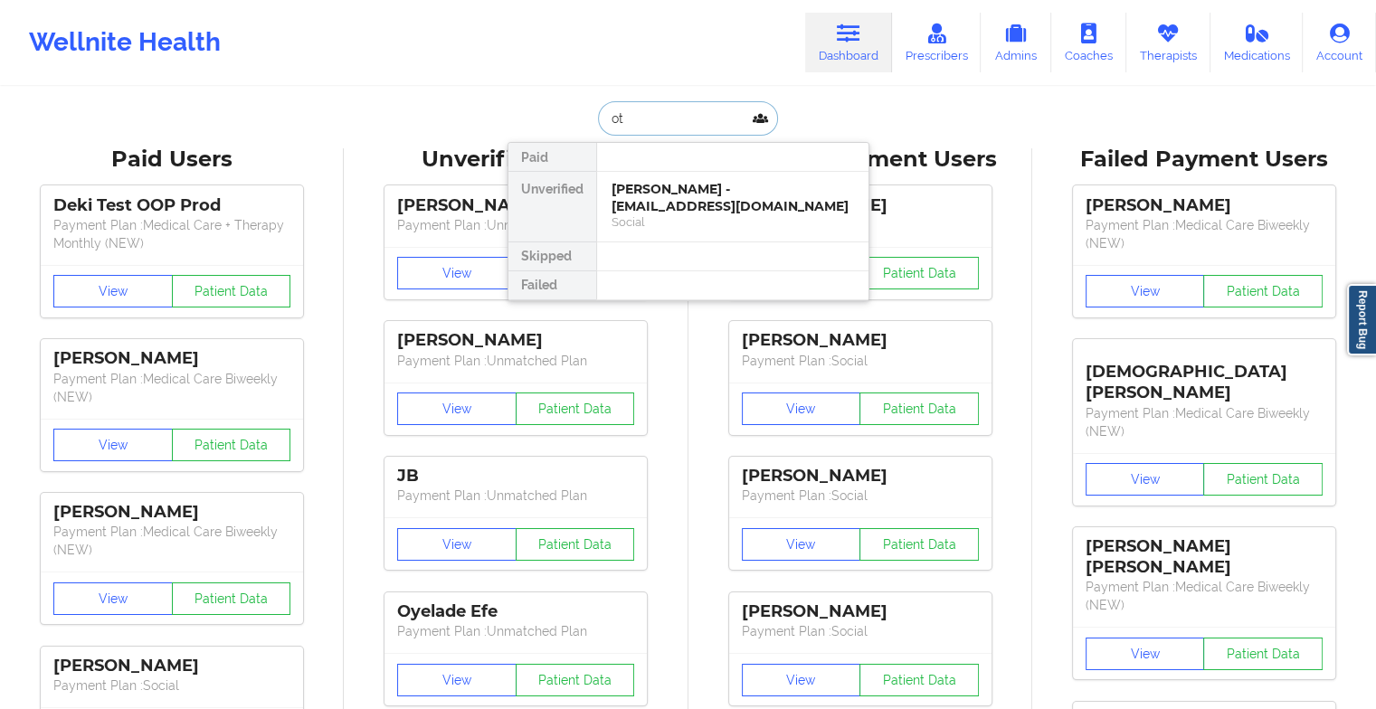
type input "o"
type input "[PERSON_NAME]"
click at [671, 201] on div "Thomas Kynor - [DOMAIN_NAME][EMAIL_ADDRESS][DOMAIN_NAME]" at bounding box center [733, 197] width 243 height 33
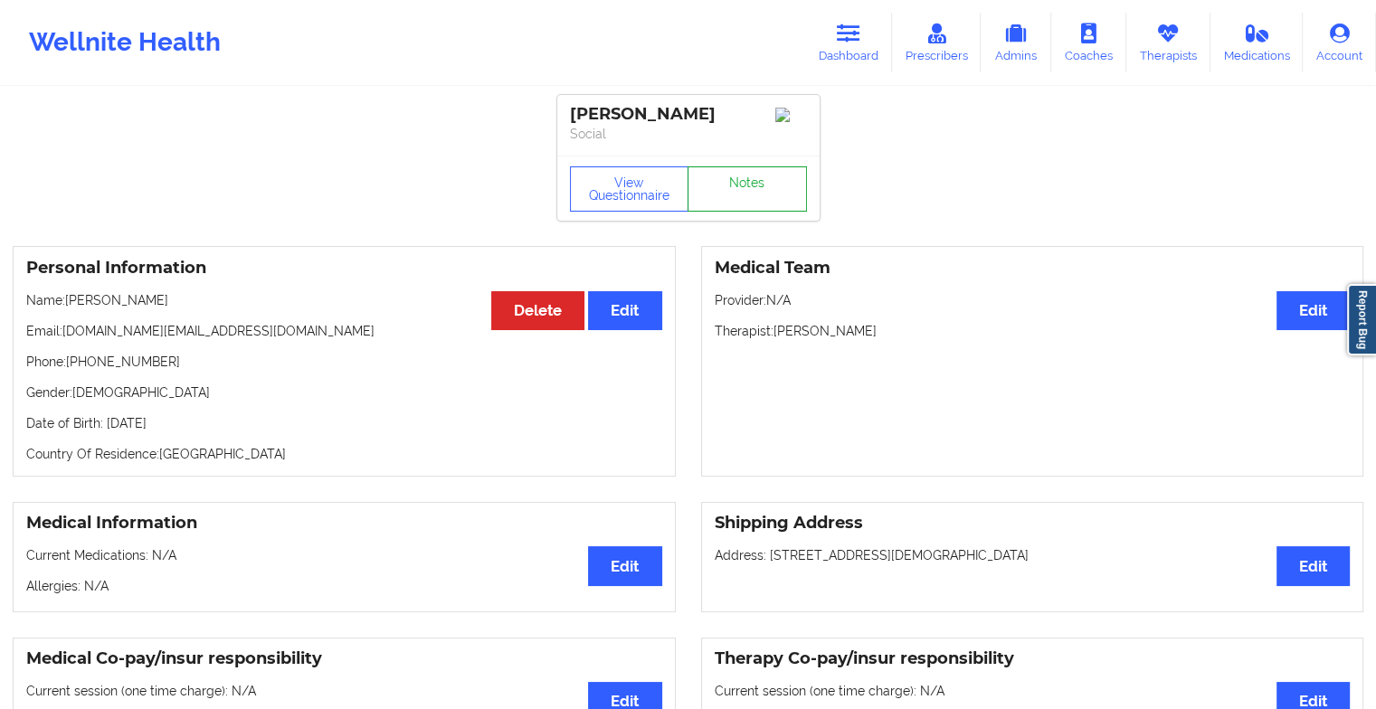
click at [755, 203] on link "Notes" at bounding box center [747, 189] width 119 height 45
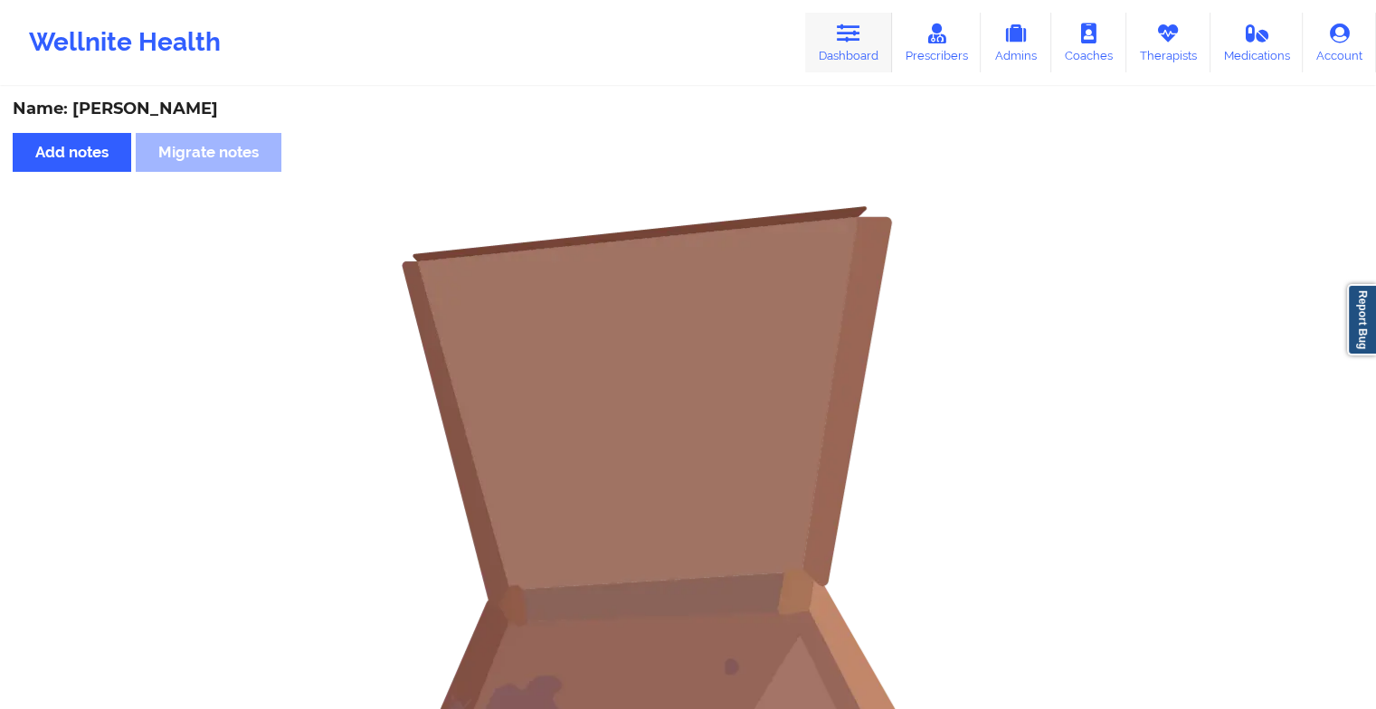
click at [855, 51] on link "Dashboard" at bounding box center [848, 43] width 87 height 60
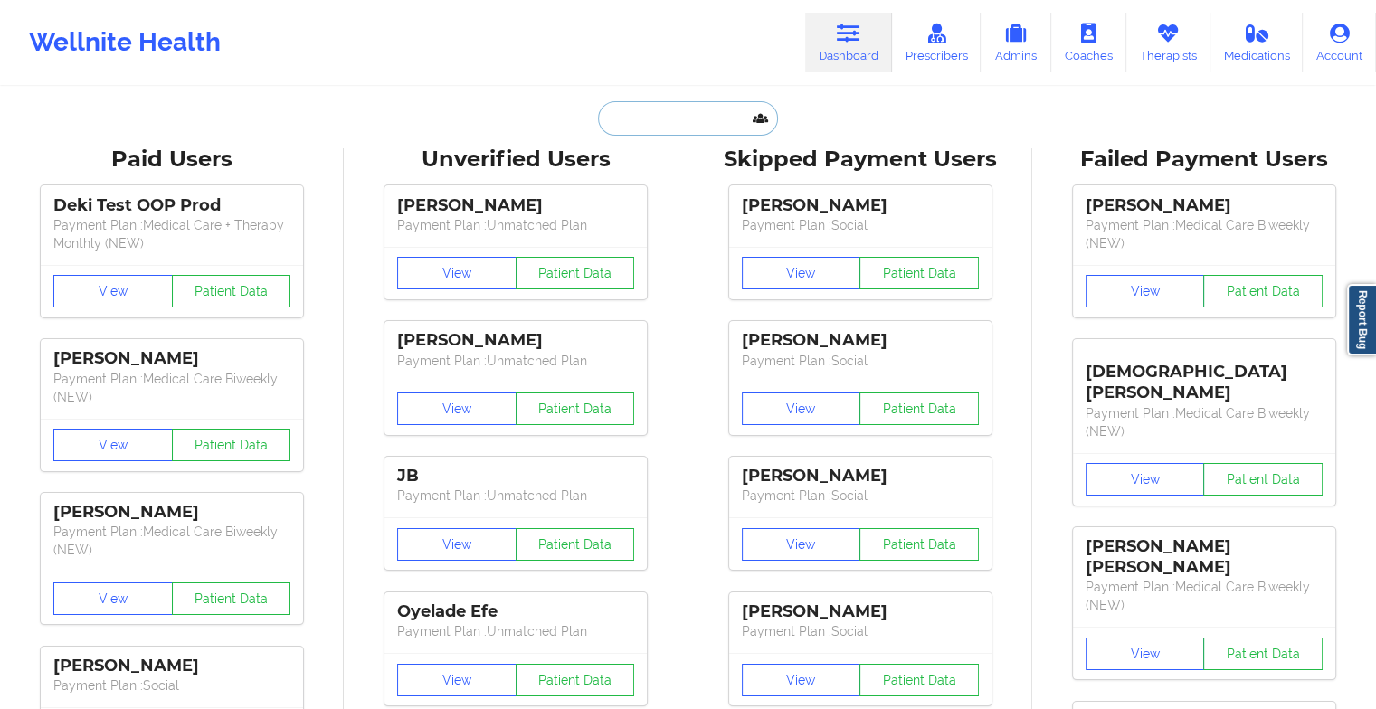
click at [641, 112] on input "text" at bounding box center [687, 118] width 179 height 34
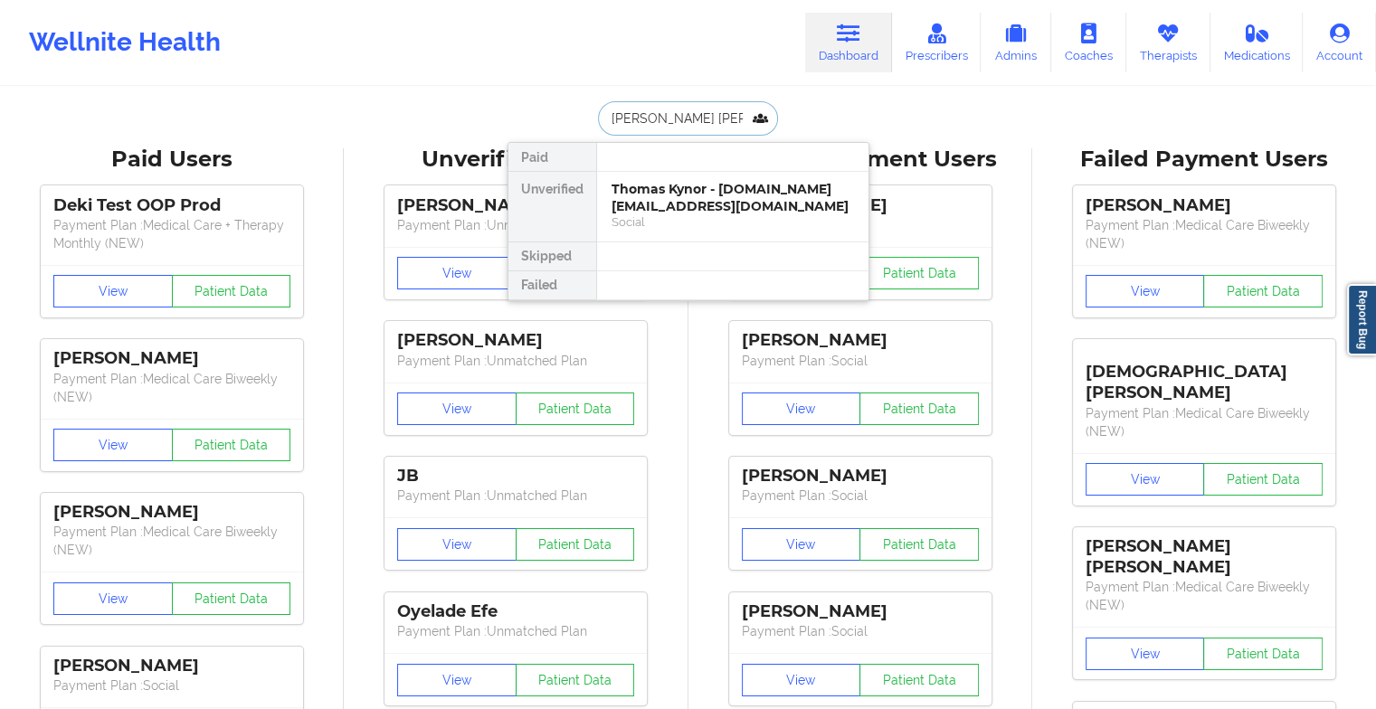
type input "[PERSON_NAME] [PERSON_NAME]"
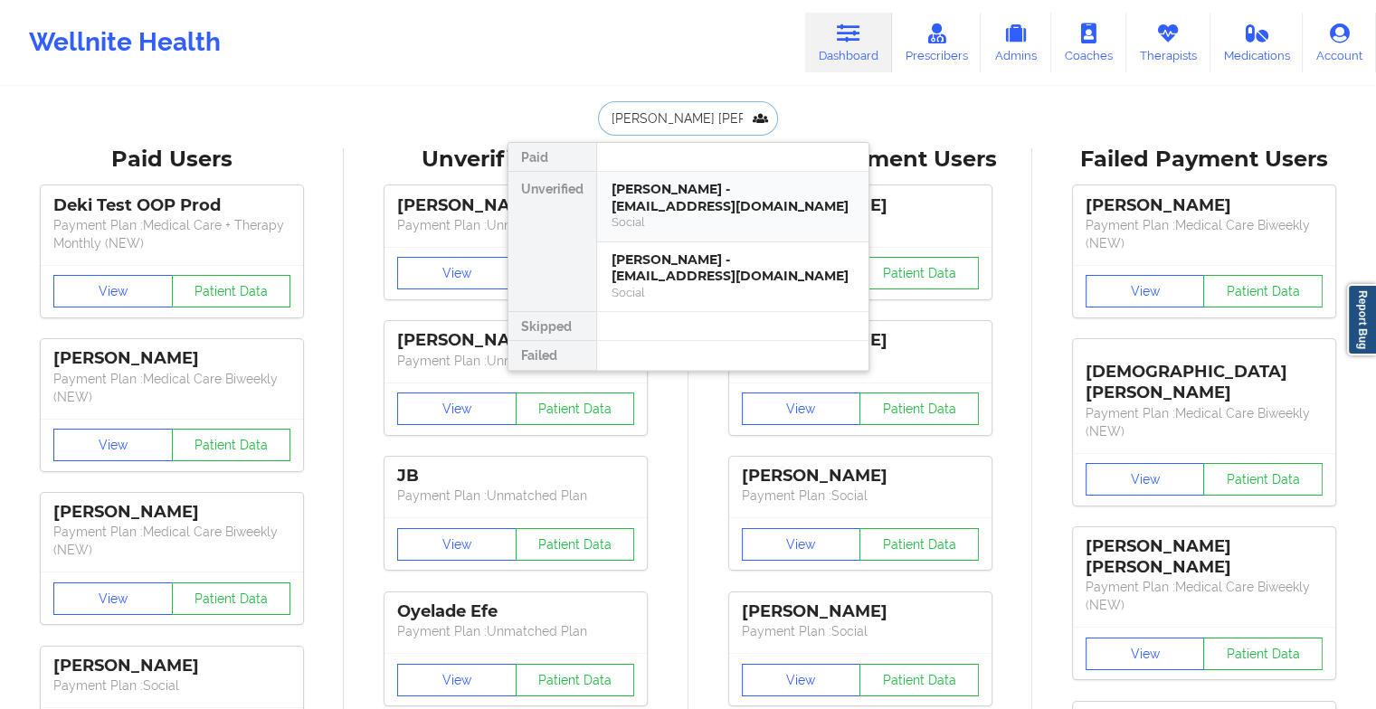
click at [662, 205] on div "[PERSON_NAME] - [EMAIL_ADDRESS][DOMAIN_NAME]" at bounding box center [733, 197] width 243 height 33
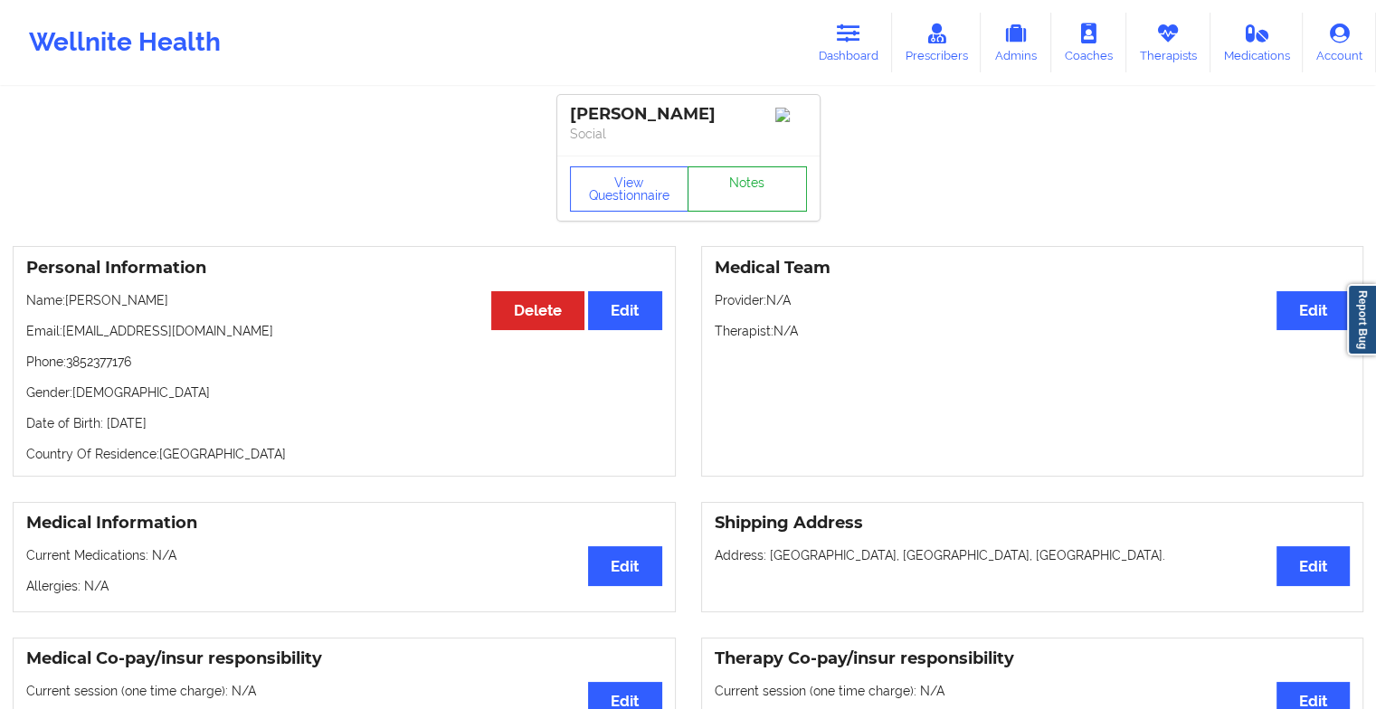
click at [757, 212] on link "Notes" at bounding box center [747, 189] width 119 height 45
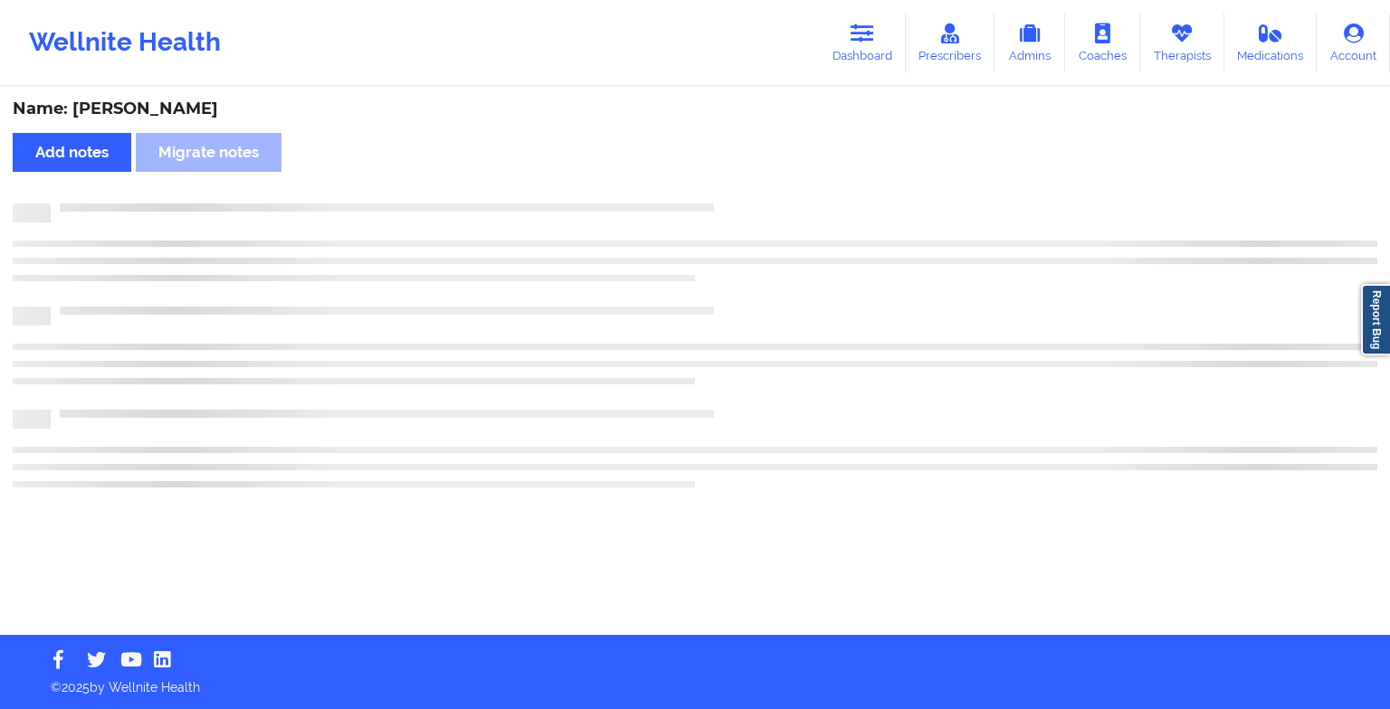
click at [757, 214] on div at bounding box center [695, 213] width 1365 height 19
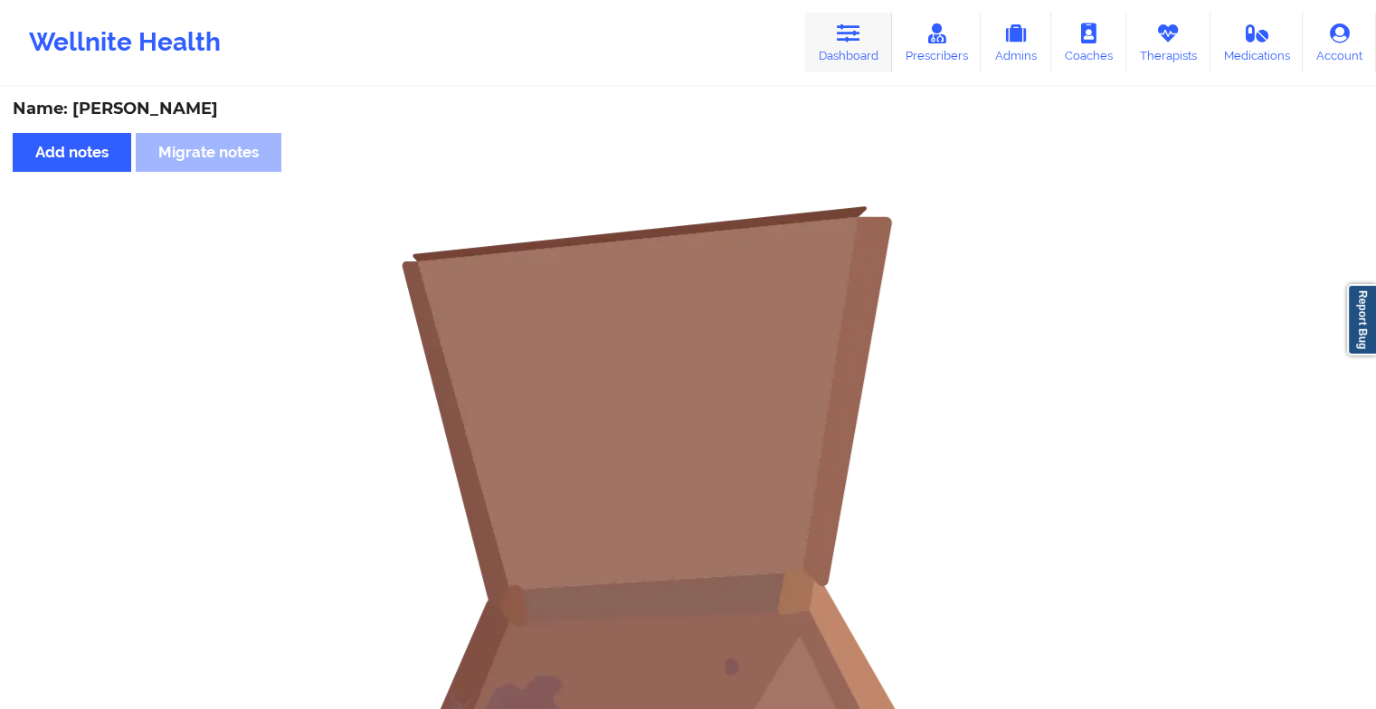
click at [842, 45] on link "Dashboard" at bounding box center [848, 43] width 87 height 60
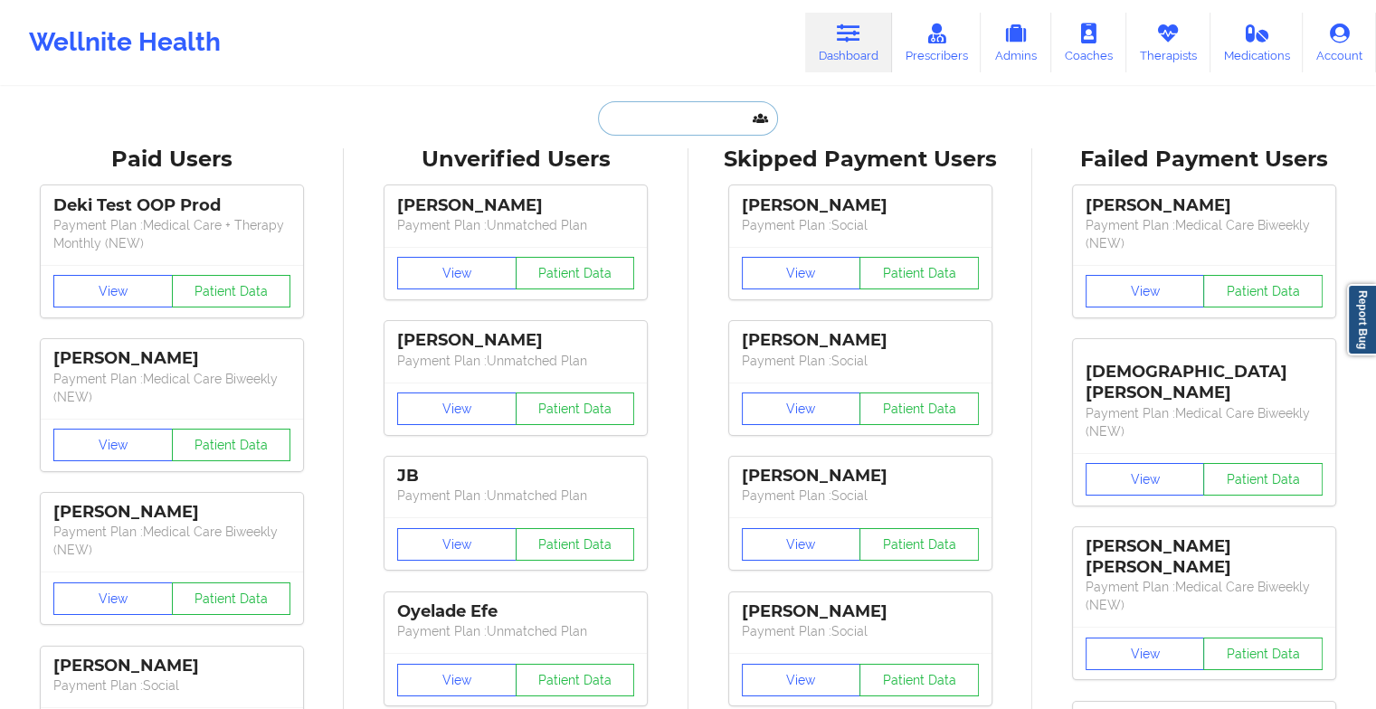
click at [678, 102] on input "text" at bounding box center [687, 118] width 179 height 34
type input "j"
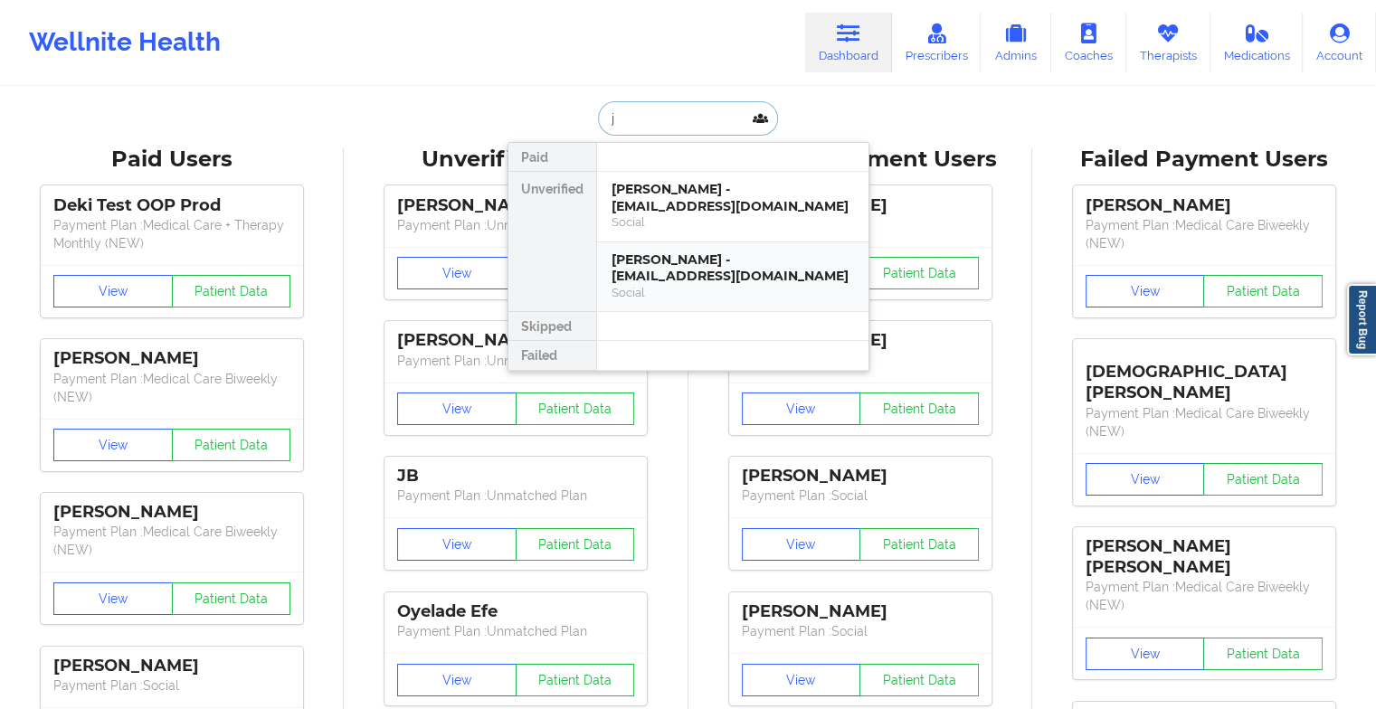
click at [681, 269] on div "[PERSON_NAME] - [EMAIL_ADDRESS][DOMAIN_NAME]" at bounding box center [733, 268] width 243 height 33
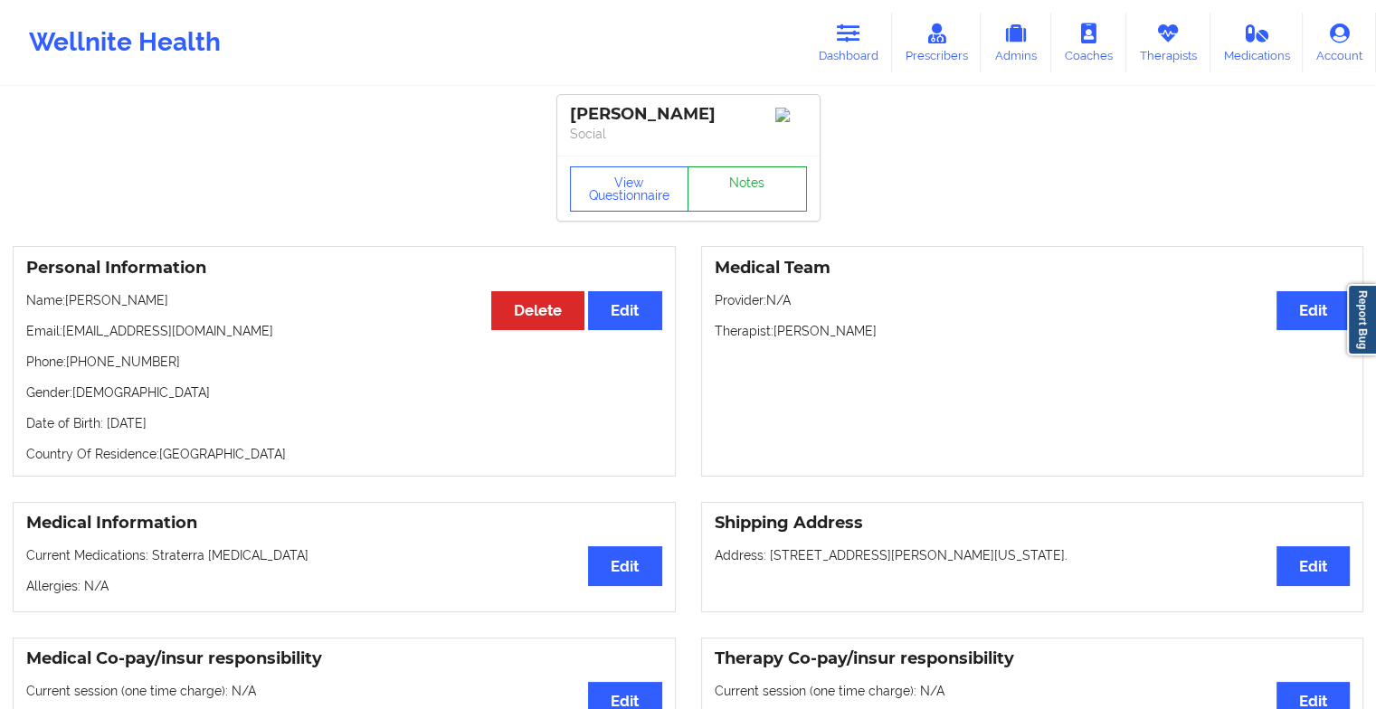
click at [726, 200] on link "Notes" at bounding box center [747, 189] width 119 height 45
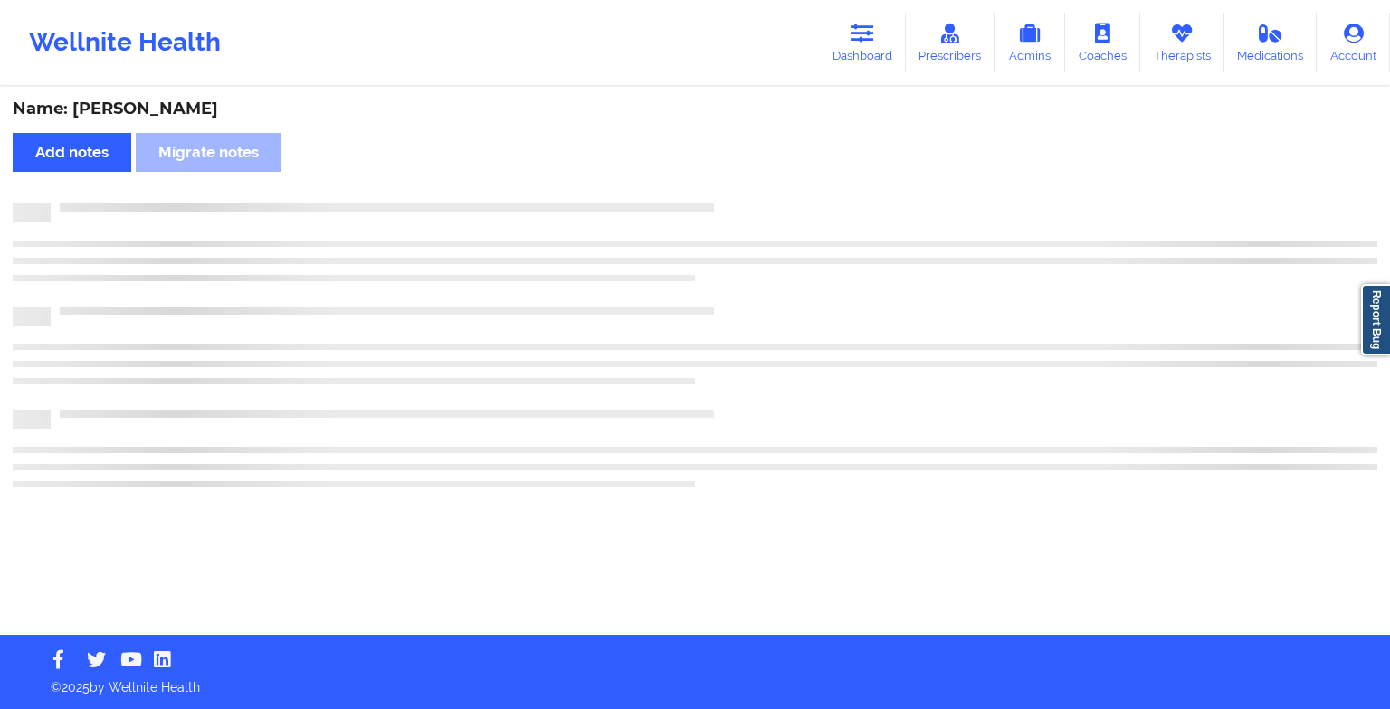
click at [726, 200] on div "Name: [PERSON_NAME] Add notes [PERSON_NAME] notes" at bounding box center [695, 362] width 1390 height 547
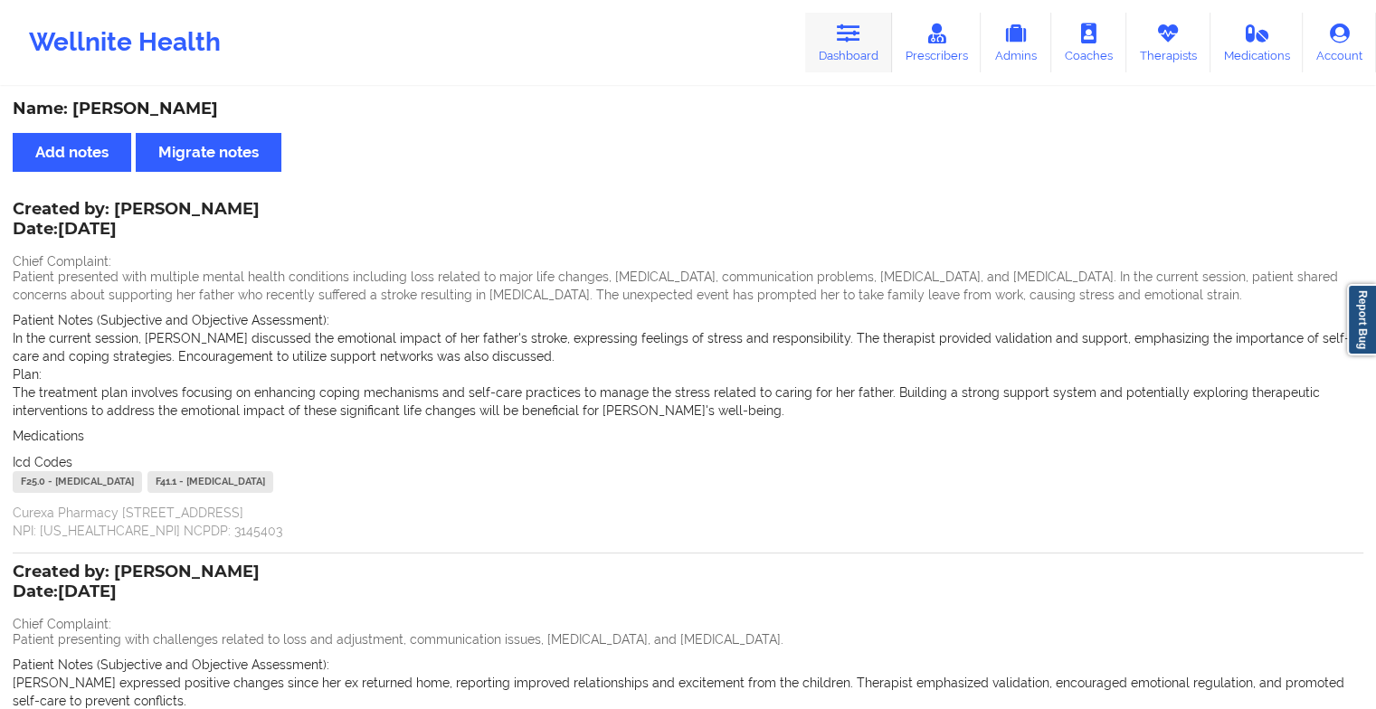
click at [832, 30] on link "Dashboard" at bounding box center [848, 43] width 87 height 60
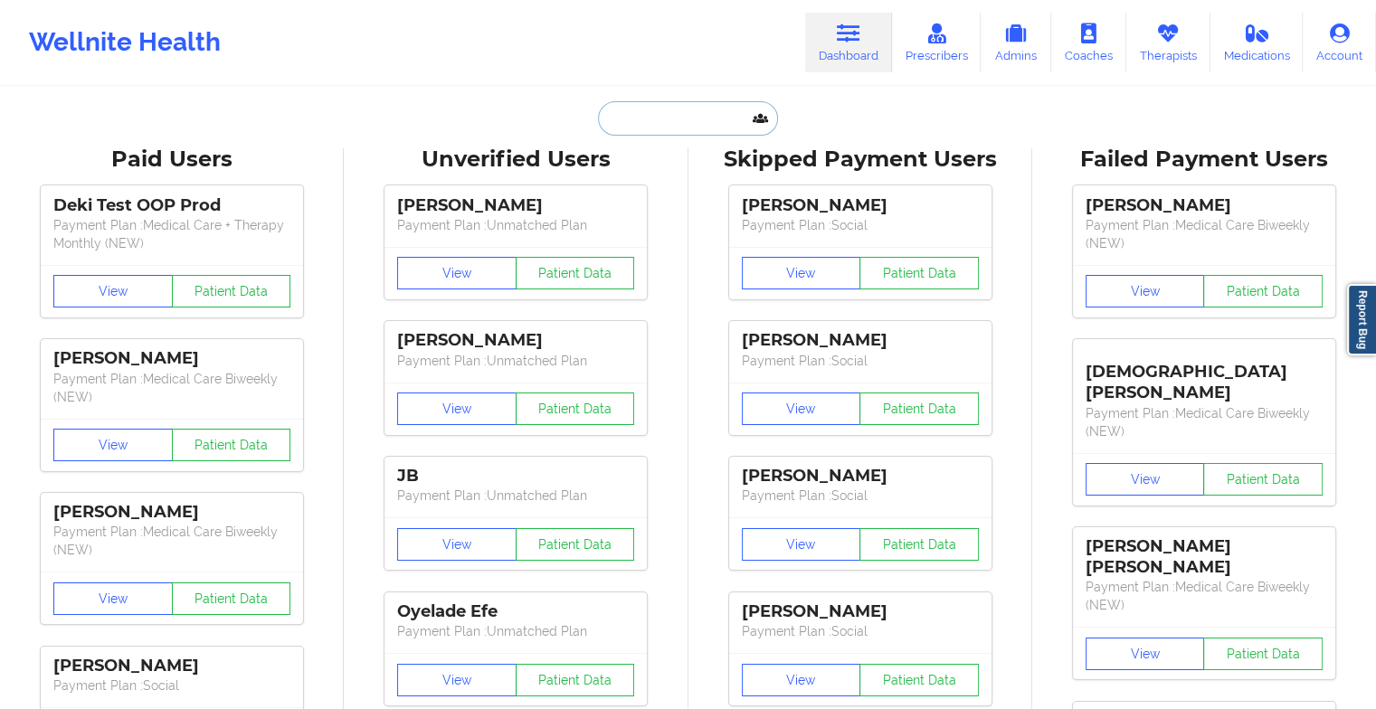
click at [697, 126] on input "text" at bounding box center [687, 118] width 179 height 34
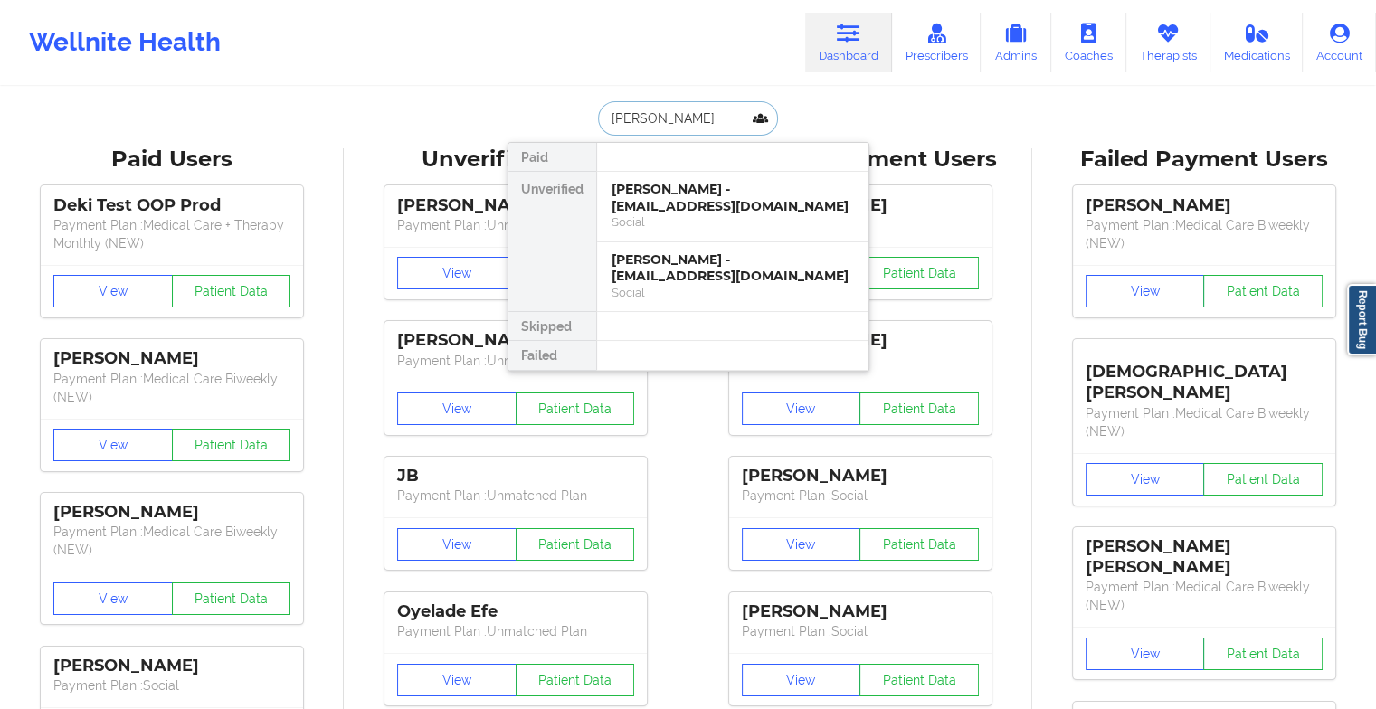
type input "[PERSON_NAME]"
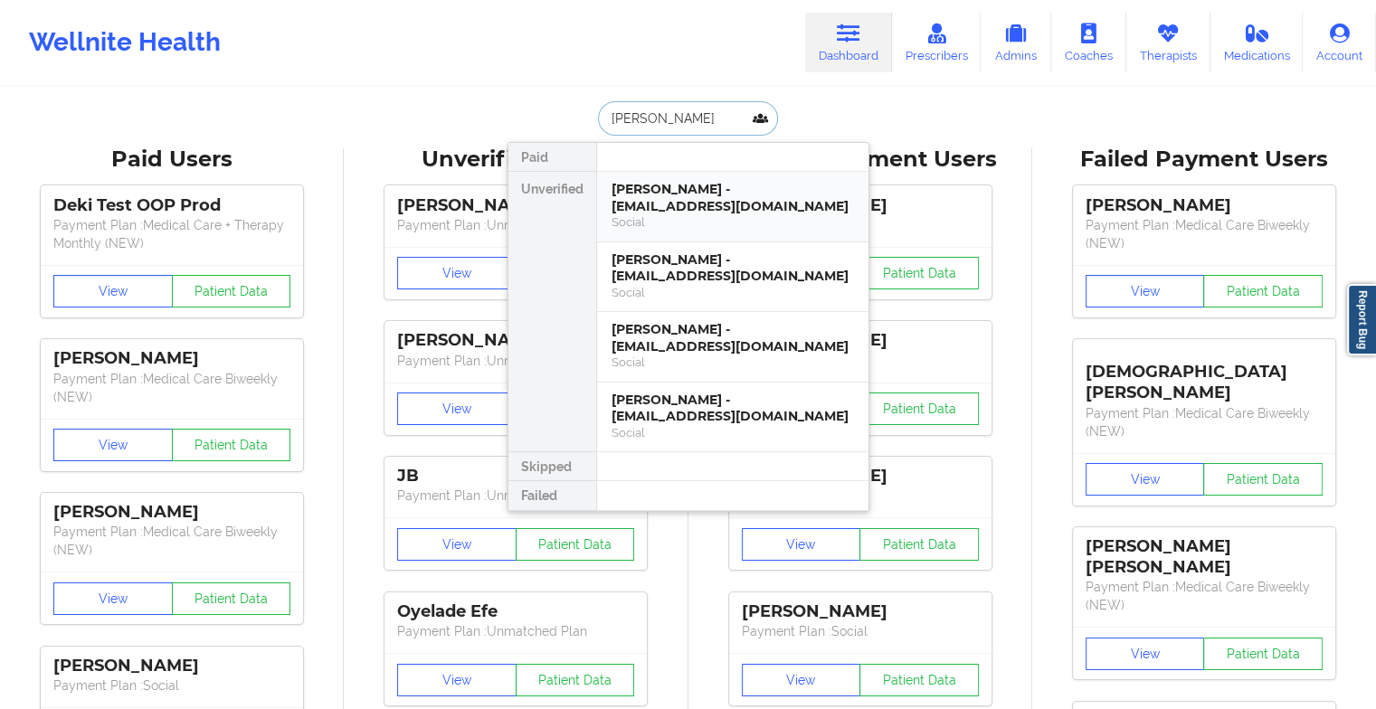
click at [750, 214] on div "Social" at bounding box center [733, 221] width 243 height 15
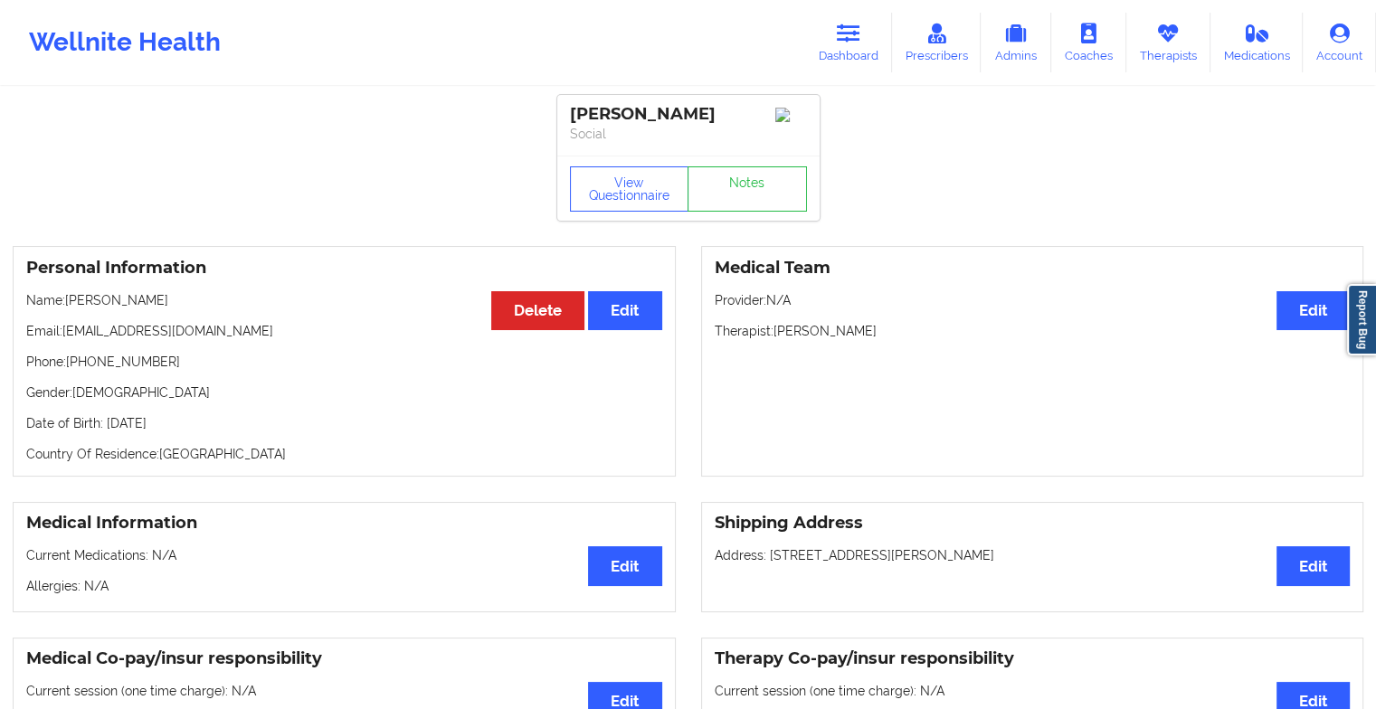
click at [758, 194] on div "View Questionnaire Notes" at bounding box center [688, 188] width 262 height 65
click at [749, 212] on link "Notes" at bounding box center [747, 189] width 119 height 45
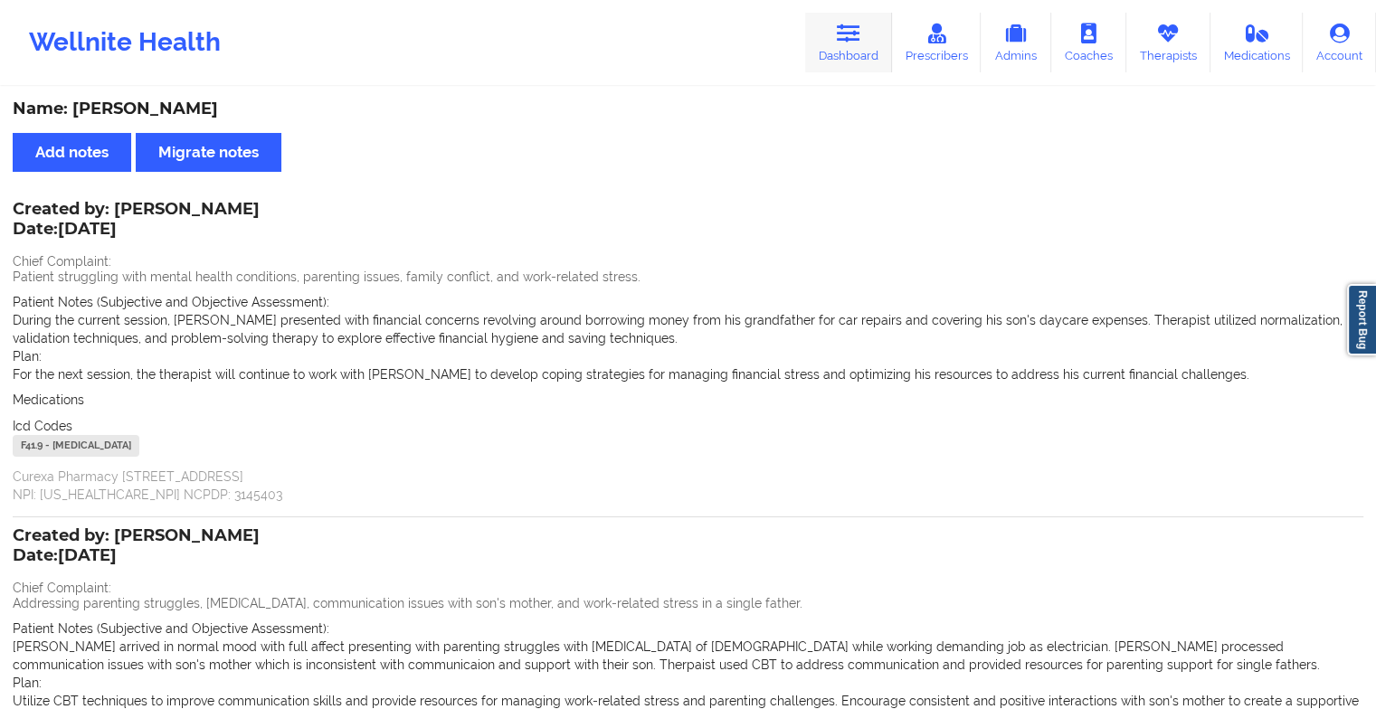
click at [838, 41] on link "Dashboard" at bounding box center [848, 43] width 87 height 60
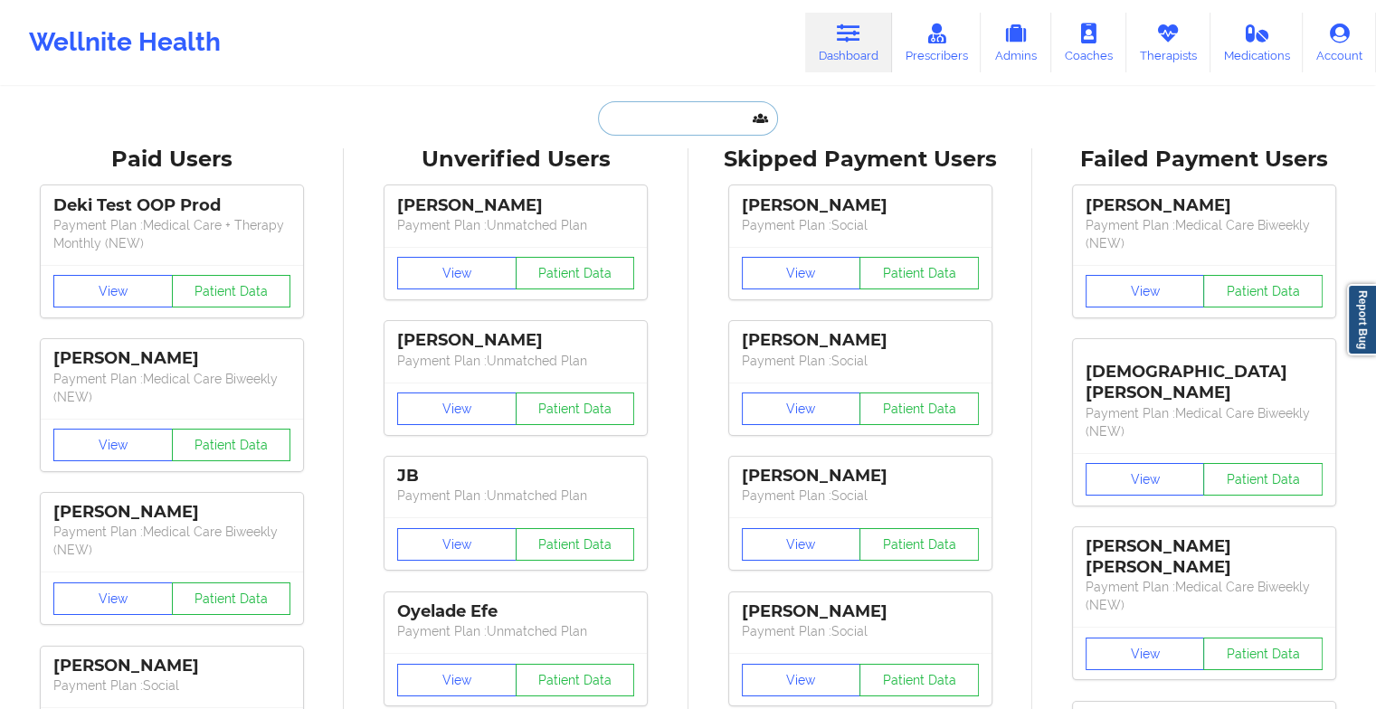
click at [667, 118] on input "text" at bounding box center [687, 118] width 179 height 34
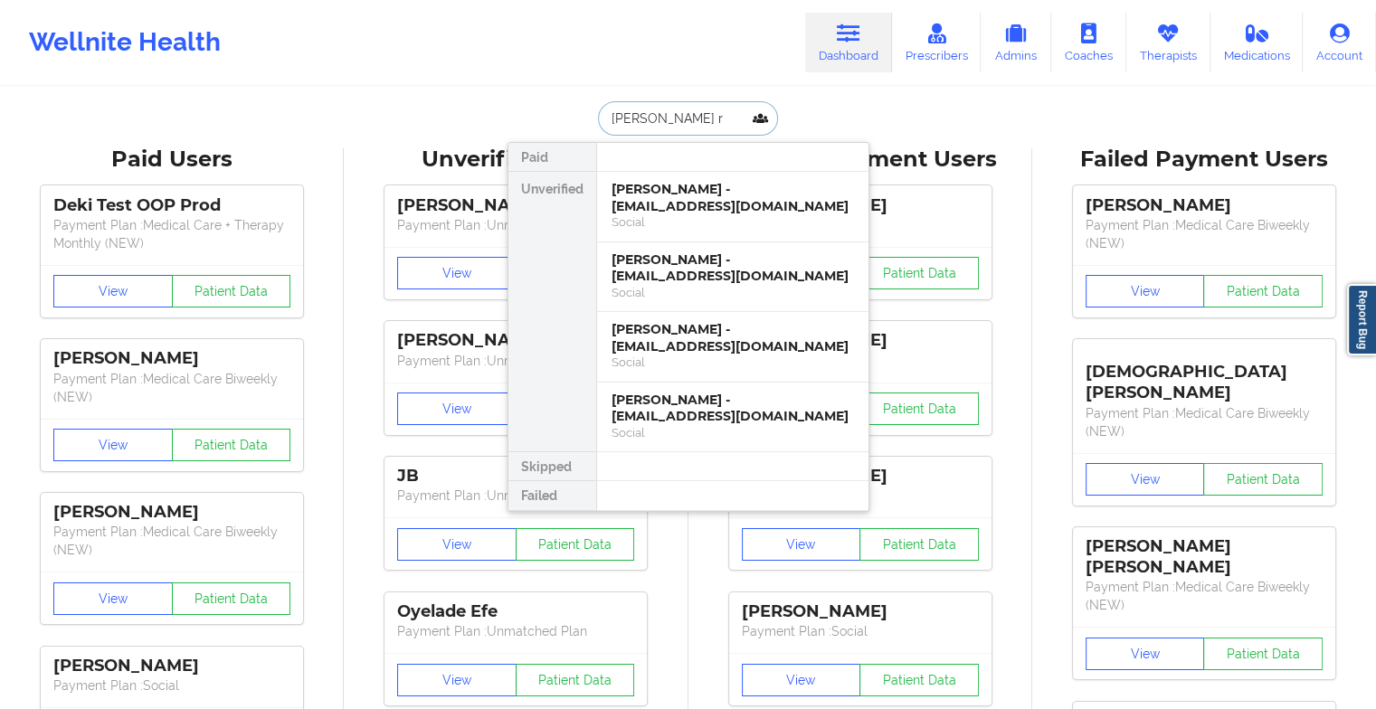
type input "[PERSON_NAME] ro"
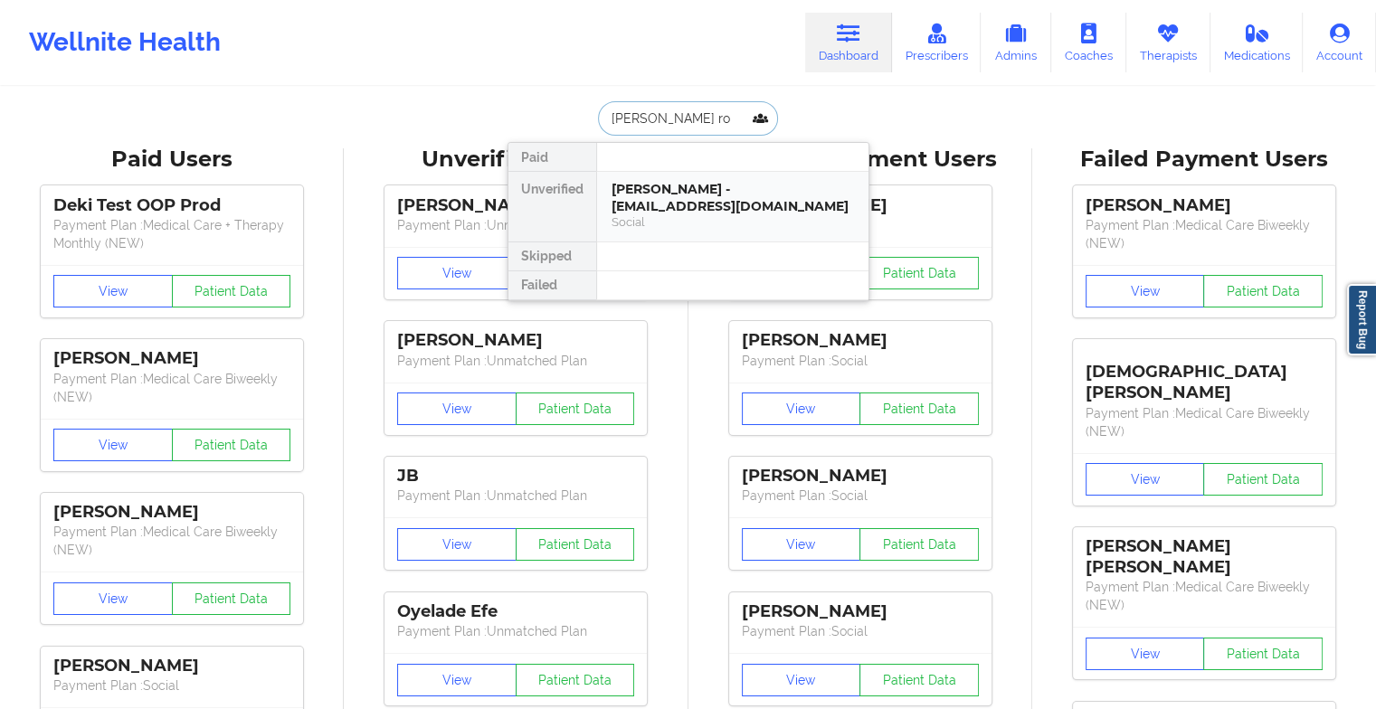
click at [670, 195] on div "[PERSON_NAME] - [EMAIL_ADDRESS][DOMAIN_NAME]" at bounding box center [733, 197] width 243 height 33
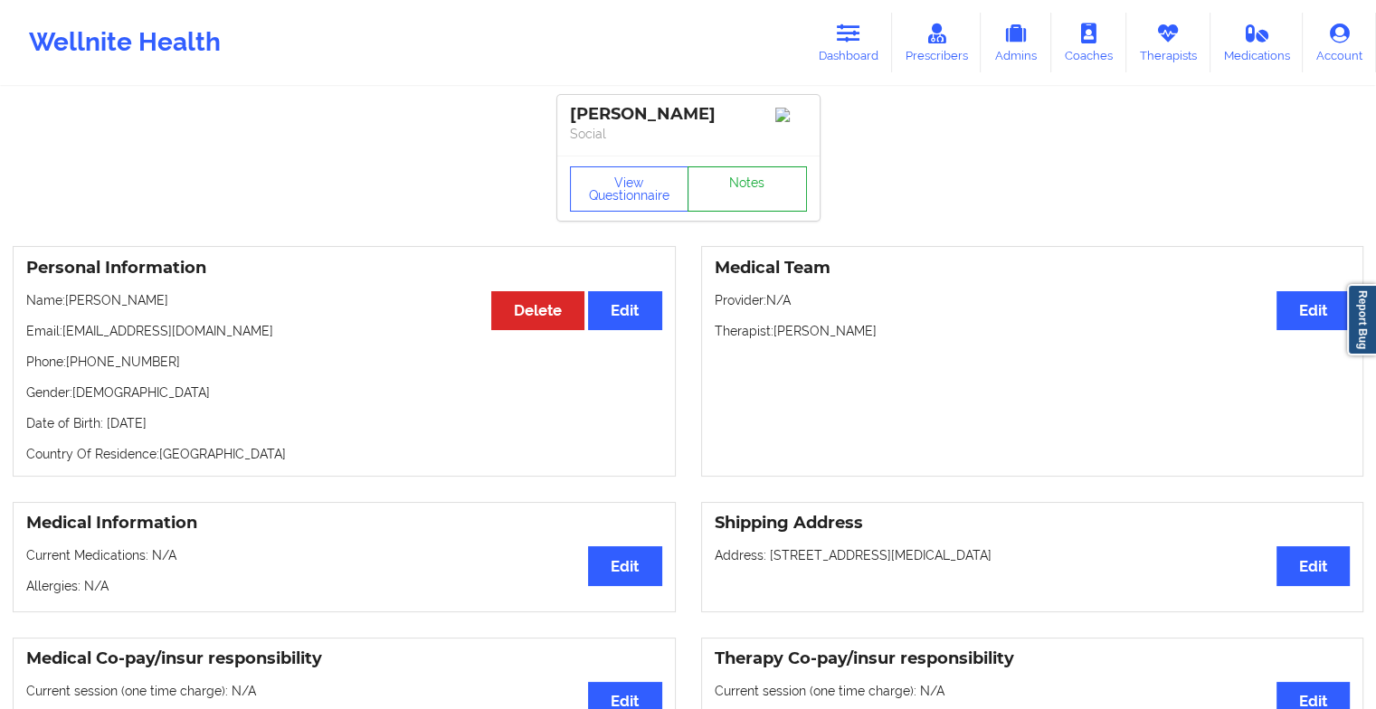
click at [731, 185] on link "Notes" at bounding box center [747, 189] width 119 height 45
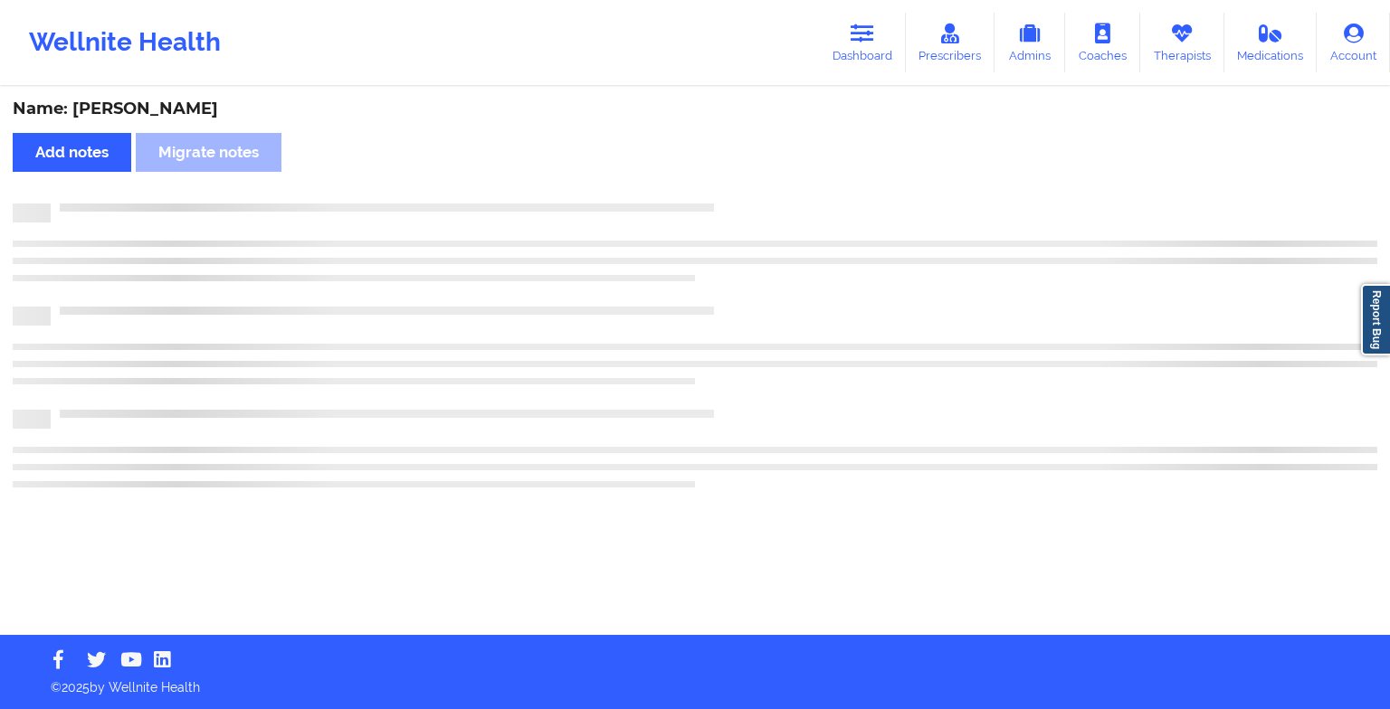
click at [731, 185] on div "Name: [PERSON_NAME] Add notes Migrate notes" at bounding box center [695, 362] width 1390 height 547
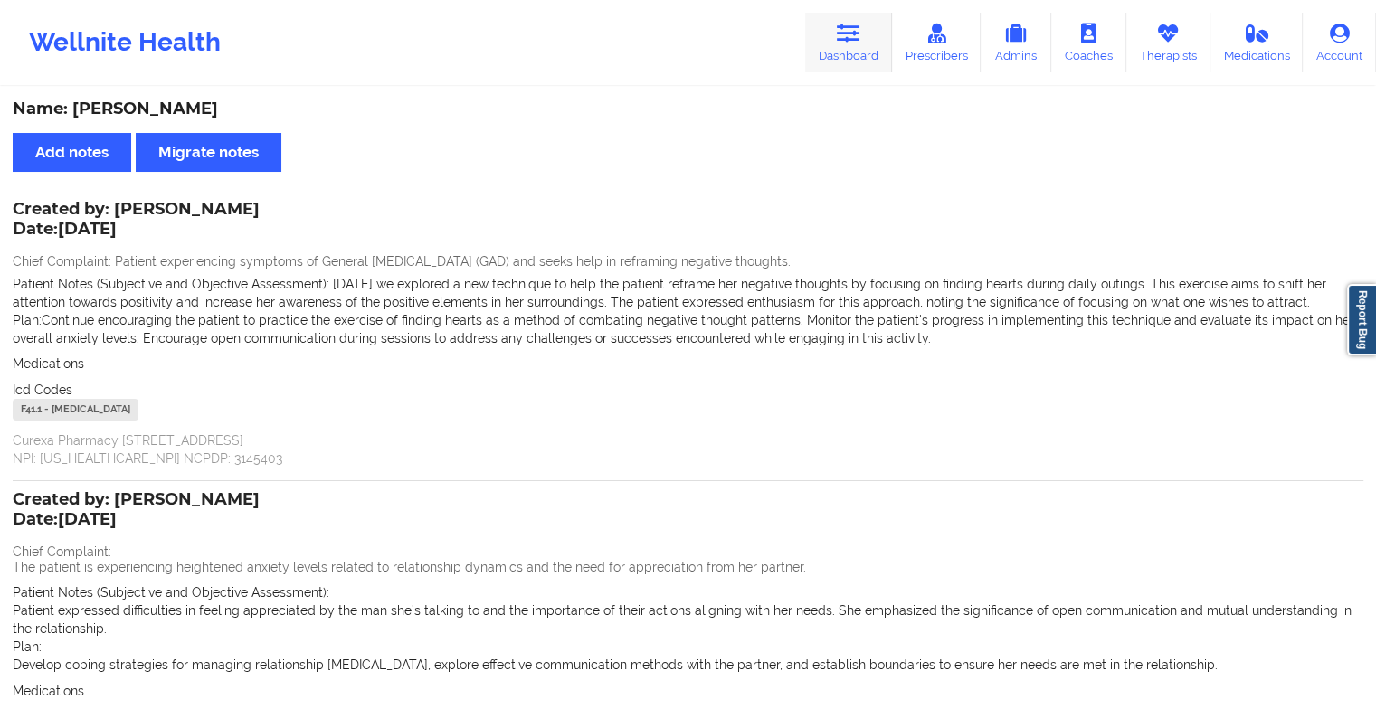
click at [833, 54] on link "Dashboard" at bounding box center [848, 43] width 87 height 60
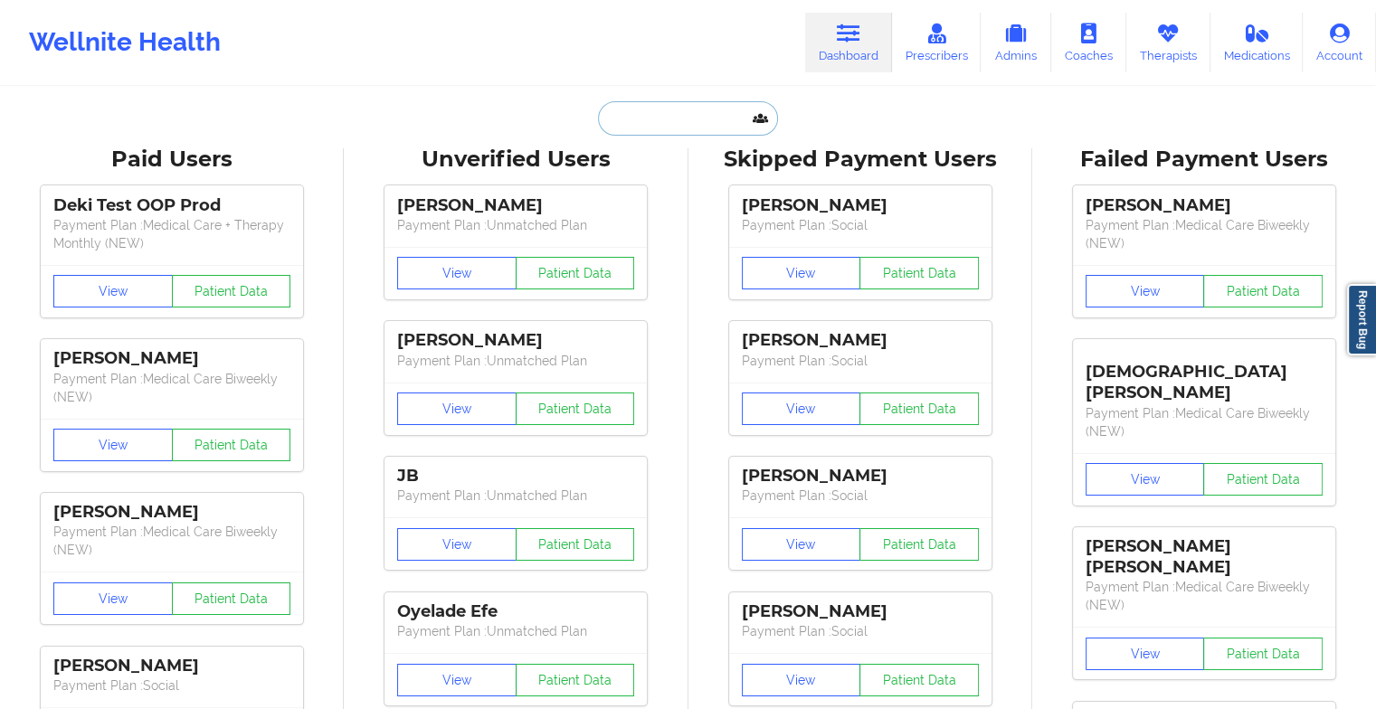
click at [677, 118] on input "text" at bounding box center [687, 118] width 179 height 34
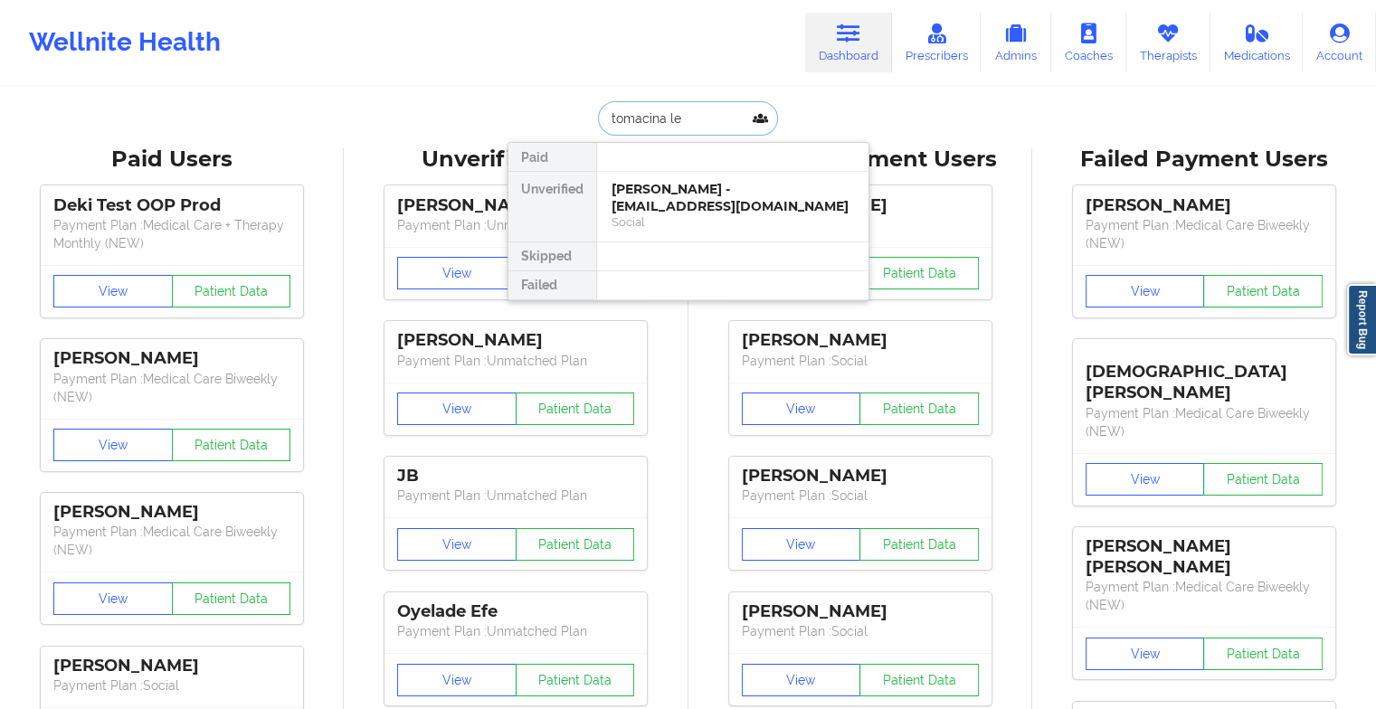
type input "[PERSON_NAME]"
click at [684, 198] on div "[PERSON_NAME] - [EMAIL_ADDRESS][DOMAIN_NAME]" at bounding box center [733, 197] width 243 height 33
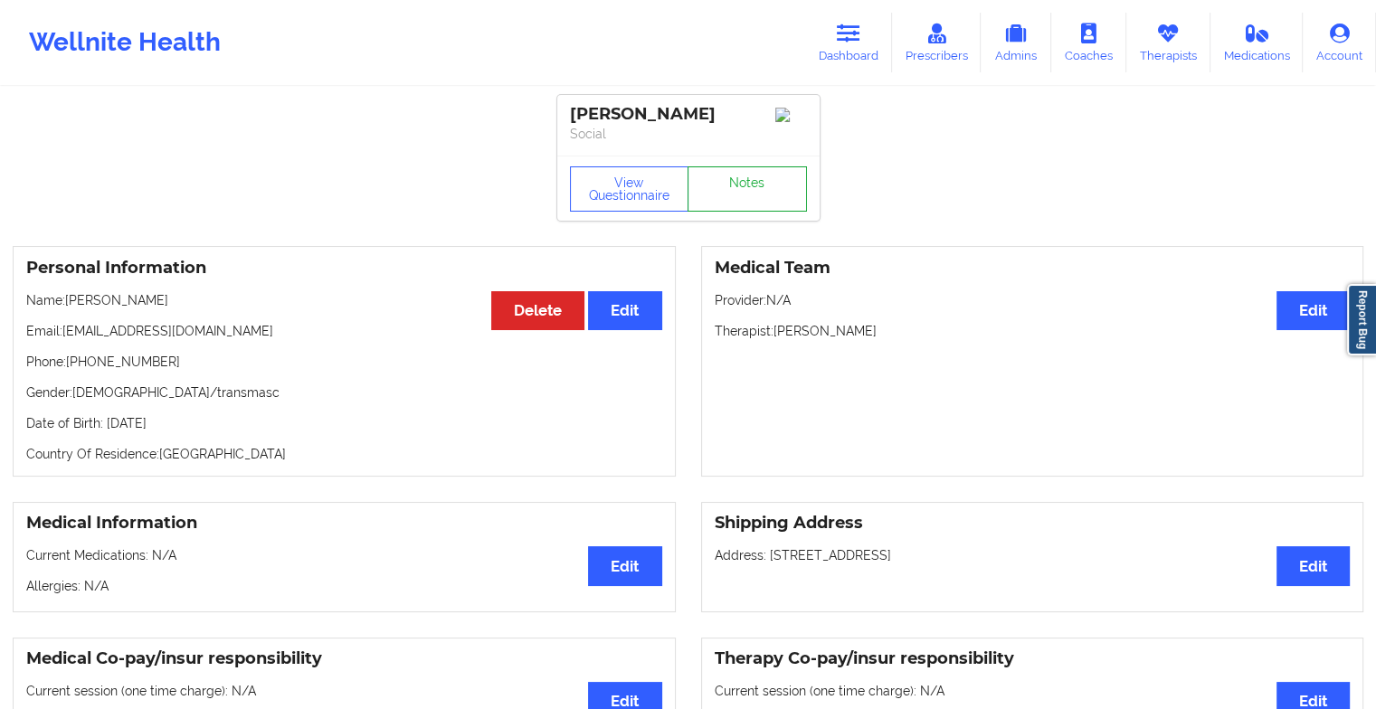
click at [730, 192] on link "Notes" at bounding box center [747, 189] width 119 height 45
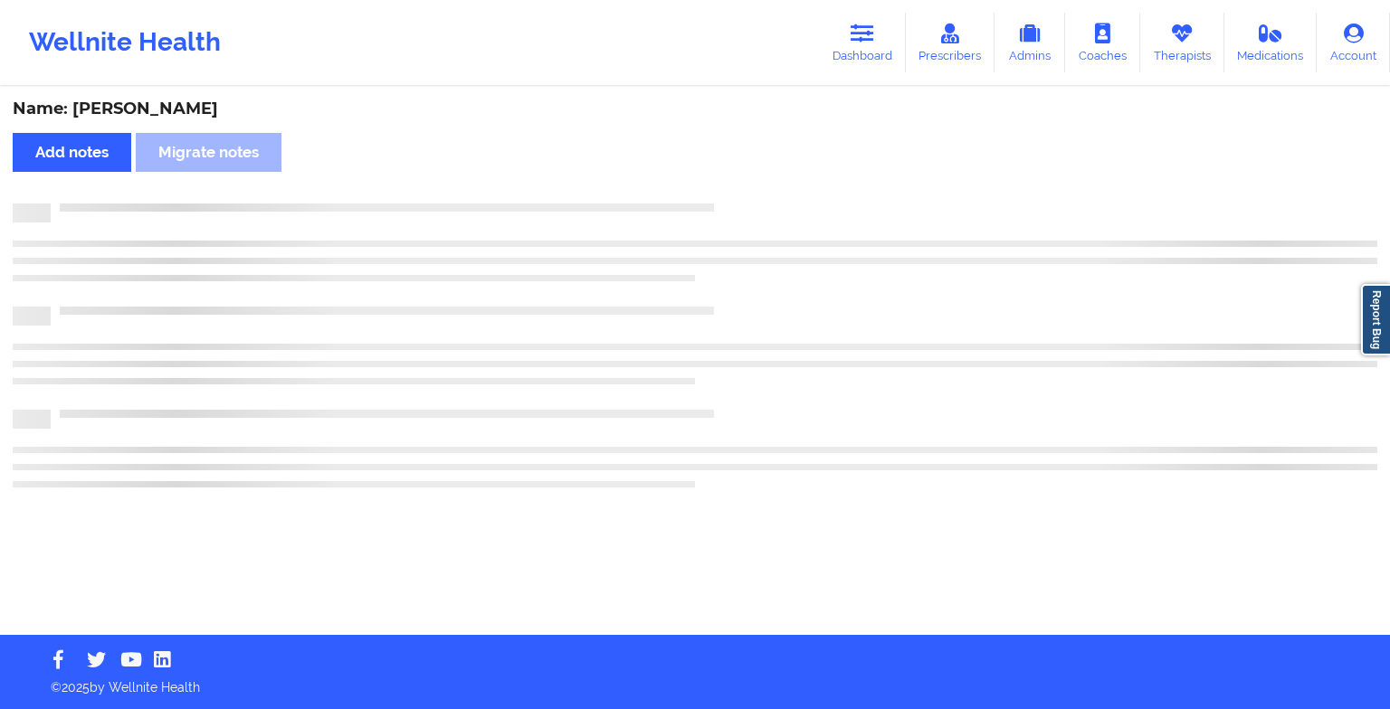
click at [730, 192] on div "Name: [PERSON_NAME] Add notes Migrate notes" at bounding box center [695, 362] width 1390 height 547
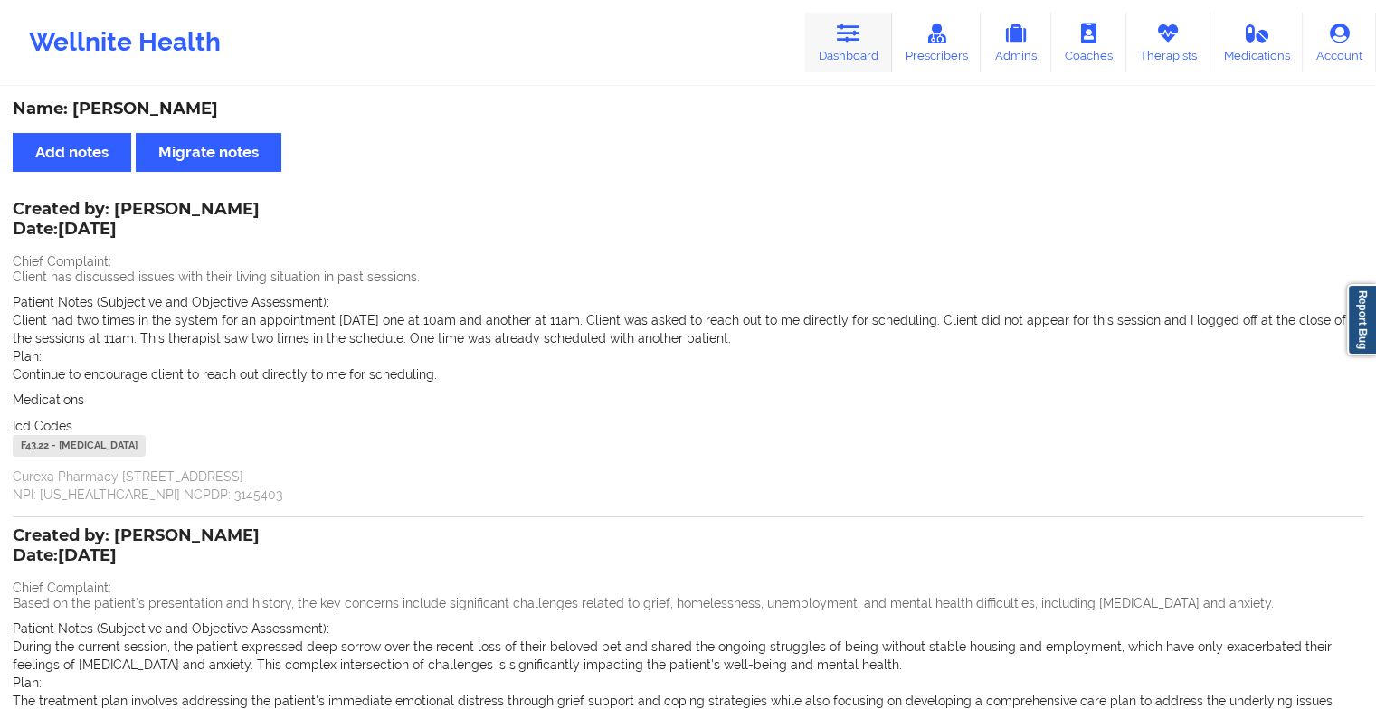
click at [811, 27] on link "Dashboard" at bounding box center [848, 43] width 87 height 60
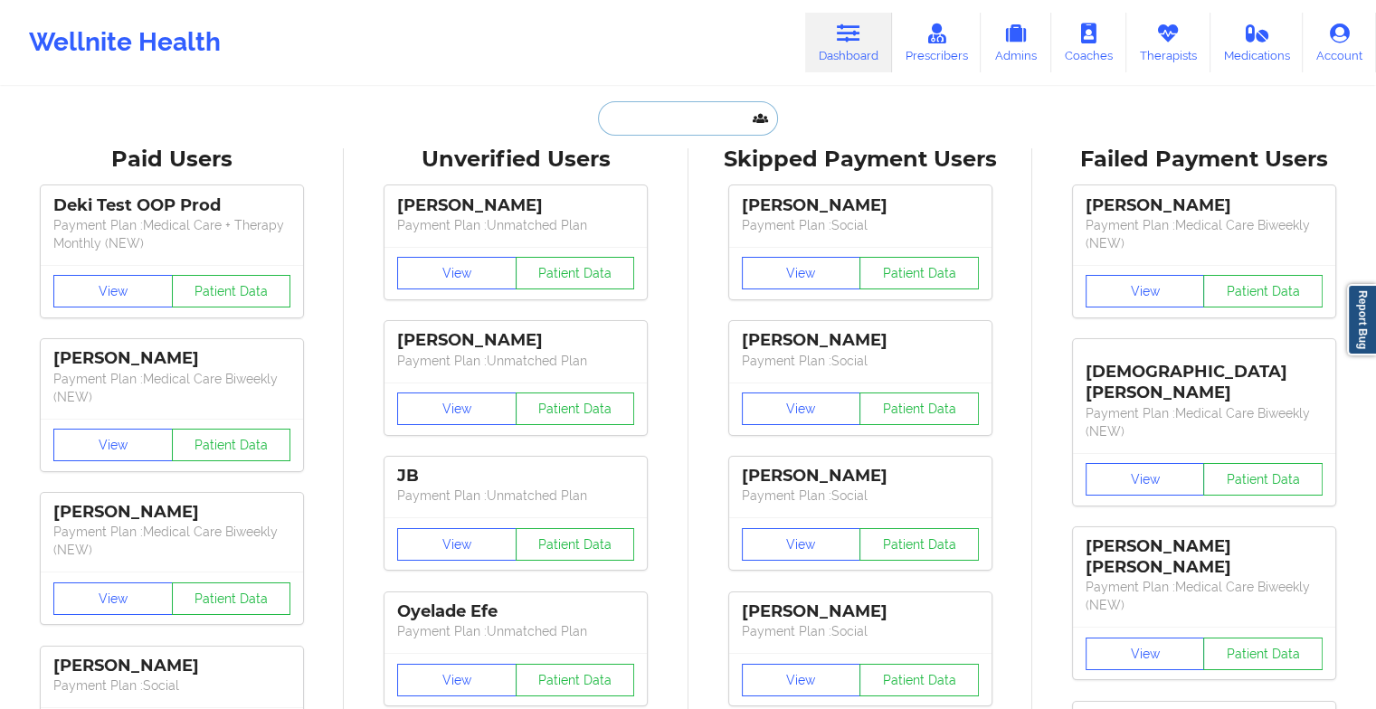
click at [662, 123] on input "text" at bounding box center [687, 118] width 179 height 34
type input "m"
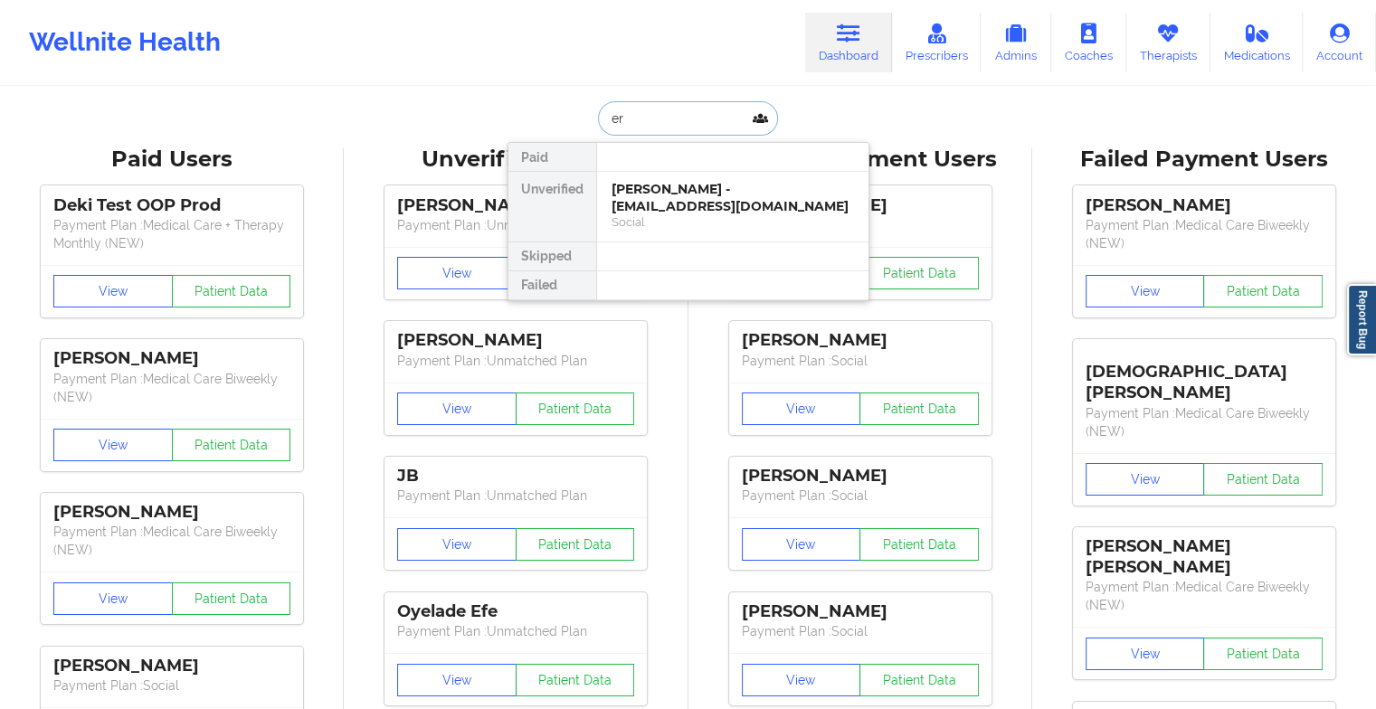
type input "e"
type input "[PERSON_NAME]"
click at [694, 214] on div "[PERSON_NAME] - [EMAIL_ADDRESS][DOMAIN_NAME] Social" at bounding box center [732, 207] width 271 height 70
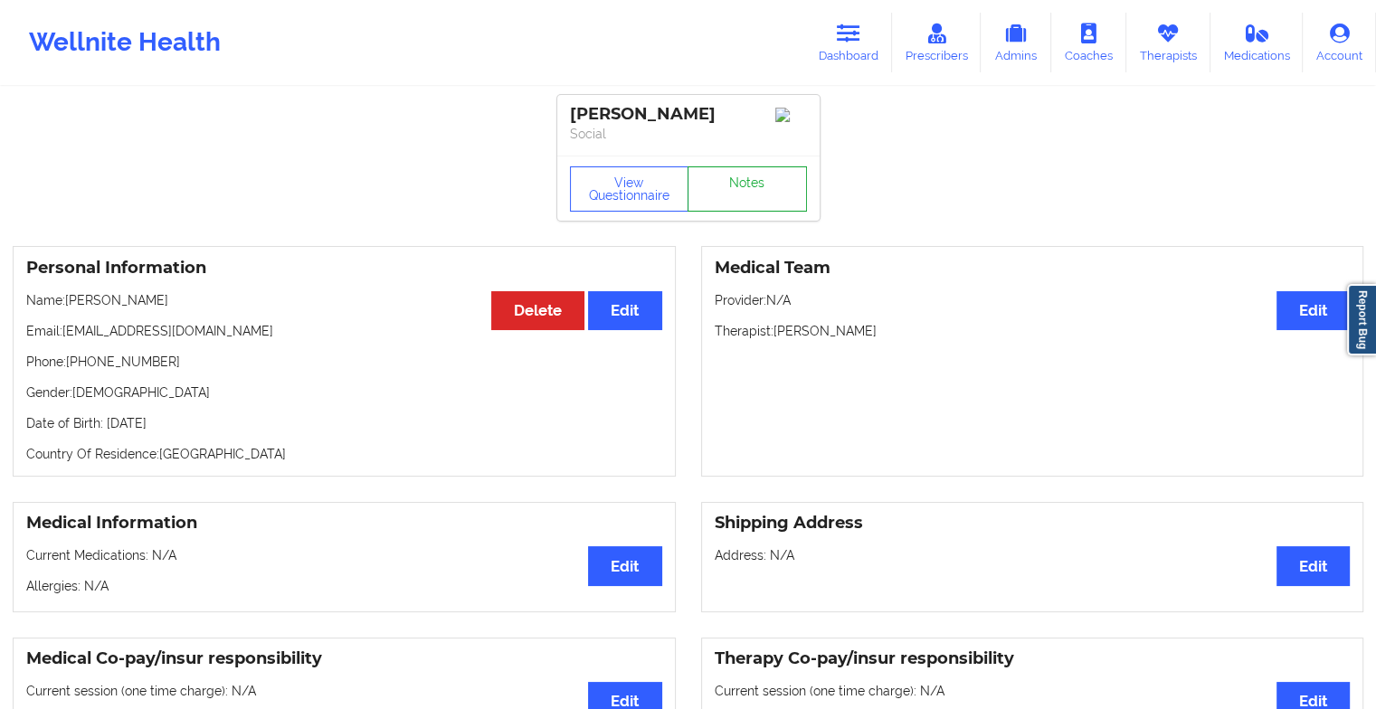
click at [735, 192] on link "Notes" at bounding box center [747, 189] width 119 height 45
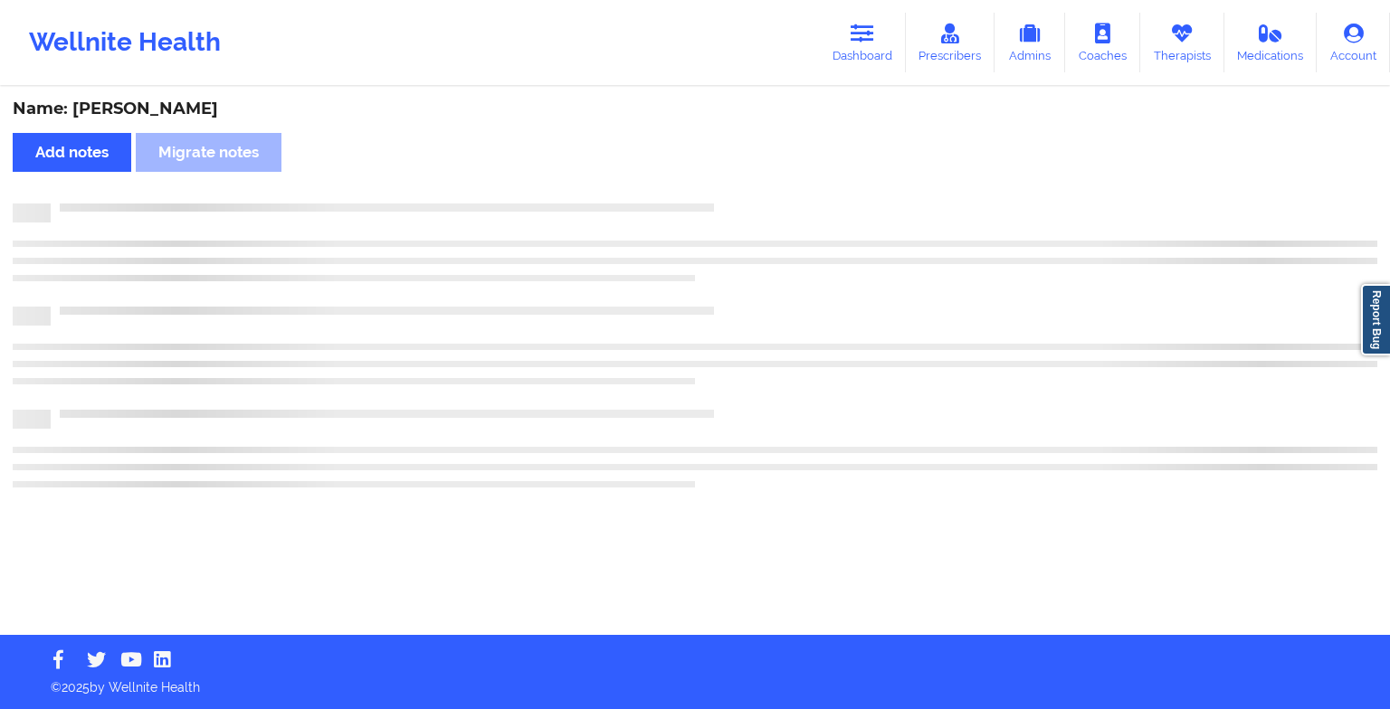
click at [735, 192] on div "Name: [PERSON_NAME] Add notes Migrate notes" at bounding box center [695, 362] width 1390 height 547
drag, startPoint x: 735, startPoint y: 192, endPoint x: 857, endPoint y: 304, distance: 165.9
click at [857, 304] on div "Name: [PERSON_NAME] Add notes Migrate notes" at bounding box center [695, 362] width 1390 height 547
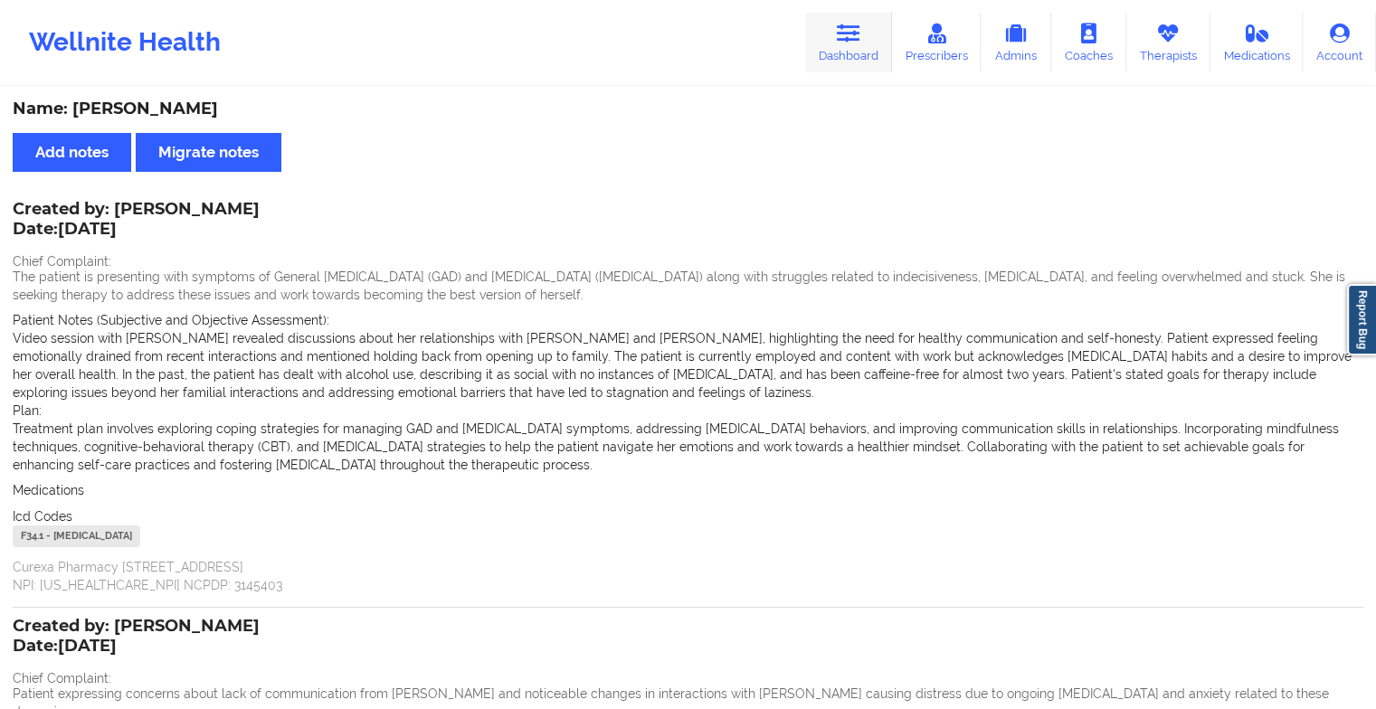
click at [864, 33] on link "Dashboard" at bounding box center [848, 43] width 87 height 60
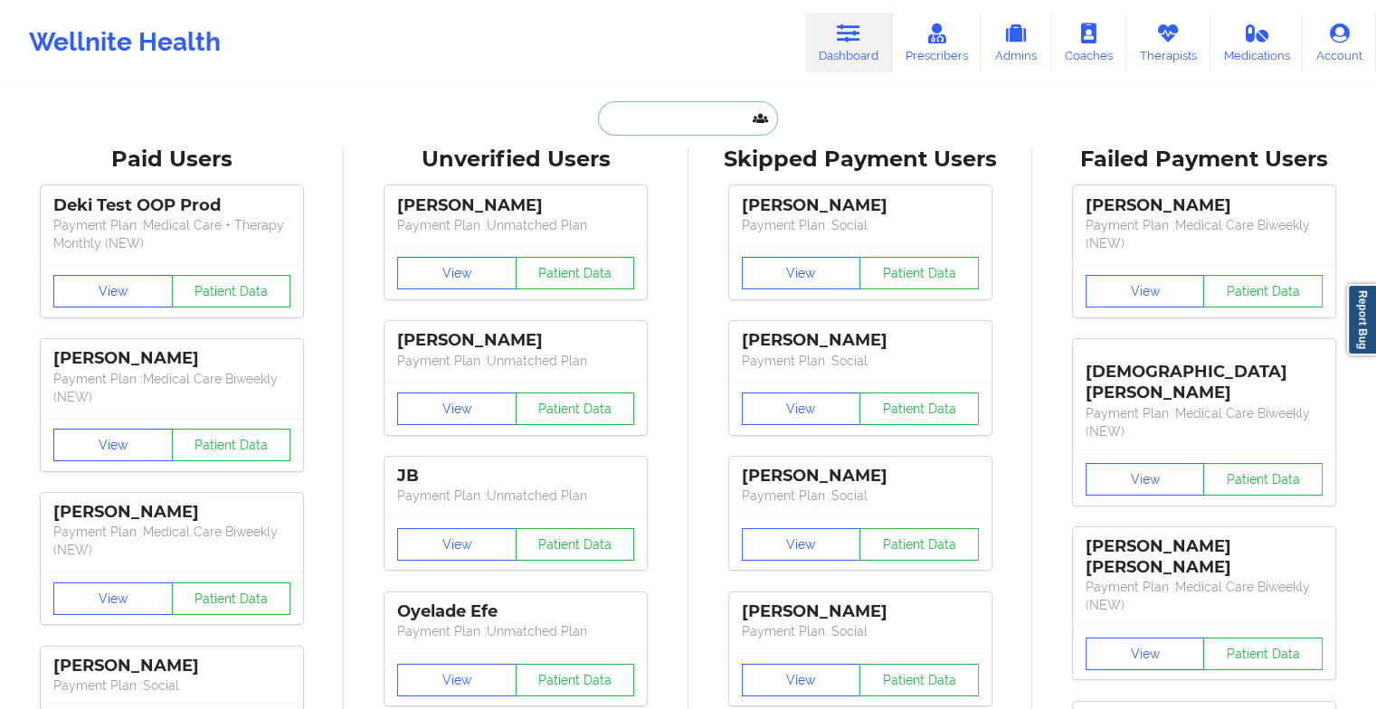
click at [688, 114] on input "text" at bounding box center [687, 118] width 179 height 34
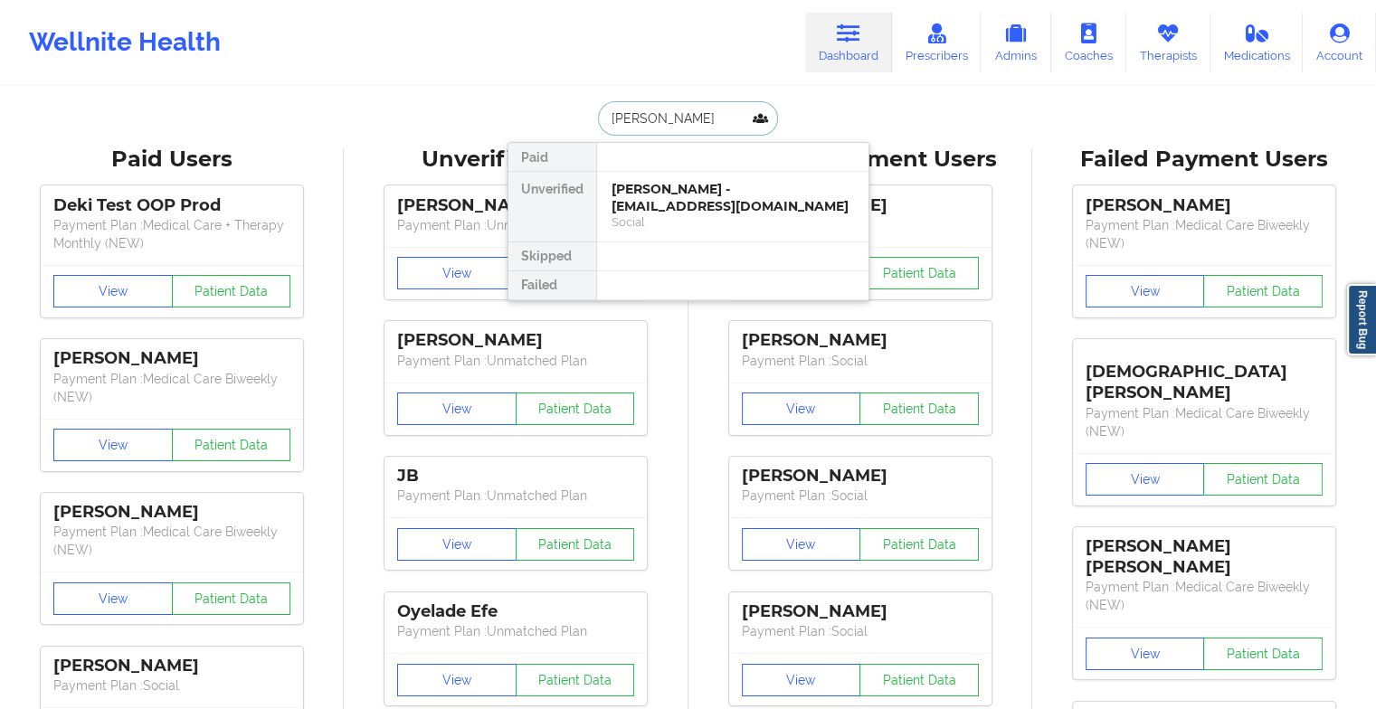
type input "[PERSON_NAME]"
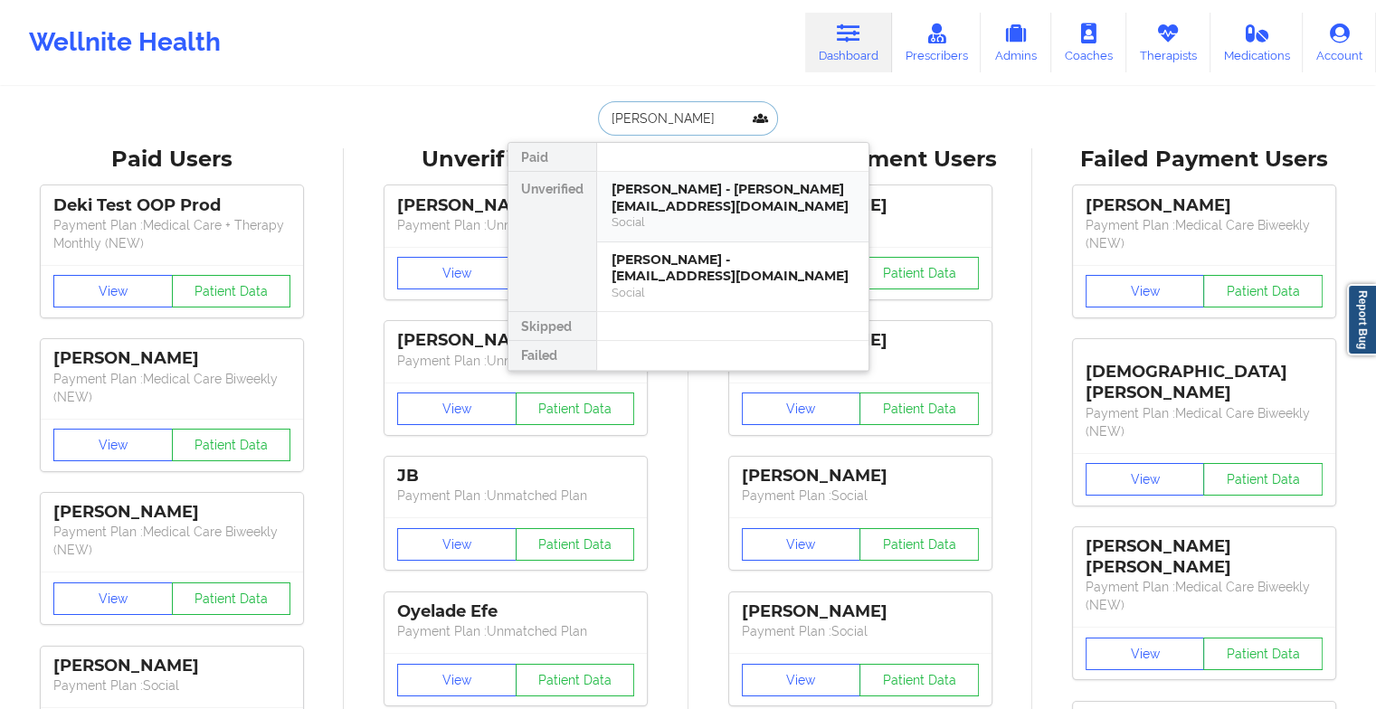
click at [683, 210] on div "[PERSON_NAME] - [PERSON_NAME][EMAIL_ADDRESS][DOMAIN_NAME]" at bounding box center [733, 197] width 243 height 33
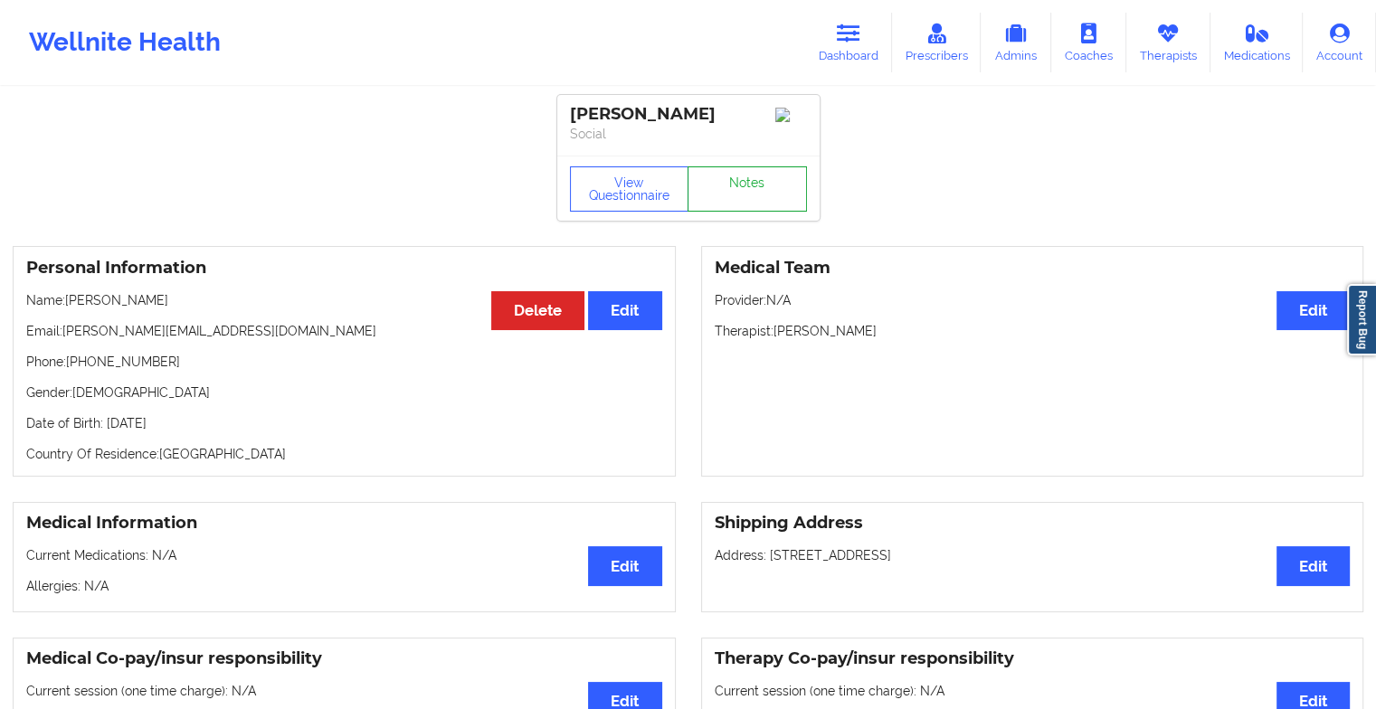
click at [762, 187] on link "Notes" at bounding box center [747, 189] width 119 height 45
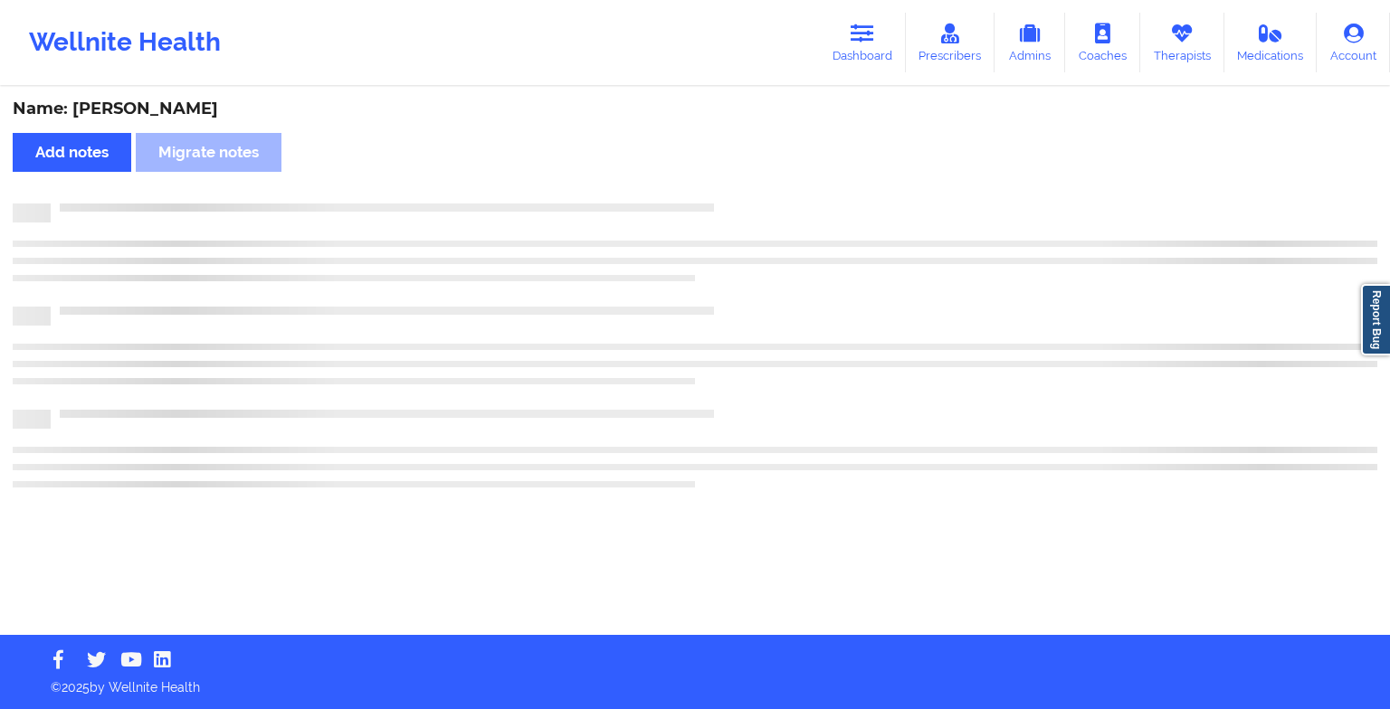
click at [762, 187] on div "Name: [PERSON_NAME] Add notes Migrate notes" at bounding box center [695, 362] width 1390 height 547
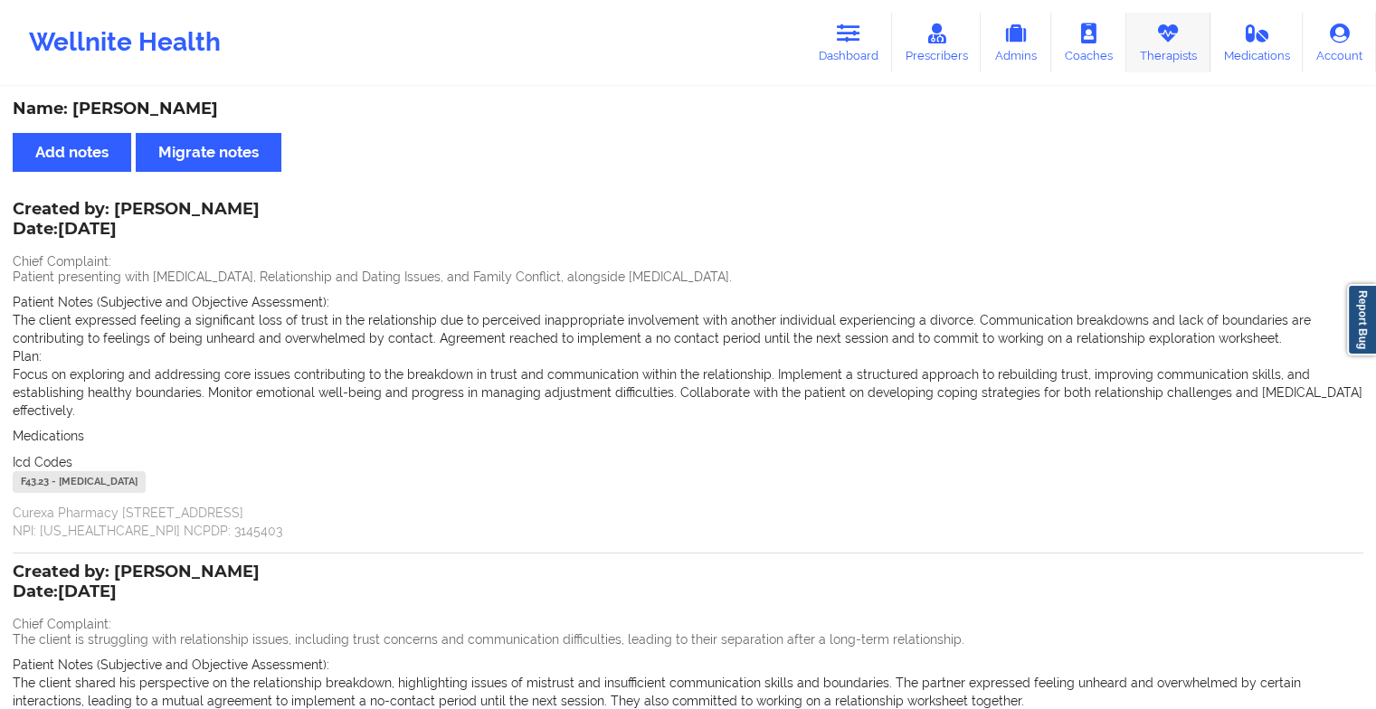
click at [1169, 50] on link "Therapists" at bounding box center [1169, 43] width 84 height 60
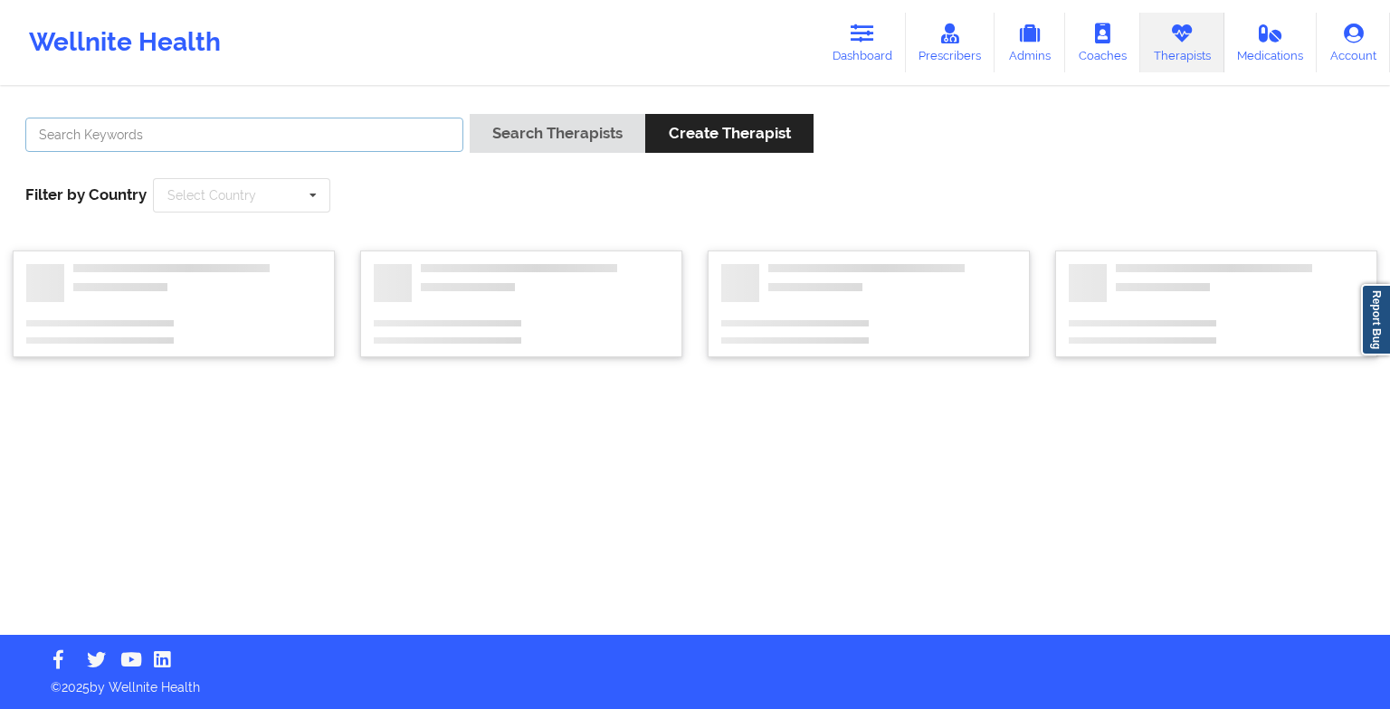
click at [313, 138] on input "text" at bounding box center [244, 135] width 438 height 34
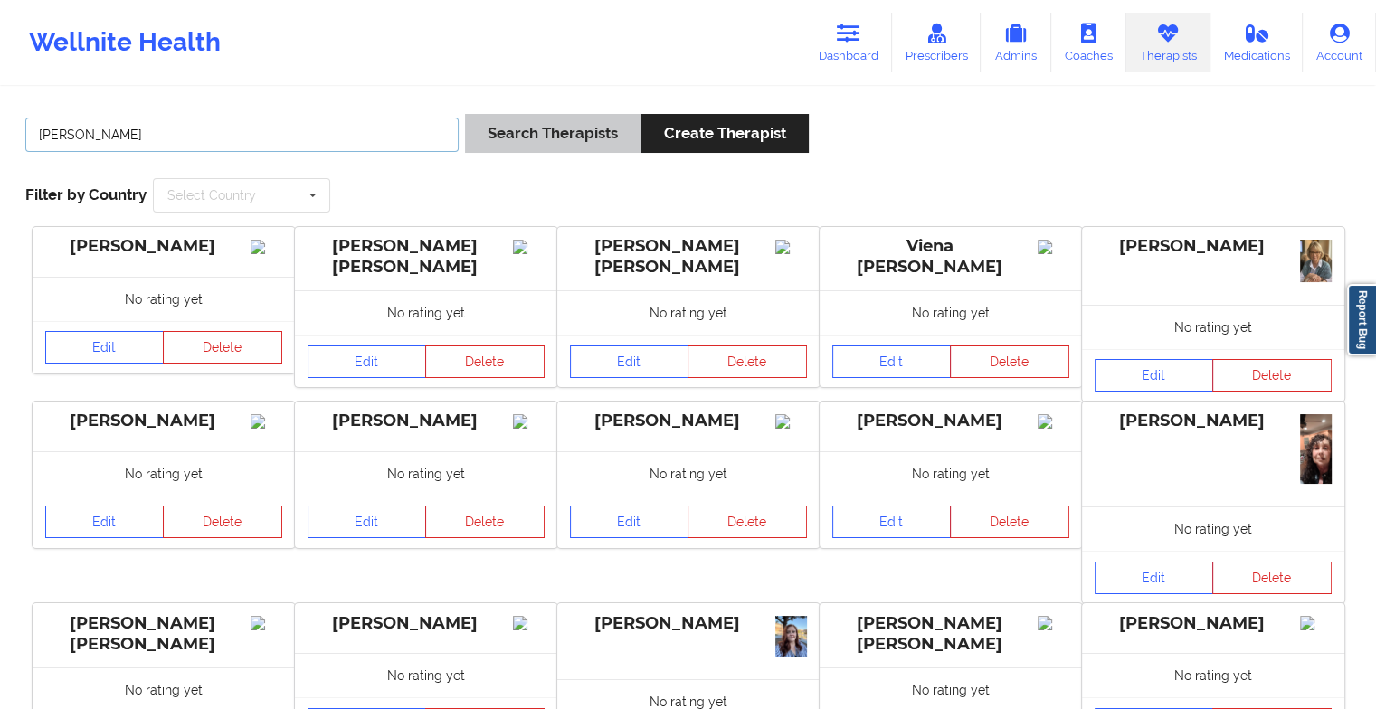
type input "[PERSON_NAME]"
click at [519, 138] on button "Search Therapists" at bounding box center [553, 133] width 176 height 39
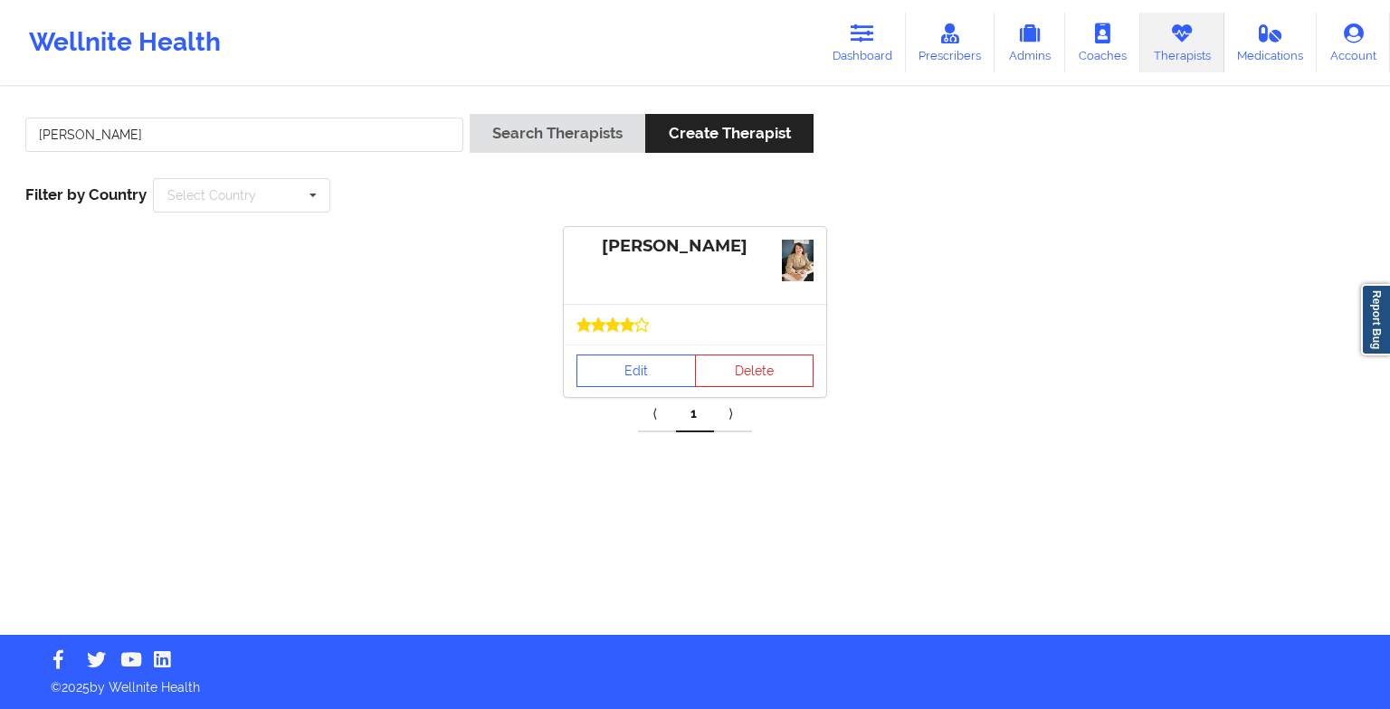
click at [659, 345] on div "Edit Delete" at bounding box center [695, 371] width 262 height 52
click at [644, 368] on link "Edit" at bounding box center [635, 371] width 119 height 33
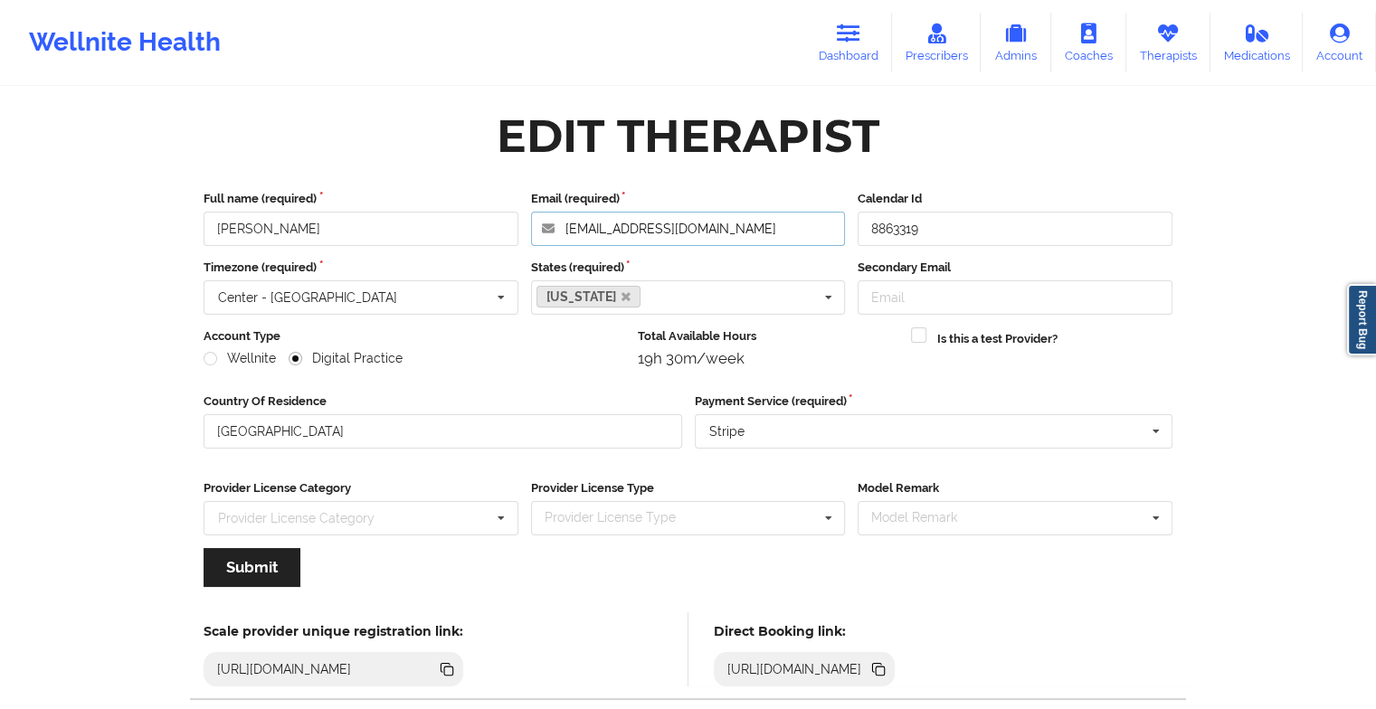
drag, startPoint x: 809, startPoint y: 234, endPoint x: 525, endPoint y: 214, distance: 284.9
click at [525, 214] on div "Email (required) [EMAIL_ADDRESS][DOMAIN_NAME]" at bounding box center [689, 218] width 328 height 56
click at [843, 33] on icon at bounding box center [849, 34] width 24 height 20
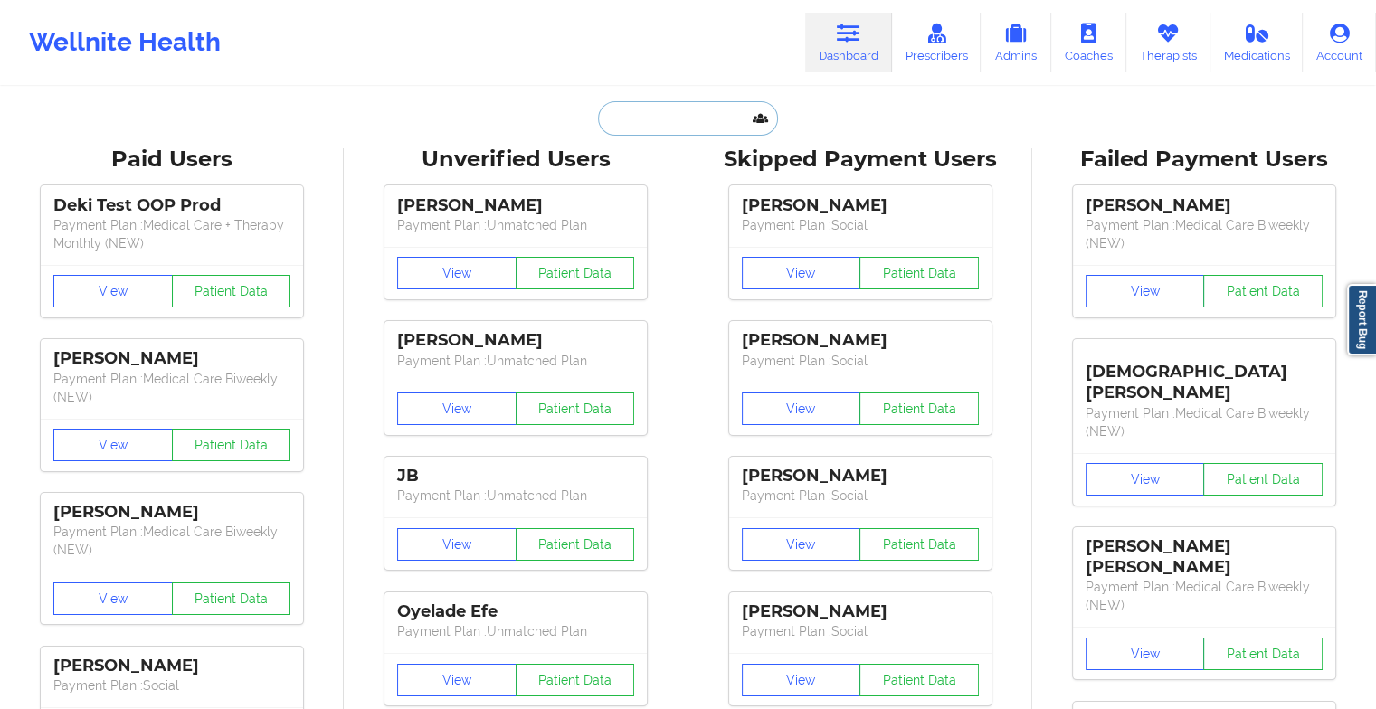
click at [637, 113] on input "text" at bounding box center [687, 118] width 179 height 34
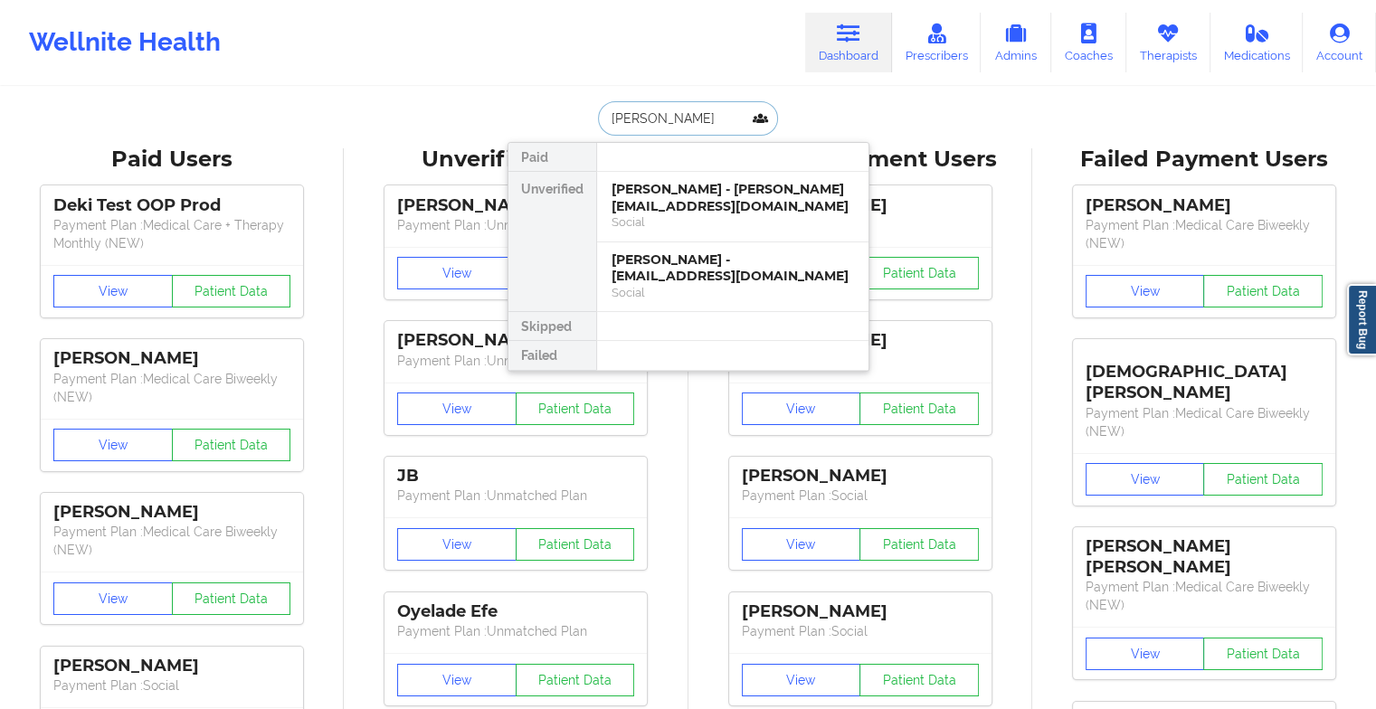
type input "[PERSON_NAME]"
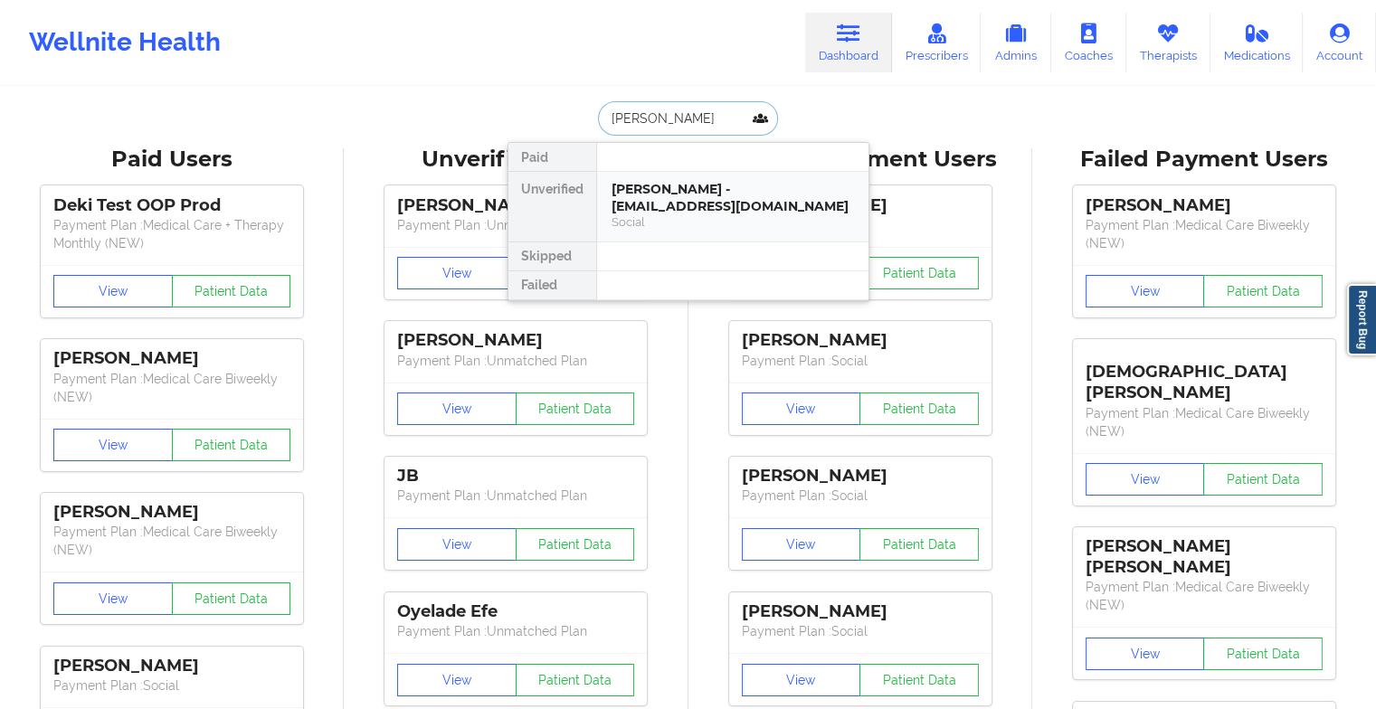
click at [637, 172] on div "[PERSON_NAME] - [EMAIL_ADDRESS][DOMAIN_NAME] Social" at bounding box center [732, 207] width 271 height 70
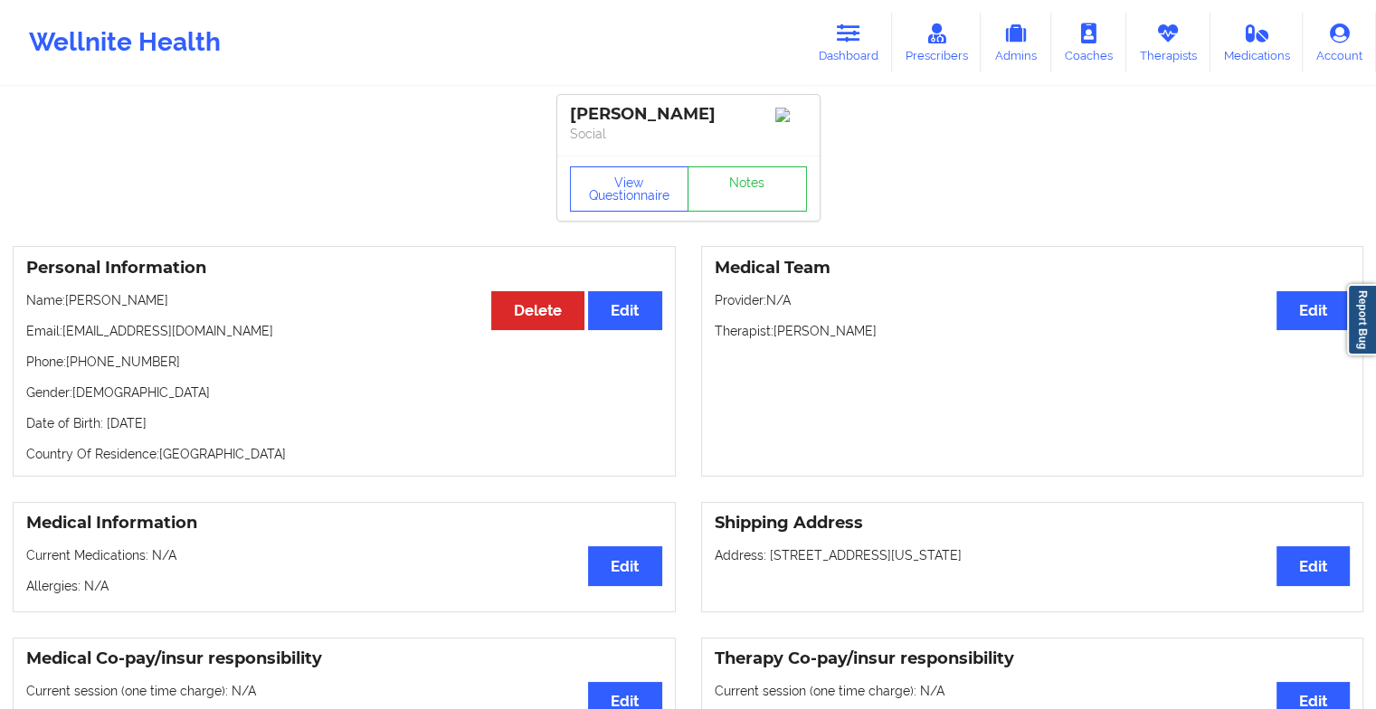
click at [758, 170] on div "View Questionnaire Notes" at bounding box center [688, 188] width 262 height 65
drag, startPoint x: 758, startPoint y: 170, endPoint x: 737, endPoint y: 182, distance: 24.7
click at [737, 182] on link "Notes" at bounding box center [747, 189] width 119 height 45
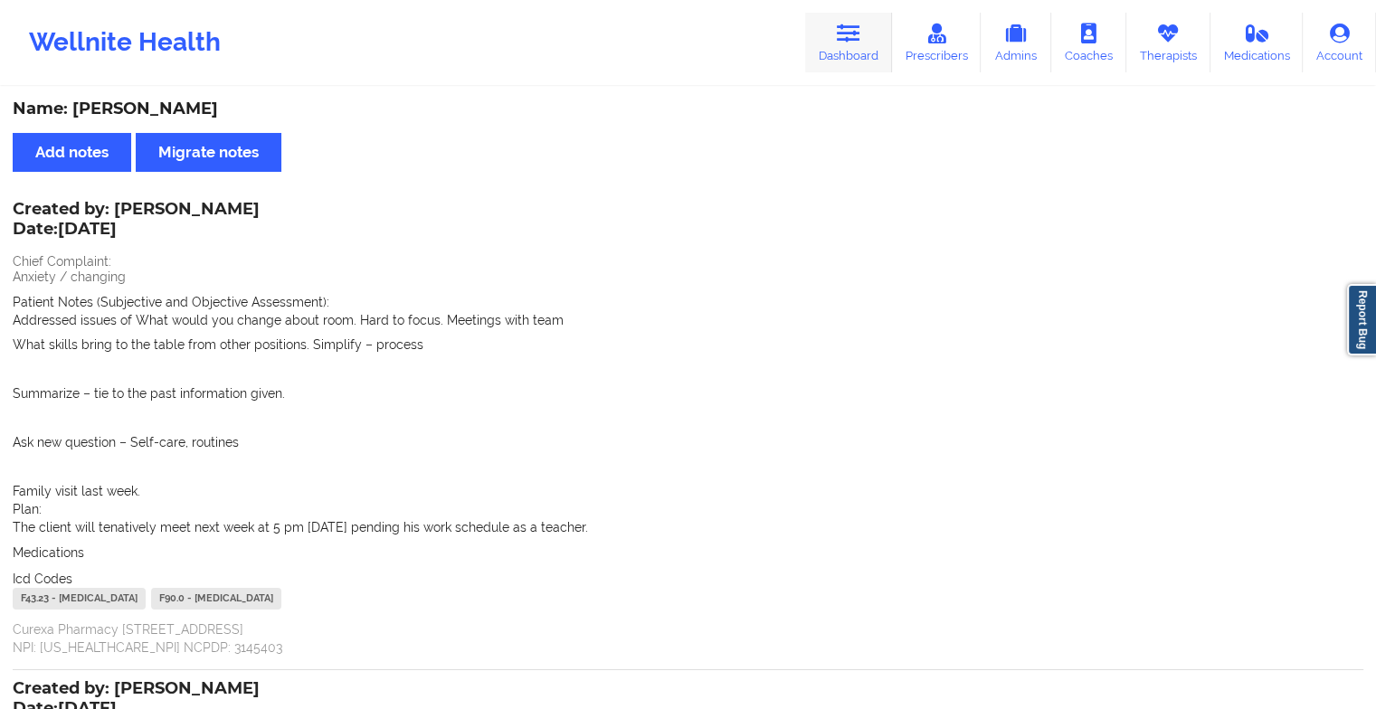
click at [823, 23] on link "Dashboard" at bounding box center [848, 43] width 87 height 60
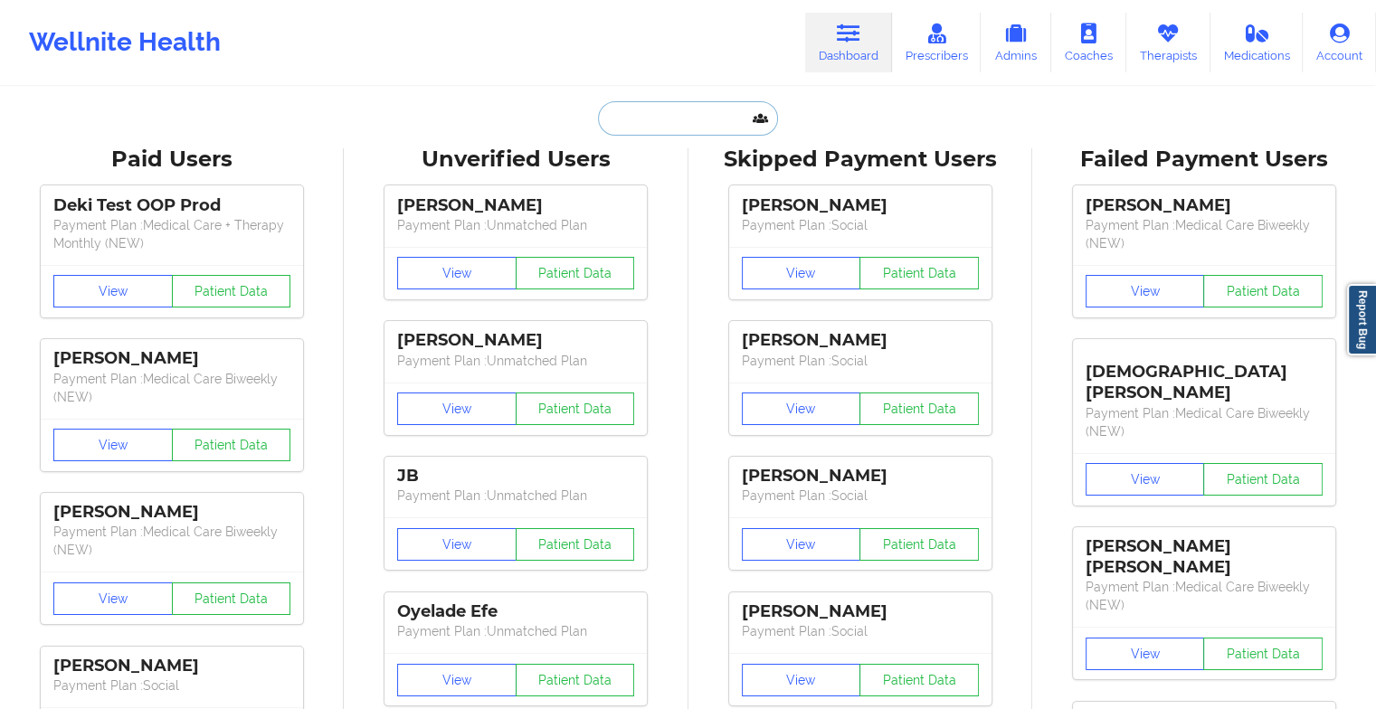
click at [671, 115] on input "text" at bounding box center [687, 118] width 179 height 34
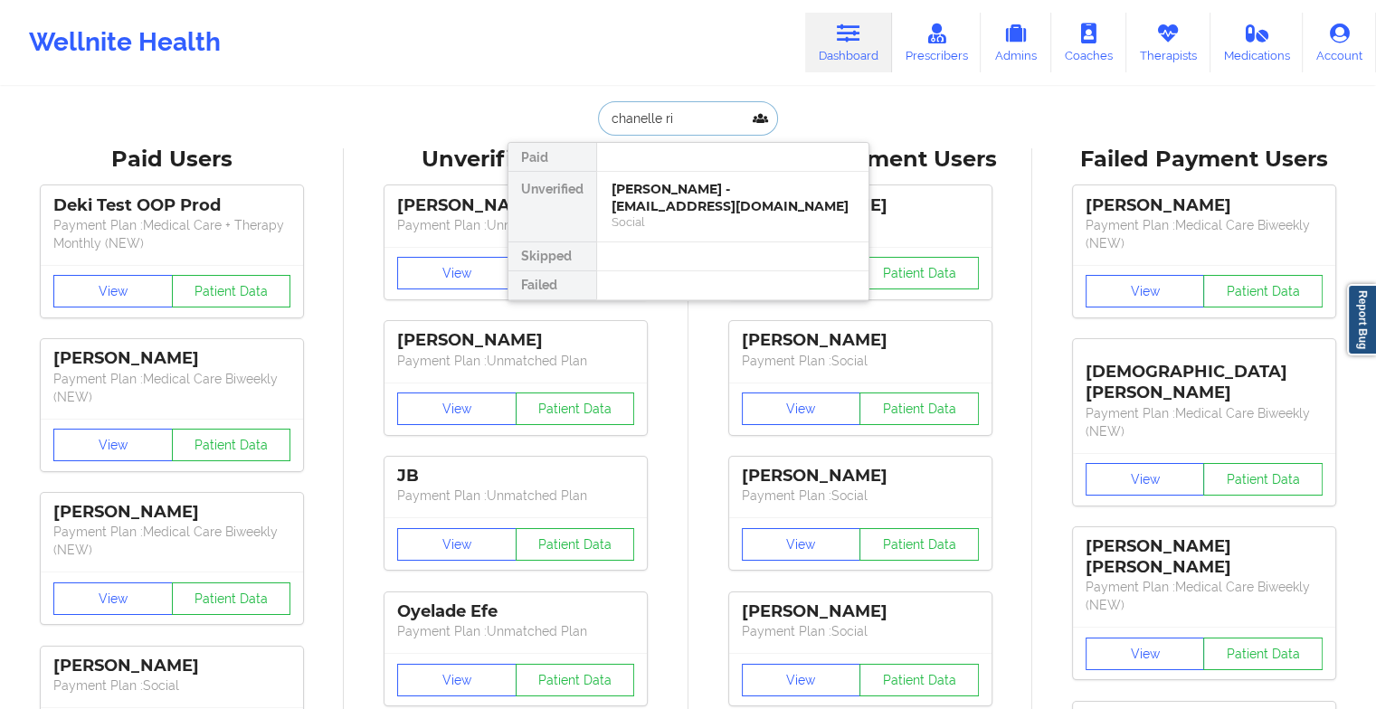
type input "chanelle rin"
click at [680, 199] on div "[PERSON_NAME] - [EMAIL_ADDRESS][DOMAIN_NAME]" at bounding box center [733, 197] width 243 height 33
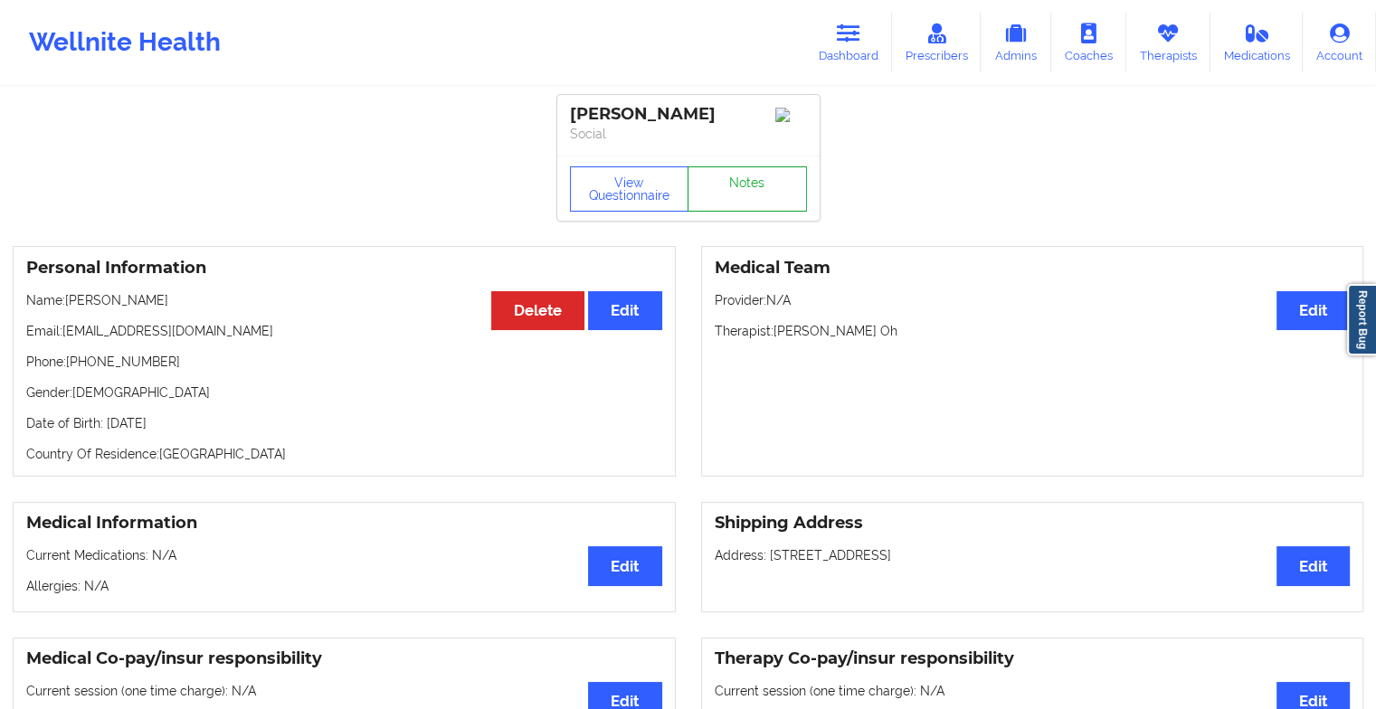
click at [756, 187] on link "Notes" at bounding box center [747, 189] width 119 height 45
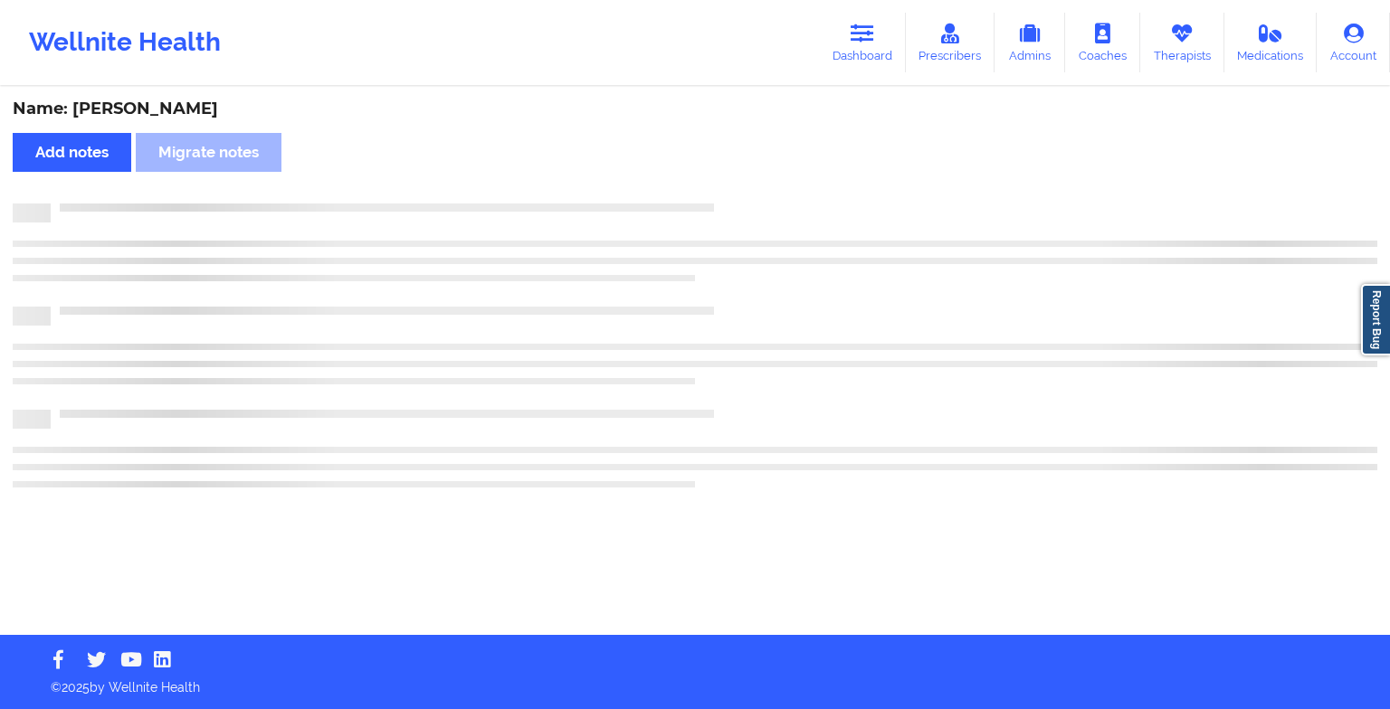
click at [756, 187] on div "Name: [PERSON_NAME] Add notes Migrate notes" at bounding box center [695, 362] width 1390 height 547
drag, startPoint x: 756, startPoint y: 187, endPoint x: 862, endPoint y: 233, distance: 116.3
click at [862, 233] on div "Name: [PERSON_NAME] Add notes Migrate notes" at bounding box center [695, 362] width 1390 height 547
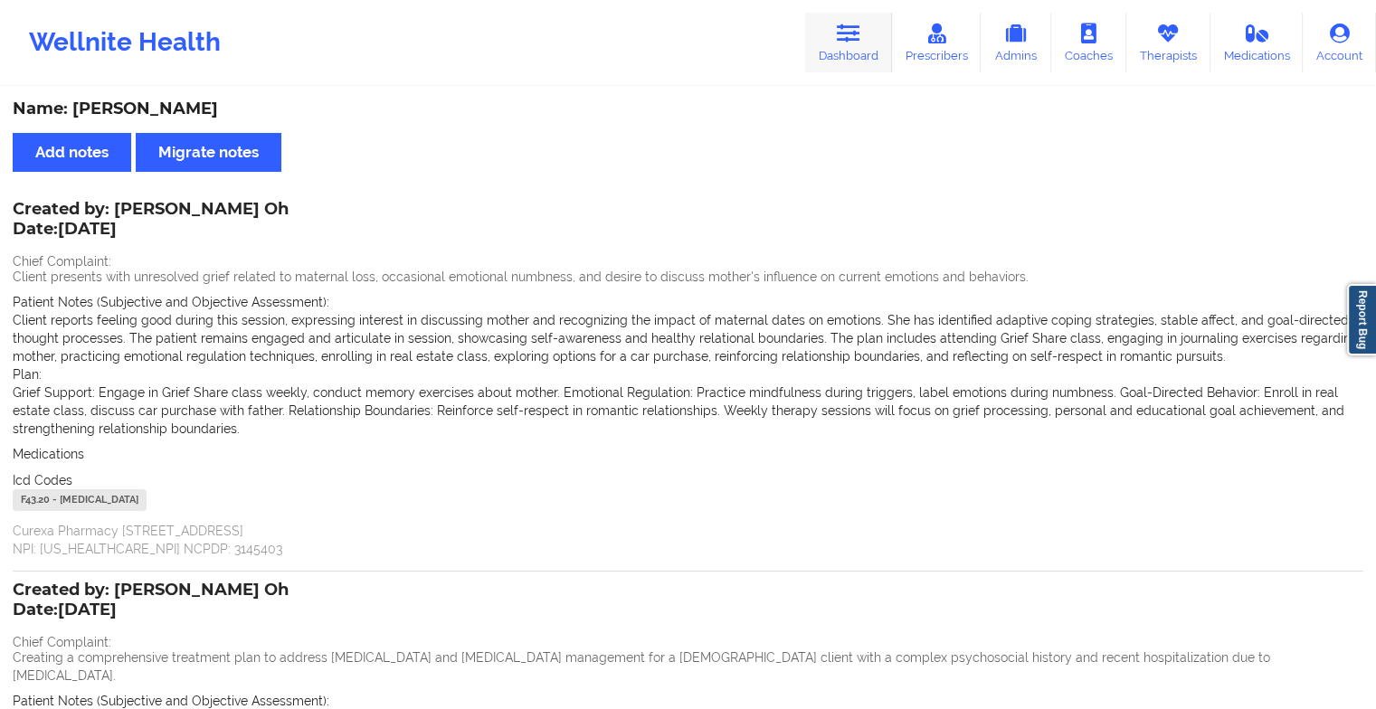
click at [843, 37] on icon at bounding box center [849, 34] width 24 height 20
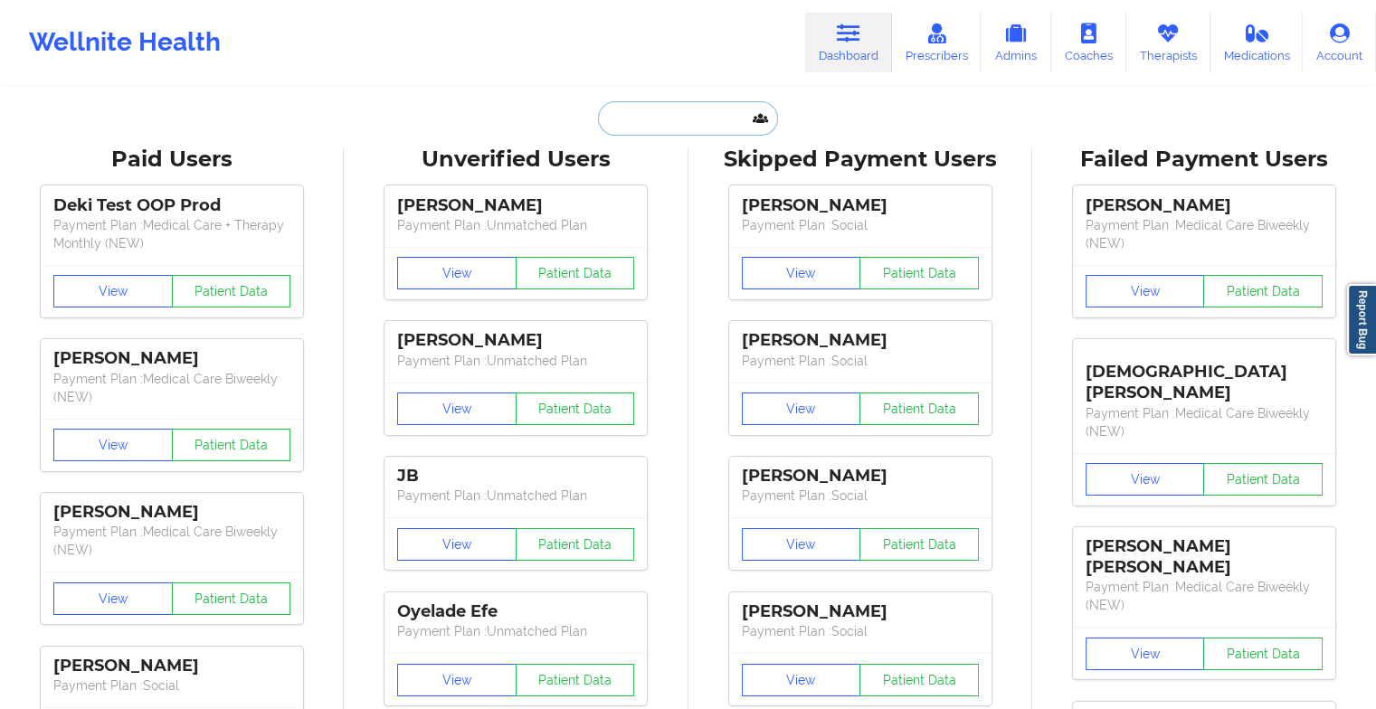
click at [646, 127] on input "text" at bounding box center [687, 118] width 179 height 34
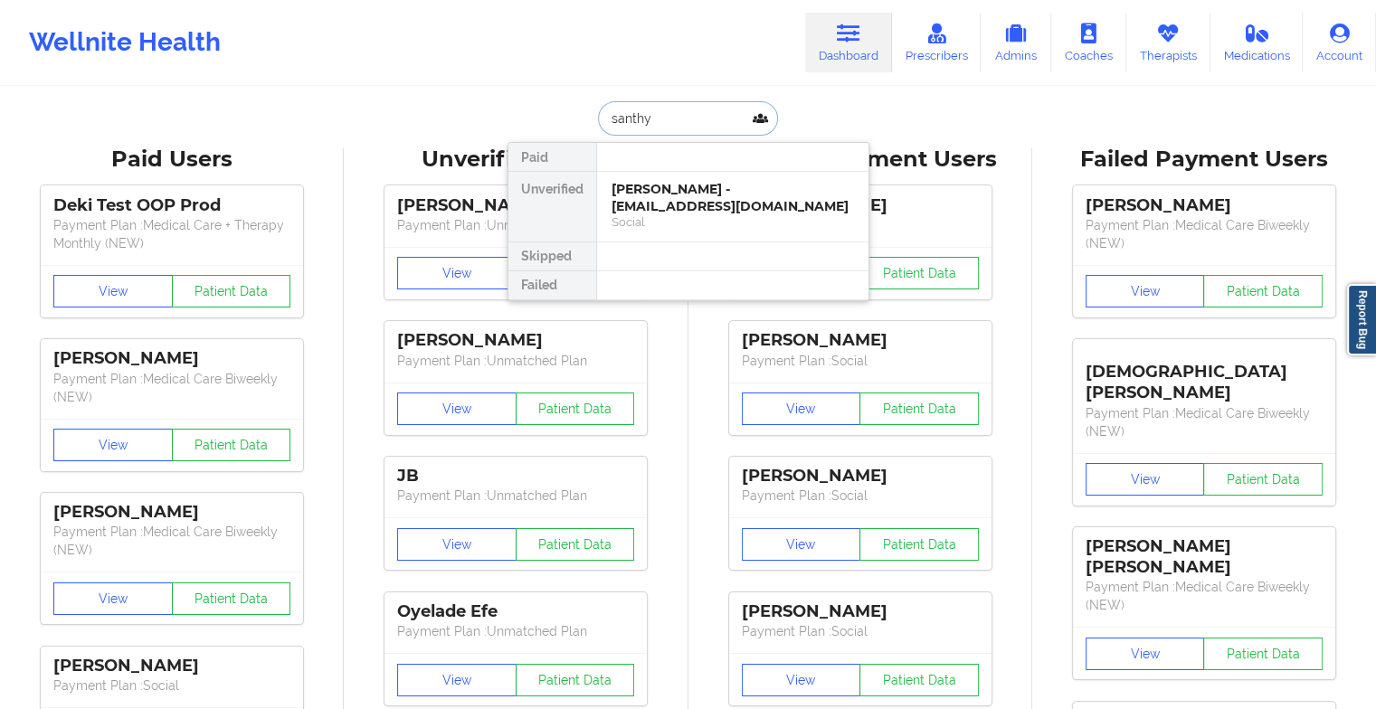
type input "santhya"
click at [652, 203] on div "Santhya Sadasivan - [EMAIL_ADDRESS][DOMAIN_NAME]" at bounding box center [733, 197] width 243 height 33
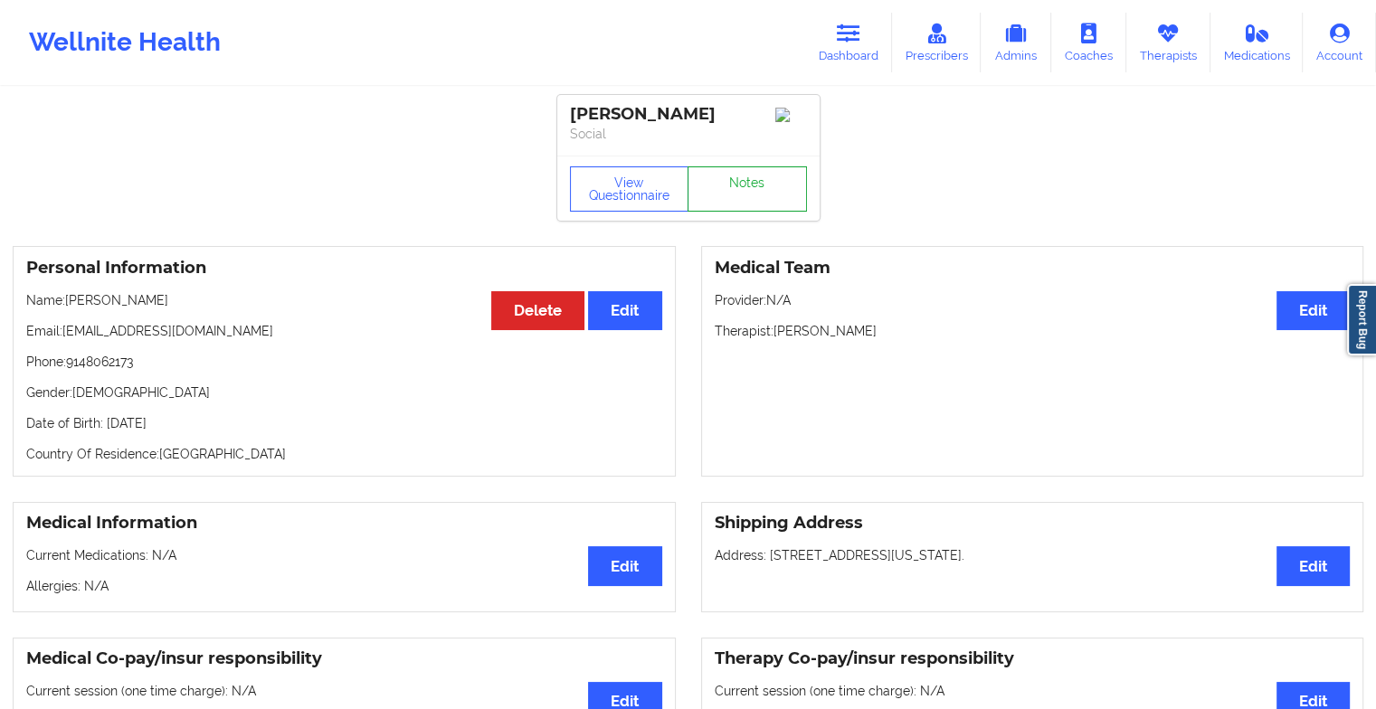
click at [743, 181] on link "Notes" at bounding box center [747, 189] width 119 height 45
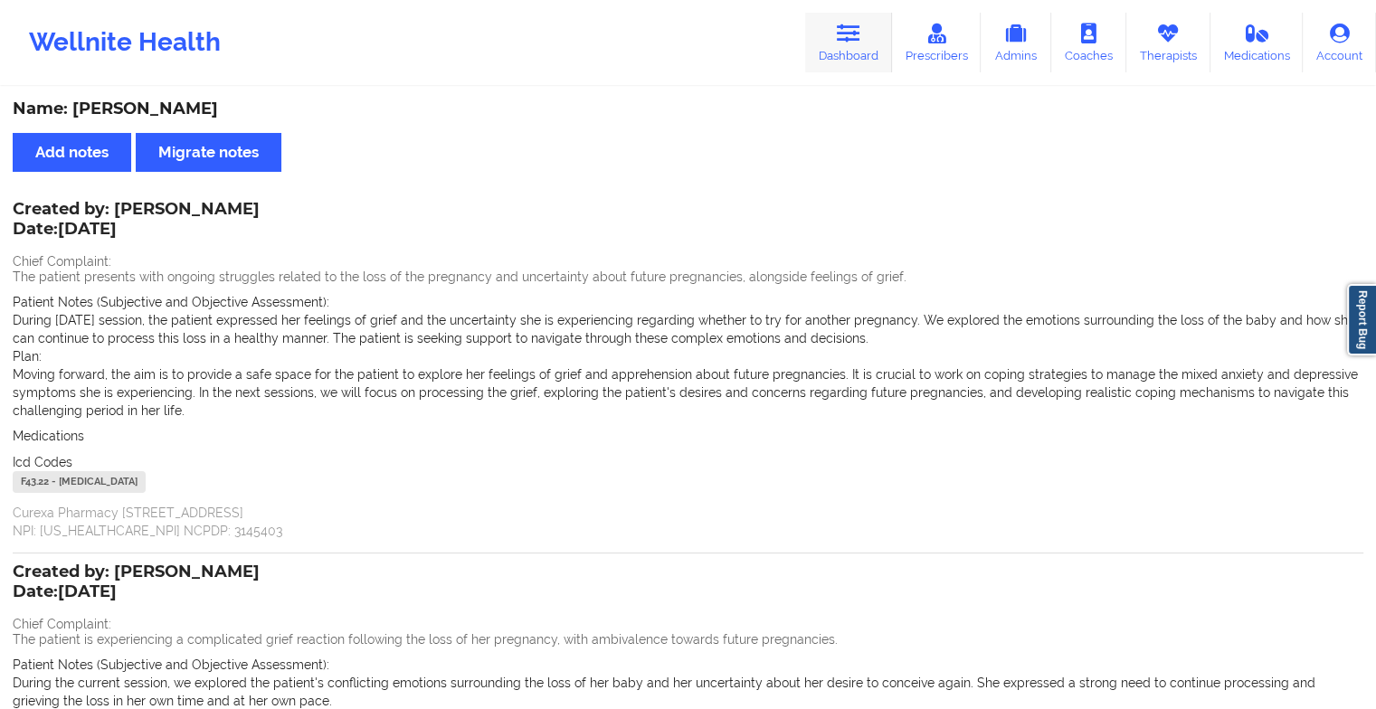
click at [849, 40] on icon at bounding box center [849, 34] width 24 height 20
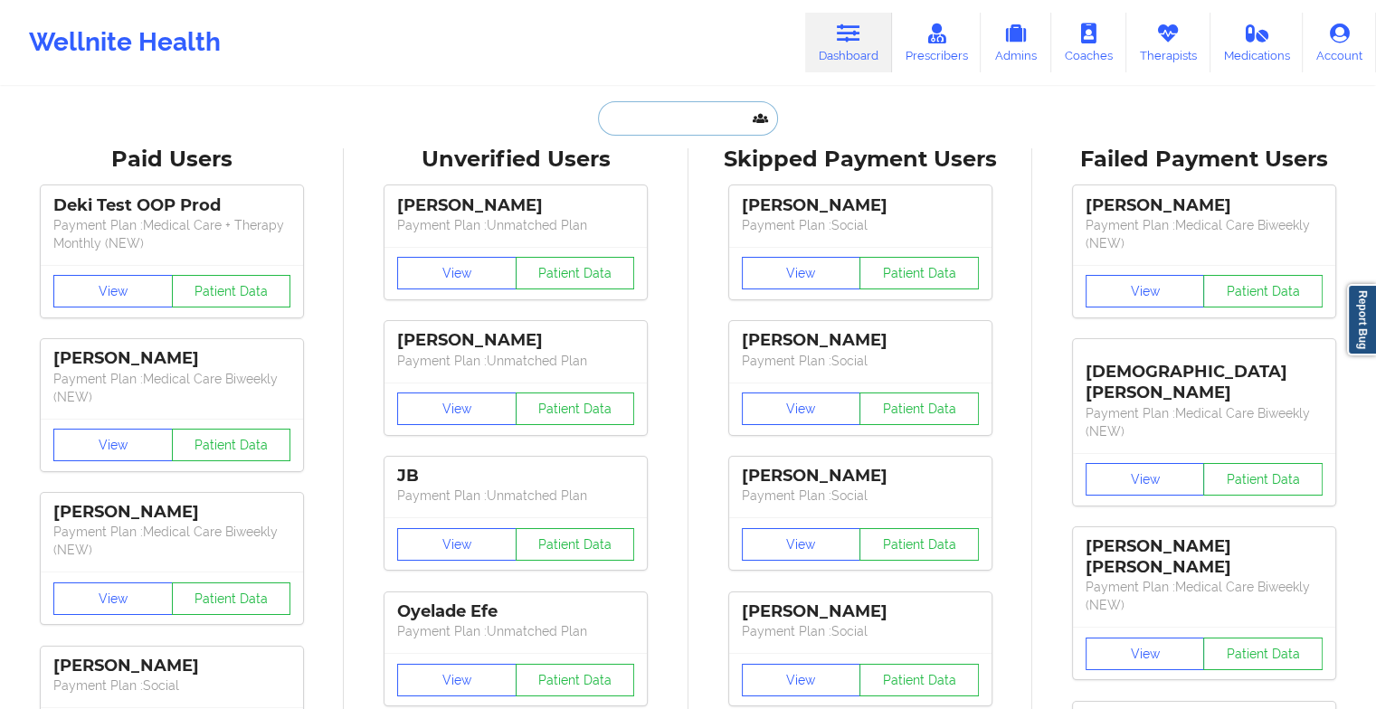
click at [706, 127] on input "text" at bounding box center [687, 118] width 179 height 34
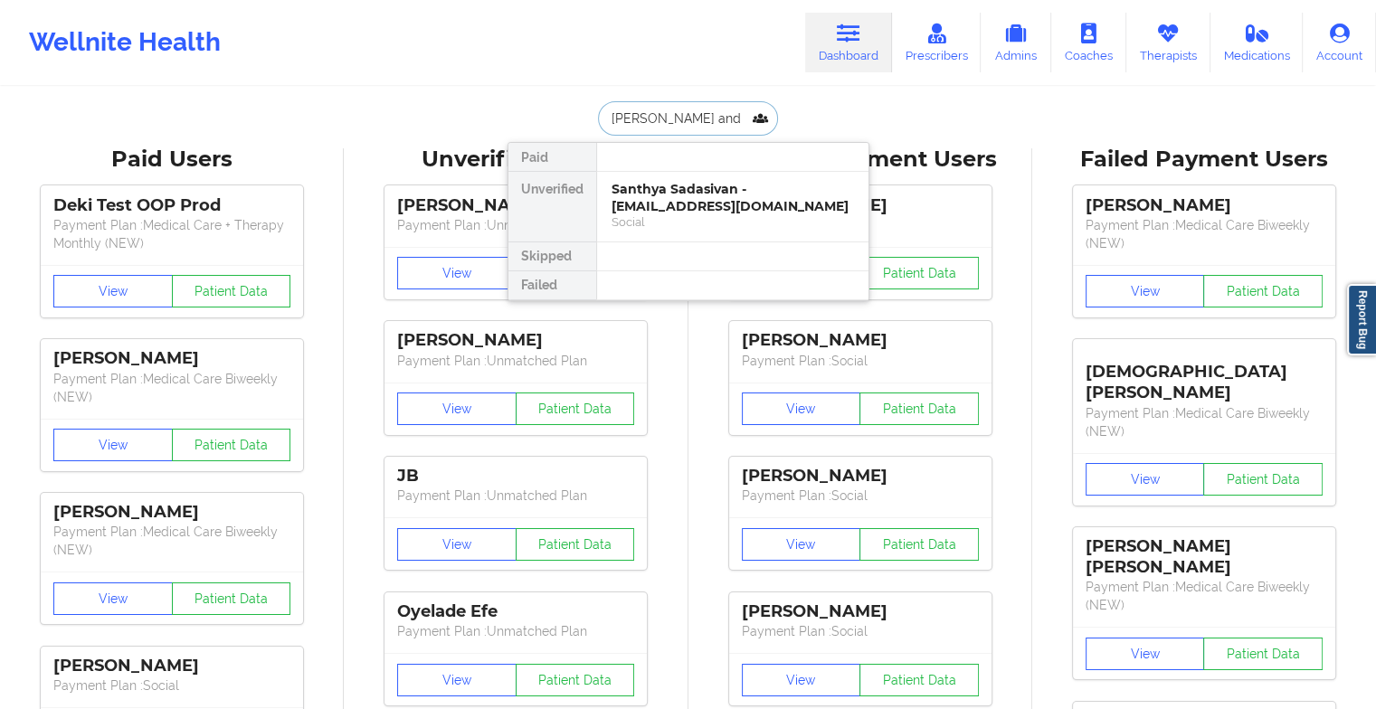
type input "[PERSON_NAME] andr"
click at [633, 199] on div "[PERSON_NAME] - [EMAIL_ADDRESS][DOMAIN_NAME]" at bounding box center [733, 197] width 243 height 33
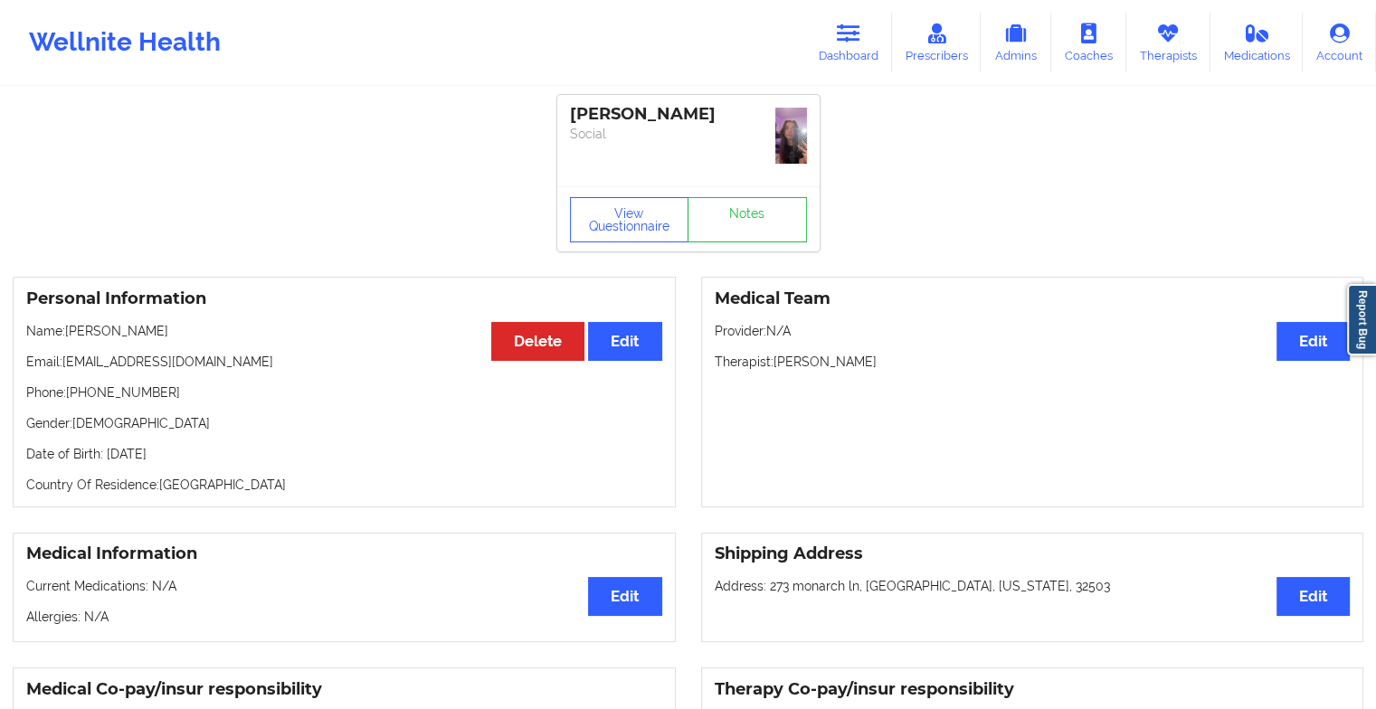
click at [739, 191] on div "View Questionnaire Notes" at bounding box center [688, 218] width 262 height 65
click at [753, 206] on link "Notes" at bounding box center [747, 219] width 119 height 45
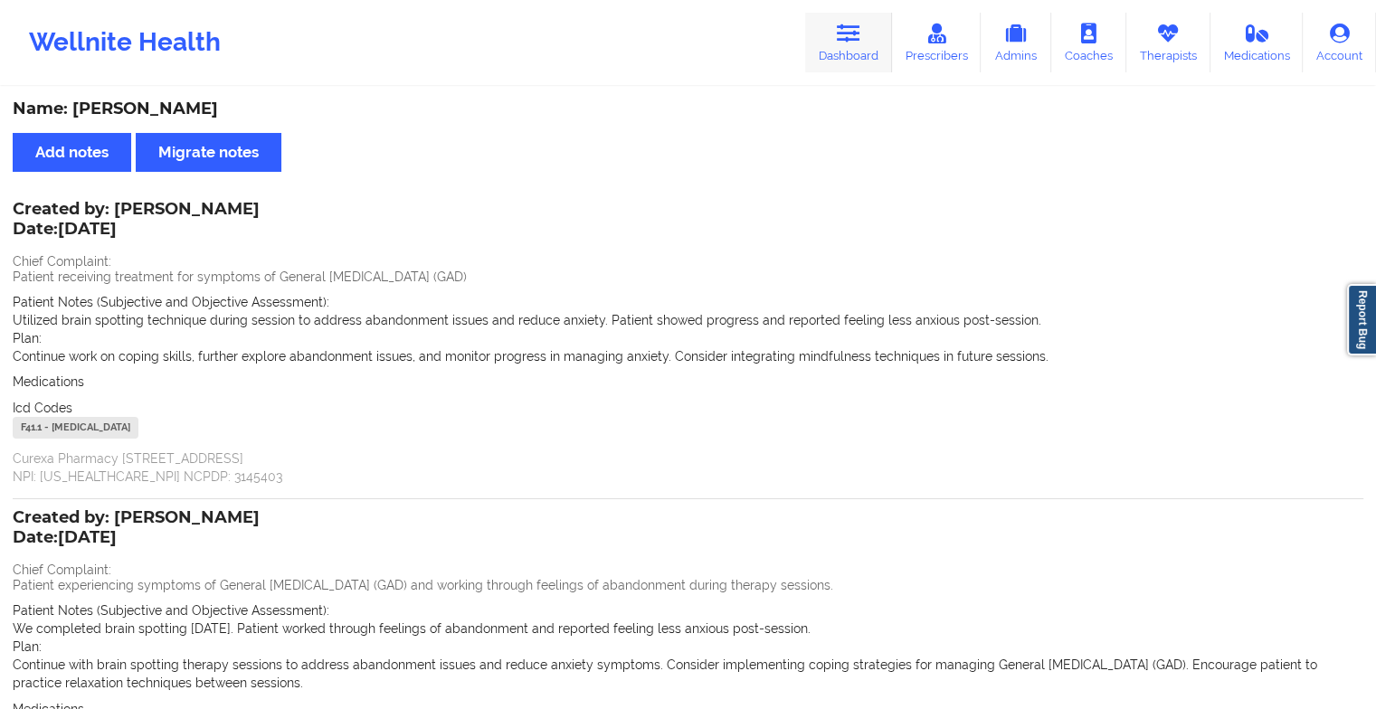
click at [852, 18] on link "Dashboard" at bounding box center [848, 43] width 87 height 60
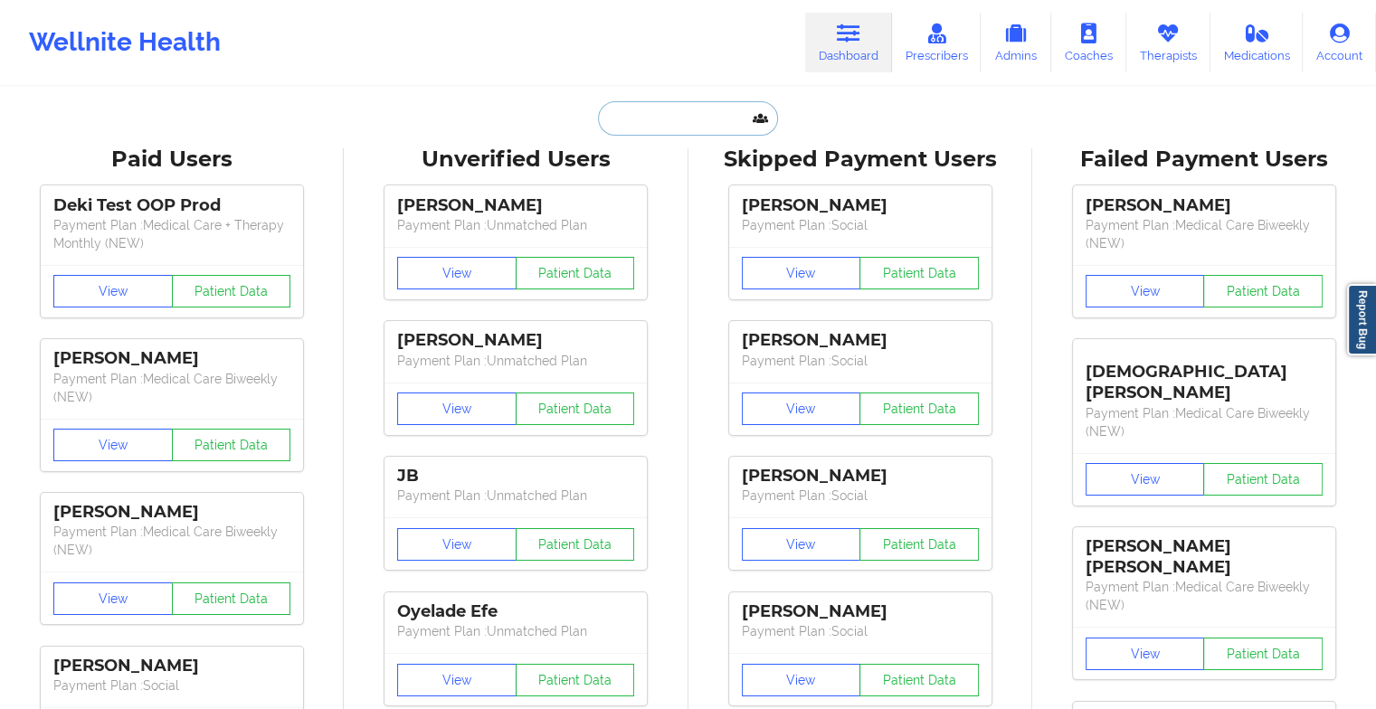
click at [685, 119] on input "text" at bounding box center [687, 118] width 179 height 34
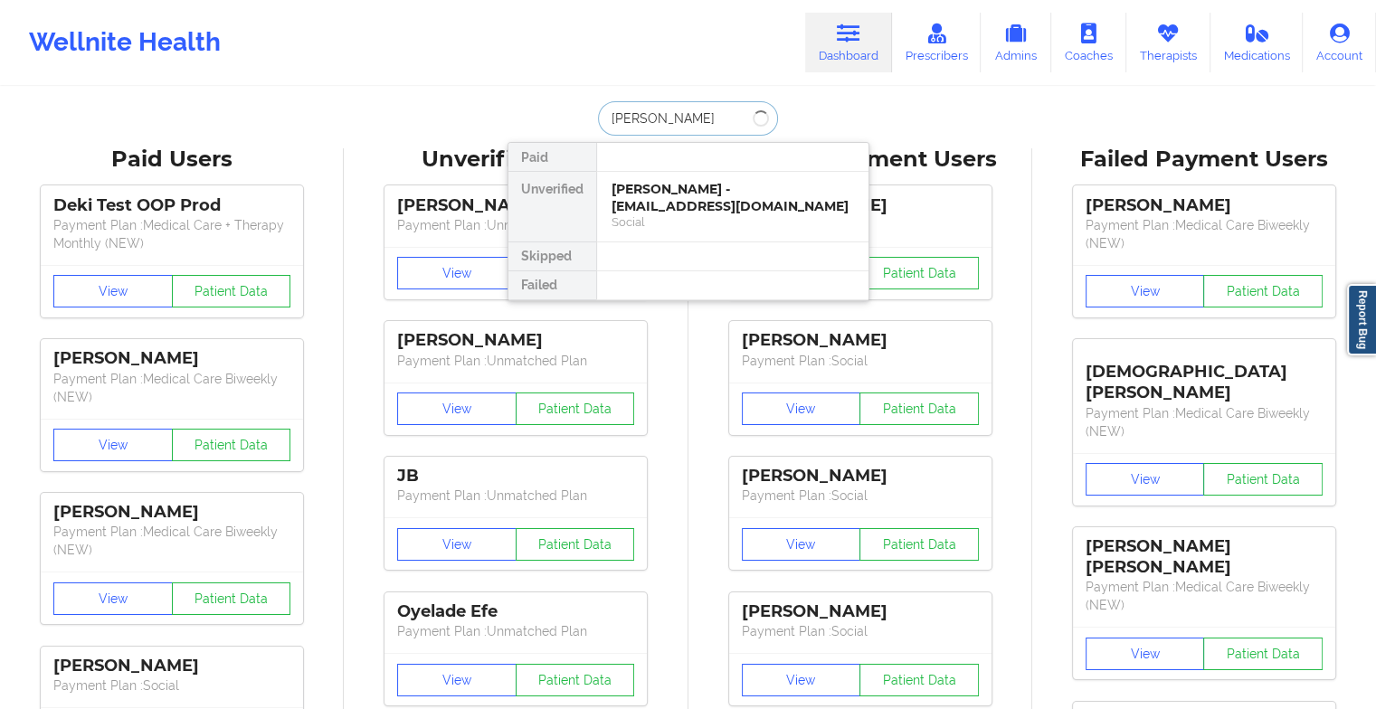
click at [612, 118] on input "[PERSON_NAME]" at bounding box center [687, 118] width 179 height 34
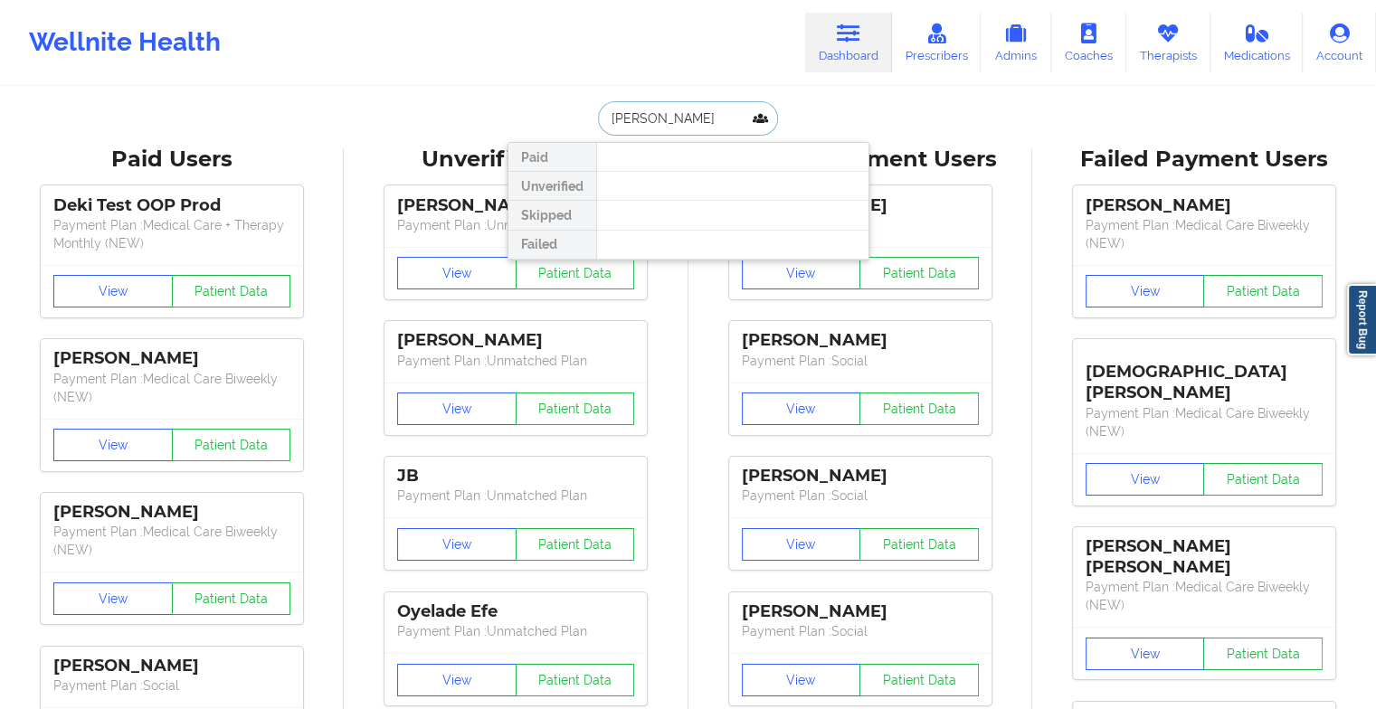
type input "[PERSON_NAME]"
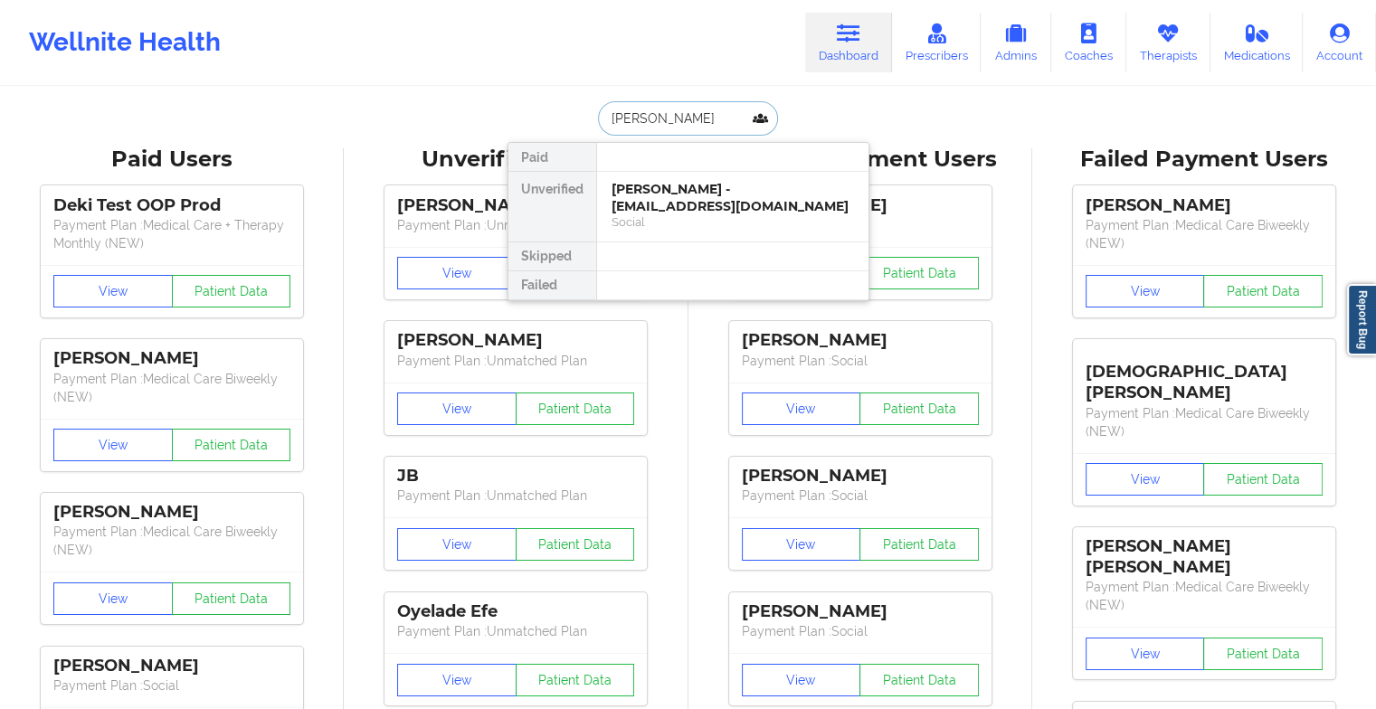
click at [652, 193] on div "[PERSON_NAME] - [EMAIL_ADDRESS][DOMAIN_NAME]" at bounding box center [733, 197] width 243 height 33
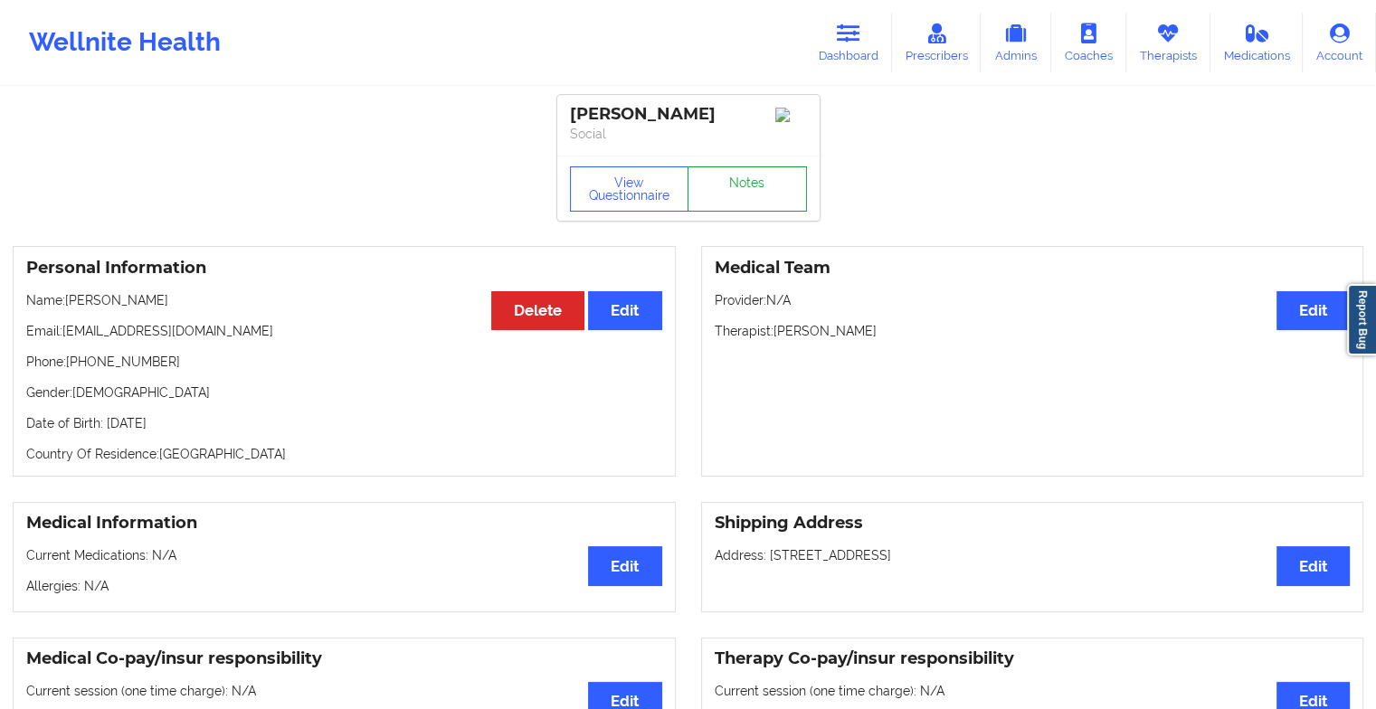
click at [744, 172] on link "Notes" at bounding box center [747, 189] width 119 height 45
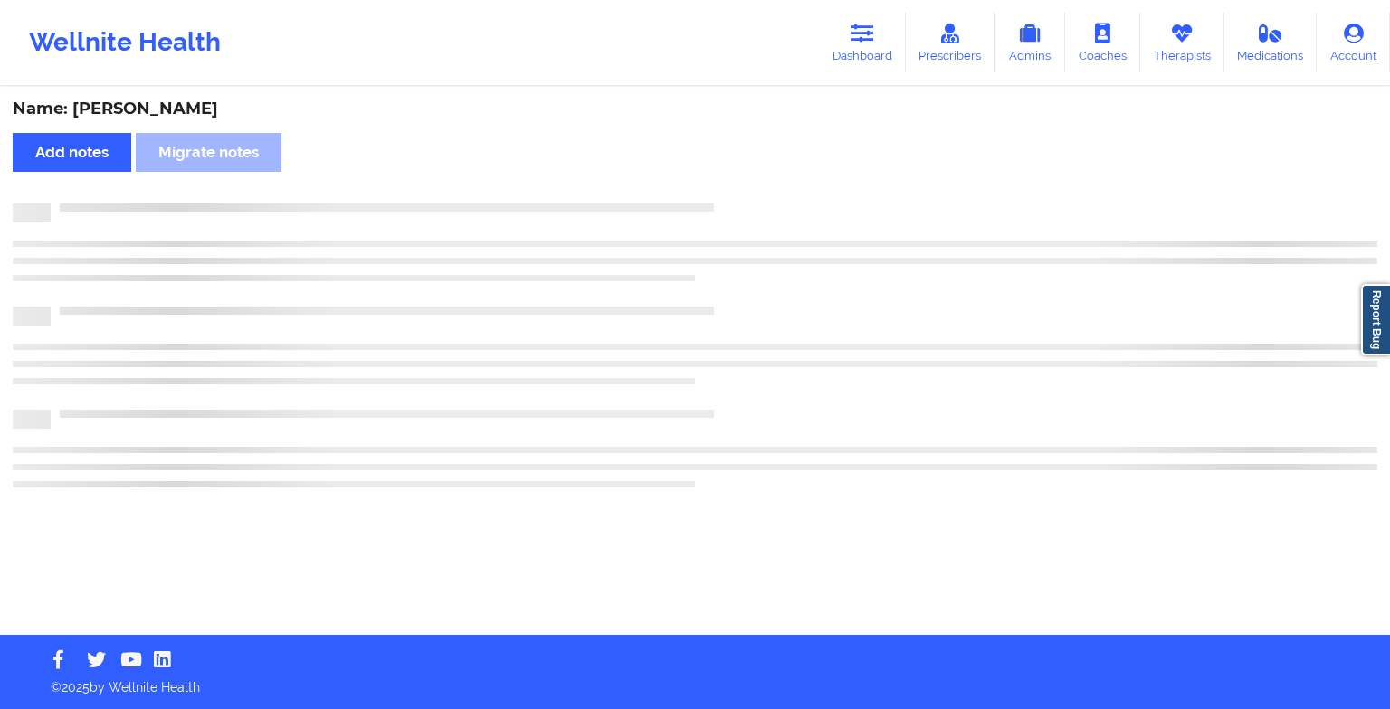
click at [744, 172] on div "Name: [PERSON_NAME] Add notes Migrate notes" at bounding box center [695, 362] width 1390 height 547
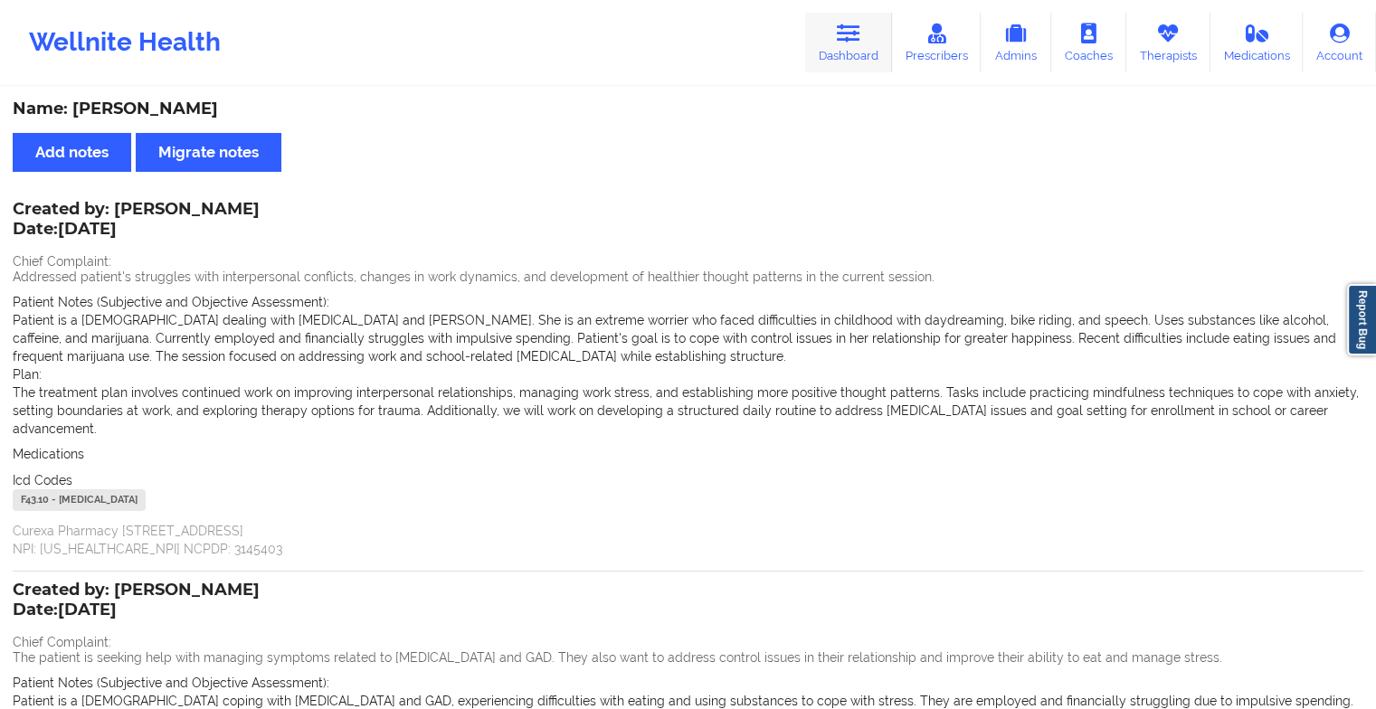
click at [851, 33] on icon at bounding box center [849, 34] width 24 height 20
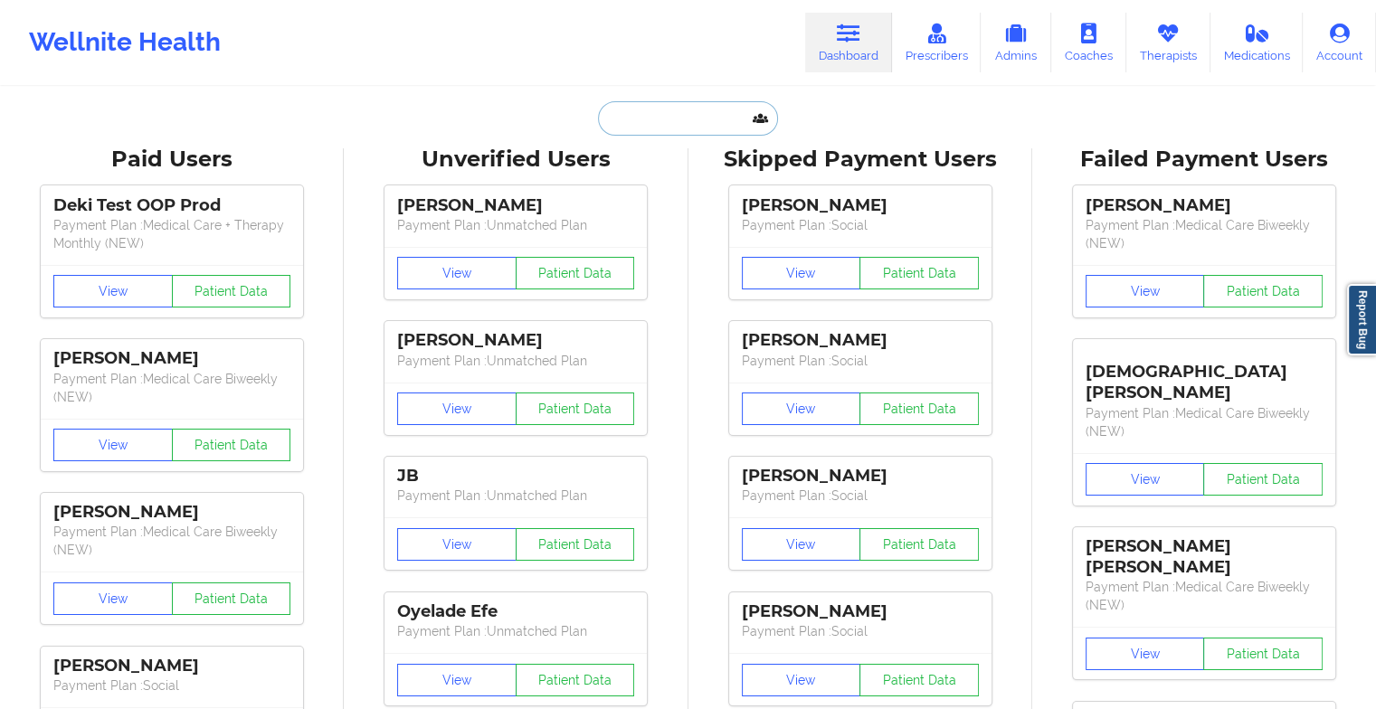
click at [681, 119] on input "text" at bounding box center [687, 118] width 179 height 34
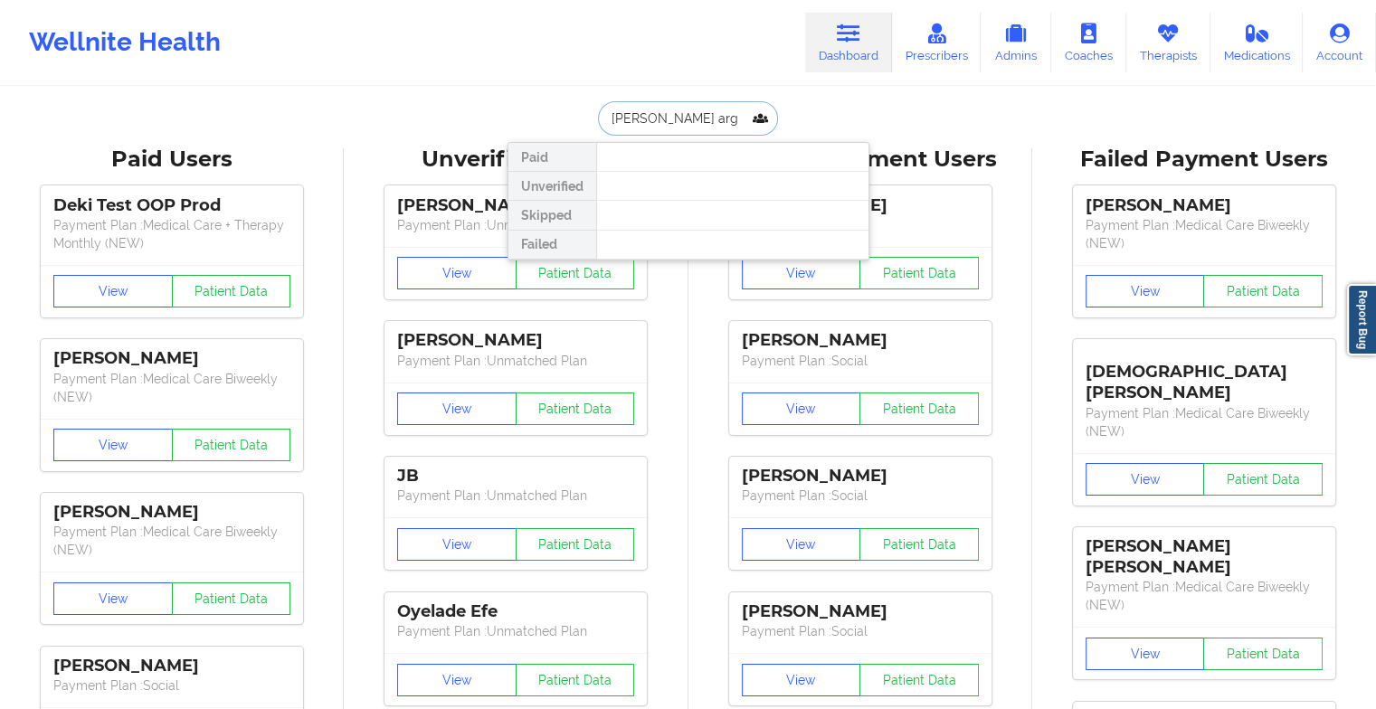
type input "[PERSON_NAME]"
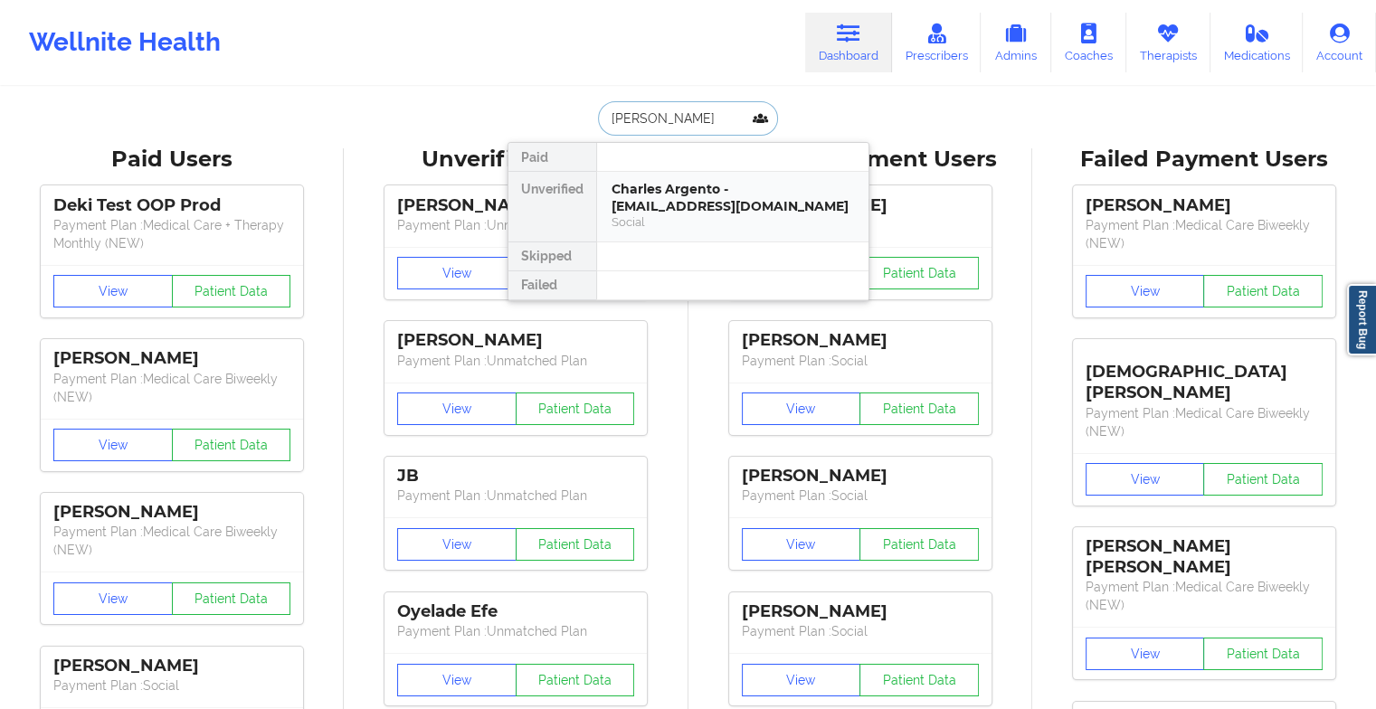
click at [667, 205] on div "Charles Argento - [EMAIL_ADDRESS][DOMAIN_NAME]" at bounding box center [733, 197] width 243 height 33
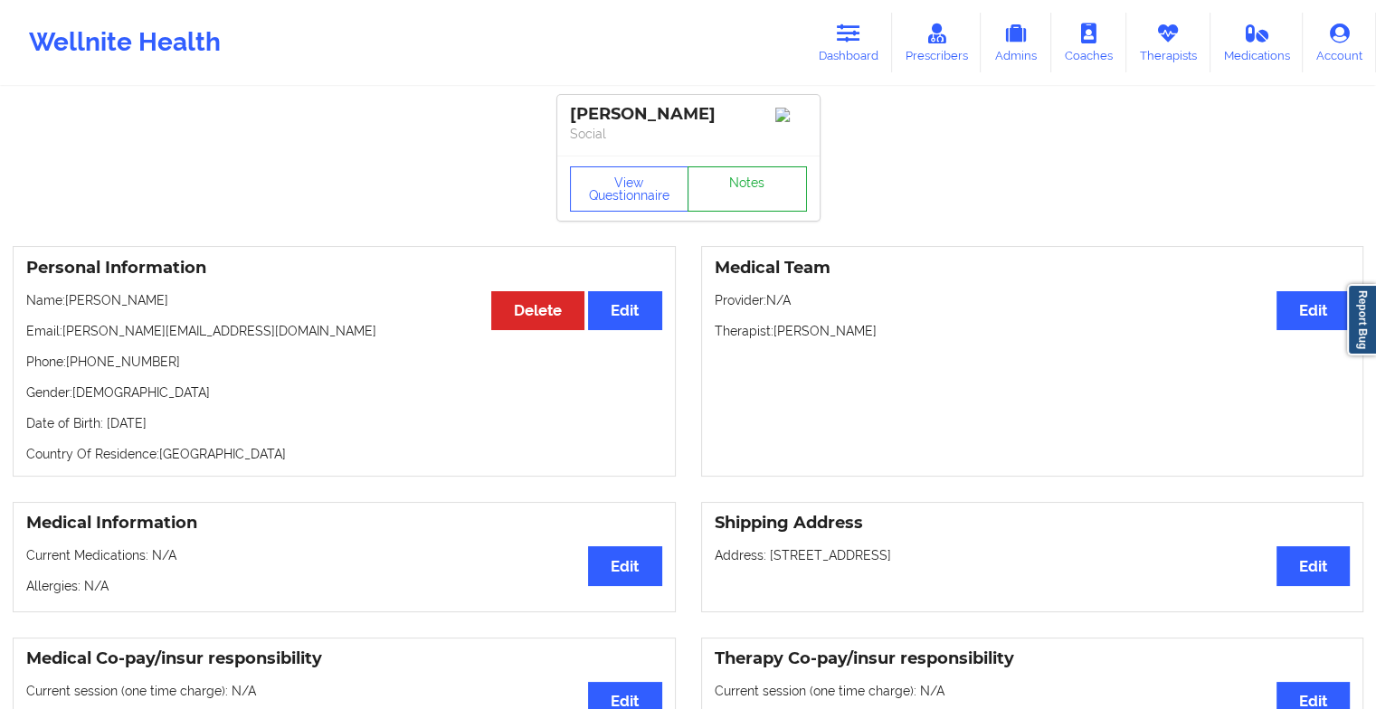
click at [727, 195] on link "Notes" at bounding box center [747, 189] width 119 height 45
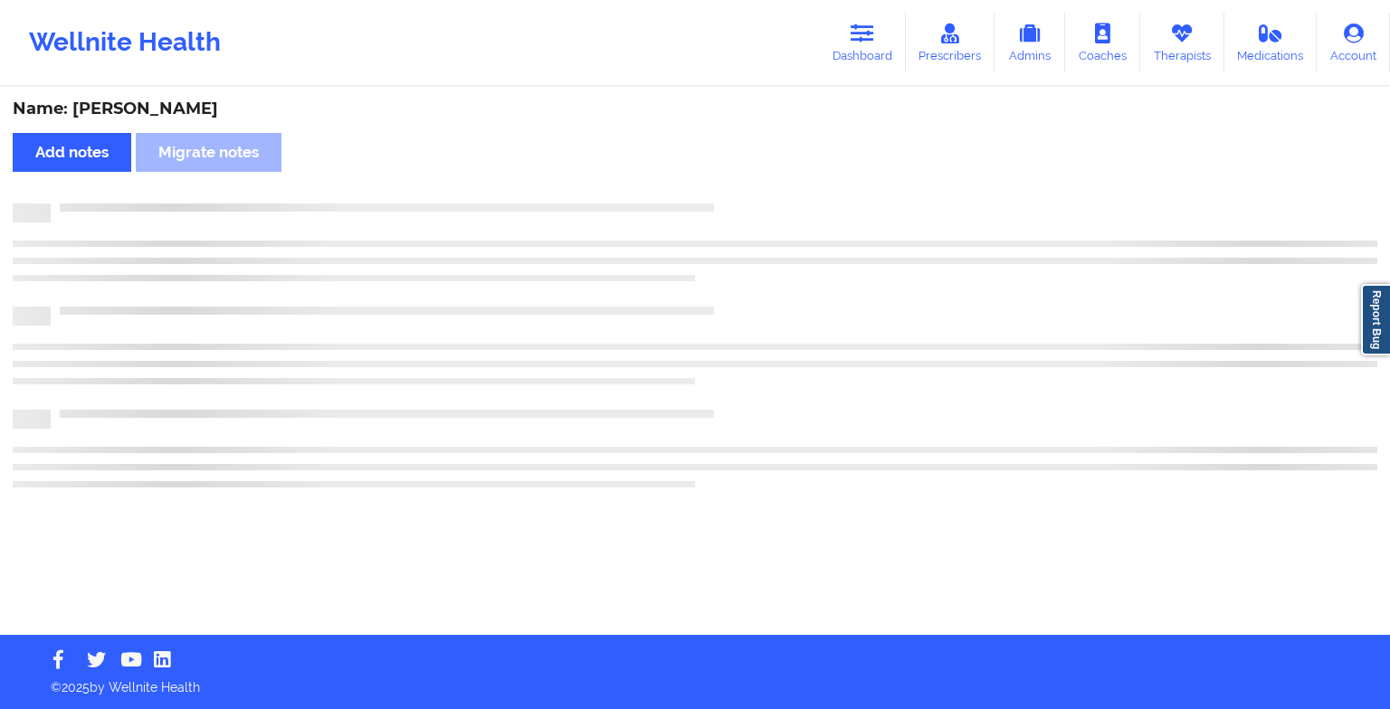
click at [727, 195] on div "Name: [PERSON_NAME] Add notes Migrate notes" at bounding box center [695, 362] width 1390 height 547
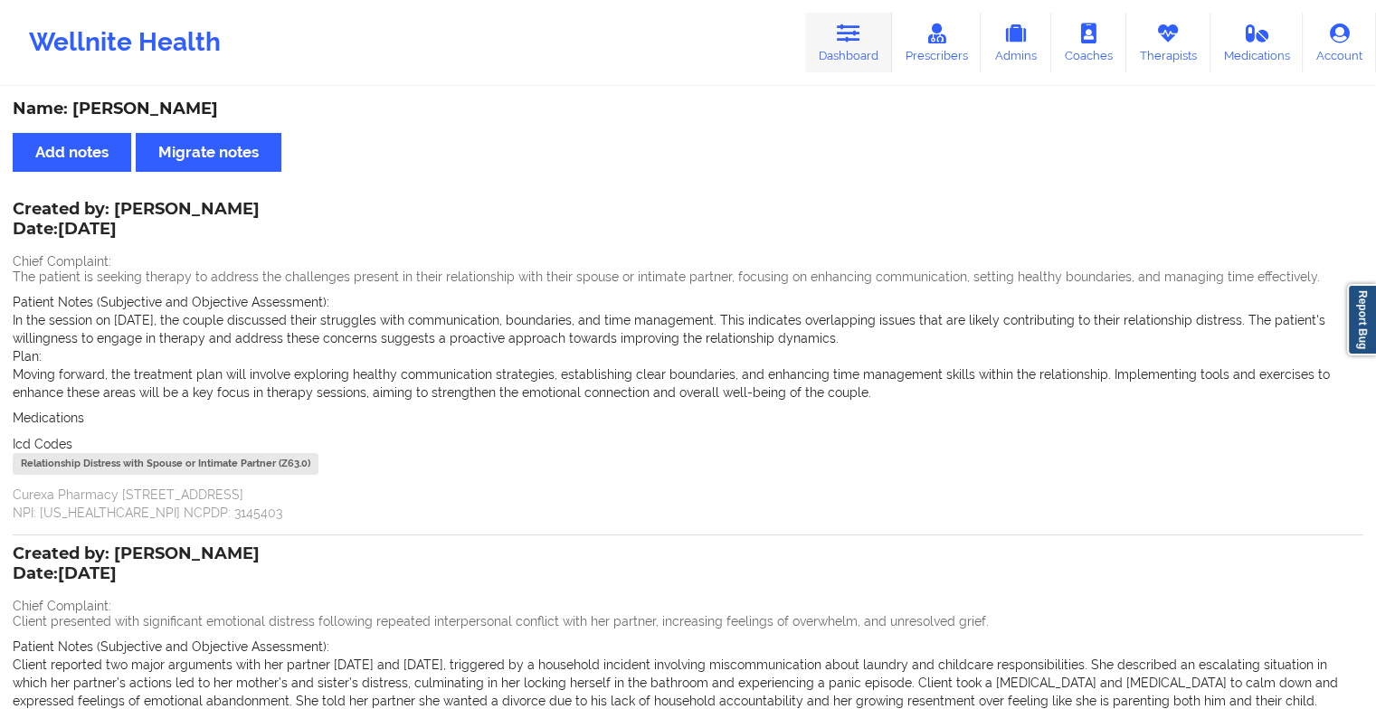
click at [849, 29] on icon at bounding box center [849, 34] width 24 height 20
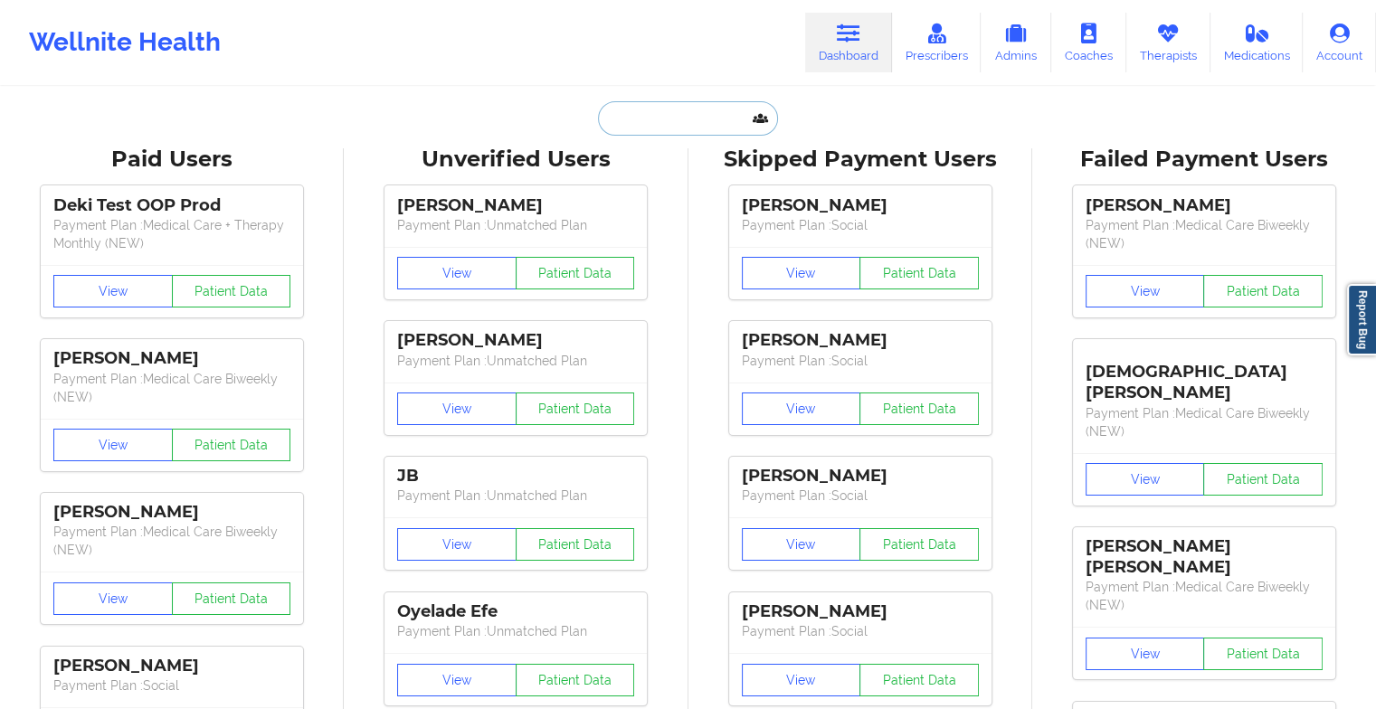
click at [657, 129] on input "text" at bounding box center [687, 118] width 179 height 34
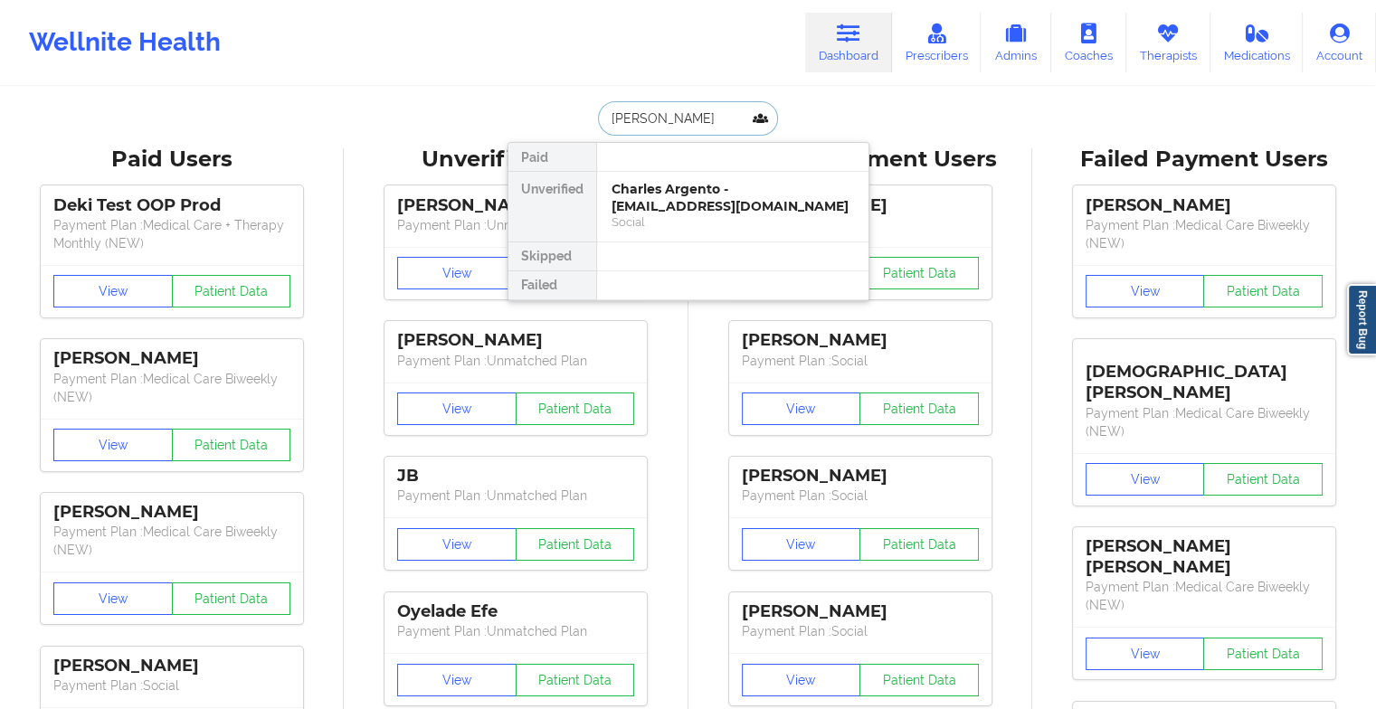
type input "[PERSON_NAME]"
click at [671, 203] on div "[PERSON_NAME] - [EMAIL_ADDRESS][DOMAIN_NAME]" at bounding box center [733, 197] width 243 height 33
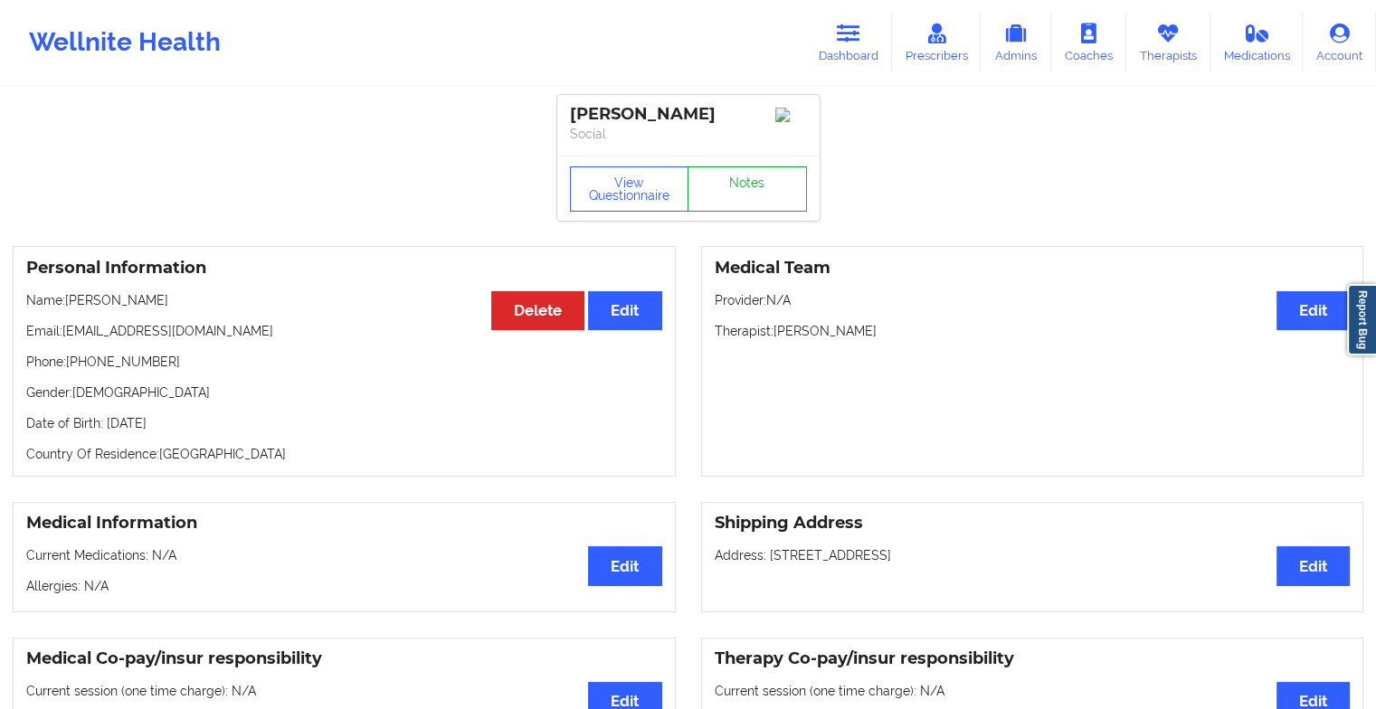
click at [739, 198] on link "Notes" at bounding box center [747, 189] width 119 height 45
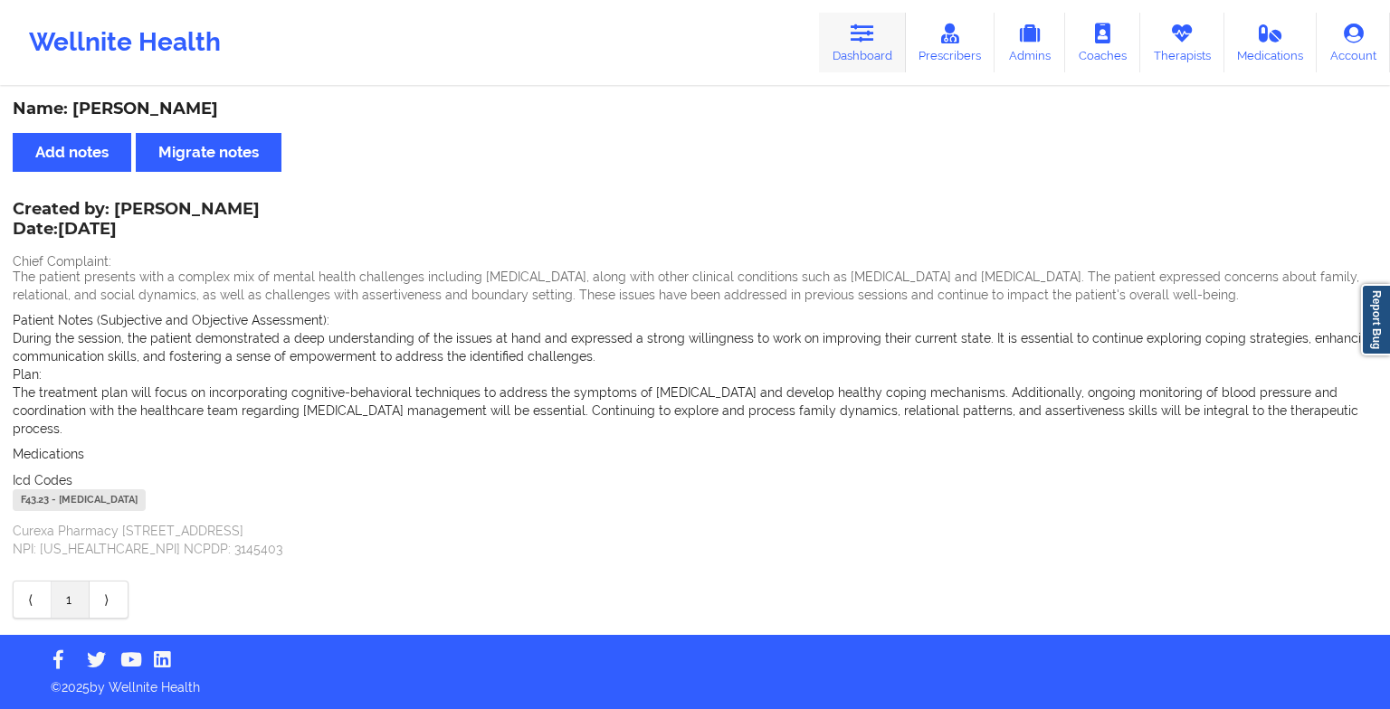
click at [867, 36] on icon at bounding box center [863, 34] width 24 height 20
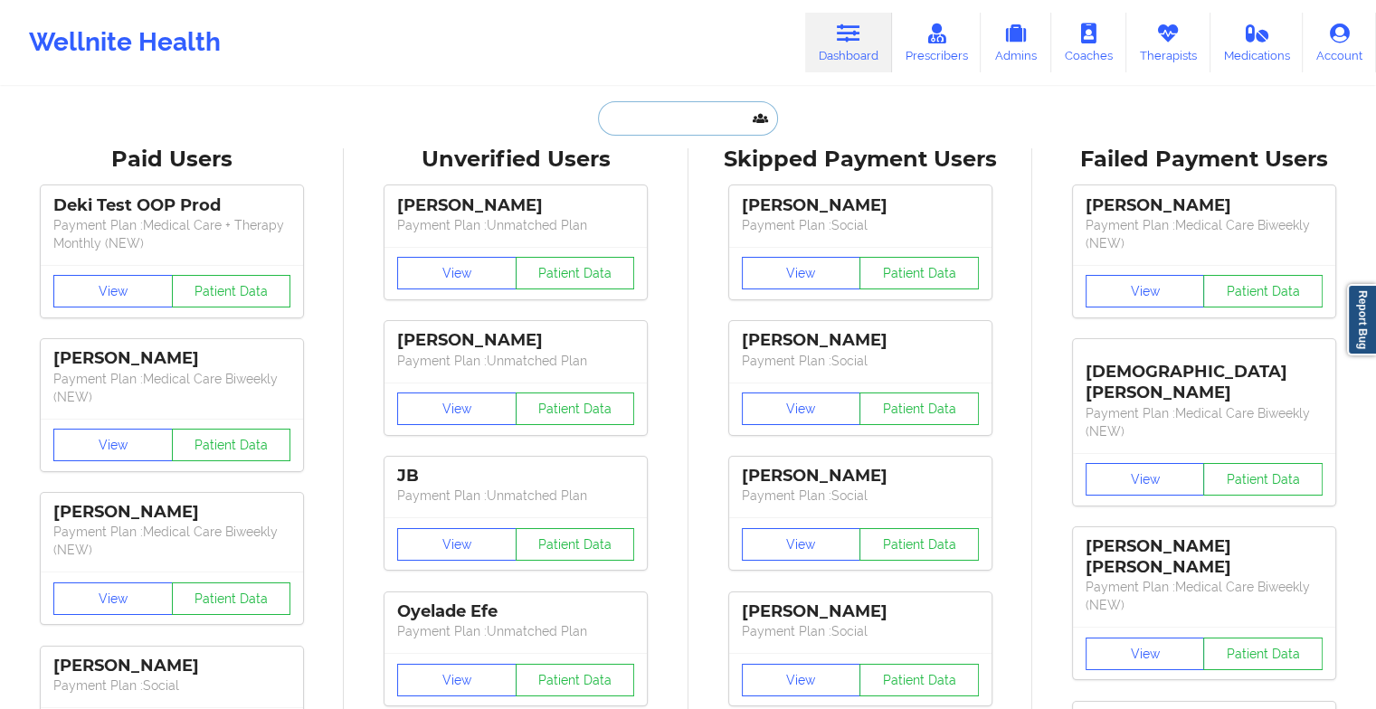
click at [614, 124] on input "text" at bounding box center [687, 118] width 179 height 34
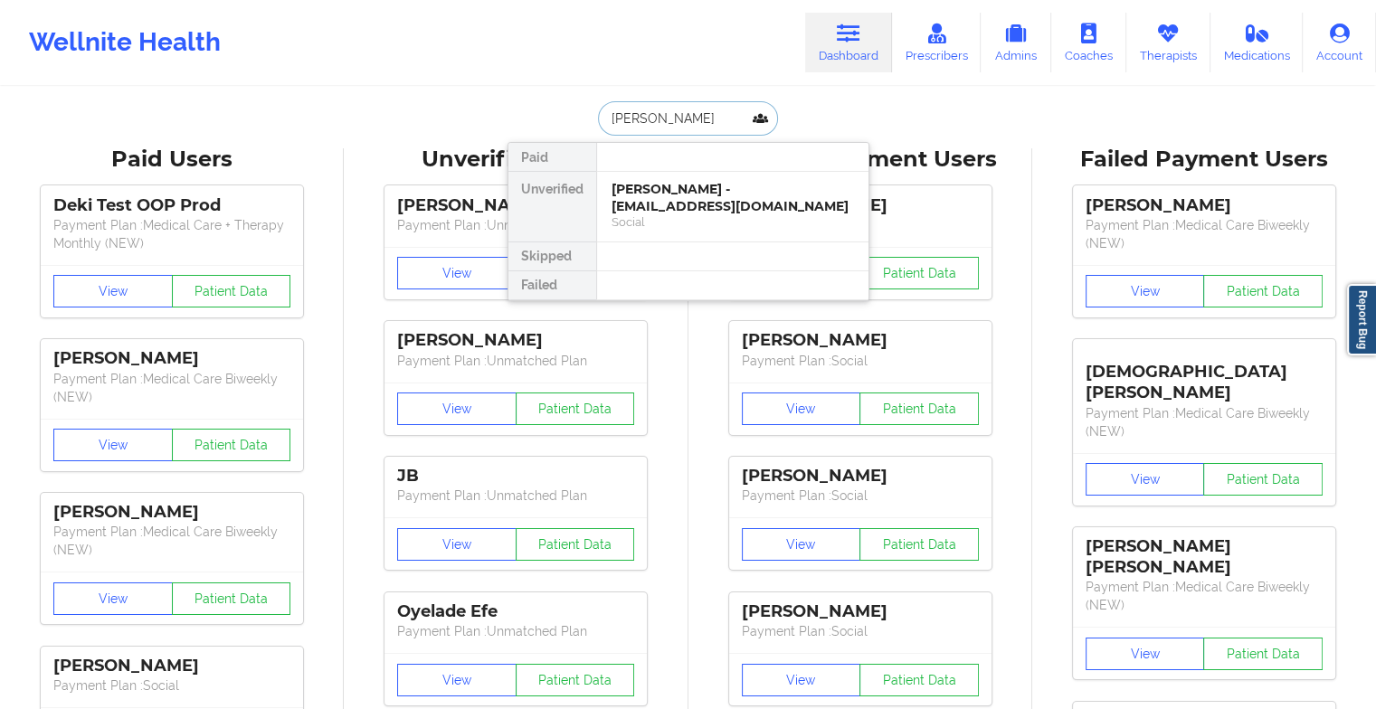
type input "[PERSON_NAME]"
click at [652, 189] on div "Heather High - [EMAIL_ADDRESS][DOMAIN_NAME]" at bounding box center [733, 197] width 243 height 33
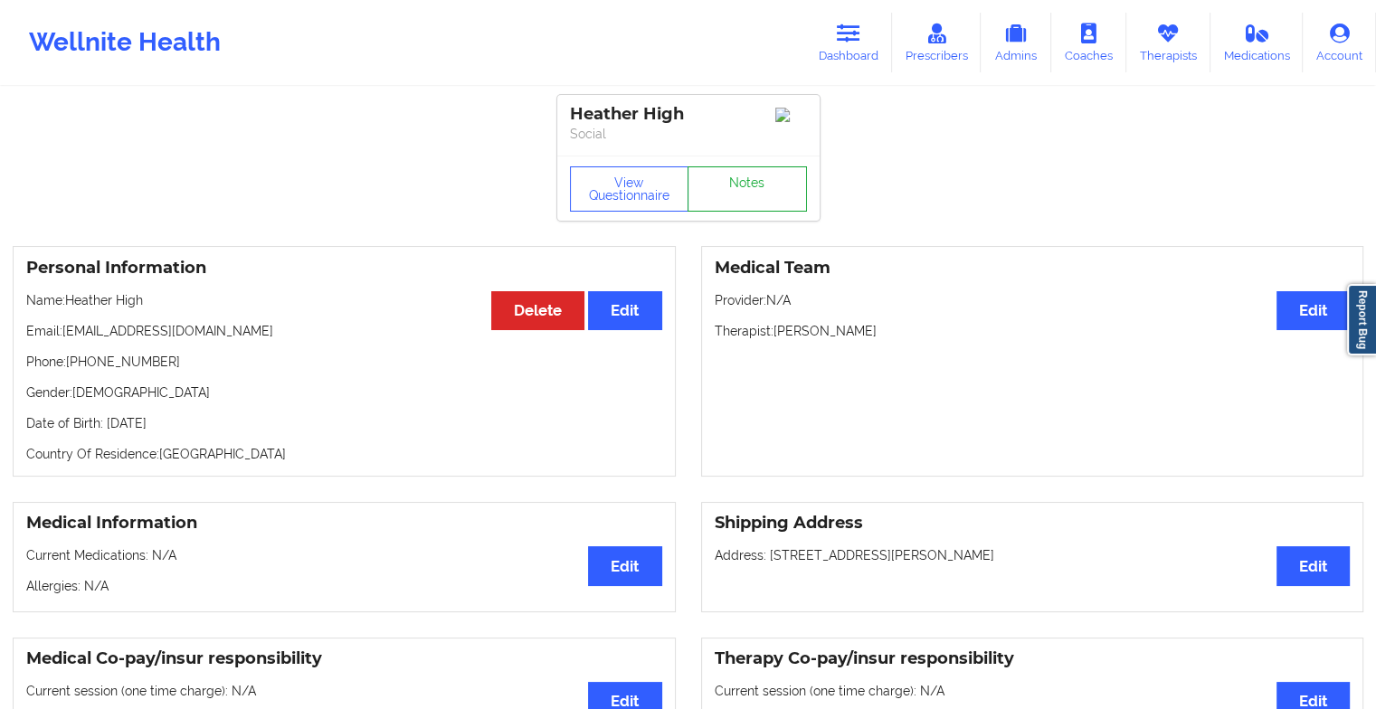
click at [735, 197] on link "Notes" at bounding box center [747, 189] width 119 height 45
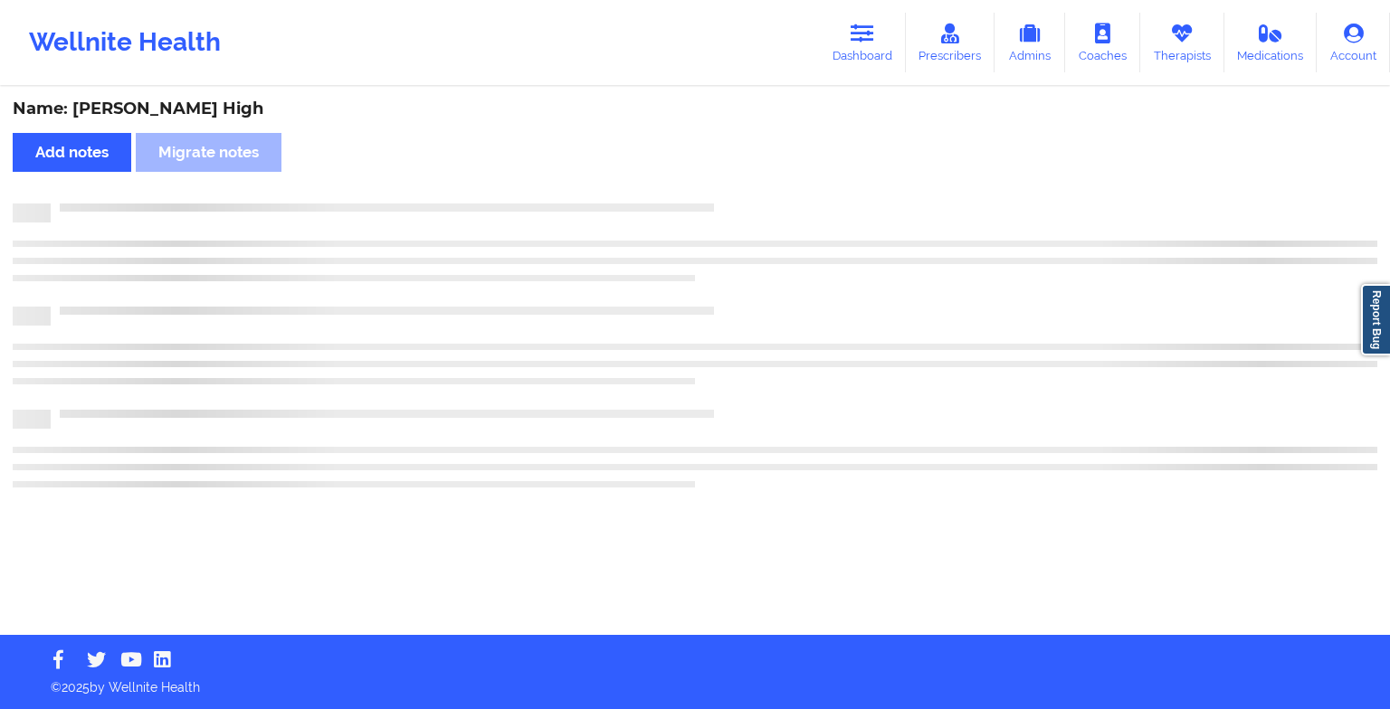
click at [735, 197] on div "Name: [PERSON_NAME] Add notes Migrate notes" at bounding box center [695, 362] width 1390 height 547
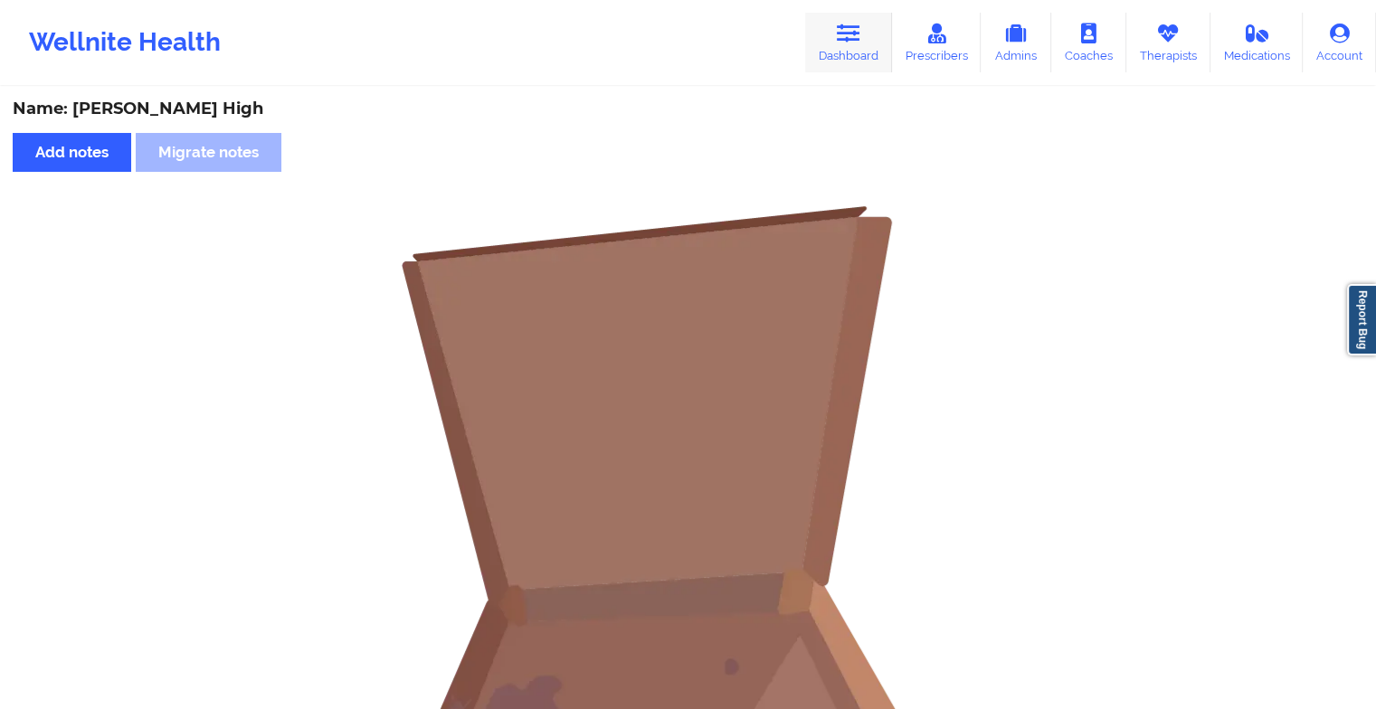
click at [843, 67] on link "Dashboard" at bounding box center [848, 43] width 87 height 60
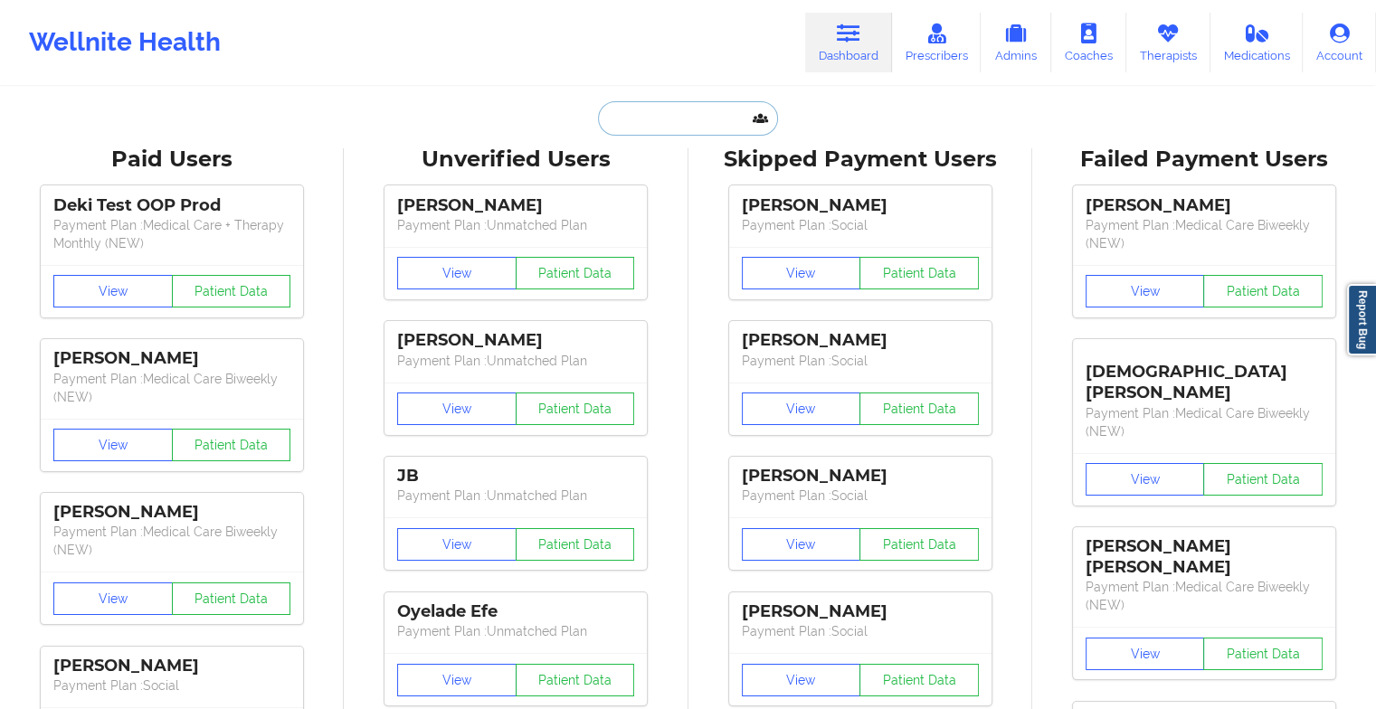
click at [698, 122] on input "text" at bounding box center [687, 118] width 179 height 34
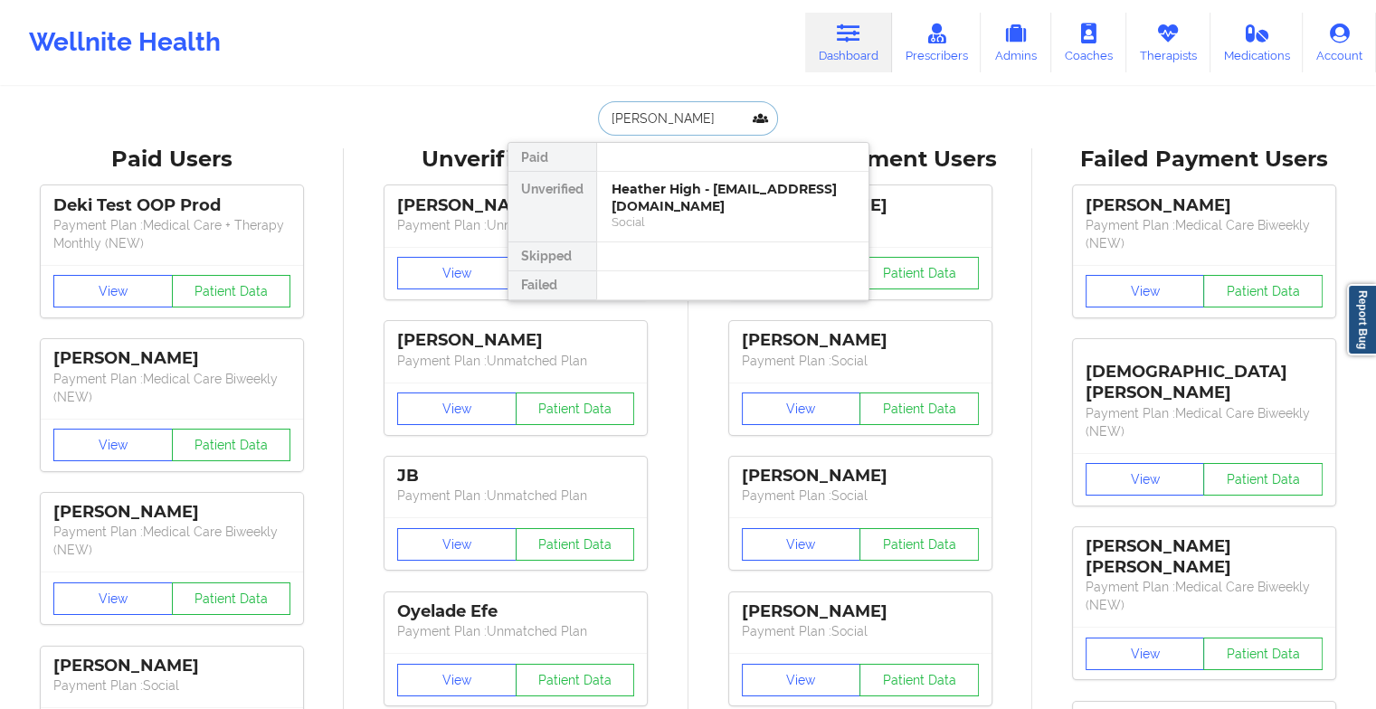
type input "[PERSON_NAME]"
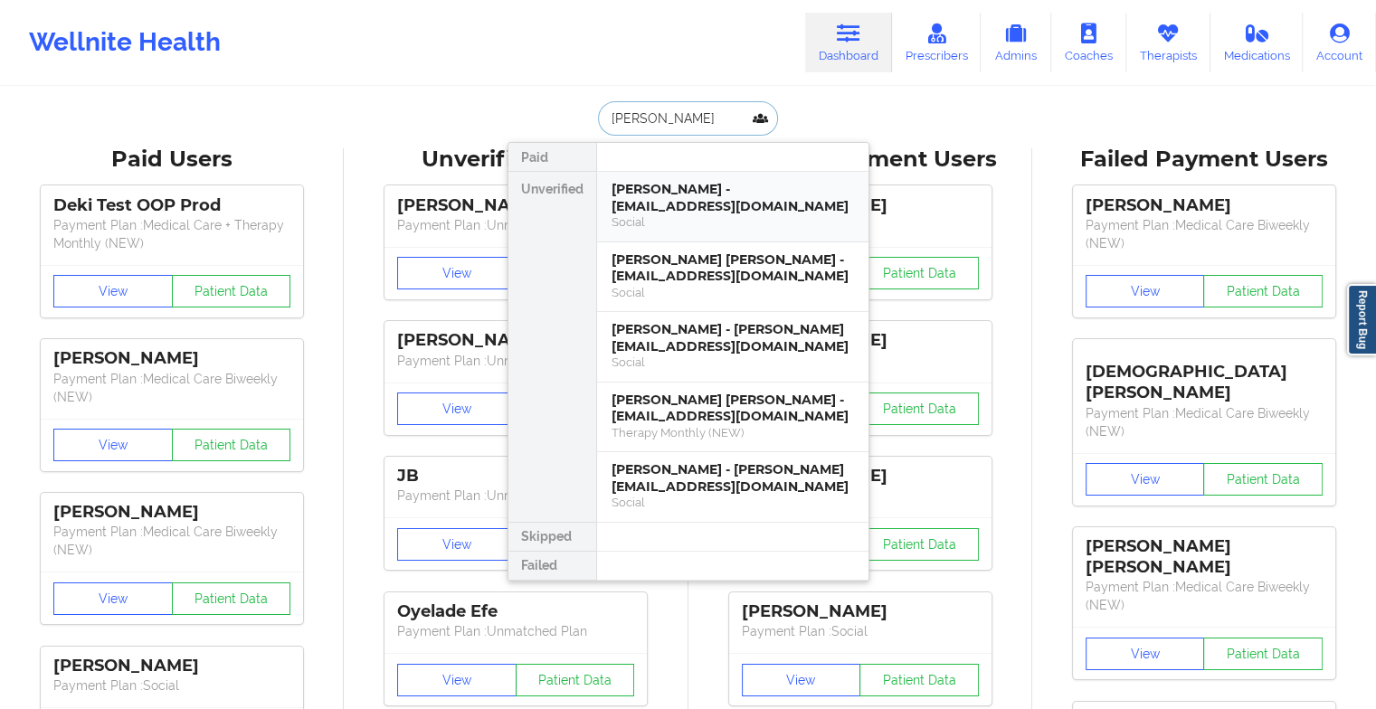
click at [662, 195] on div "[PERSON_NAME] - [EMAIL_ADDRESS][DOMAIN_NAME]" at bounding box center [733, 197] width 243 height 33
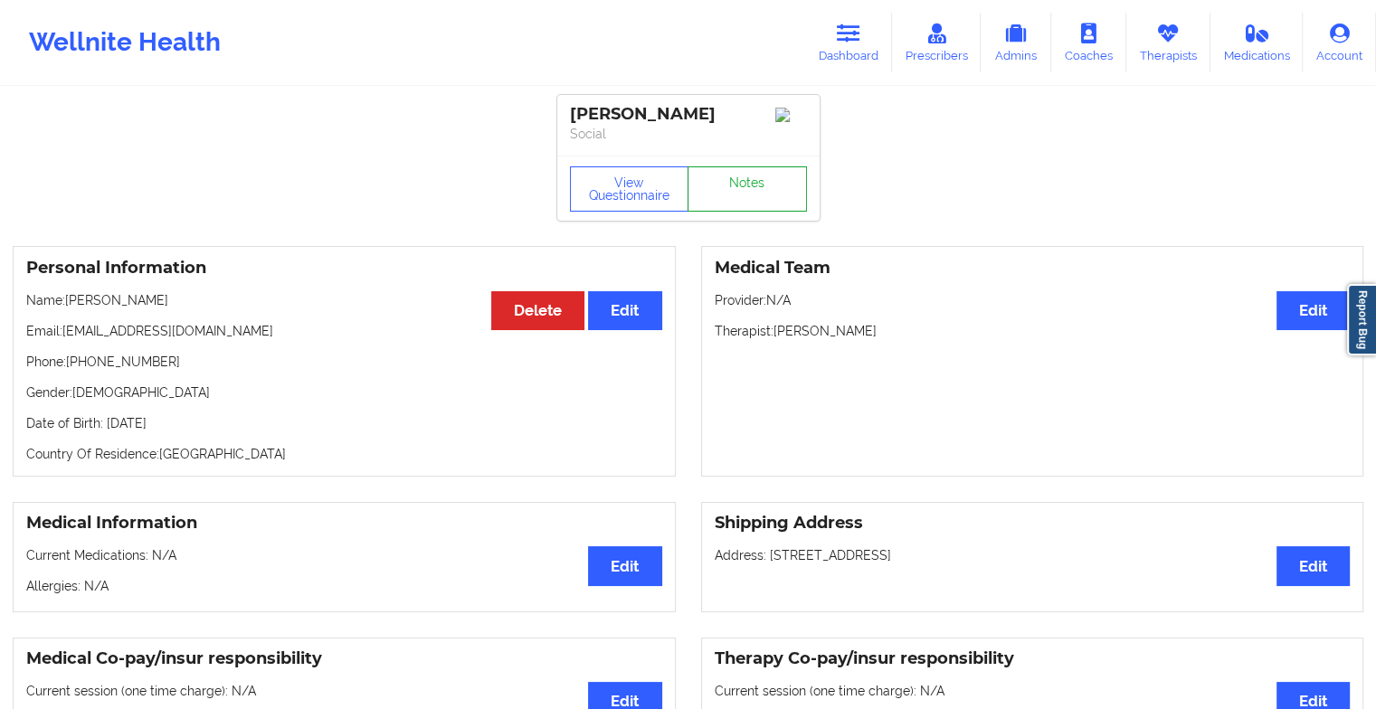
click at [722, 206] on link "Notes" at bounding box center [747, 189] width 119 height 45
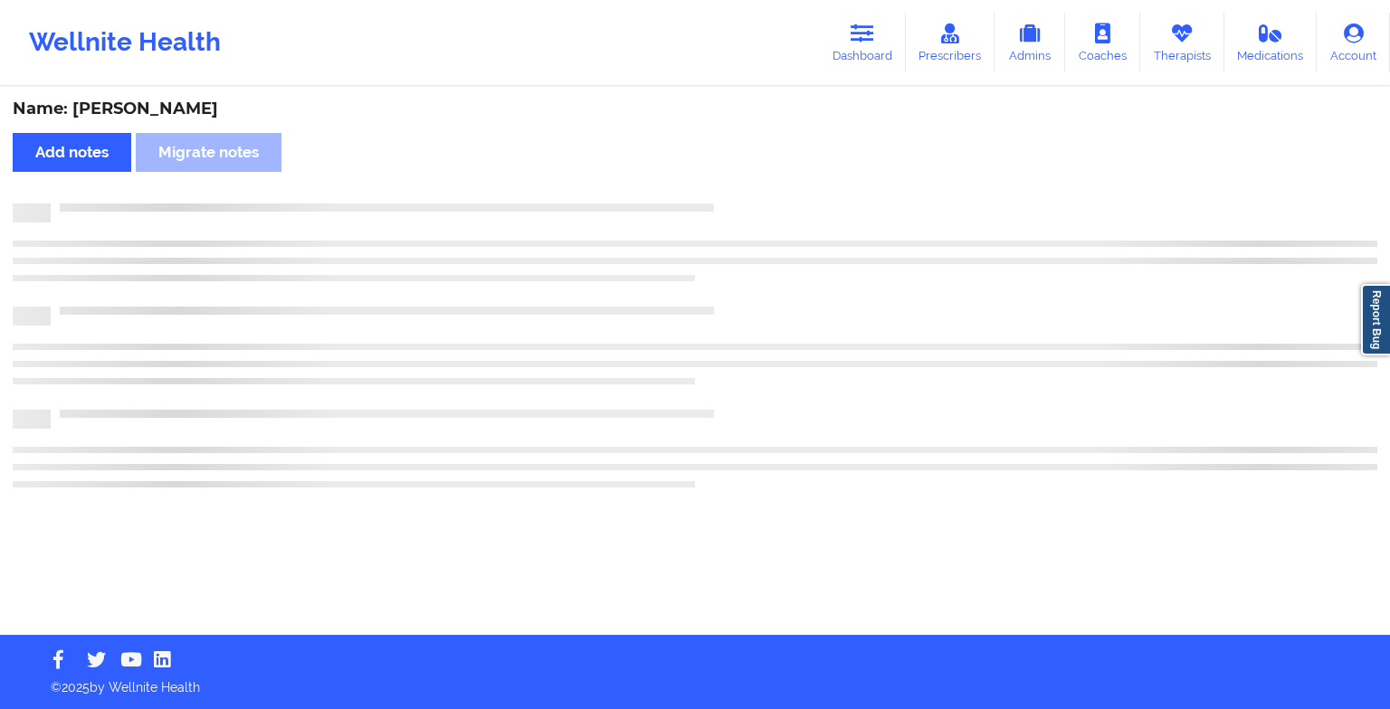
click at [722, 204] on div at bounding box center [714, 204] width 1327 height 0
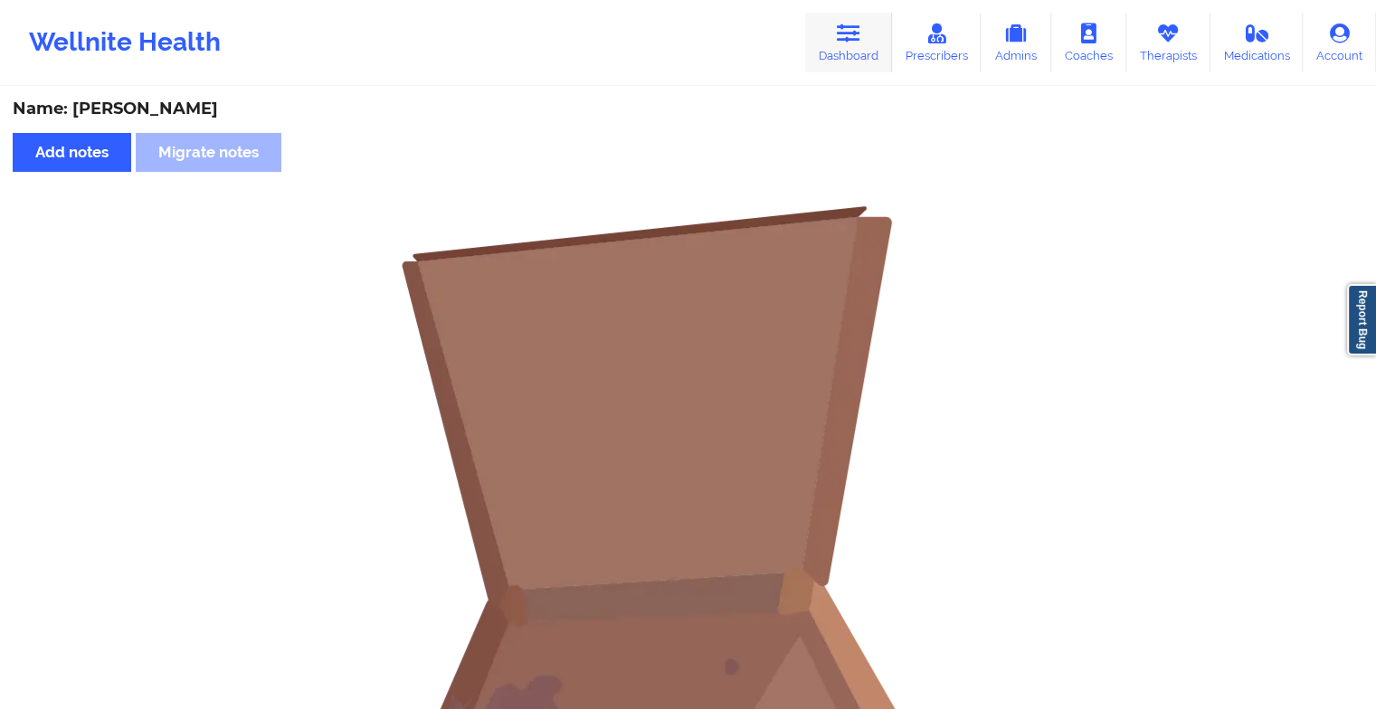
click at [829, 47] on link "Dashboard" at bounding box center [848, 43] width 87 height 60
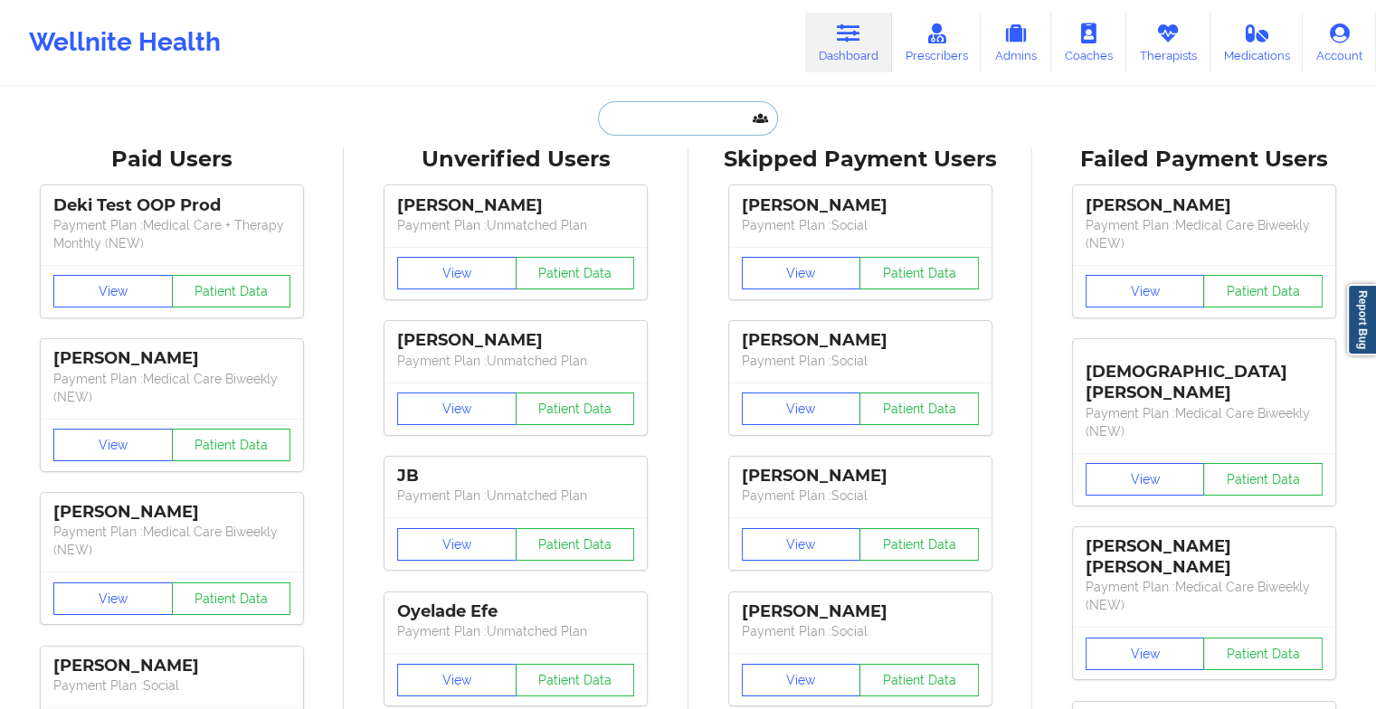
click at [637, 116] on input "text" at bounding box center [687, 118] width 179 height 34
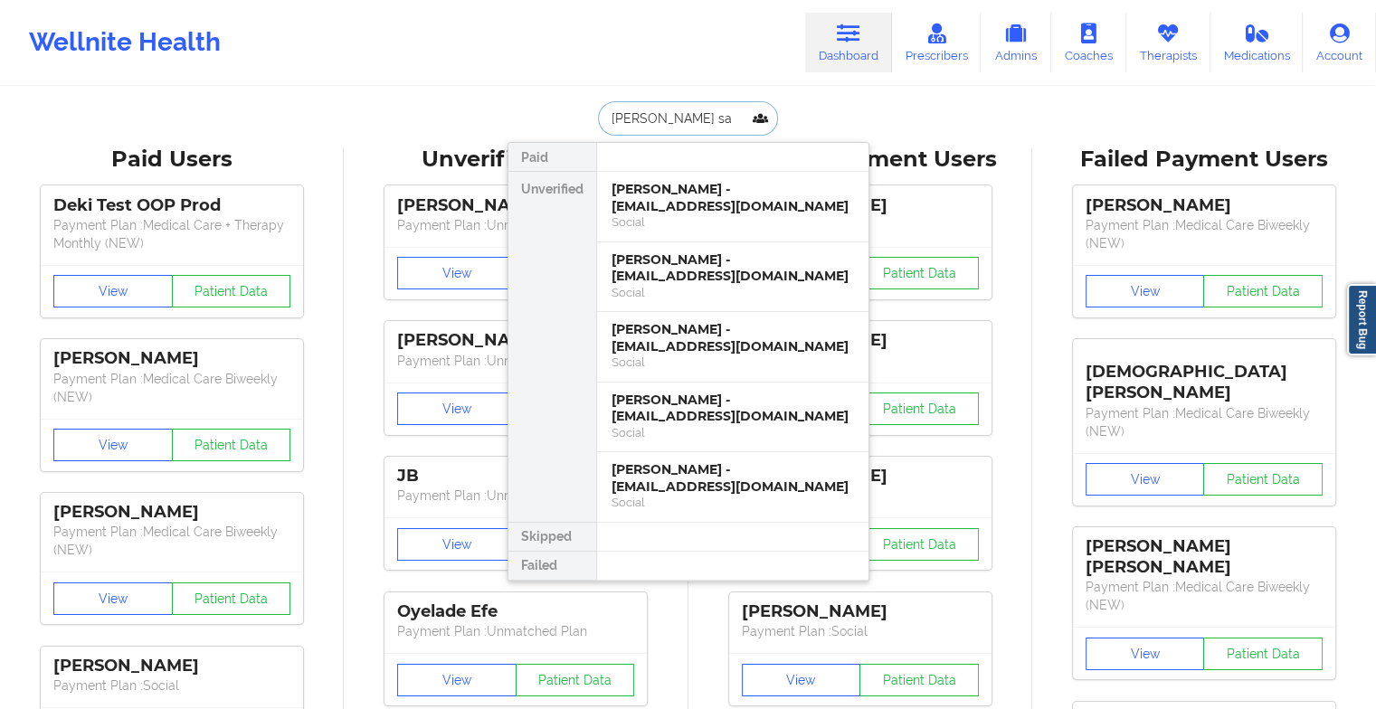
type input "[PERSON_NAME] sa"
drag, startPoint x: 694, startPoint y: 158, endPoint x: 698, endPoint y: 212, distance: 53.5
click at [698, 212] on div "Paid Unverified [PERSON_NAME] - [PERSON_NAME][EMAIL_ADDRESS][DOMAIN_NAME] Socia…" at bounding box center [689, 362] width 362 height 440
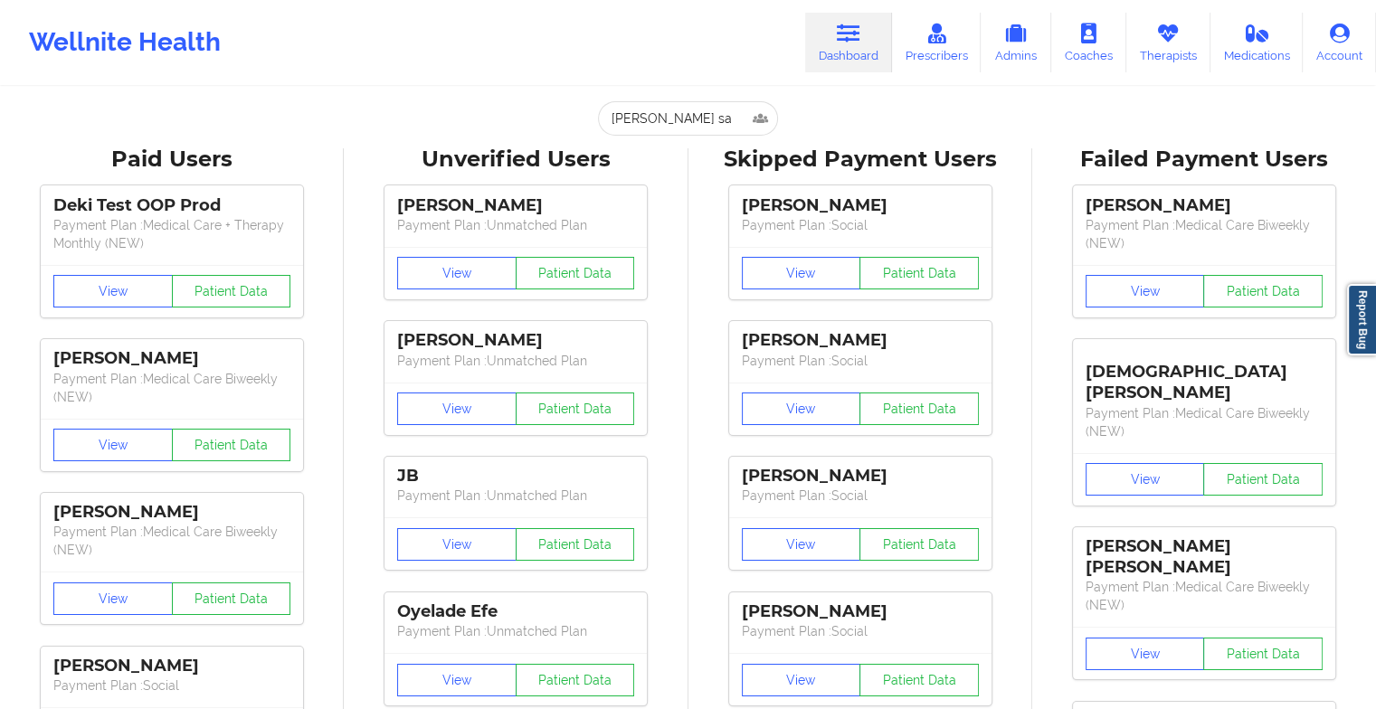
click at [698, 212] on div "[PERSON_NAME] Payment Plan : Social View Patient Data [PERSON_NAME] Payment Pla…" at bounding box center [860, 582] width 331 height 814
click at [677, 118] on input "[PERSON_NAME] sa" at bounding box center [687, 118] width 179 height 34
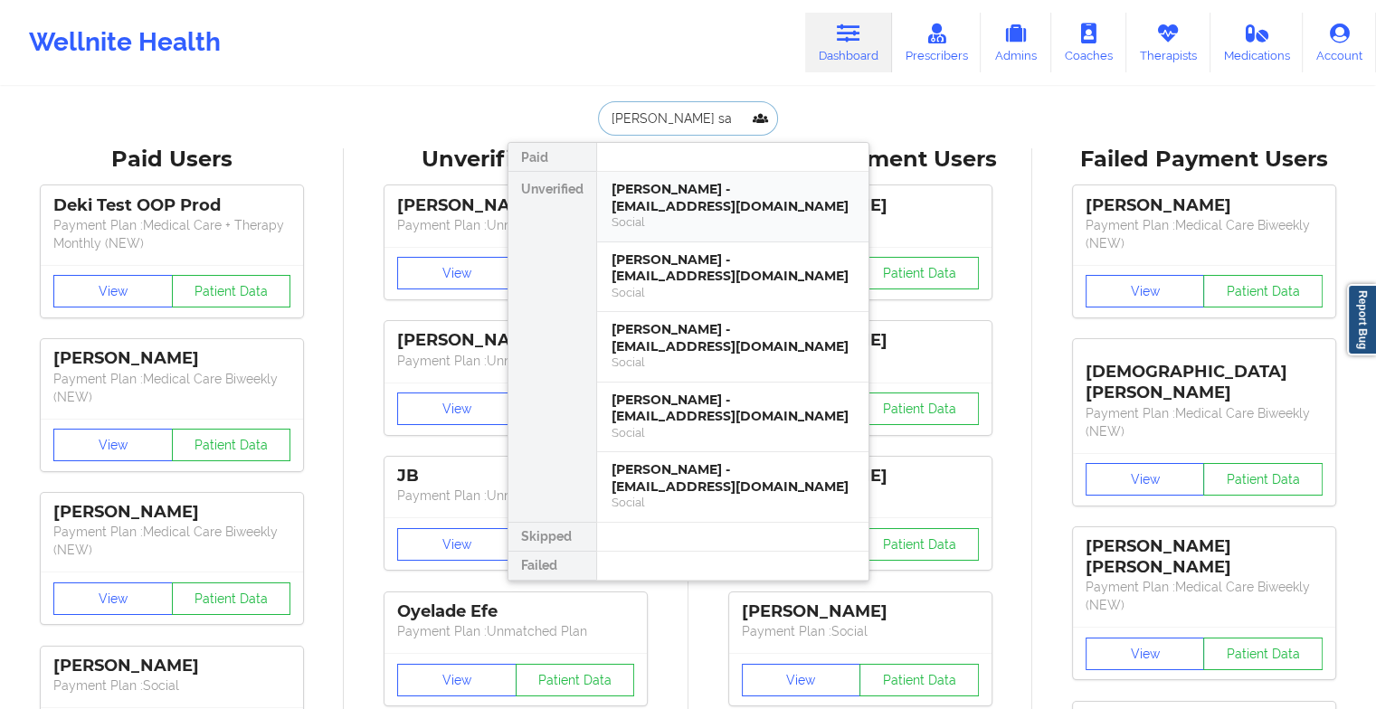
click at [696, 207] on div "[PERSON_NAME] - [EMAIL_ADDRESS][DOMAIN_NAME]" at bounding box center [733, 197] width 243 height 33
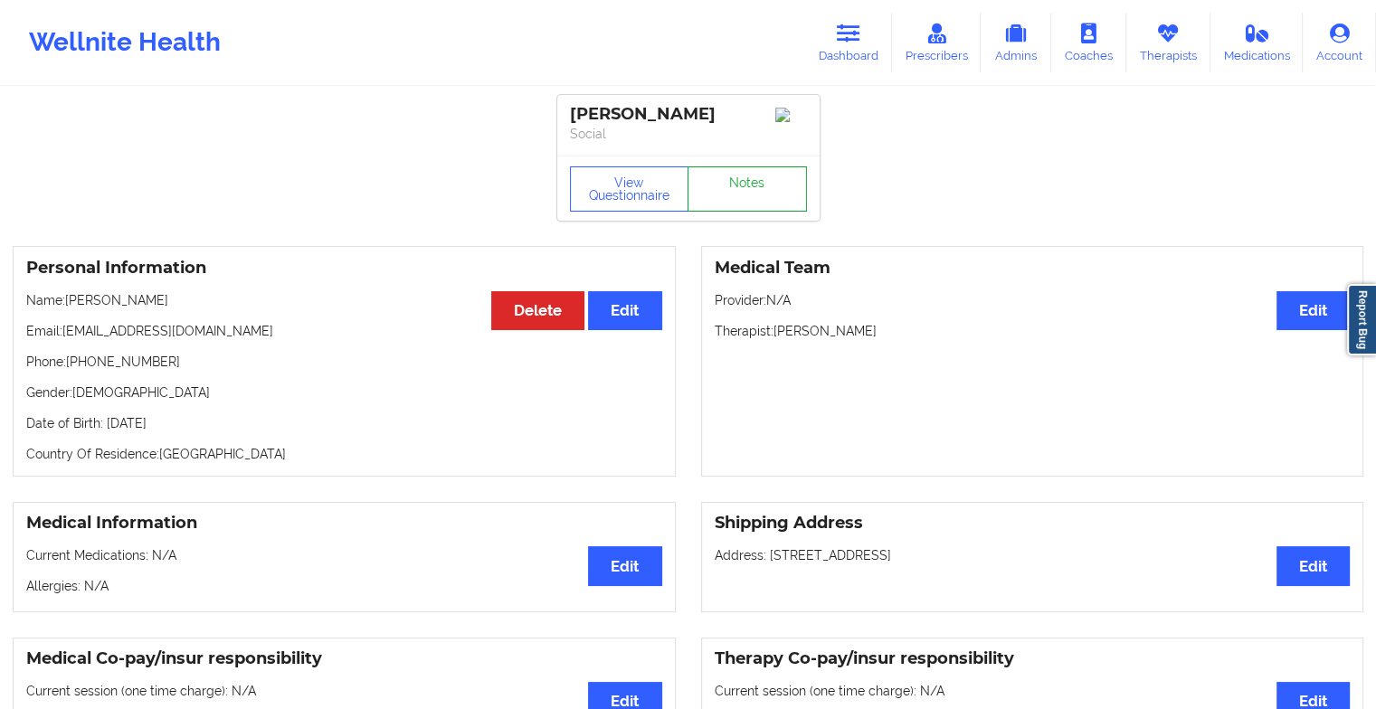
click at [737, 193] on link "Notes" at bounding box center [747, 189] width 119 height 45
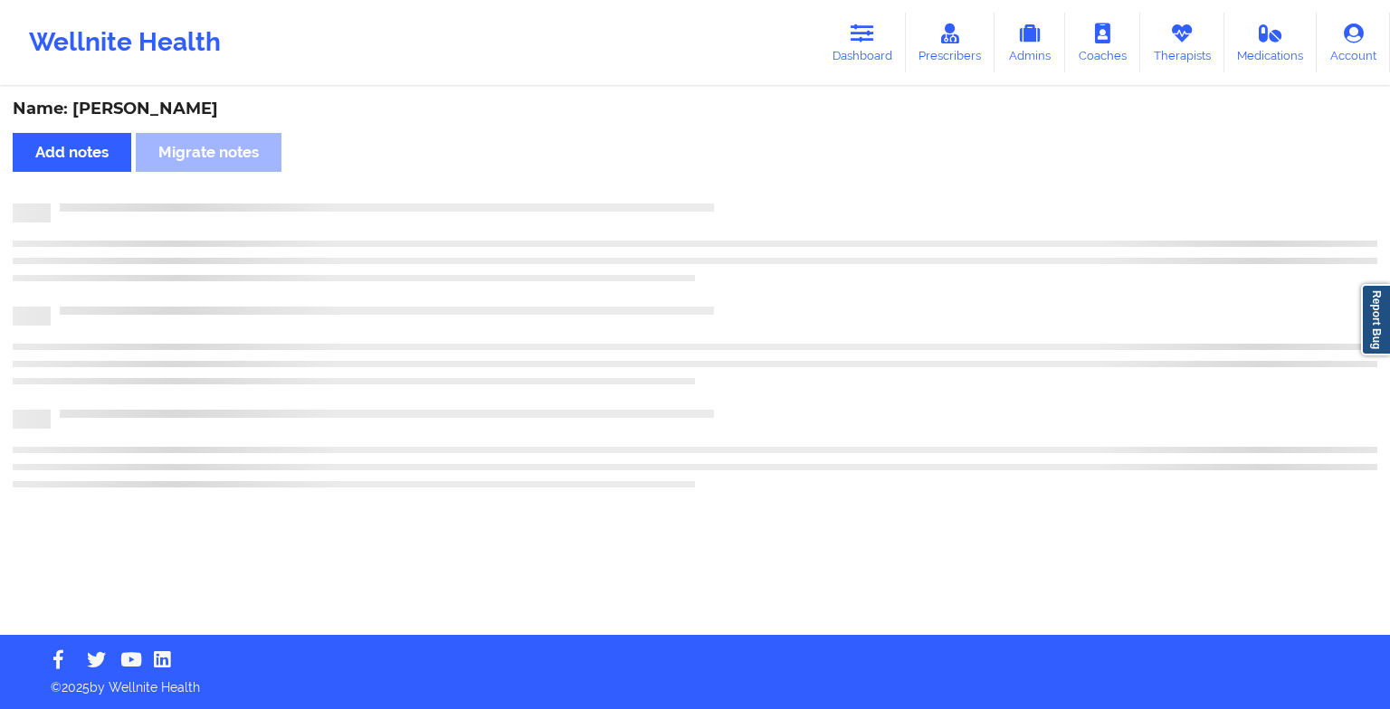
click at [737, 193] on div "Name: [PERSON_NAME] Add notes Migrate notes" at bounding box center [695, 362] width 1390 height 547
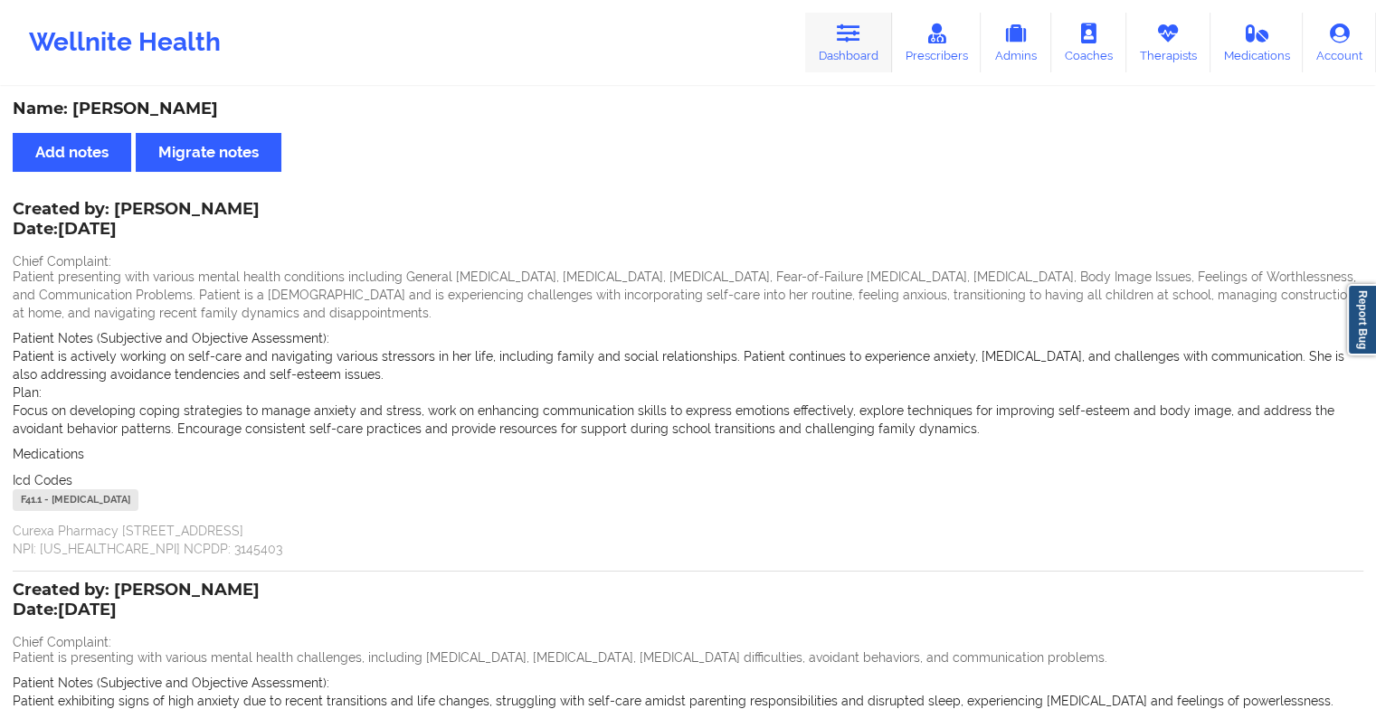
click at [858, 47] on link "Dashboard" at bounding box center [848, 43] width 87 height 60
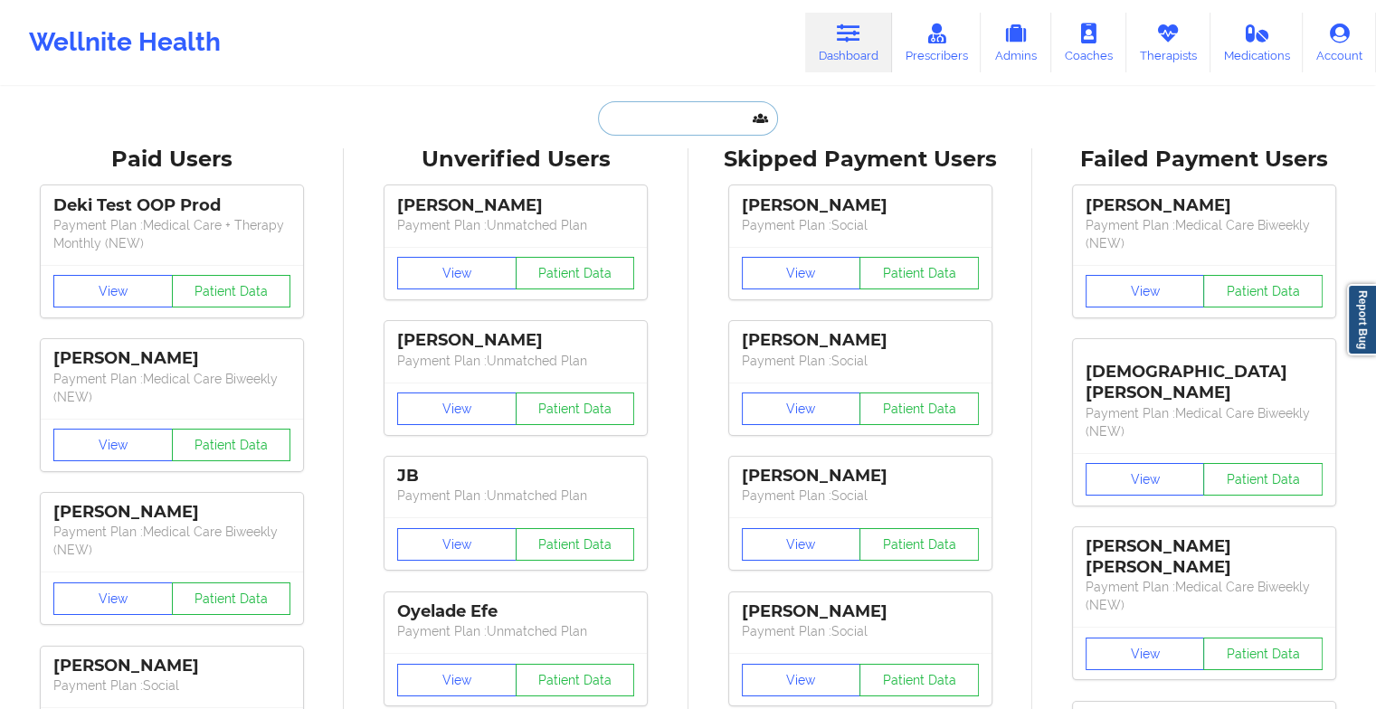
click at [698, 115] on input "text" at bounding box center [687, 118] width 179 height 34
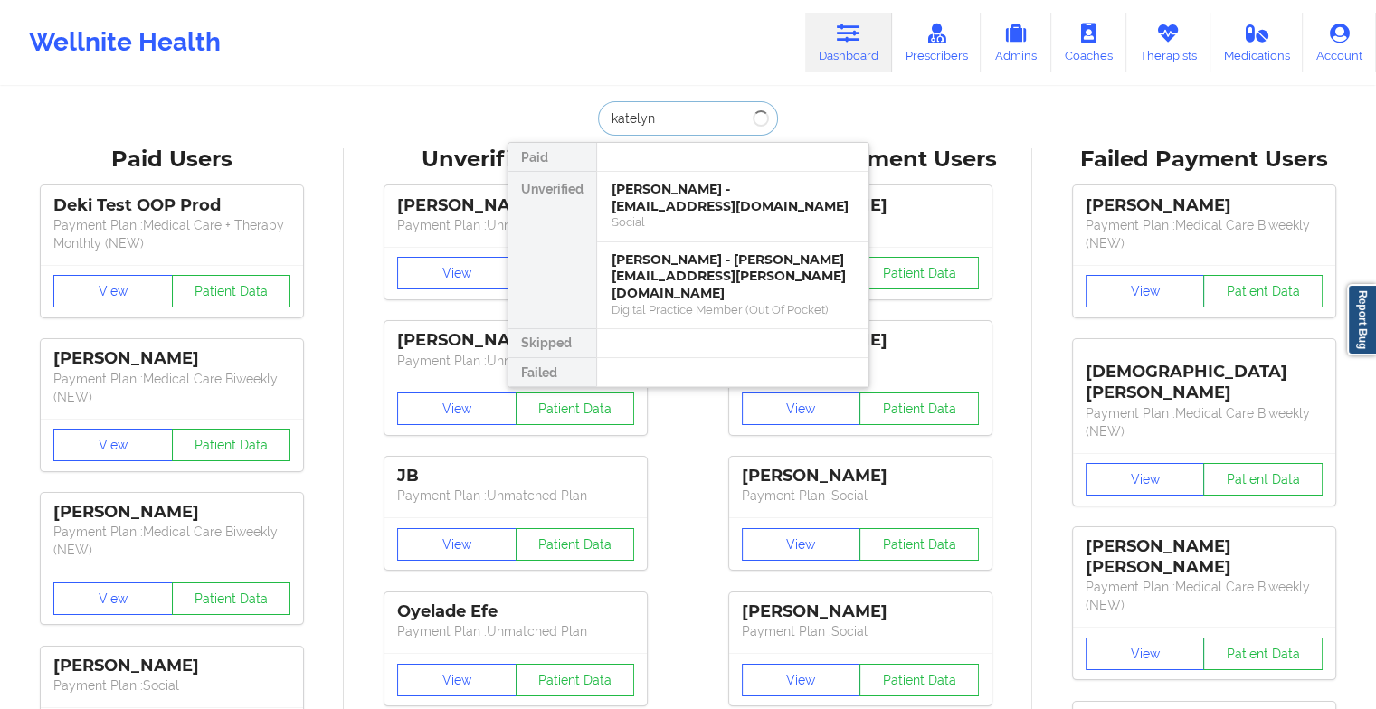
type input "[PERSON_NAME]"
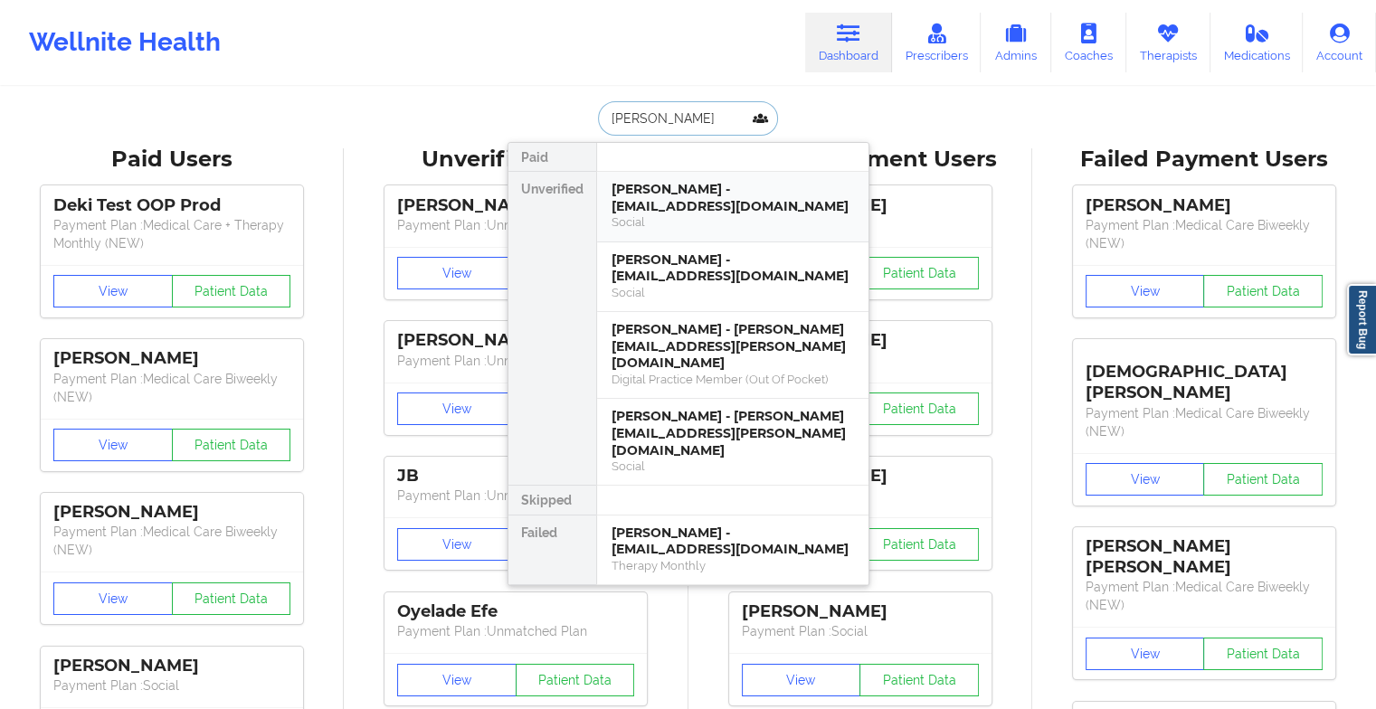
click at [661, 197] on div "[PERSON_NAME] - [EMAIL_ADDRESS][DOMAIN_NAME]" at bounding box center [733, 197] width 243 height 33
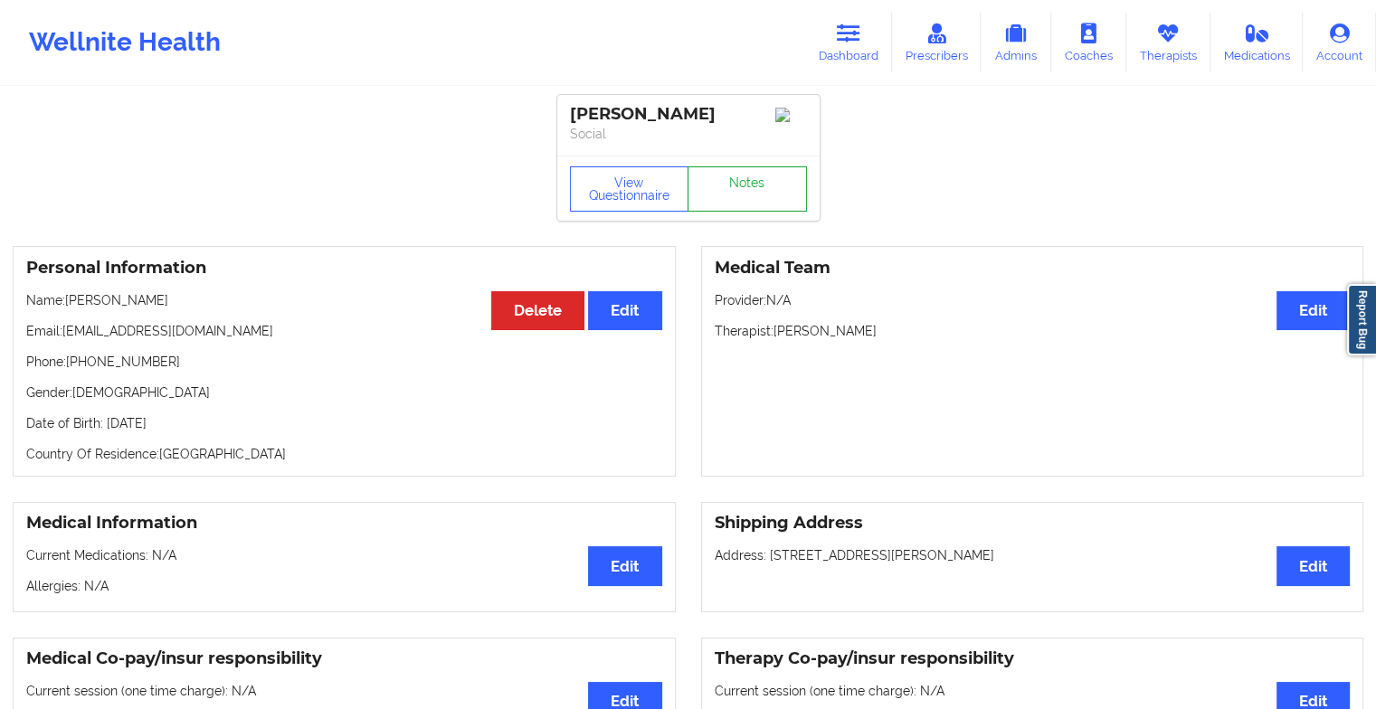
click at [723, 212] on link "Notes" at bounding box center [747, 189] width 119 height 45
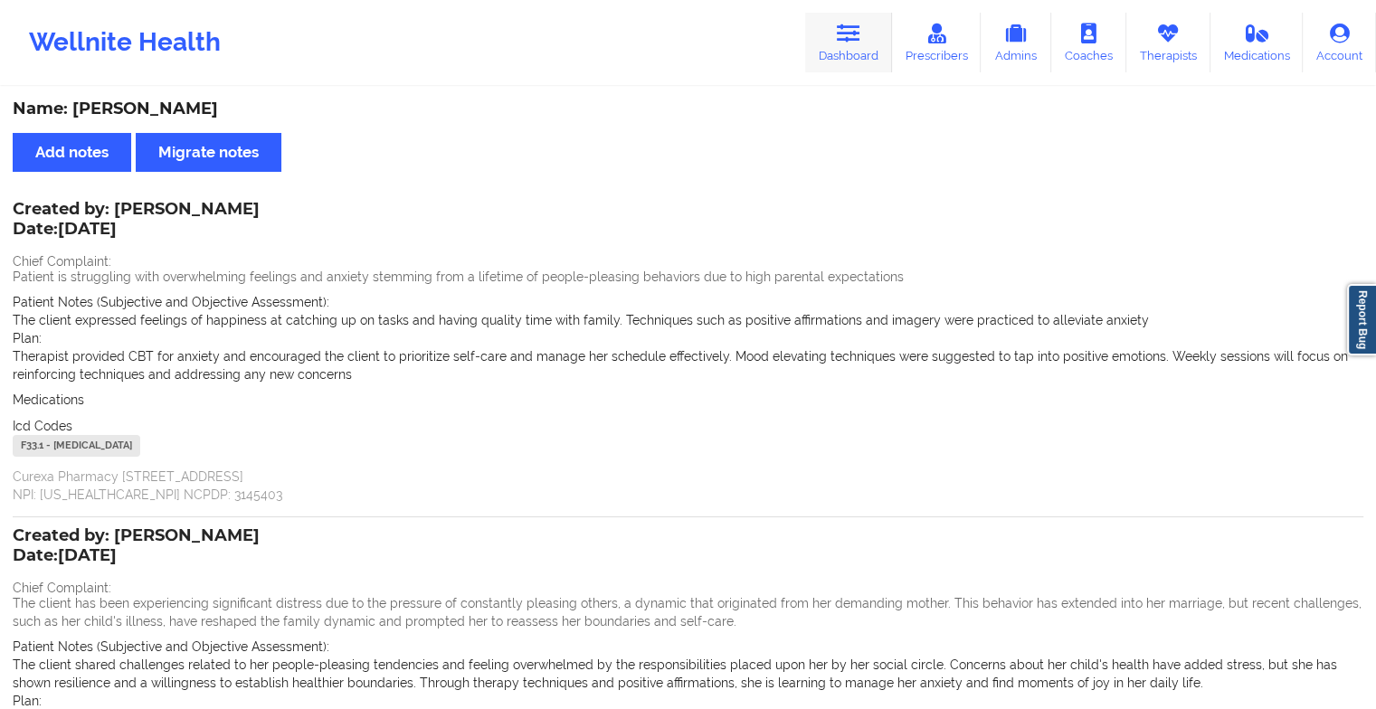
click at [840, 46] on link "Dashboard" at bounding box center [848, 43] width 87 height 60
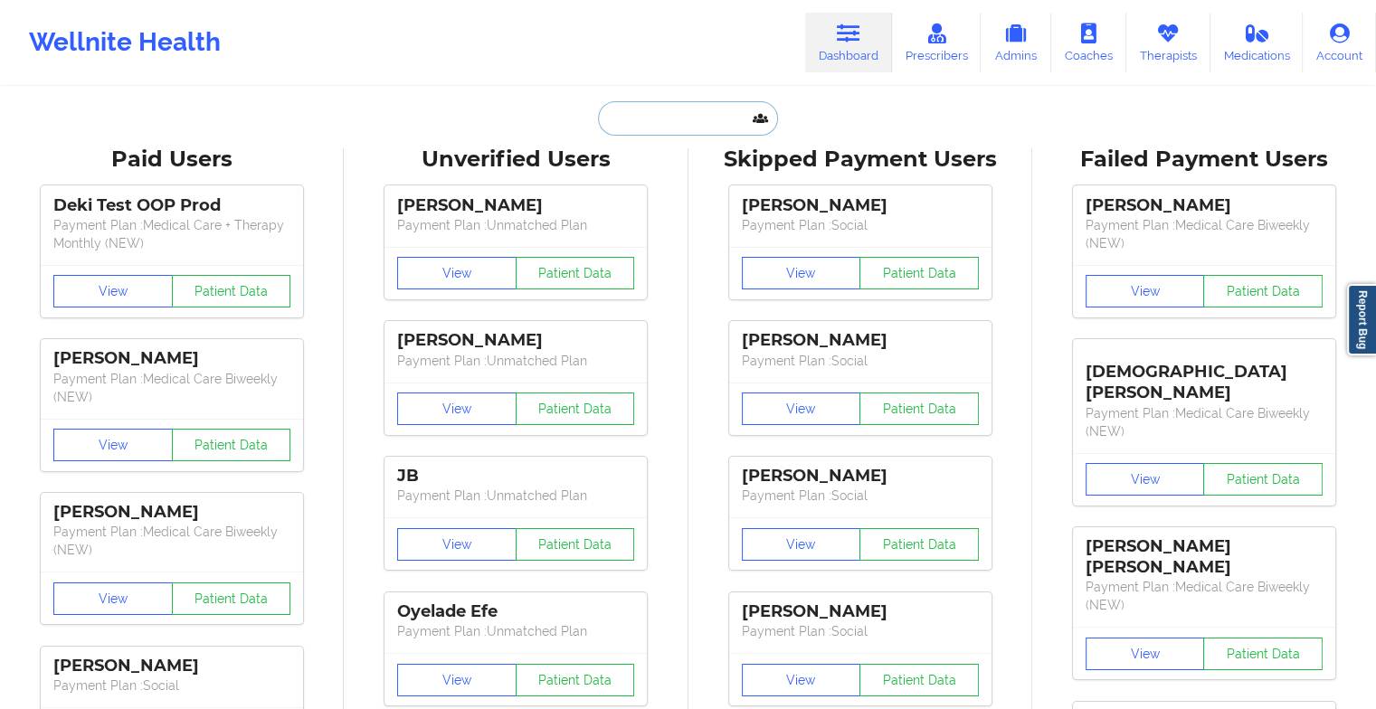
click at [662, 134] on input "text" at bounding box center [687, 118] width 179 height 34
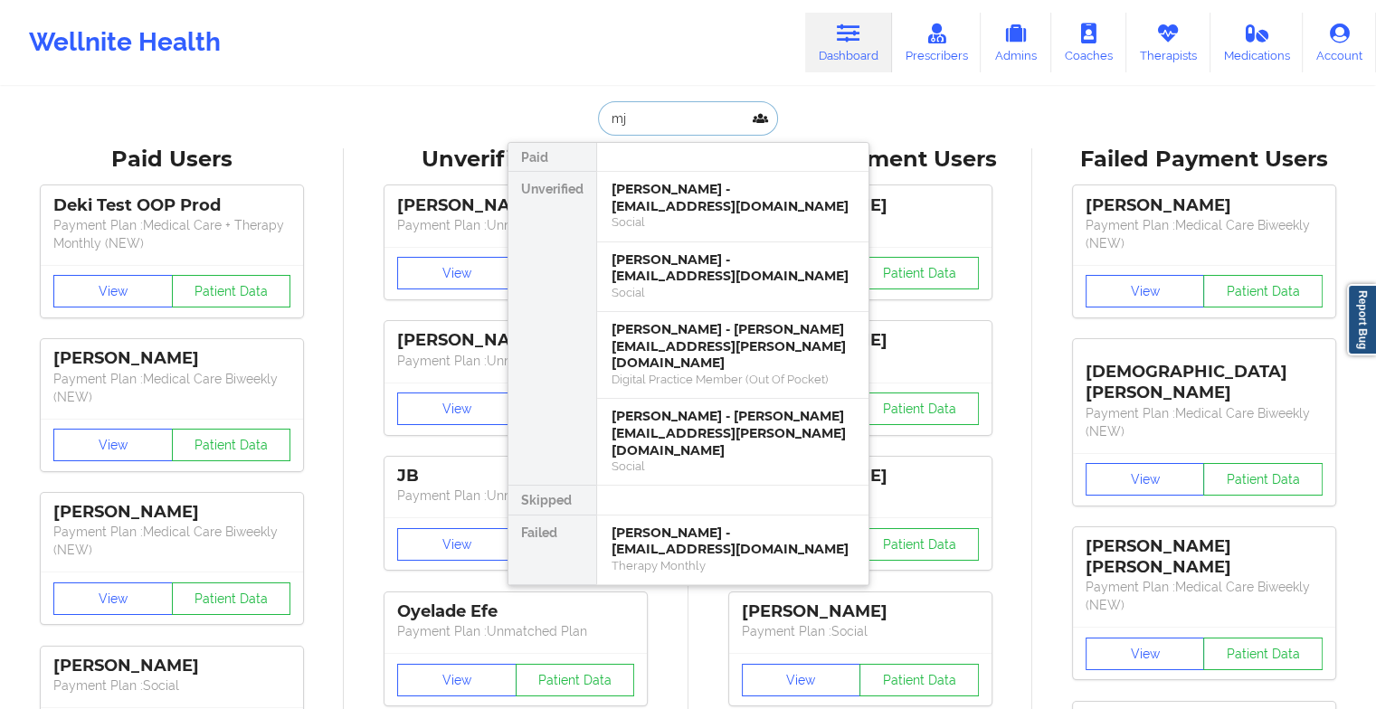
type input "m"
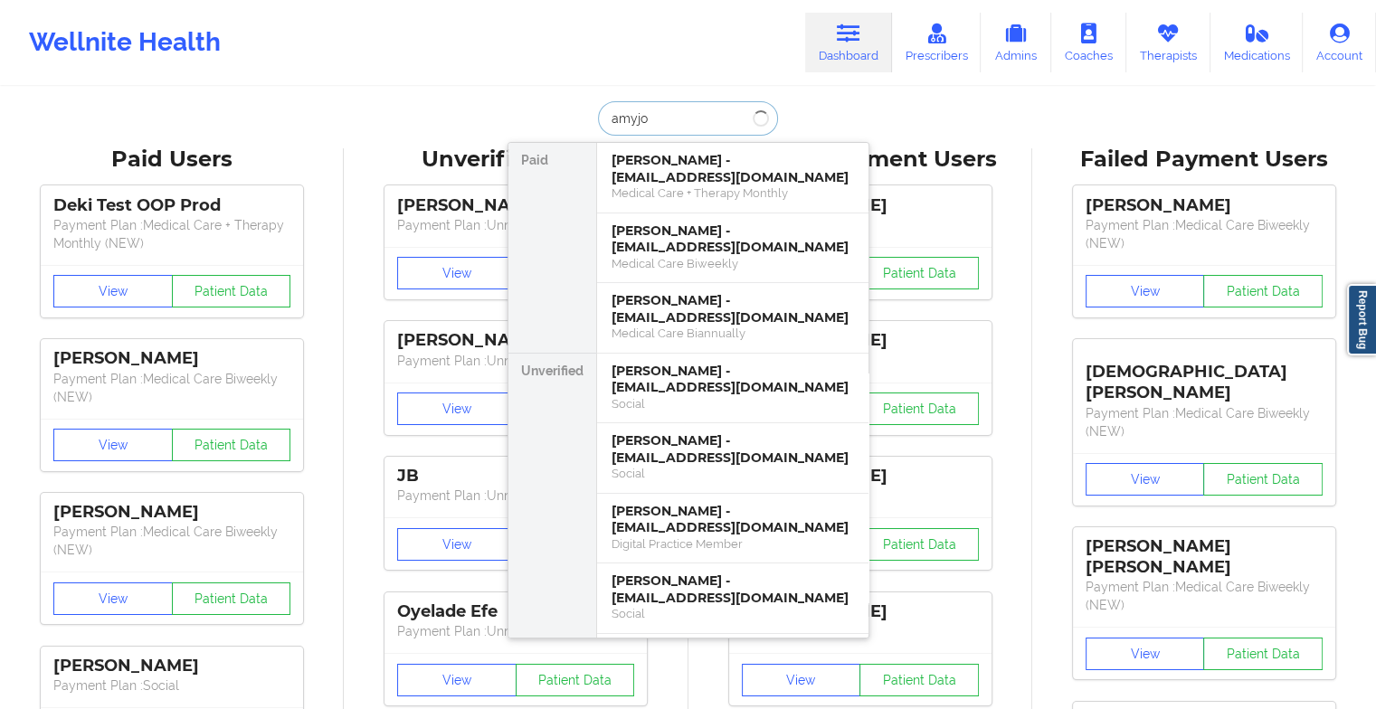
type input "amyjo l"
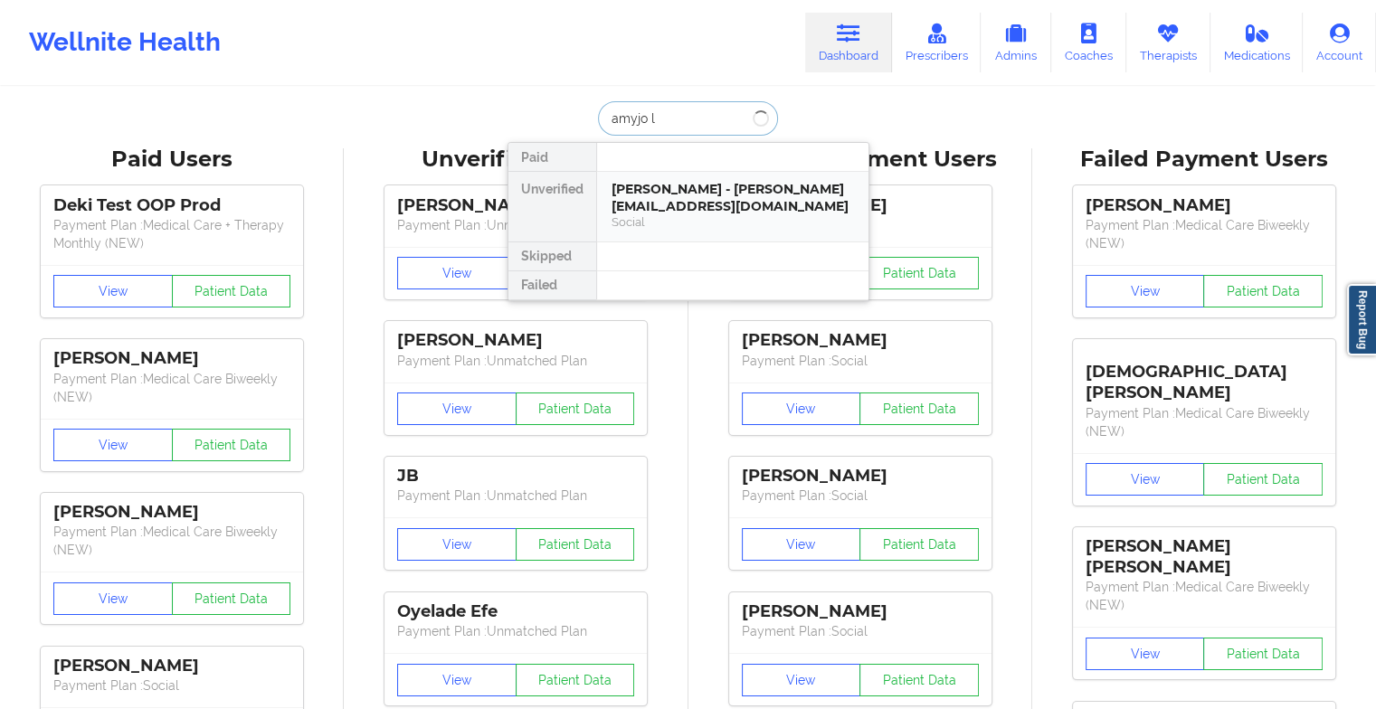
click at [681, 232] on div "[PERSON_NAME] - [PERSON_NAME][EMAIL_ADDRESS][DOMAIN_NAME] Social" at bounding box center [732, 207] width 271 height 70
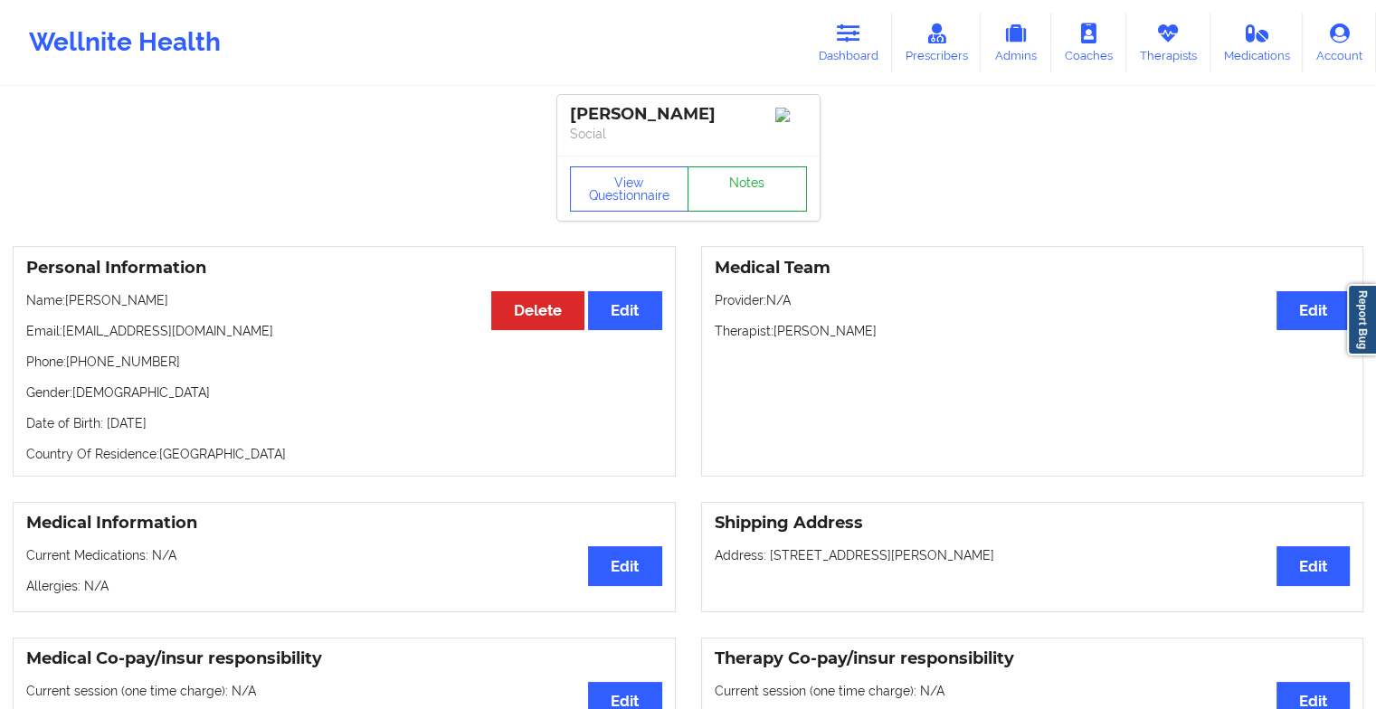
click at [714, 203] on link "Notes" at bounding box center [747, 189] width 119 height 45
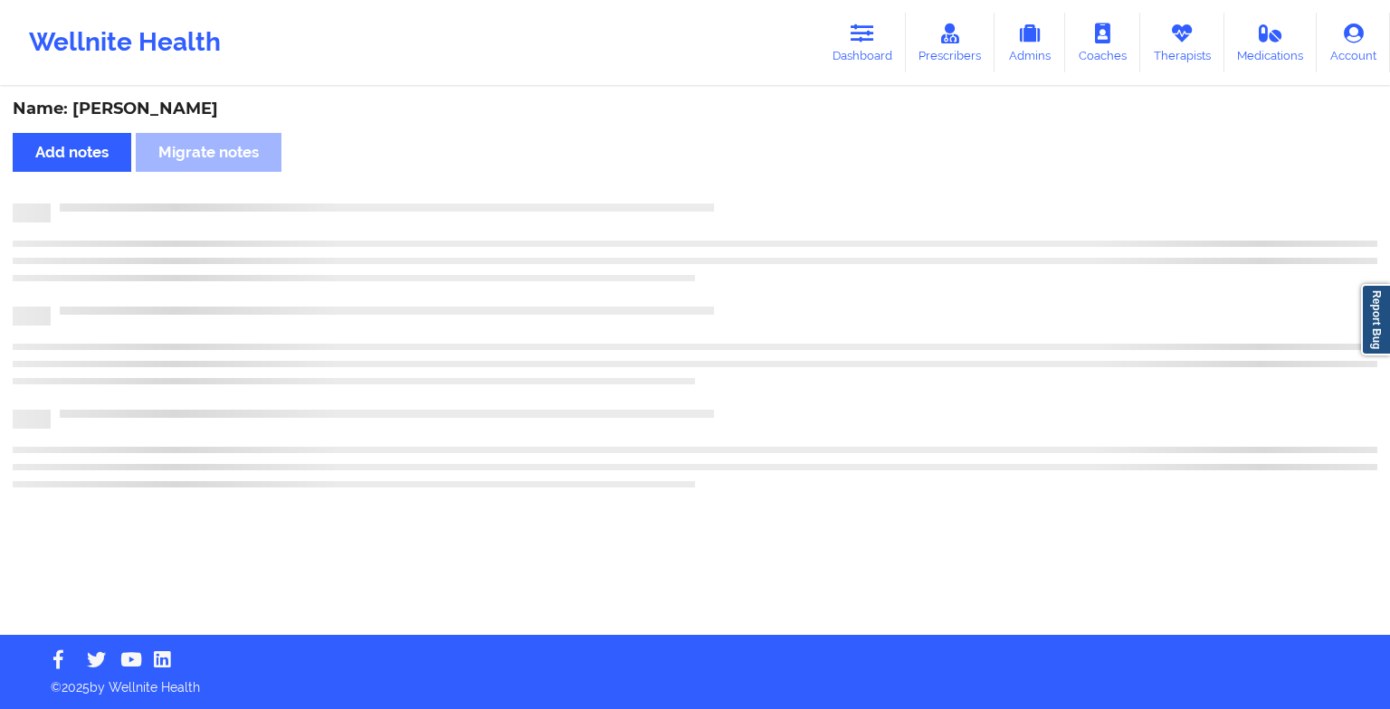
click at [773, 161] on div "Name: [PERSON_NAME] Add notes [PERSON_NAME] notes" at bounding box center [695, 362] width 1390 height 547
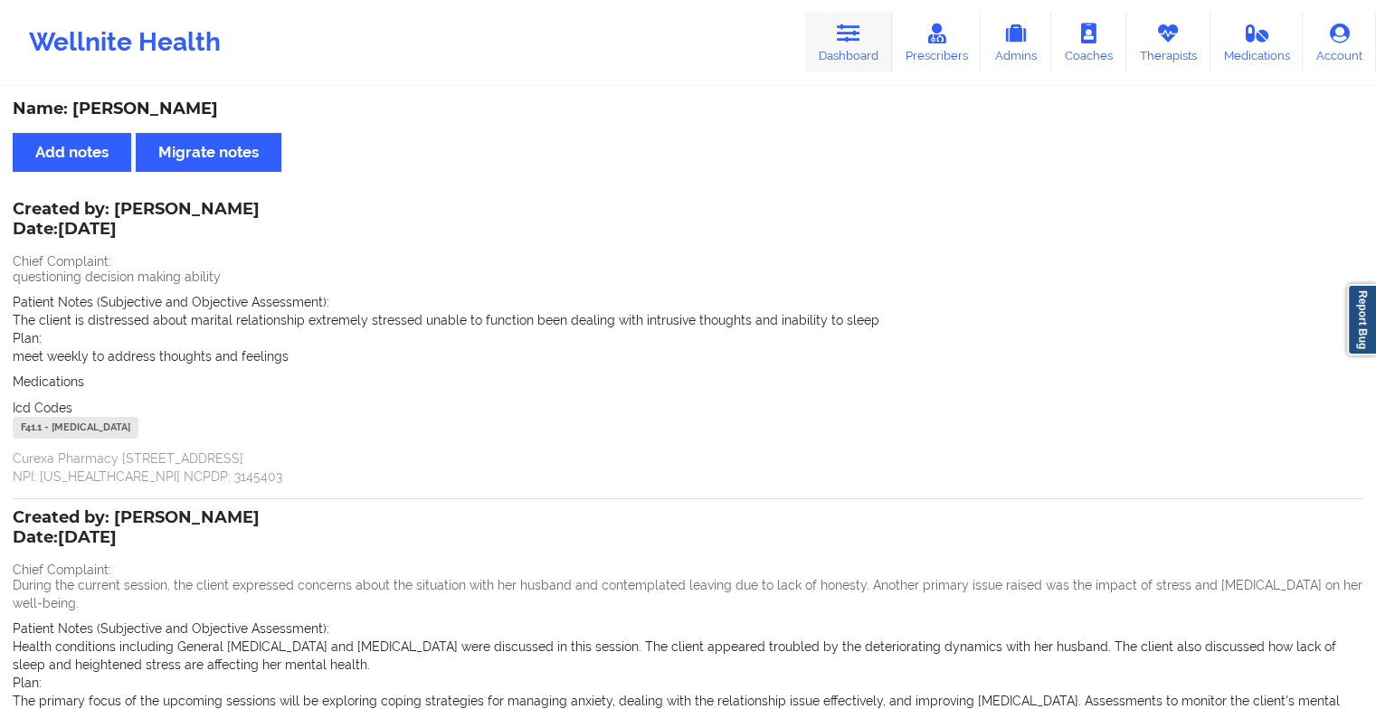
click at [861, 26] on icon at bounding box center [849, 34] width 24 height 20
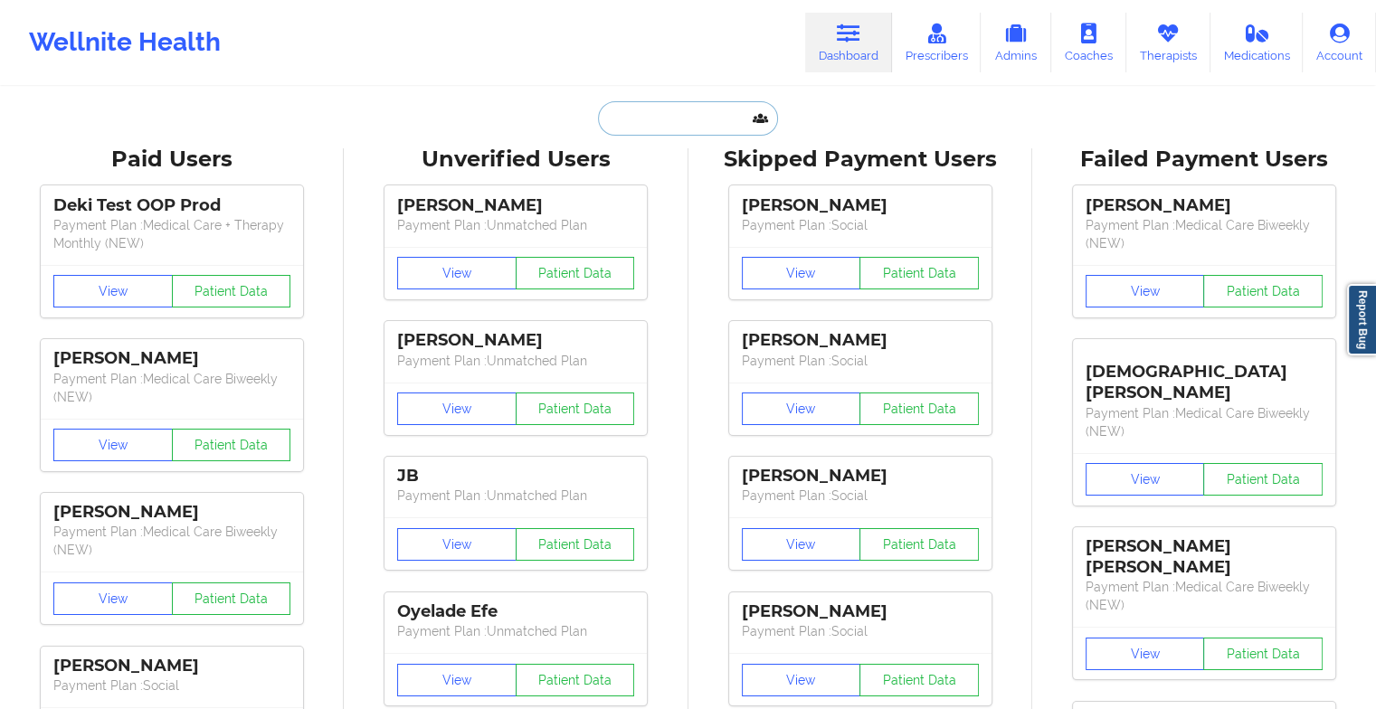
click at [692, 119] on input "text" at bounding box center [687, 118] width 179 height 34
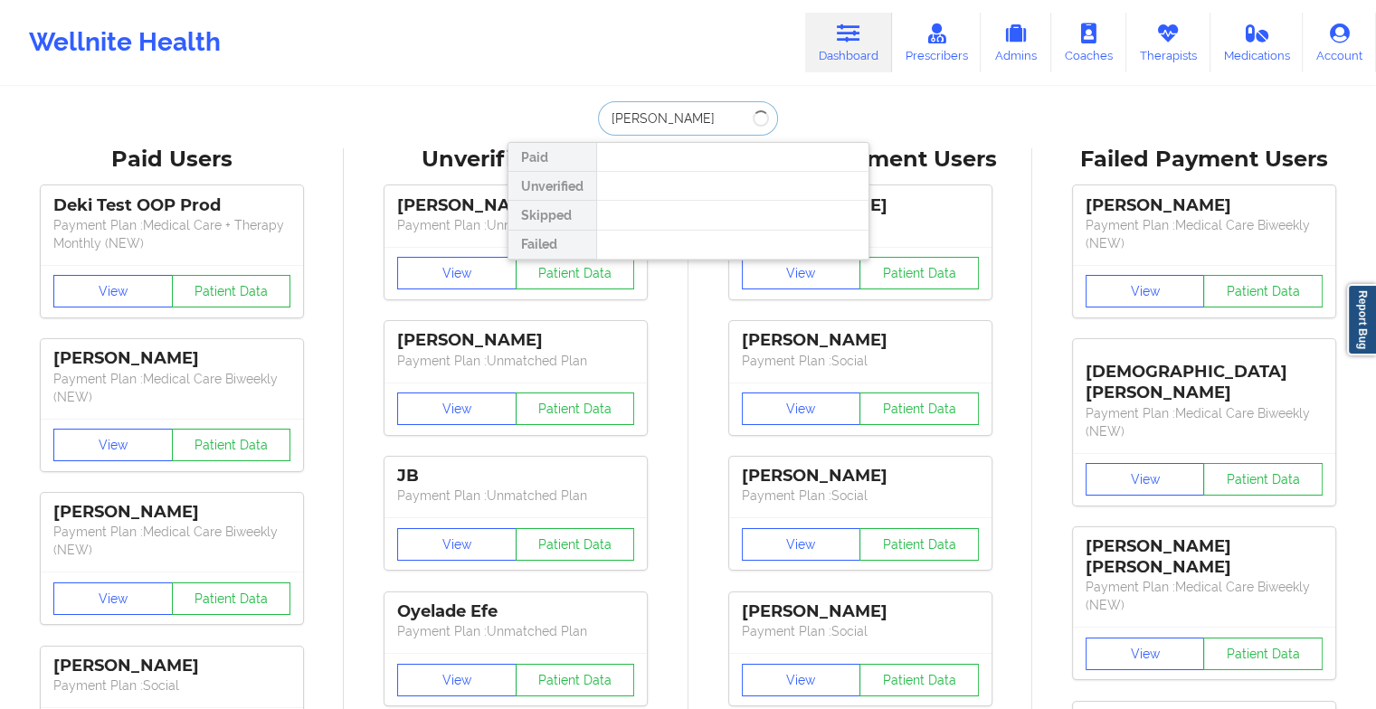
type input "suhayd"
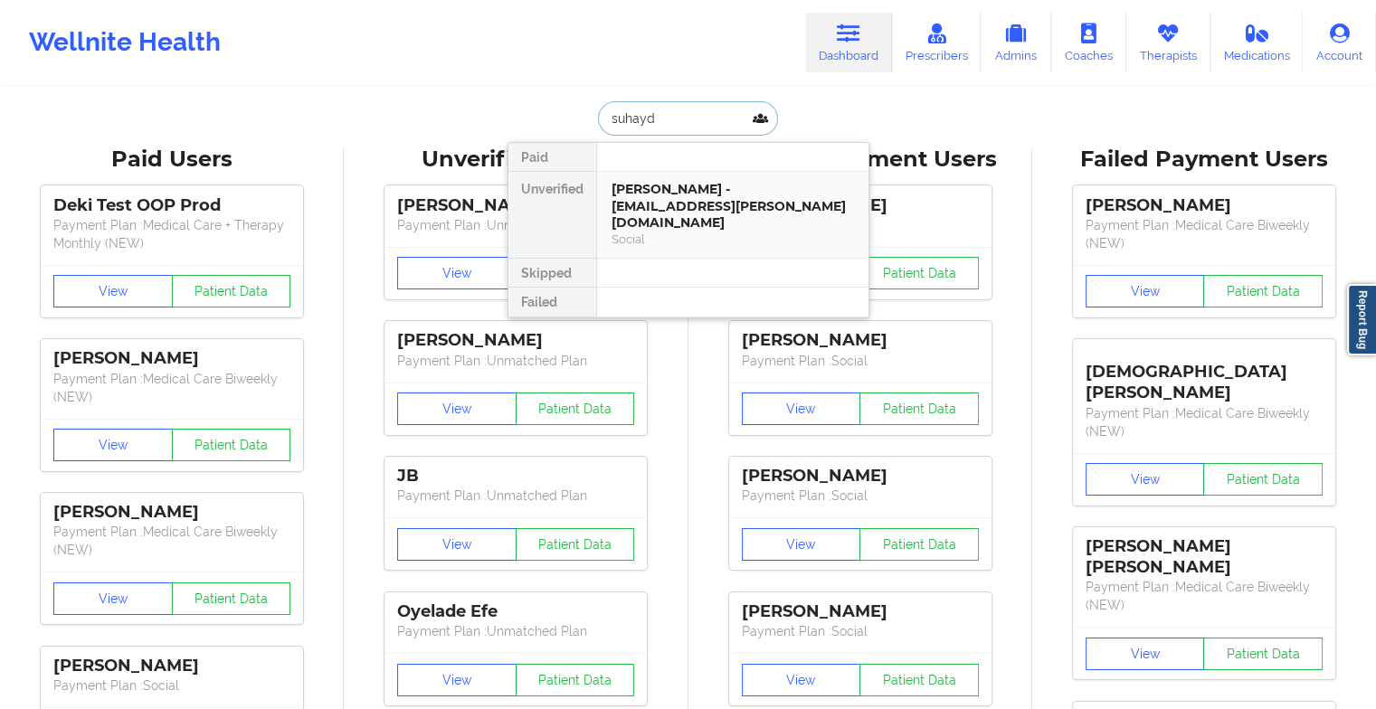
click at [742, 202] on div "[PERSON_NAME] - [EMAIL_ADDRESS][PERSON_NAME][DOMAIN_NAME]" at bounding box center [733, 206] width 243 height 51
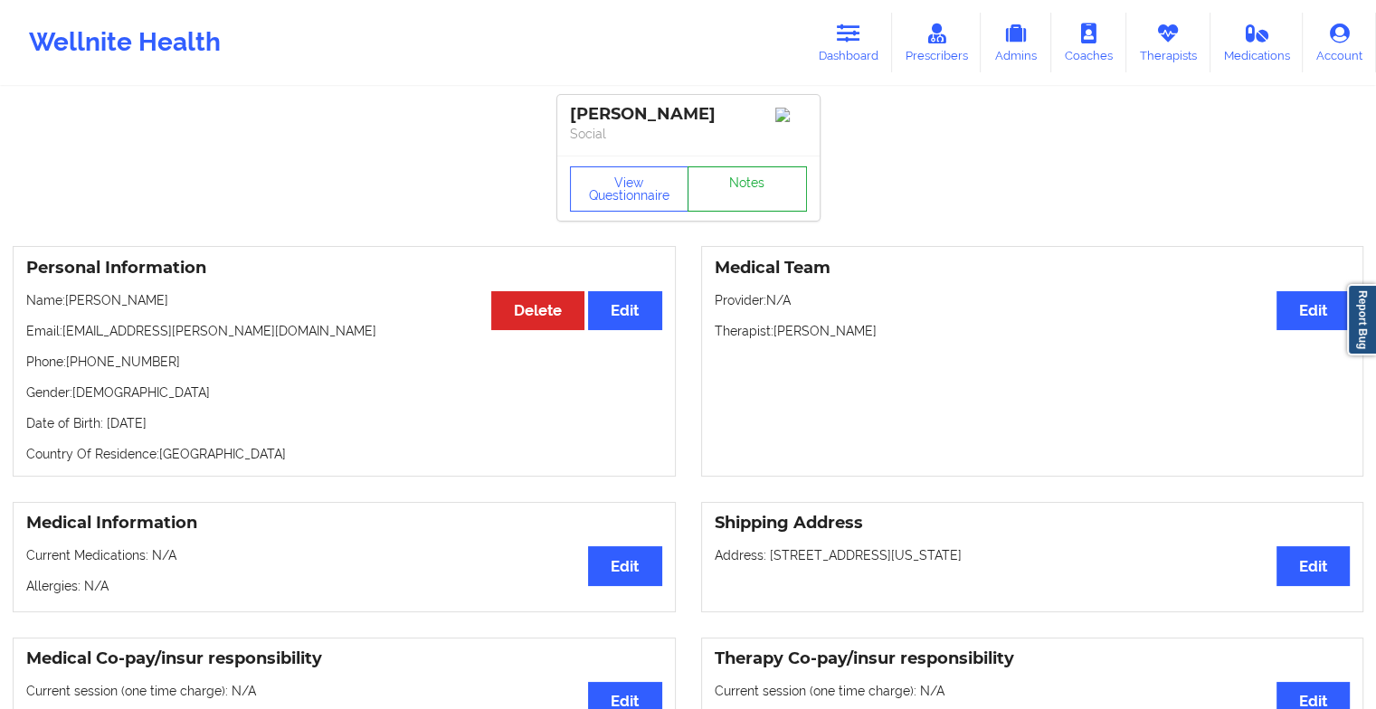
click at [736, 194] on link "Notes" at bounding box center [747, 189] width 119 height 45
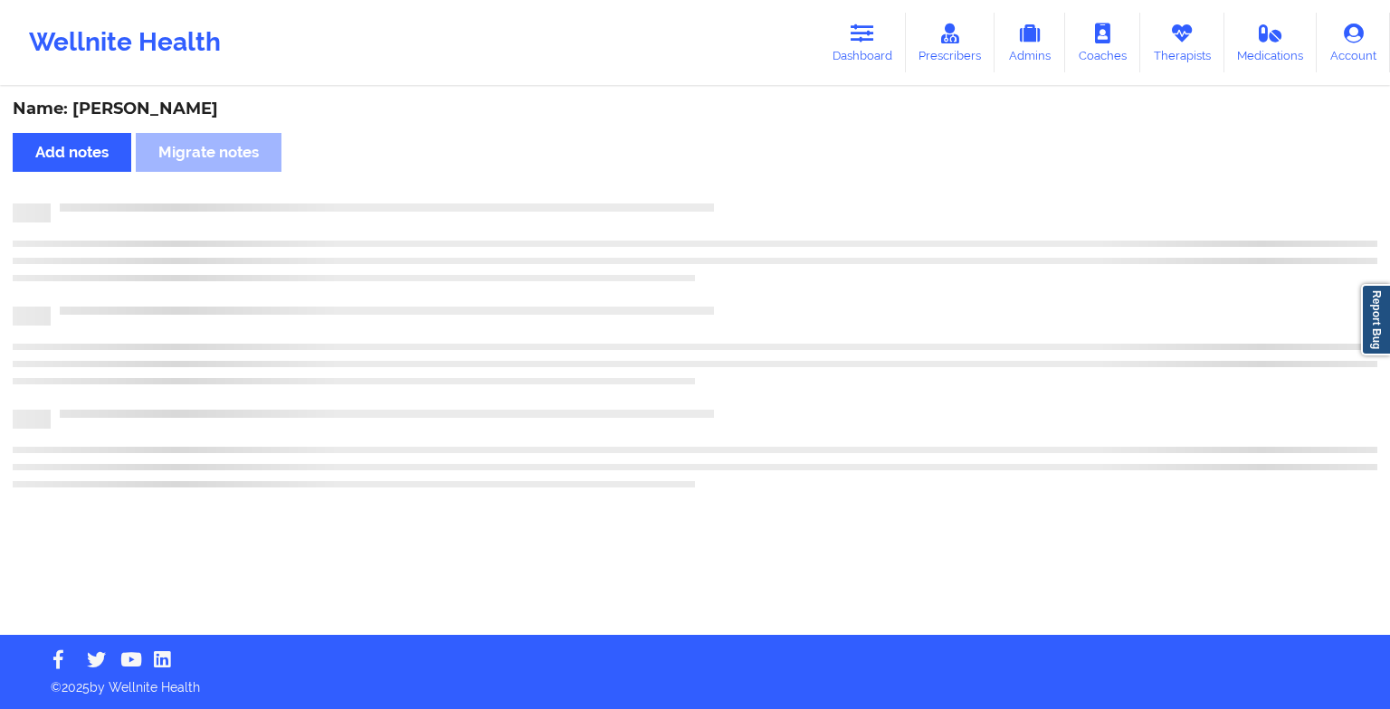
click at [736, 194] on div "Name: [PERSON_NAME] Add notes Migrate notes" at bounding box center [695, 362] width 1390 height 547
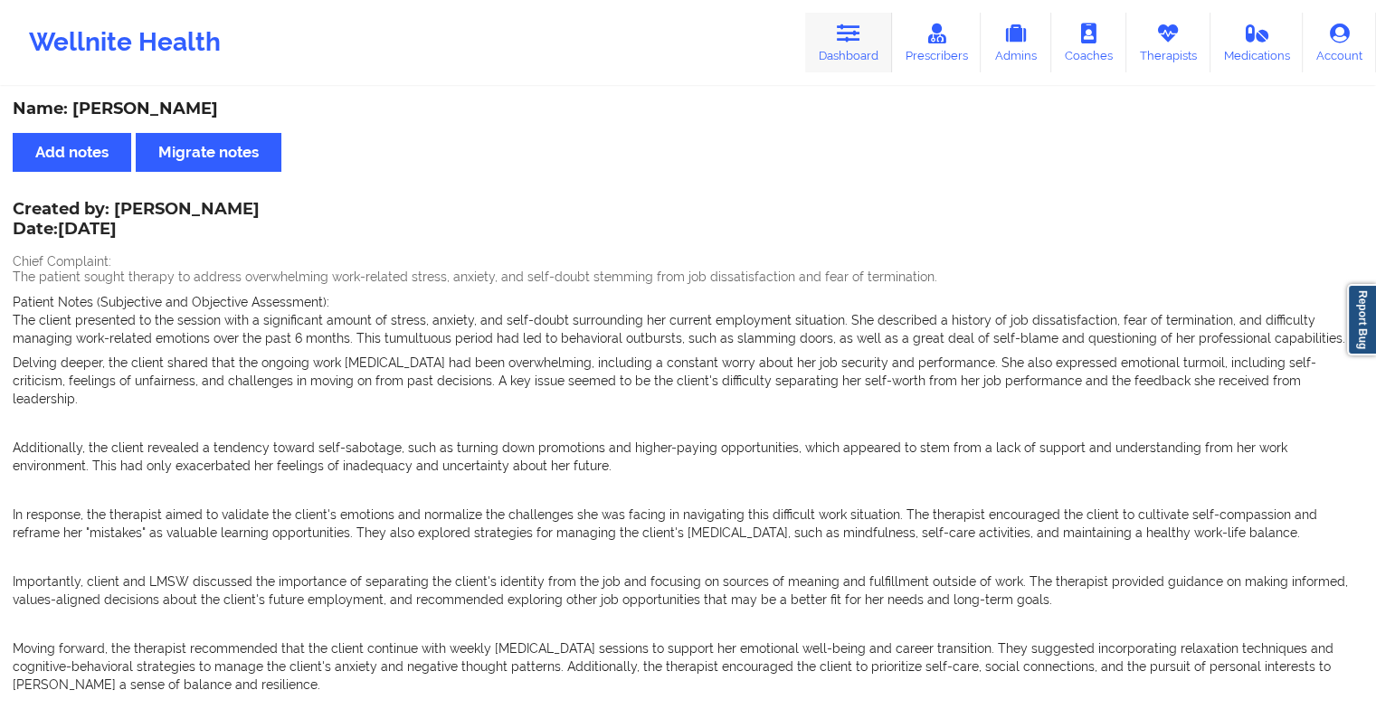
click at [825, 26] on link "Dashboard" at bounding box center [848, 43] width 87 height 60
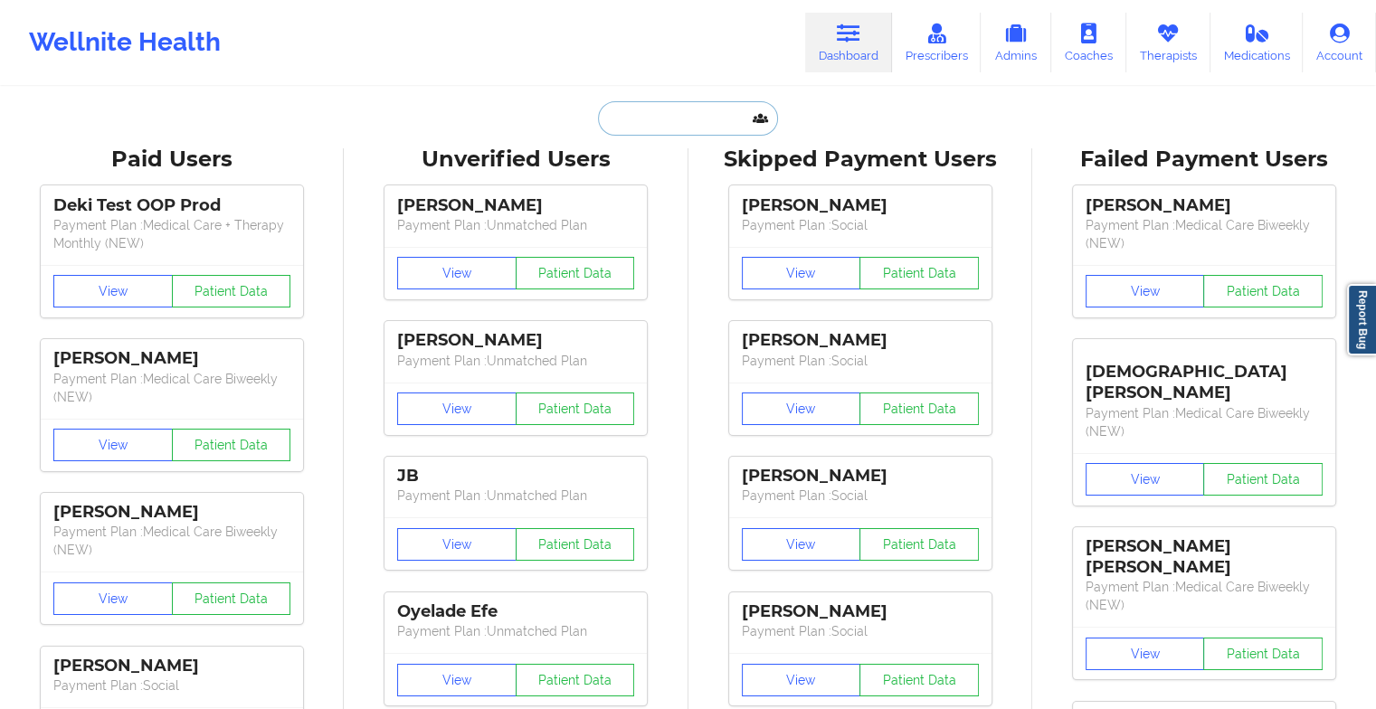
click at [647, 119] on input "text" at bounding box center [687, 118] width 179 height 34
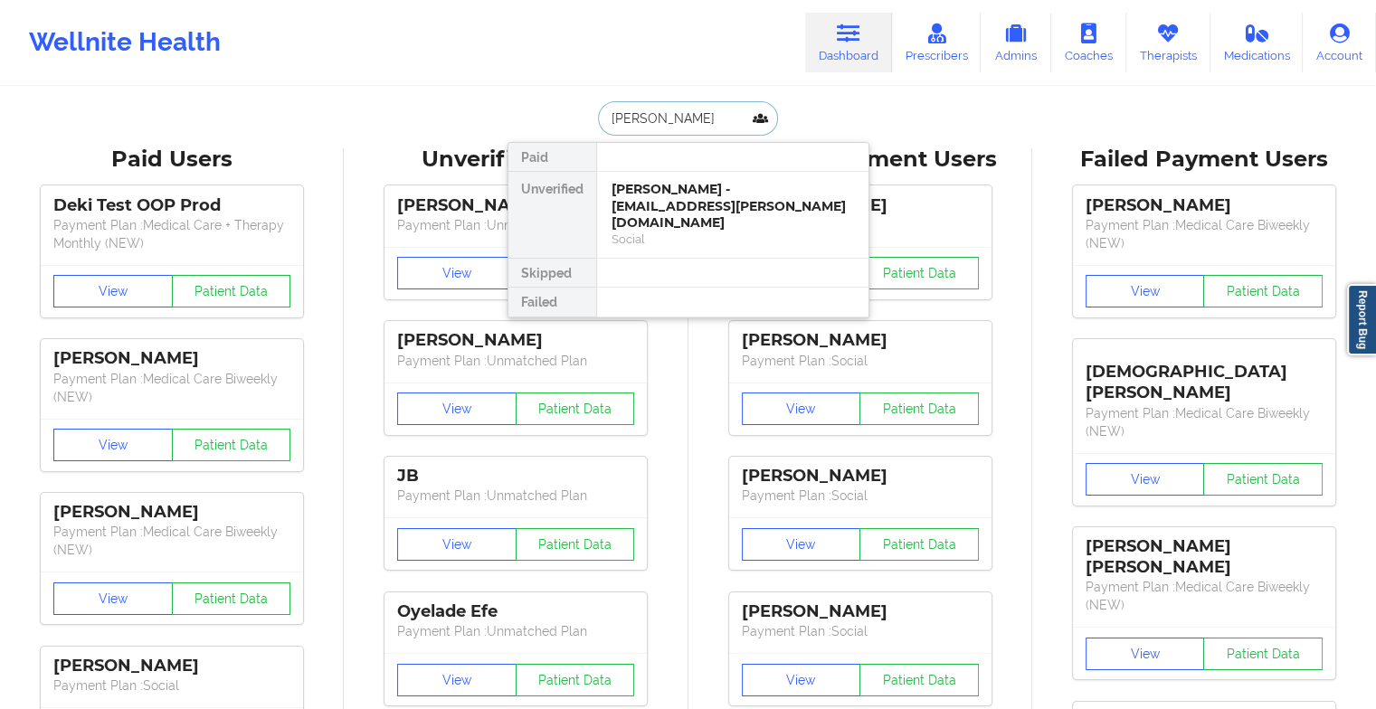
type input "[PERSON_NAME]"
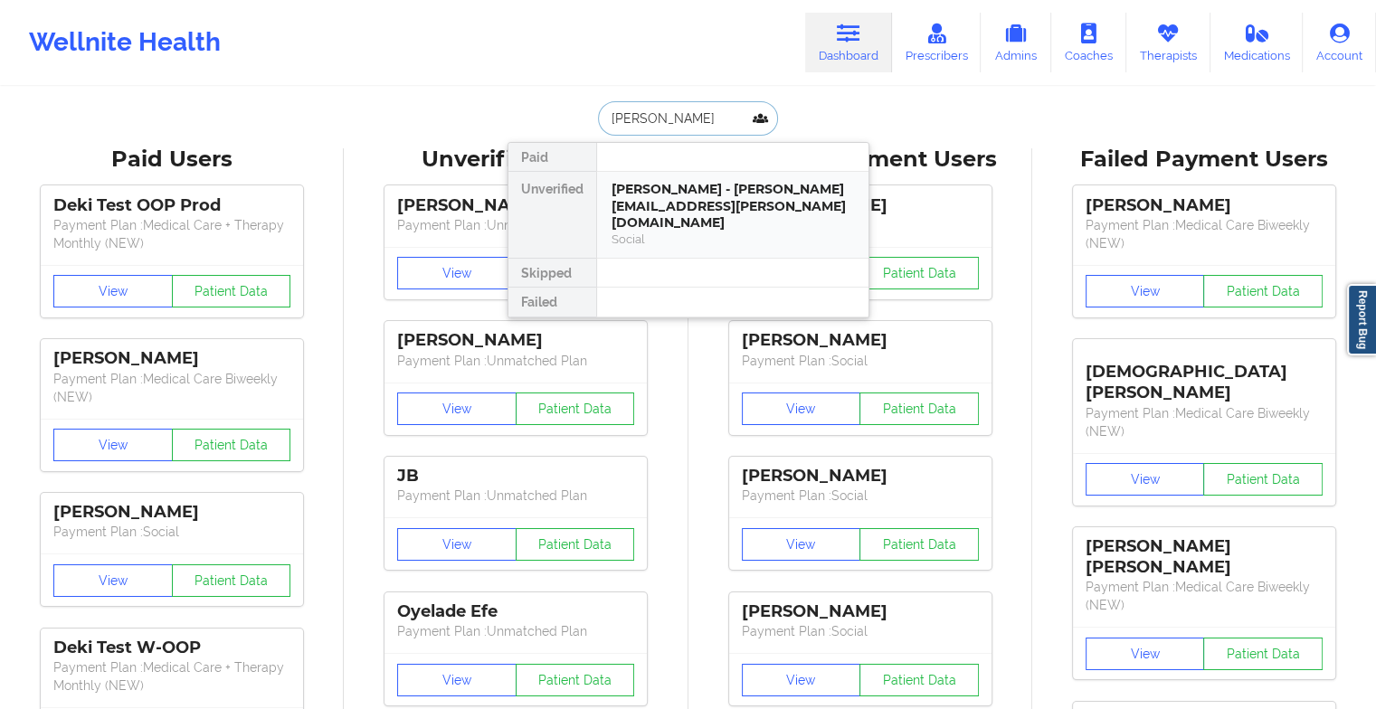
click at [622, 191] on div "[PERSON_NAME] - [PERSON_NAME][EMAIL_ADDRESS][PERSON_NAME][DOMAIN_NAME]" at bounding box center [733, 206] width 243 height 51
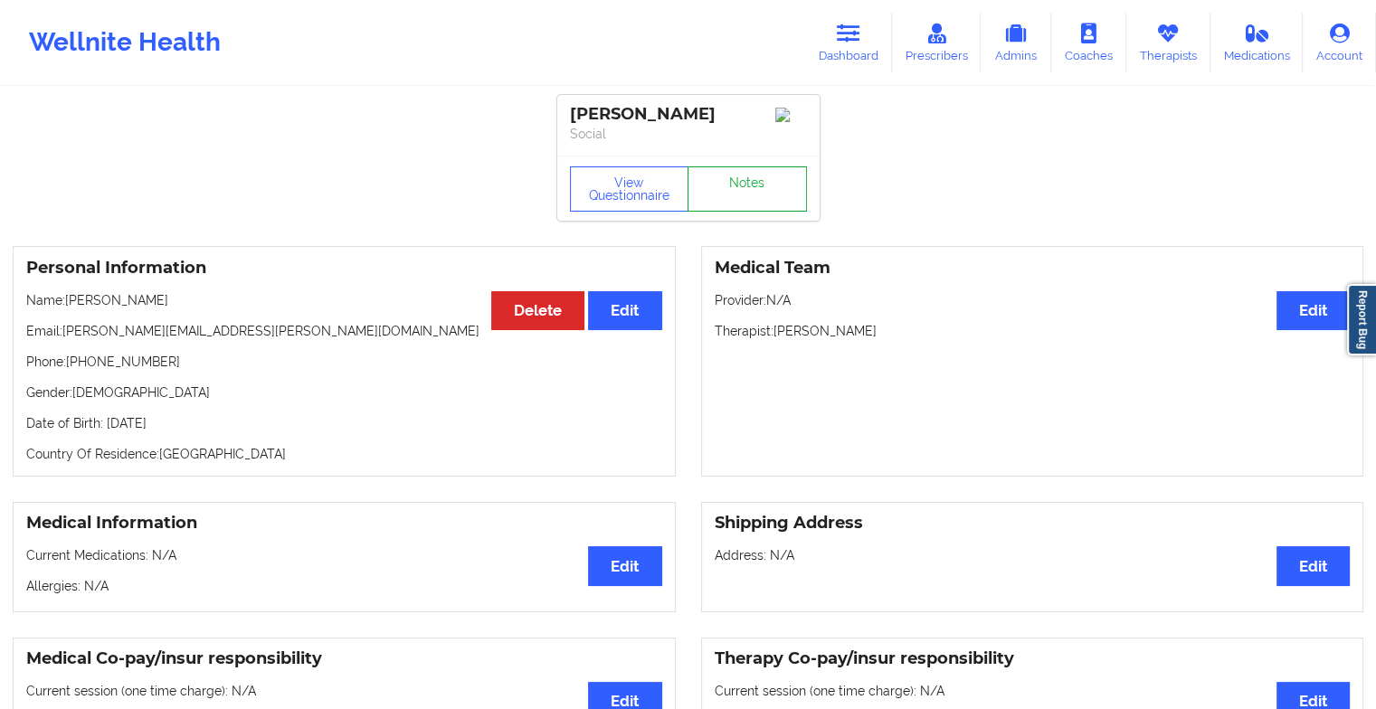
click at [746, 180] on link "Notes" at bounding box center [747, 189] width 119 height 45
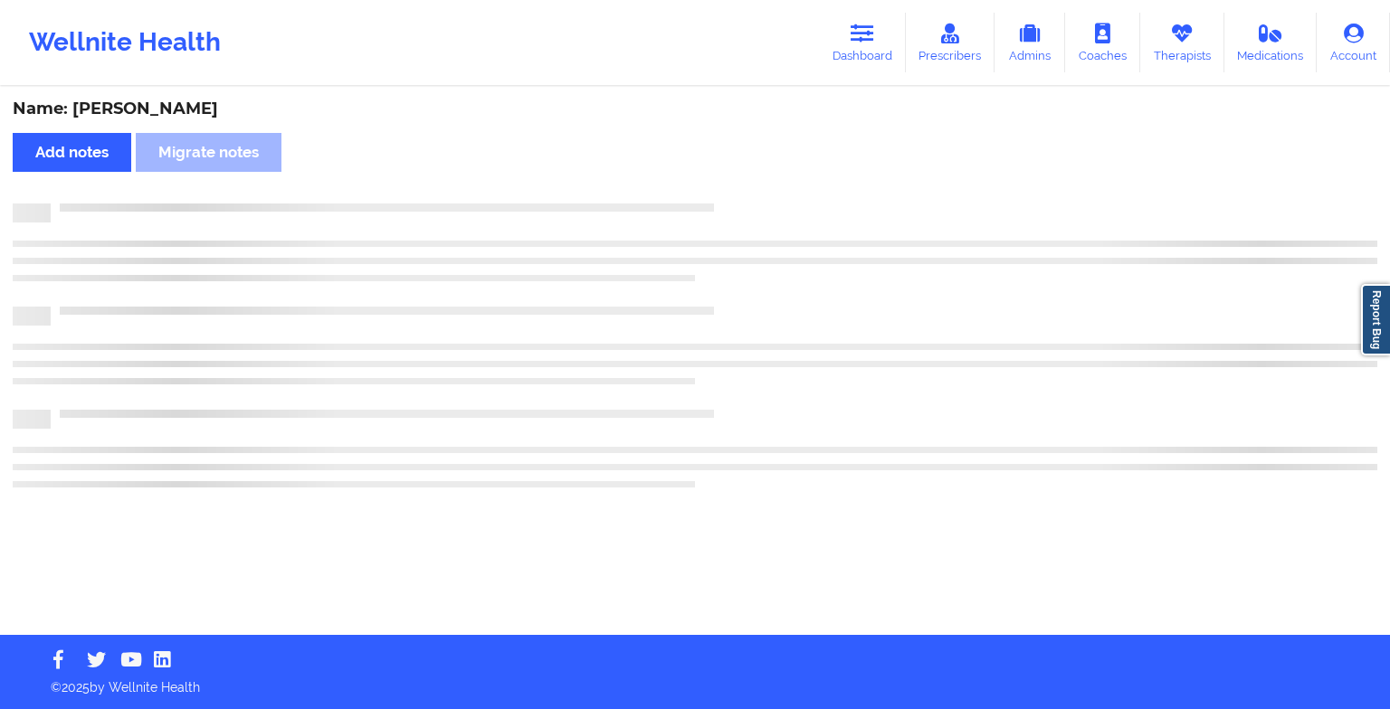
click at [746, 180] on div "Name: [PERSON_NAME] Add notes Migrate notes" at bounding box center [695, 362] width 1390 height 547
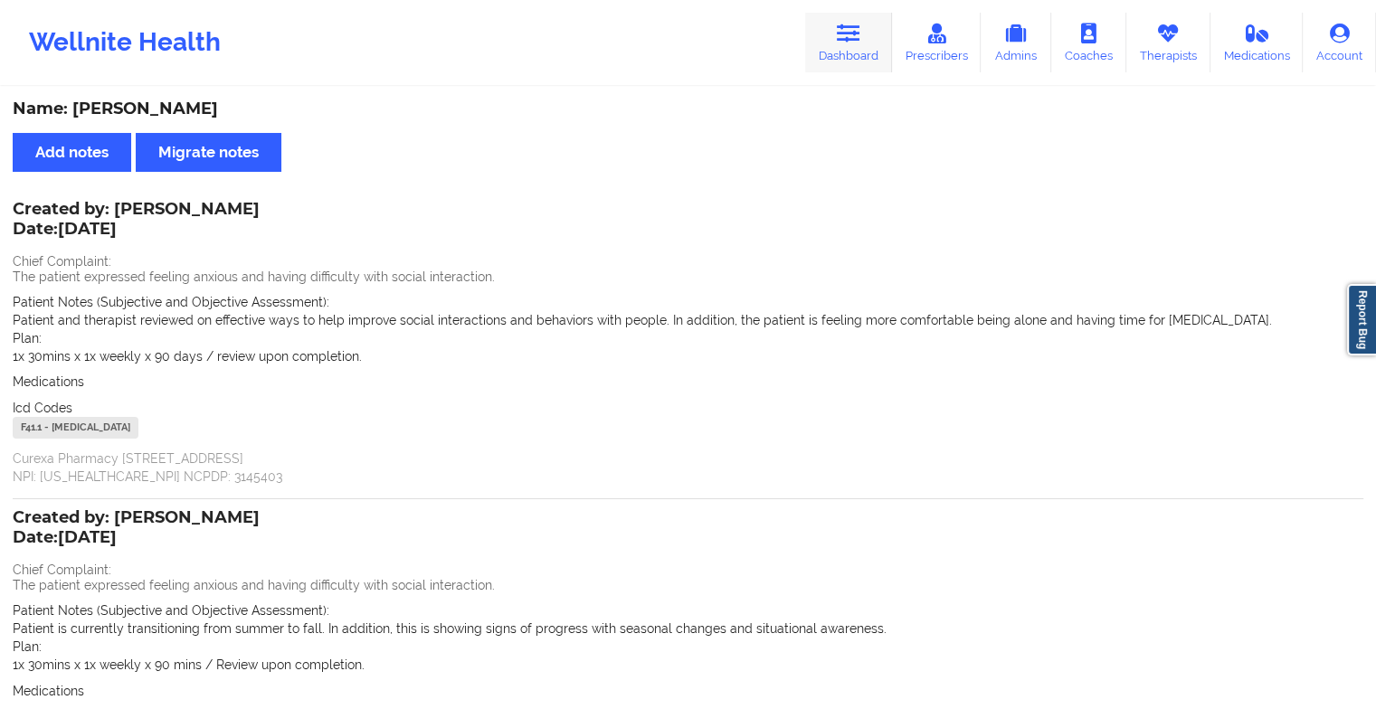
click at [850, 54] on link "Dashboard" at bounding box center [848, 43] width 87 height 60
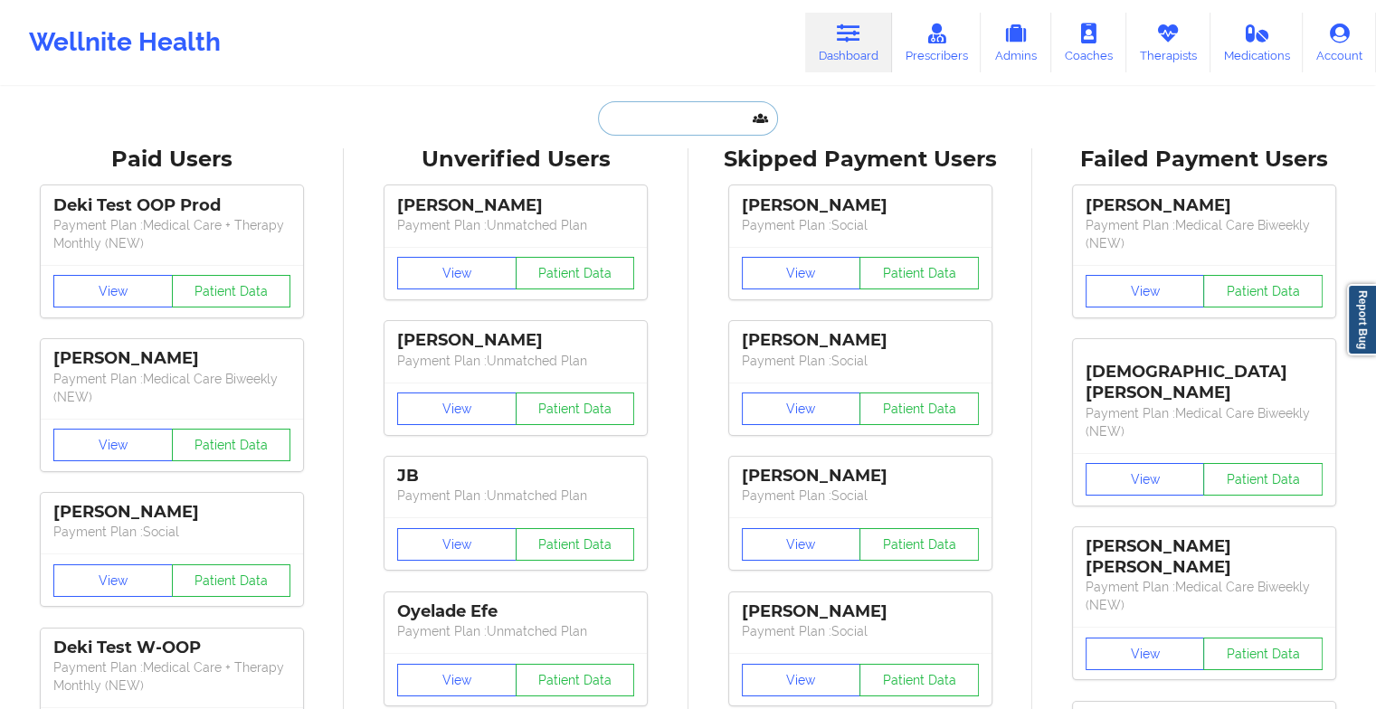
click at [693, 101] on input "text" at bounding box center [687, 118] width 179 height 34
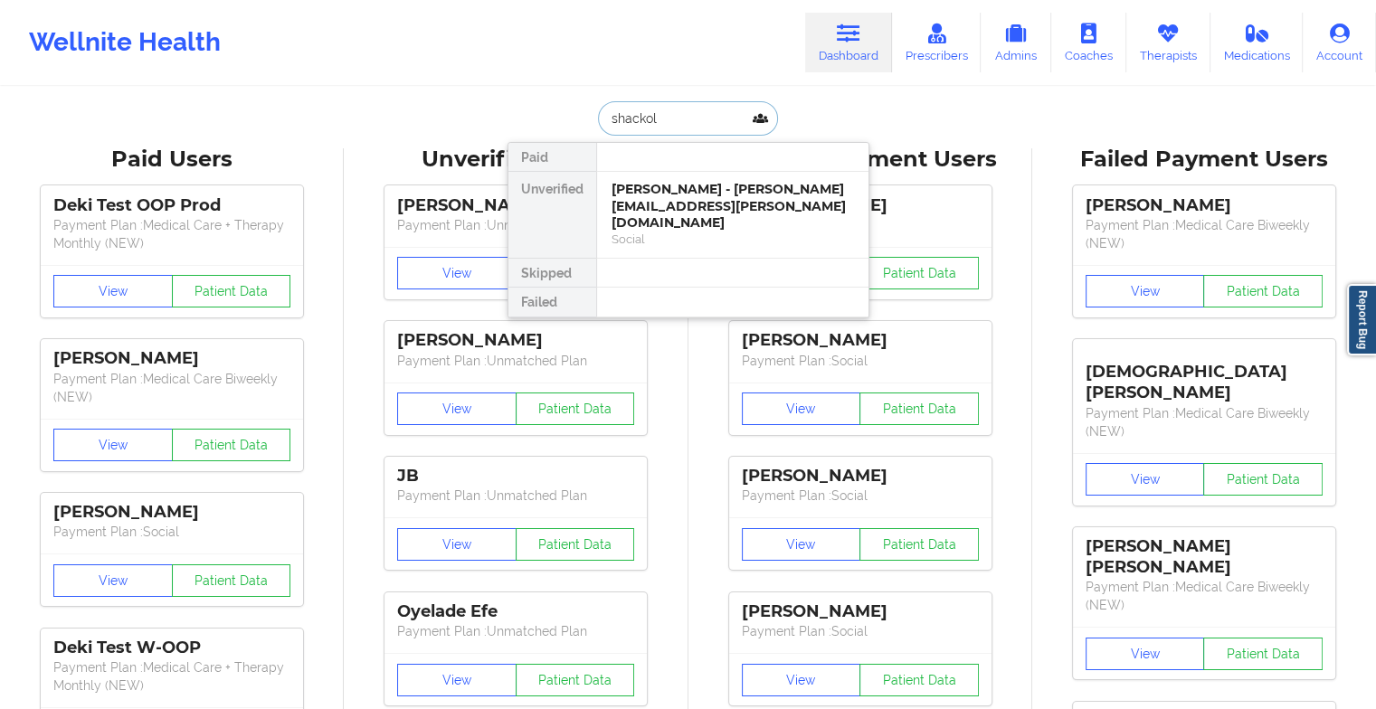
type input "shackola"
click at [673, 204] on div "[PERSON_NAME] - [EMAIL_ADDRESS][DOMAIN_NAME]" at bounding box center [733, 197] width 243 height 33
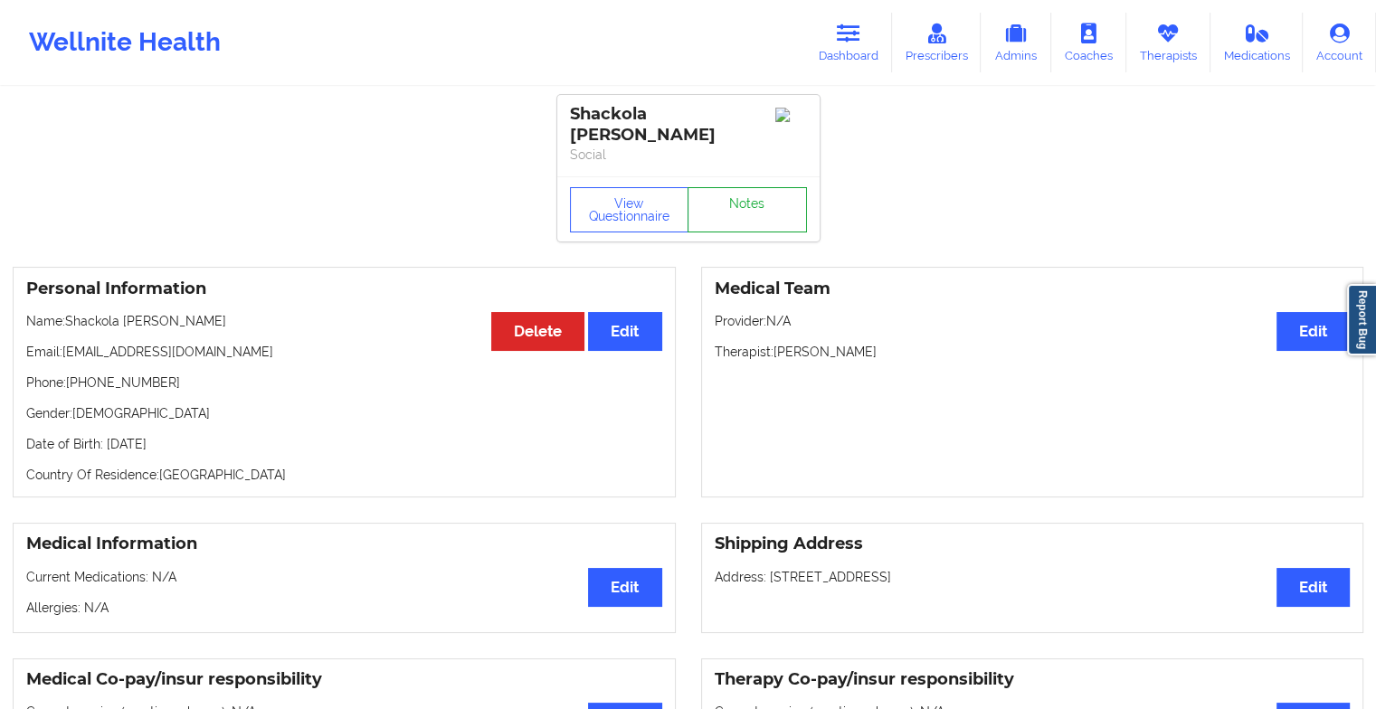
click at [746, 188] on link "Notes" at bounding box center [747, 209] width 119 height 45
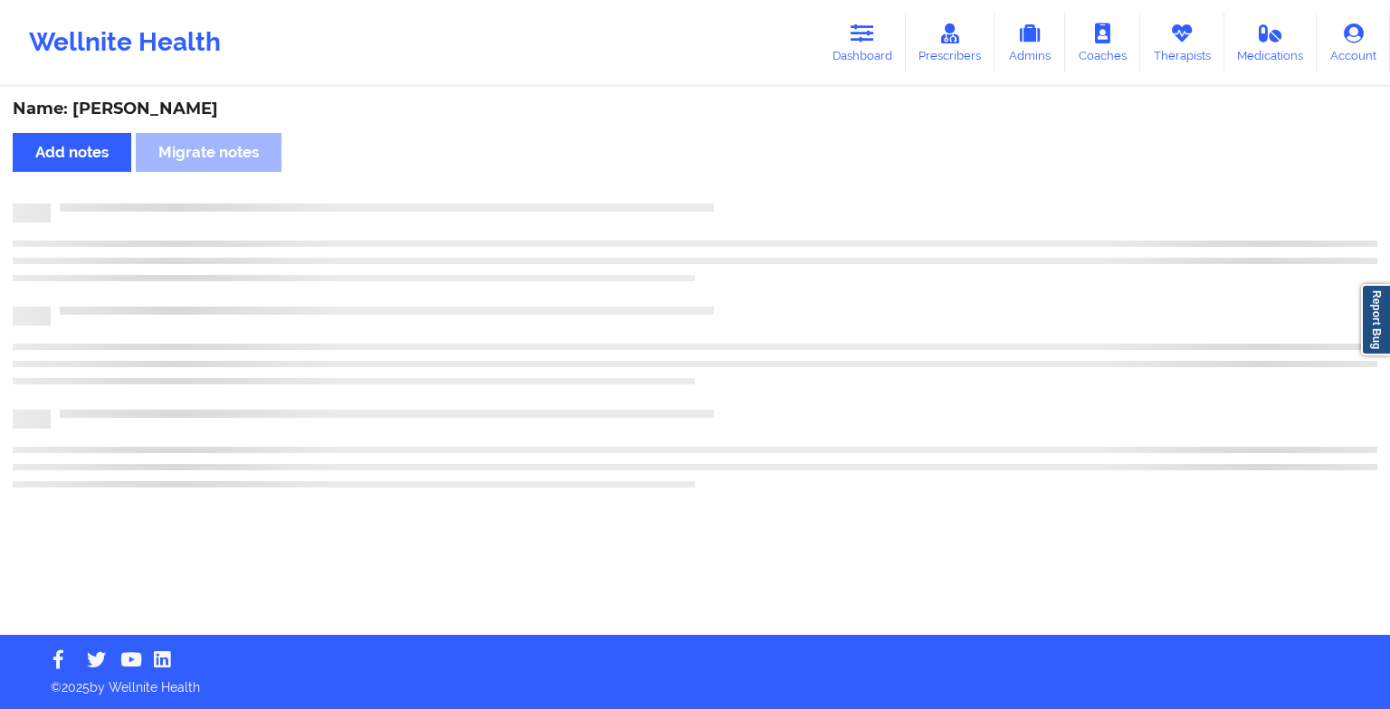
click at [746, 188] on div "Name: [PERSON_NAME] Add notes Migrate notes" at bounding box center [695, 362] width 1390 height 547
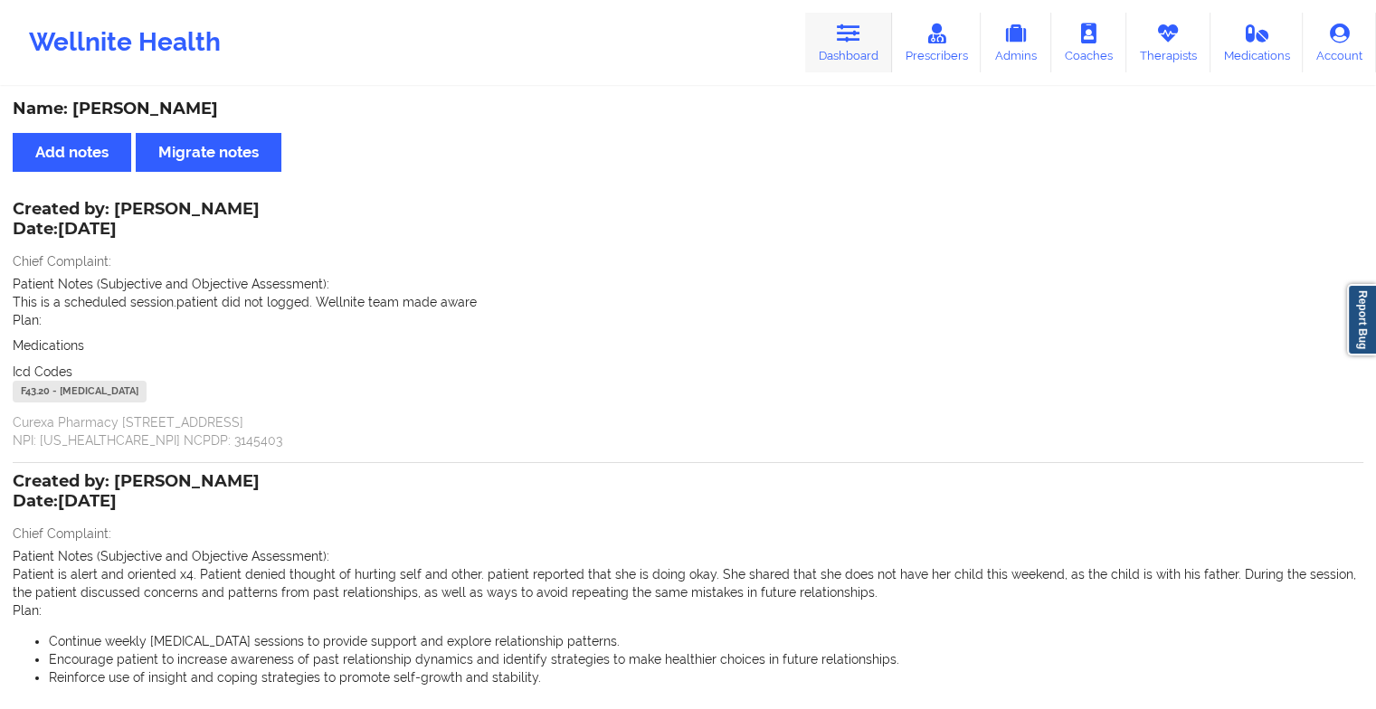
click at [832, 52] on link "Dashboard" at bounding box center [848, 43] width 87 height 60
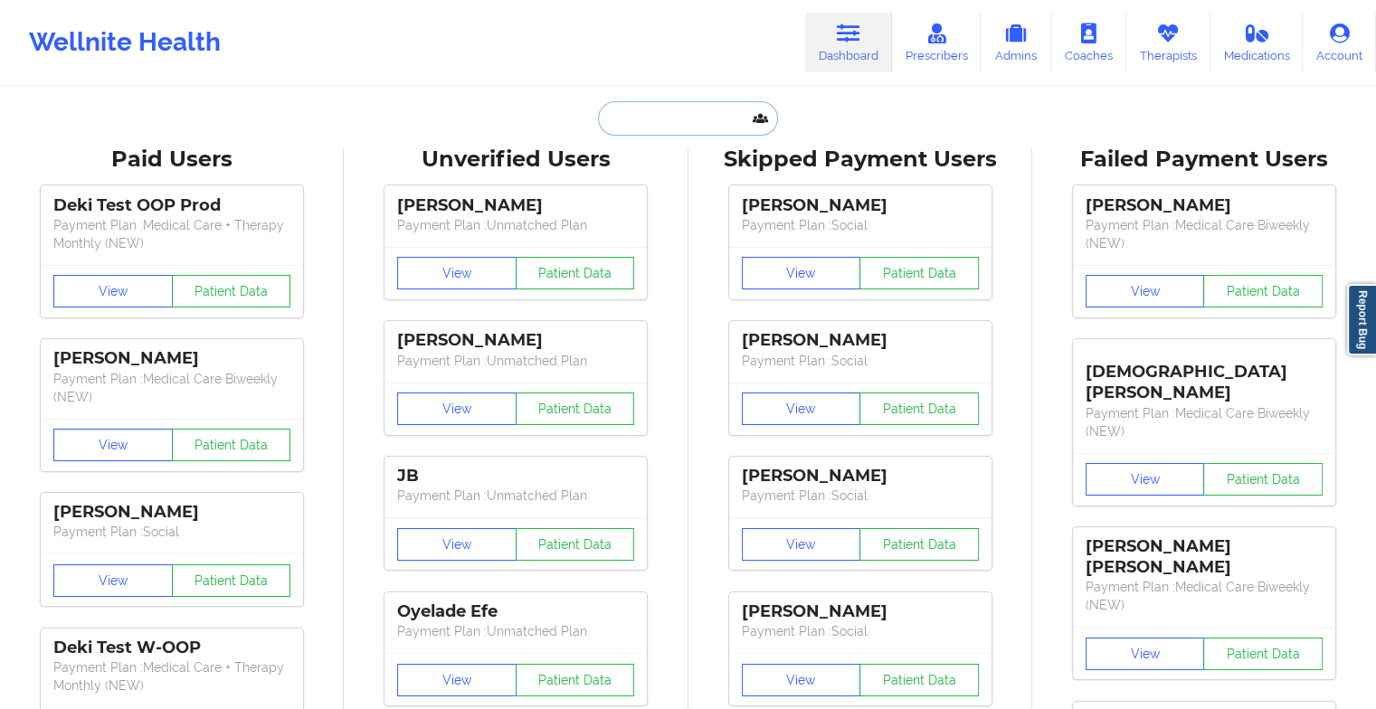
click at [674, 110] on input "text" at bounding box center [687, 118] width 179 height 34
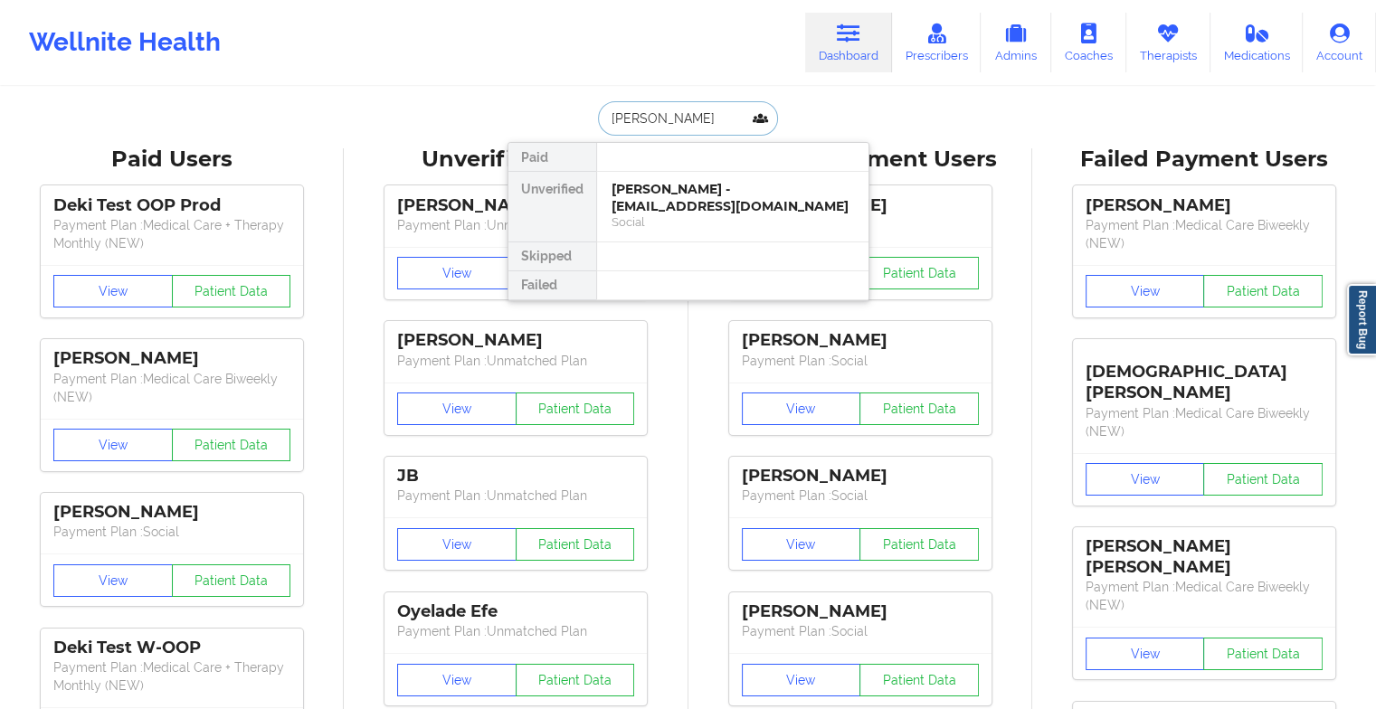
type input "[PERSON_NAME]"
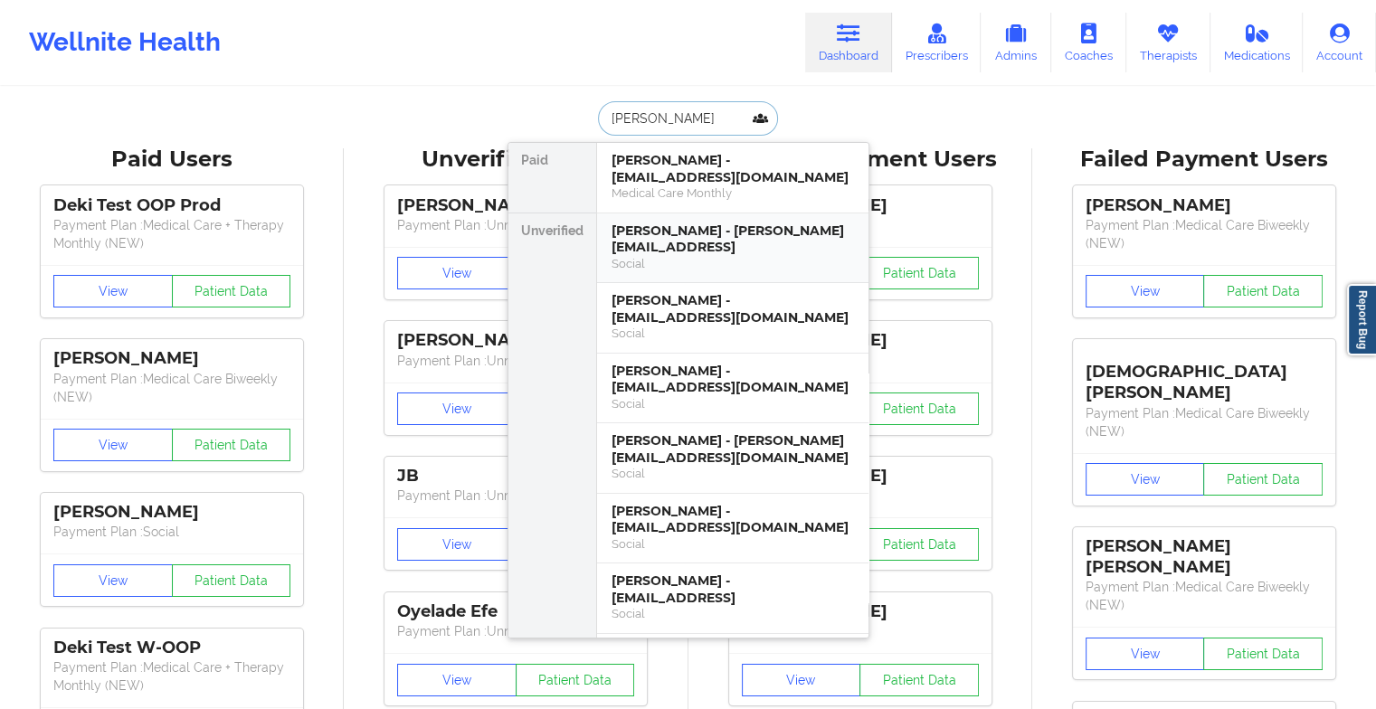
click at [676, 256] on div "Social" at bounding box center [733, 263] width 243 height 15
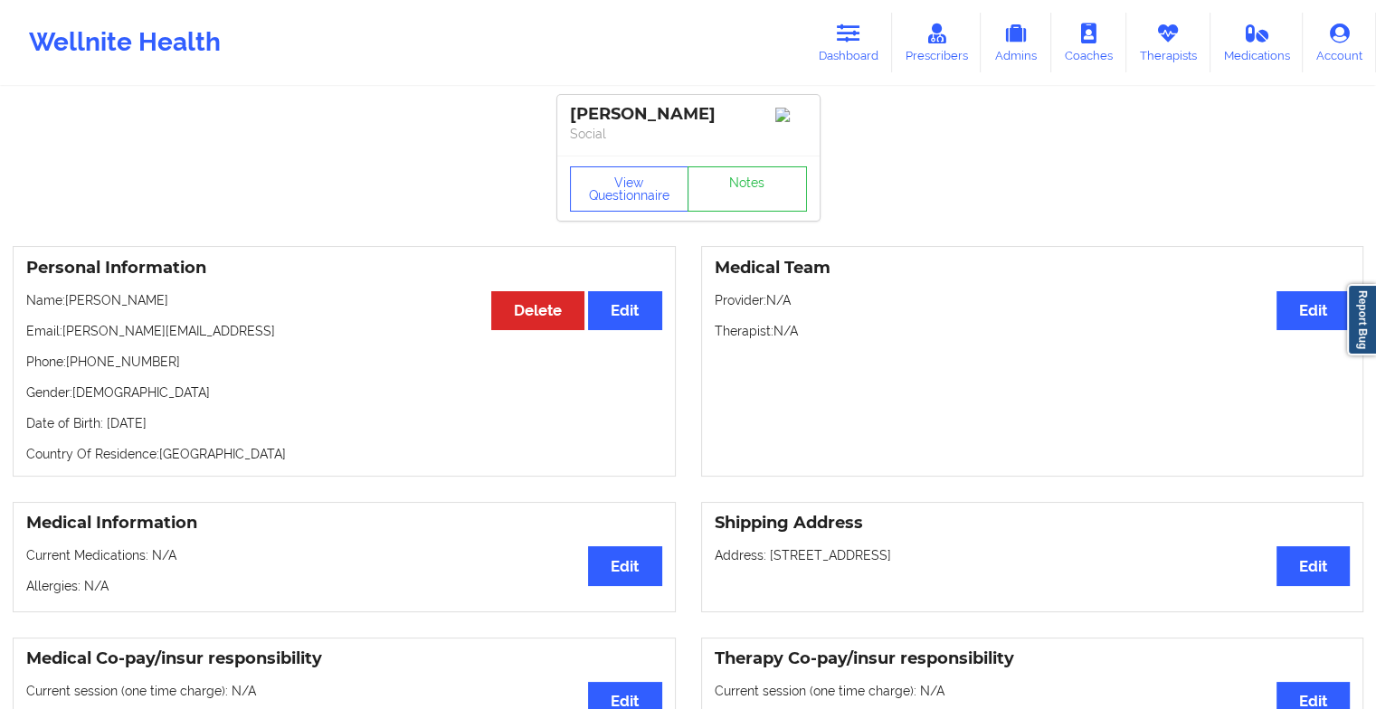
click at [754, 177] on div "View Questionnaire Notes" at bounding box center [688, 189] width 237 height 45
click at [754, 177] on link "Notes" at bounding box center [747, 189] width 119 height 45
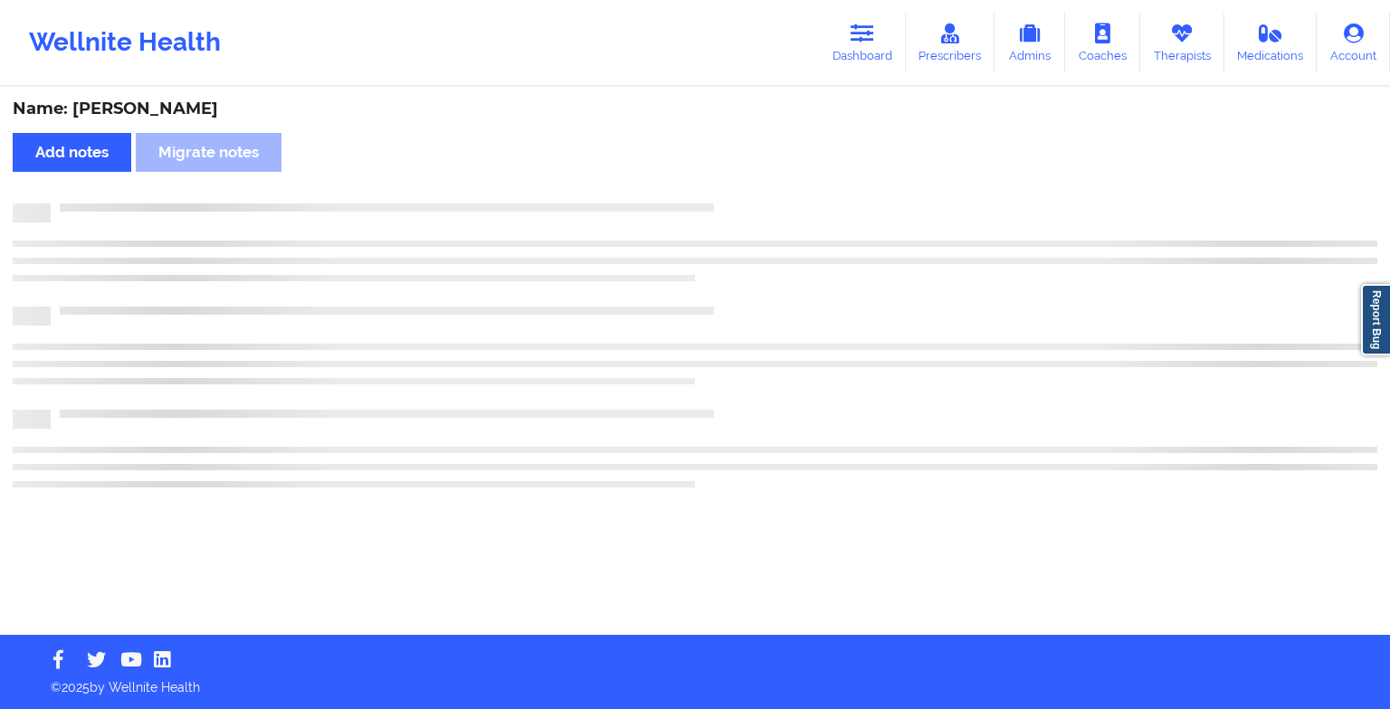
click at [754, 177] on div "Name: [PERSON_NAME] Add notes Migrate notes" at bounding box center [695, 362] width 1390 height 547
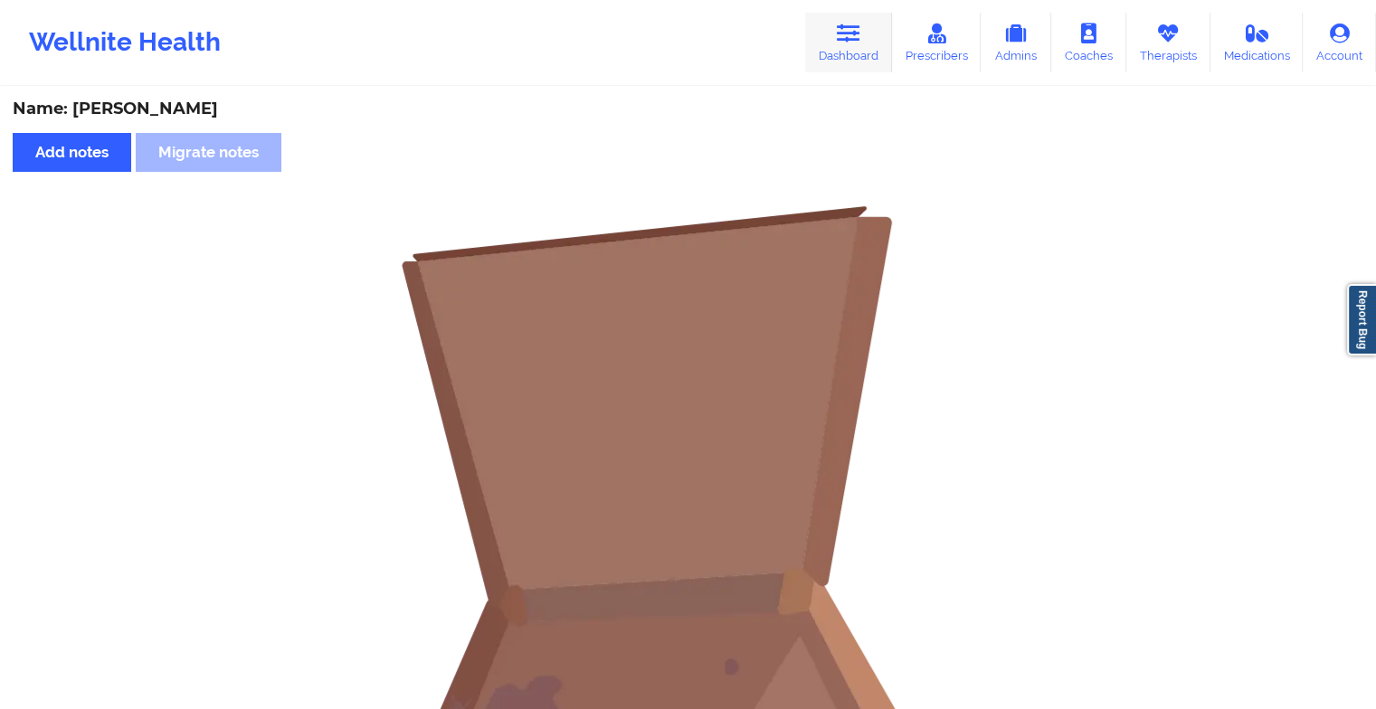
click at [833, 24] on link "Dashboard" at bounding box center [848, 43] width 87 height 60
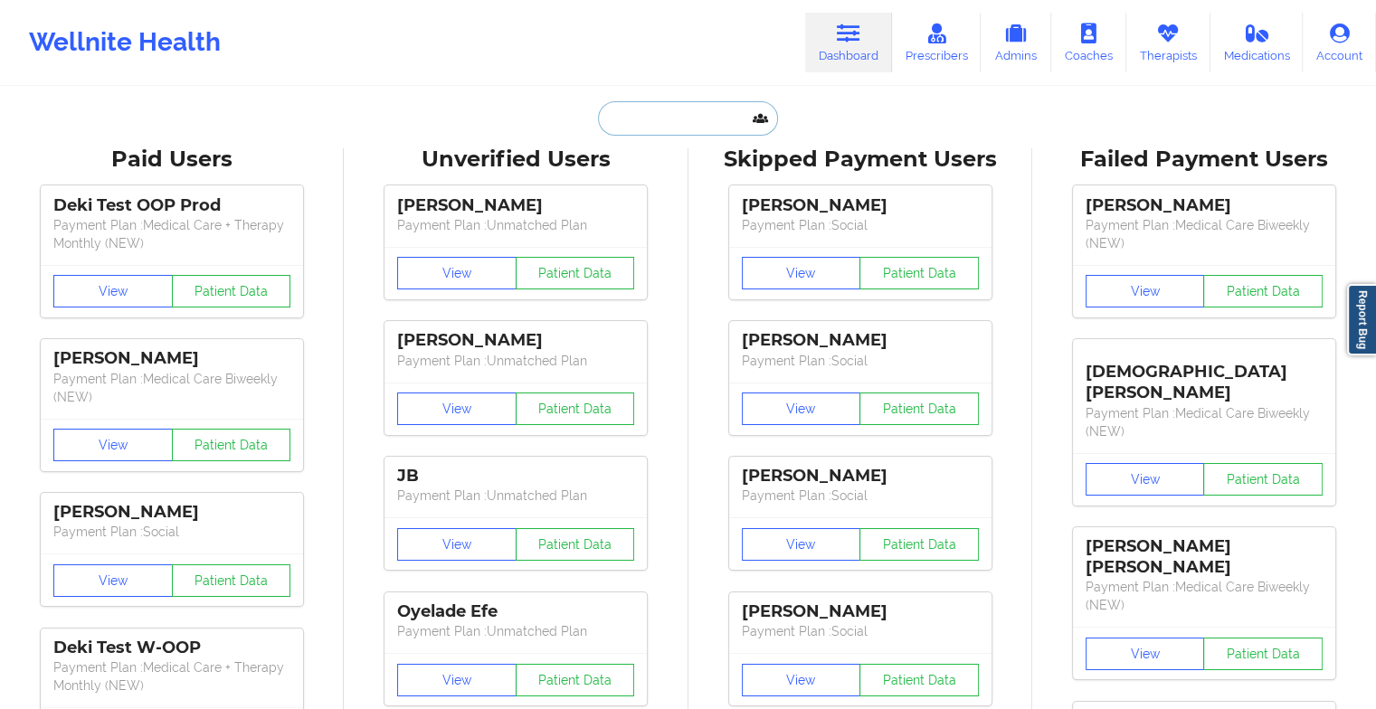
click at [655, 112] on input "text" at bounding box center [687, 118] width 179 height 34
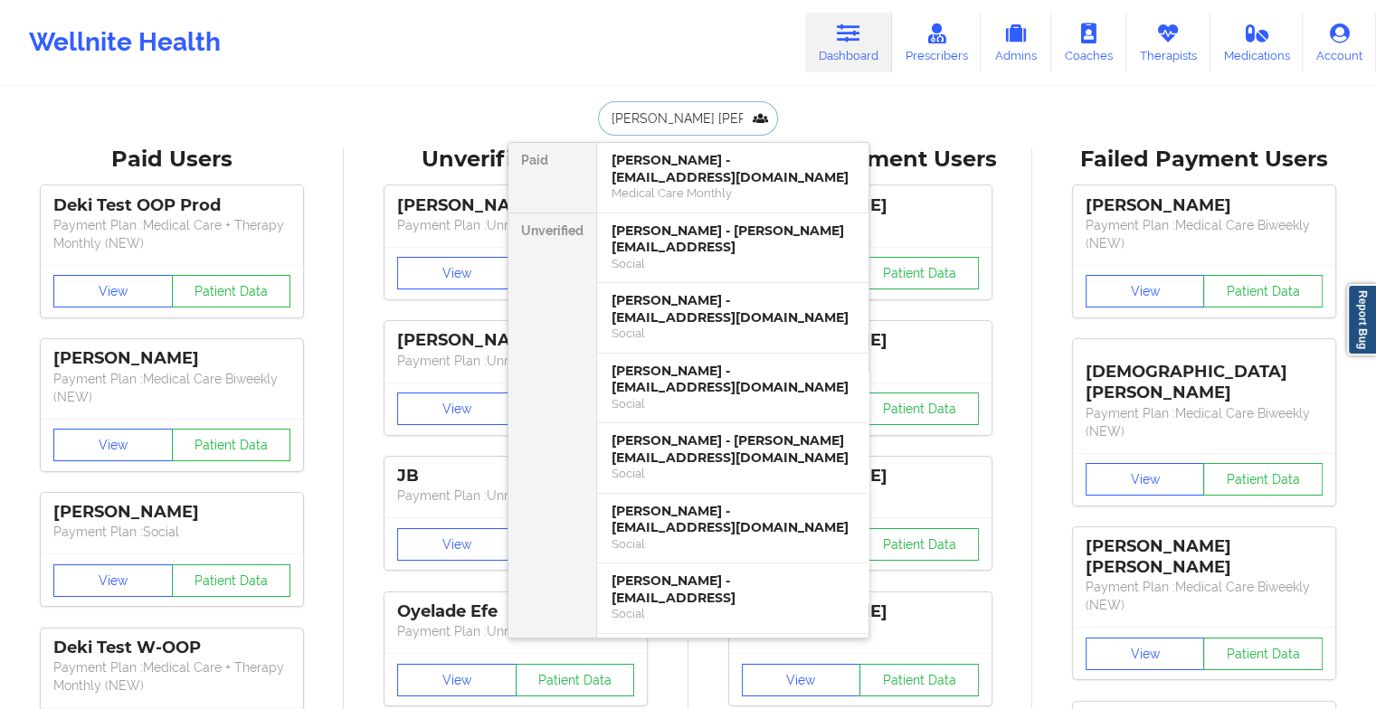
type input "[PERSON_NAME]"
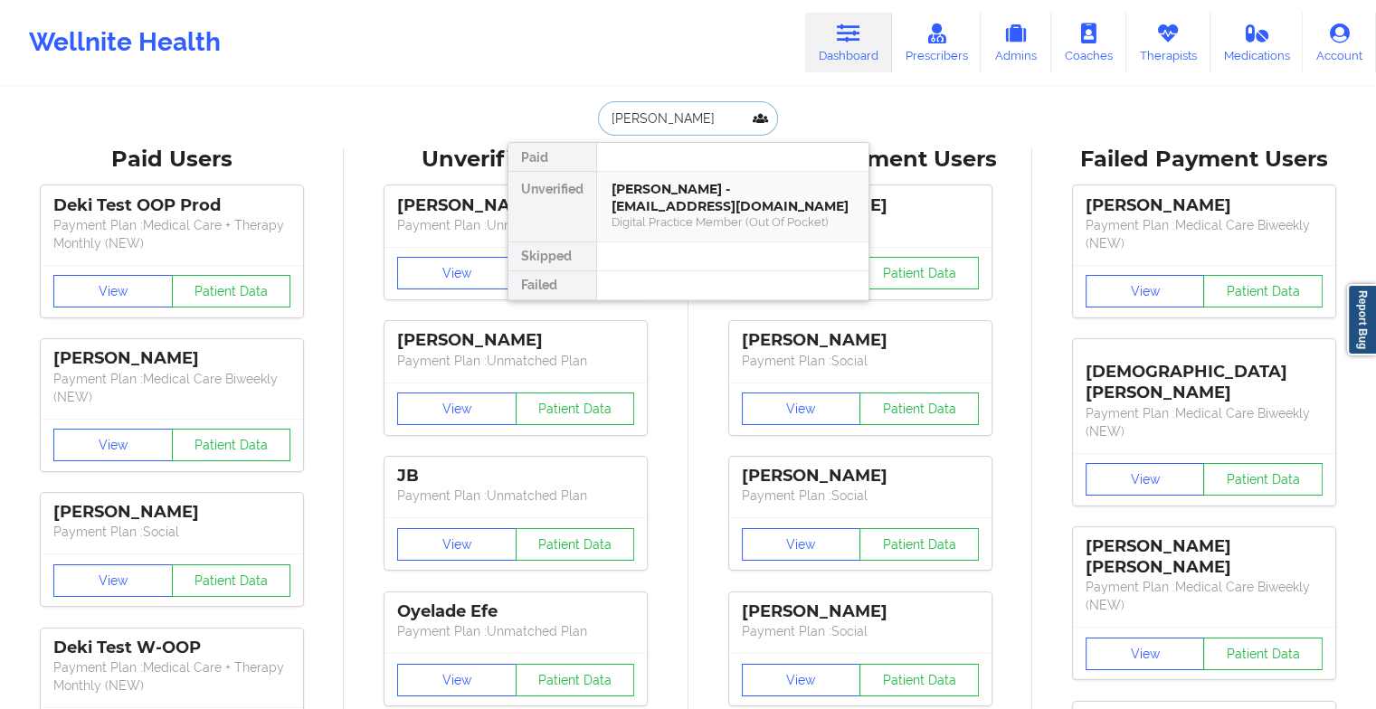
click at [697, 206] on div "[PERSON_NAME] - [EMAIL_ADDRESS][DOMAIN_NAME]" at bounding box center [733, 197] width 243 height 33
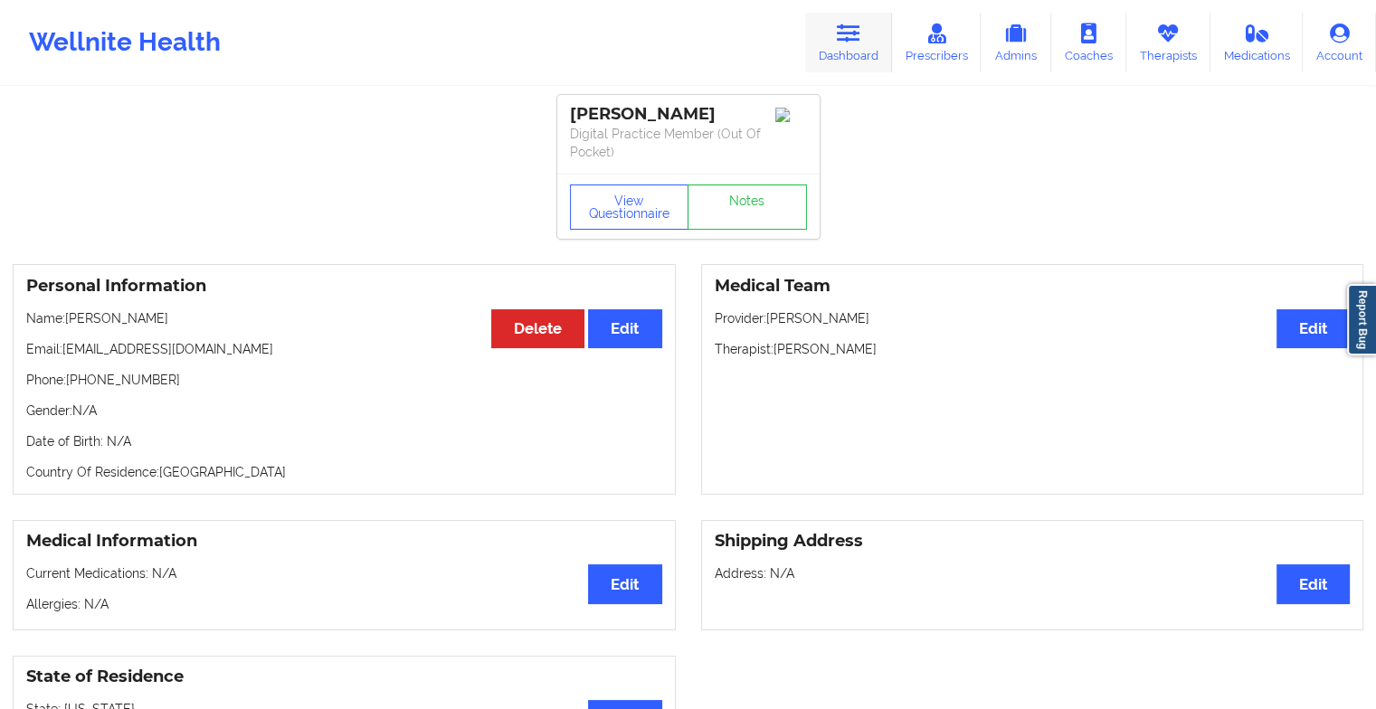
click at [851, 43] on icon at bounding box center [849, 34] width 24 height 20
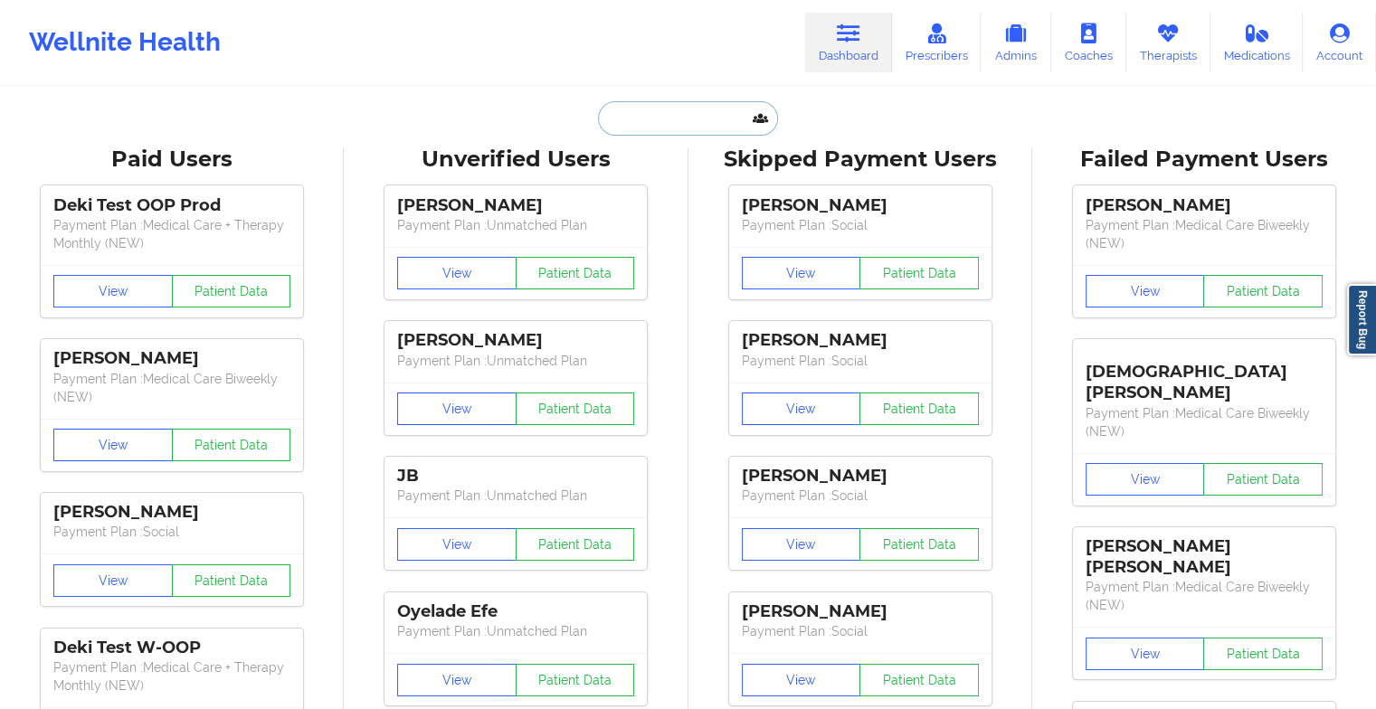
click at [709, 117] on input "text" at bounding box center [687, 118] width 179 height 34
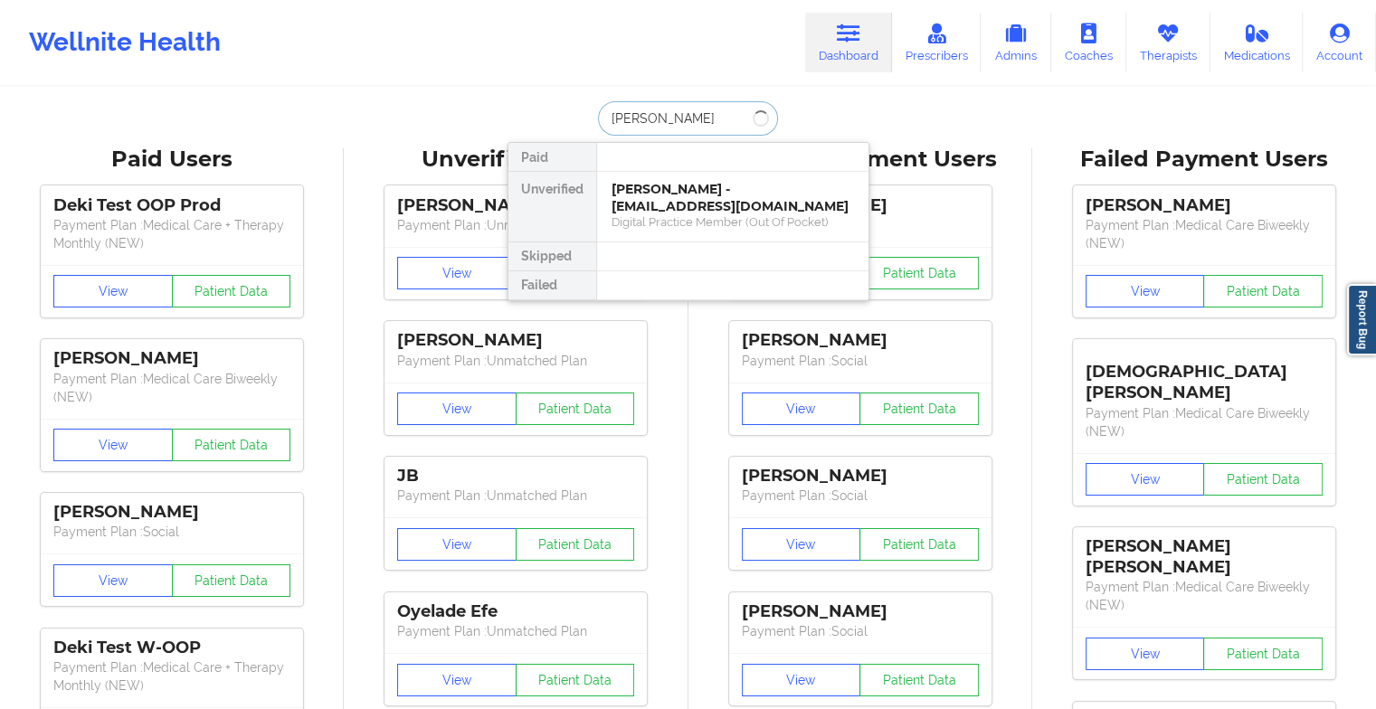
type input "[PERSON_NAME]"
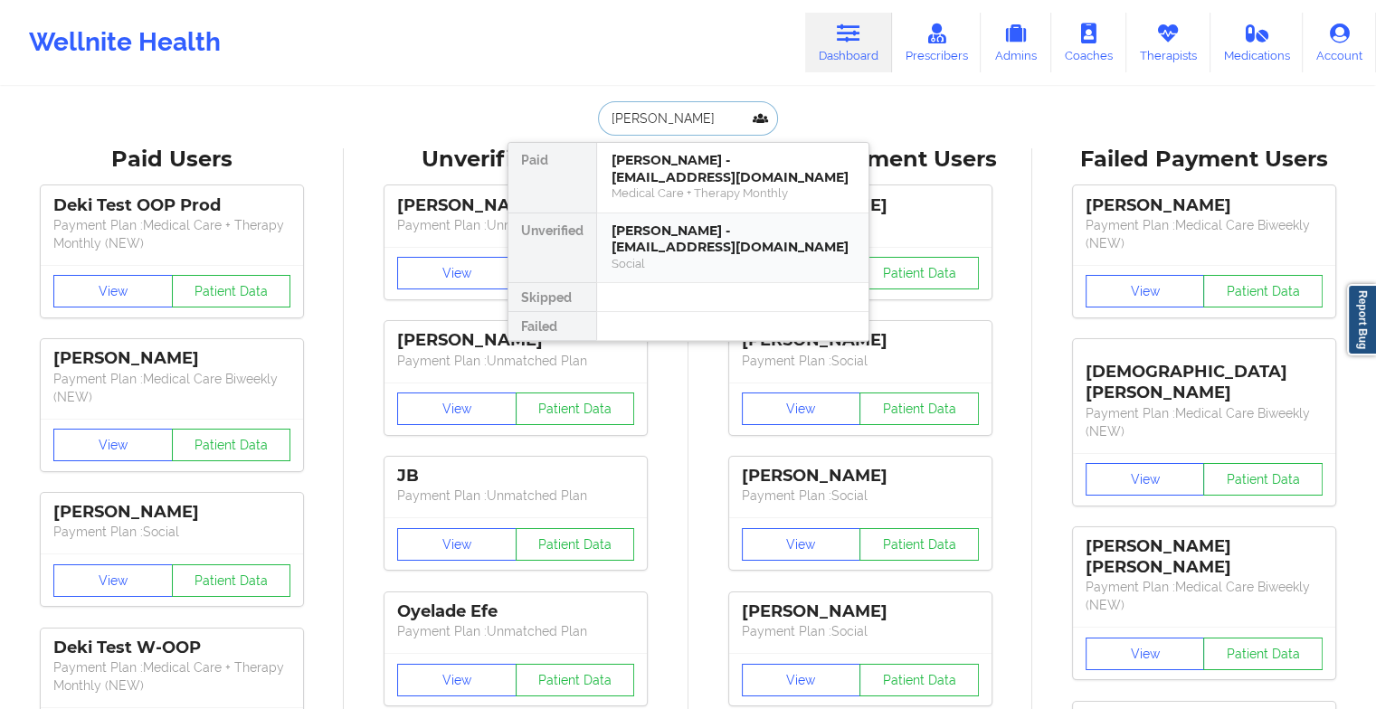
click at [707, 226] on div "[PERSON_NAME] - [EMAIL_ADDRESS][DOMAIN_NAME]" at bounding box center [733, 239] width 243 height 33
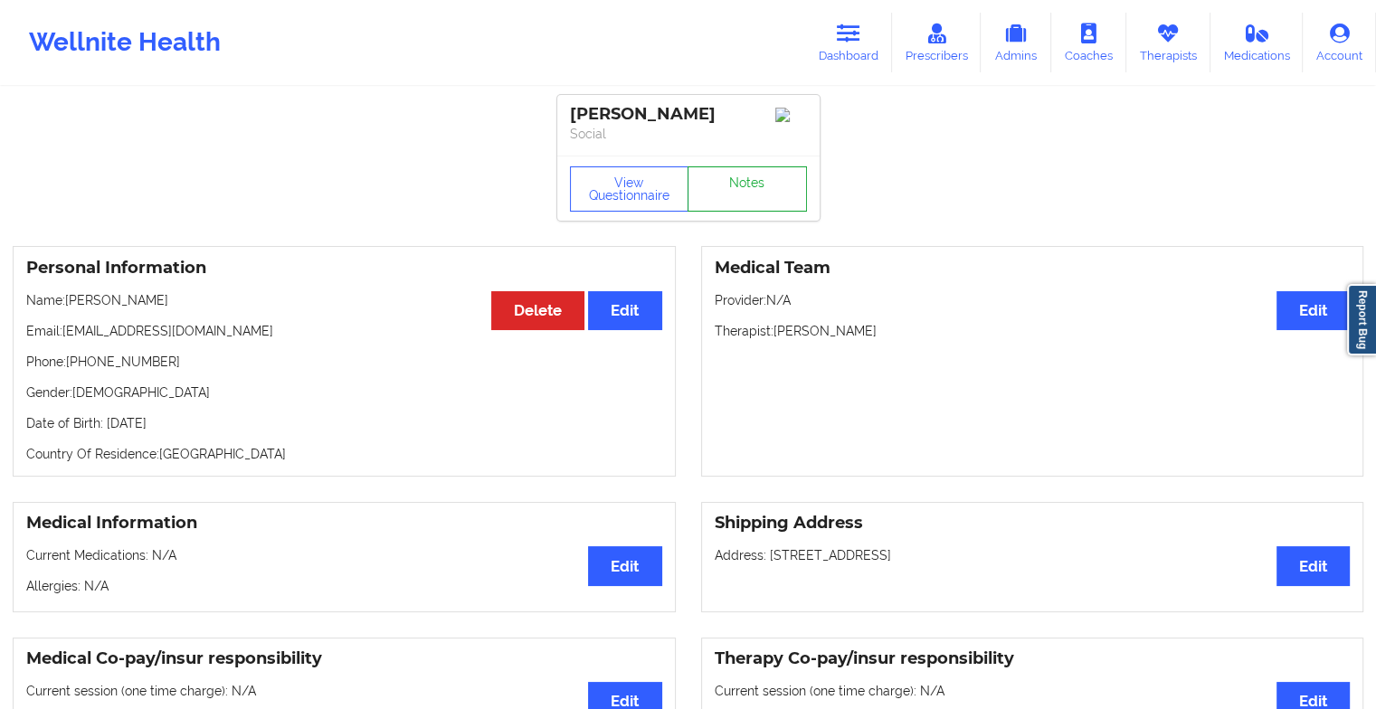
click at [749, 193] on link "Notes" at bounding box center [747, 189] width 119 height 45
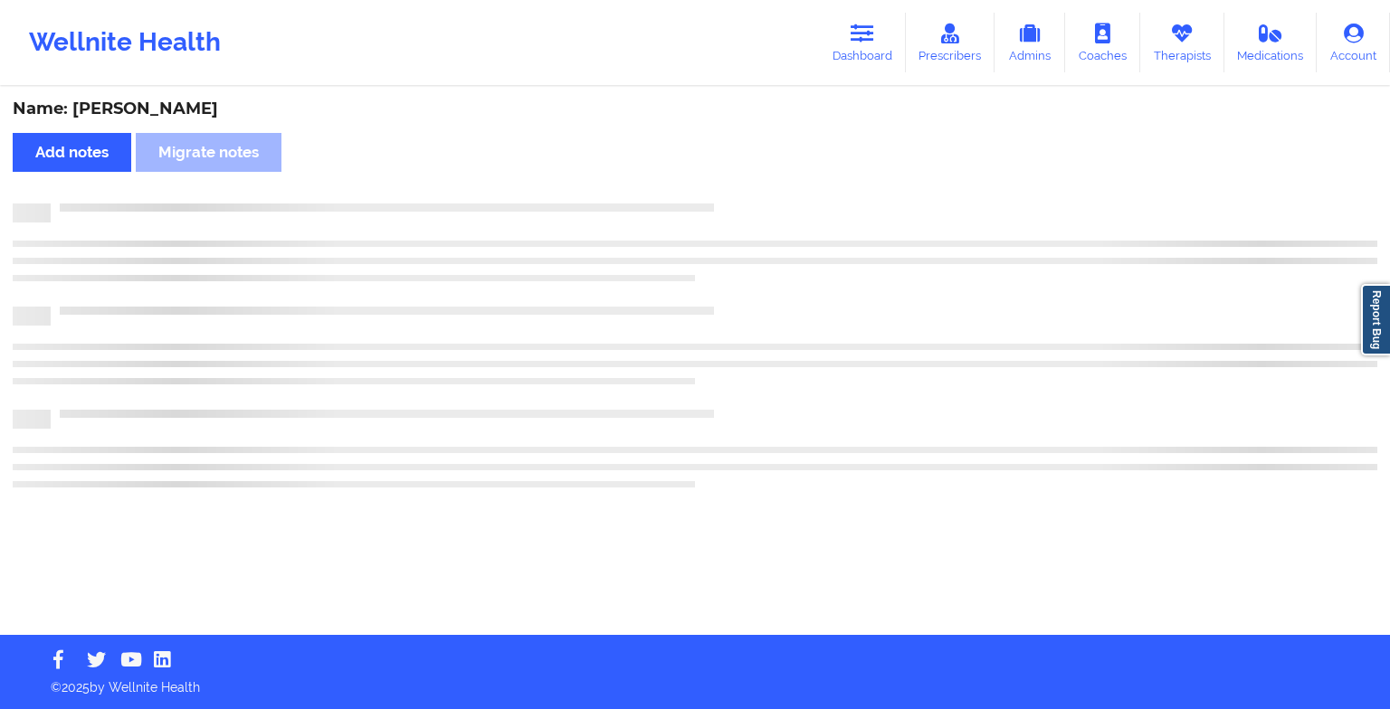
click at [749, 193] on div "Name: [PERSON_NAME] Add notes Migrate notes" at bounding box center [695, 362] width 1390 height 547
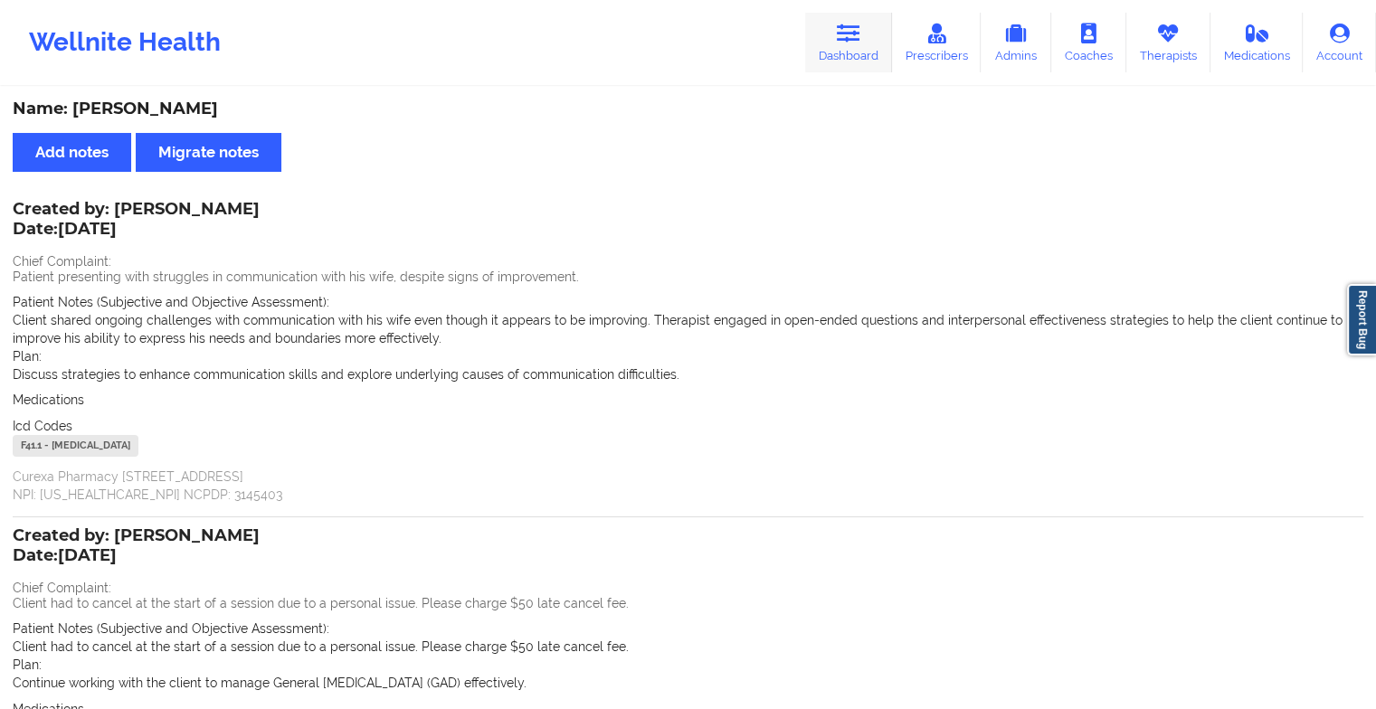
click at [866, 40] on link "Dashboard" at bounding box center [848, 43] width 87 height 60
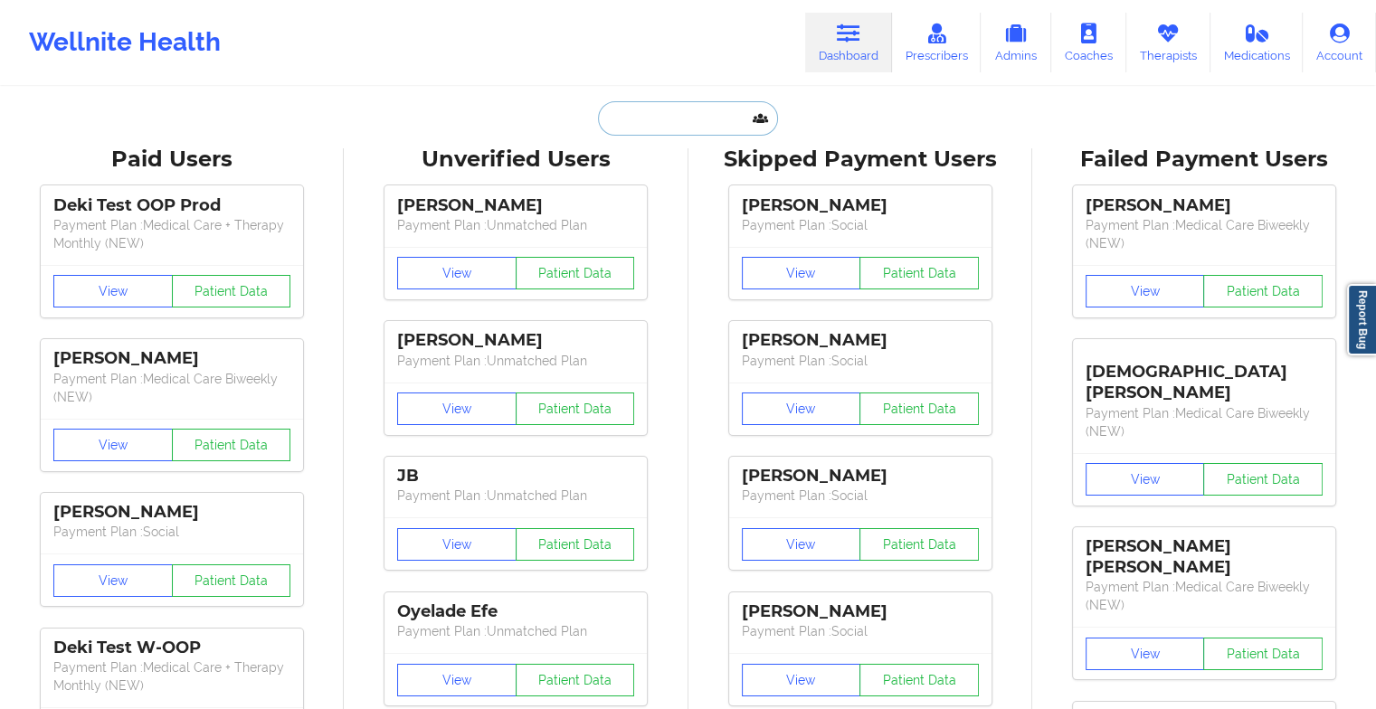
click at [681, 113] on input "text" at bounding box center [687, 118] width 179 height 34
type input "t"
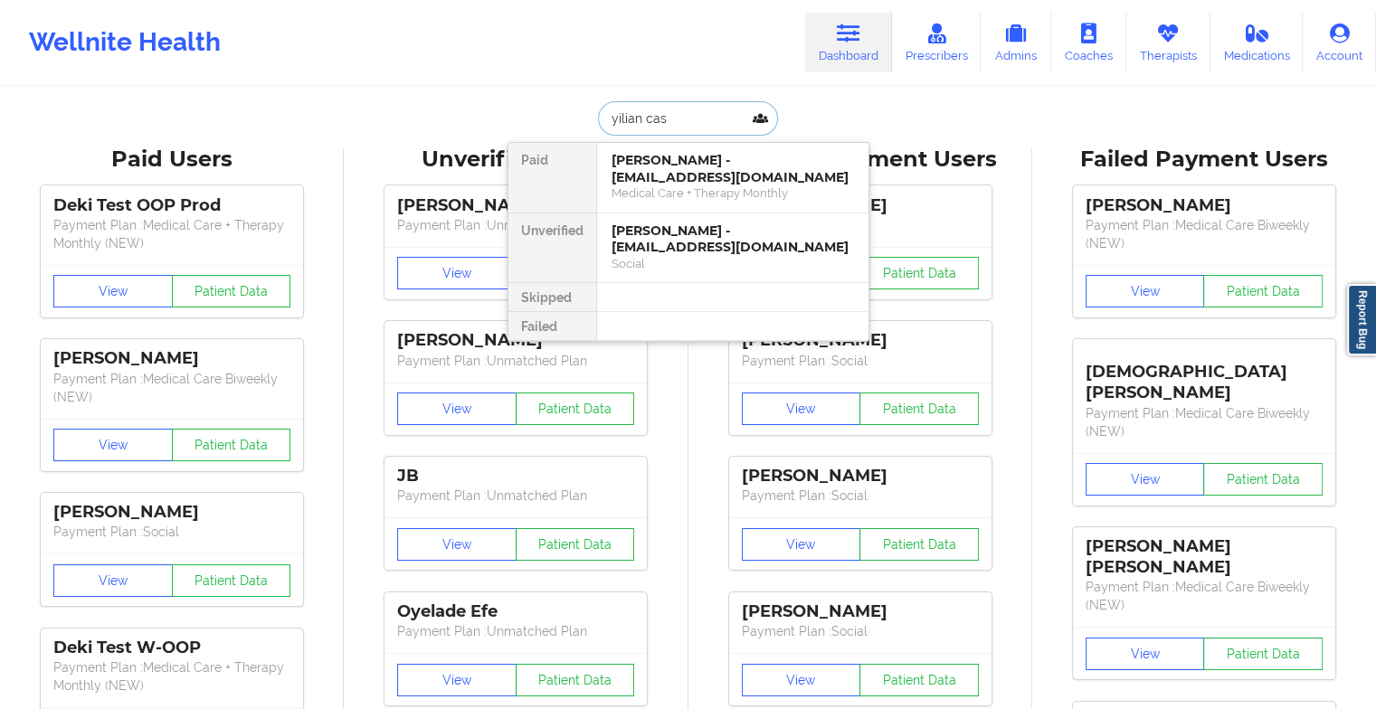
type input "yilian cast"
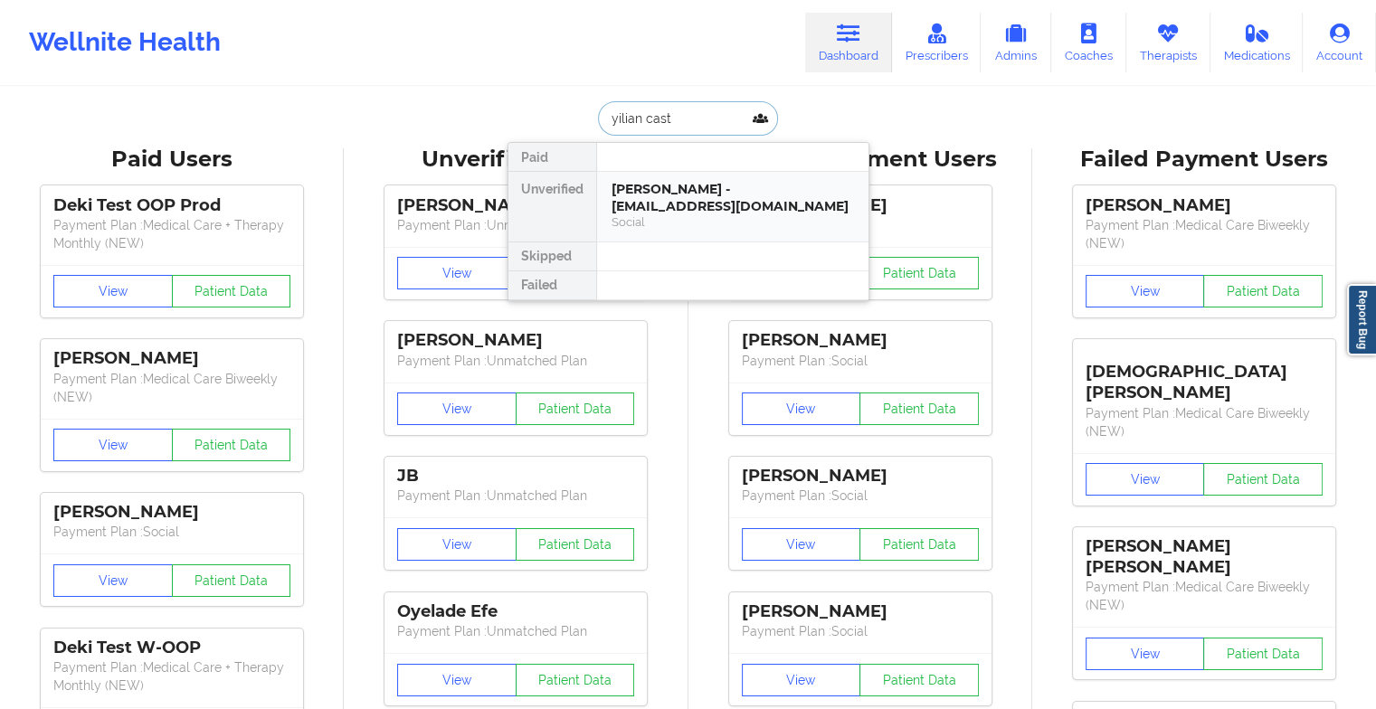
click at [684, 203] on div "[PERSON_NAME] - [EMAIL_ADDRESS][DOMAIN_NAME]" at bounding box center [733, 197] width 243 height 33
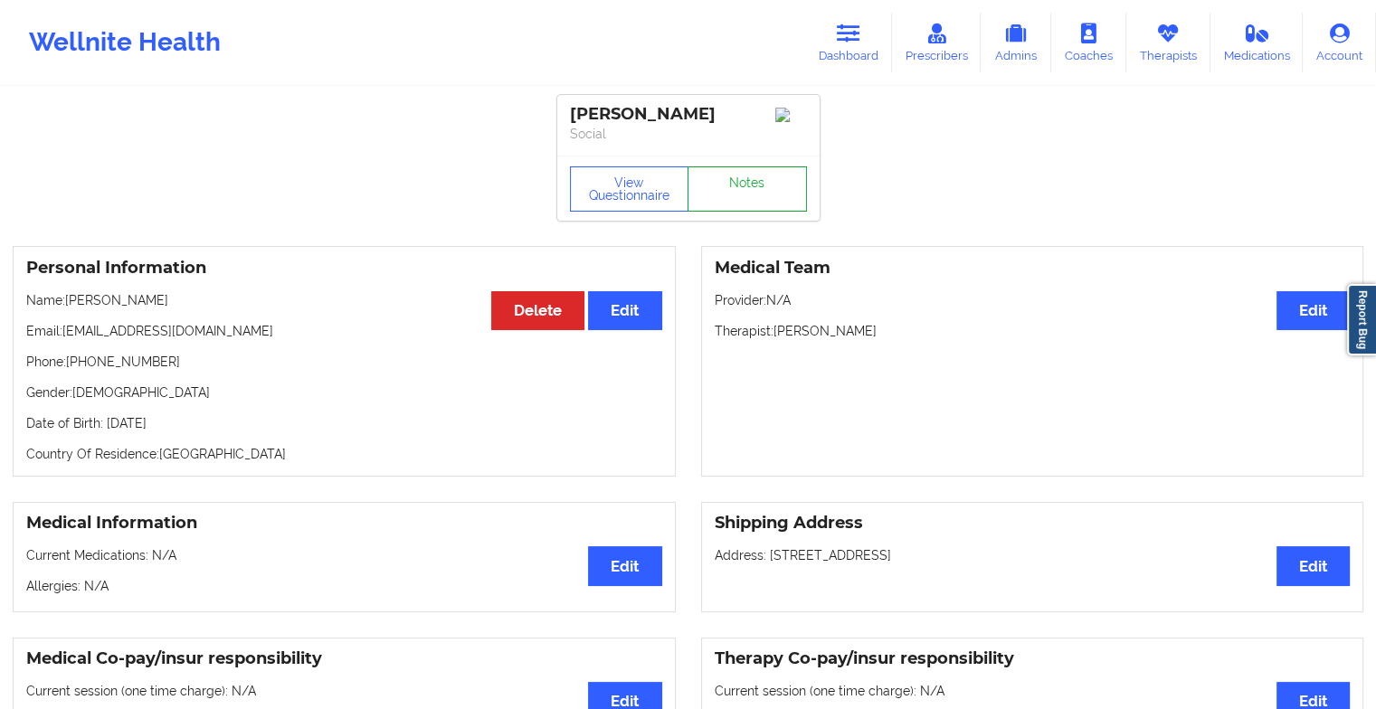
click at [734, 189] on link "Notes" at bounding box center [747, 189] width 119 height 45
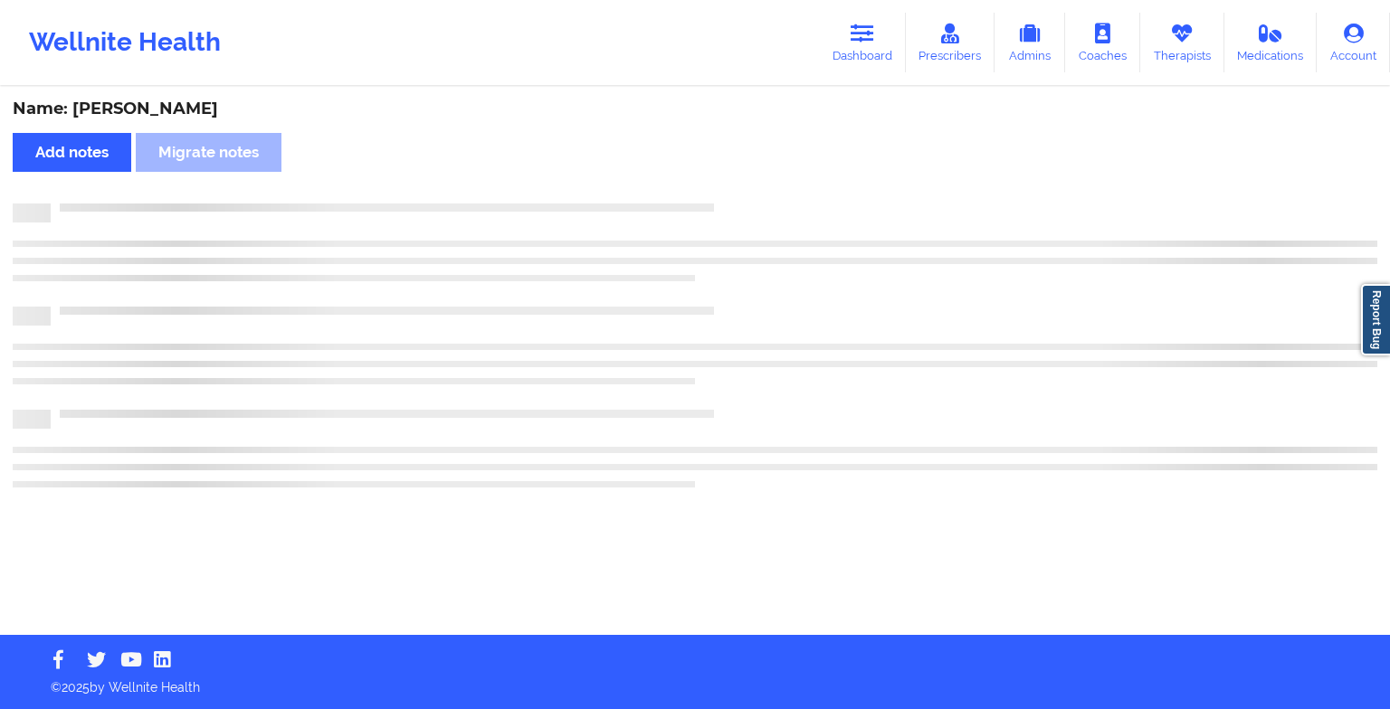
click at [734, 189] on div "Name: [PERSON_NAME] Add notes Migrate notes" at bounding box center [695, 362] width 1390 height 547
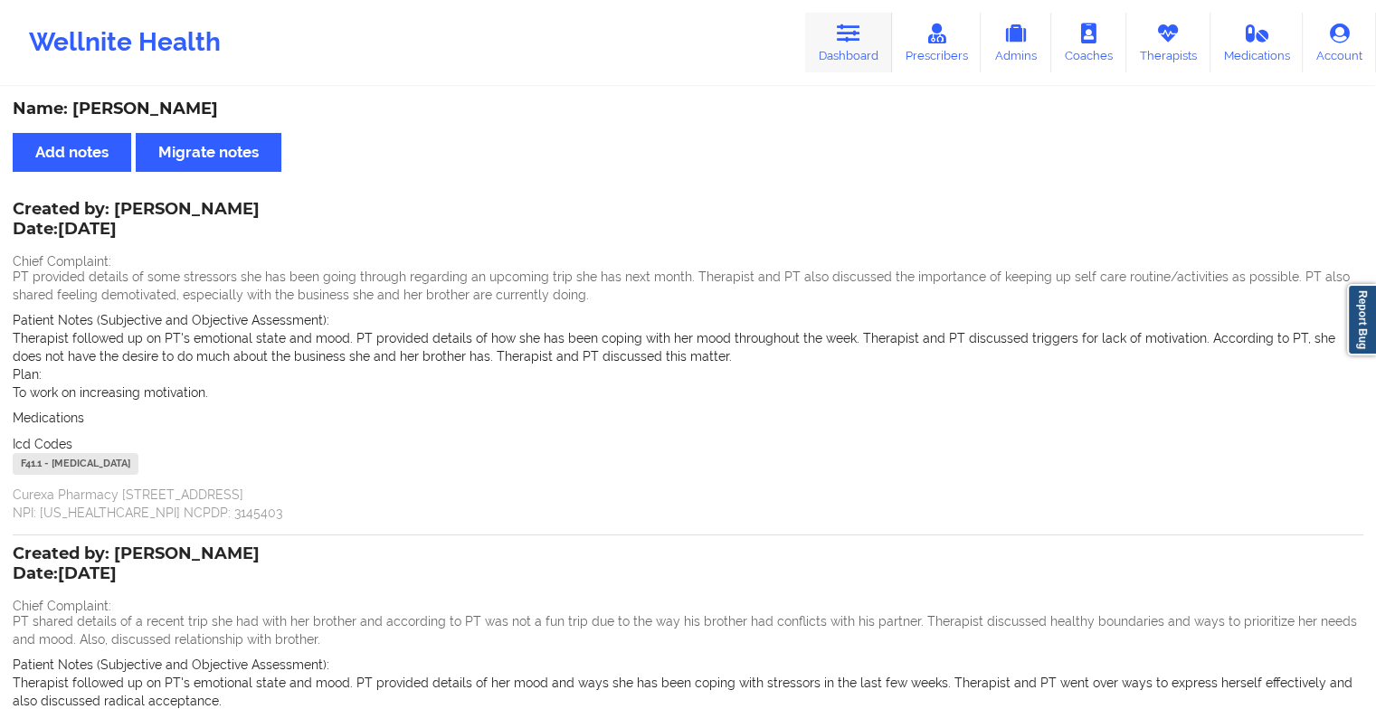
click at [822, 14] on link "Dashboard" at bounding box center [848, 43] width 87 height 60
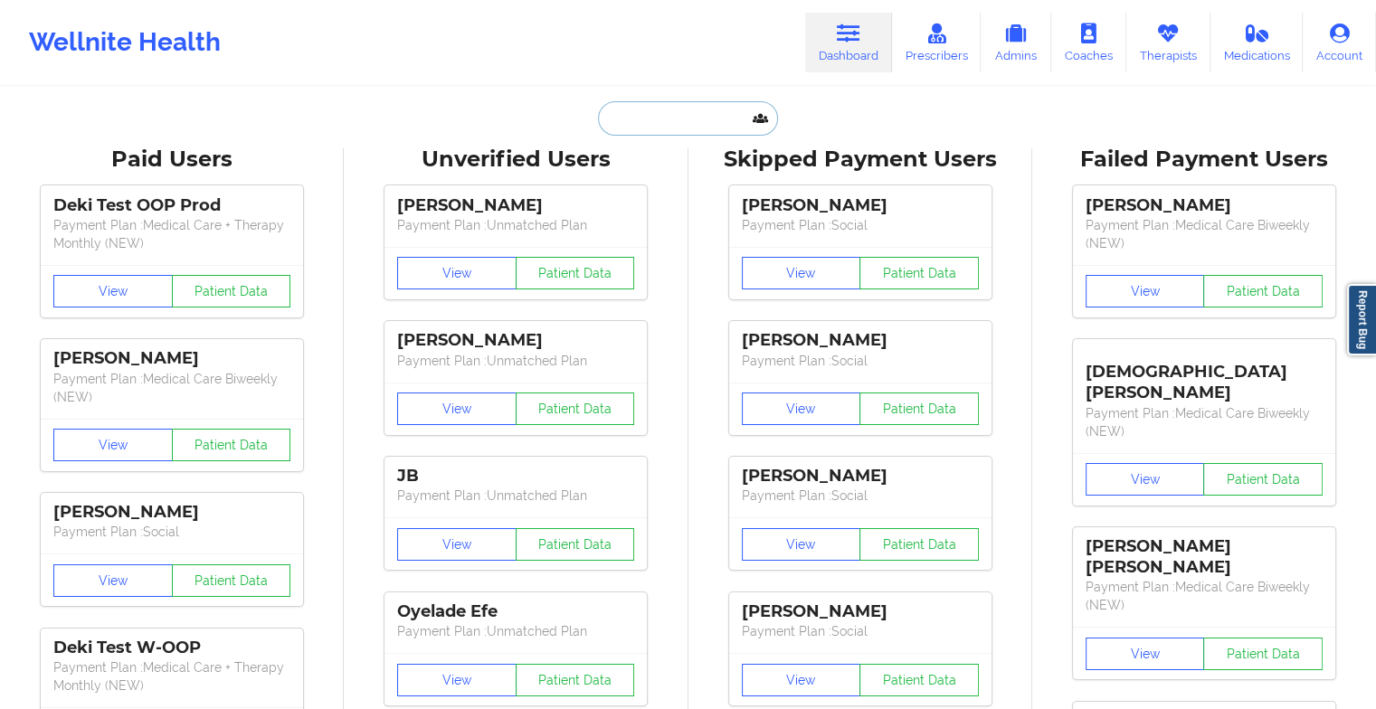
click at [643, 110] on input "text" at bounding box center [687, 118] width 179 height 34
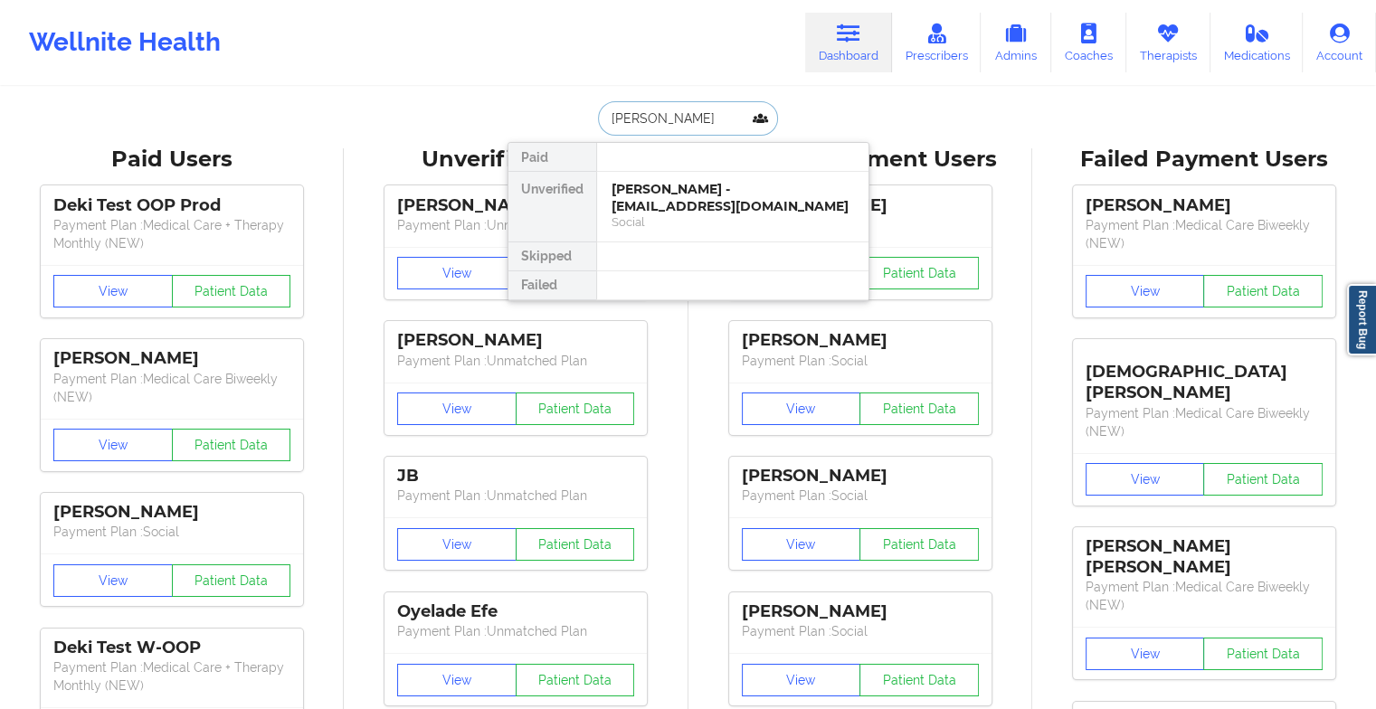
type input "[PERSON_NAME]"
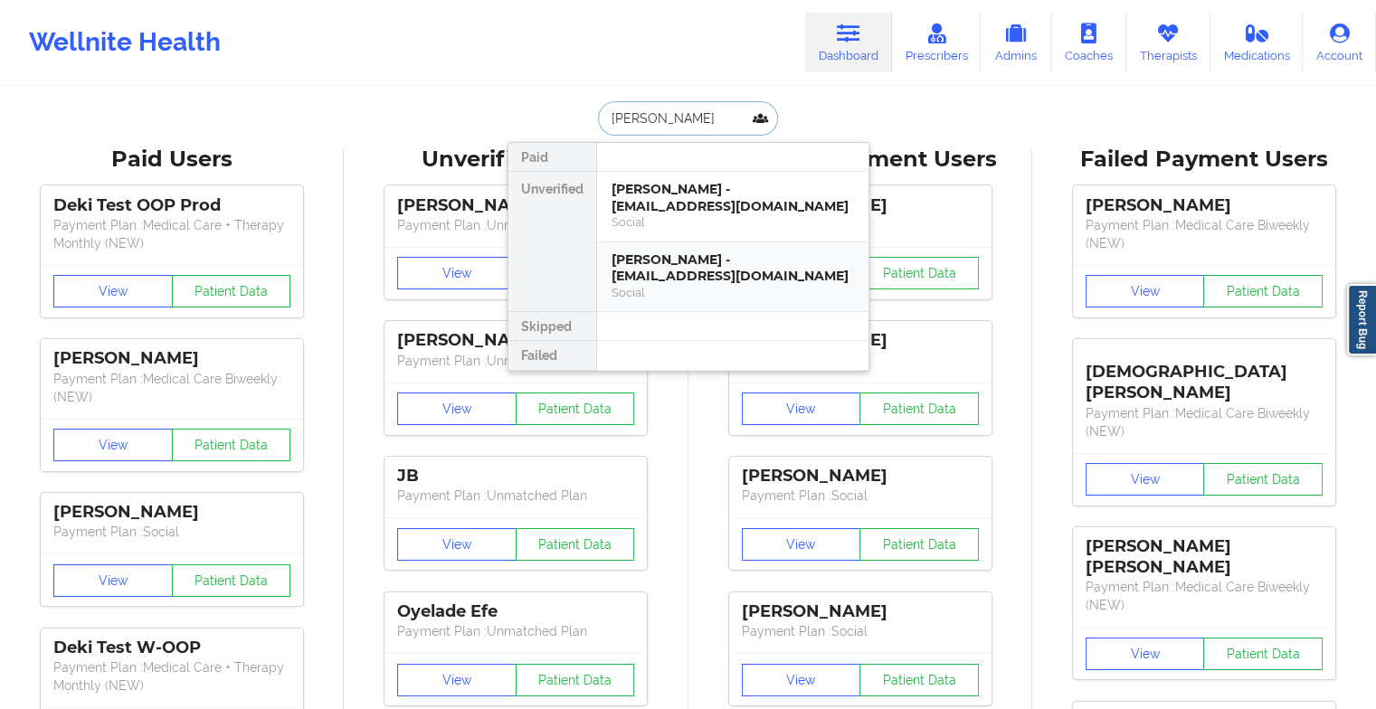
click at [717, 271] on div "[PERSON_NAME] - [EMAIL_ADDRESS][DOMAIN_NAME]" at bounding box center [733, 268] width 243 height 33
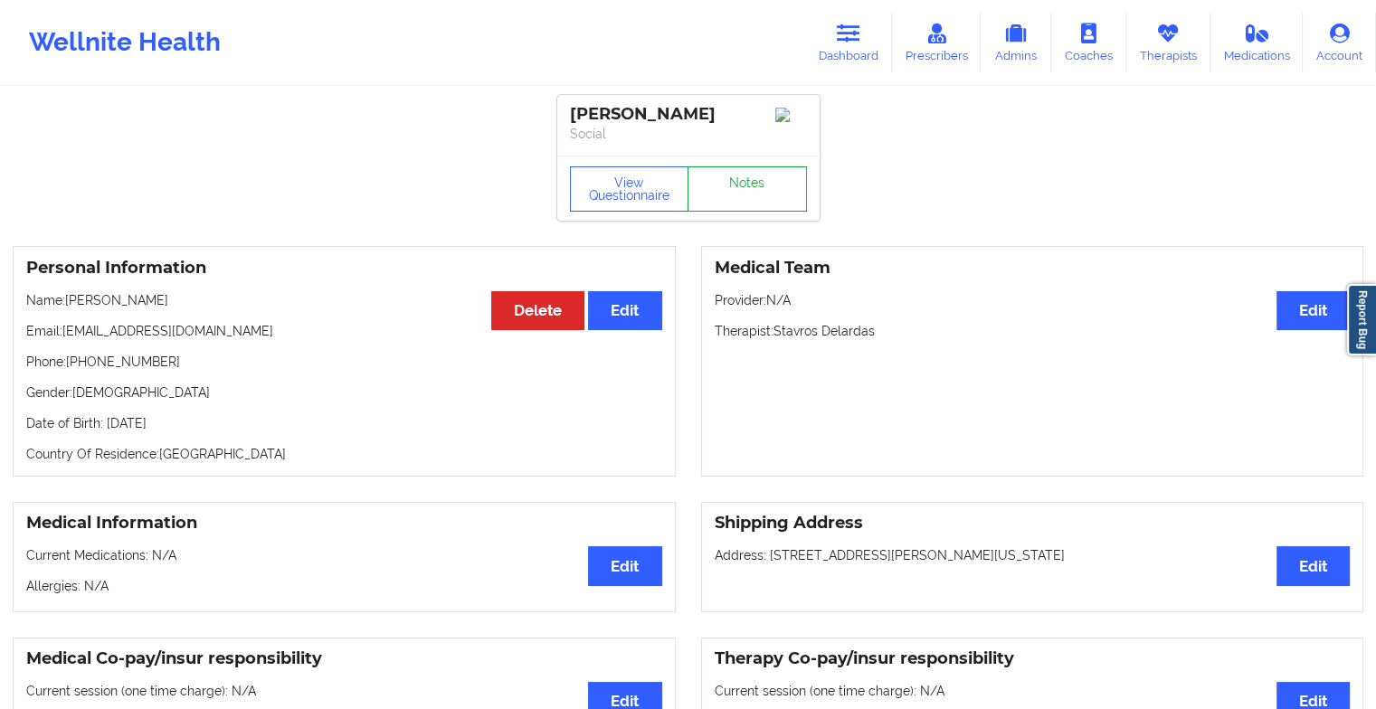
click at [753, 195] on link "Notes" at bounding box center [747, 189] width 119 height 45
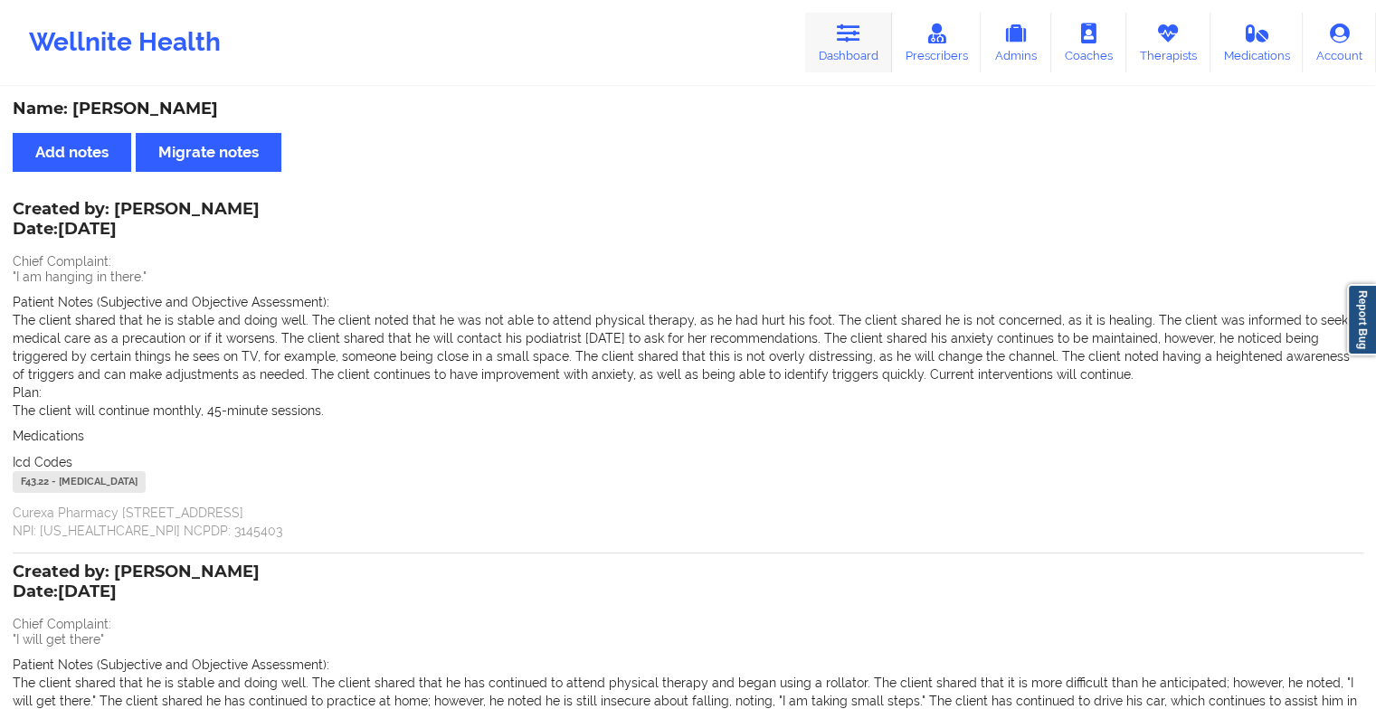
click at [824, 56] on link "Dashboard" at bounding box center [848, 43] width 87 height 60
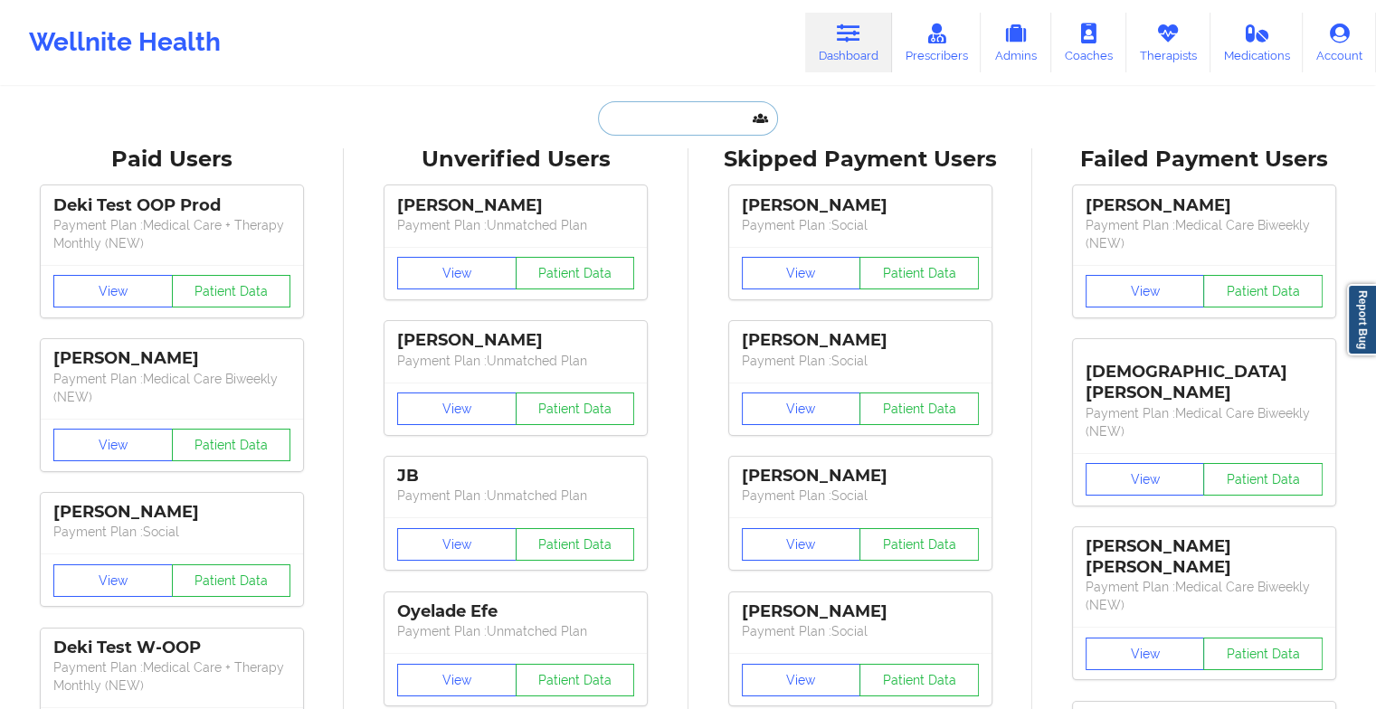
click at [670, 119] on input "text" at bounding box center [687, 118] width 179 height 34
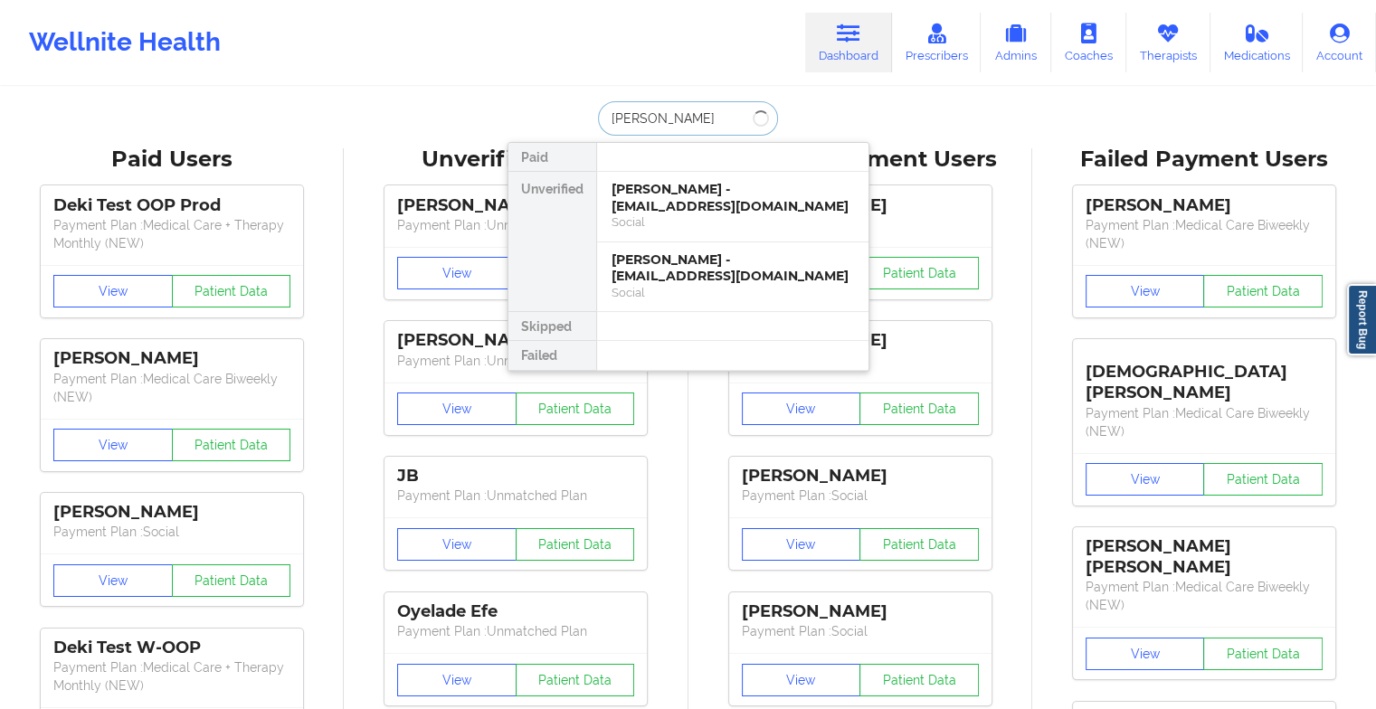
type input "[PERSON_NAME]"
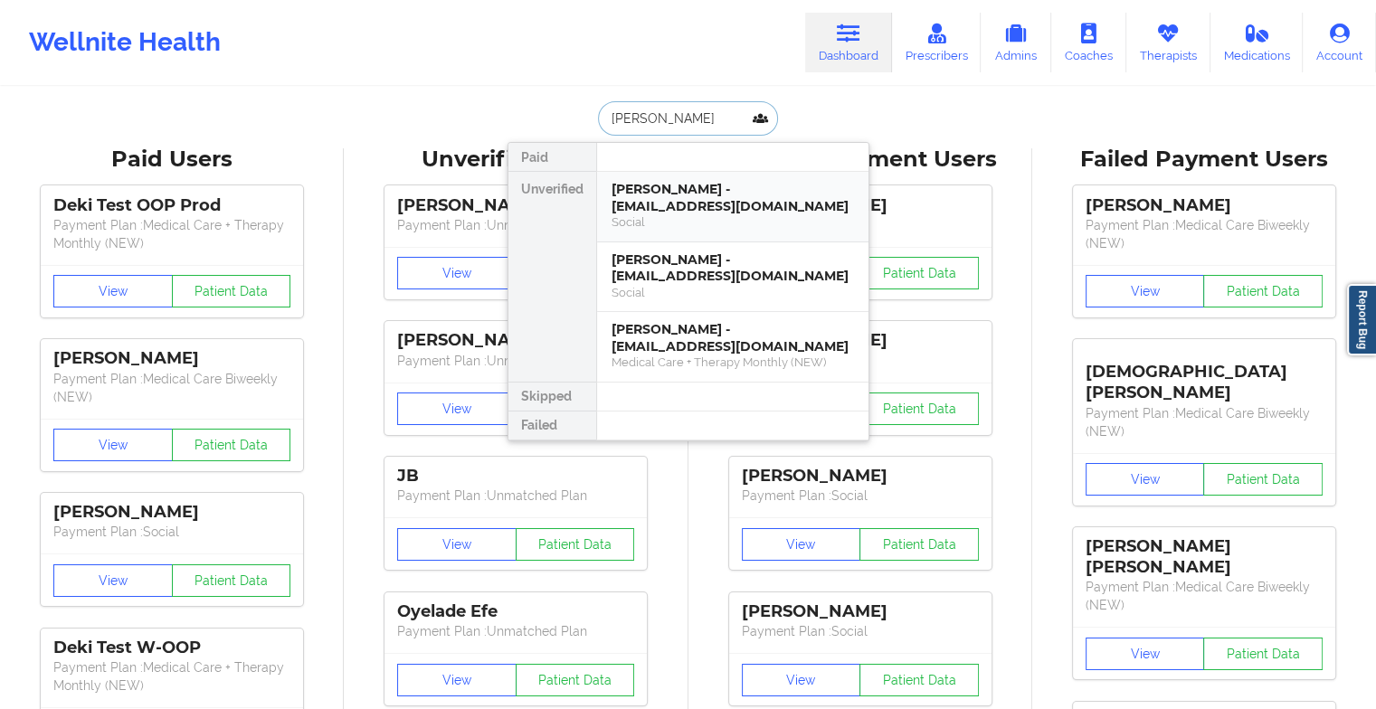
click at [681, 196] on div "[PERSON_NAME] - [EMAIL_ADDRESS][DOMAIN_NAME]" at bounding box center [733, 197] width 243 height 33
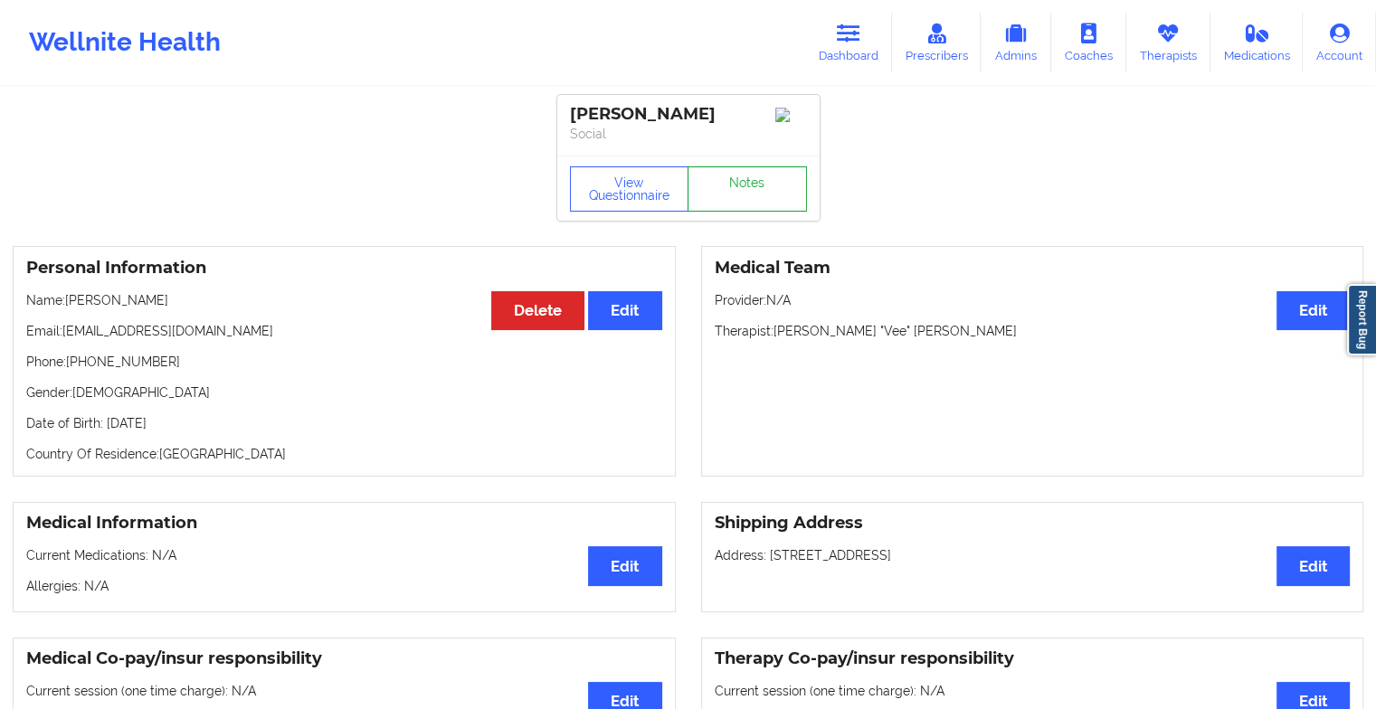
click at [753, 186] on link "Notes" at bounding box center [747, 189] width 119 height 45
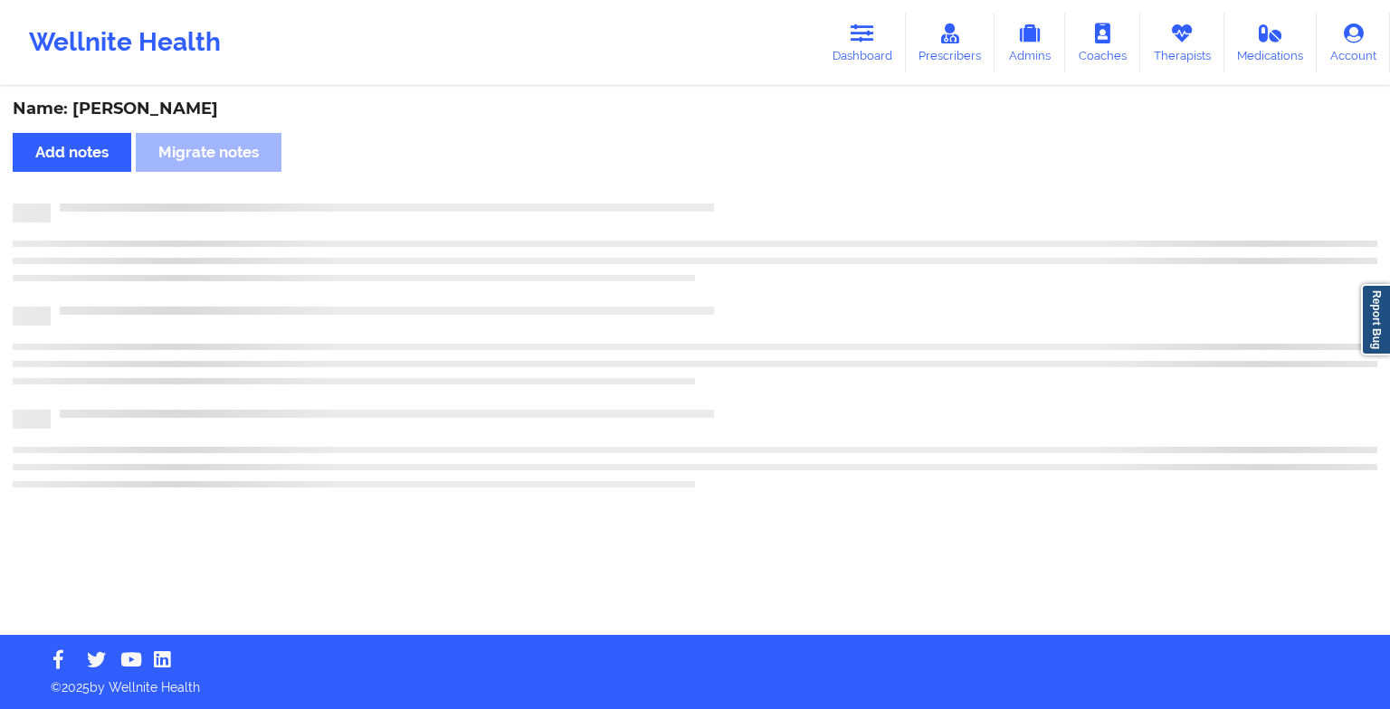
click at [753, 186] on div "Name: [PERSON_NAME] Add notes Migrate notes" at bounding box center [695, 362] width 1390 height 547
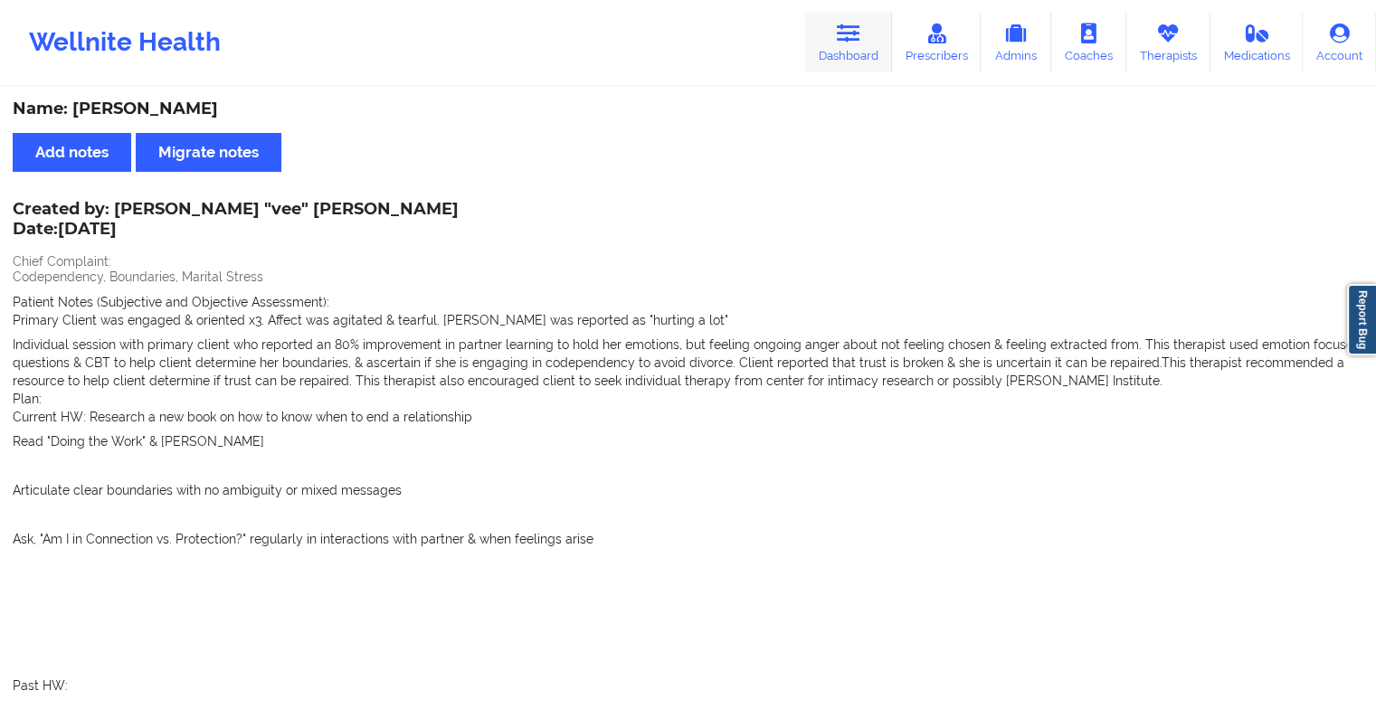
click at [823, 66] on link "Dashboard" at bounding box center [848, 43] width 87 height 60
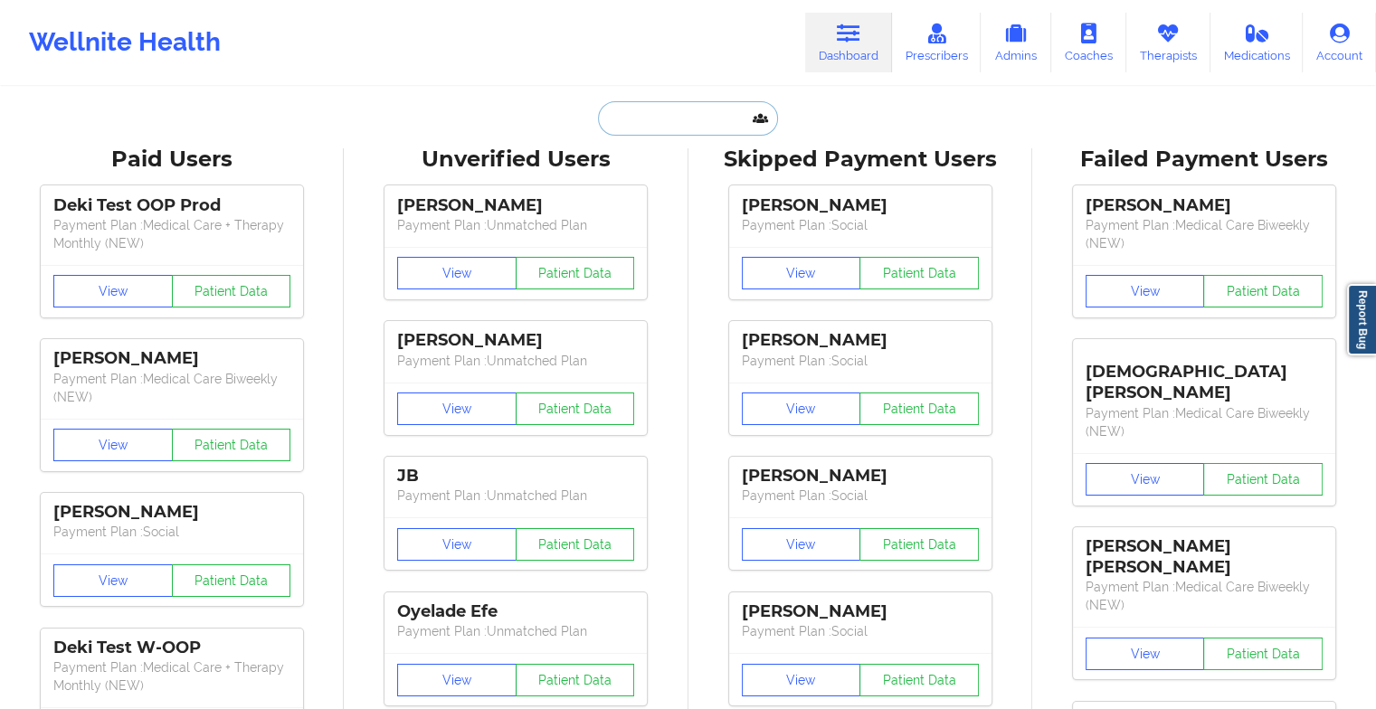
click at [684, 110] on input "text" at bounding box center [687, 118] width 179 height 34
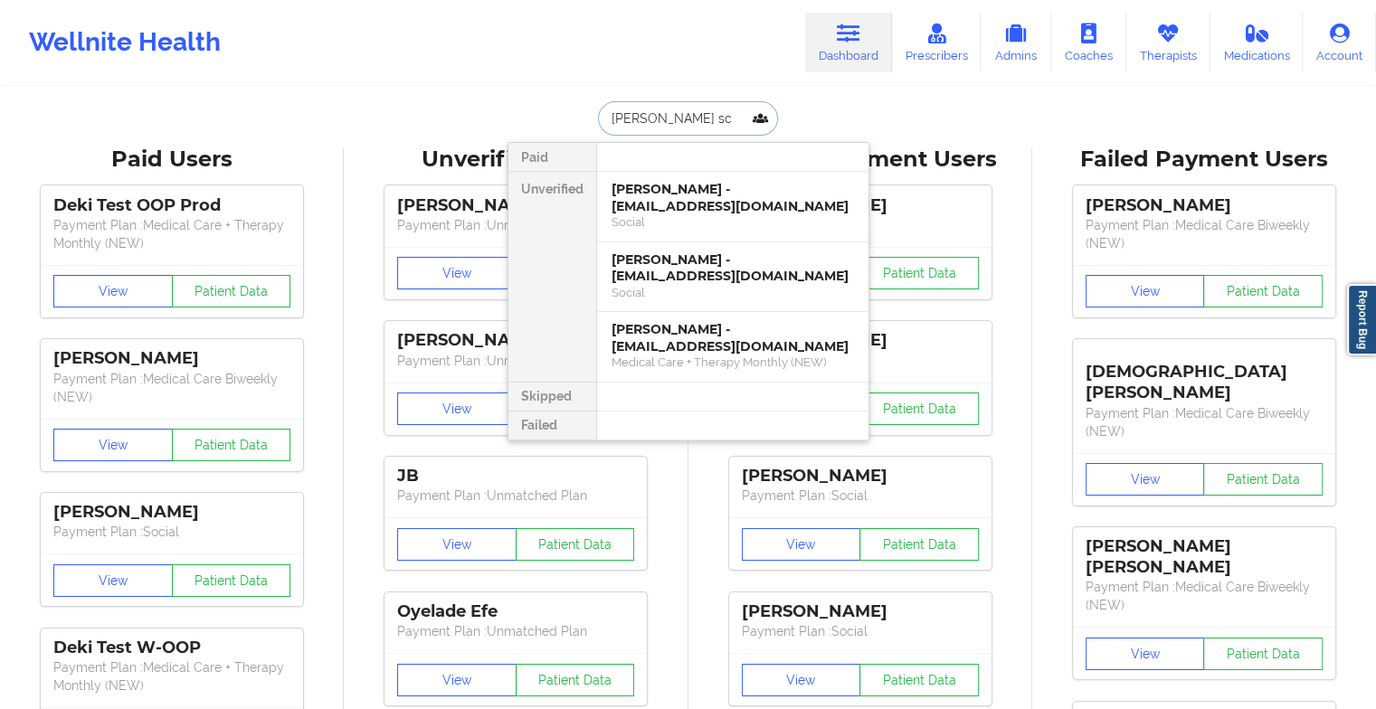
type input "[PERSON_NAME]"
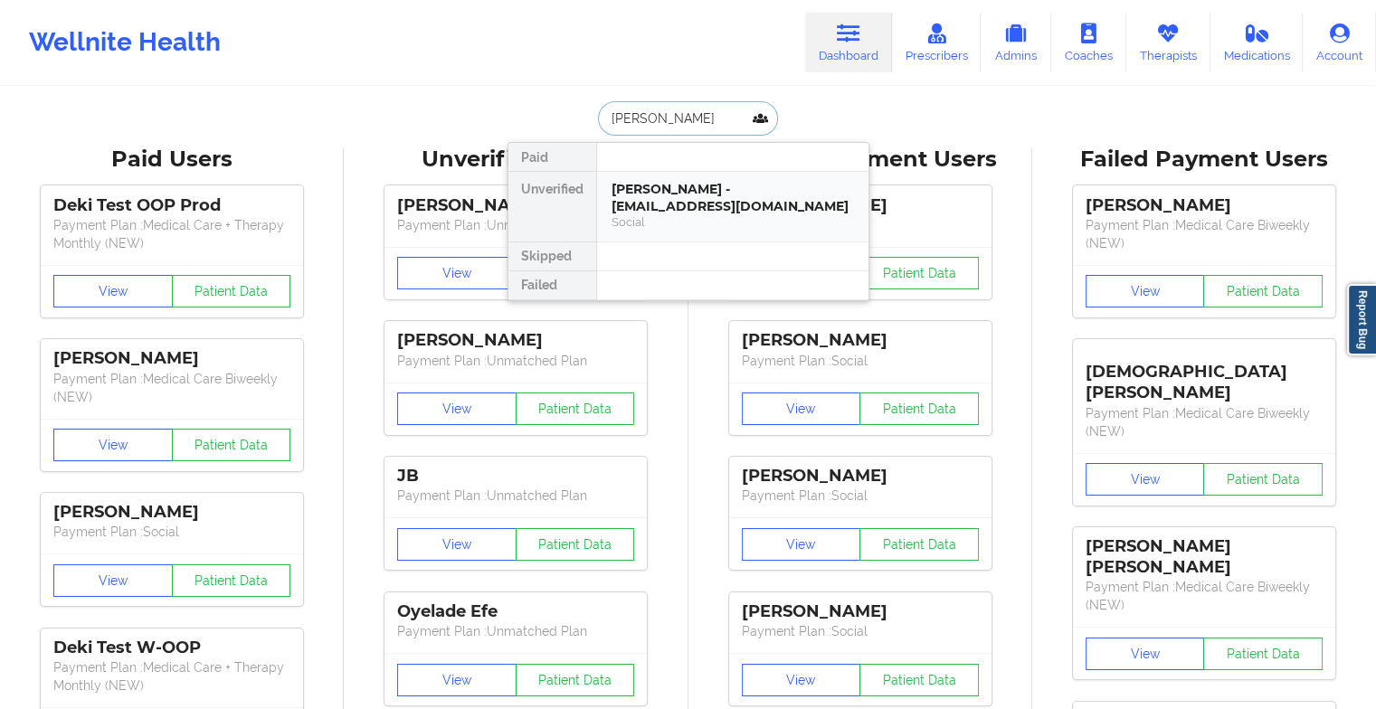
click at [697, 190] on div "[PERSON_NAME] - [EMAIL_ADDRESS][DOMAIN_NAME]" at bounding box center [733, 197] width 243 height 33
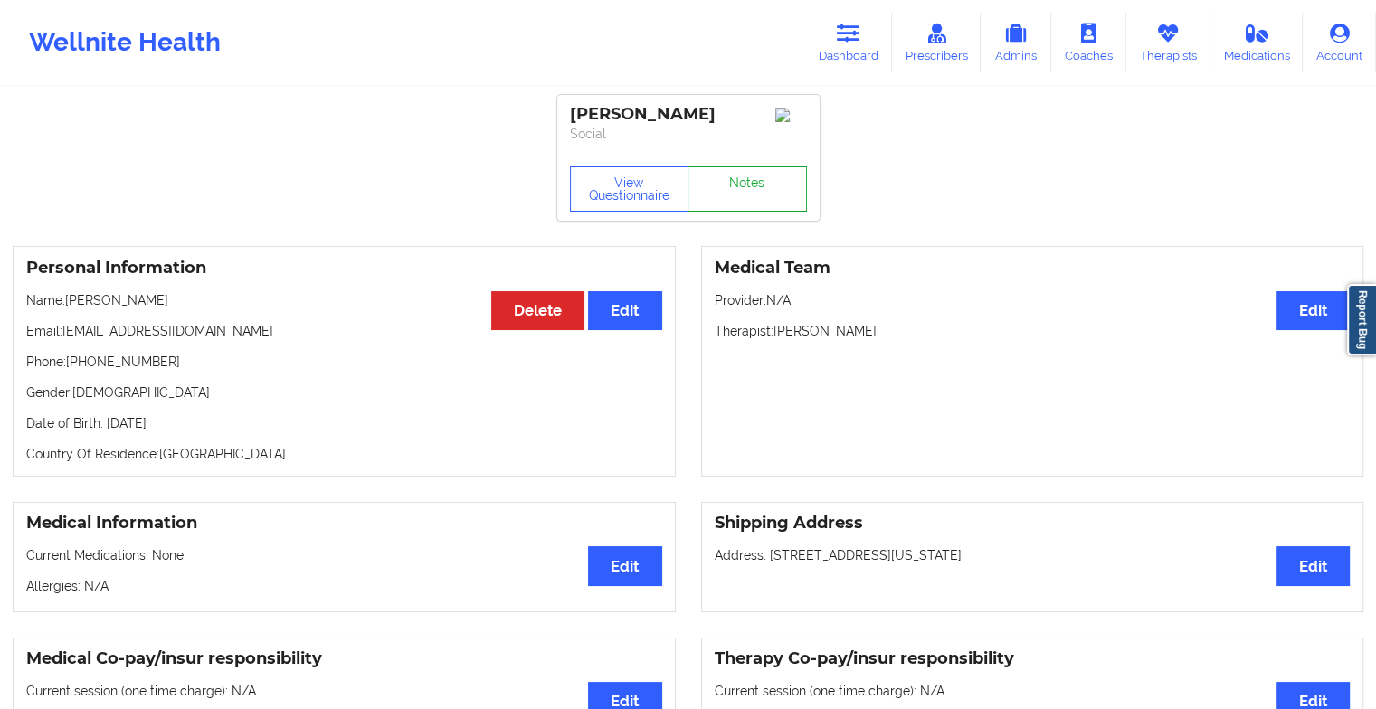
click at [746, 193] on link "Notes" at bounding box center [747, 189] width 119 height 45
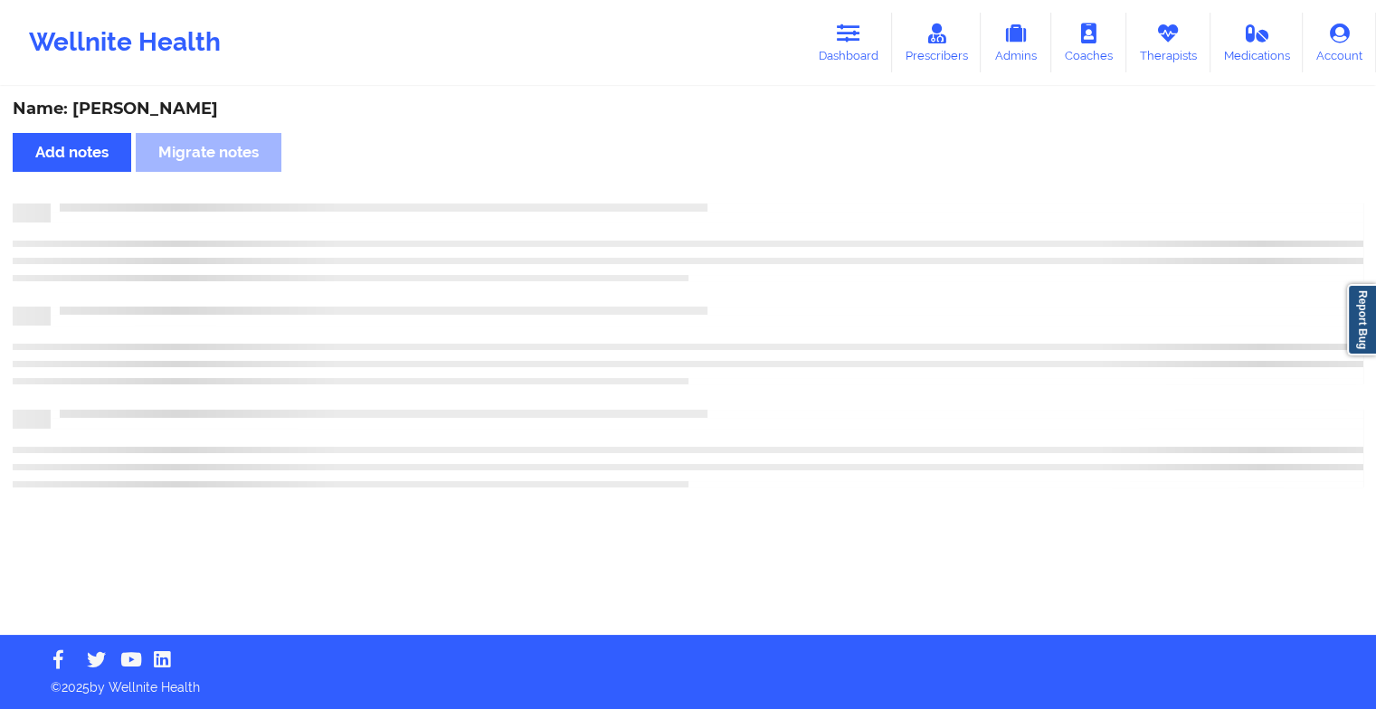
click at [746, 193] on div "Name: [PERSON_NAME] Add notes Migrate notes" at bounding box center [688, 362] width 1376 height 547
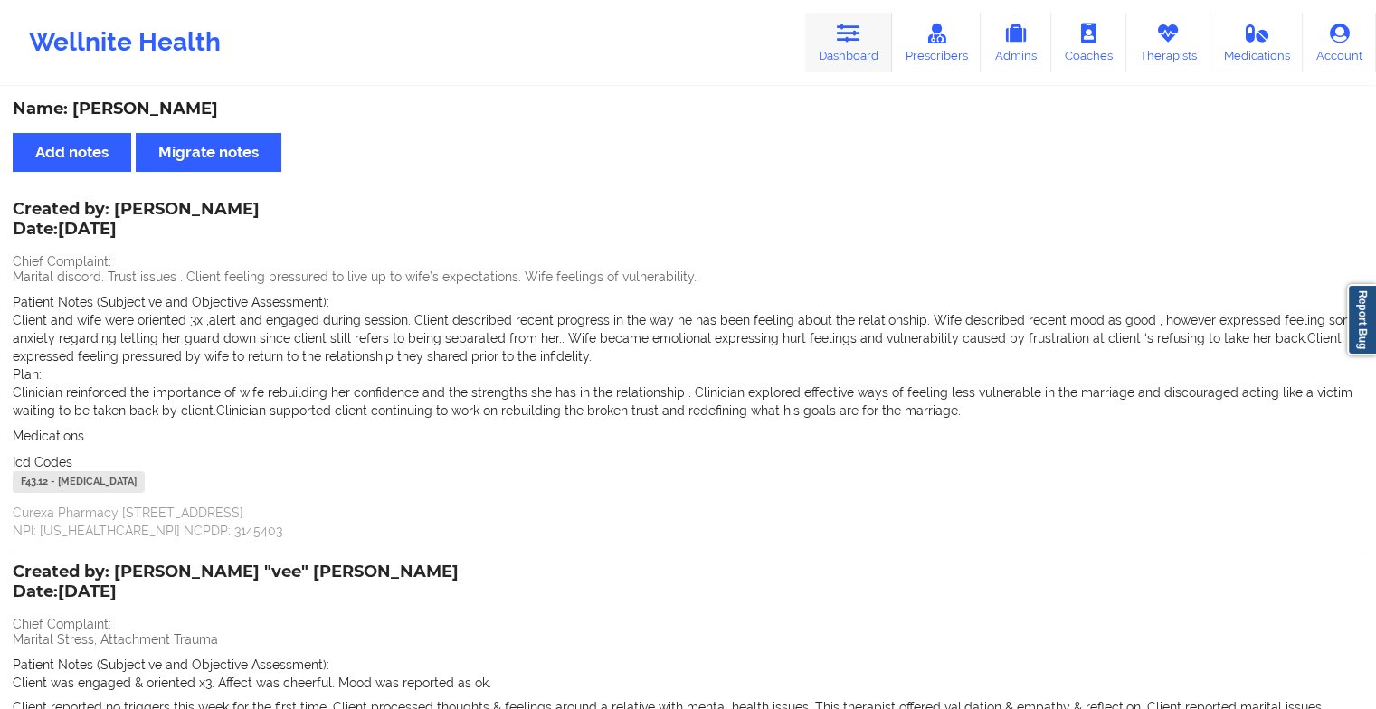
click at [845, 44] on link "Dashboard" at bounding box center [848, 43] width 87 height 60
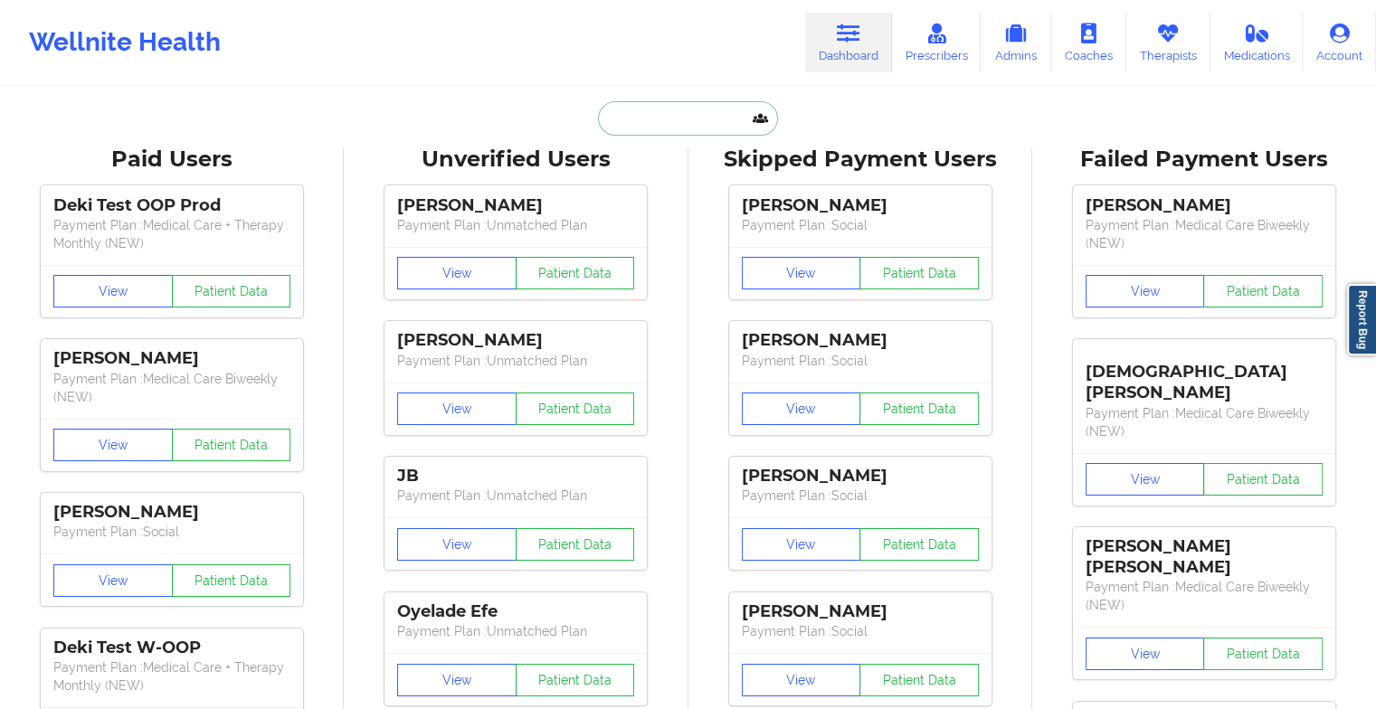
click at [698, 110] on input "text" at bounding box center [687, 118] width 179 height 34
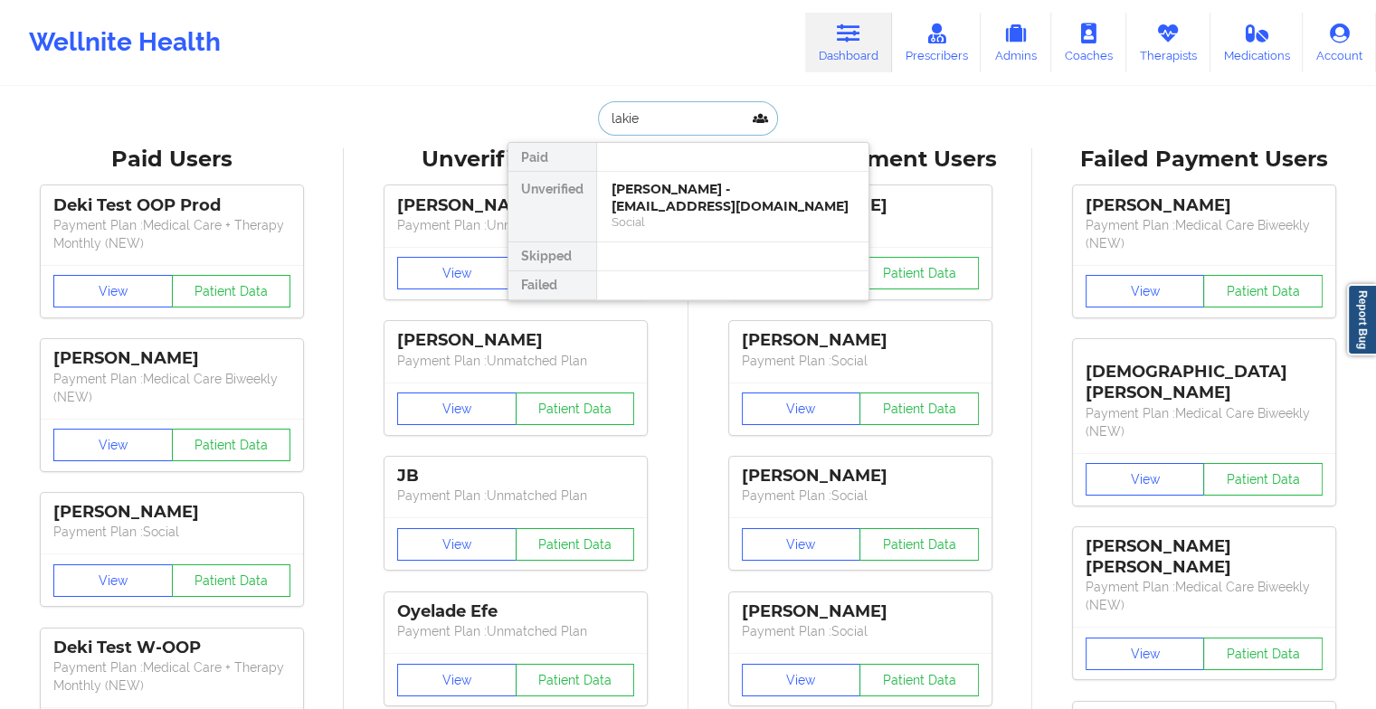
type input "lakie"
click at [691, 206] on div "[PERSON_NAME] - [EMAIL_ADDRESS][DOMAIN_NAME]" at bounding box center [733, 197] width 243 height 33
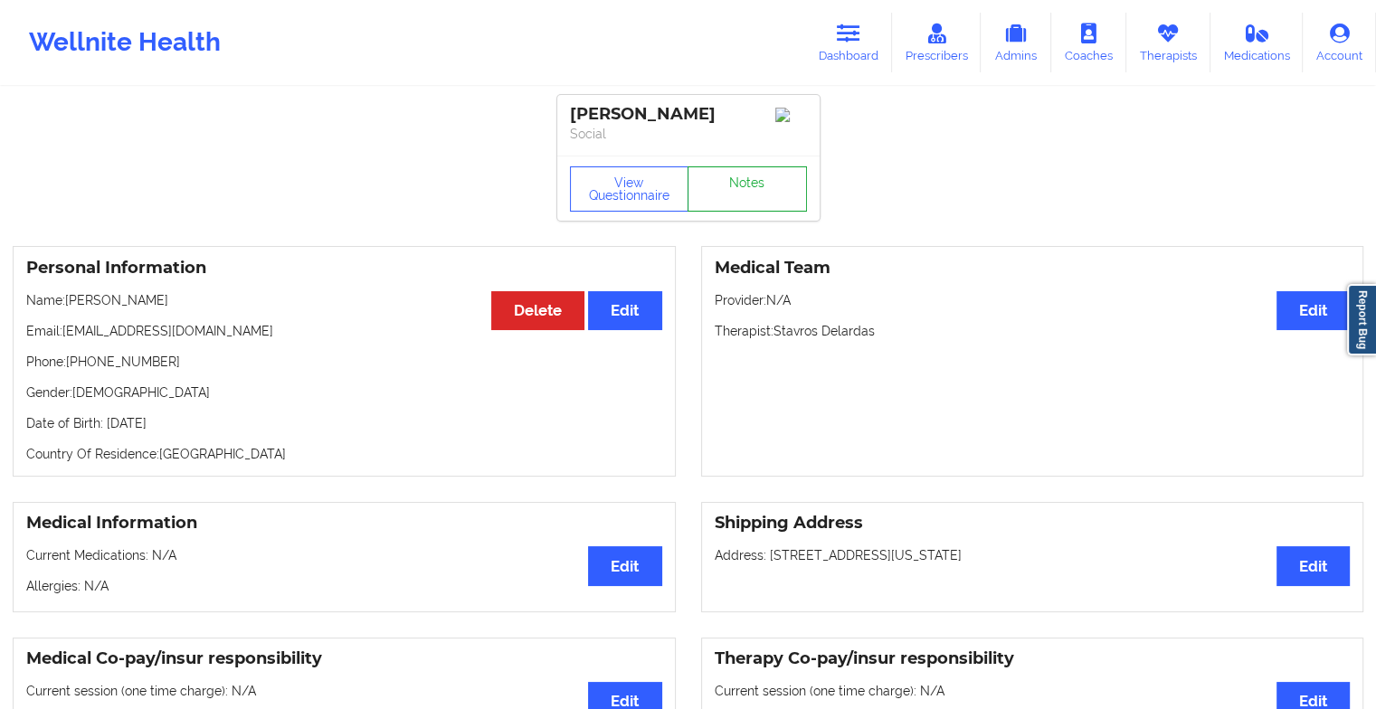
click at [735, 178] on link "Notes" at bounding box center [747, 189] width 119 height 45
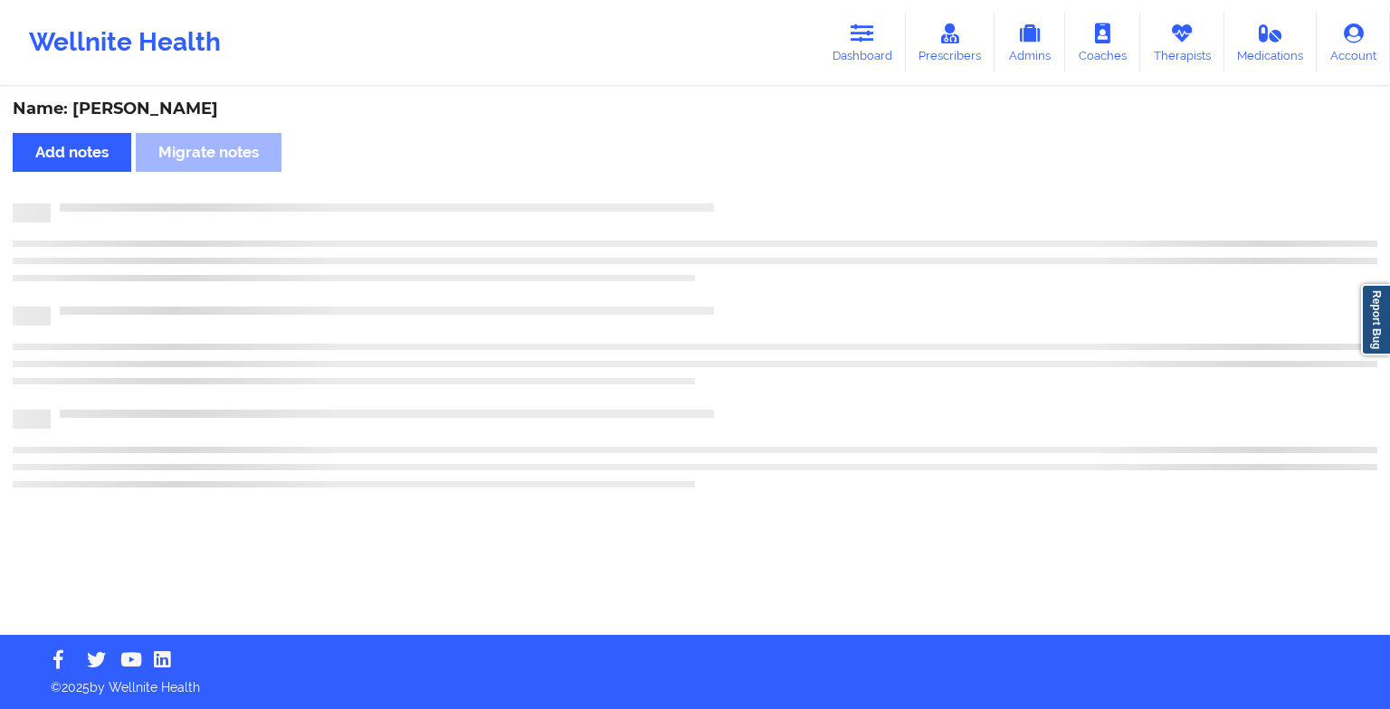
click at [735, 178] on div "Name: [PERSON_NAME] Add notes Migrate notes" at bounding box center [695, 362] width 1390 height 547
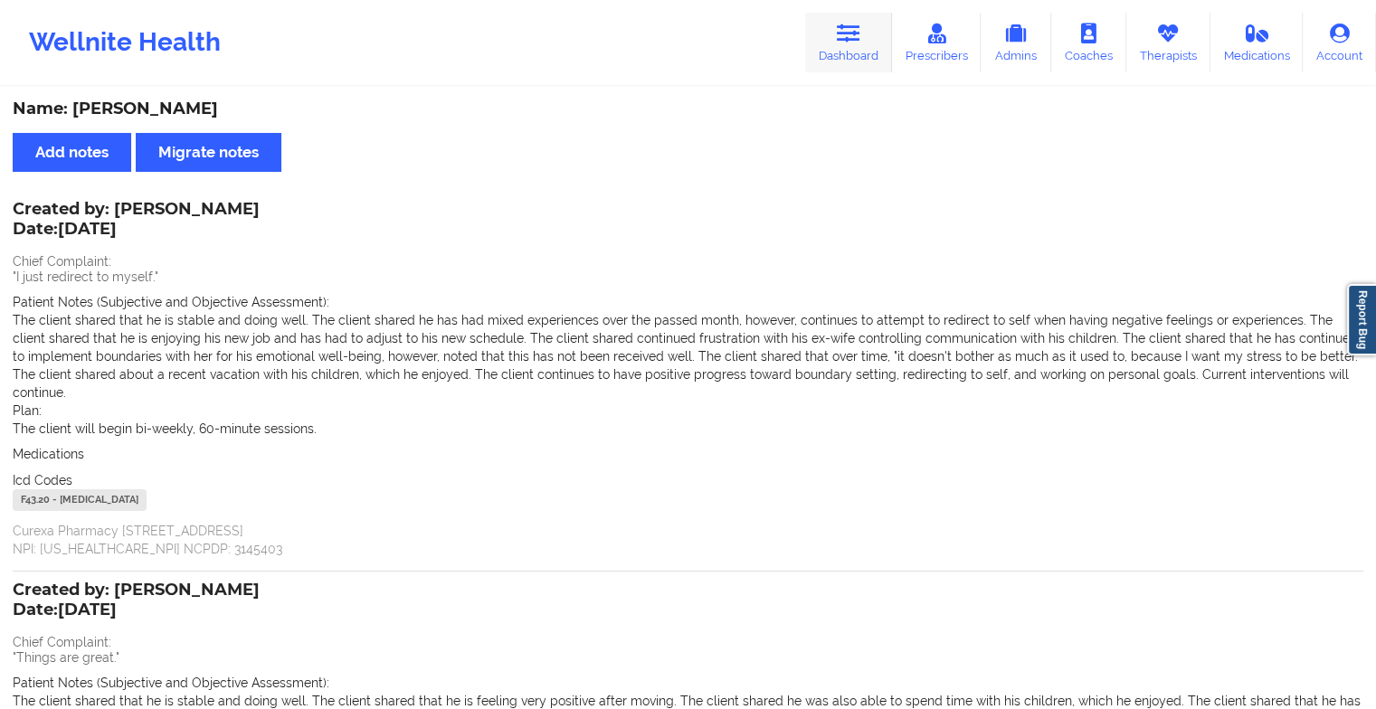
click at [861, 29] on icon at bounding box center [849, 34] width 24 height 20
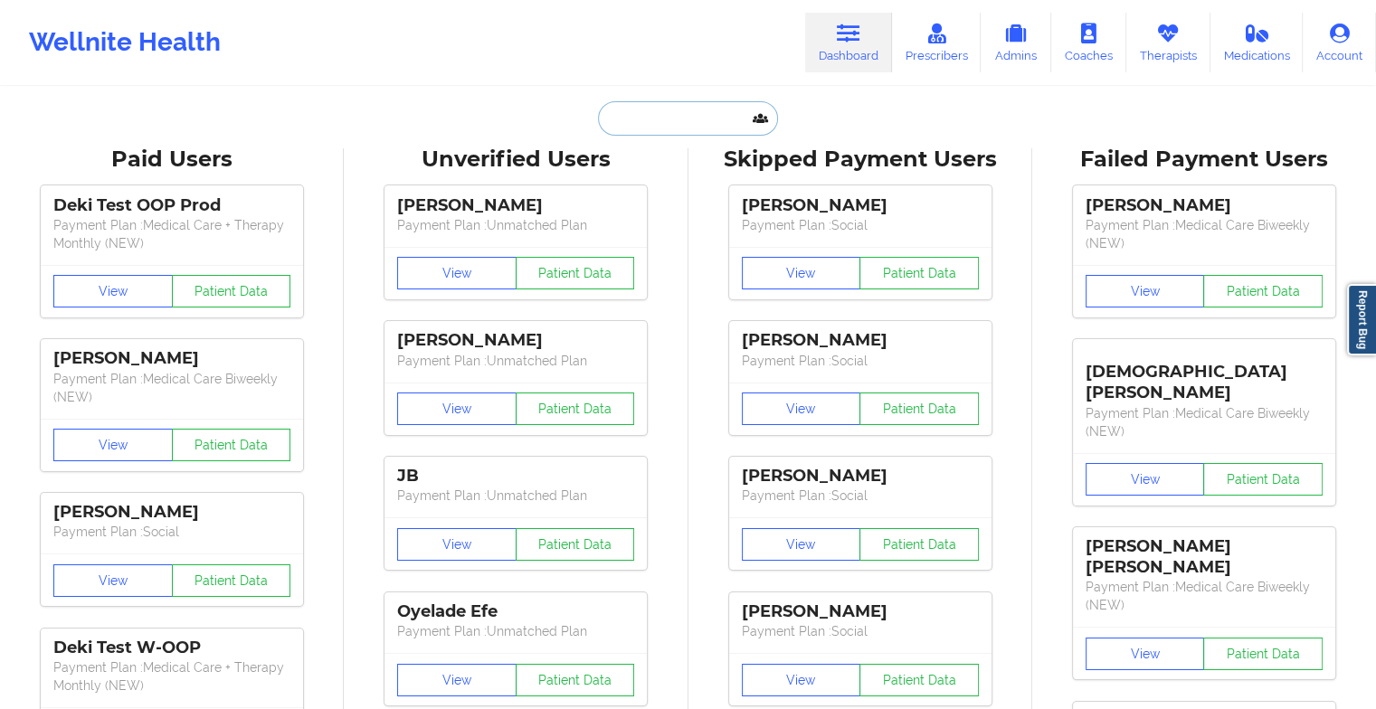
click at [687, 113] on input "text" at bounding box center [687, 118] width 179 height 34
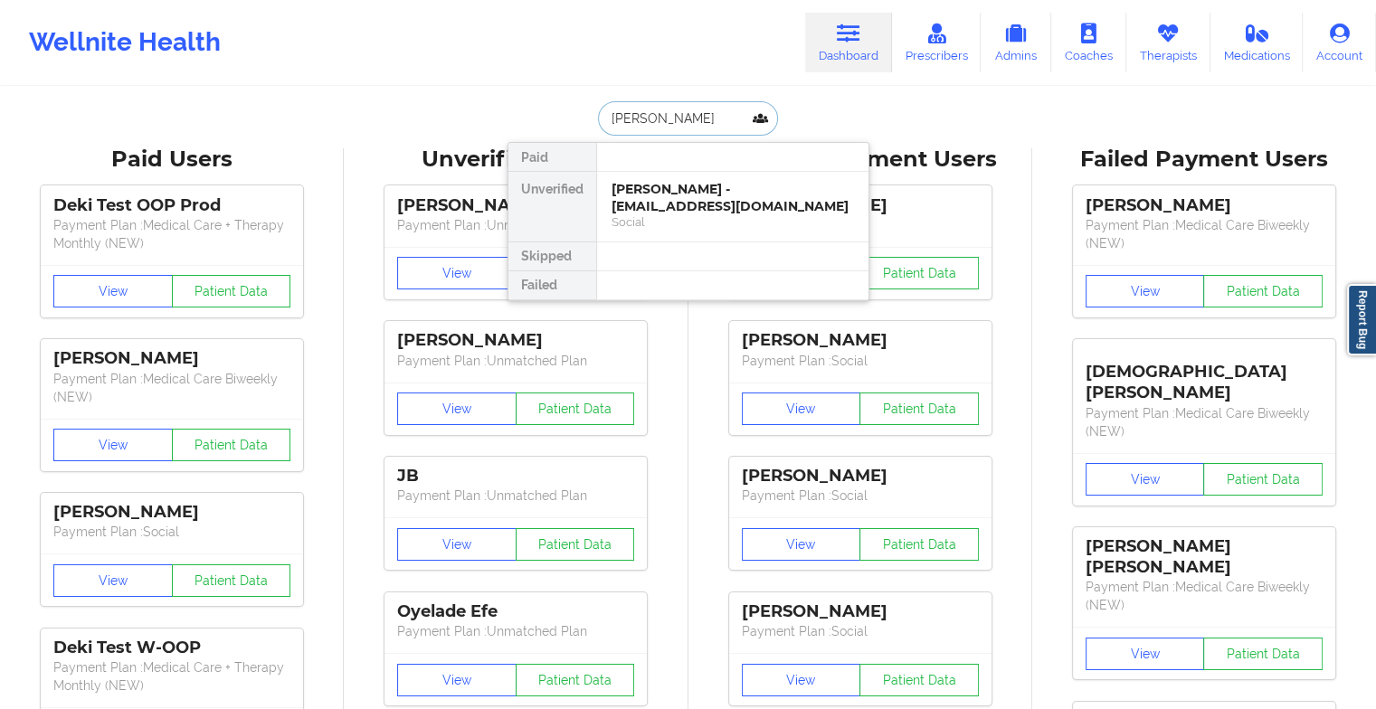
type input "[PERSON_NAME]"
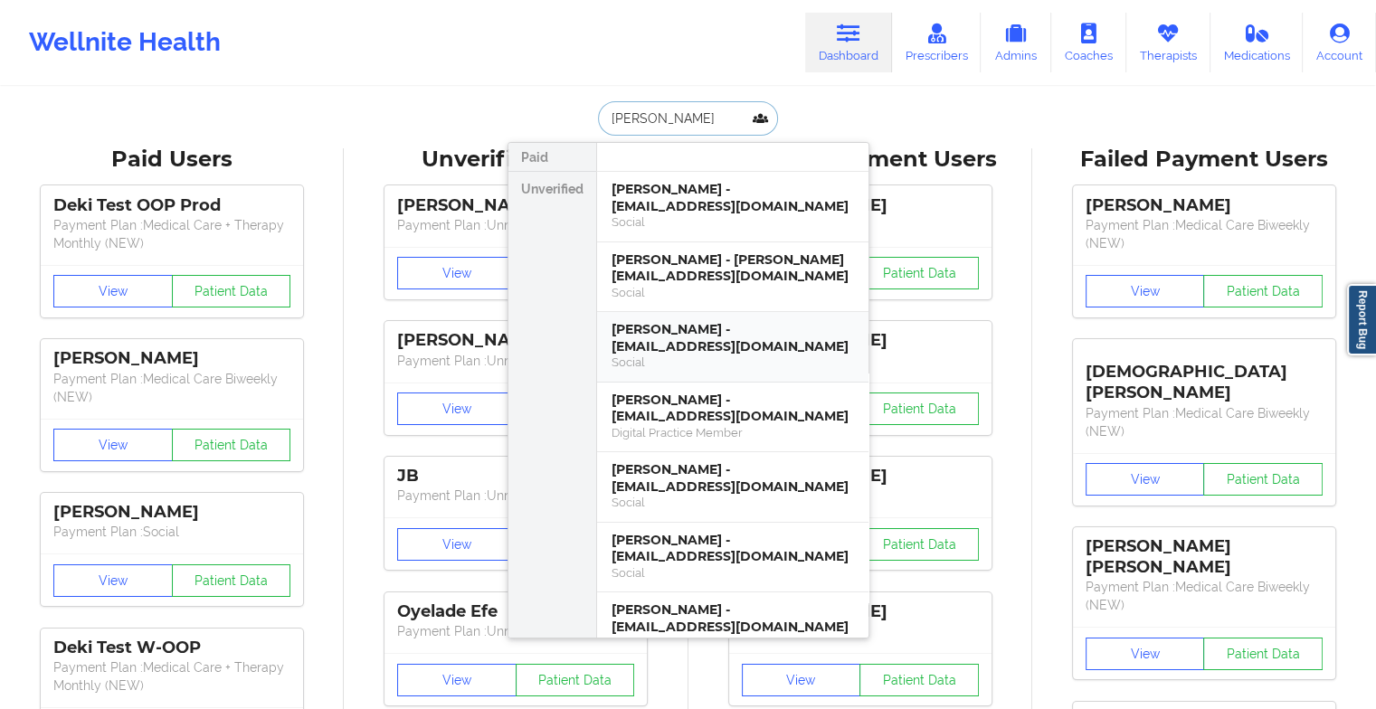
click at [692, 325] on div "[PERSON_NAME] - [EMAIL_ADDRESS][DOMAIN_NAME]" at bounding box center [733, 337] width 243 height 33
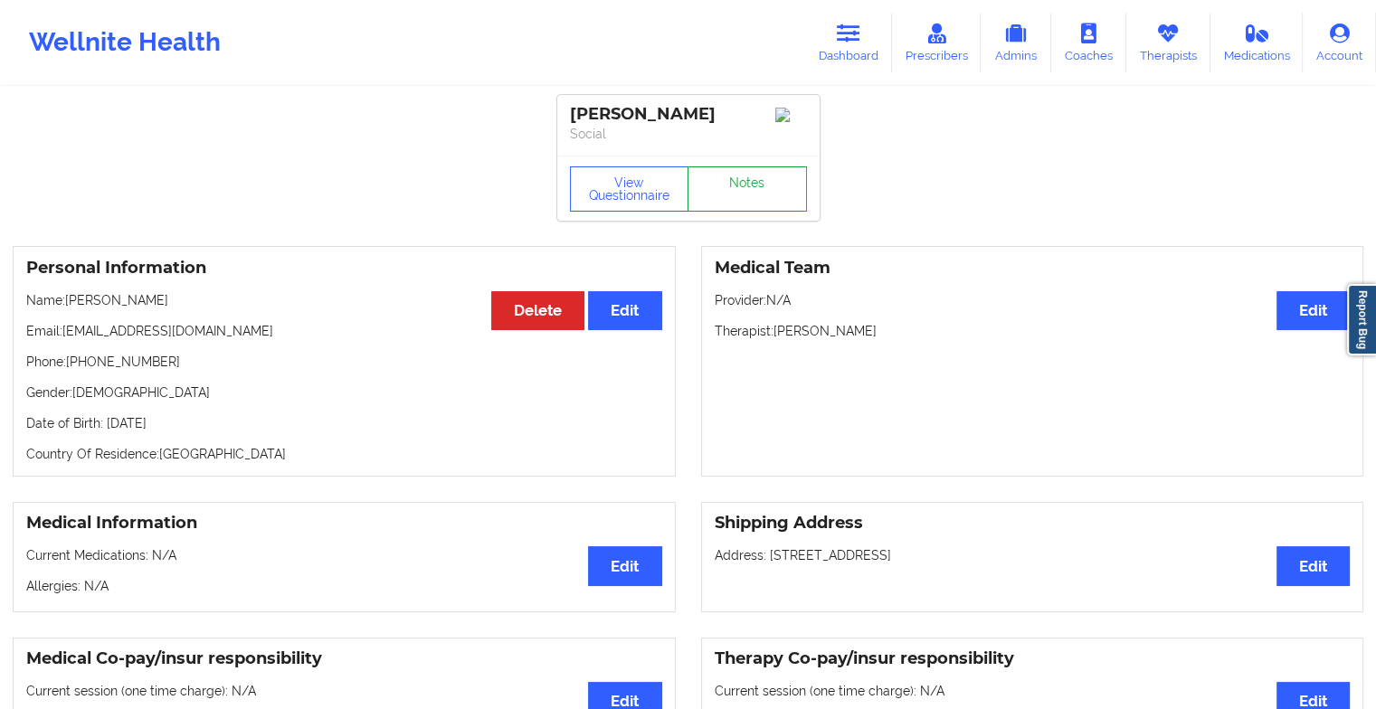
click at [726, 200] on link "Notes" at bounding box center [747, 189] width 119 height 45
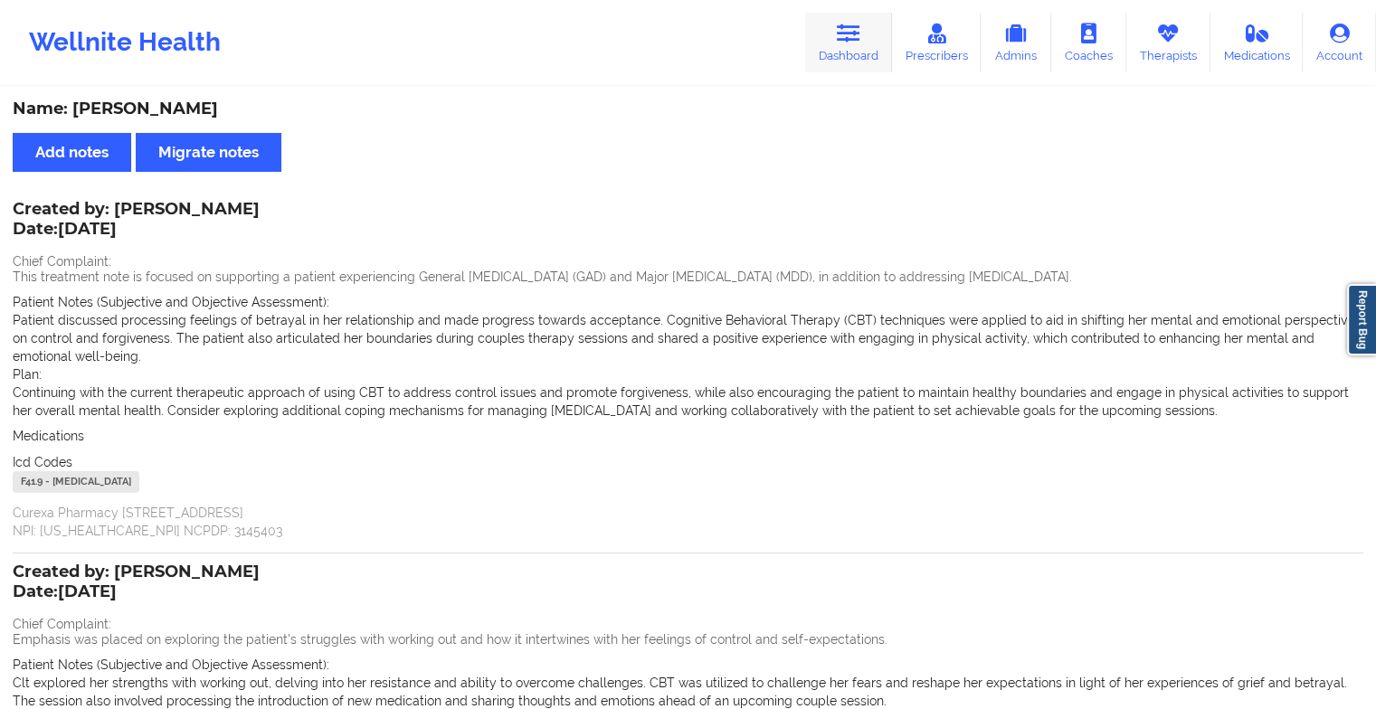
click at [824, 29] on link "Dashboard" at bounding box center [848, 43] width 87 height 60
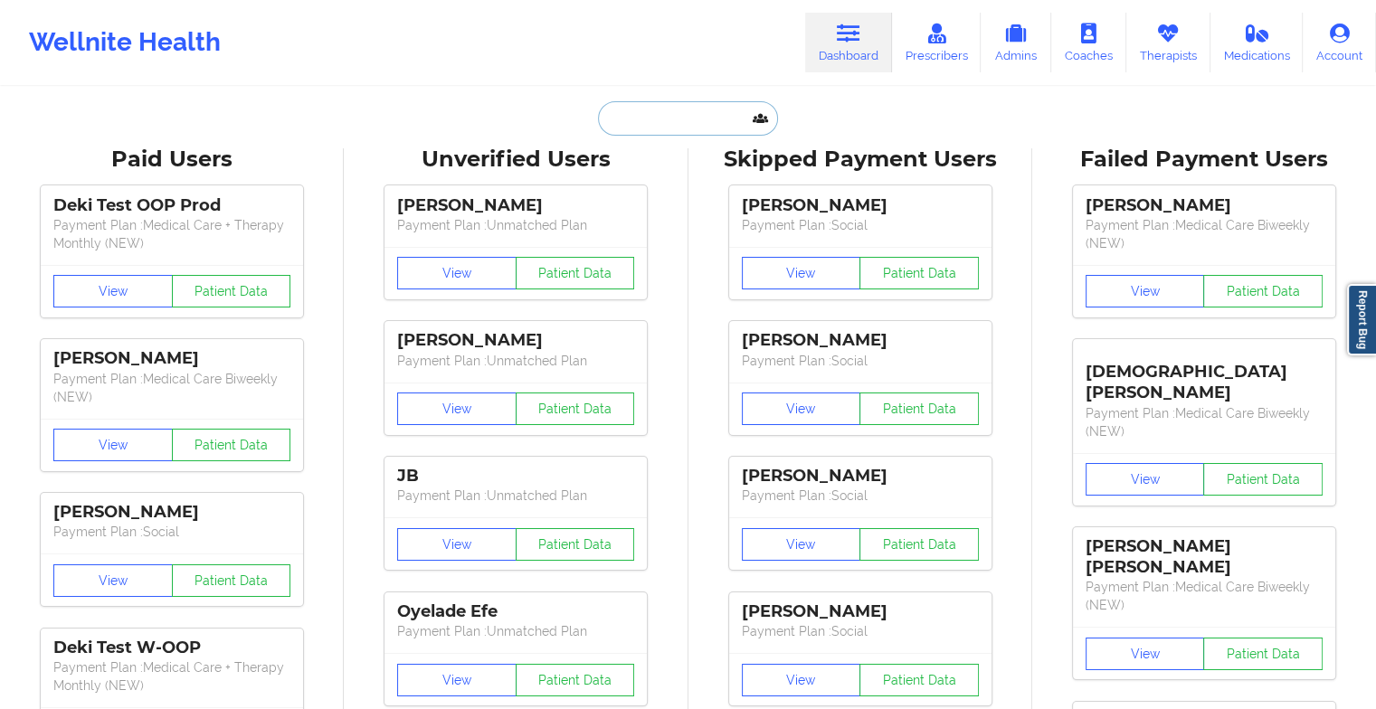
click at [678, 112] on input "text" at bounding box center [687, 118] width 179 height 34
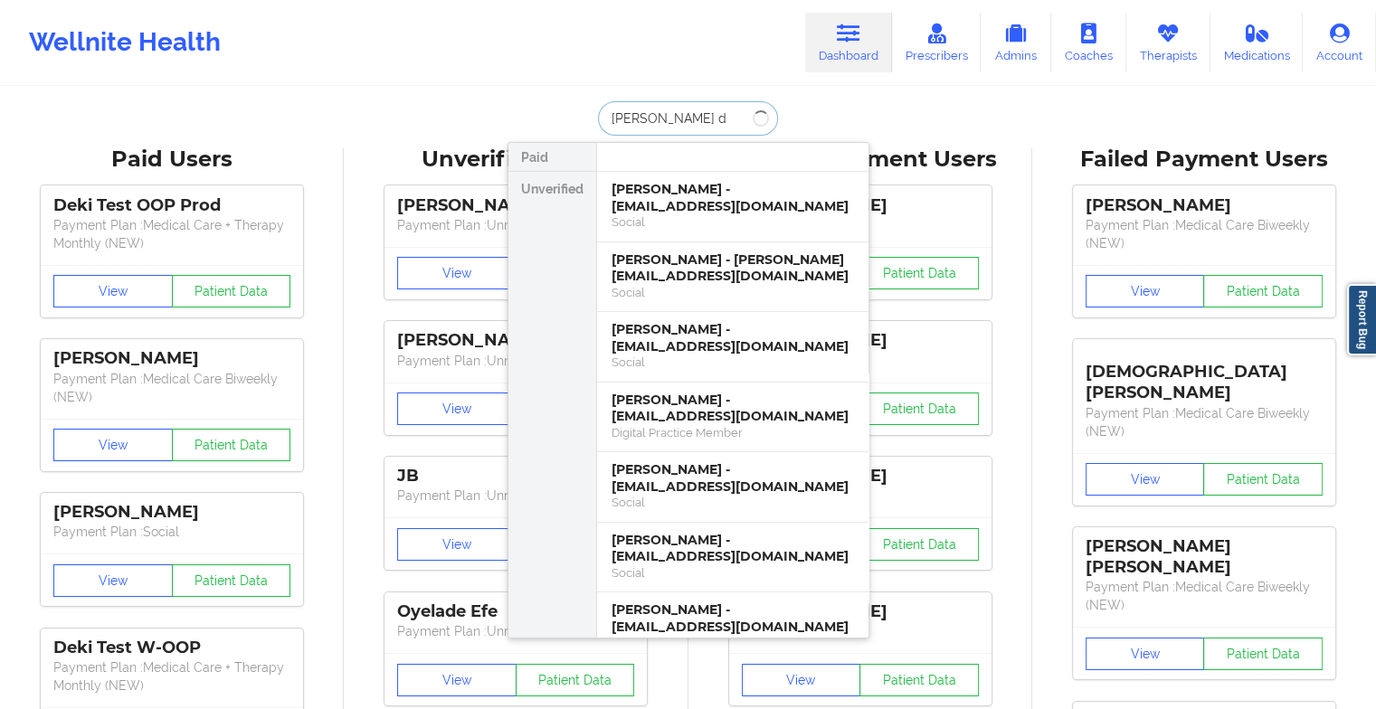
type input "[PERSON_NAME] da"
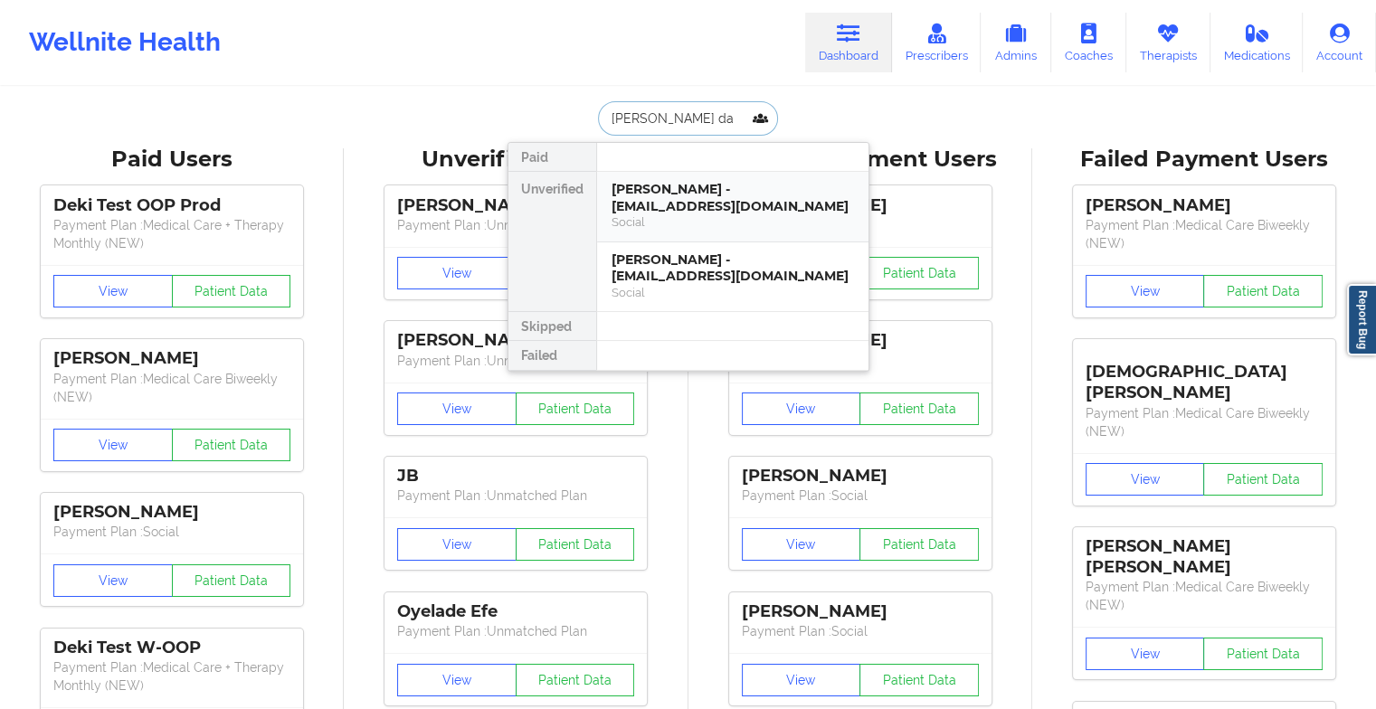
click at [648, 181] on div "[PERSON_NAME] - [EMAIL_ADDRESS][DOMAIN_NAME]" at bounding box center [733, 197] width 243 height 33
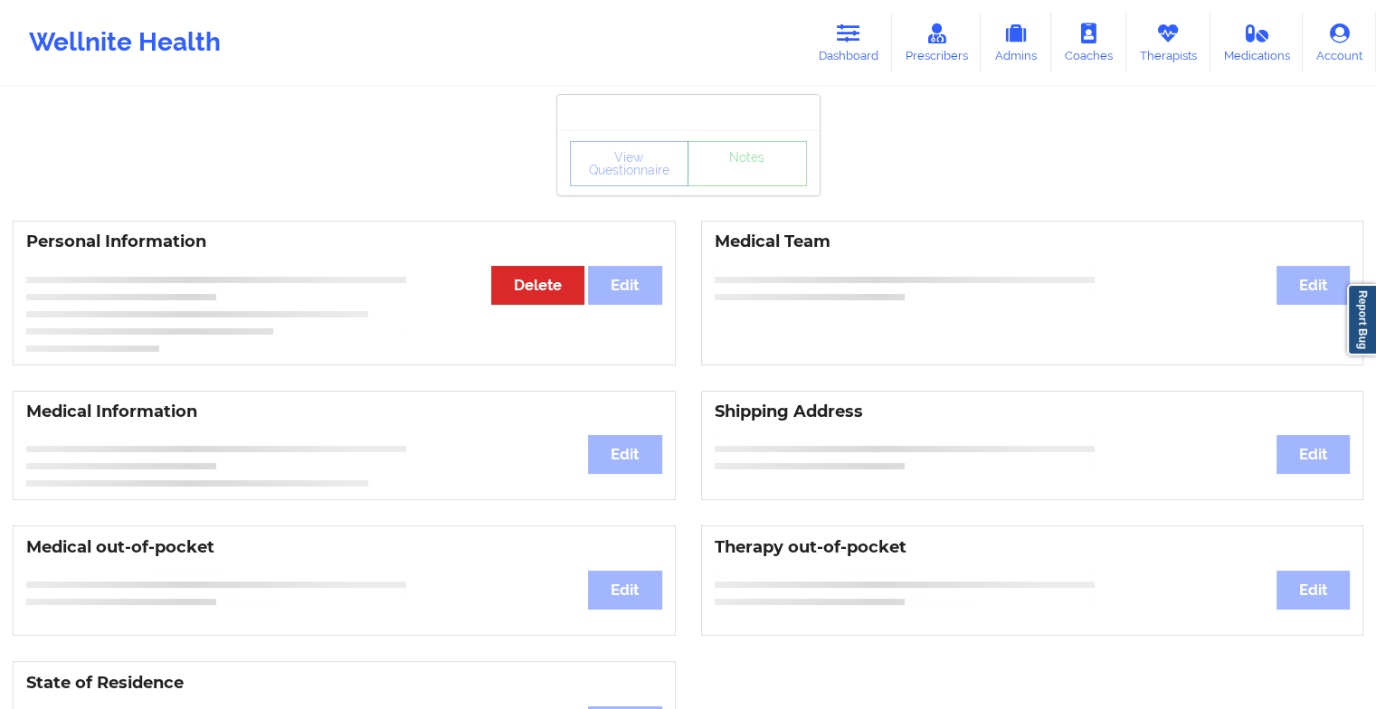
click at [753, 188] on div "View Questionnaire Notes" at bounding box center [688, 162] width 262 height 65
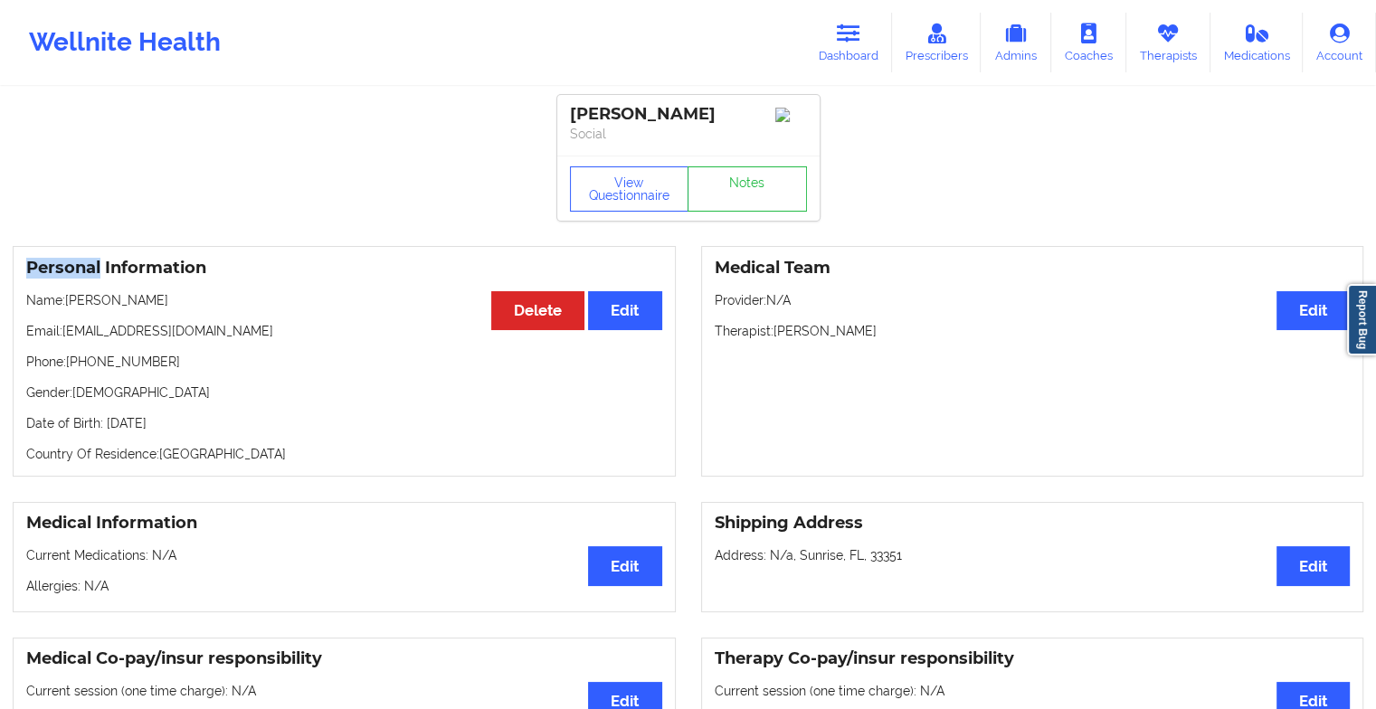
click at [753, 188] on div "View Questionnaire Notes" at bounding box center [688, 188] width 262 height 65
click at [753, 188] on link "Notes" at bounding box center [747, 189] width 119 height 45
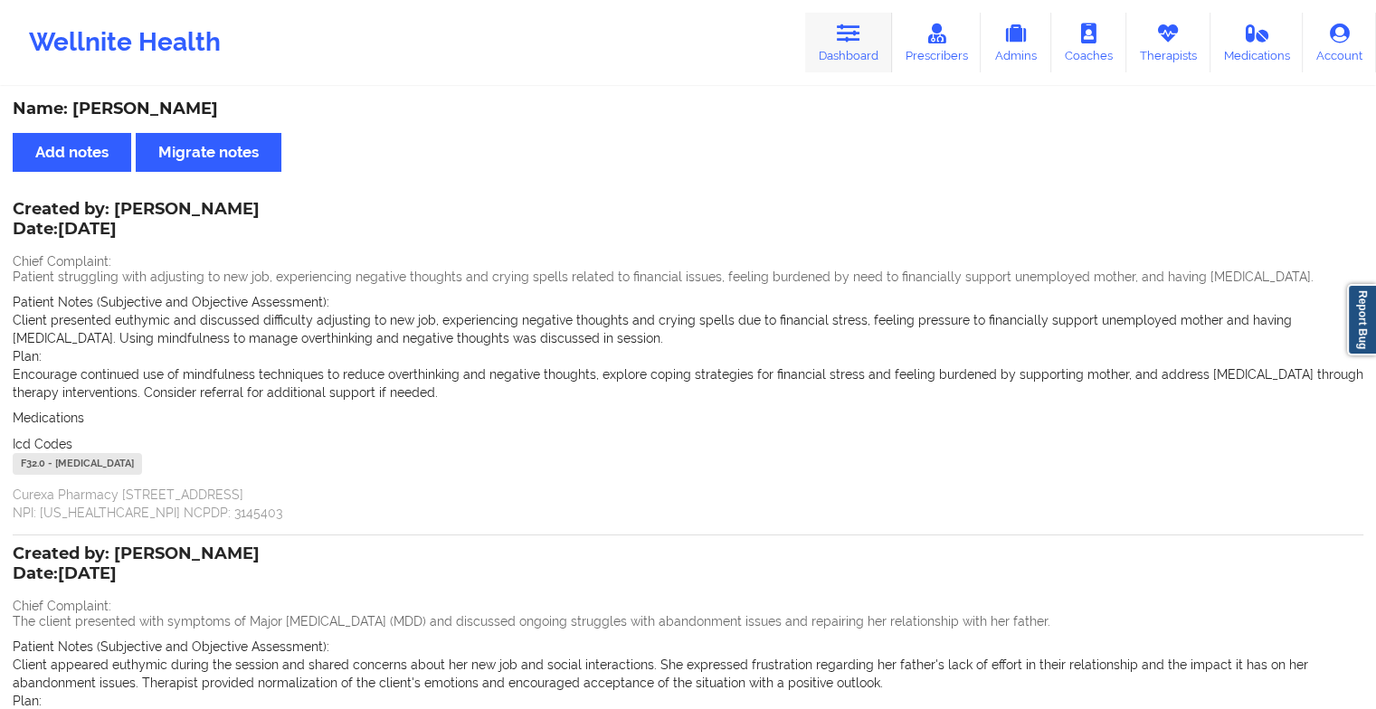
click at [847, 52] on link "Dashboard" at bounding box center [848, 43] width 87 height 60
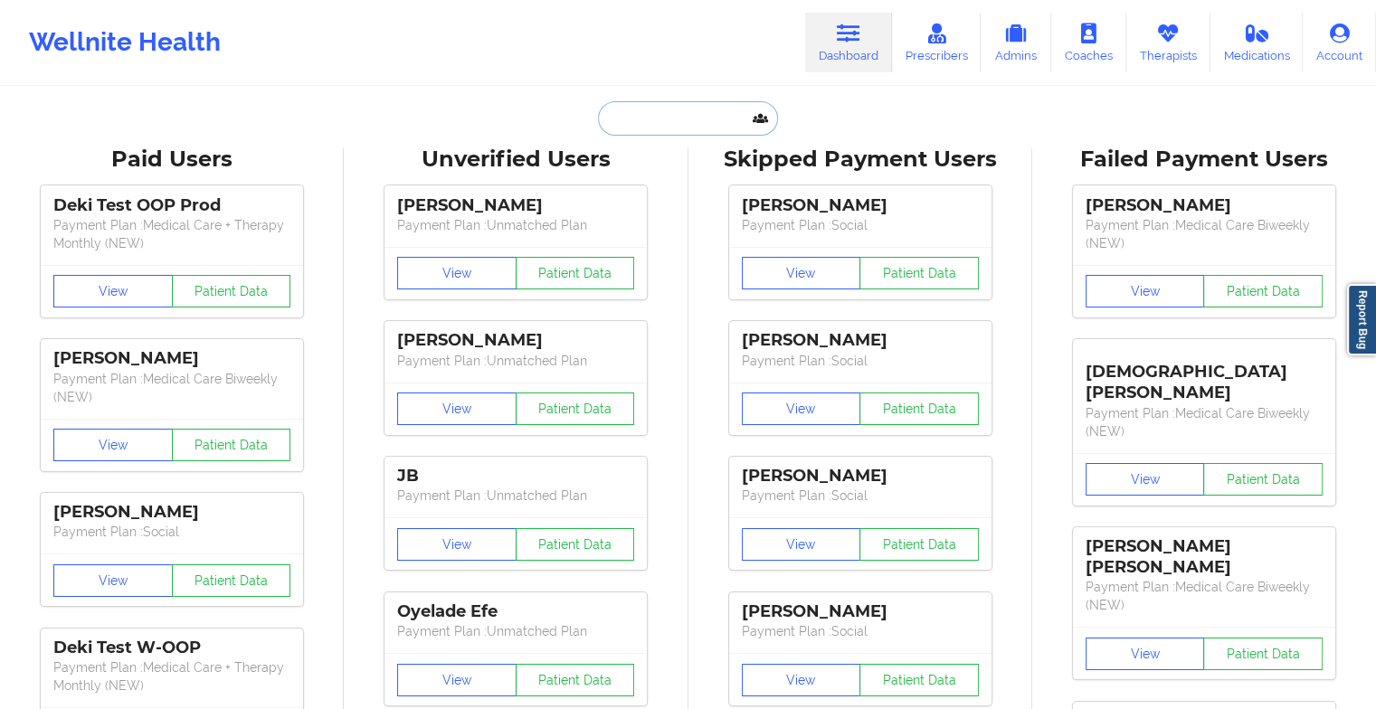
click at [679, 112] on input "text" at bounding box center [687, 118] width 179 height 34
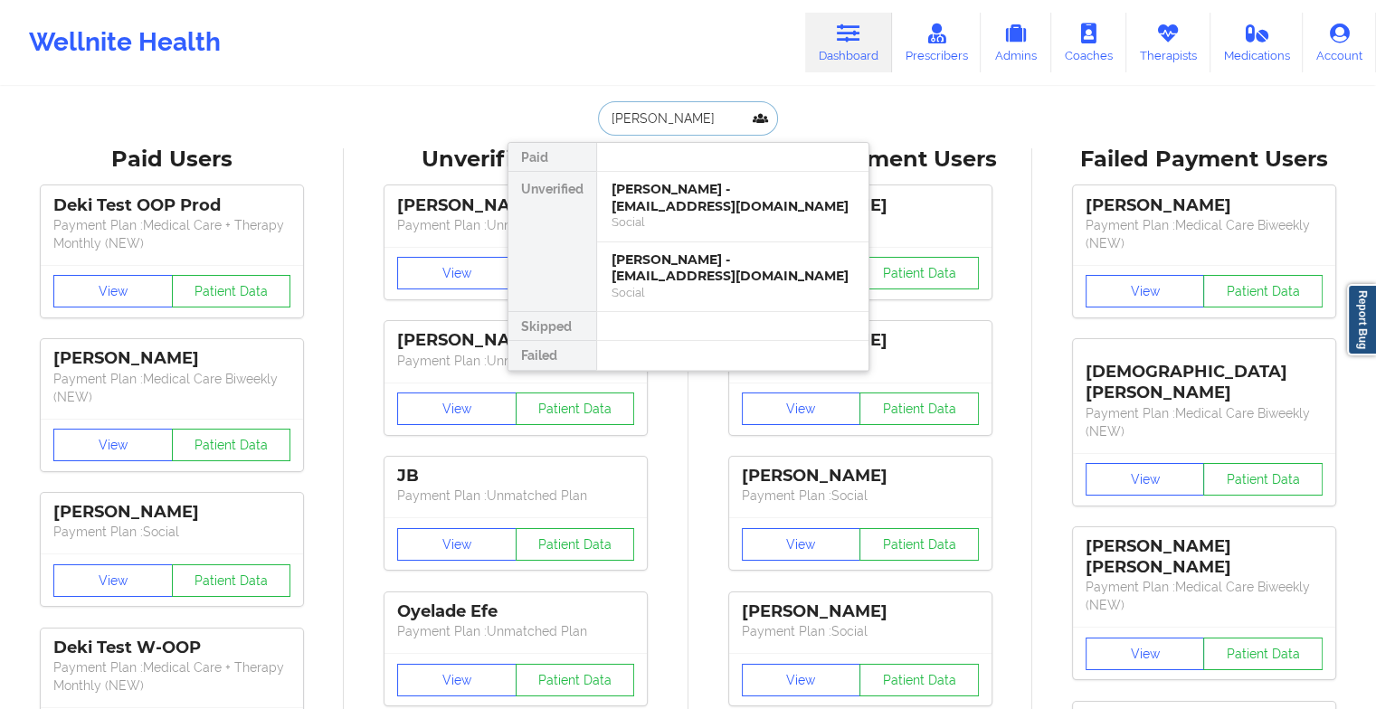
type input "[PERSON_NAME]"
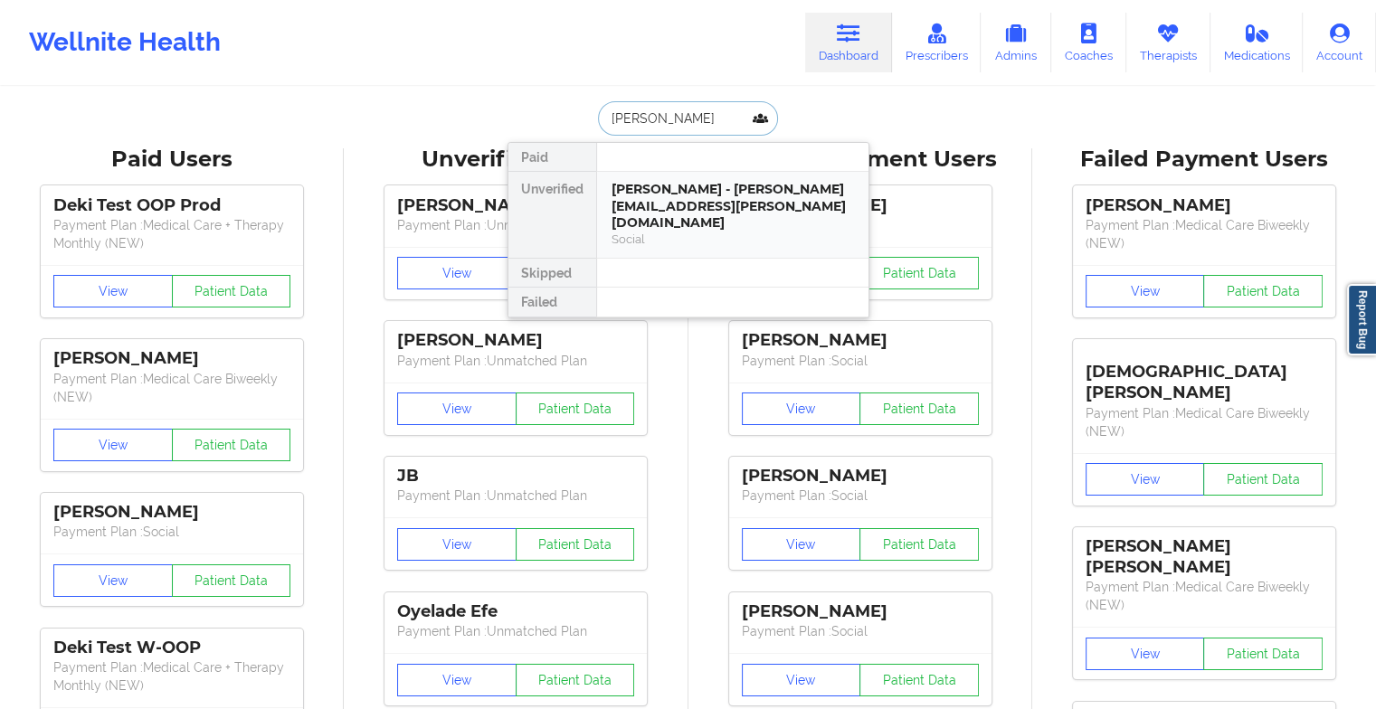
click at [683, 195] on div "[PERSON_NAME] - [PERSON_NAME][EMAIL_ADDRESS][PERSON_NAME][DOMAIN_NAME]" at bounding box center [733, 206] width 243 height 51
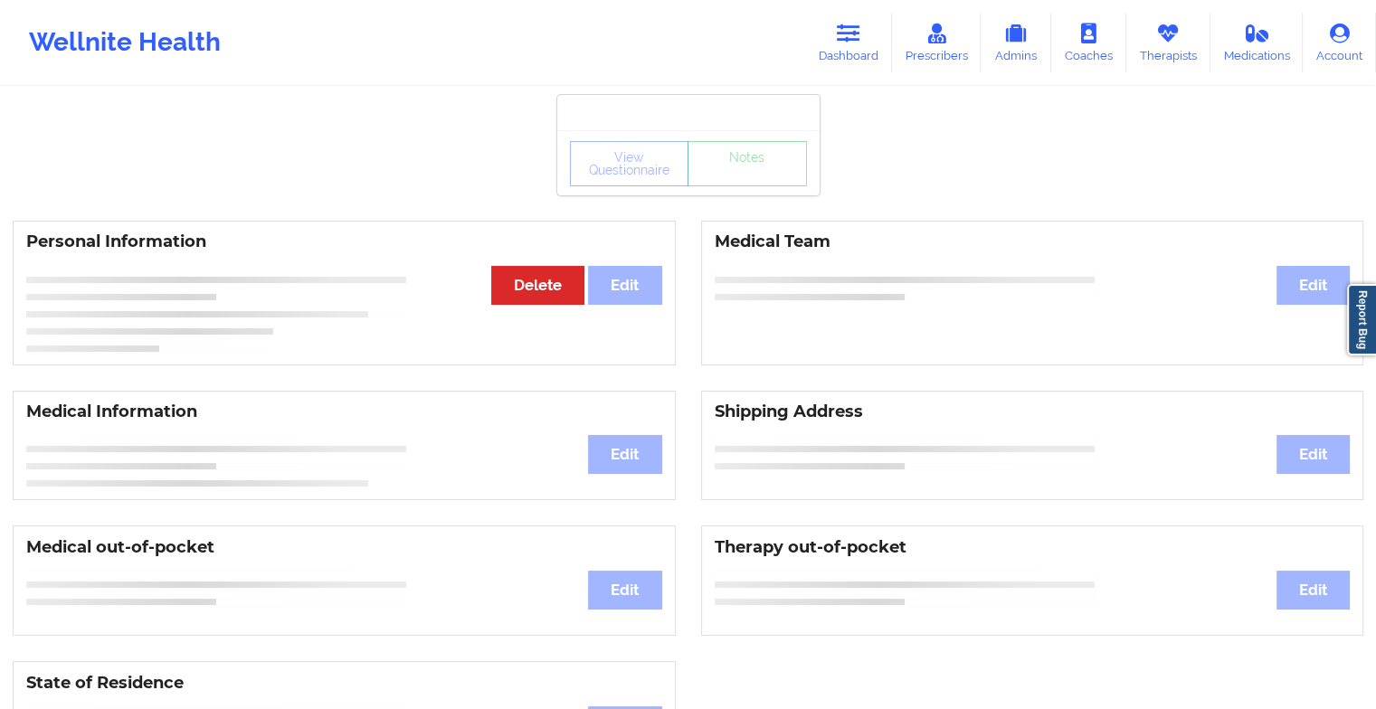
click at [731, 176] on div "View Questionnaire Notes" at bounding box center [688, 163] width 237 height 45
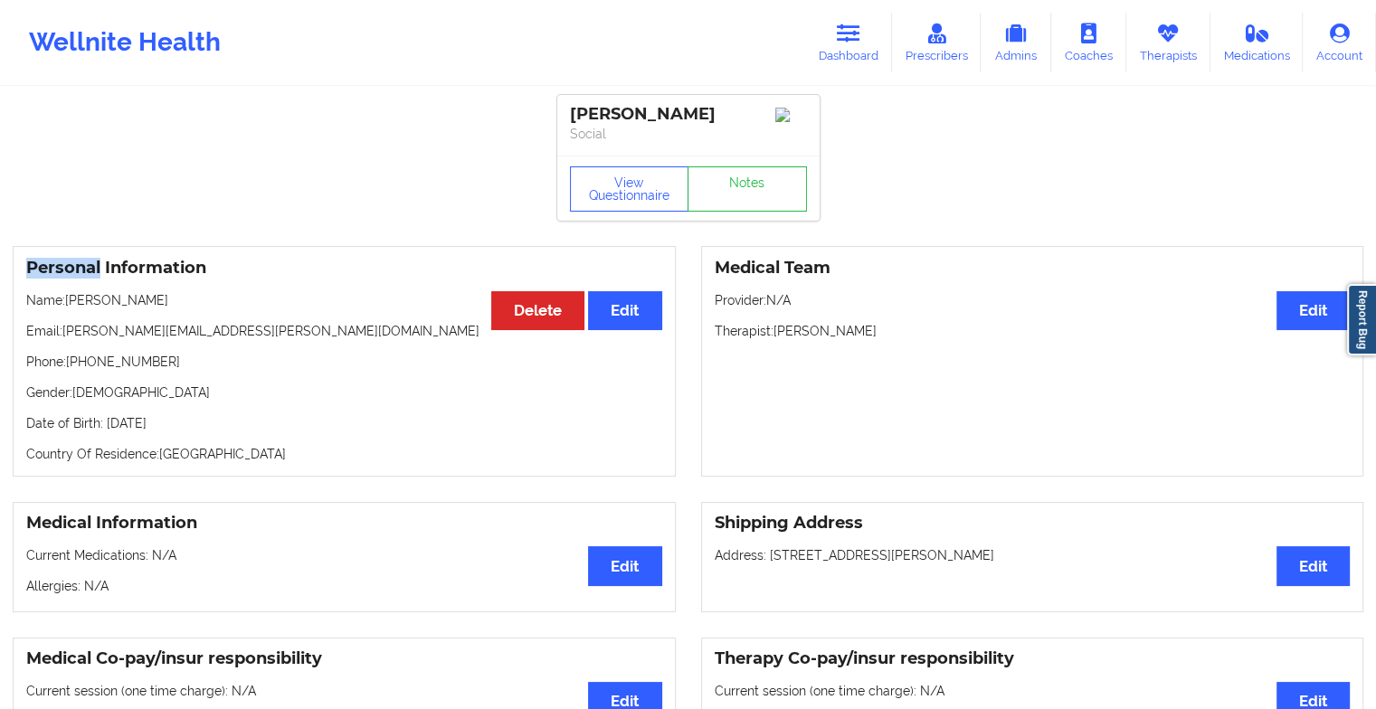
click at [731, 176] on div "View Questionnaire Notes" at bounding box center [688, 189] width 237 height 45
click at [731, 176] on link "Notes" at bounding box center [747, 189] width 119 height 45
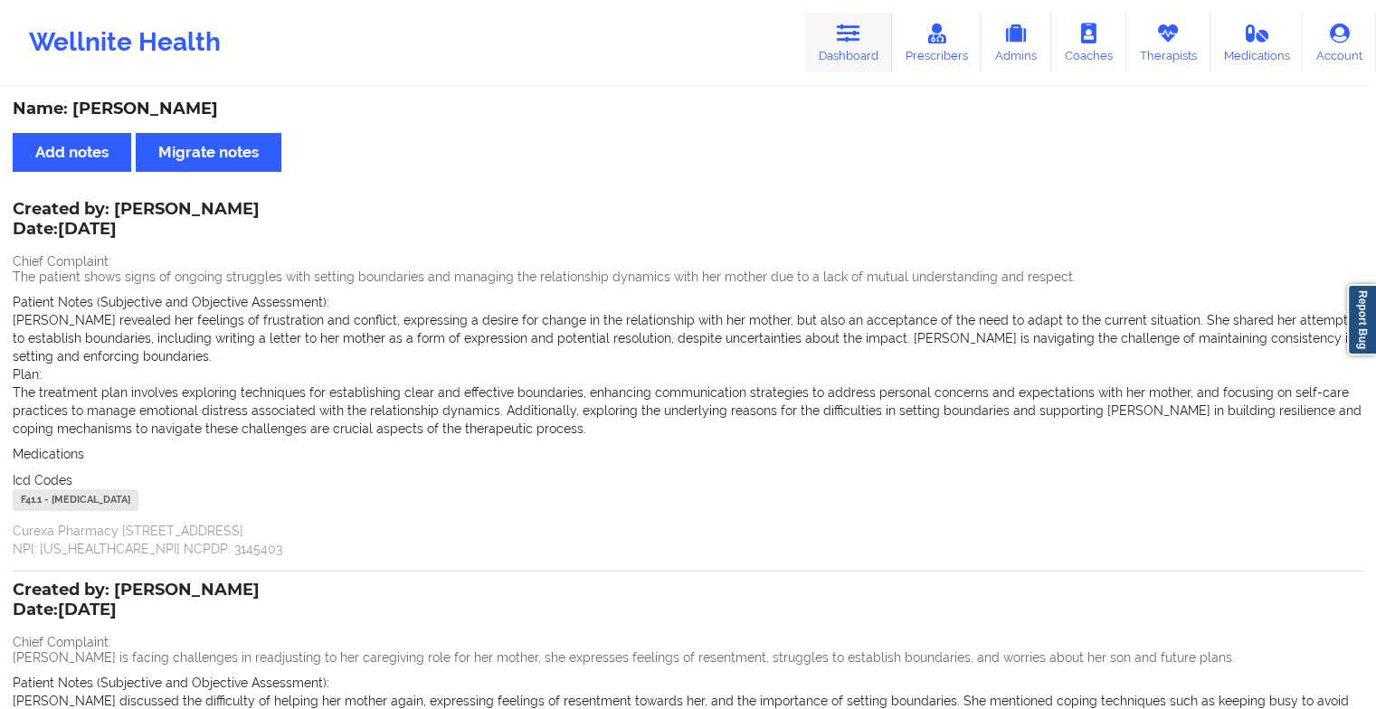
click at [849, 47] on link "Dashboard" at bounding box center [848, 43] width 87 height 60
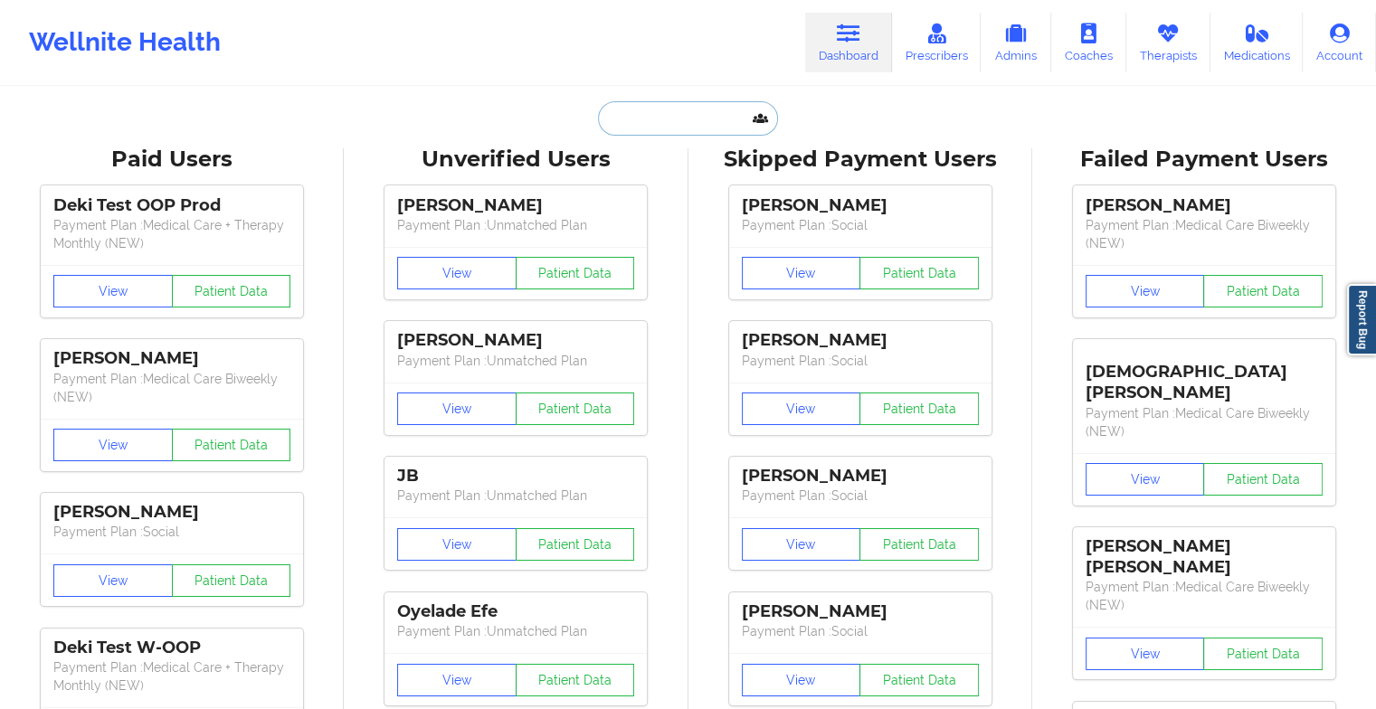
click at [700, 123] on input "text" at bounding box center [687, 118] width 179 height 34
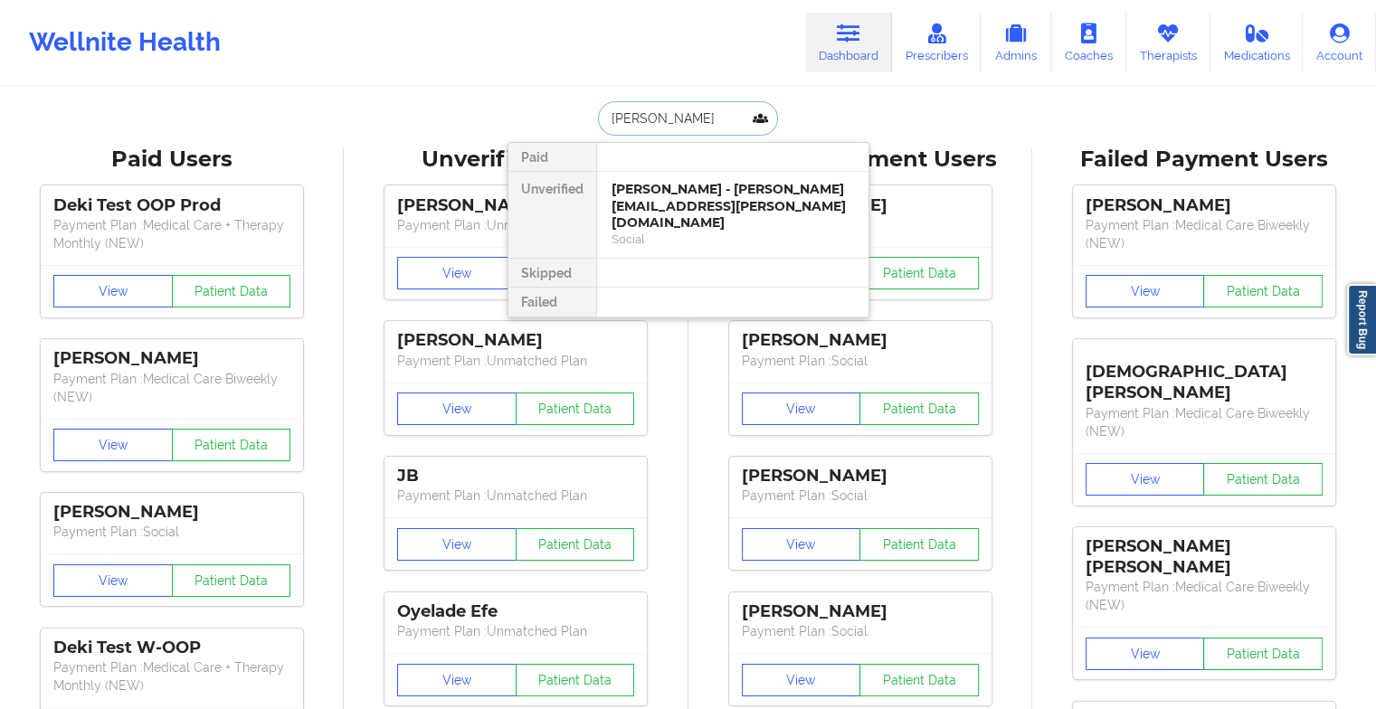
type input "[PERSON_NAME]"
click at [682, 214] on div "Social" at bounding box center [733, 221] width 243 height 15
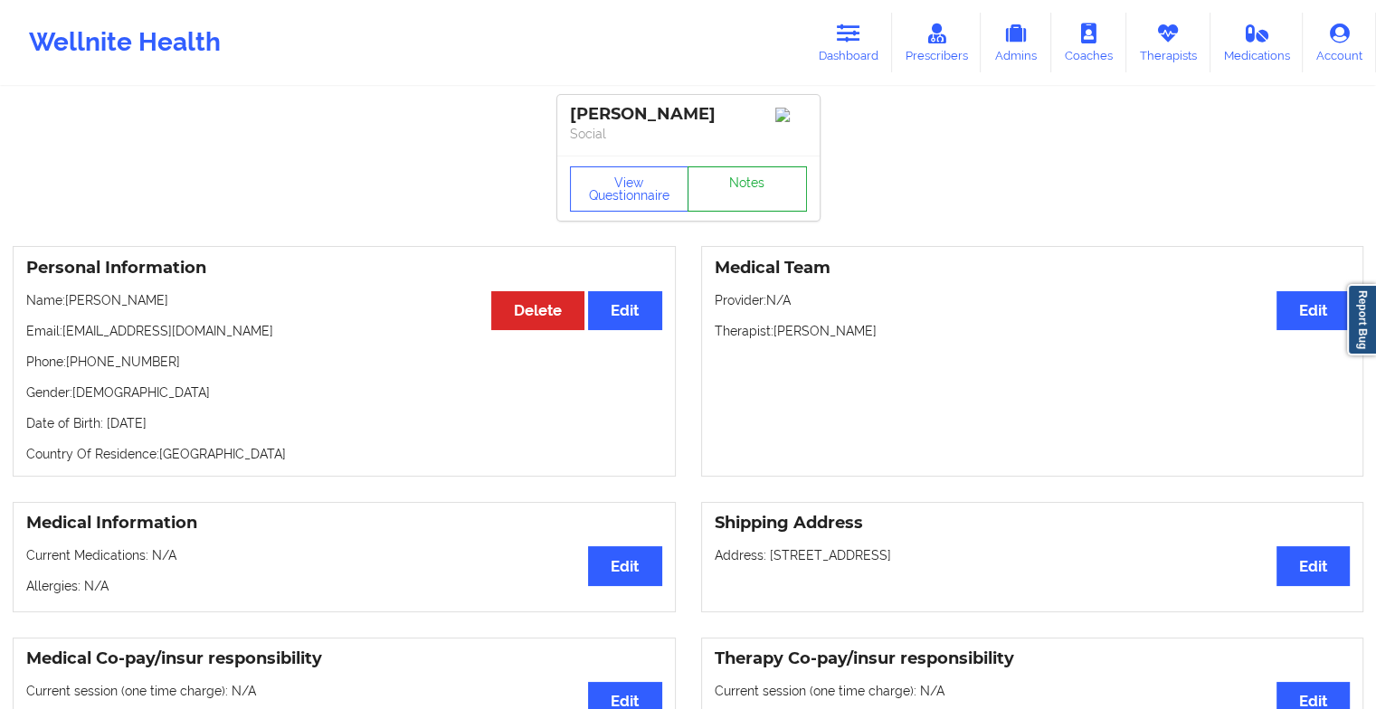
click at [721, 181] on link "Notes" at bounding box center [747, 189] width 119 height 45
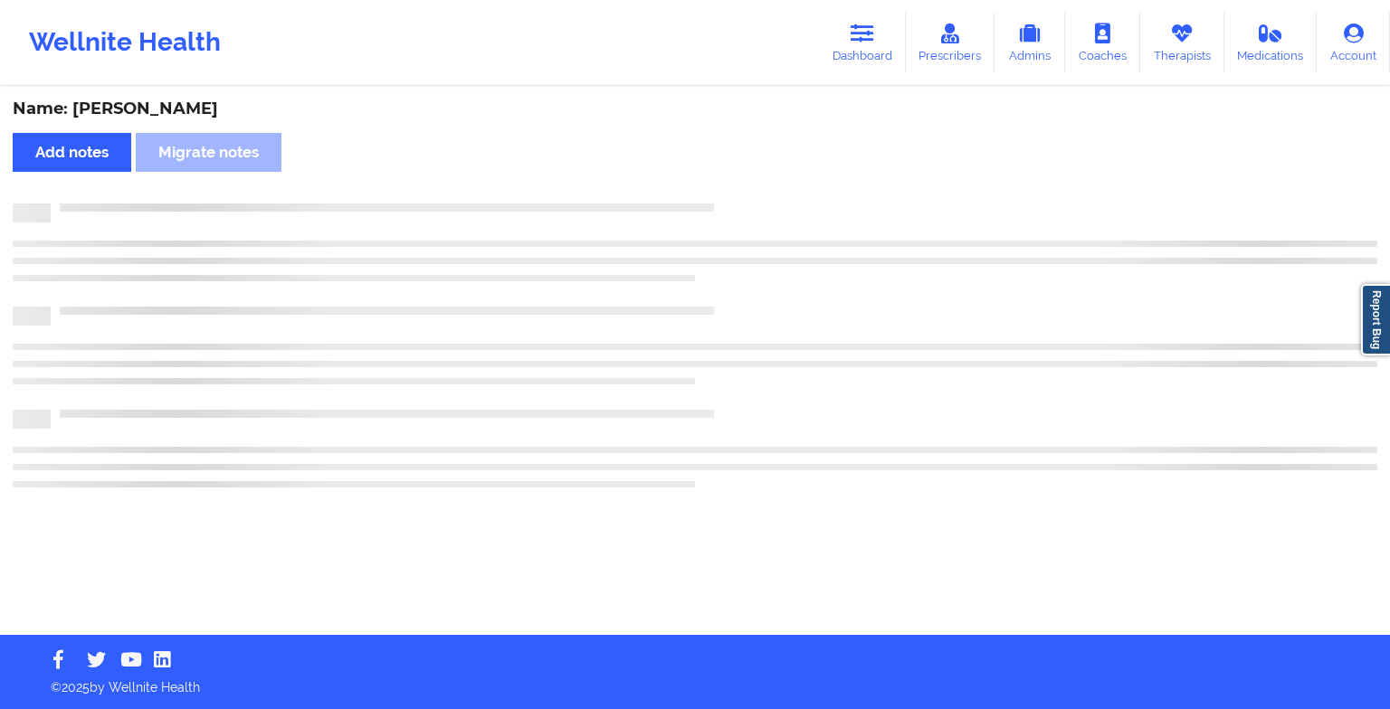
click at [721, 181] on div "Name: [PERSON_NAME] Add notes Migrate notes" at bounding box center [695, 362] width 1390 height 547
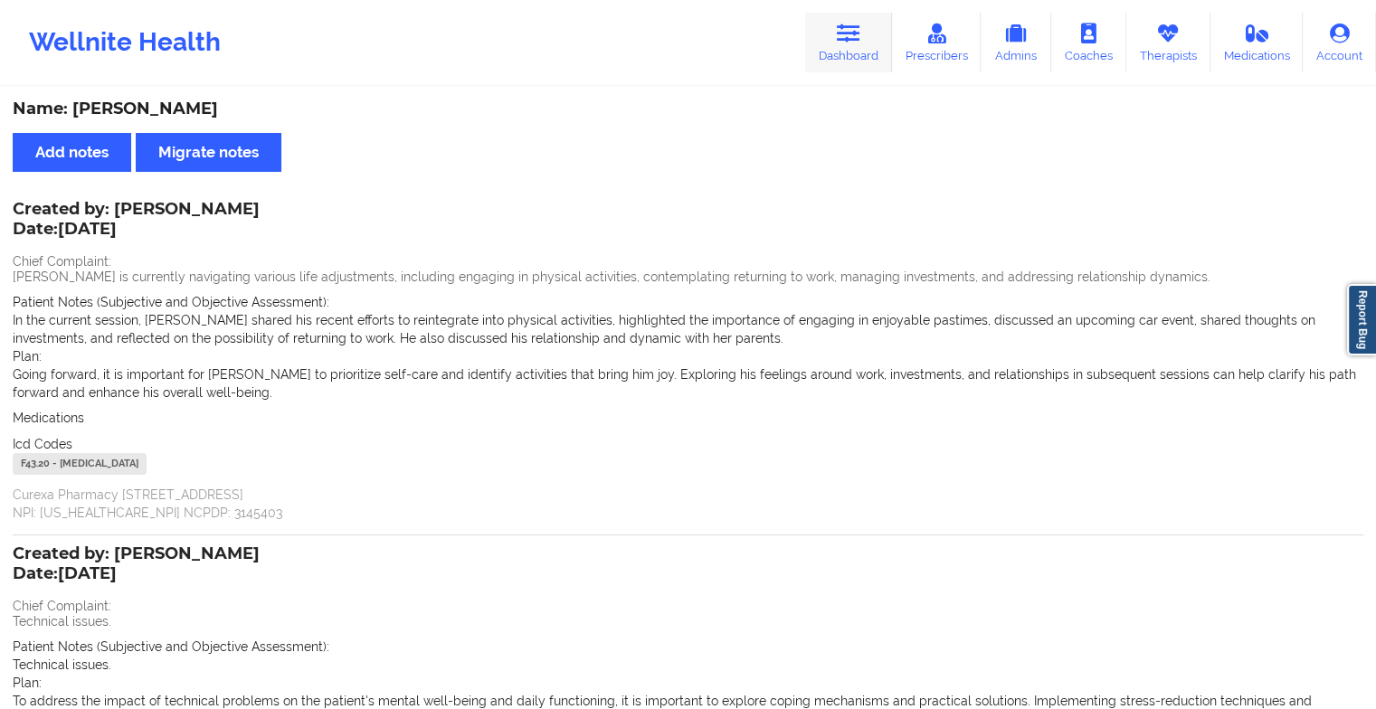
click at [872, 40] on link "Dashboard" at bounding box center [848, 43] width 87 height 60
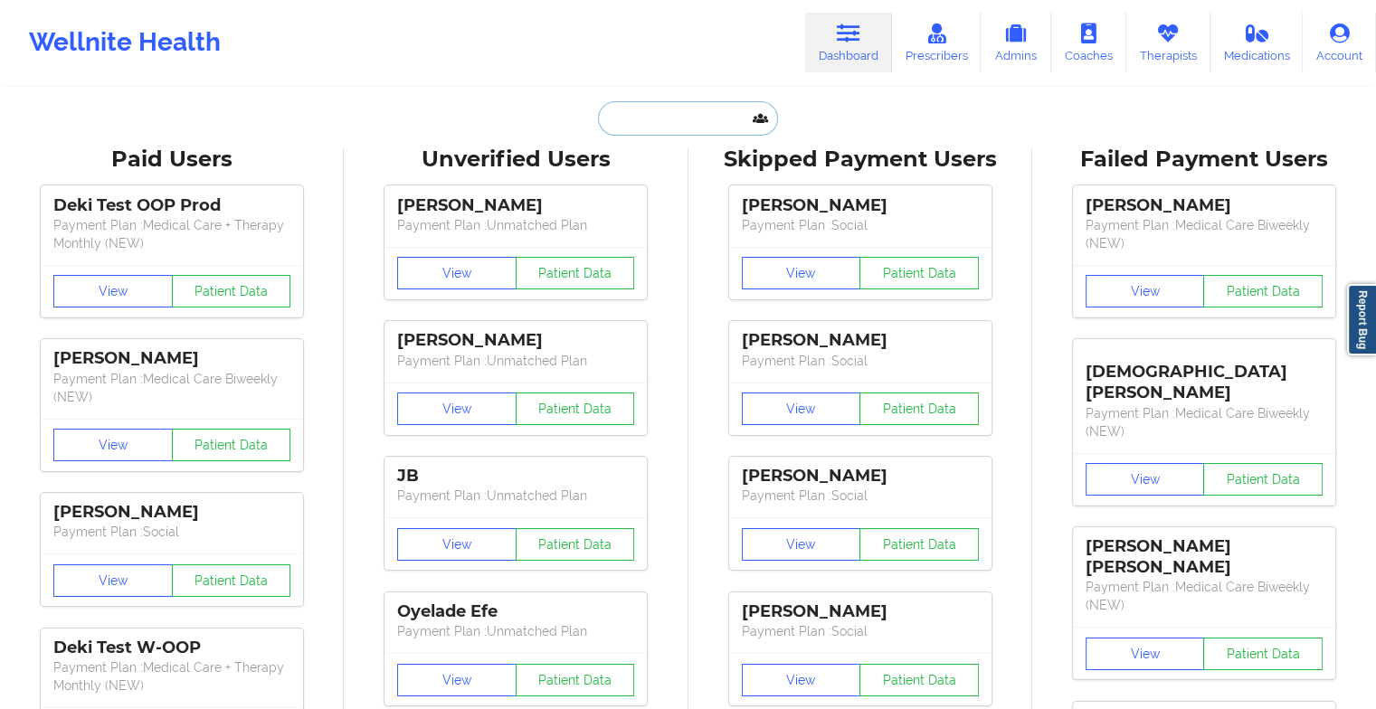
click at [695, 120] on input "text" at bounding box center [687, 118] width 179 height 34
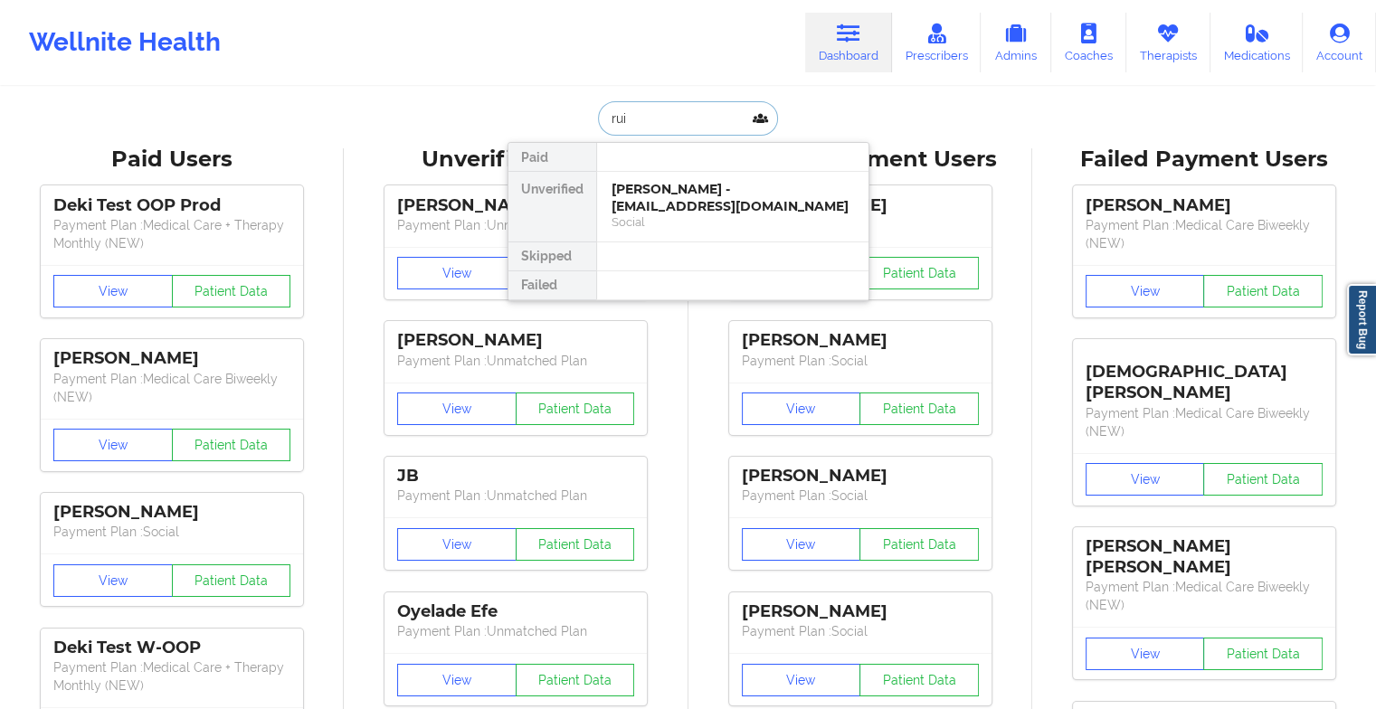
type input "ruip"
click at [684, 194] on div "Ruiping Ma - [EMAIL_ADDRESS][DOMAIN_NAME]" at bounding box center [733, 197] width 243 height 33
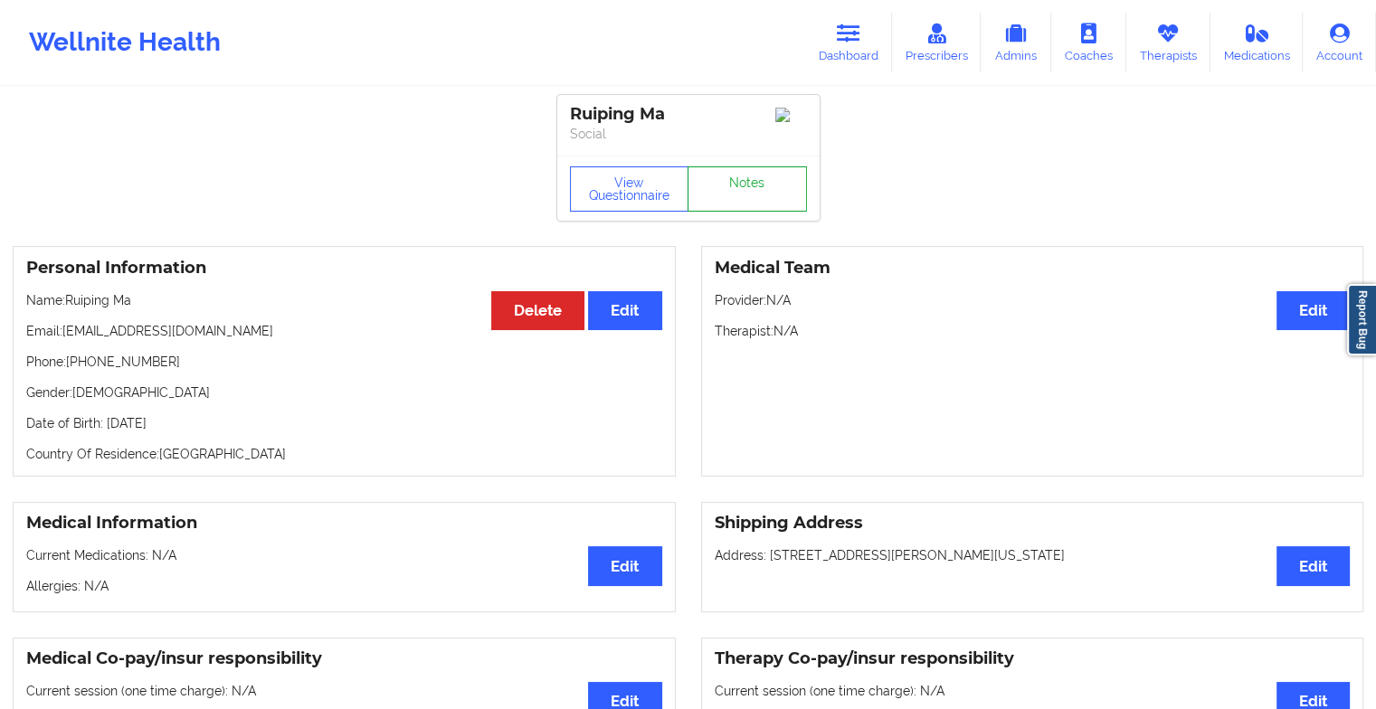
click at [722, 188] on link "Notes" at bounding box center [747, 189] width 119 height 45
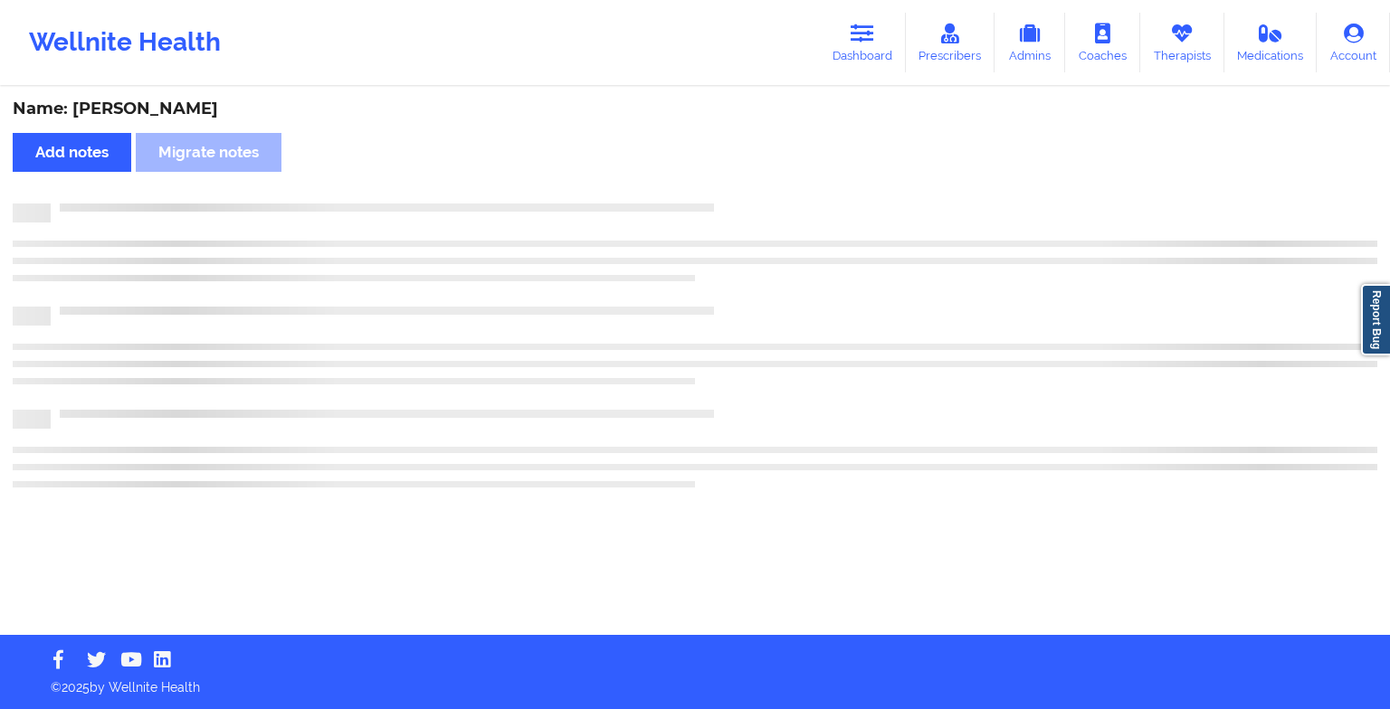
click at [722, 188] on div "Name: [PERSON_NAME] Add notes Migrate notes" at bounding box center [695, 362] width 1390 height 547
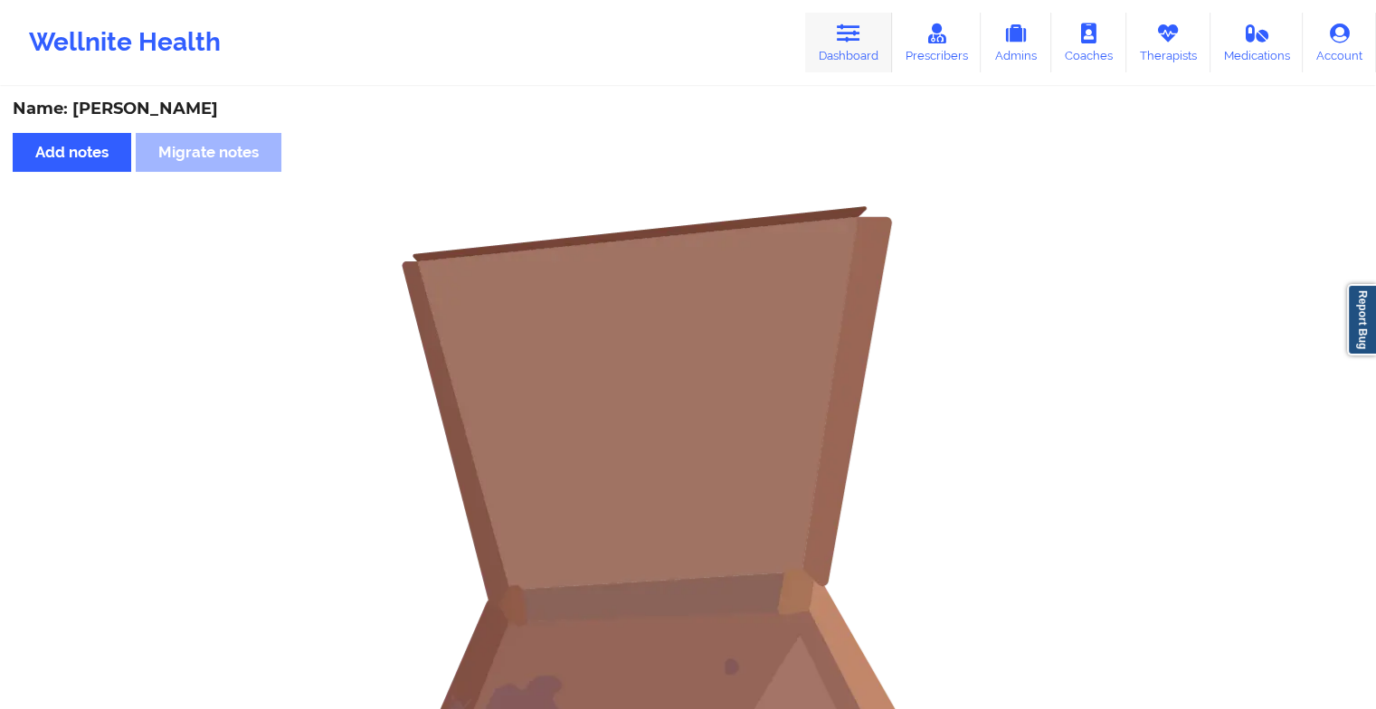
click at [885, 33] on link "Dashboard" at bounding box center [848, 43] width 87 height 60
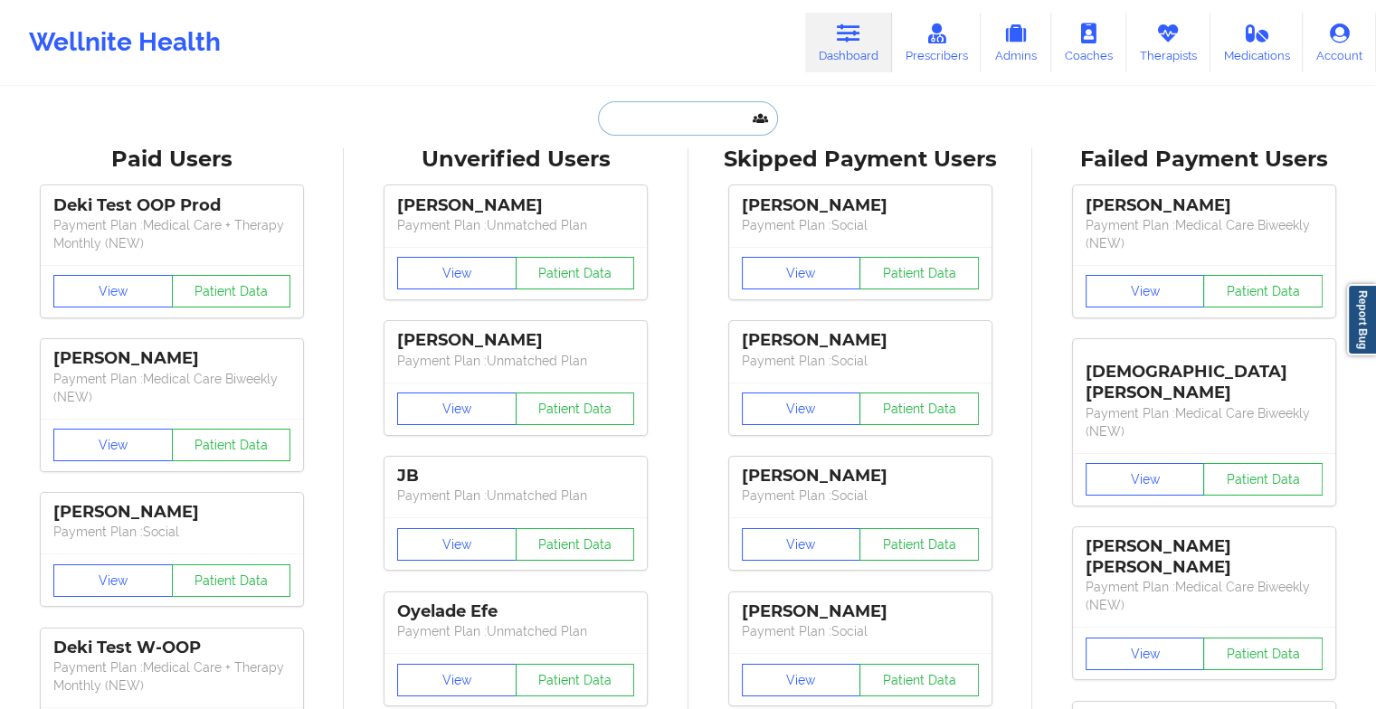
click at [687, 130] on input "text" at bounding box center [687, 118] width 179 height 34
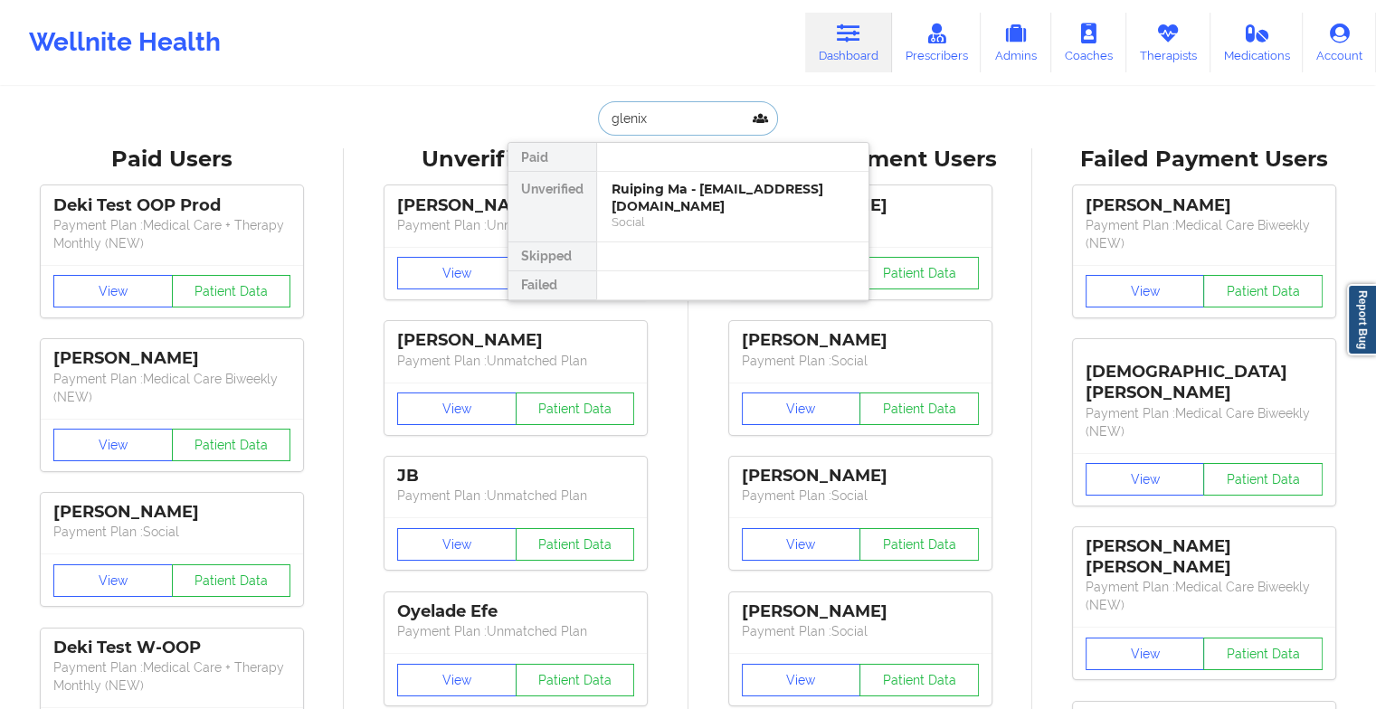
type input "glenixa"
click at [681, 214] on div "Social" at bounding box center [733, 221] width 243 height 15
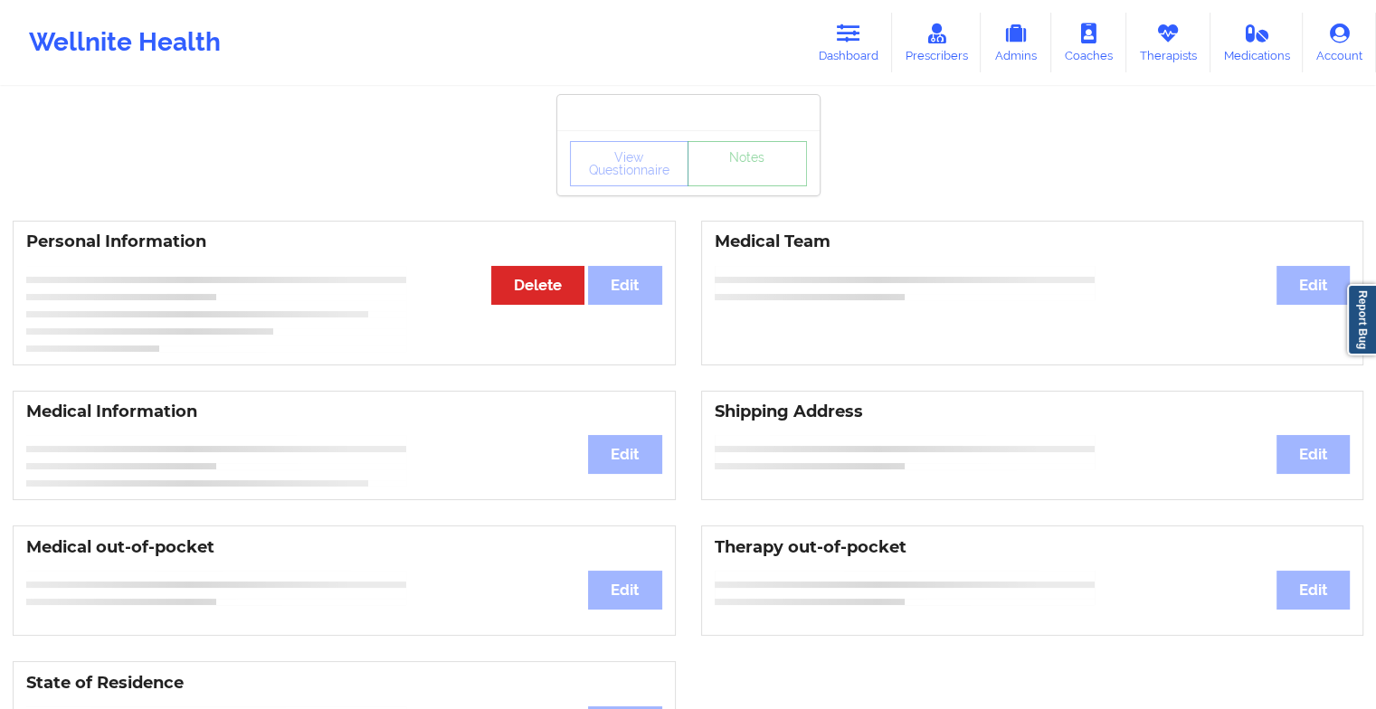
click at [727, 177] on link "Notes" at bounding box center [747, 163] width 119 height 45
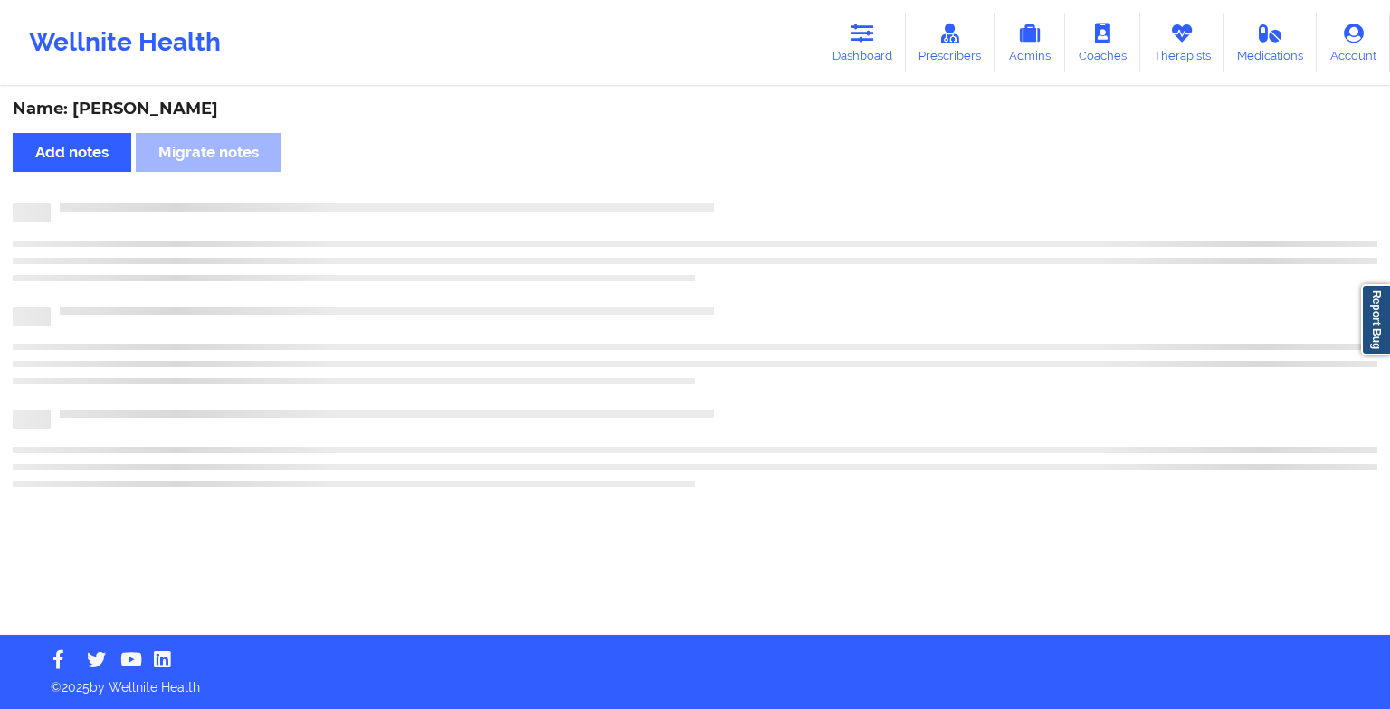
click at [727, 177] on div "Name: [PERSON_NAME] Add notes Migrate notes" at bounding box center [695, 362] width 1390 height 547
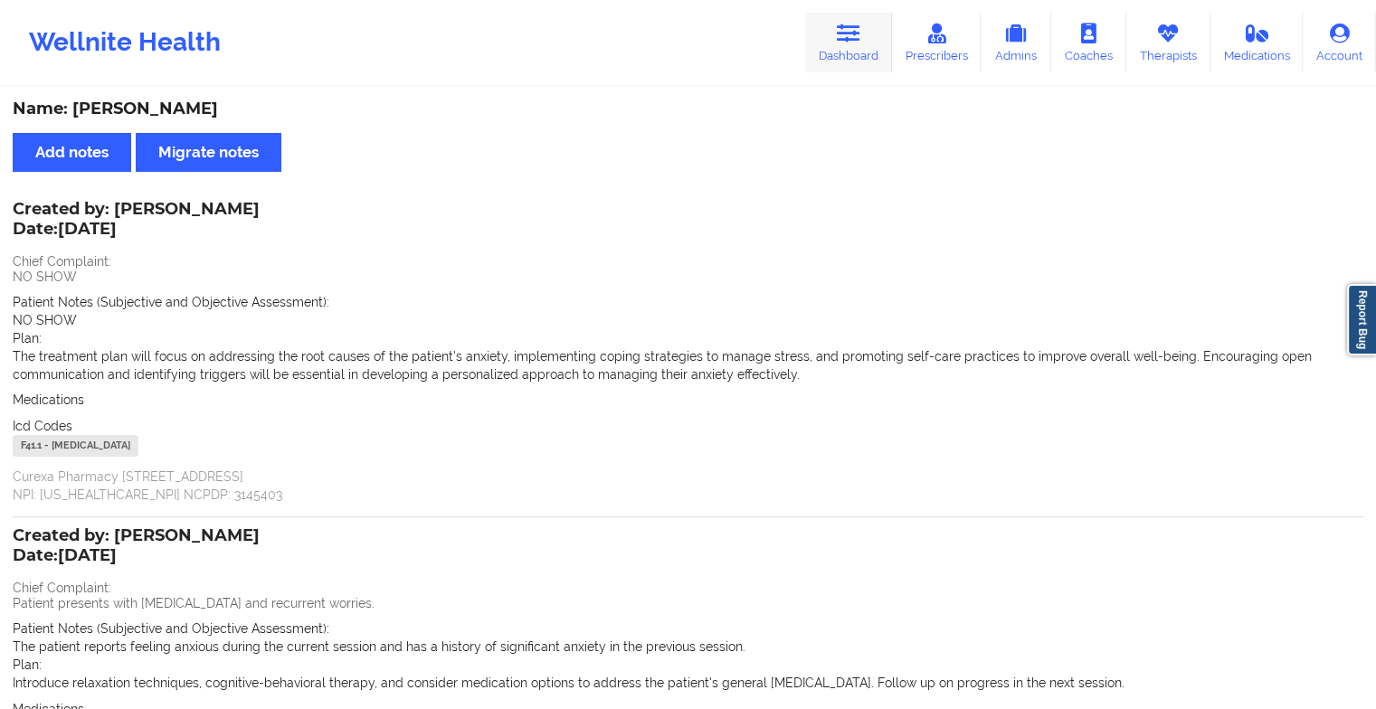
click at [854, 45] on link "Dashboard" at bounding box center [848, 43] width 87 height 60
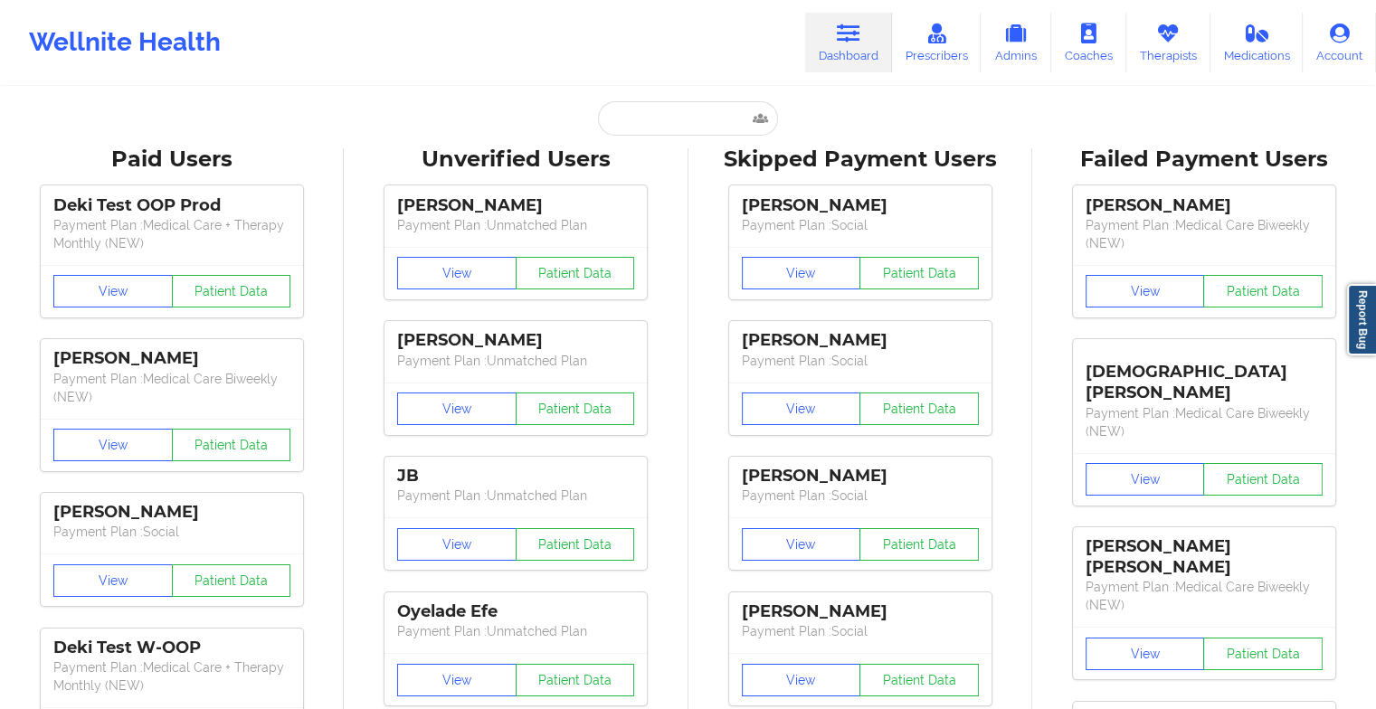
click at [683, 123] on input "text" at bounding box center [687, 118] width 179 height 34
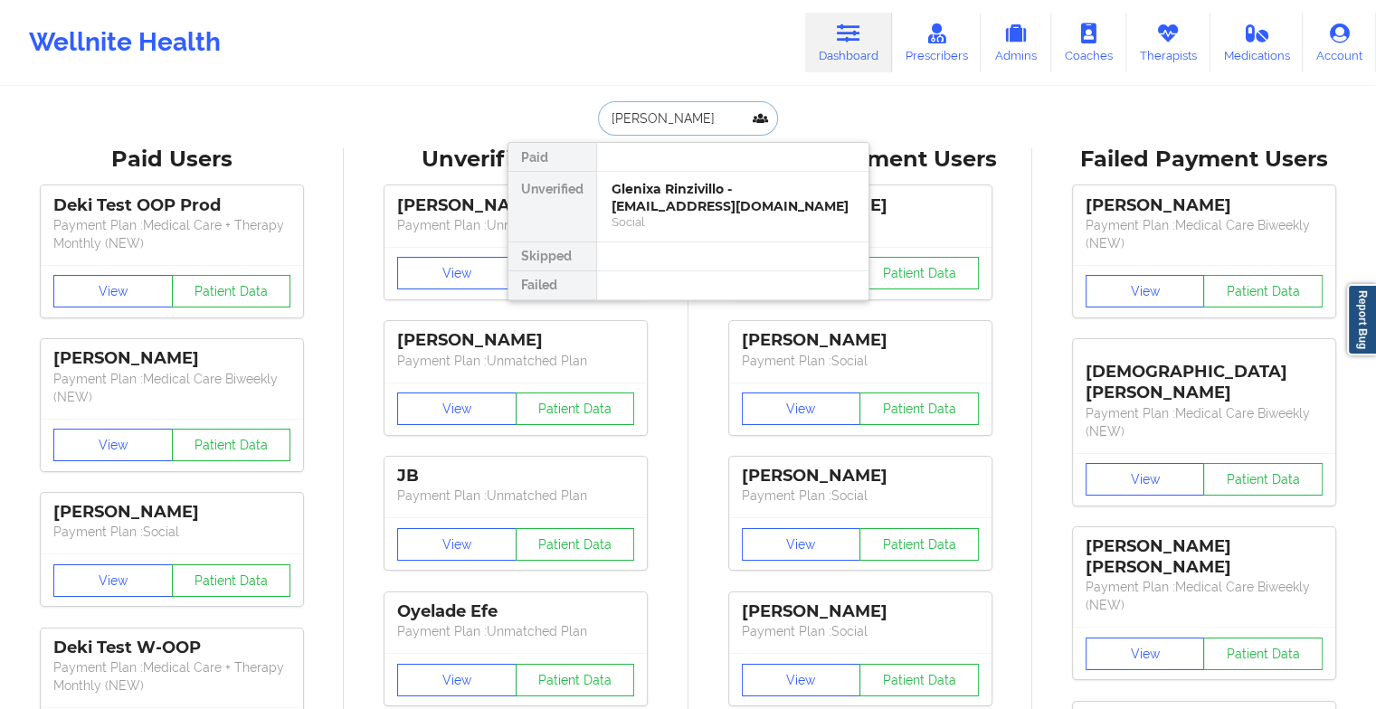
type input "[PERSON_NAME]"
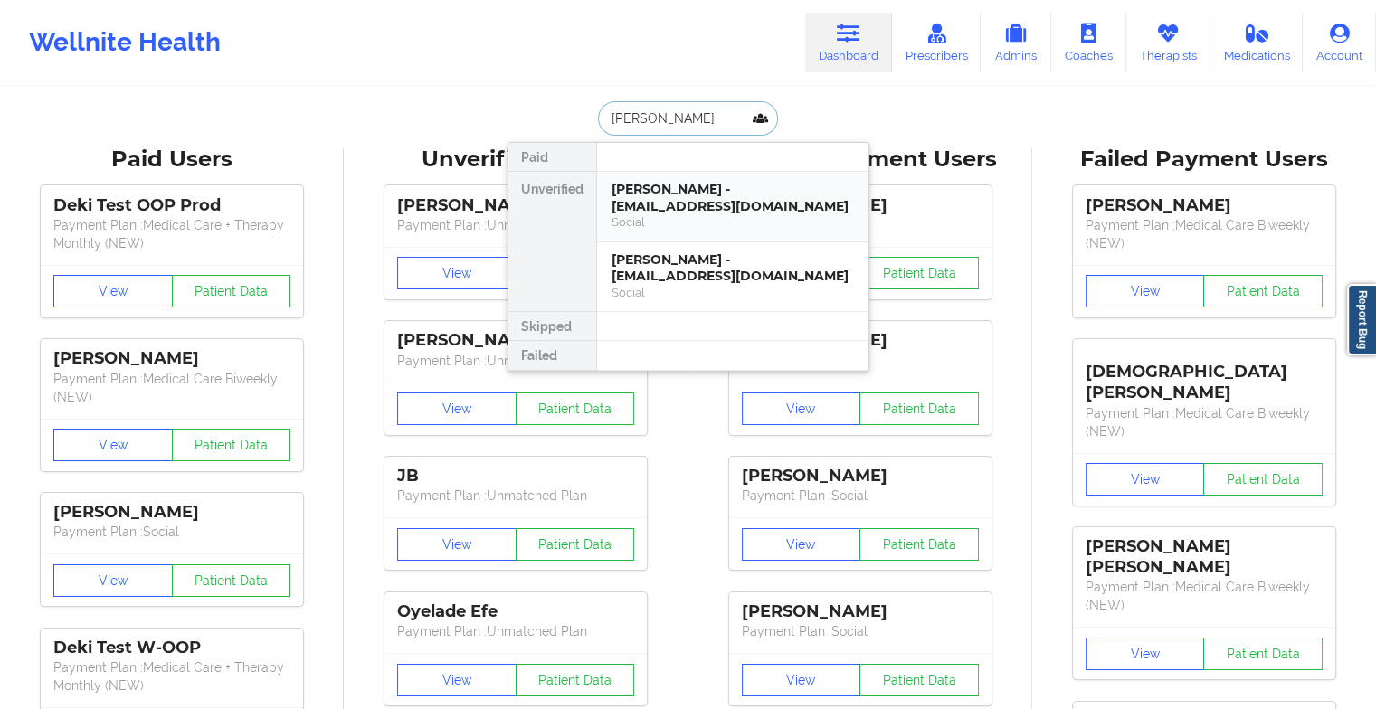
click at [696, 188] on div "[PERSON_NAME] - [EMAIL_ADDRESS][DOMAIN_NAME]" at bounding box center [733, 197] width 243 height 33
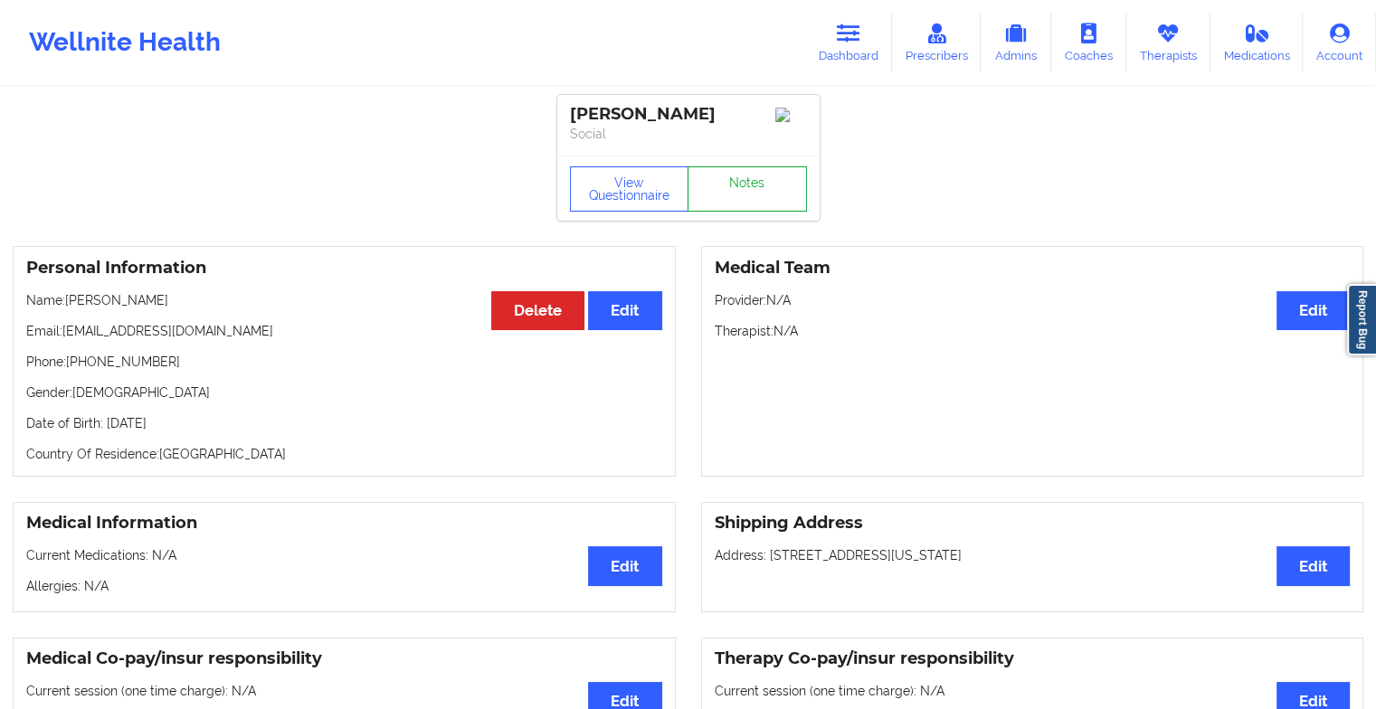
click at [754, 189] on link "Notes" at bounding box center [747, 189] width 119 height 45
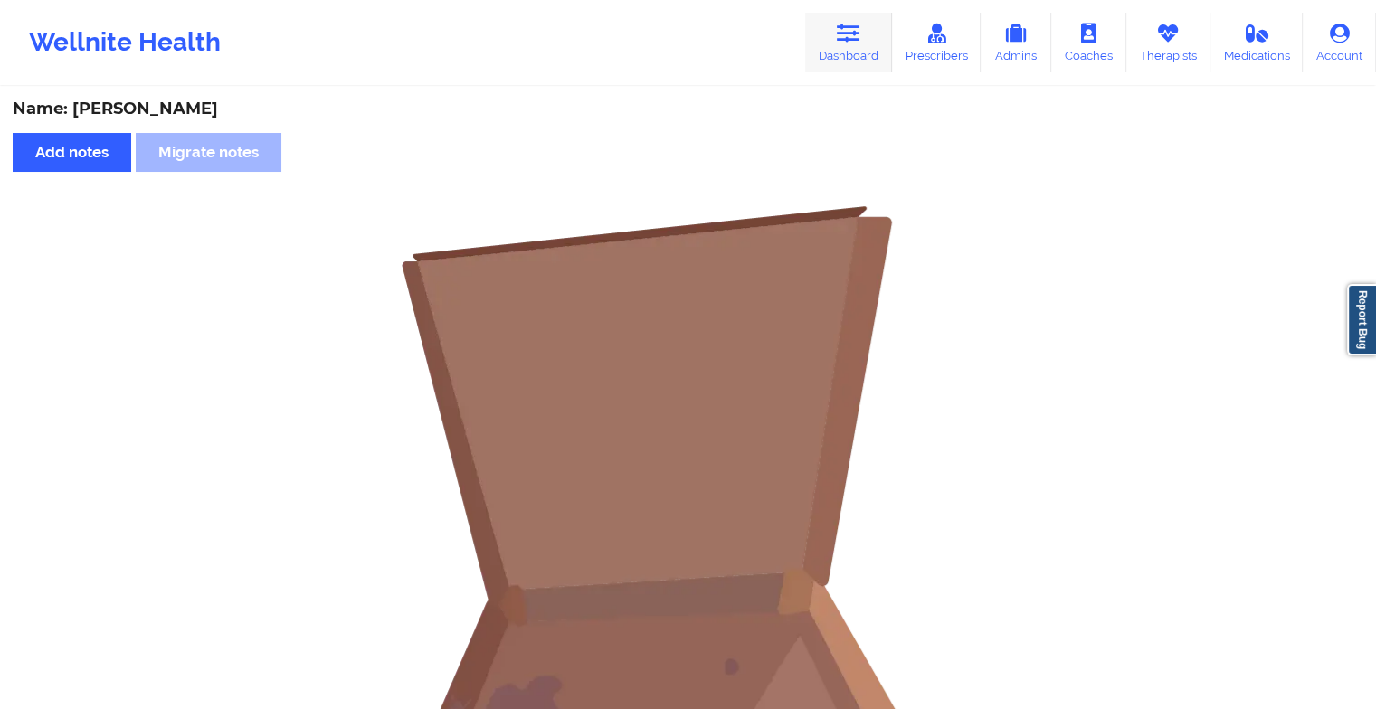
click at [851, 62] on link "Dashboard" at bounding box center [848, 43] width 87 height 60
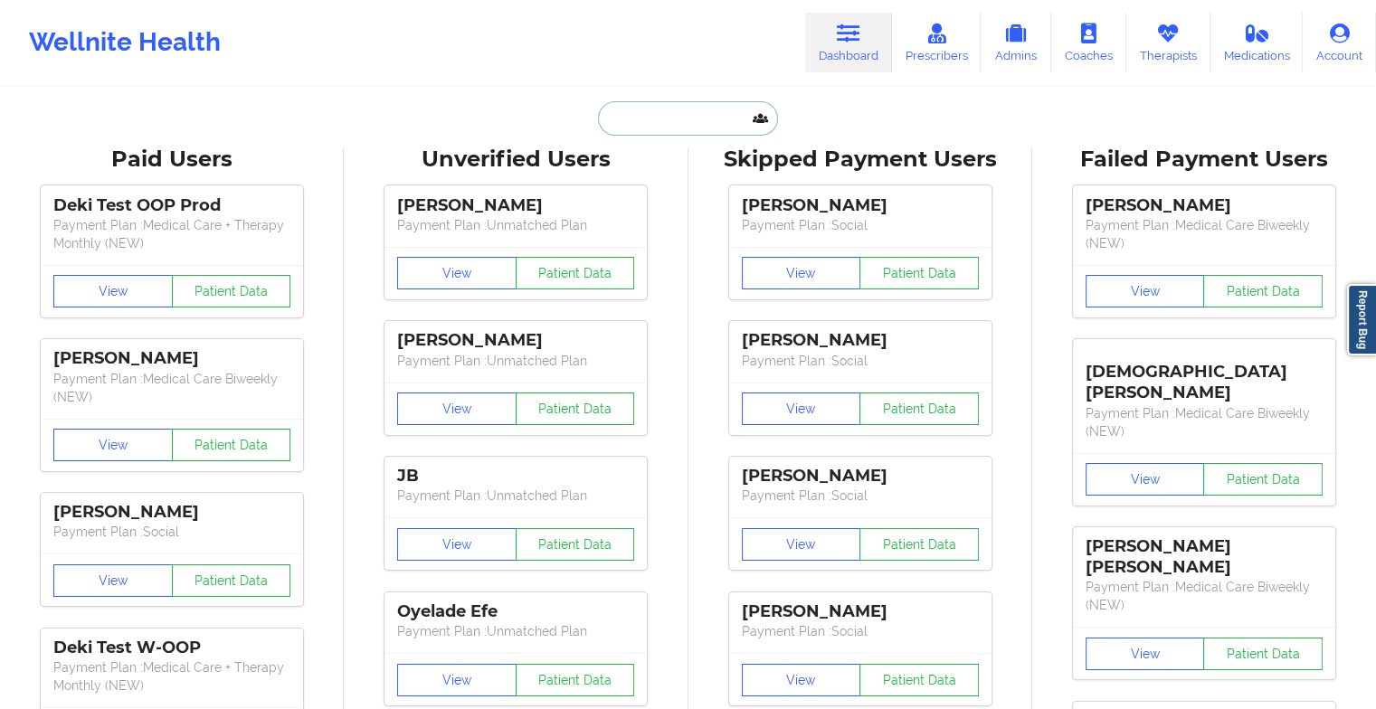
click at [715, 130] on input "text" at bounding box center [687, 118] width 179 height 34
type input "m"
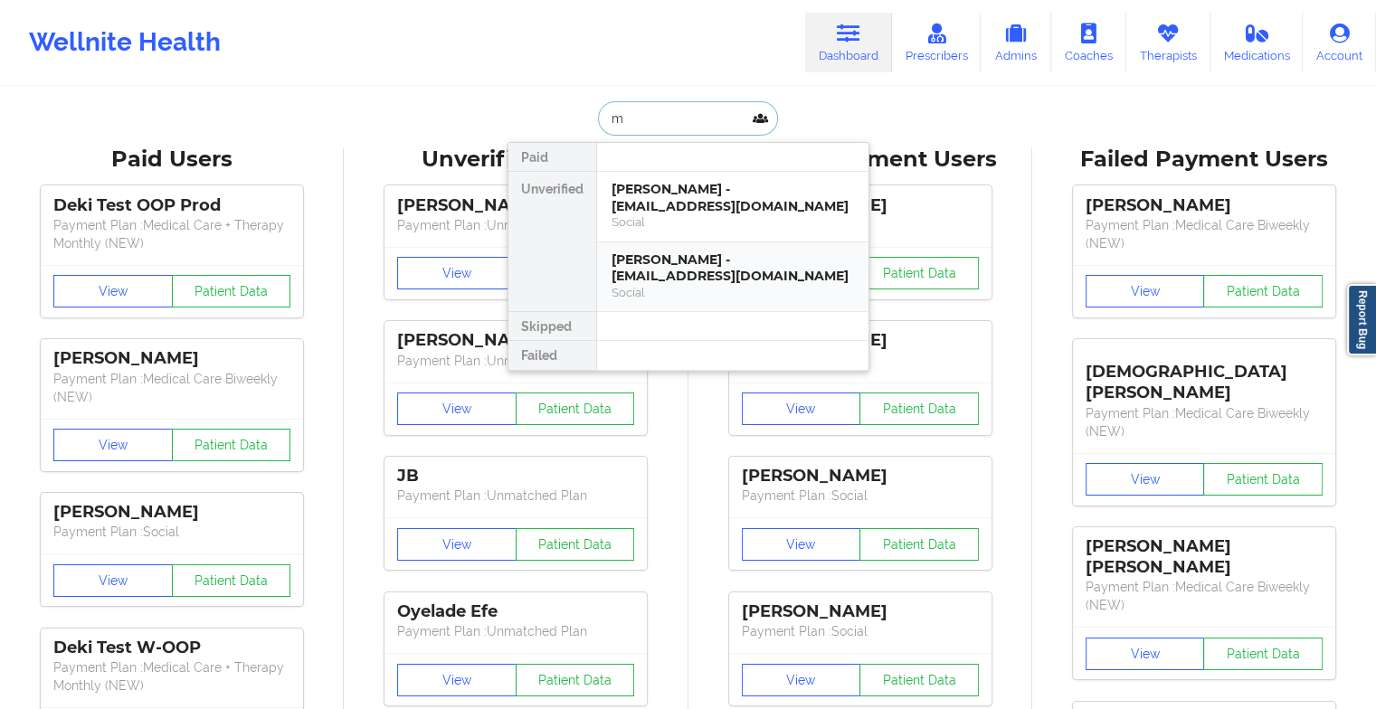
click at [681, 300] on div "[PERSON_NAME] - [EMAIL_ADDRESS][DOMAIN_NAME] Social" at bounding box center [732, 278] width 271 height 70
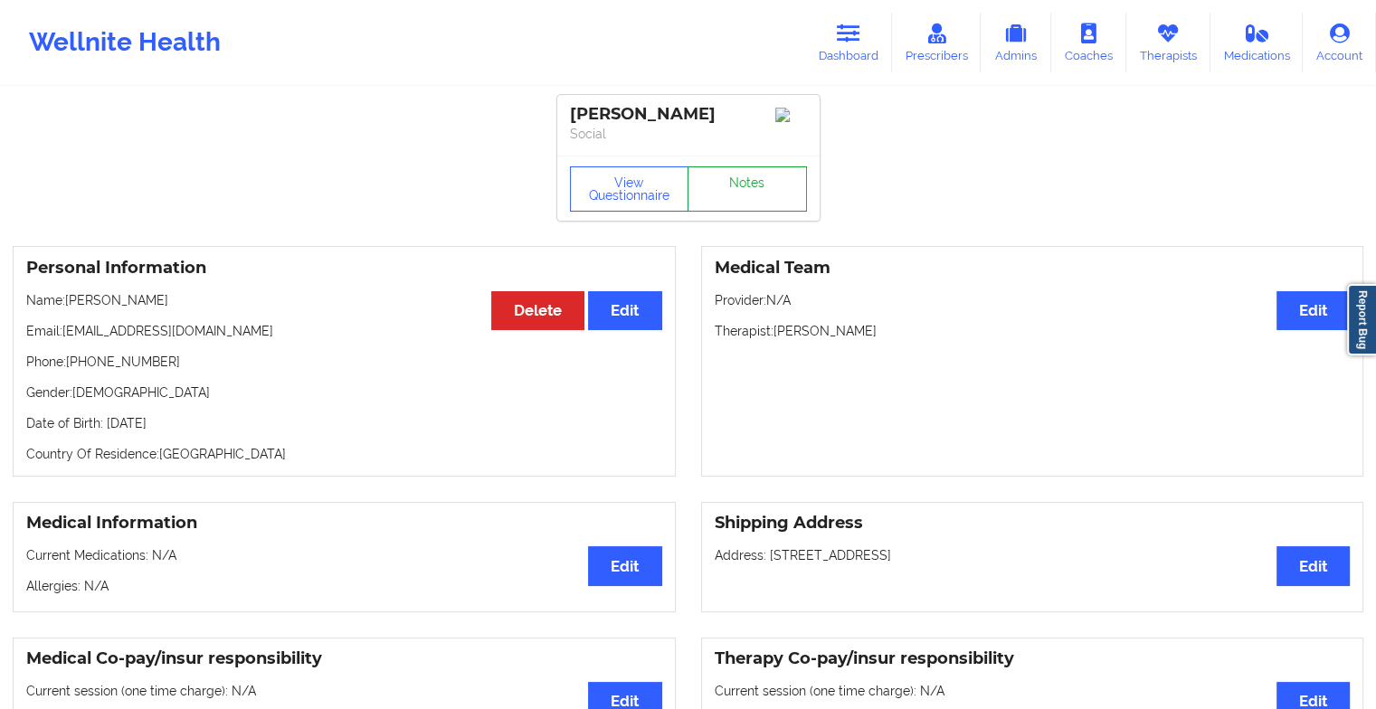
click at [728, 208] on link "Notes" at bounding box center [747, 189] width 119 height 45
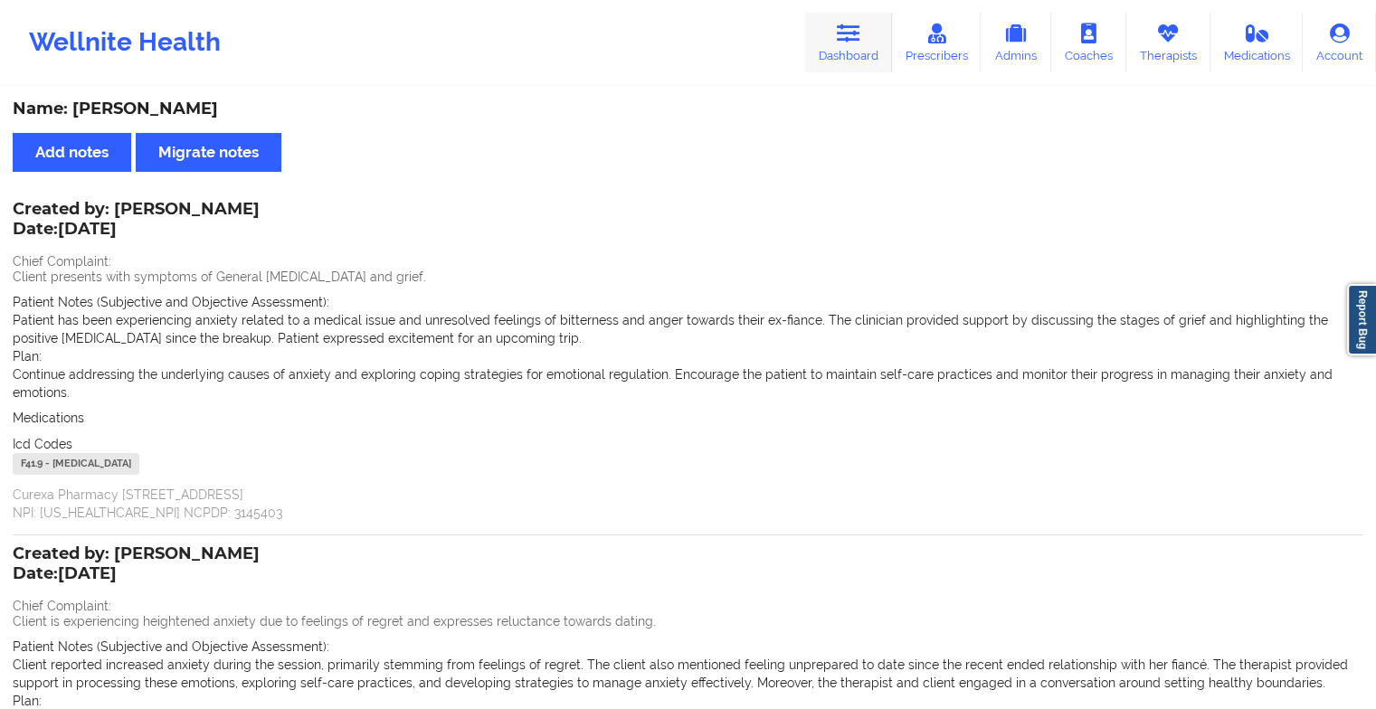
click at [833, 49] on link "Dashboard" at bounding box center [848, 43] width 87 height 60
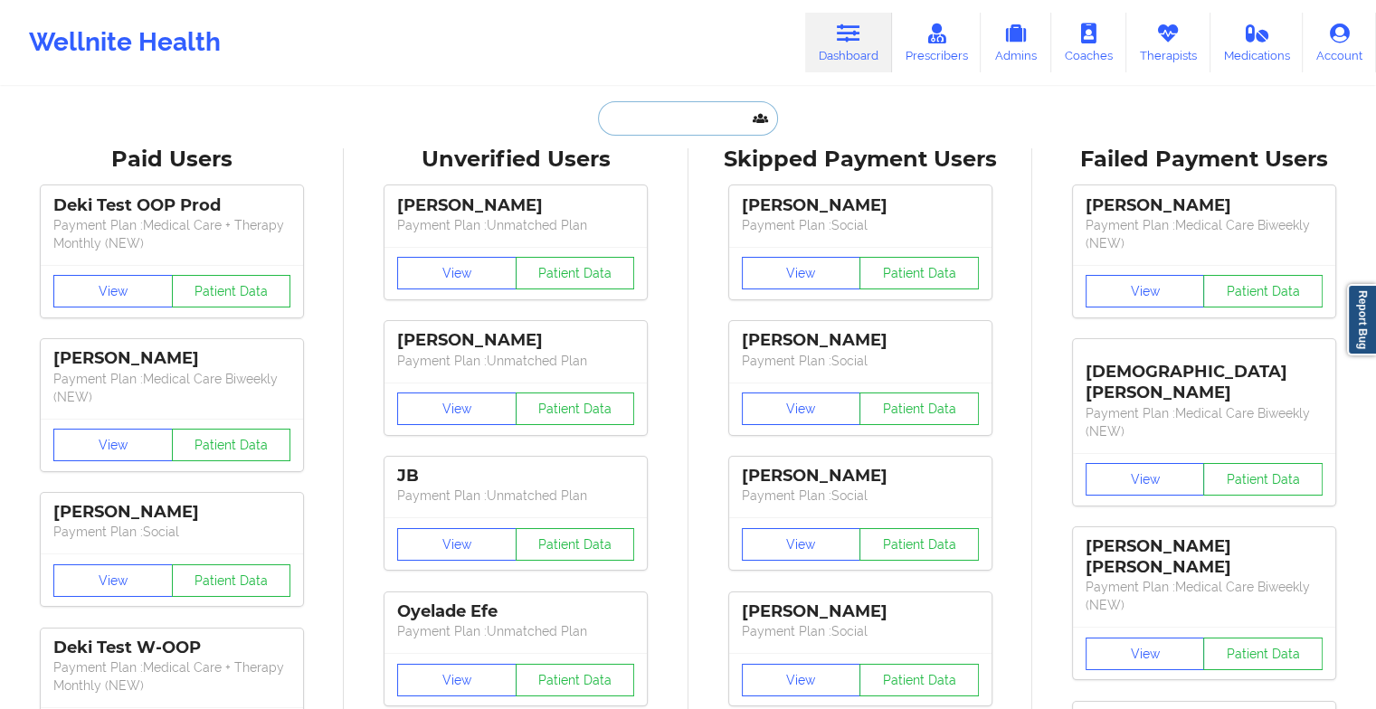
click at [684, 116] on input "text" at bounding box center [687, 118] width 179 height 34
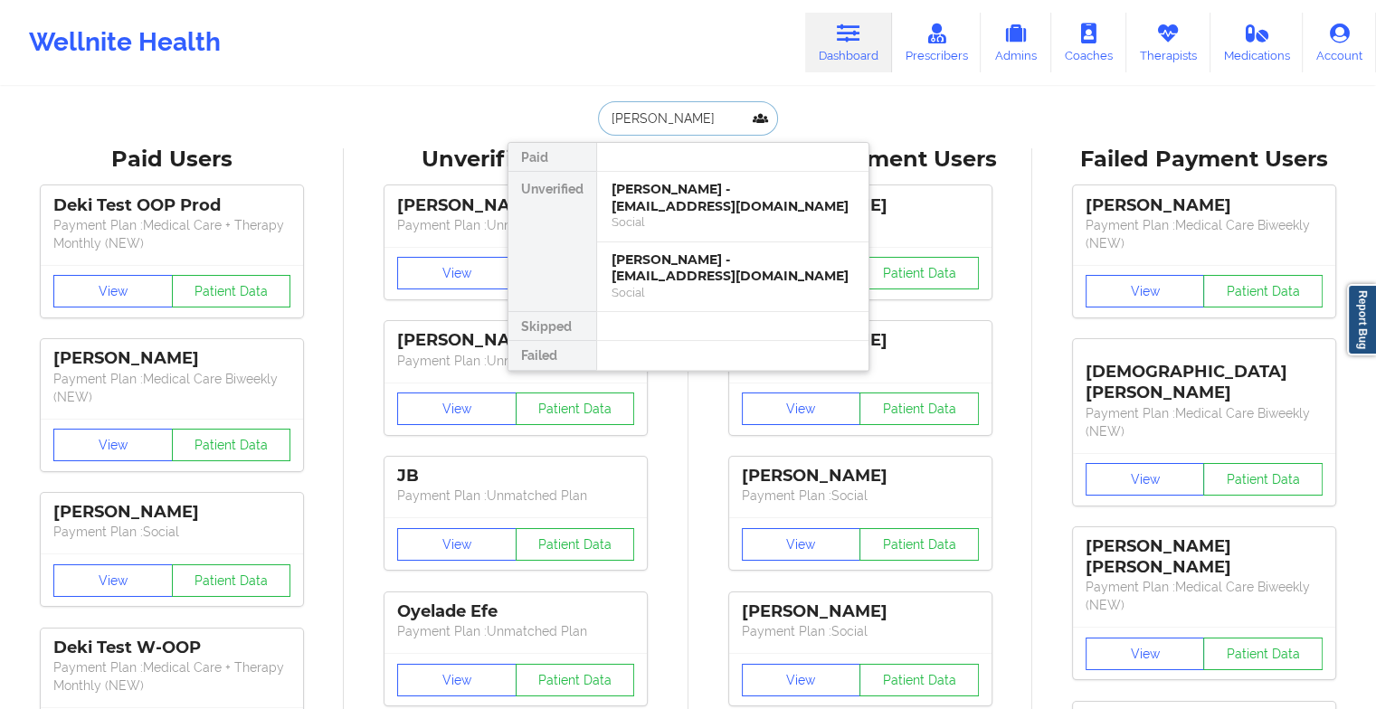
type input "[PERSON_NAME]"
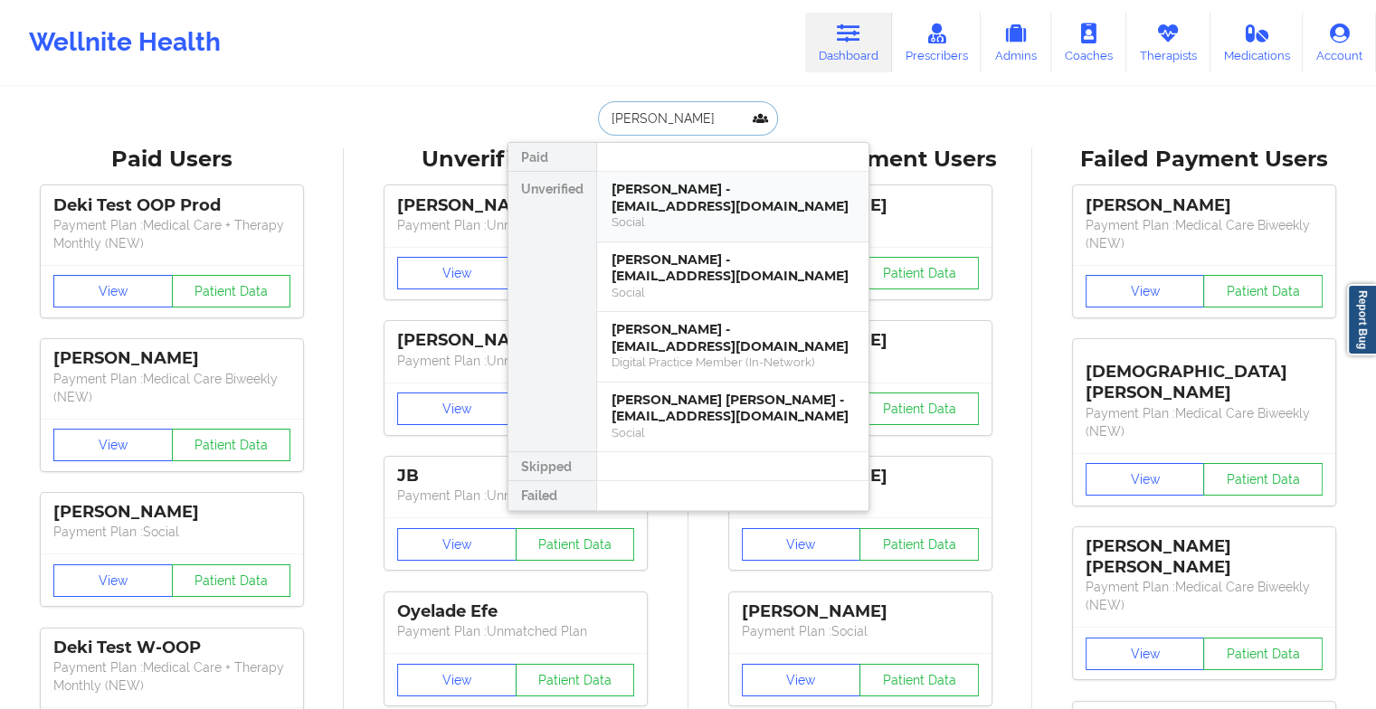
click at [684, 203] on div "[PERSON_NAME] - [EMAIL_ADDRESS][DOMAIN_NAME]" at bounding box center [733, 197] width 243 height 33
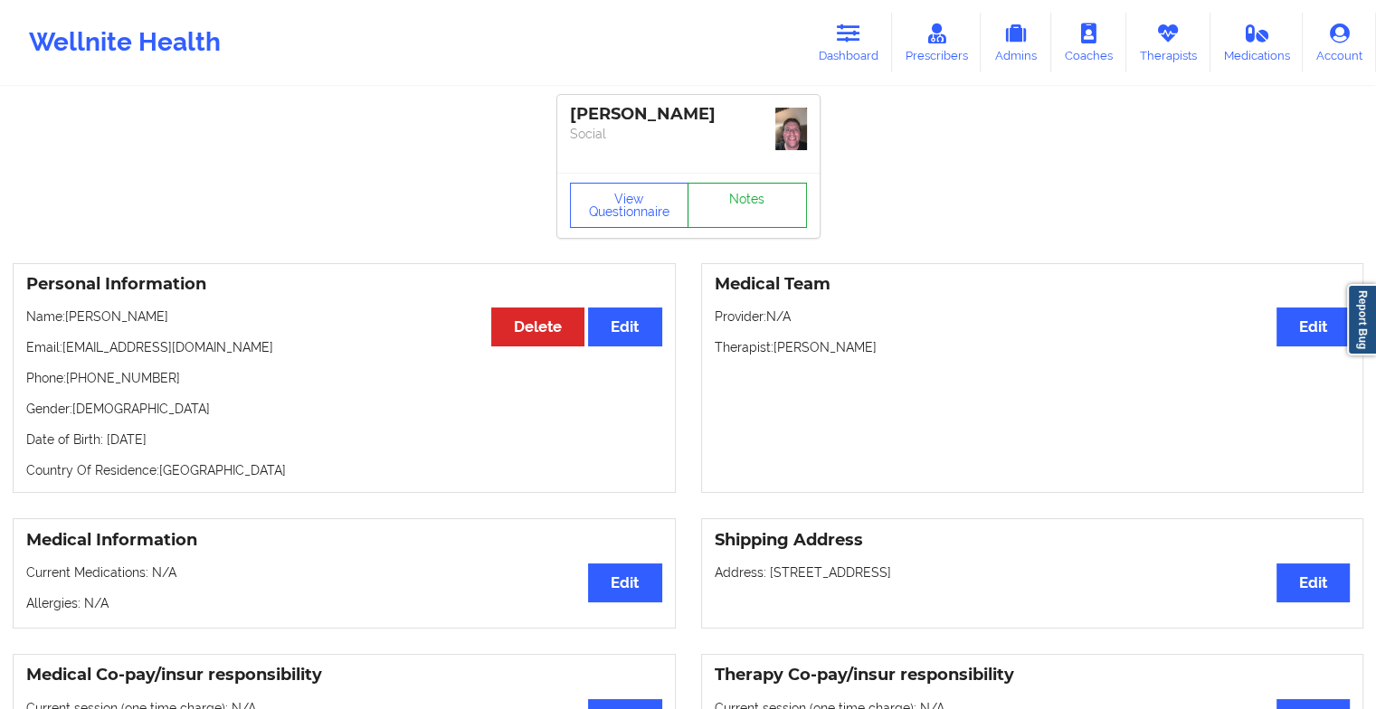
click at [738, 204] on link "Notes" at bounding box center [747, 205] width 119 height 45
